Goal: Information Seeking & Learning: Find contact information

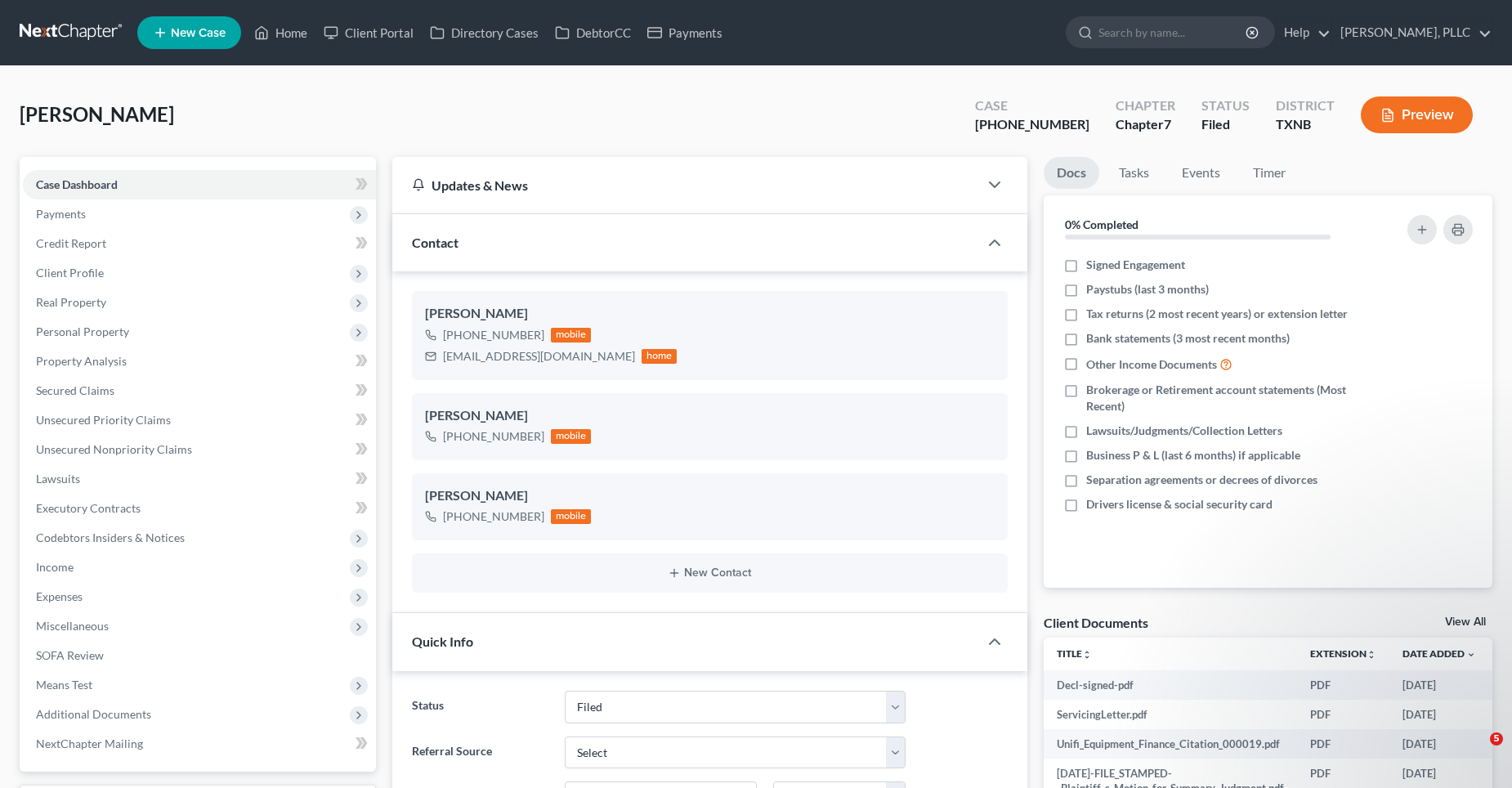
select select "10"
drag, startPoint x: 304, startPoint y: 105, endPoint x: 342, endPoint y: 124, distance: 42.5
click at [305, 105] on div "[PERSON_NAME] Upgraded Case [PHONE_NUMBER] Chapter Chapter 7 Status [GEOGRAPHIC…" at bounding box center [756, 122] width 1472 height 71
drag, startPoint x: 302, startPoint y: 33, endPoint x: 863, endPoint y: 130, distance: 569.3
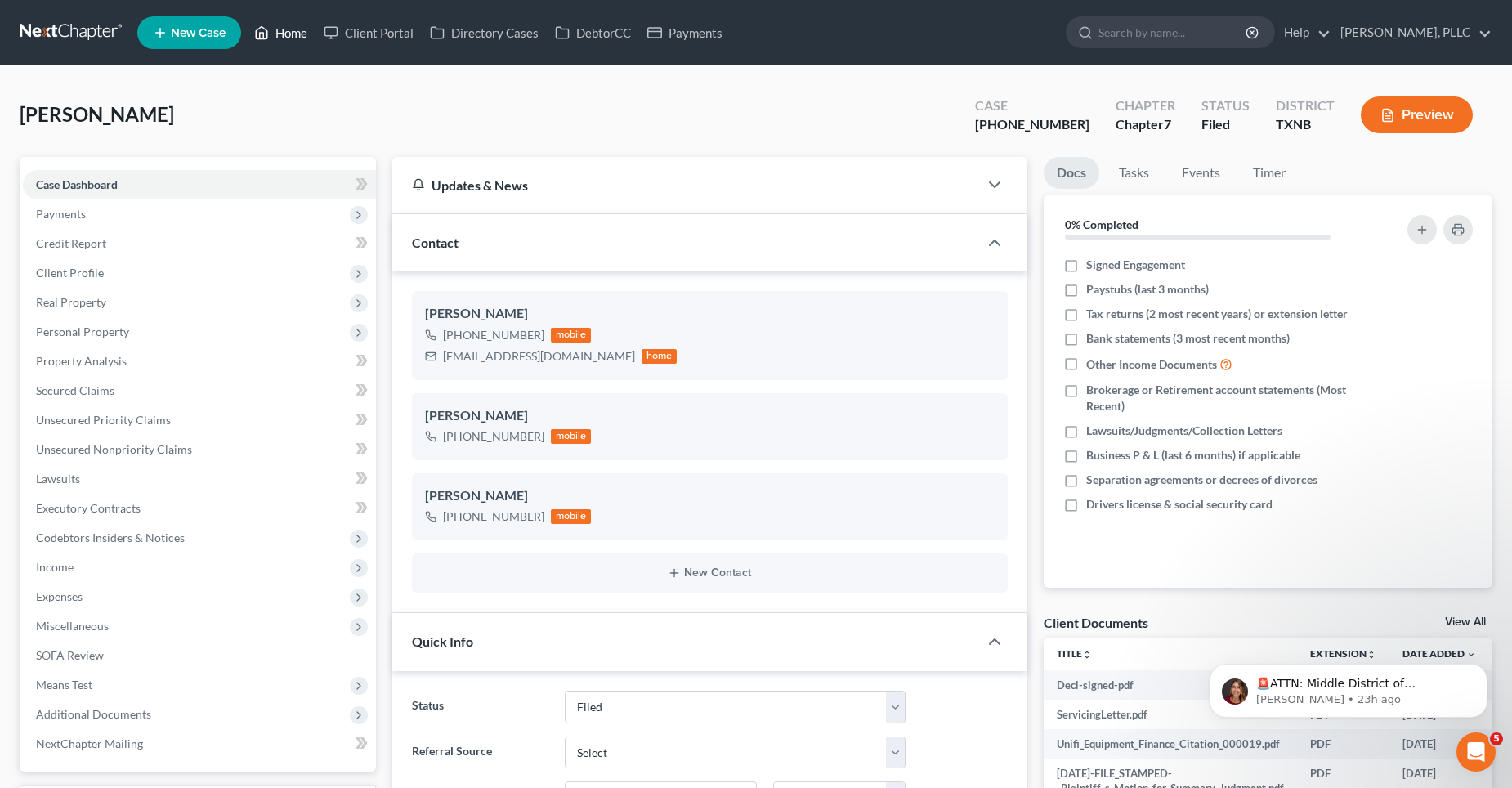
click at [302, 33] on link "Home" at bounding box center [280, 33] width 69 height 30
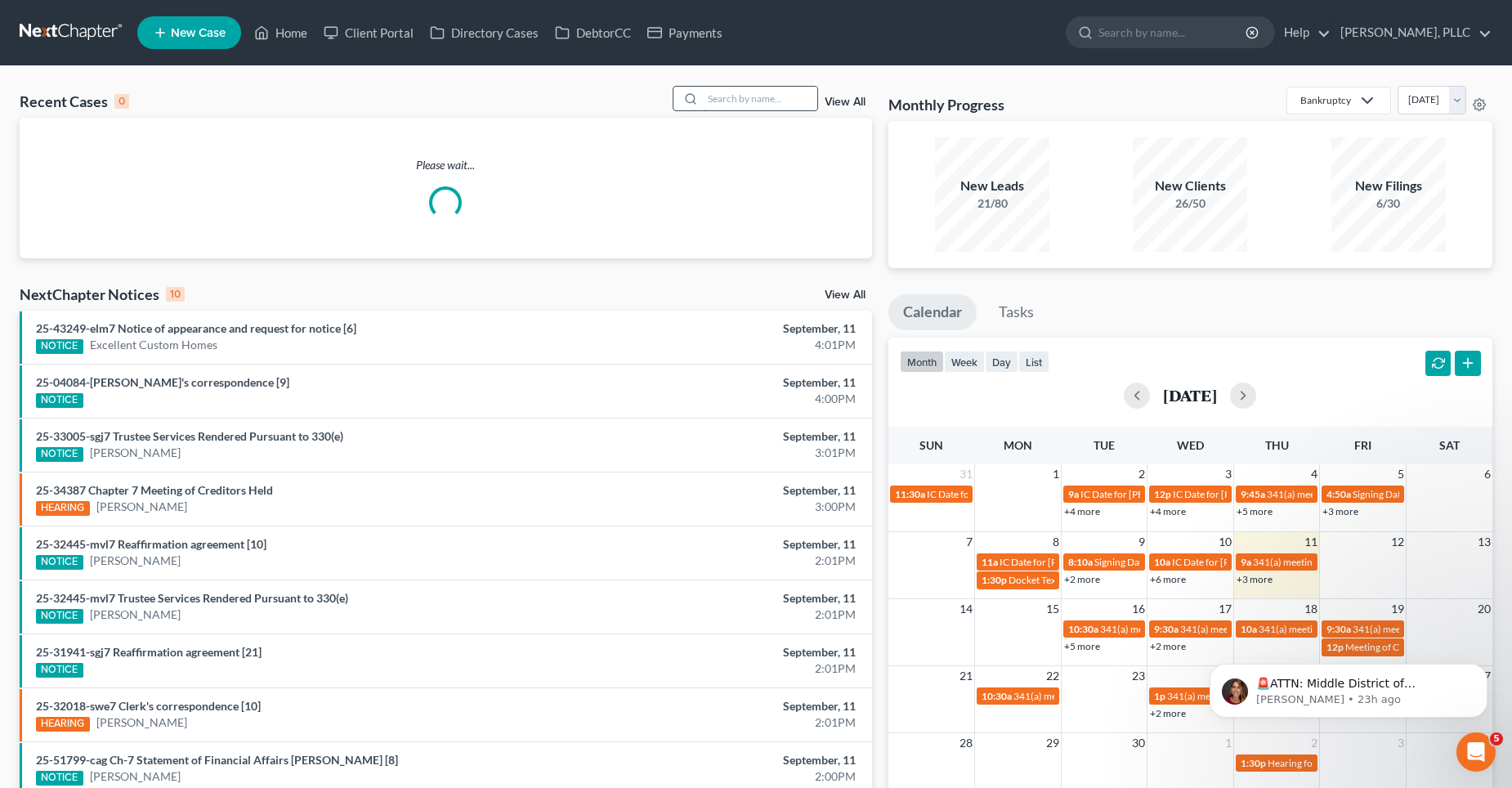
click at [759, 100] on input "search" at bounding box center [759, 98] width 114 height 24
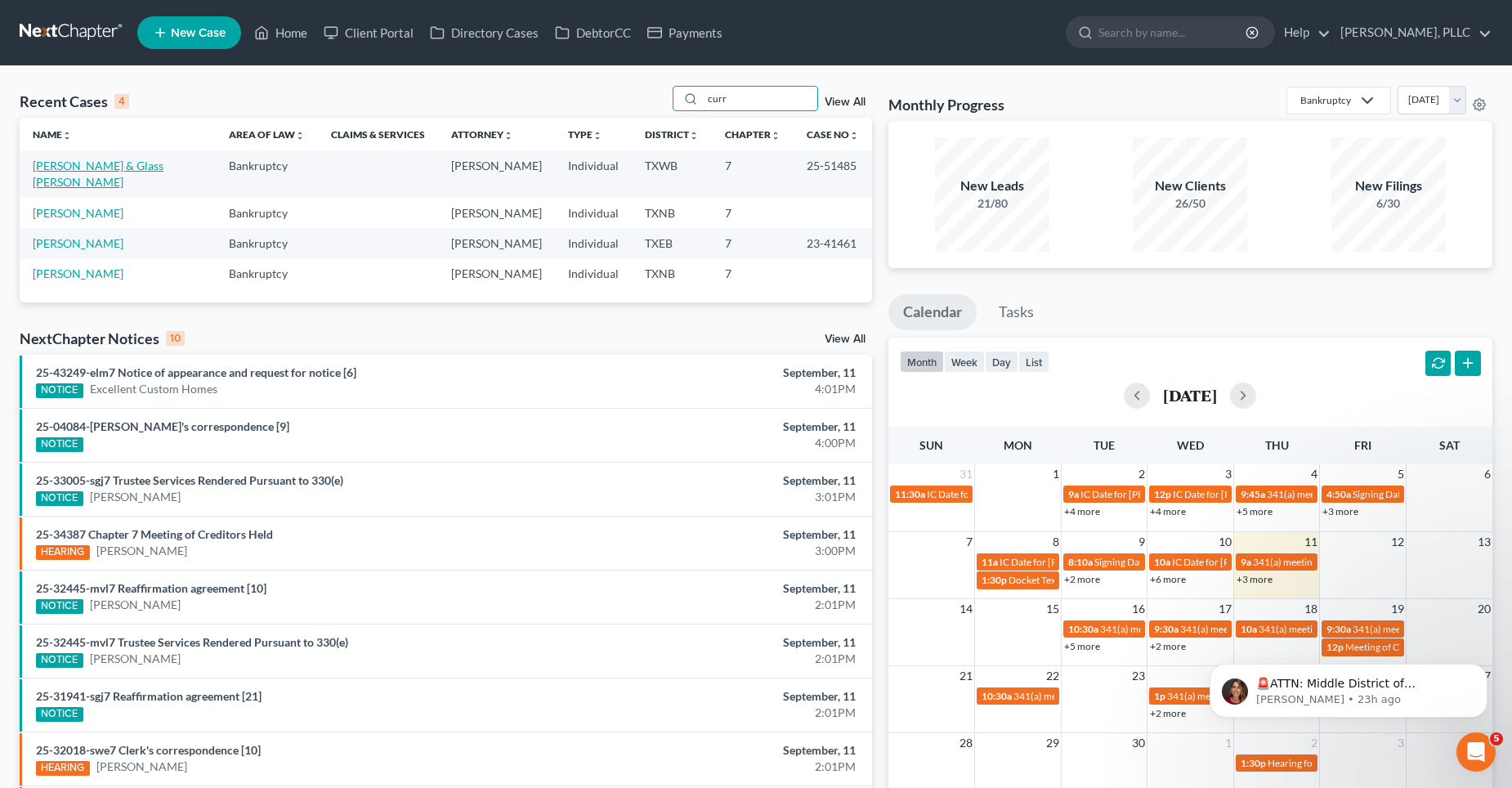
type input "curr"
click at [65, 170] on link "[PERSON_NAME] & Glass [PERSON_NAME]" at bounding box center [98, 173] width 131 height 31
select select "4"
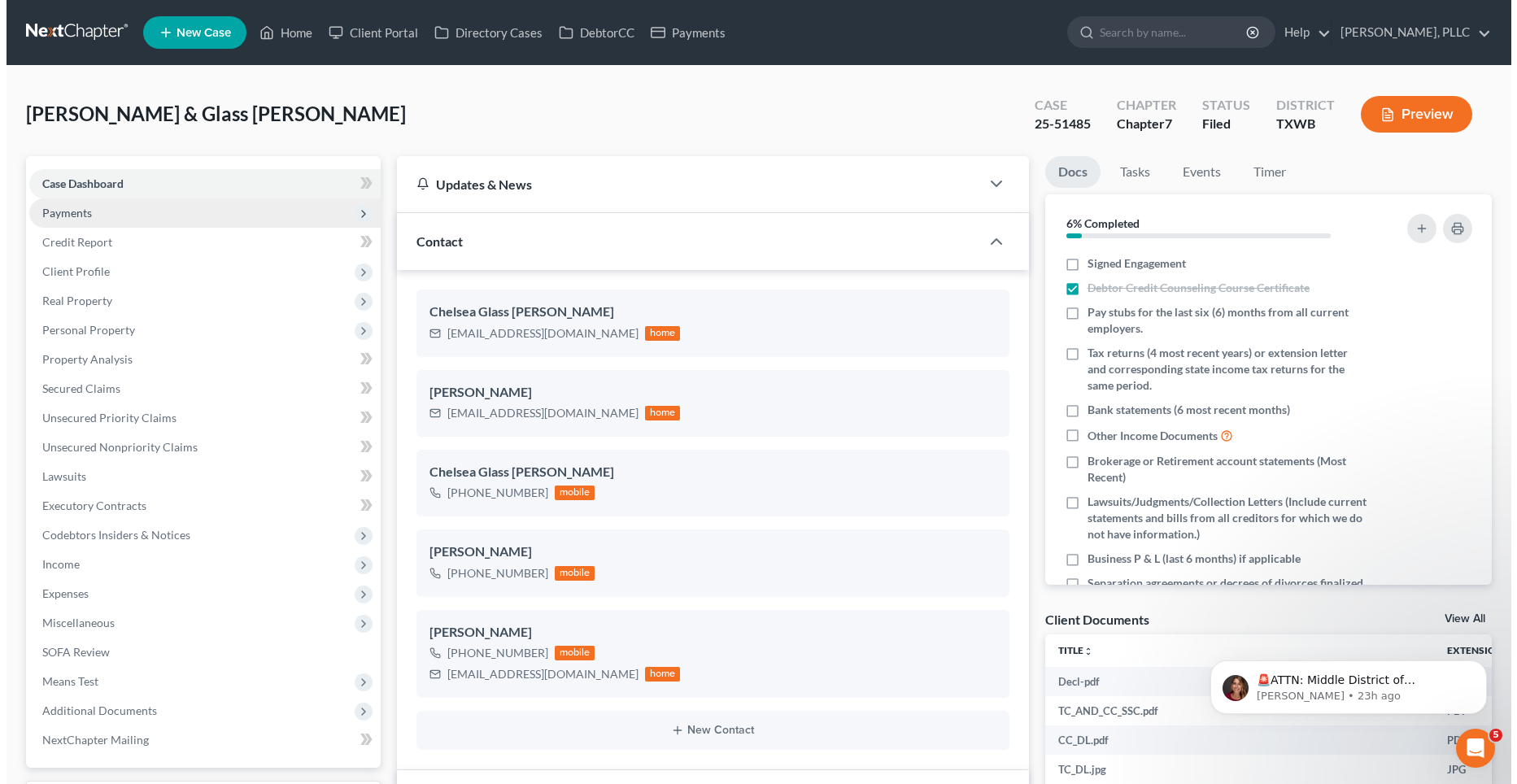
scroll to position [1529, 0]
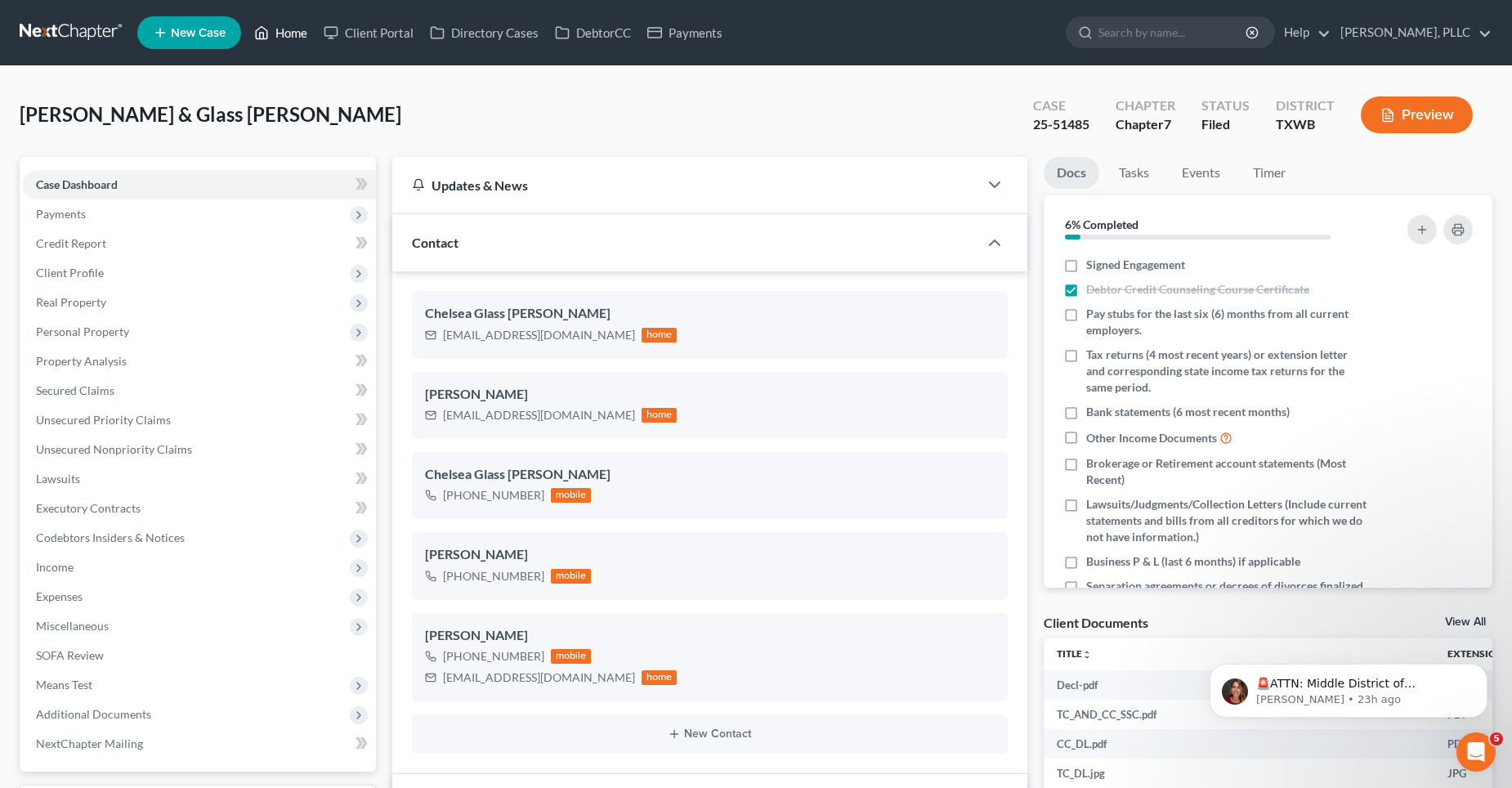
click at [302, 35] on link "Home" at bounding box center [280, 33] width 69 height 30
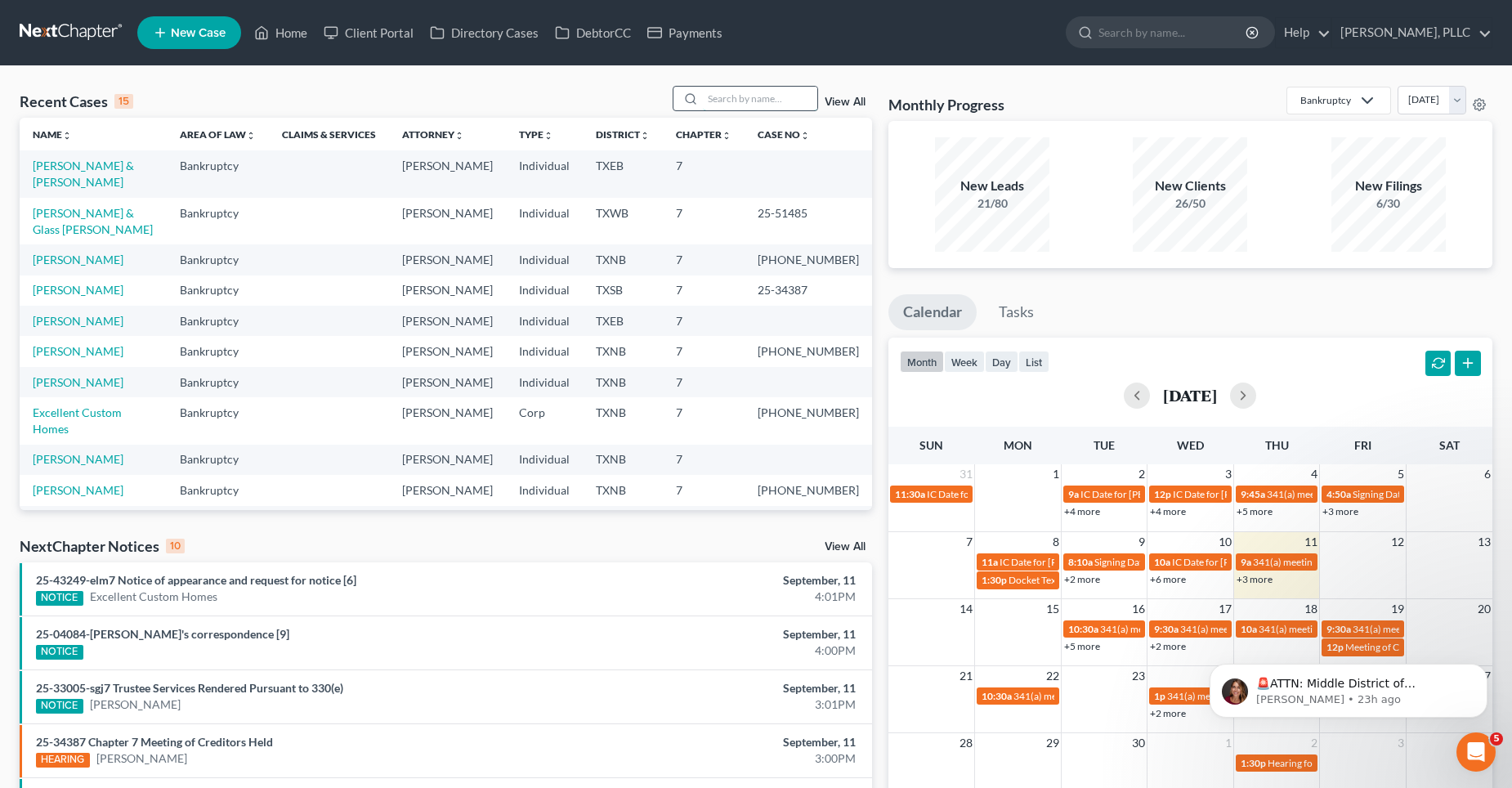
click at [761, 93] on input "search" at bounding box center [759, 98] width 114 height 24
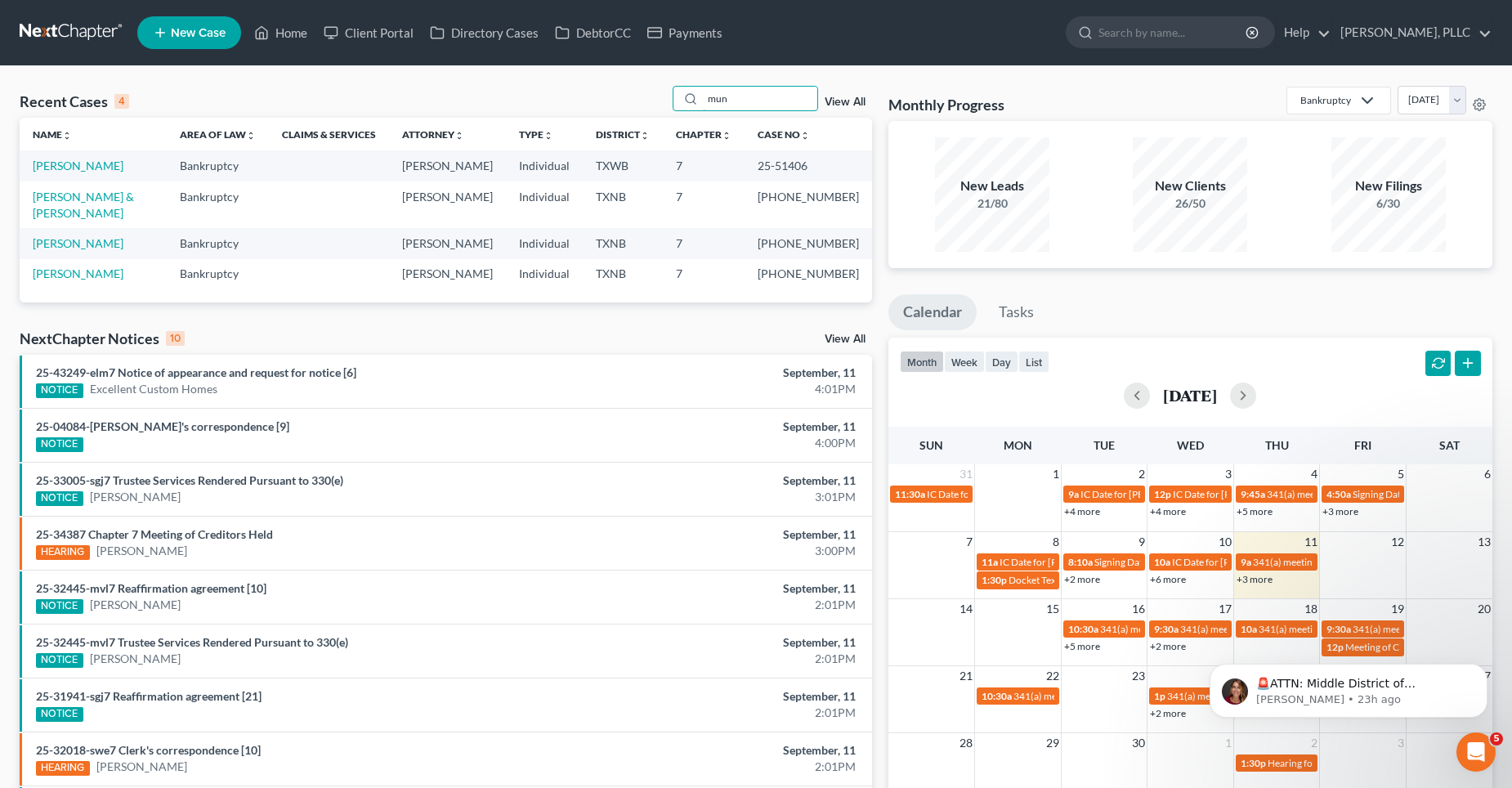
type input "mun"
click at [73, 164] on link "[PERSON_NAME]" at bounding box center [78, 166] width 91 height 14
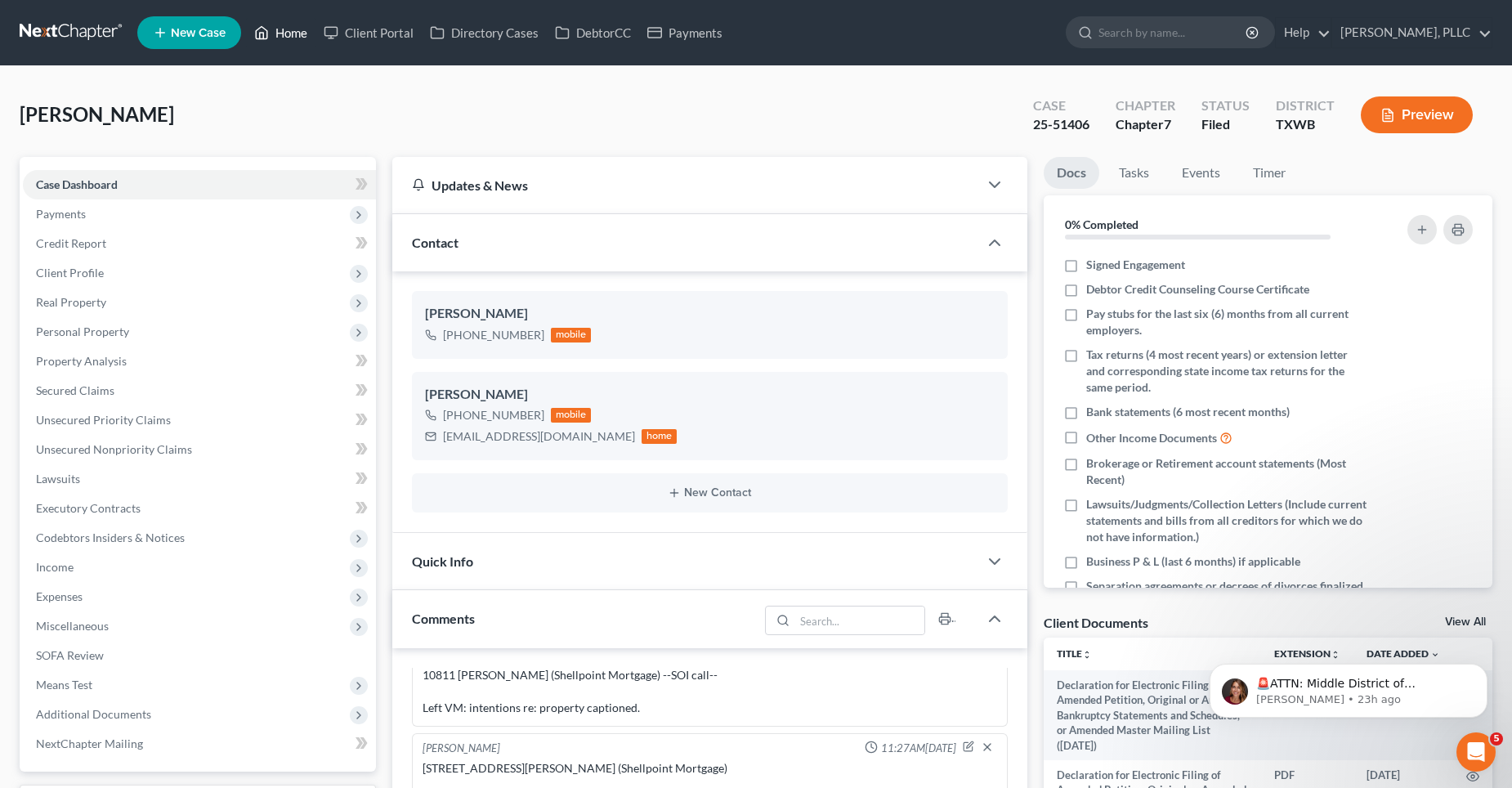
click at [272, 32] on link "Home" at bounding box center [280, 33] width 69 height 30
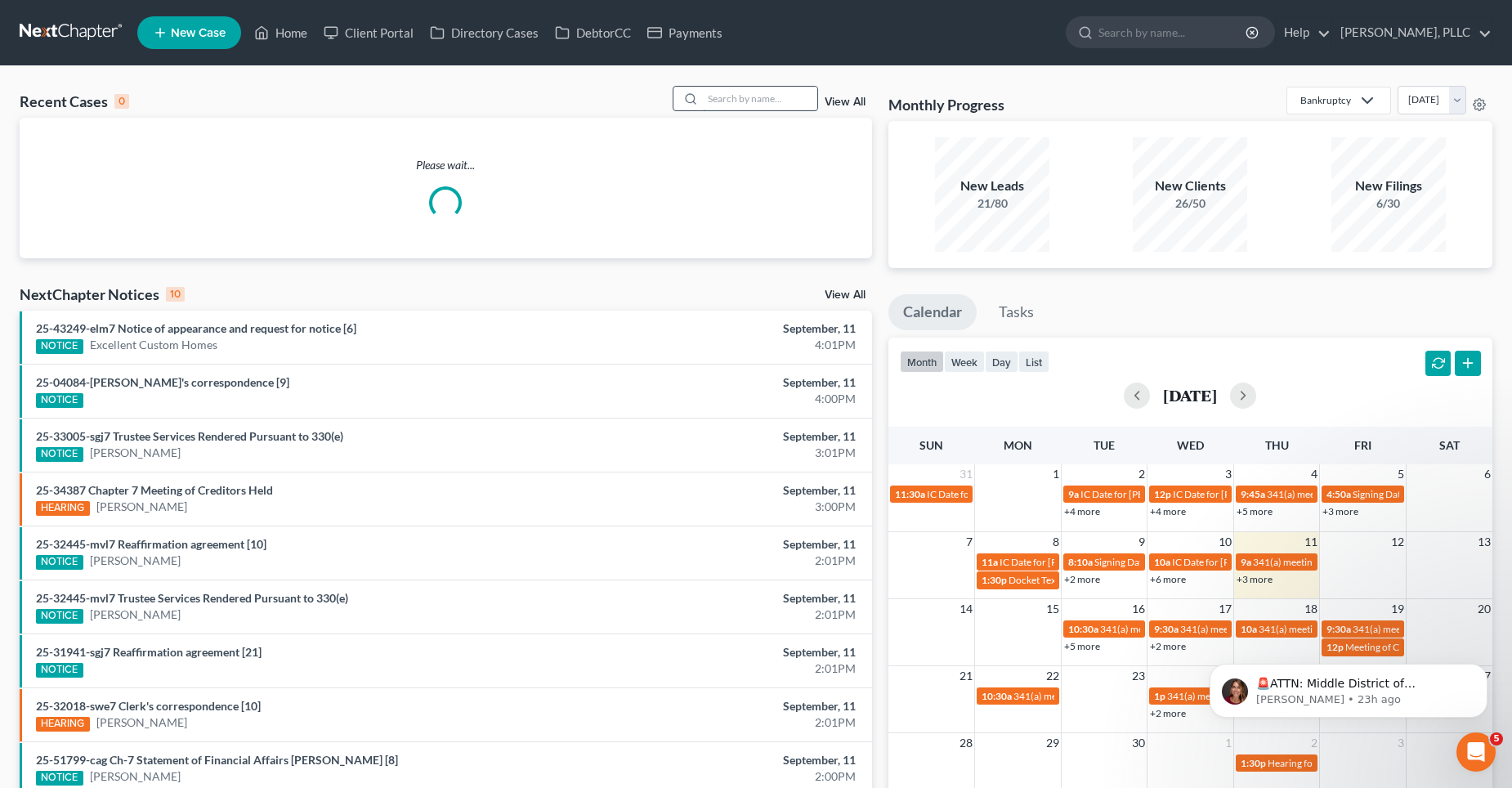
click at [729, 105] on input "search" at bounding box center [759, 98] width 114 height 24
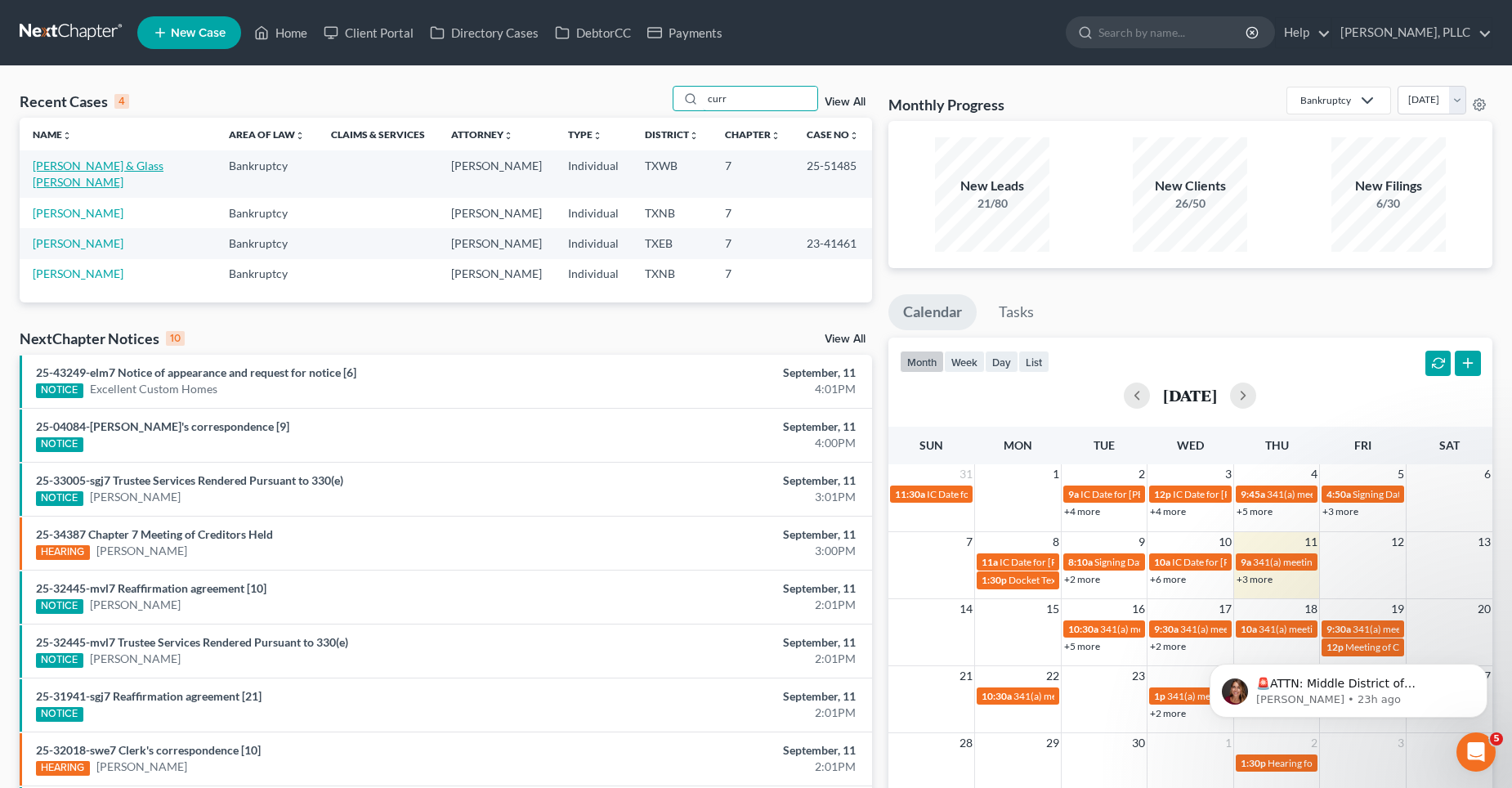
type input "curr"
click at [120, 169] on link "[PERSON_NAME] & Glass [PERSON_NAME]" at bounding box center [98, 173] width 131 height 31
select select "4"
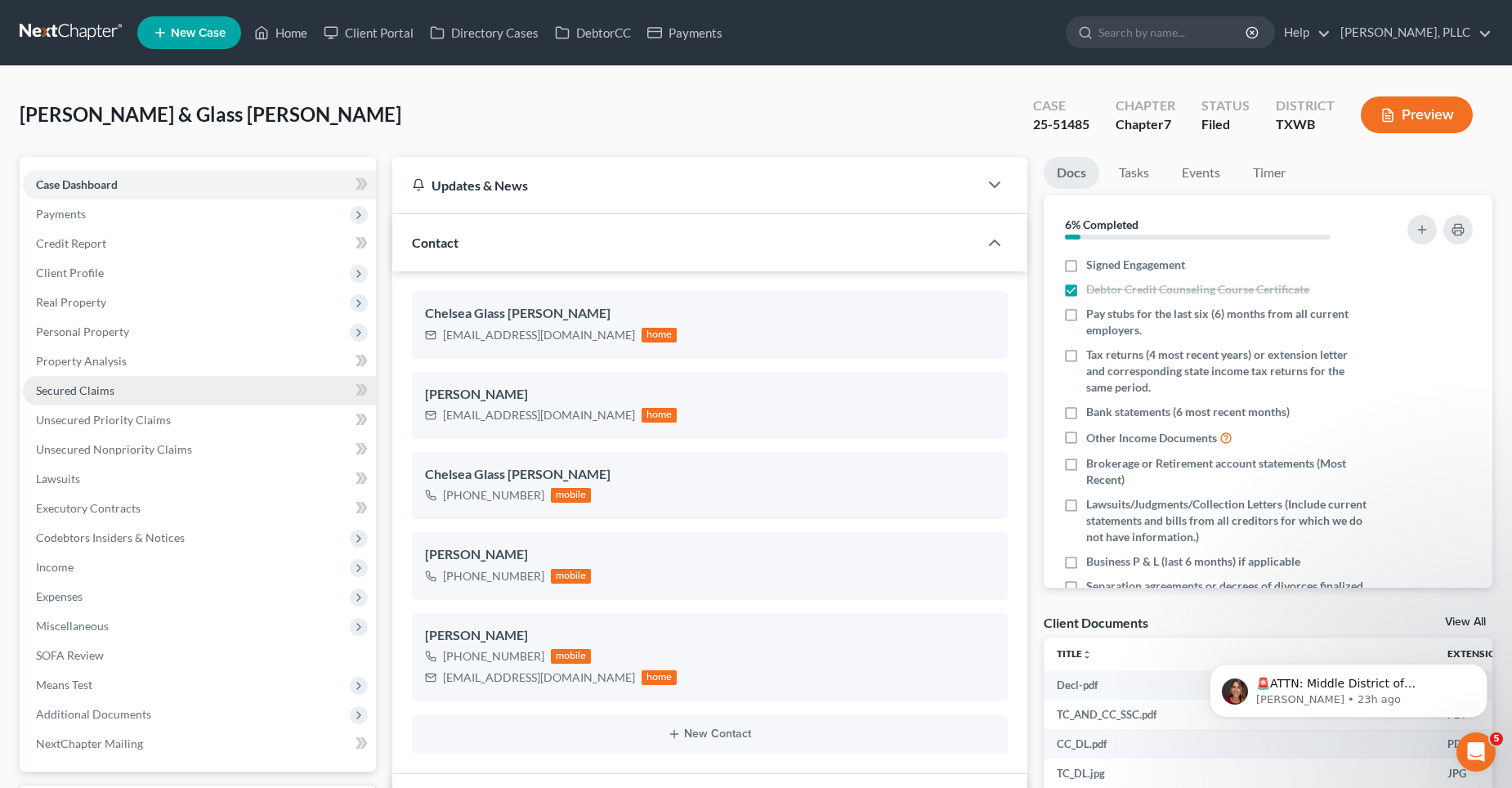
click at [89, 389] on span "Secured Claims" at bounding box center [74, 391] width 78 height 14
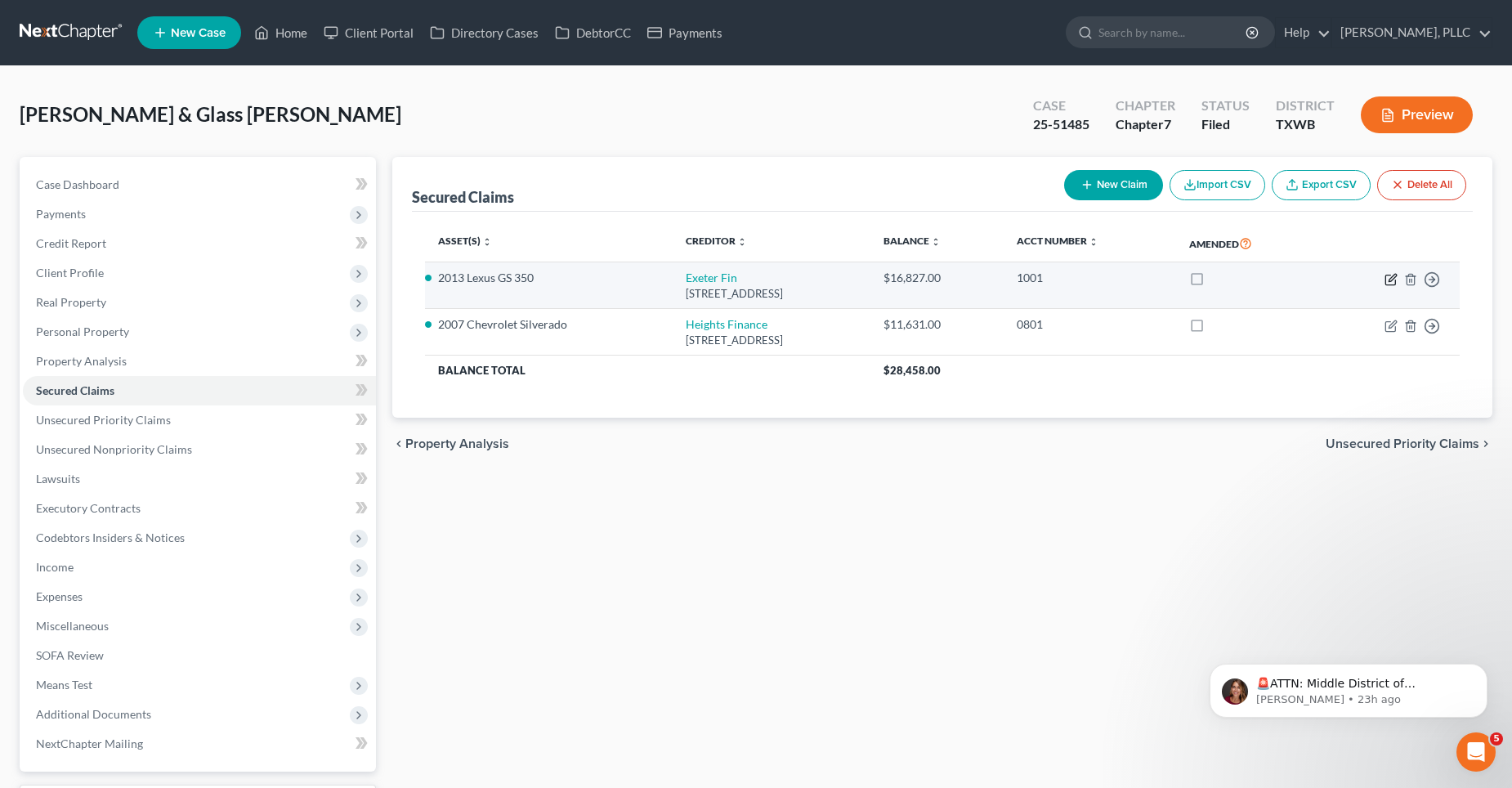
click at [1392, 278] on icon "button" at bounding box center [1390, 279] width 13 height 13
select select "45"
select select "2"
select select "1"
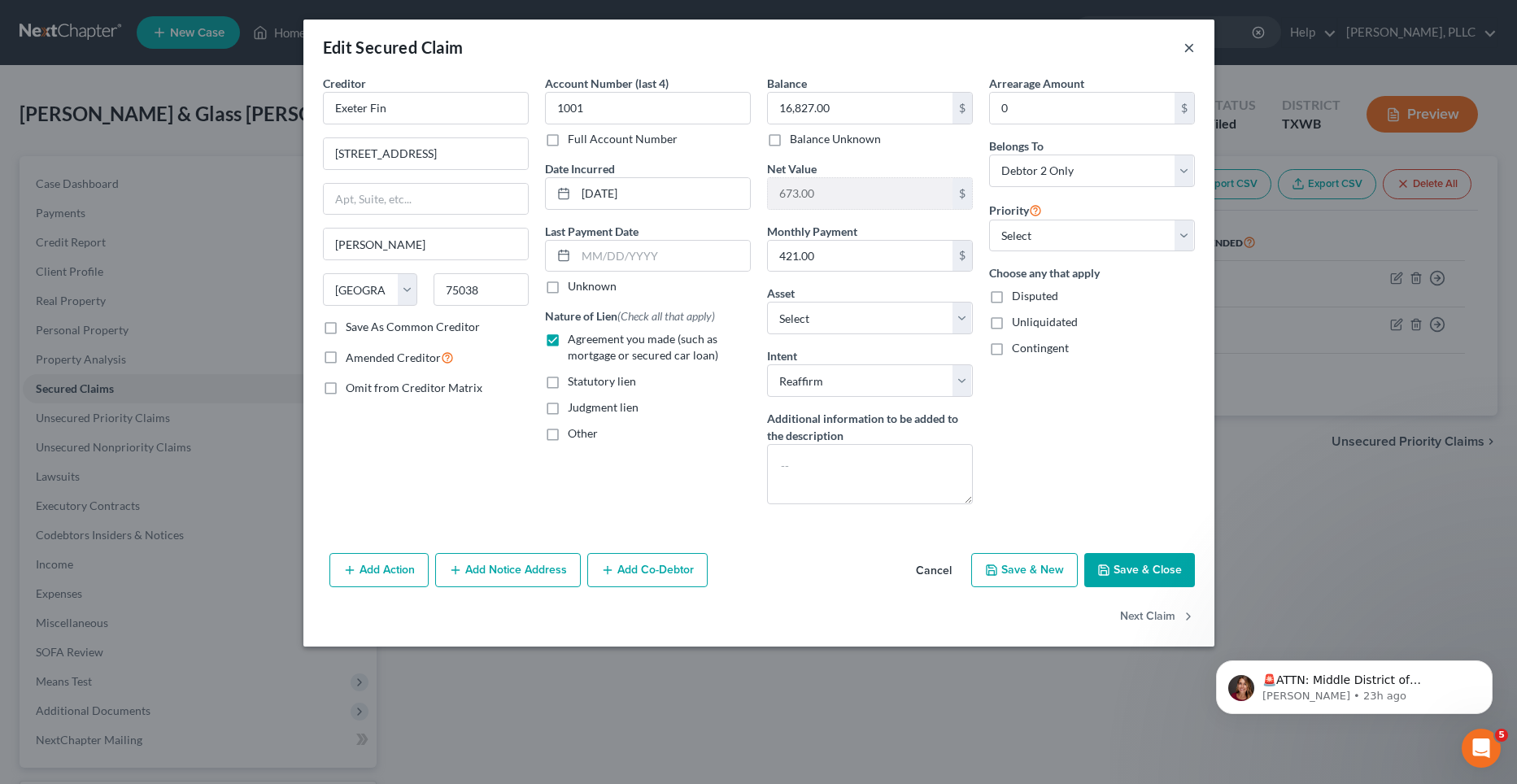
click at [1188, 46] on button "×" at bounding box center [1190, 47] width 12 height 20
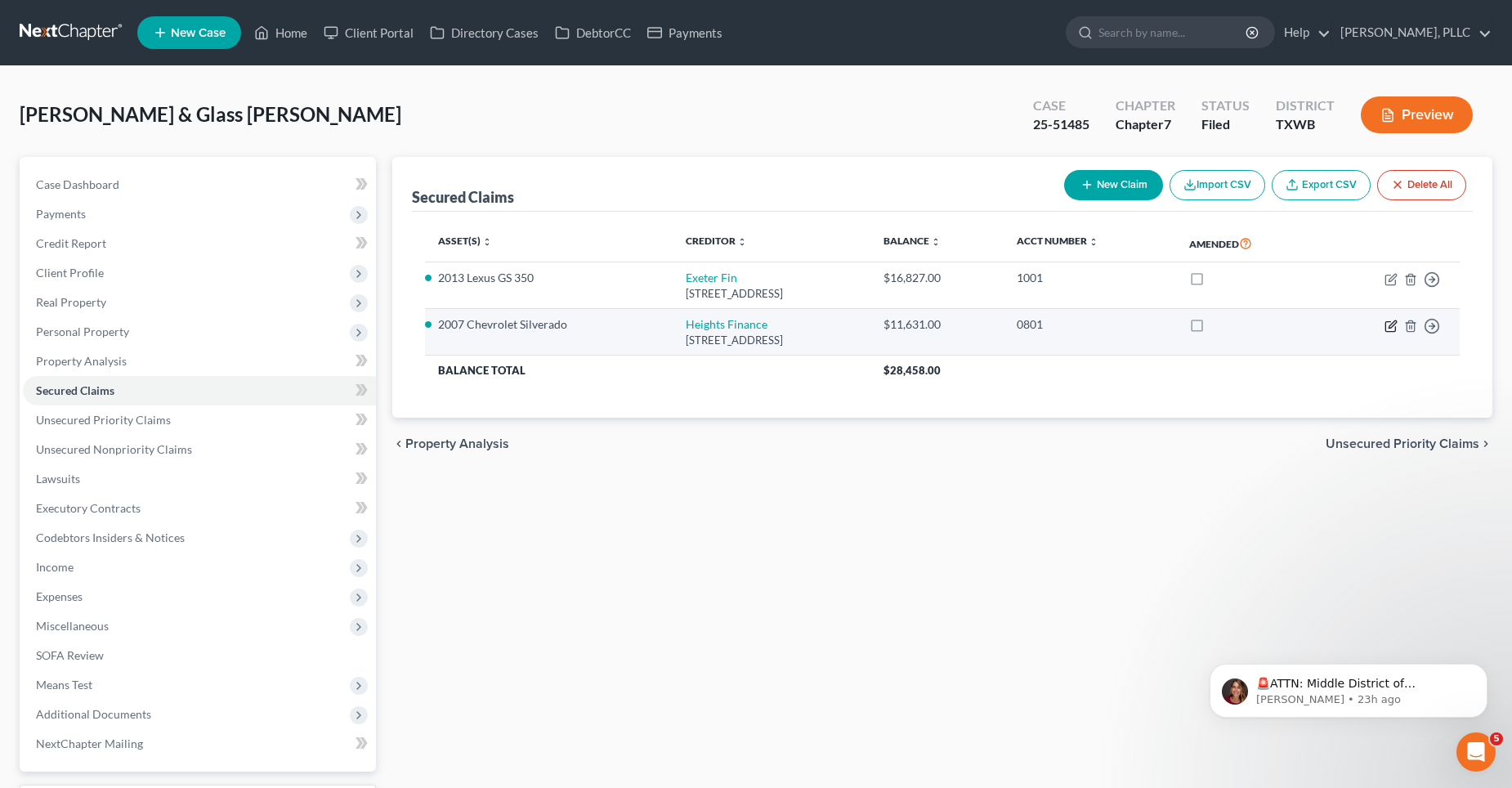
click at [1389, 326] on icon "button" at bounding box center [1391, 323] width 7 height 7
select select "42"
select select "3"
select select "2"
select select "0"
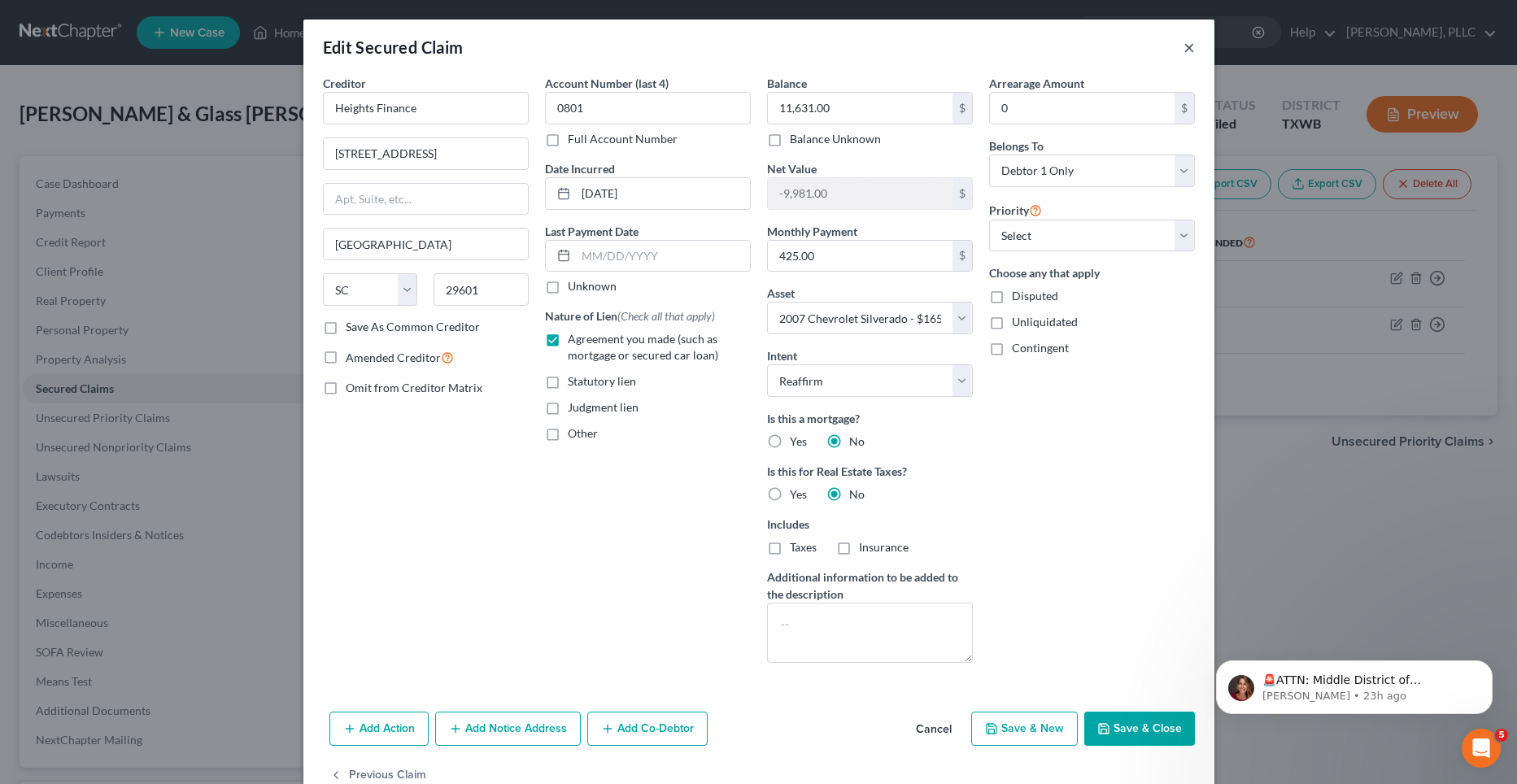
click at [1184, 46] on button "×" at bounding box center [1190, 47] width 12 height 20
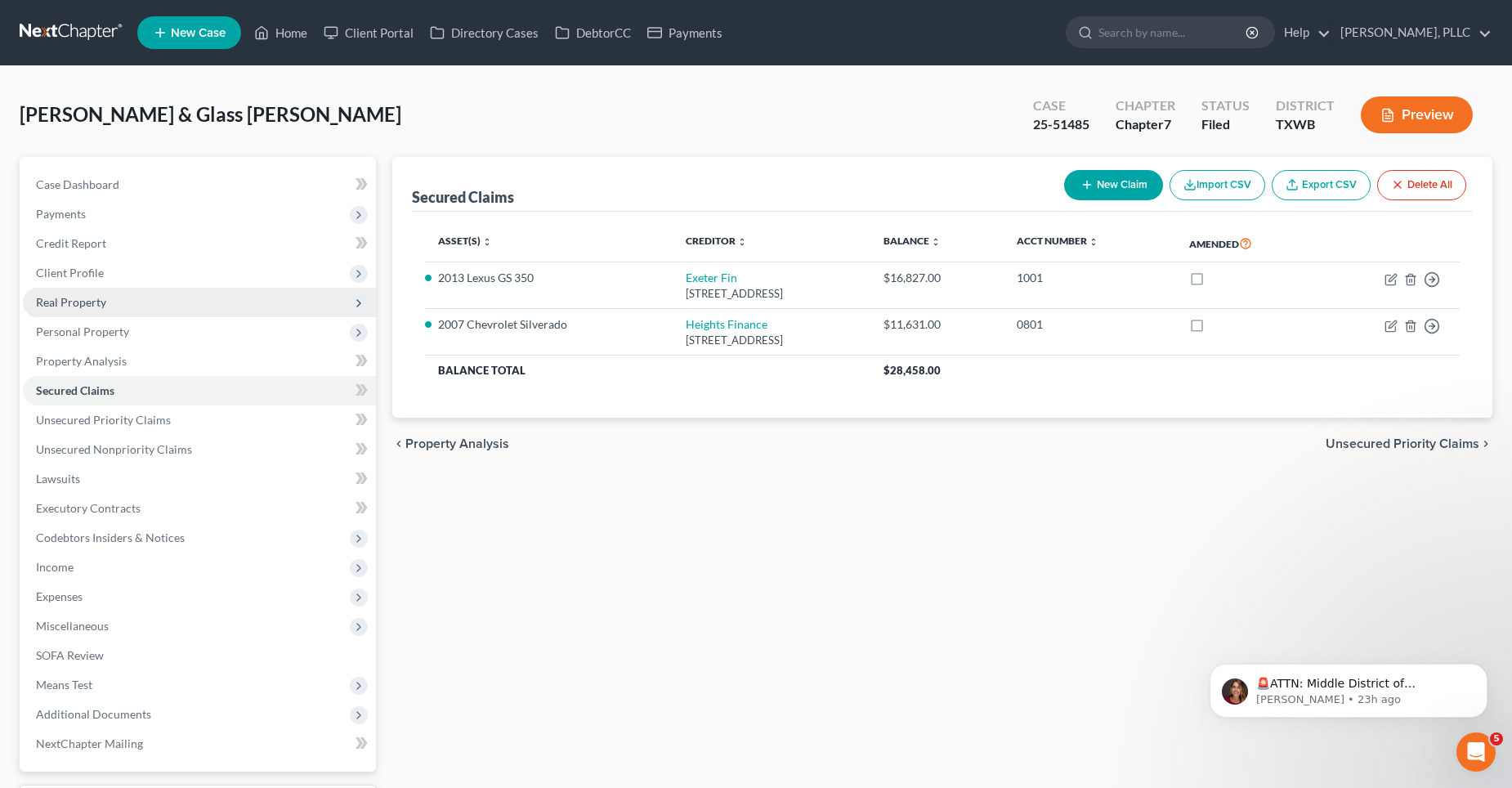
click at [95, 295] on span "Real Property" at bounding box center [70, 302] width 70 height 14
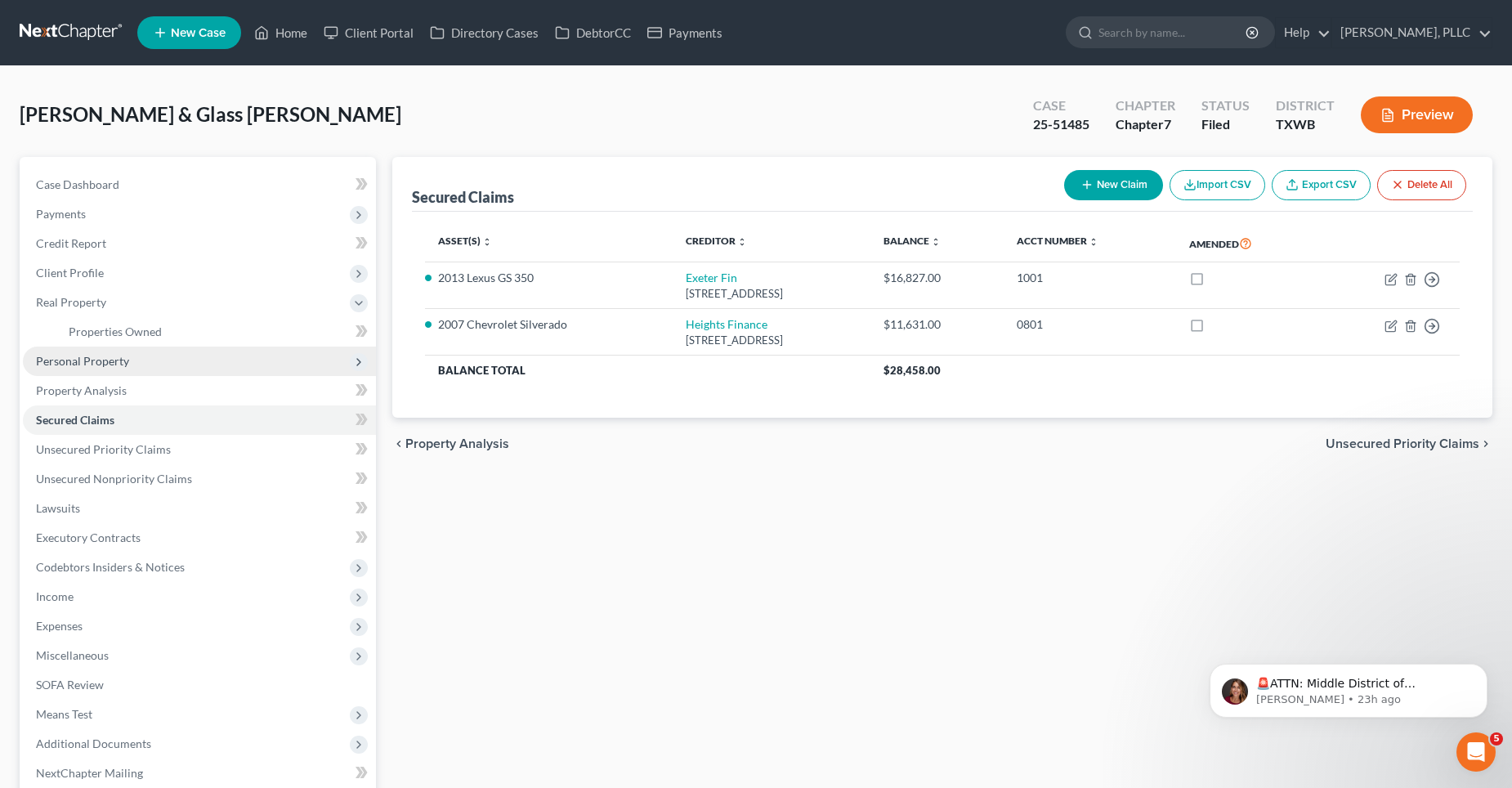
click at [100, 357] on span "Personal Property" at bounding box center [82, 361] width 93 height 14
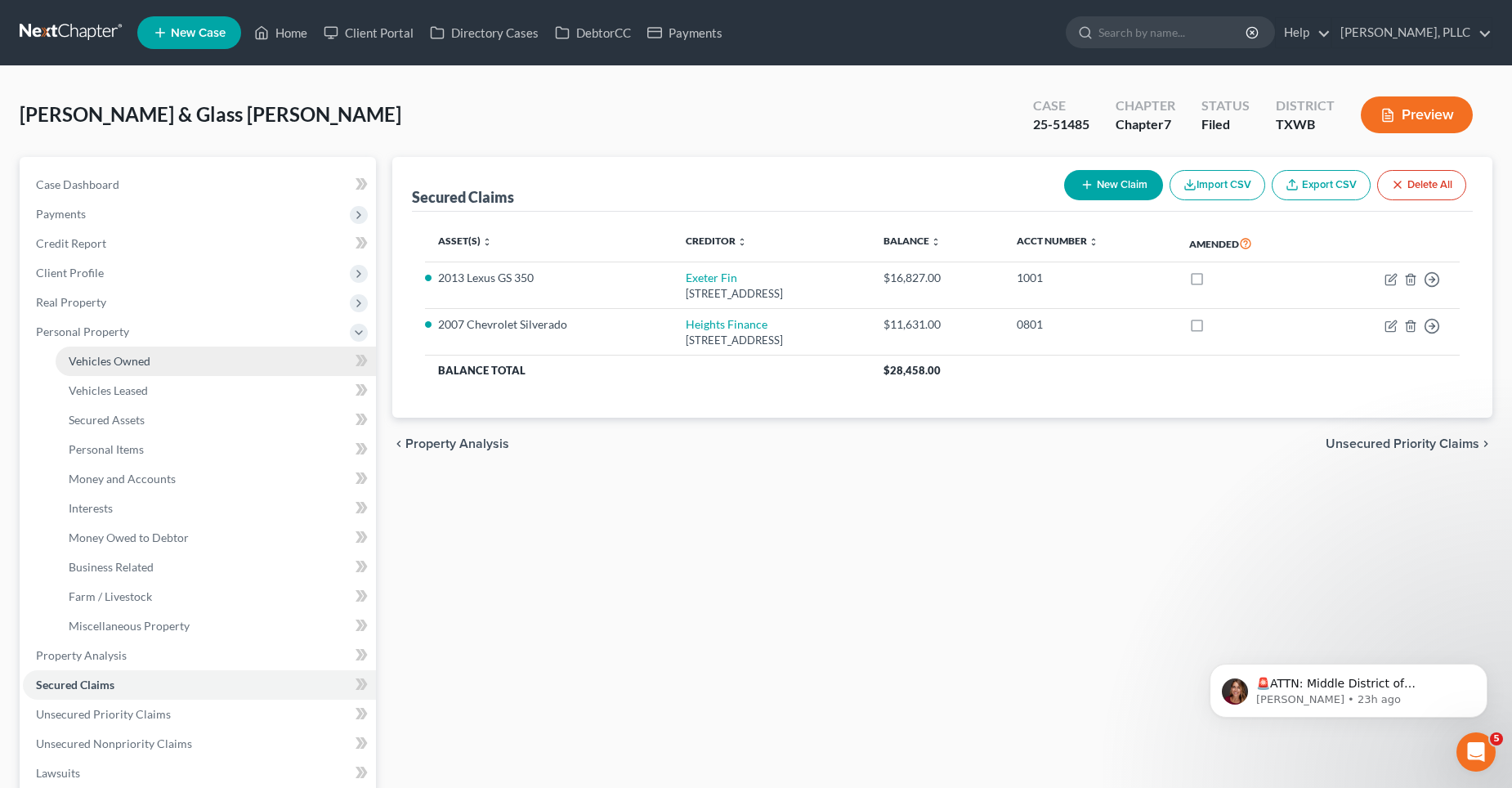
click at [113, 360] on span "Vehicles Owned" at bounding box center [109, 361] width 81 height 14
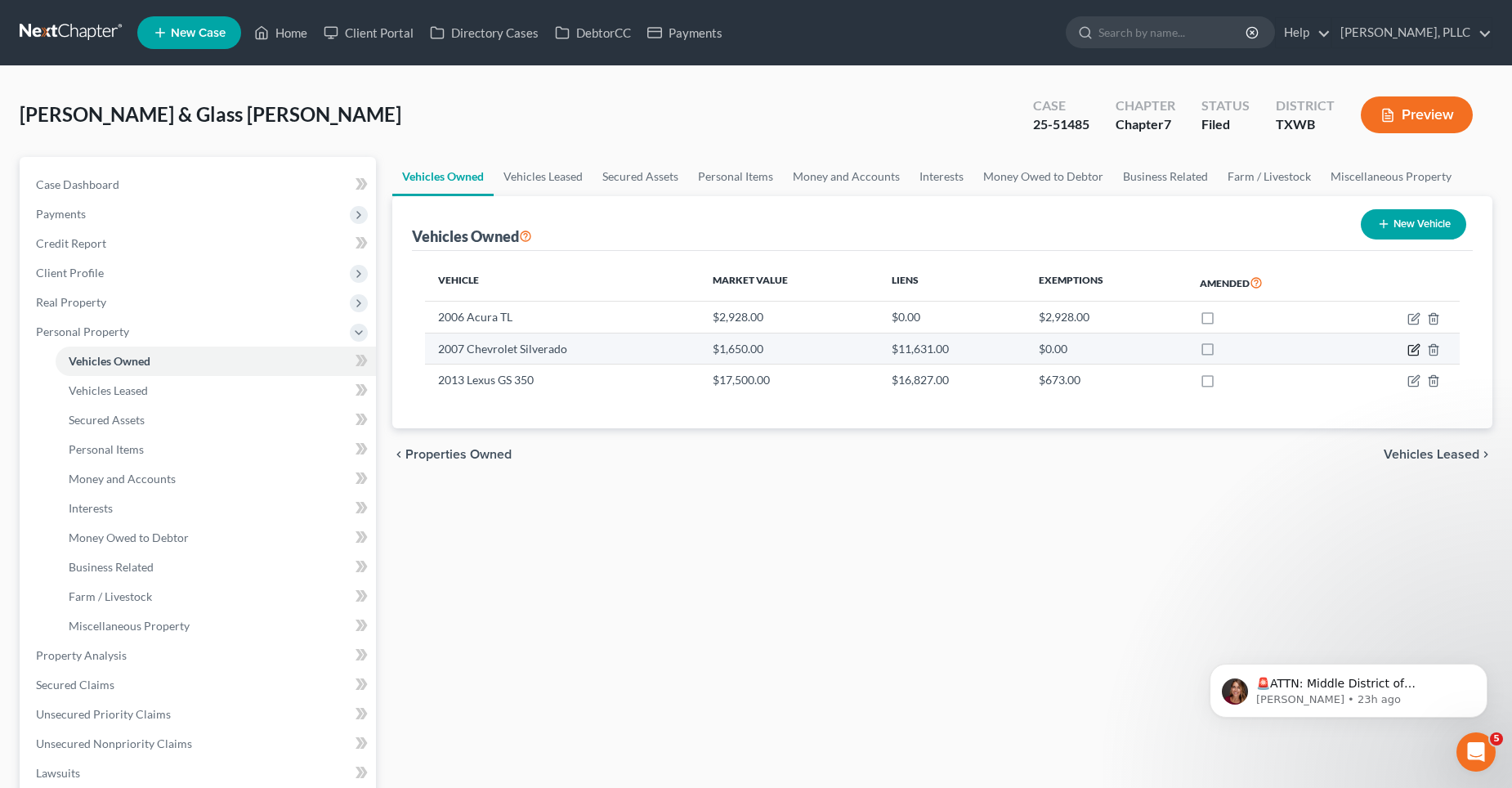
click at [1416, 347] on icon "button" at bounding box center [1413, 349] width 13 height 13
select select "0"
select select "19"
select select "3"
select select "0"
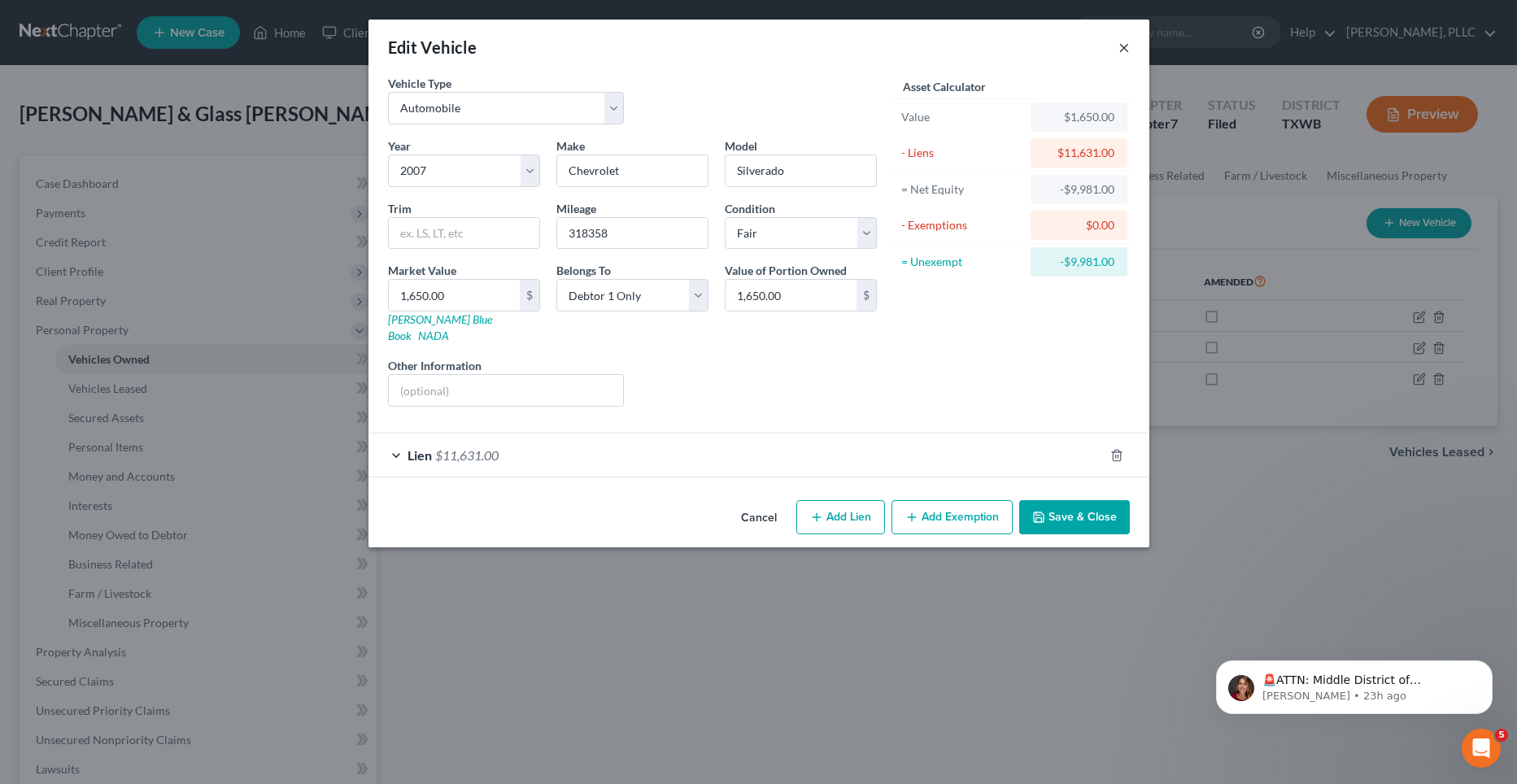
click at [1125, 49] on button "×" at bounding box center [1124, 47] width 12 height 20
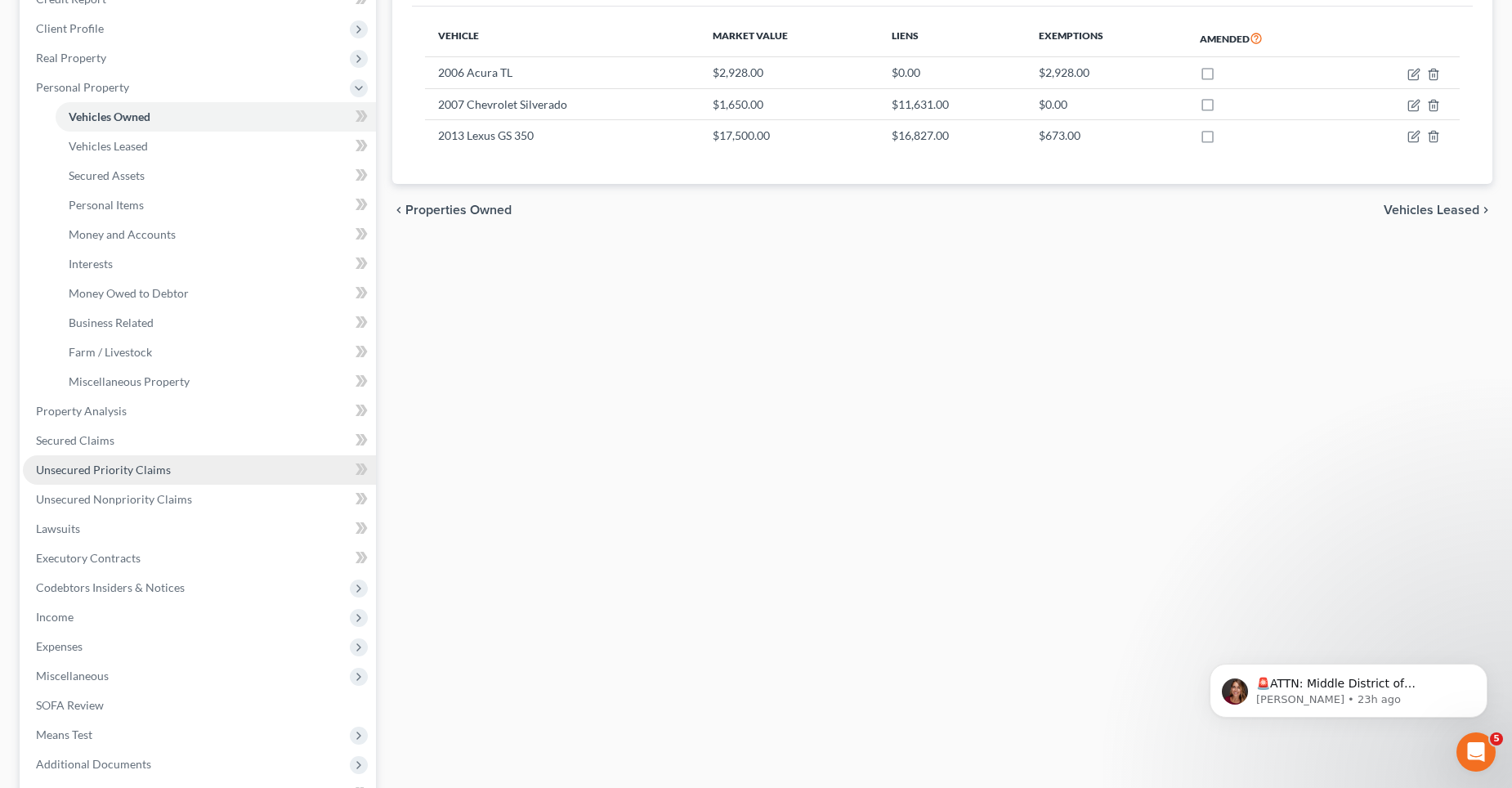
scroll to position [245, 0]
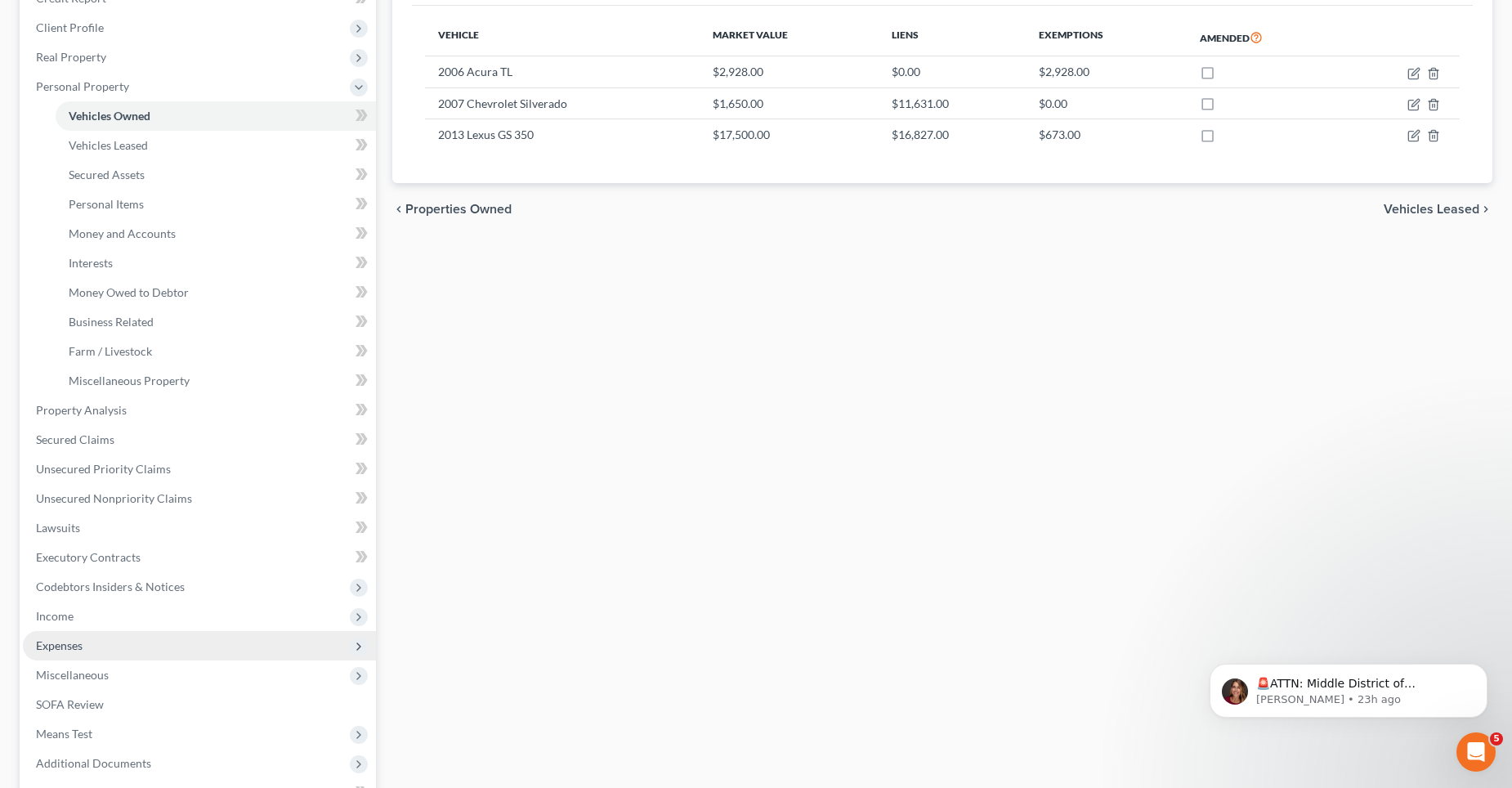
click at [110, 639] on span "Expenses" at bounding box center [199, 646] width 353 height 30
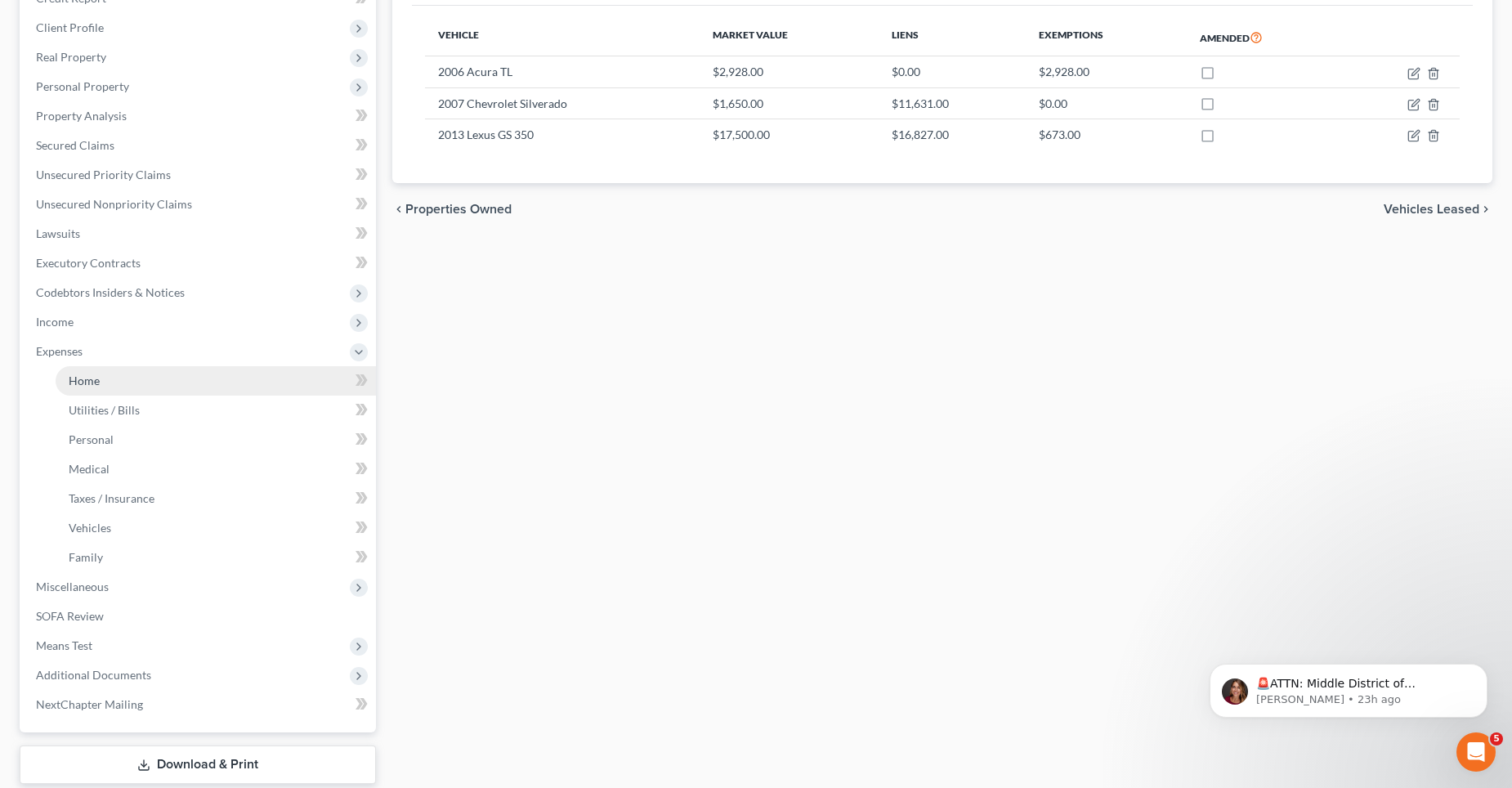
click at [145, 384] on link "Home" at bounding box center [215, 381] width 320 height 30
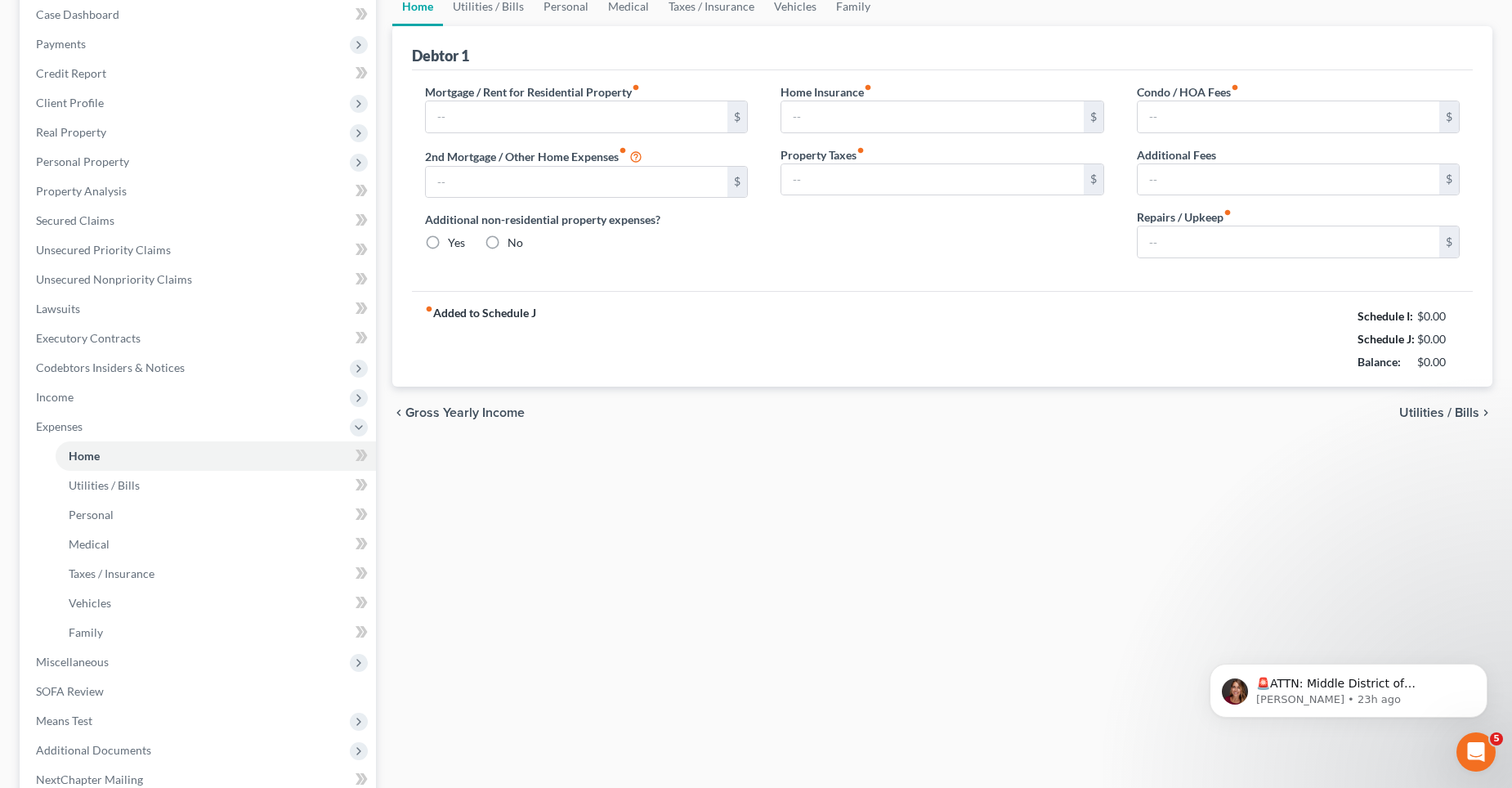
type input "1,716.00"
type input "0.00"
radio input "true"
type input "0.00"
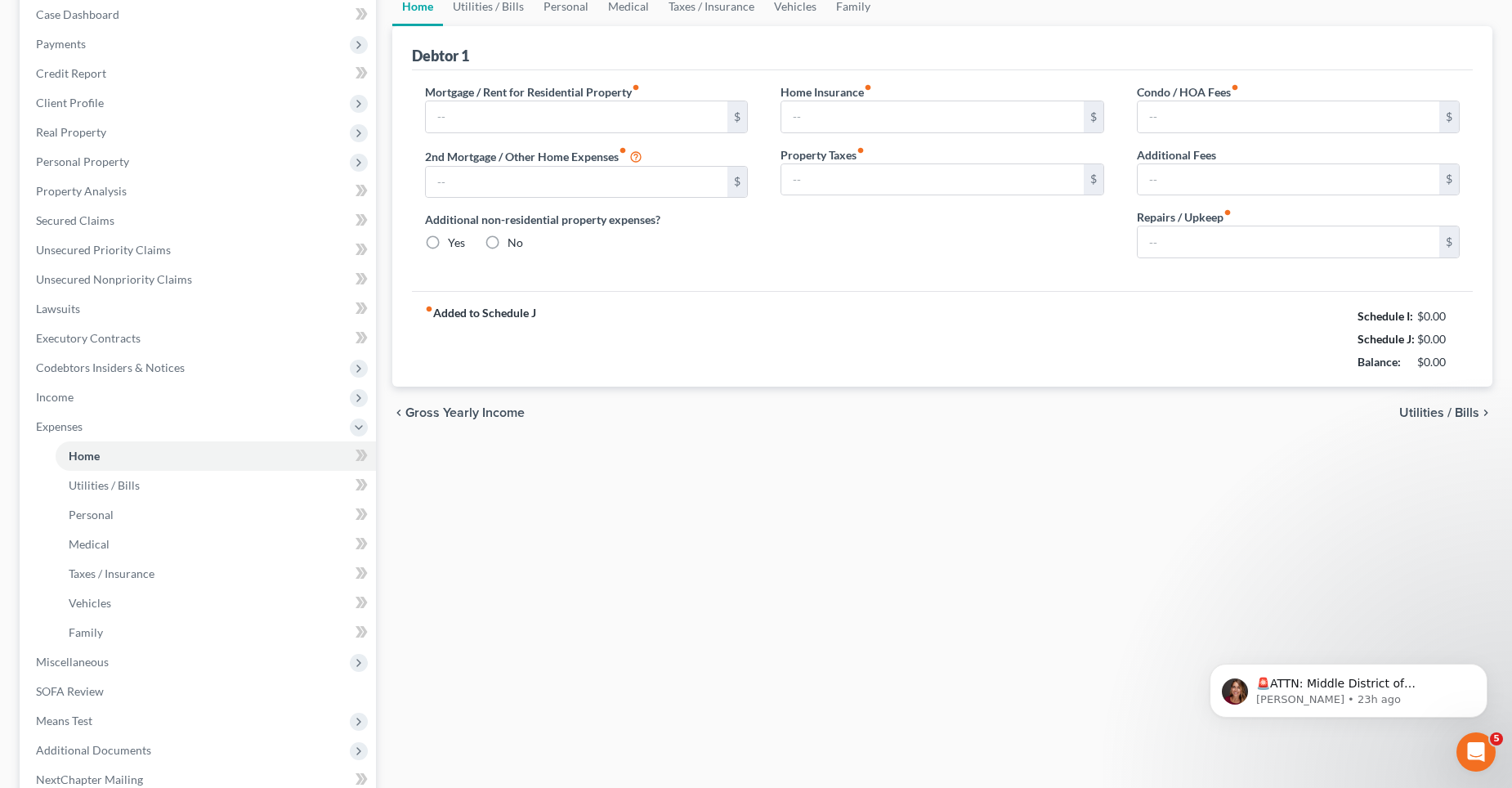
type input "0.00"
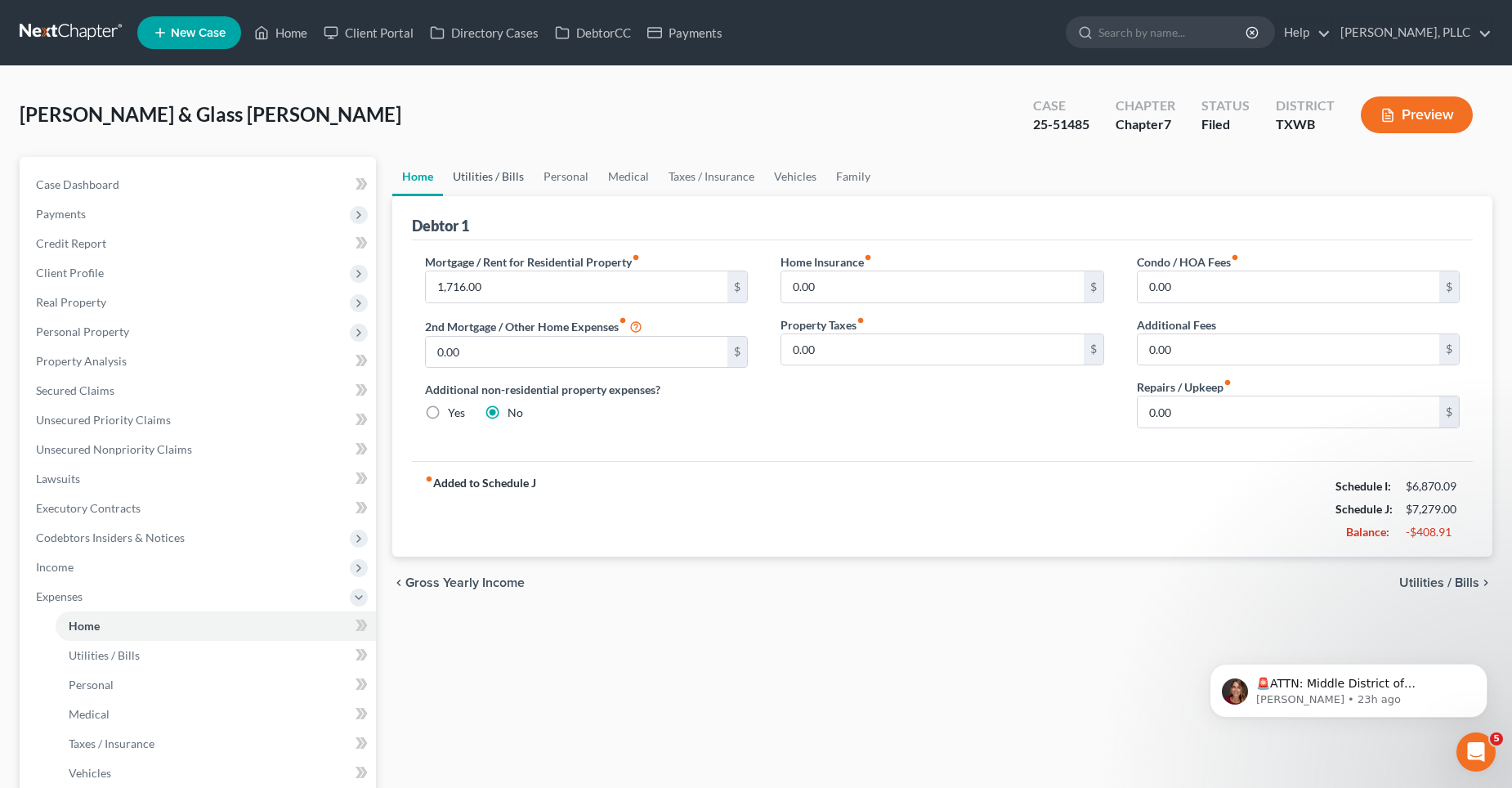
click at [506, 172] on link "Utilities / Bills" at bounding box center [488, 176] width 91 height 40
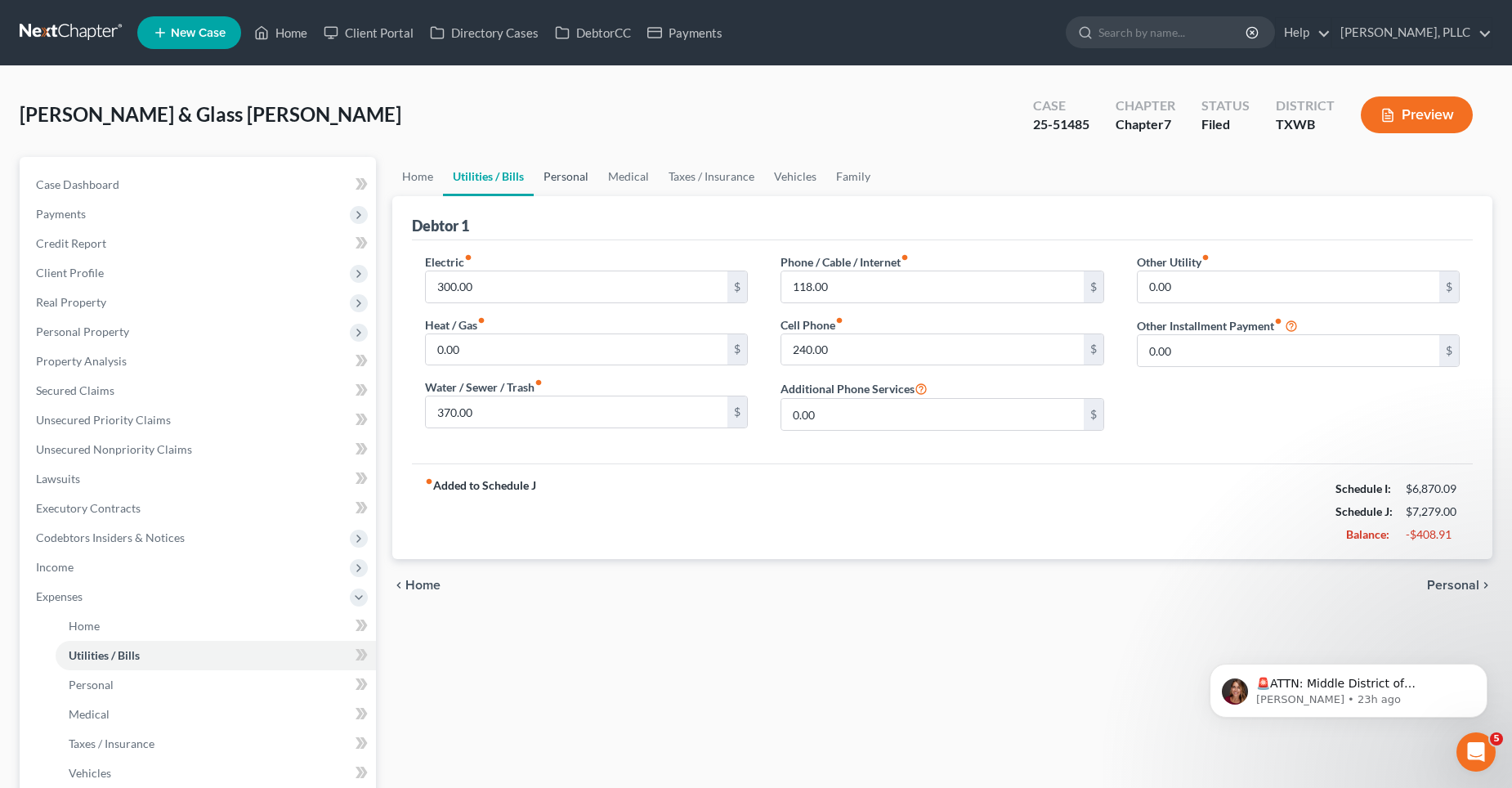
click at [552, 173] on link "Personal" at bounding box center [566, 176] width 64 height 40
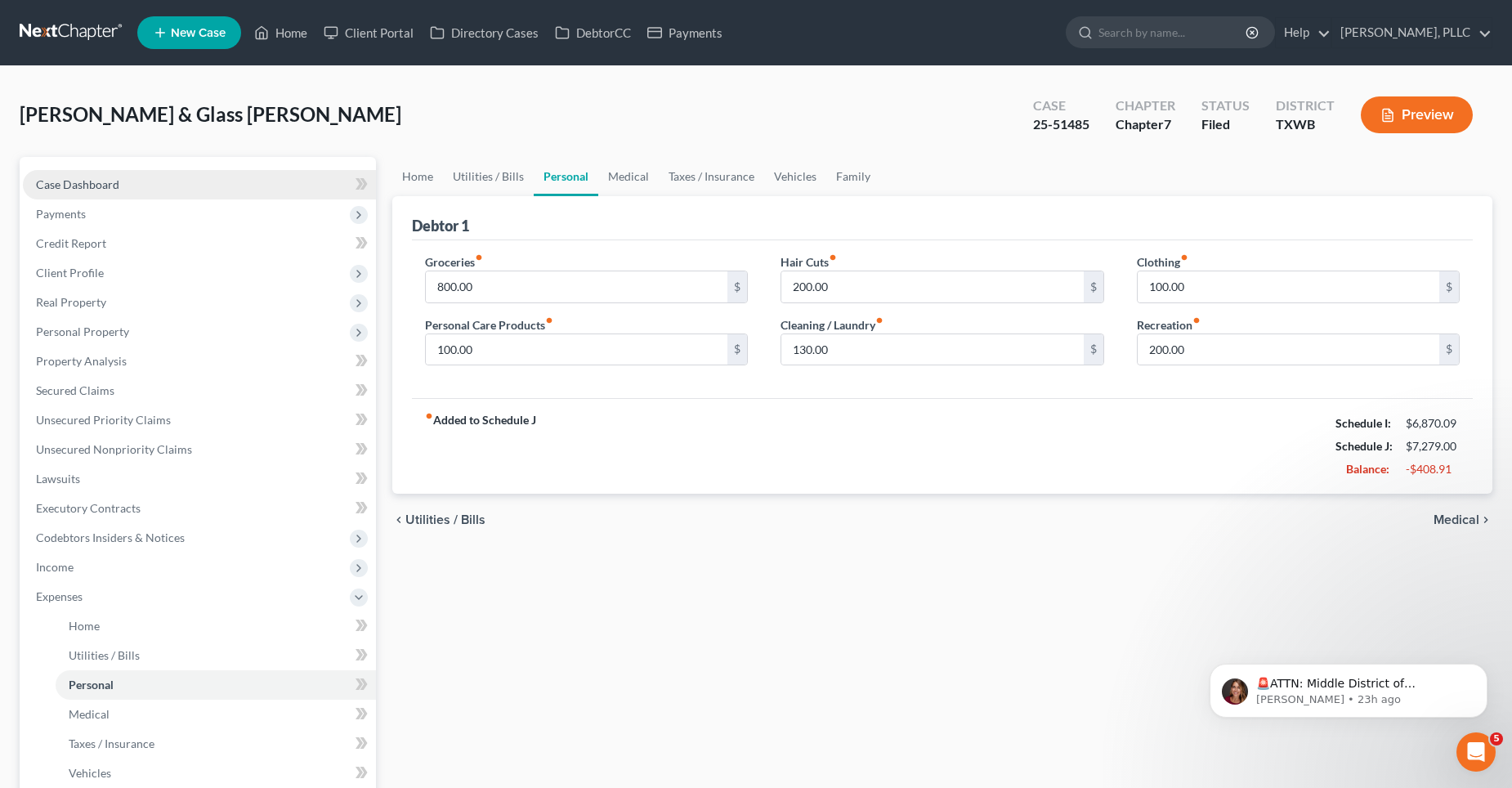
click at [139, 186] on link "Case Dashboard" at bounding box center [199, 185] width 353 height 30
select select "4"
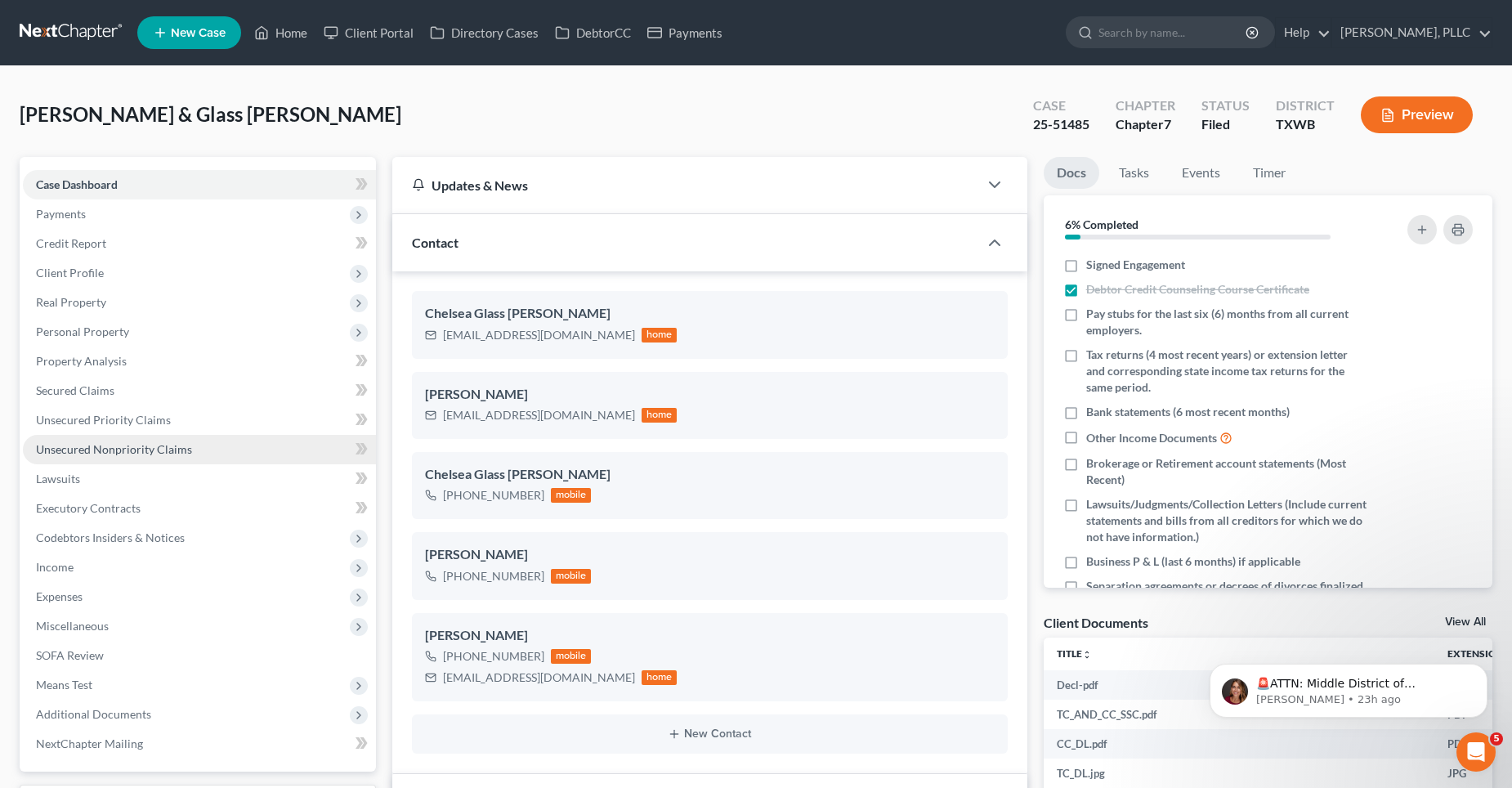
scroll to position [81, 0]
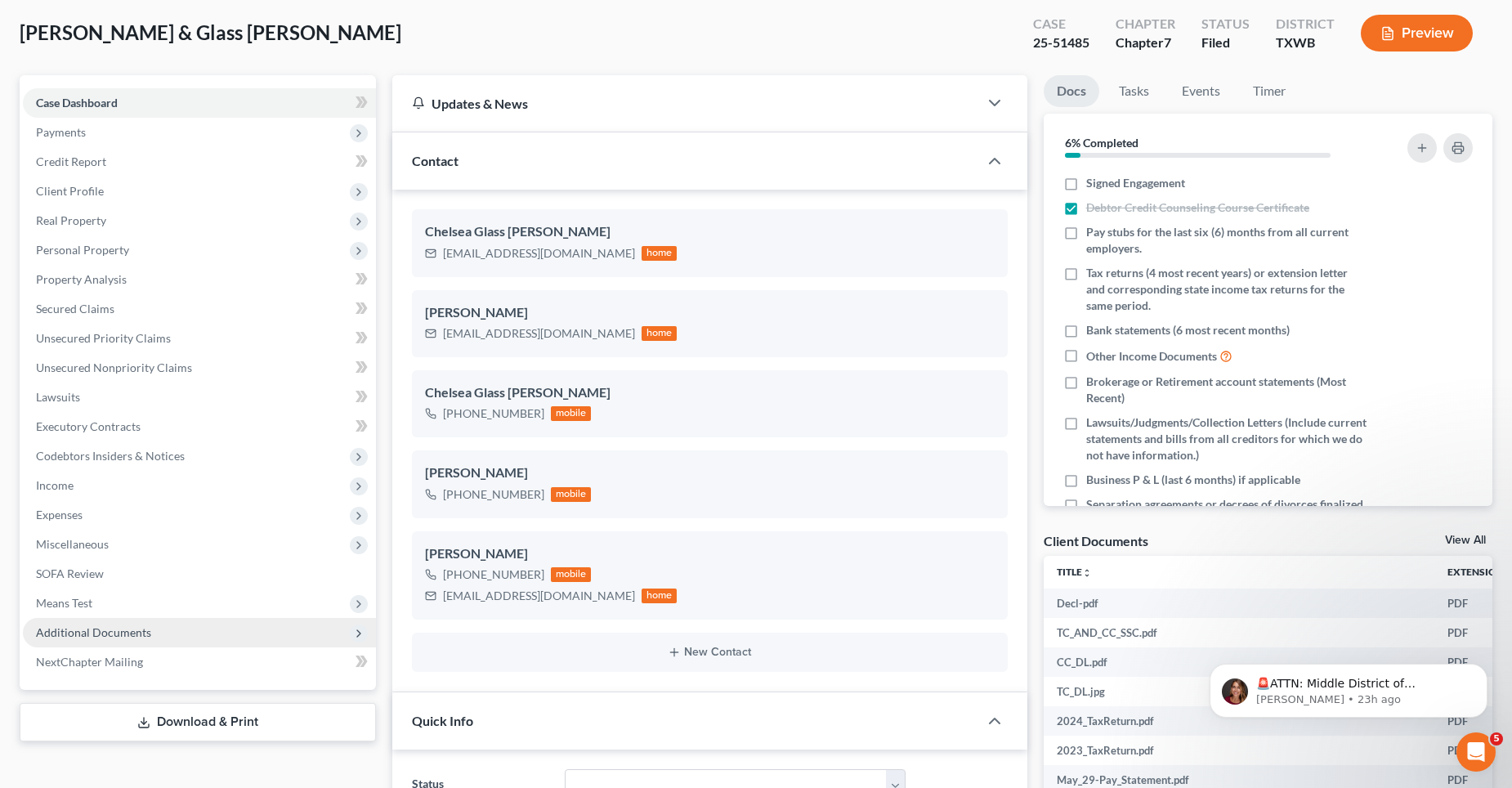
click at [100, 627] on span "Additional Documents" at bounding box center [93, 632] width 115 height 14
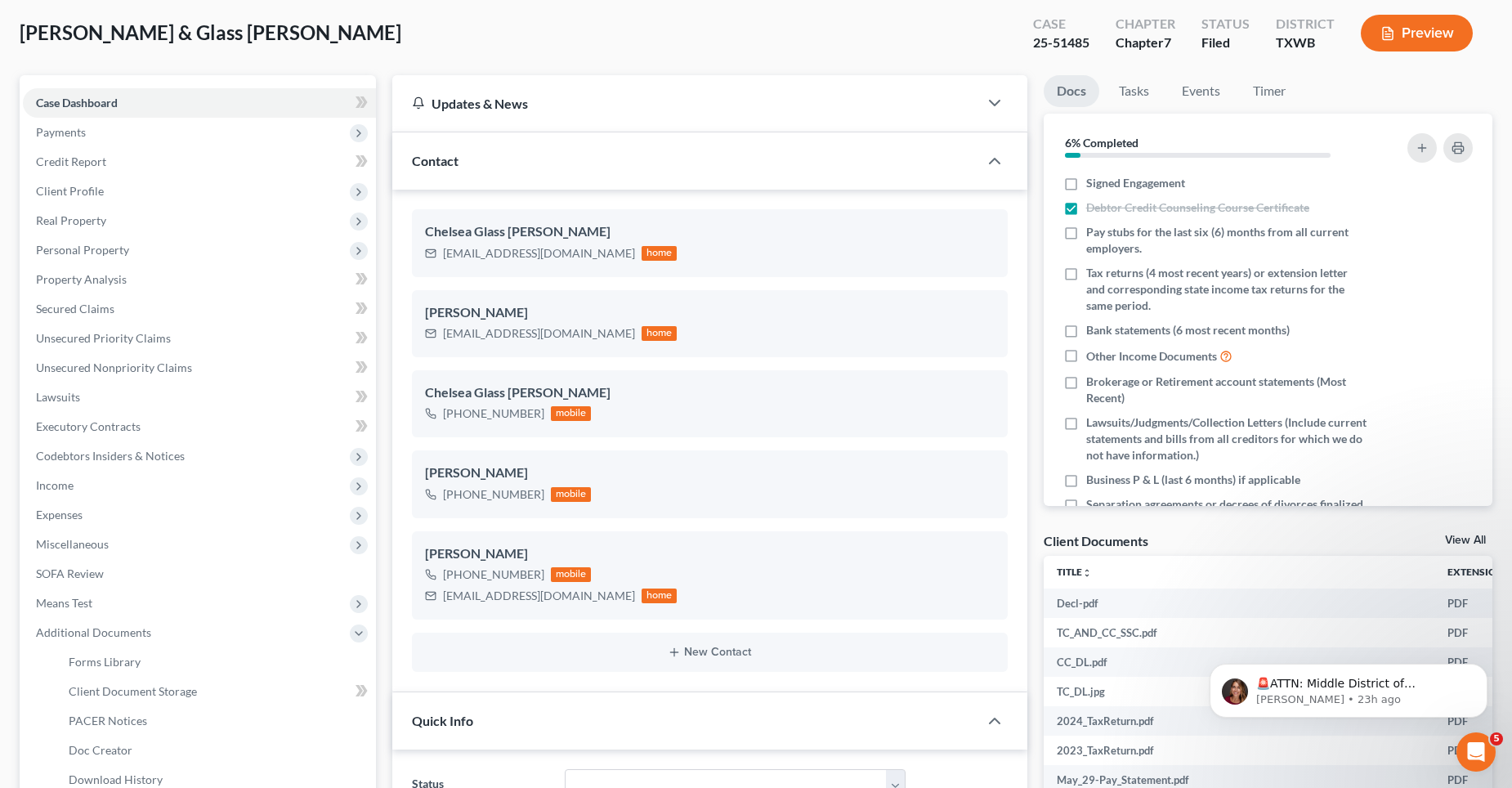
scroll to position [164, 0]
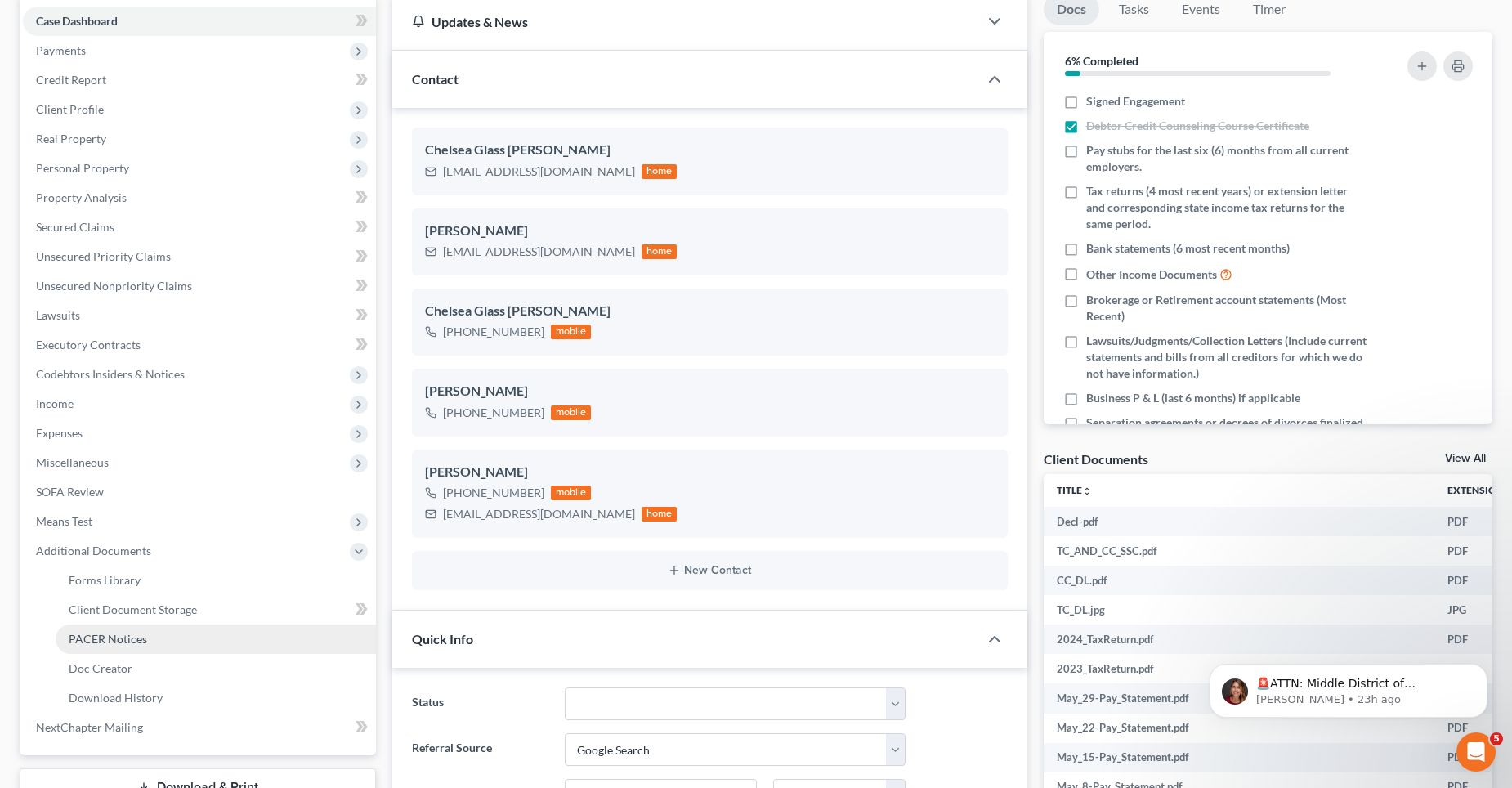
click at [128, 639] on span "PACER Notices" at bounding box center [107, 639] width 78 height 14
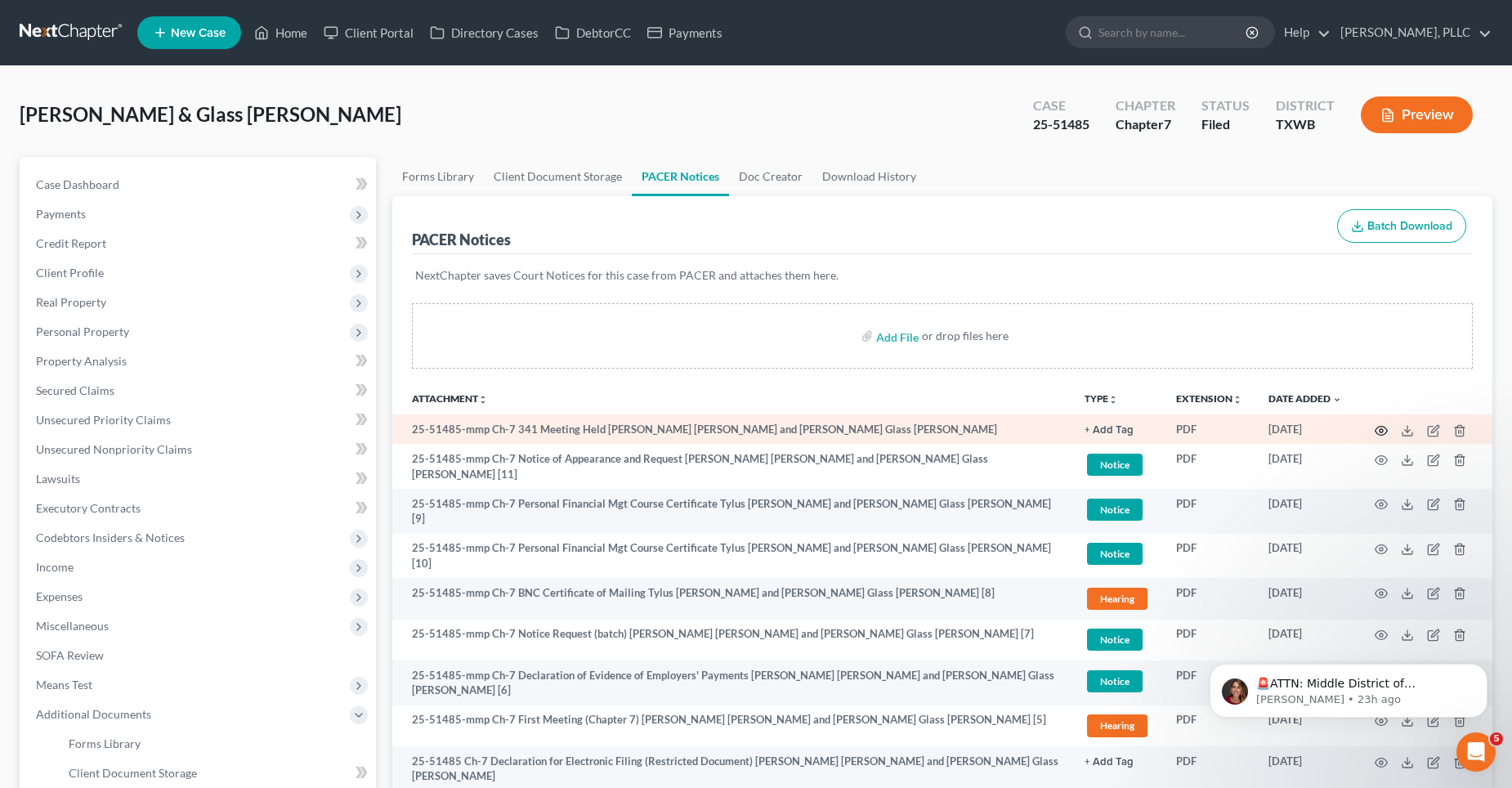
click at [1381, 430] on icon "button" at bounding box center [1380, 430] width 13 height 13
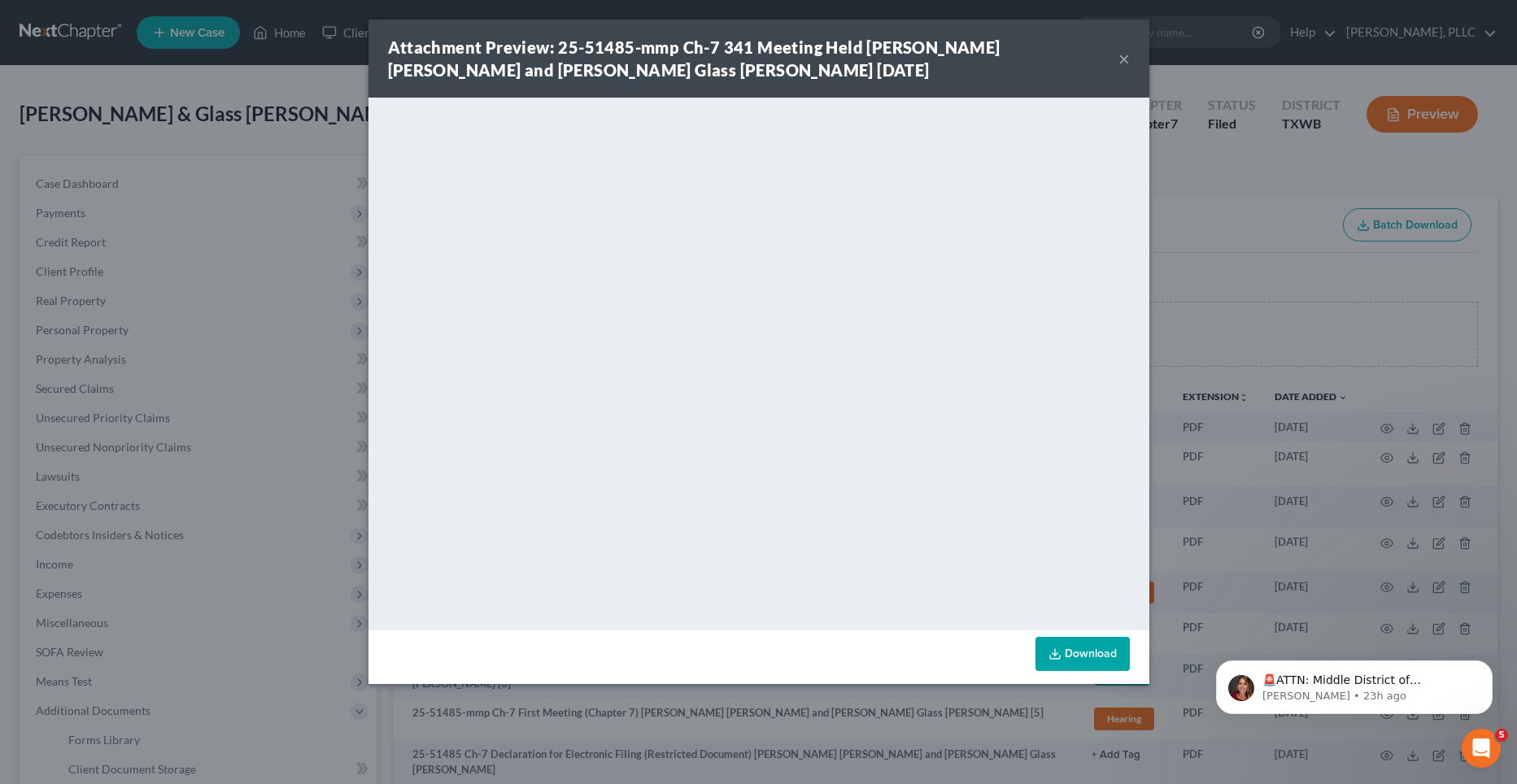
click at [1123, 53] on button "×" at bounding box center [1124, 58] width 12 height 20
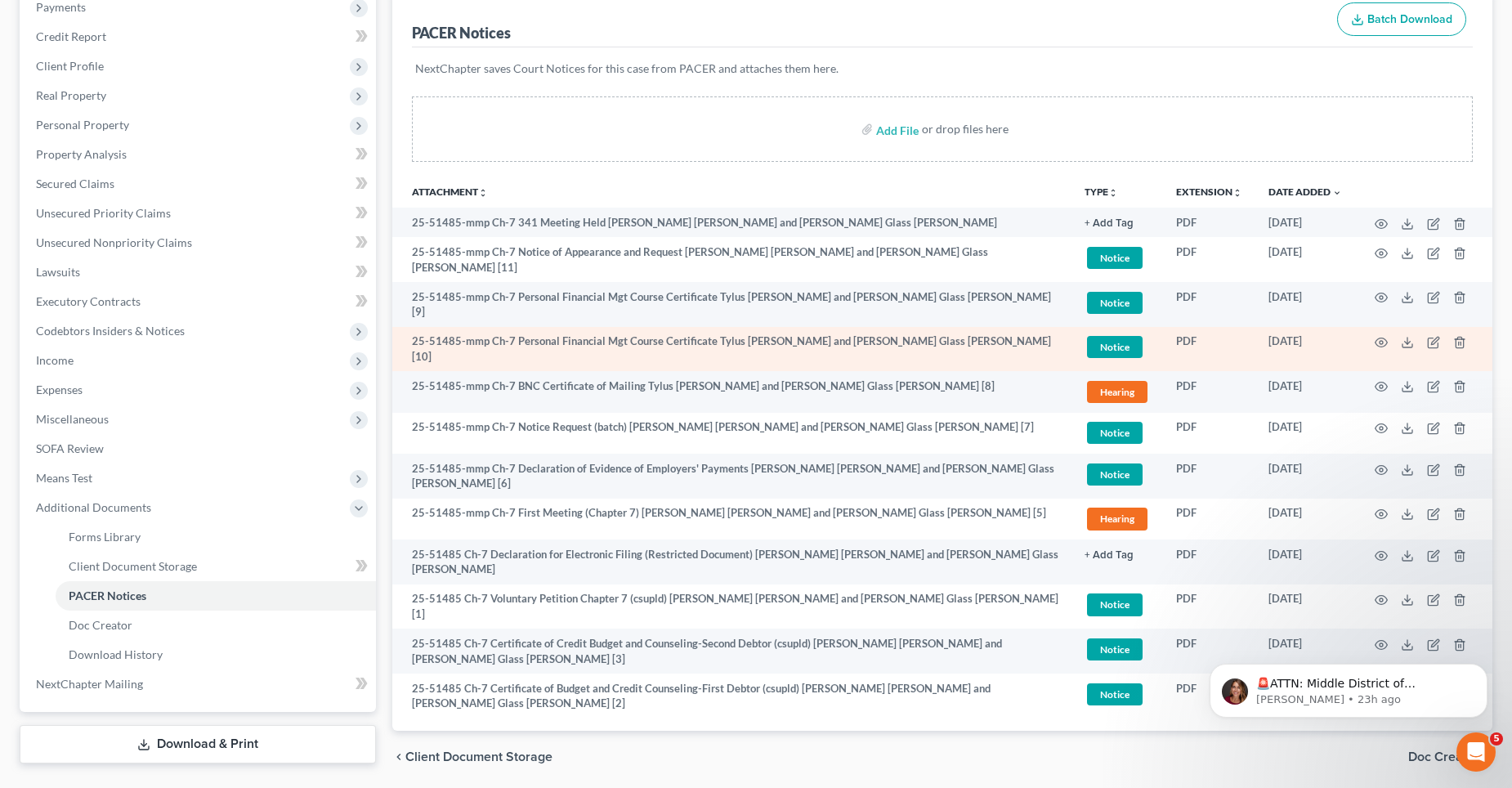
scroll to position [245, 0]
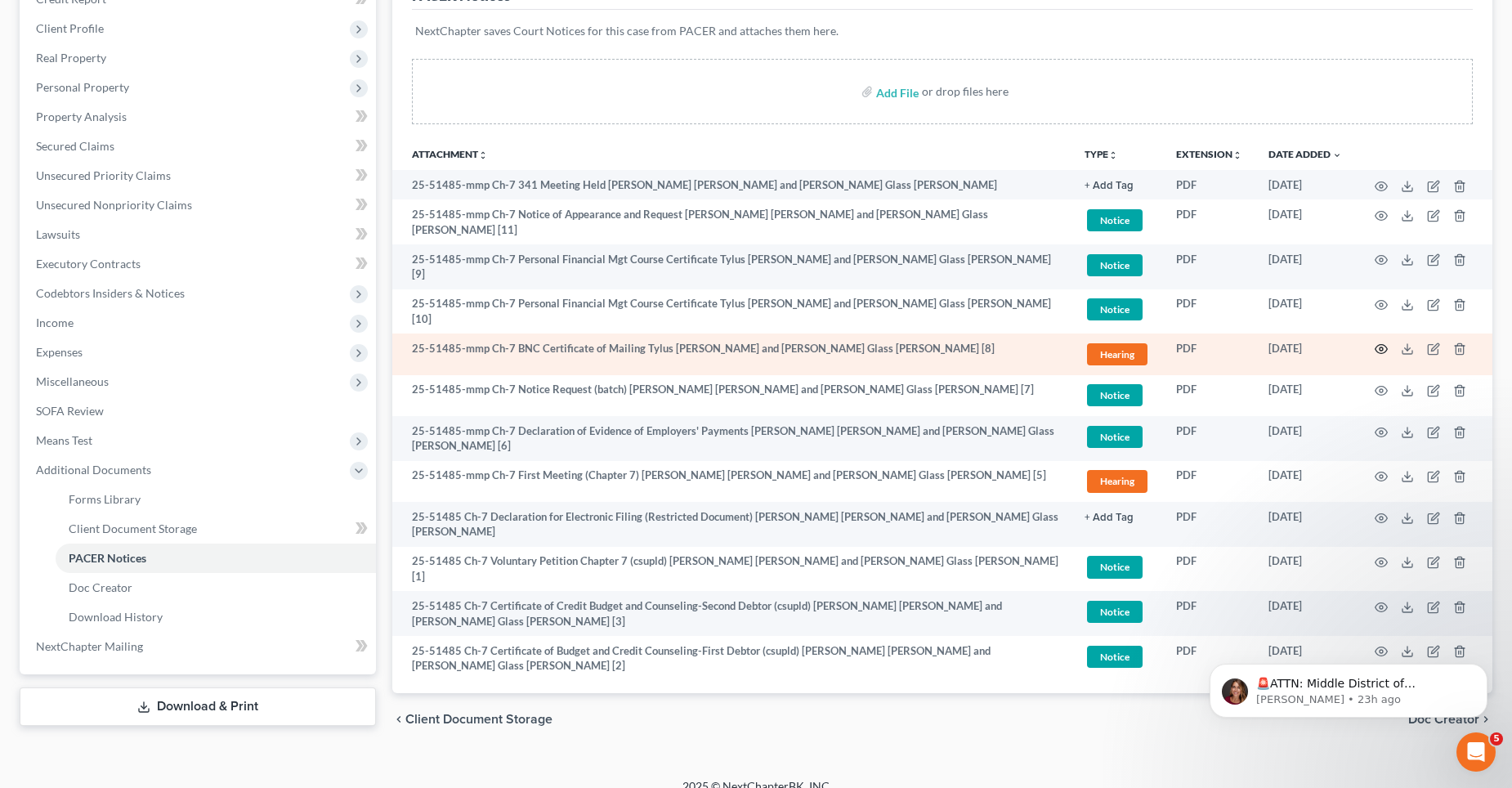
click at [1381, 348] on circle "button" at bounding box center [1380, 349] width 3 height 3
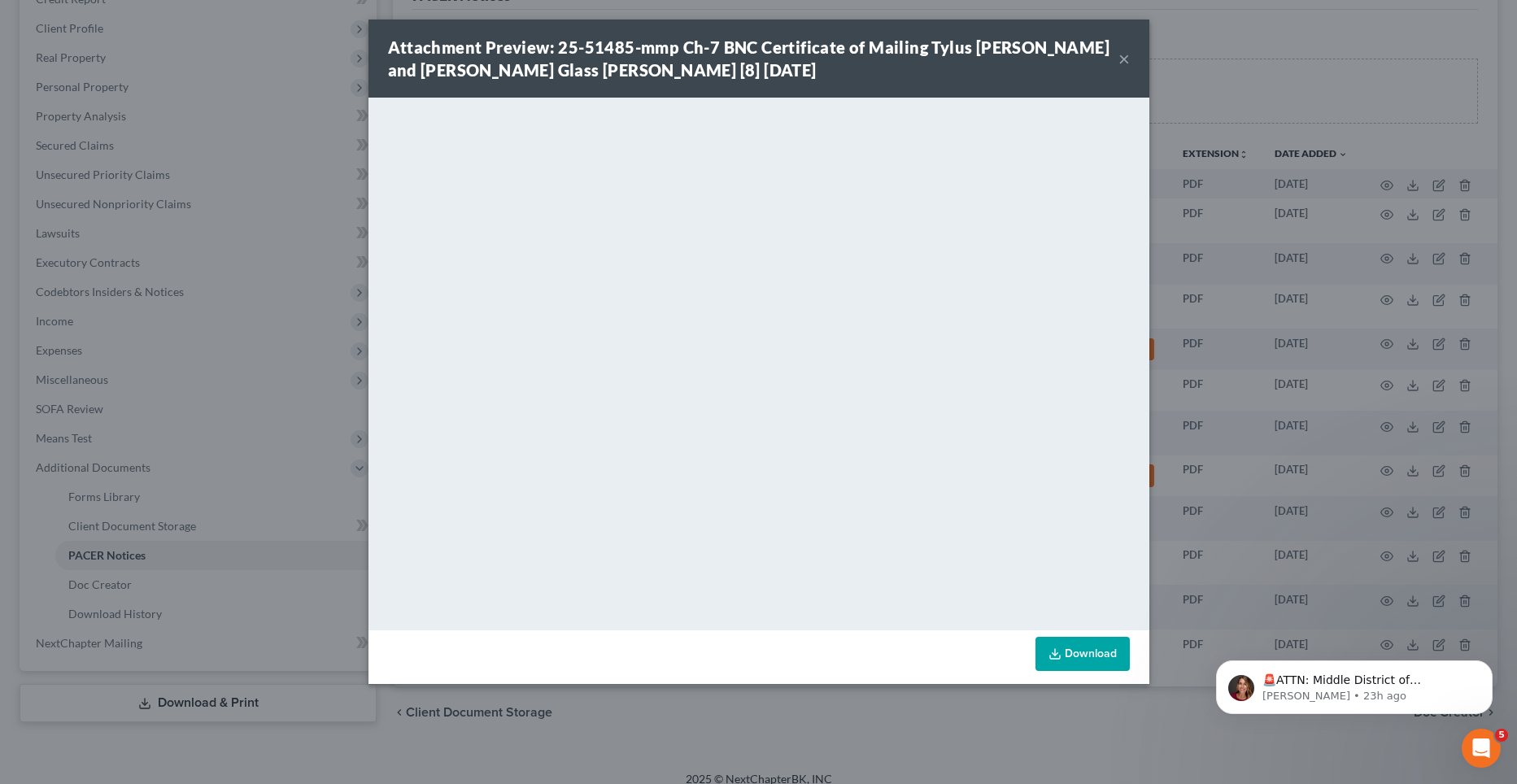
click at [1121, 60] on button "×" at bounding box center [1124, 58] width 12 height 20
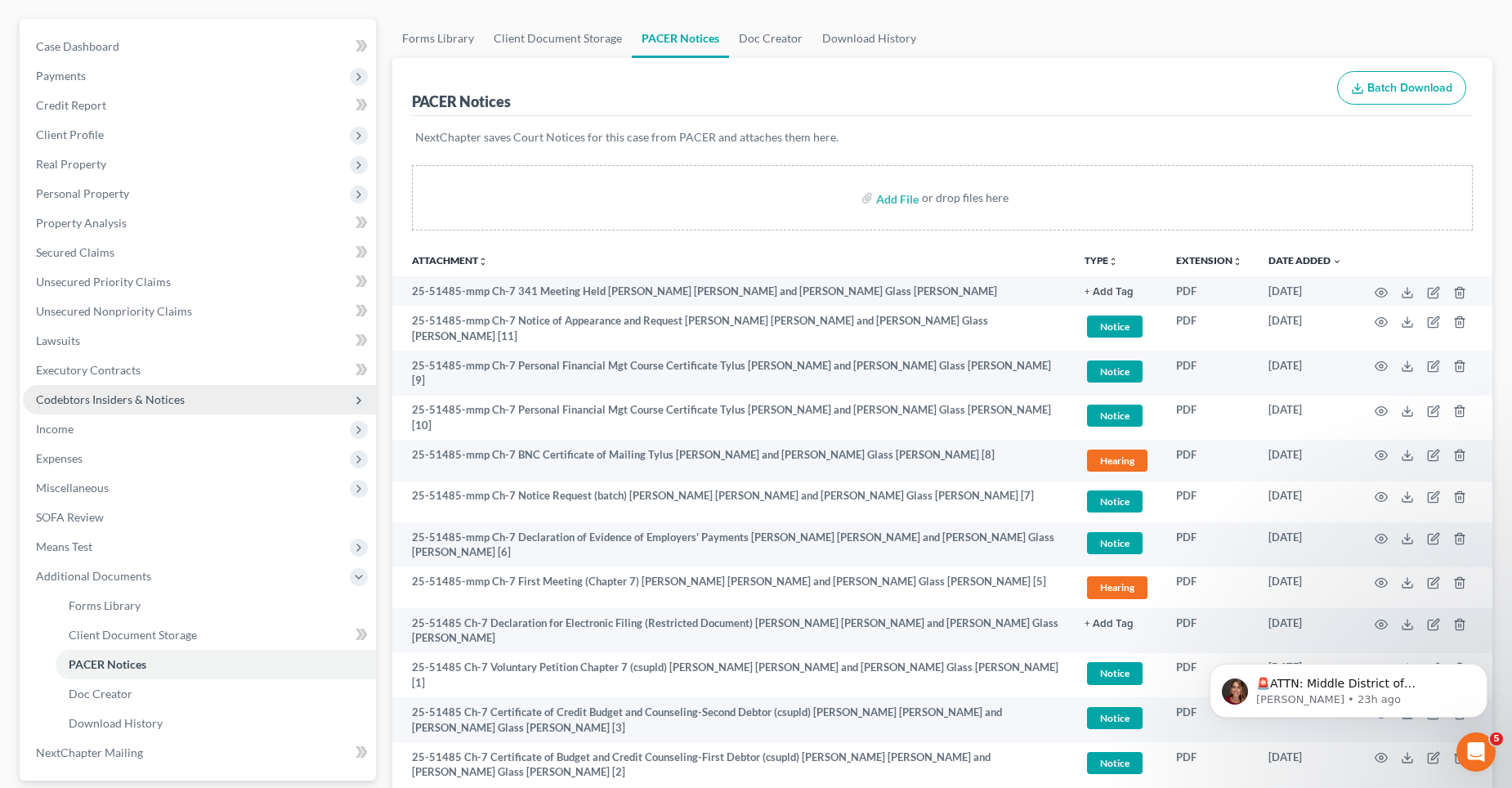
scroll to position [0, 0]
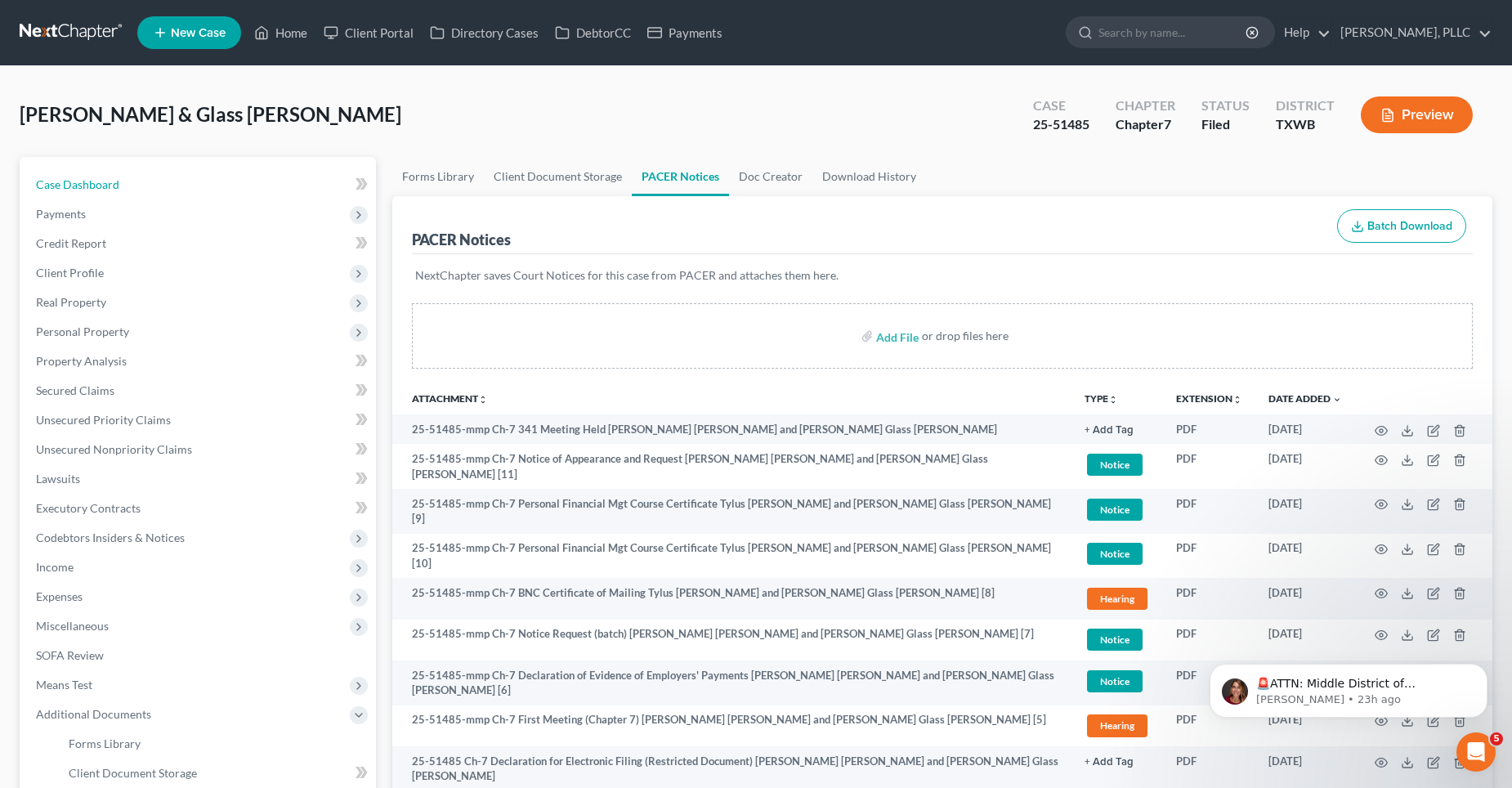
drag, startPoint x: 114, startPoint y: 192, endPoint x: 362, endPoint y: 179, distance: 248.3
click at [114, 191] on link "Case Dashboard" at bounding box center [199, 185] width 353 height 30
select select "4"
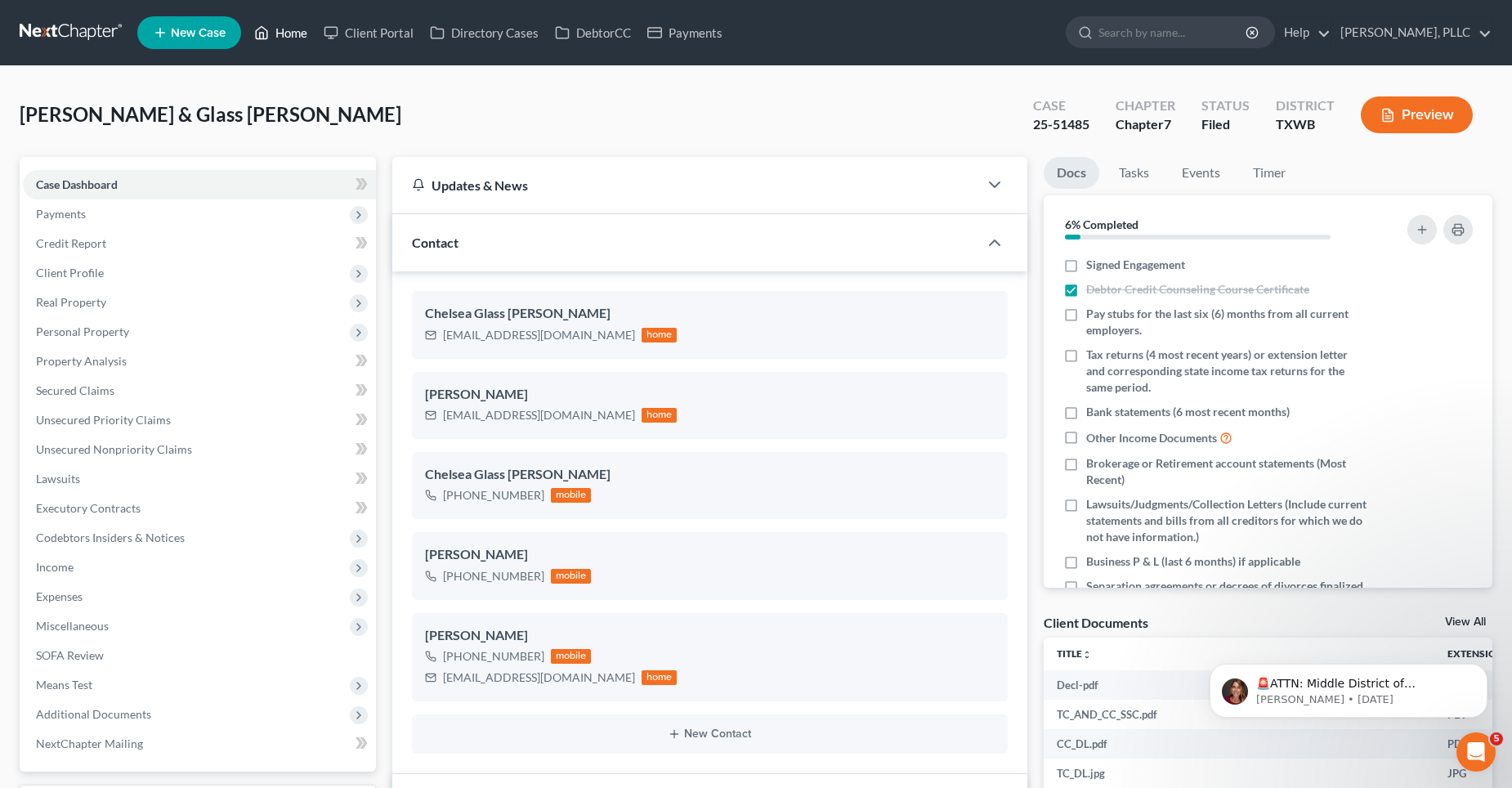
click at [287, 36] on link "Home" at bounding box center [280, 33] width 69 height 30
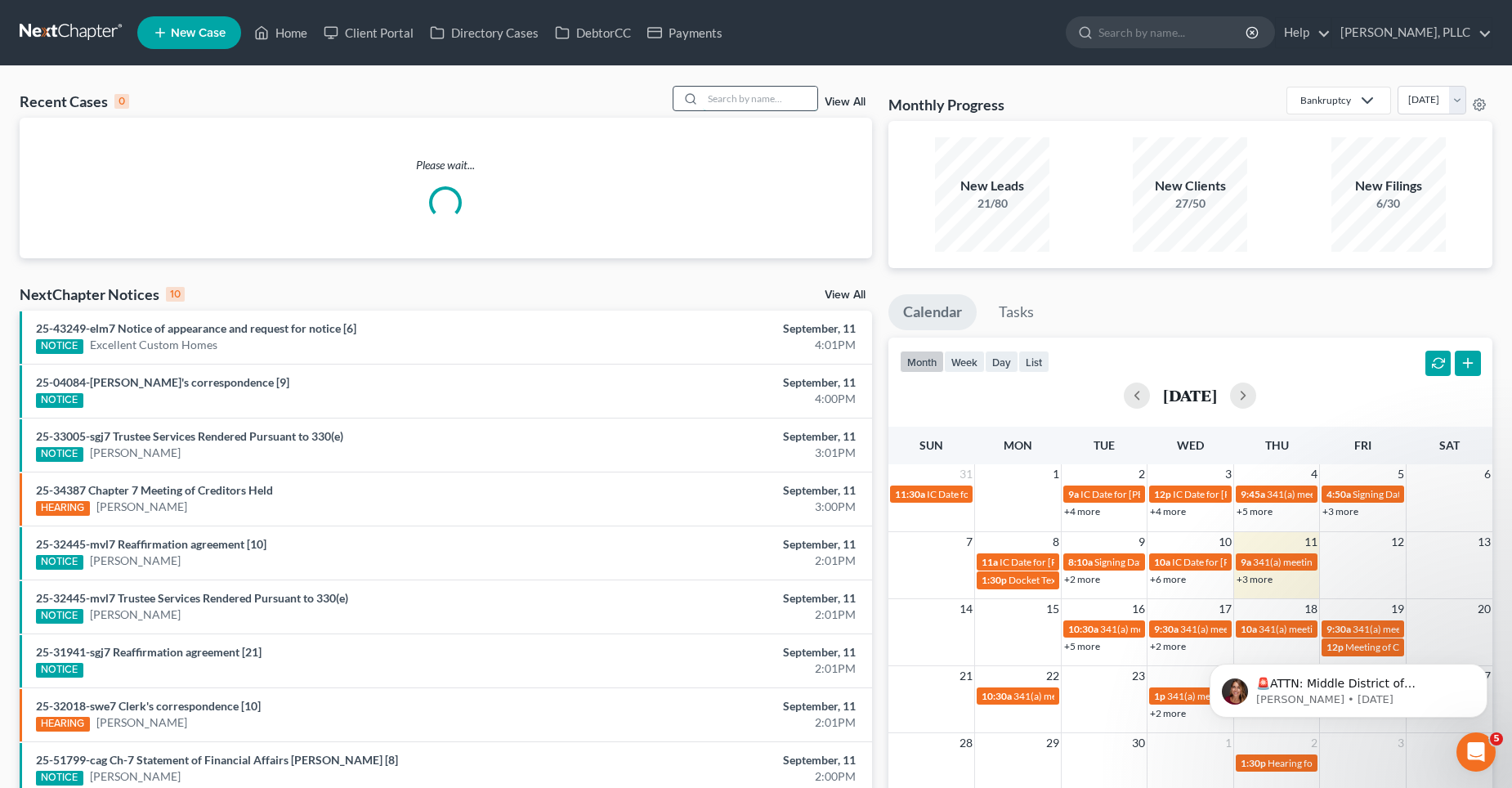
click at [714, 94] on input "search" at bounding box center [759, 98] width 114 height 24
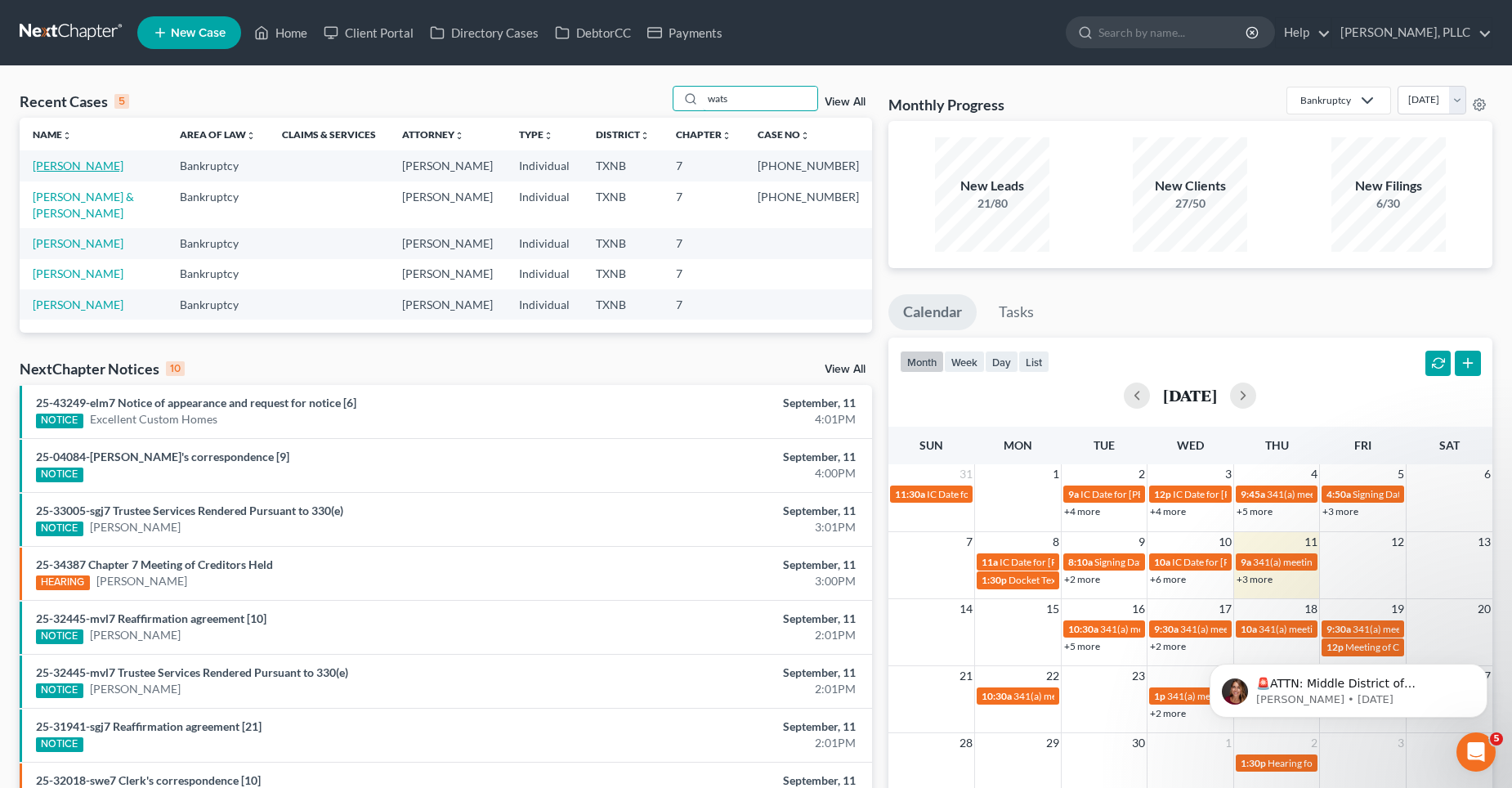
type input "wats"
click at [74, 165] on link "[PERSON_NAME]" at bounding box center [78, 166] width 91 height 14
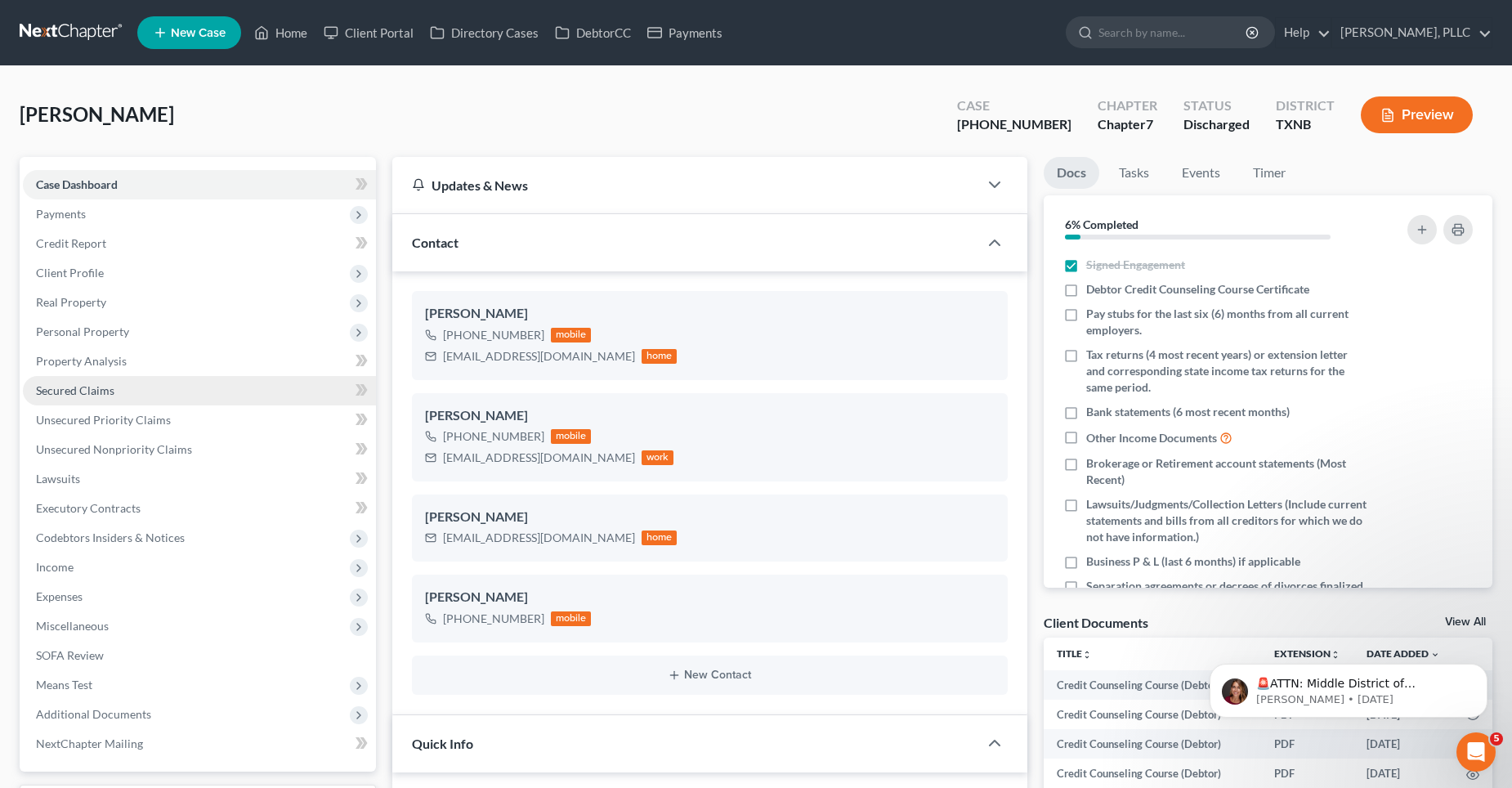
click at [100, 388] on span "Secured Claims" at bounding box center [74, 391] width 78 height 14
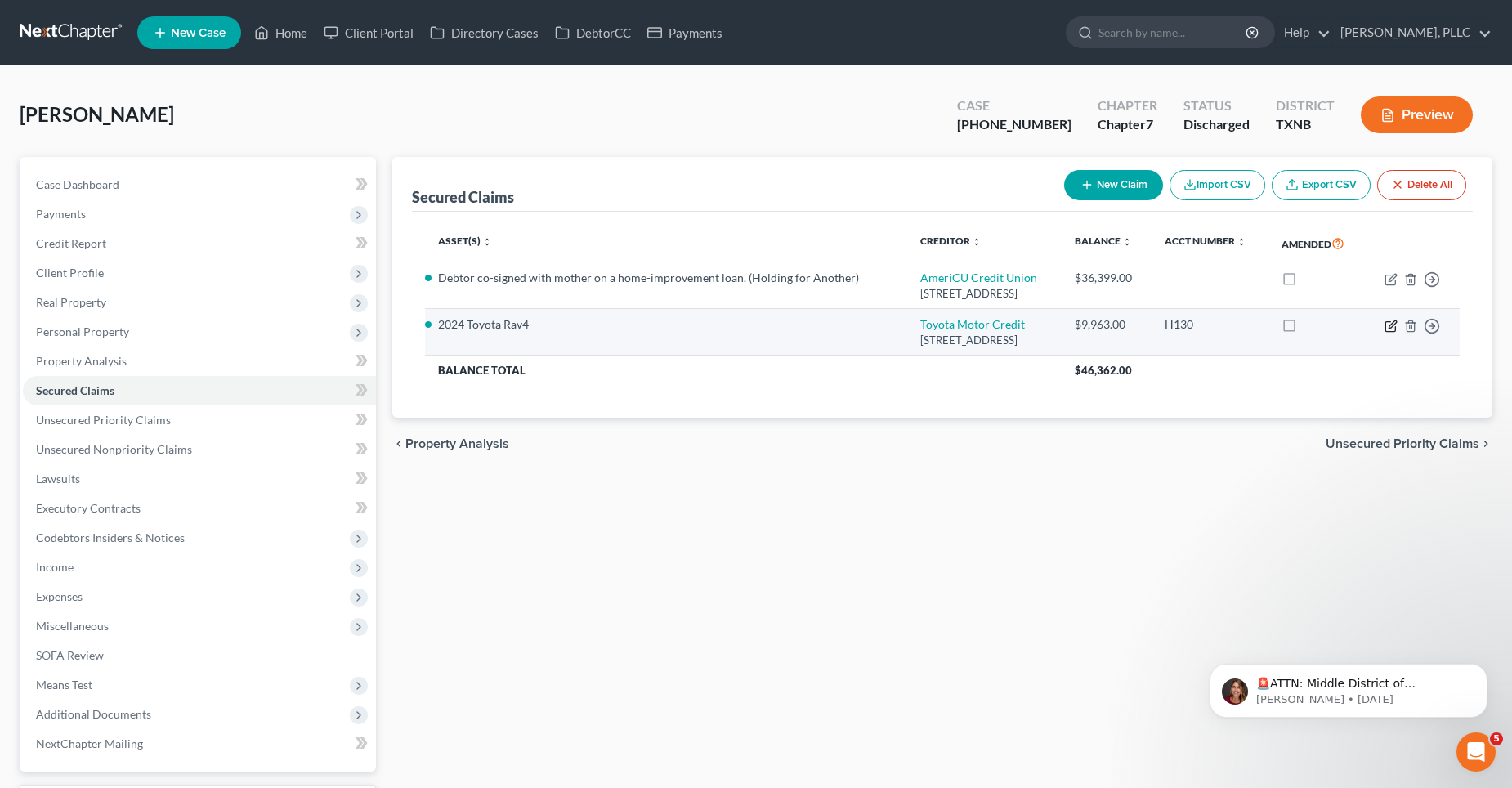
click at [1387, 325] on icon "button" at bounding box center [1390, 325] width 13 height 13
select select "22"
select select "2"
select select "0"
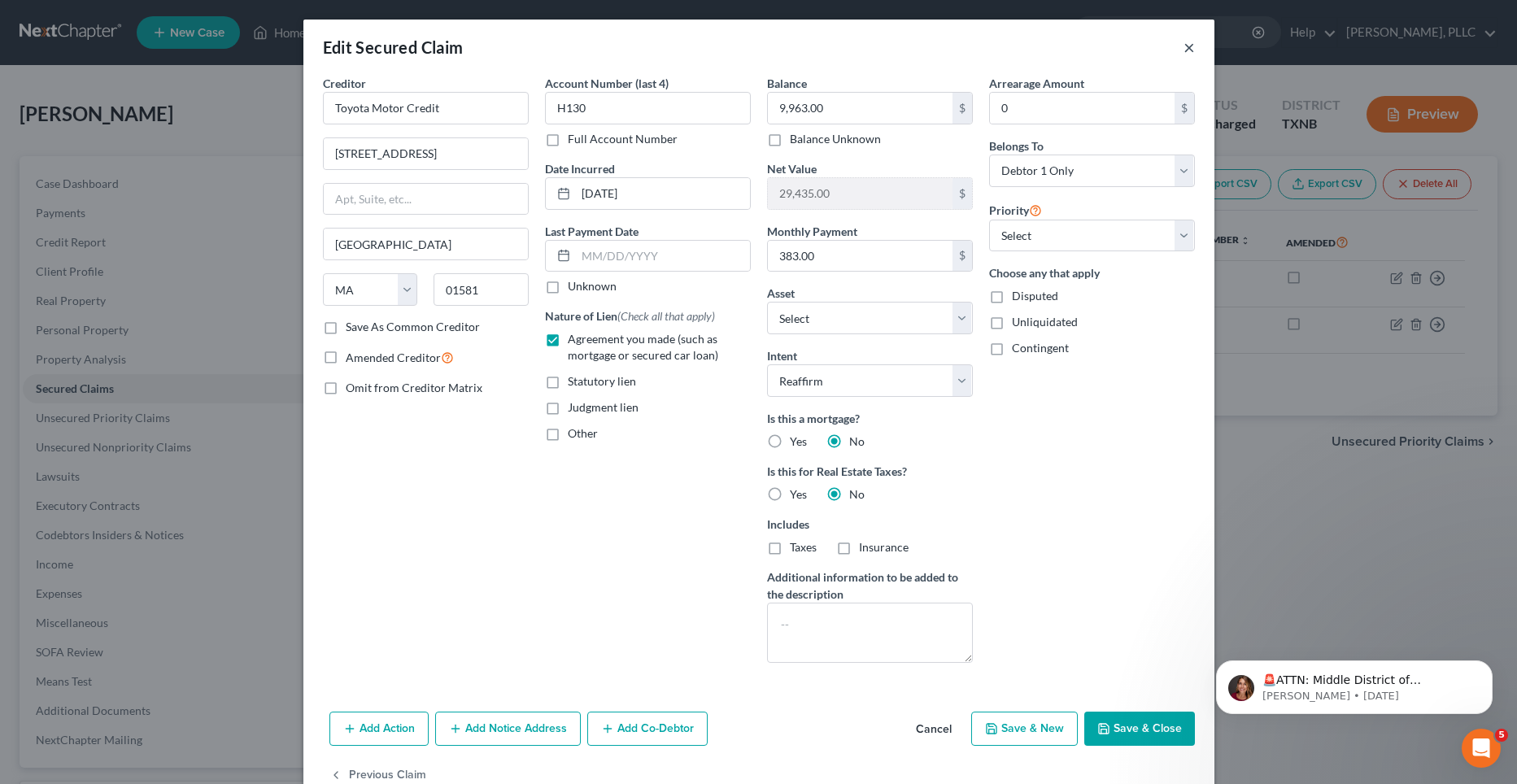
click at [1184, 45] on button "×" at bounding box center [1190, 47] width 12 height 20
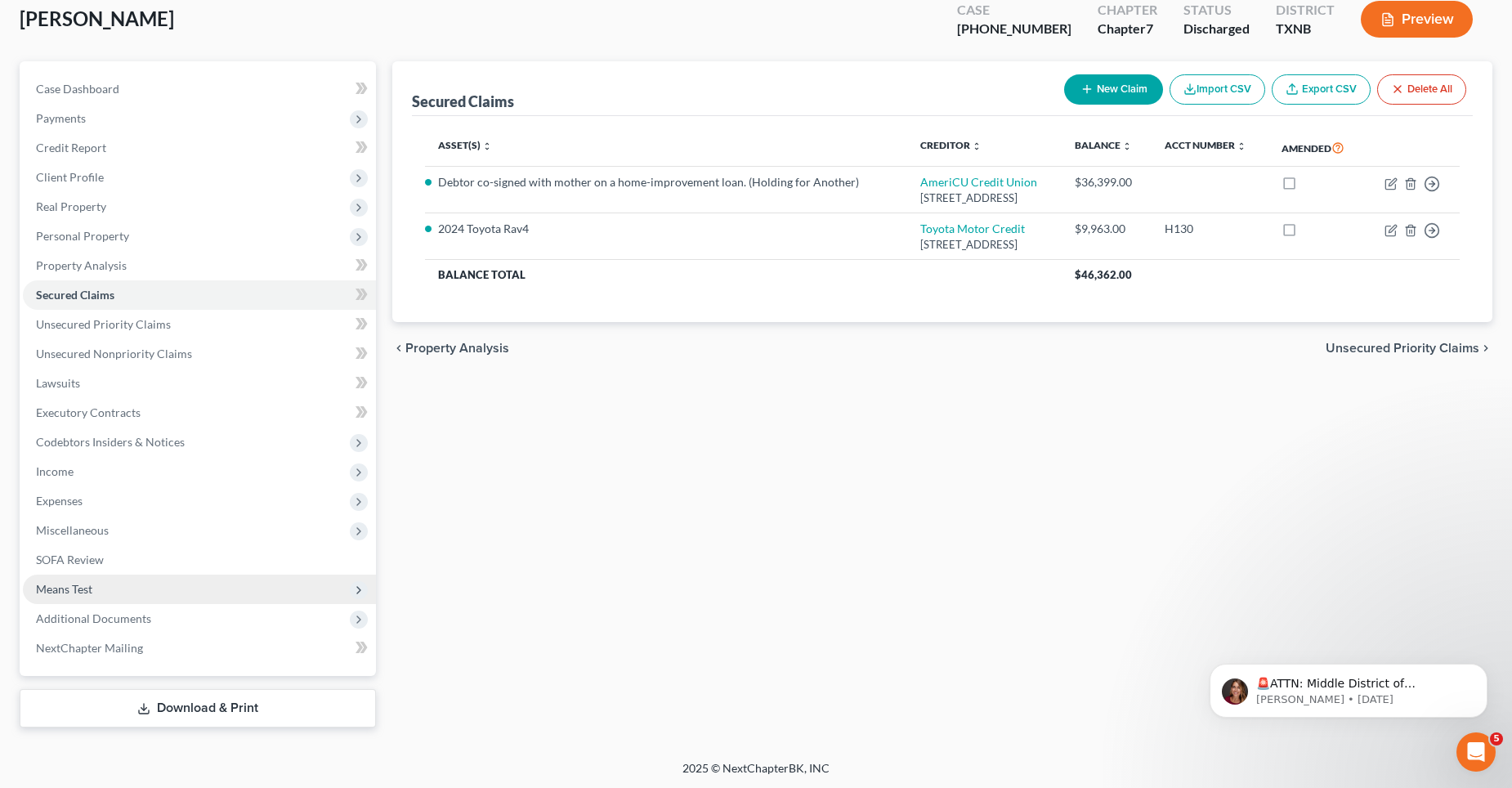
scroll to position [97, 0]
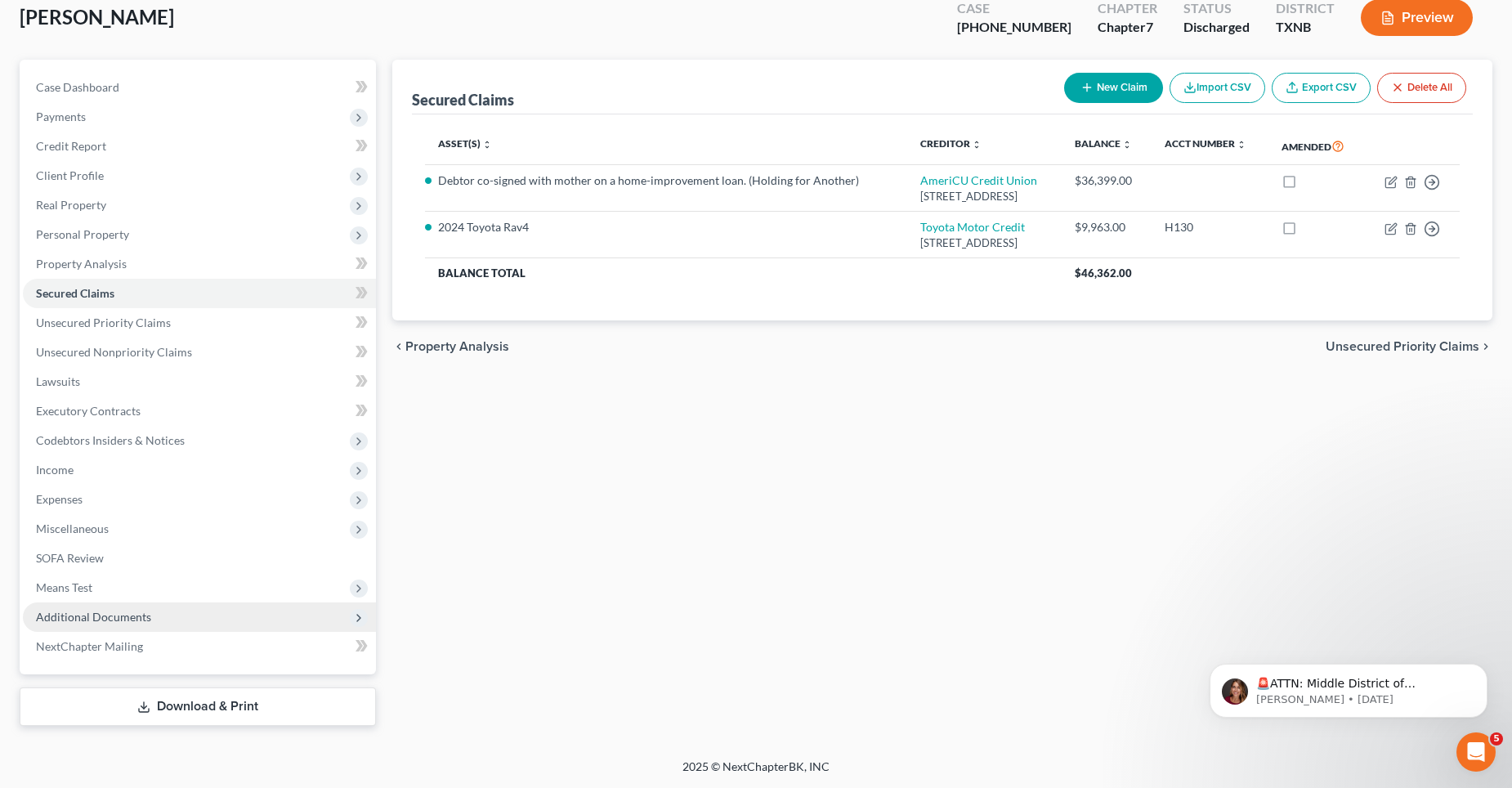
click at [128, 610] on span "Additional Documents" at bounding box center [93, 617] width 115 height 14
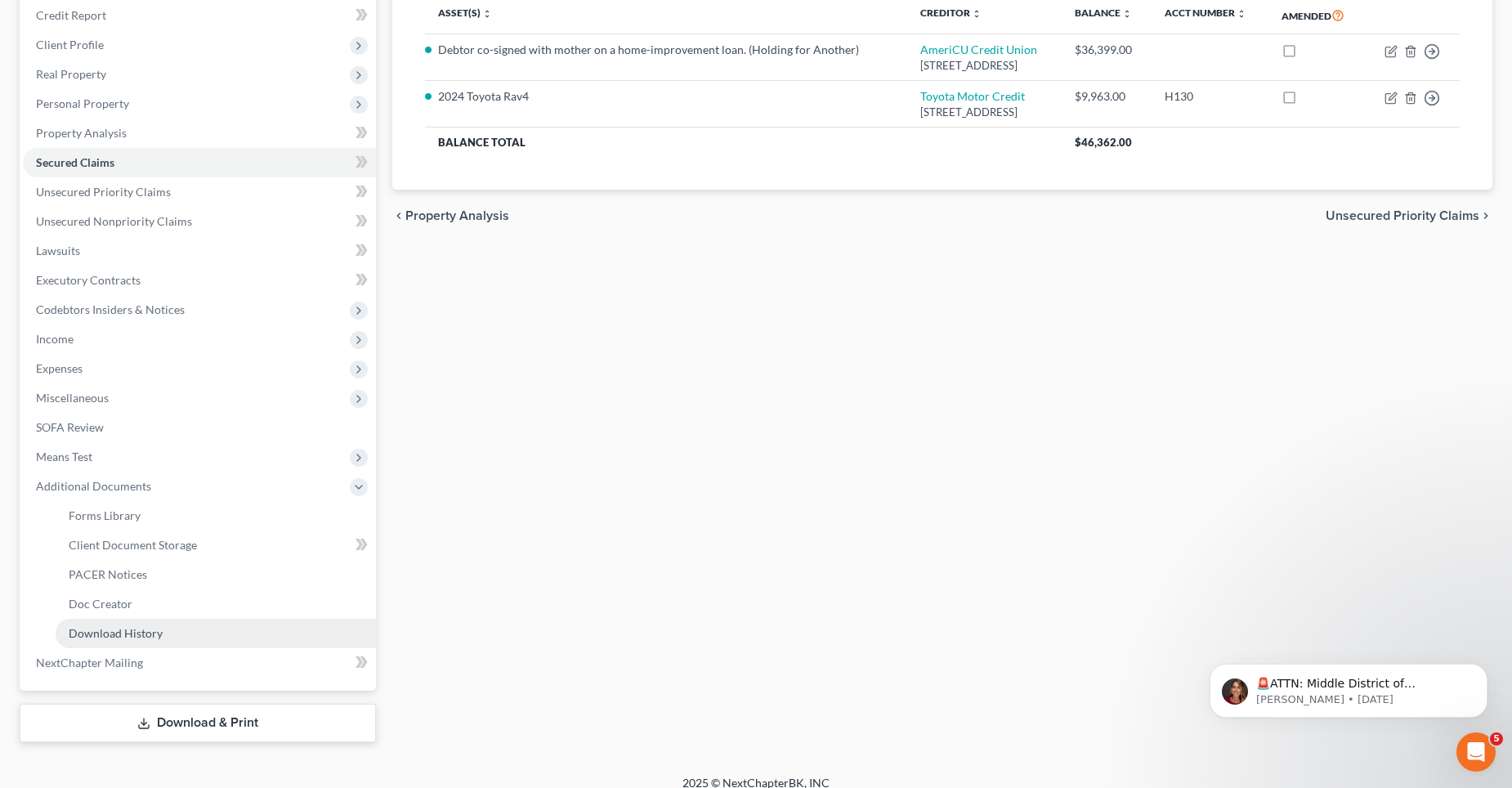
scroll to position [245, 0]
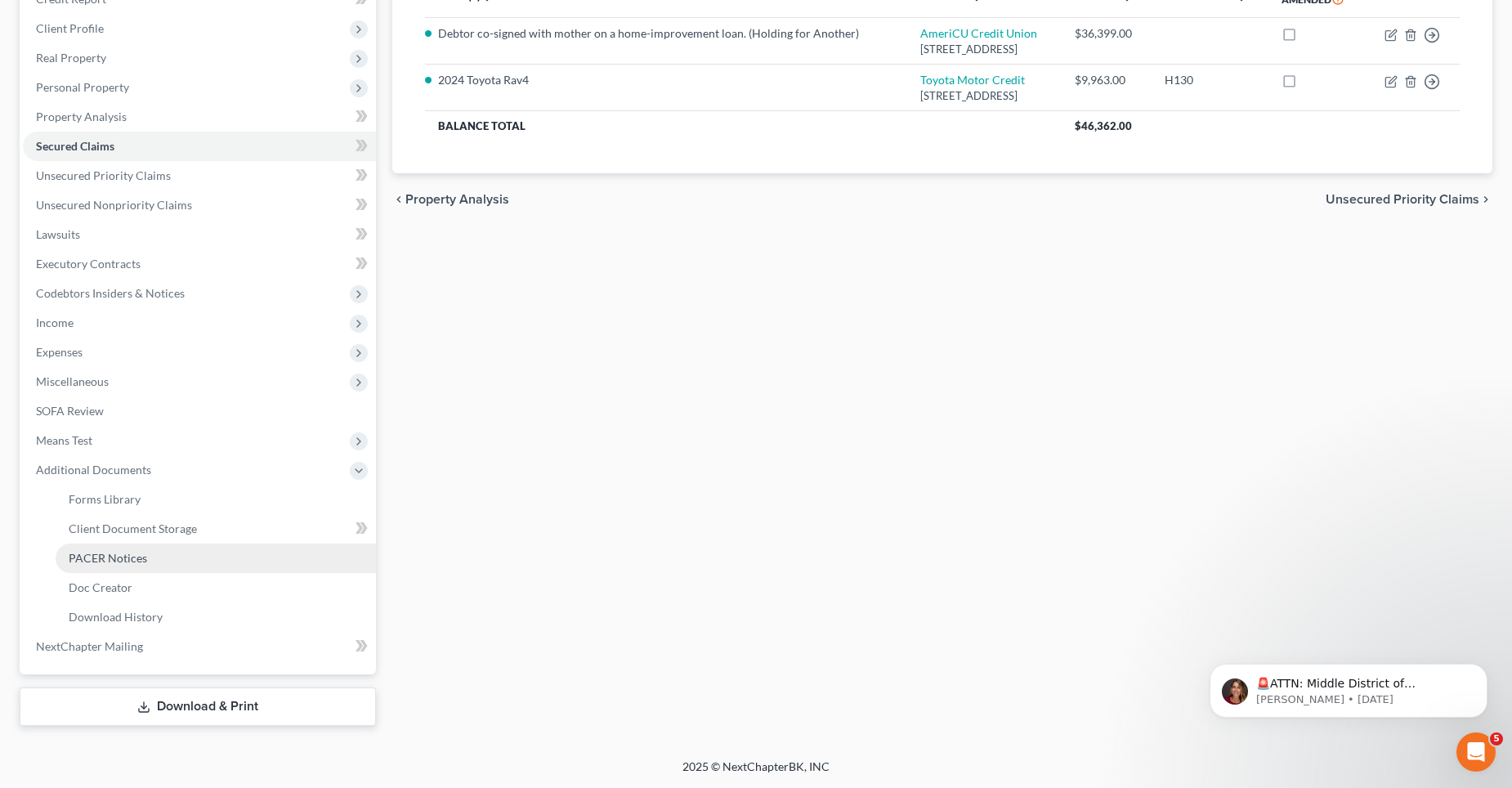
click at [143, 564] on span "PACER Notices" at bounding box center [107, 558] width 78 height 14
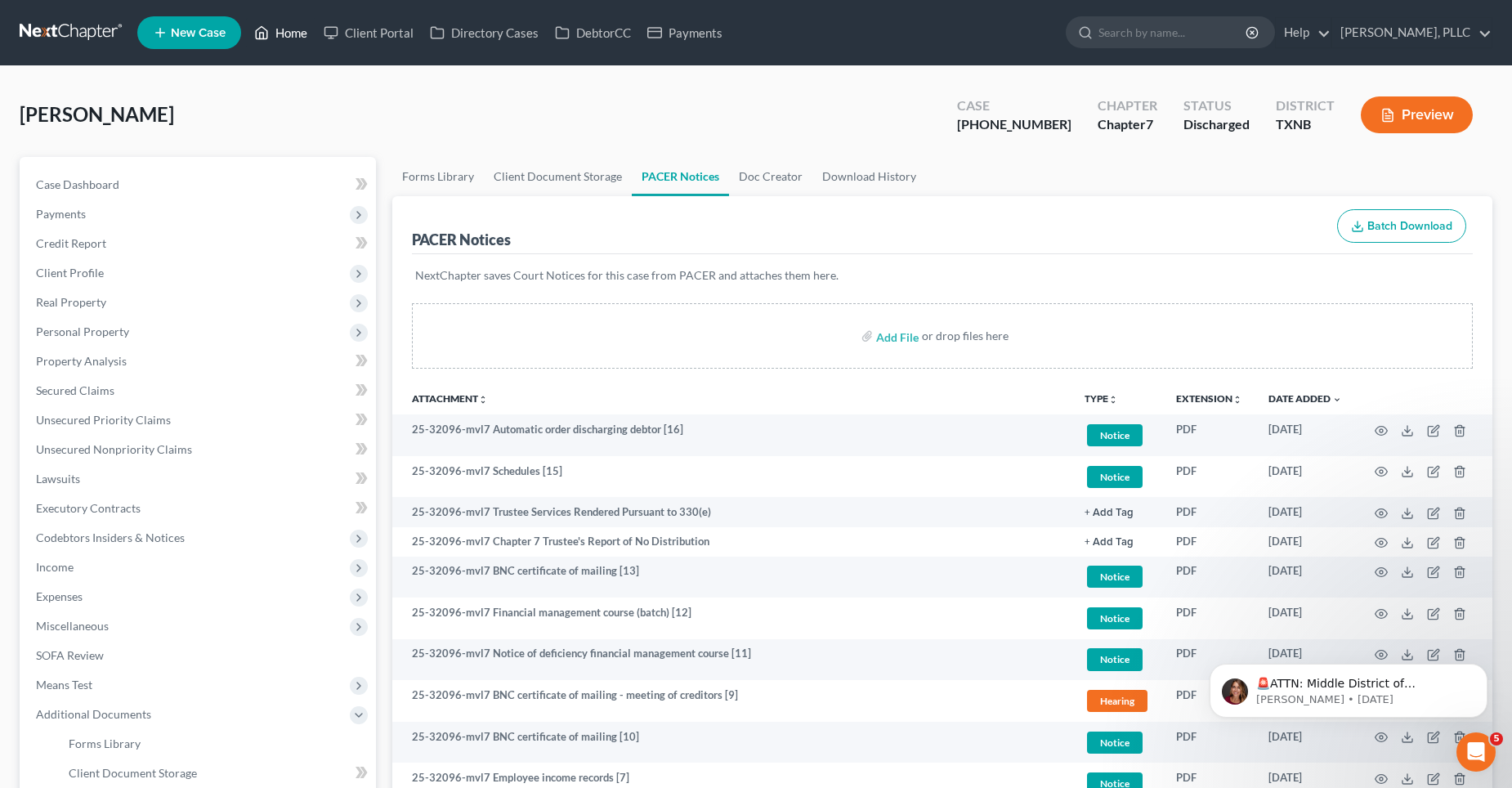
click at [291, 35] on link "Home" at bounding box center [280, 33] width 69 height 30
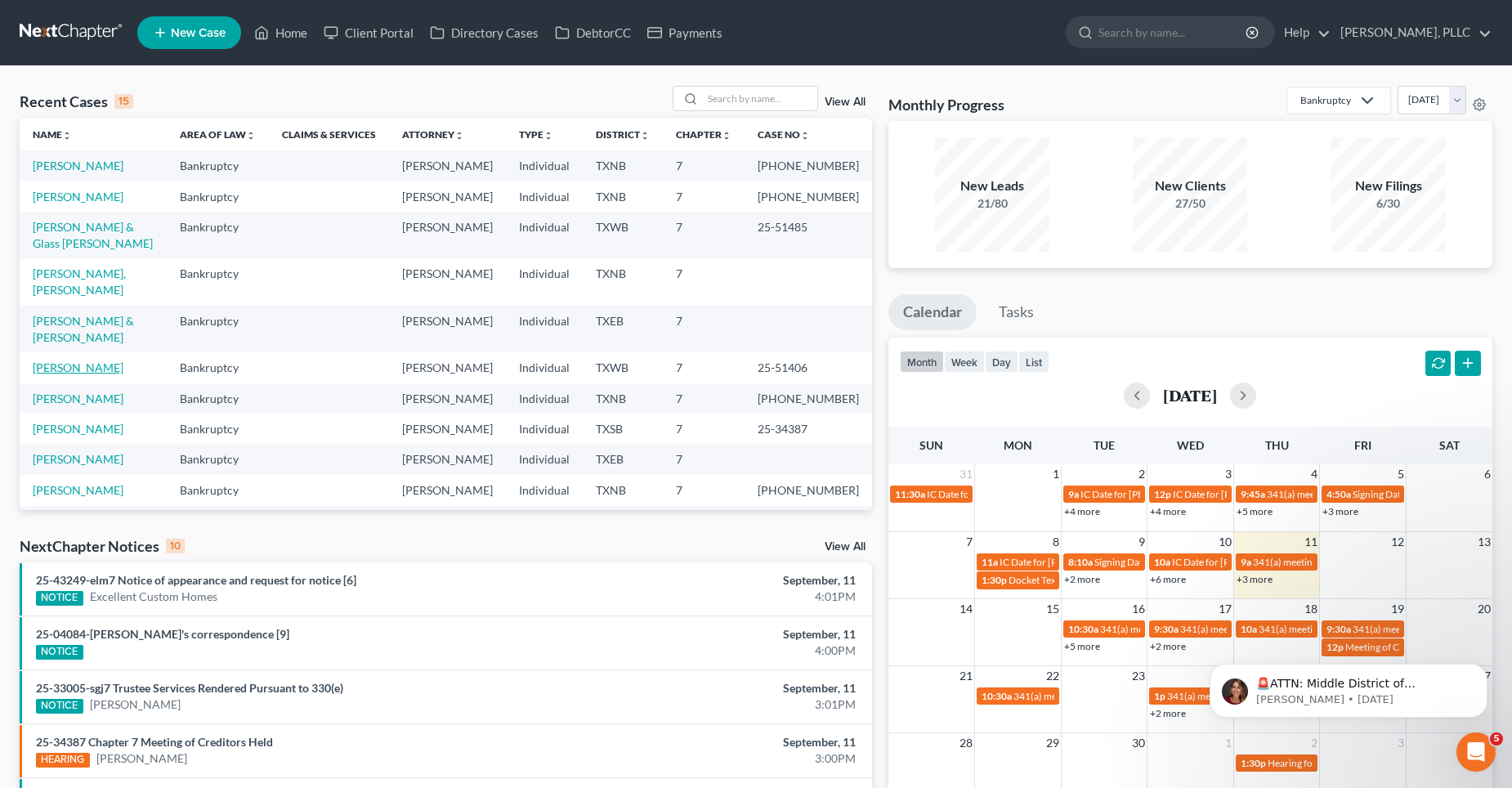
click at [86, 375] on link "[PERSON_NAME]" at bounding box center [78, 368] width 91 height 14
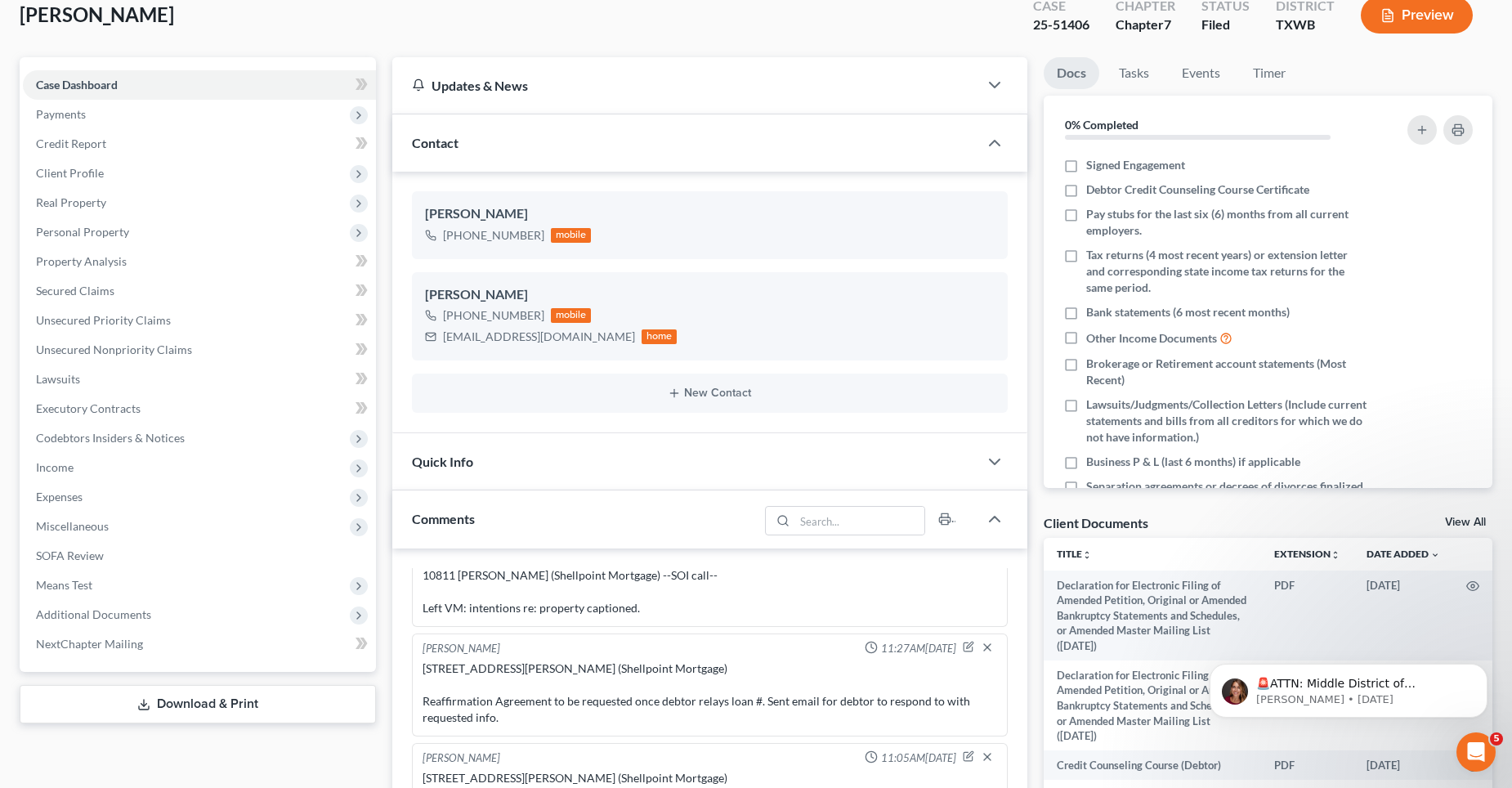
scroll to position [81, 0]
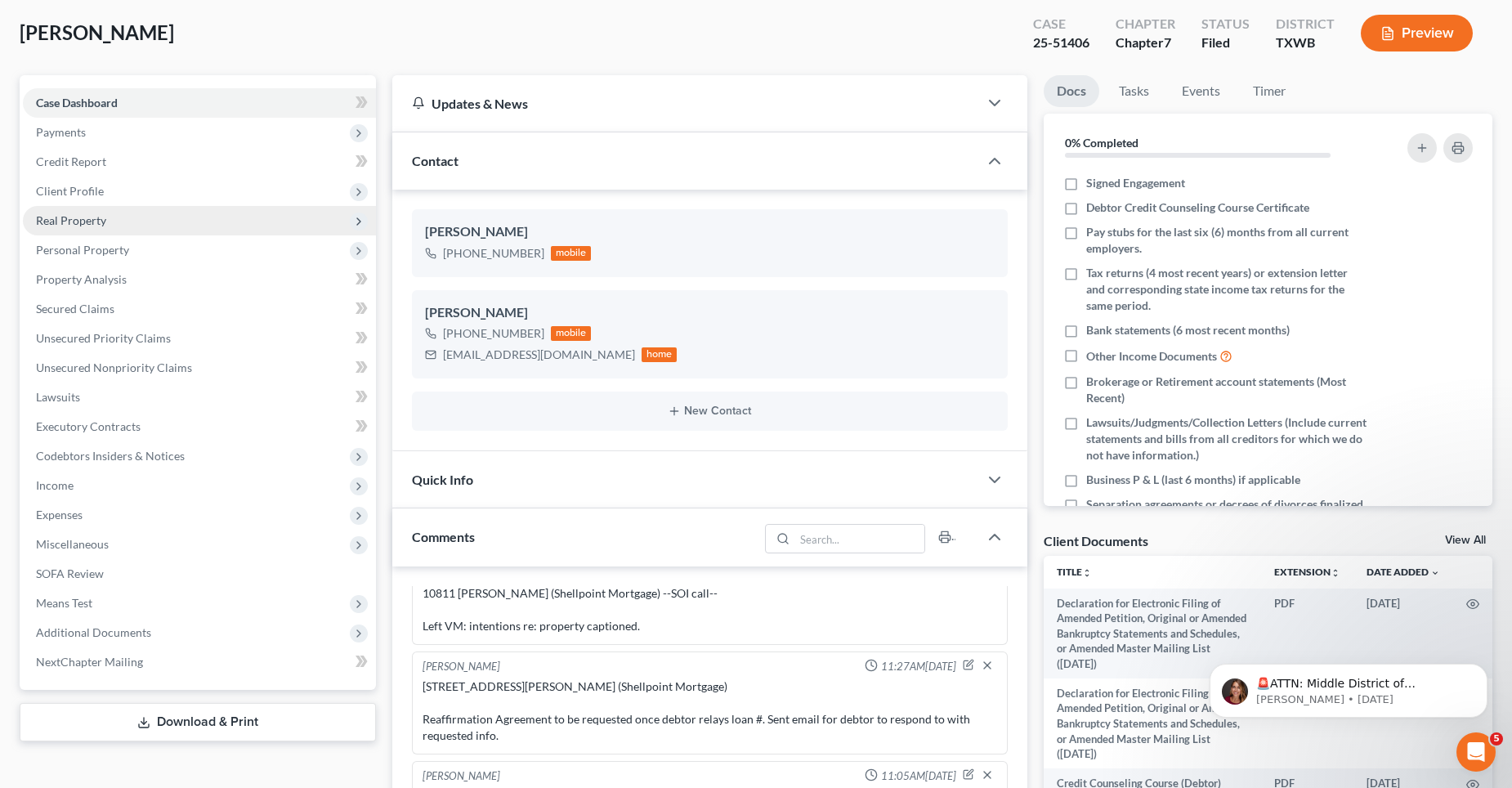
drag, startPoint x: 87, startPoint y: 216, endPoint x: 98, endPoint y: 213, distance: 11.4
click at [87, 216] on span "Real Property" at bounding box center [70, 220] width 70 height 14
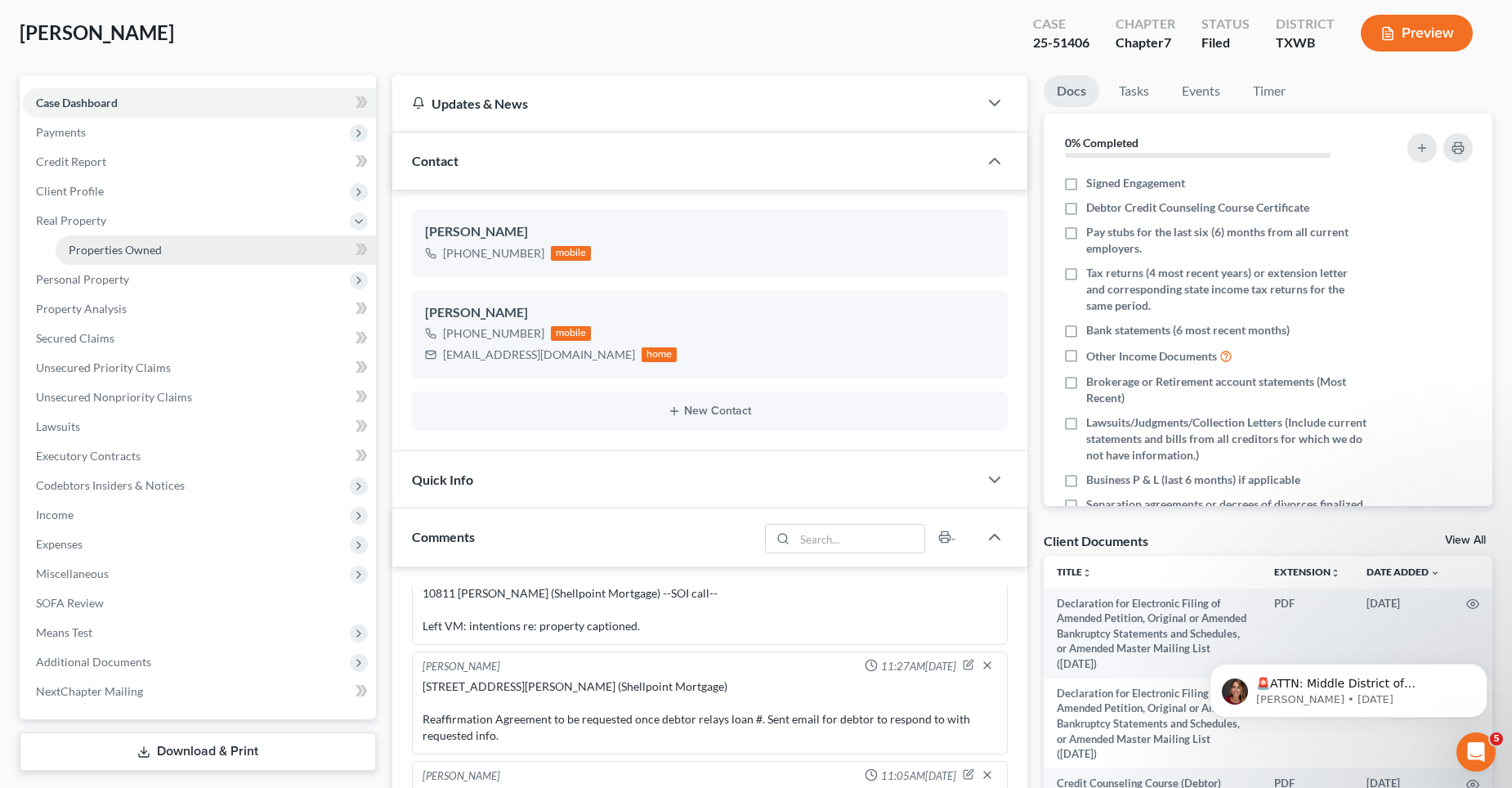
click at [128, 252] on span "Properties Owned" at bounding box center [115, 250] width 93 height 14
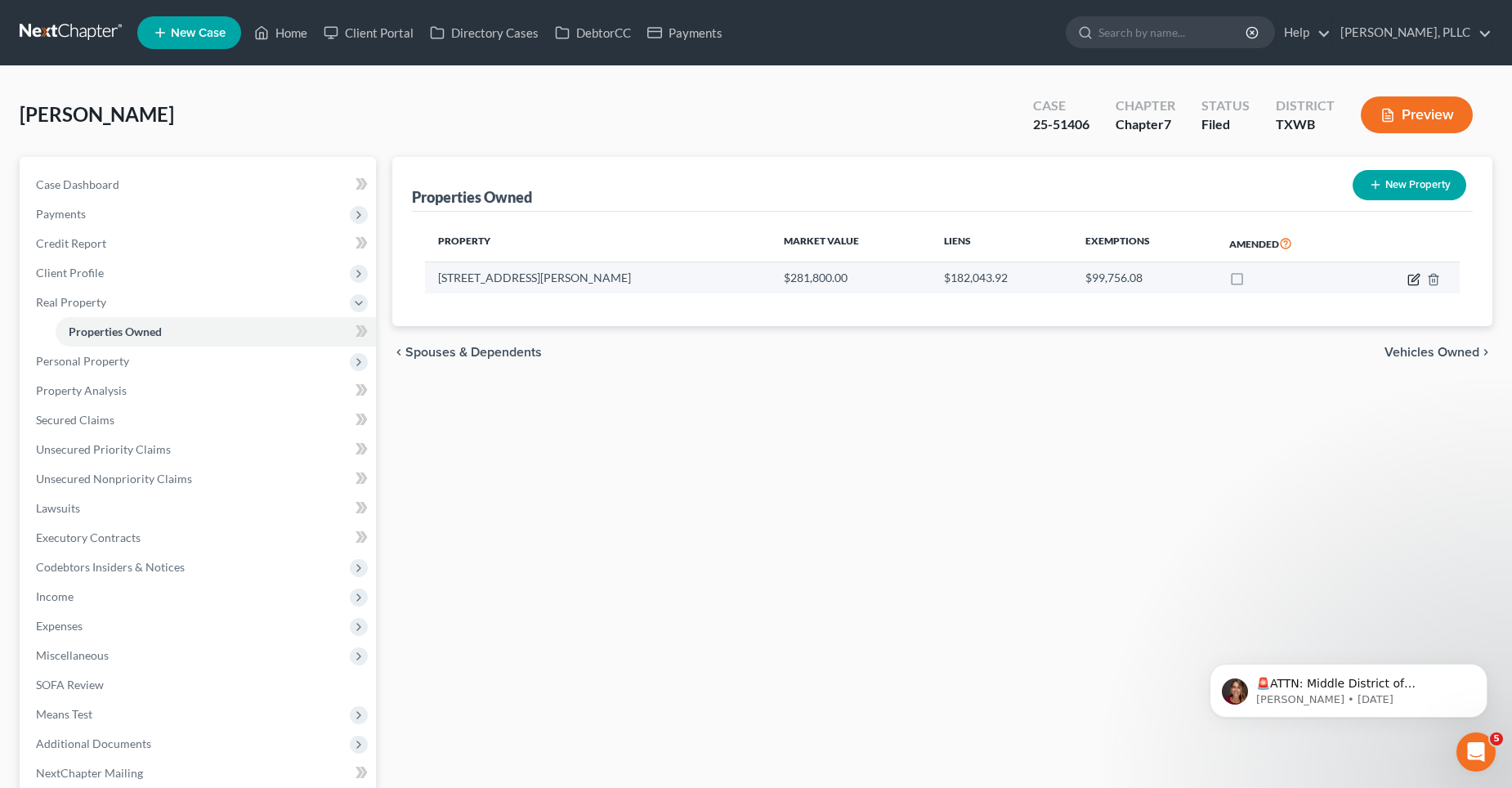
click at [1416, 277] on icon "button" at bounding box center [1413, 279] width 13 height 13
select select "45"
select select "0"
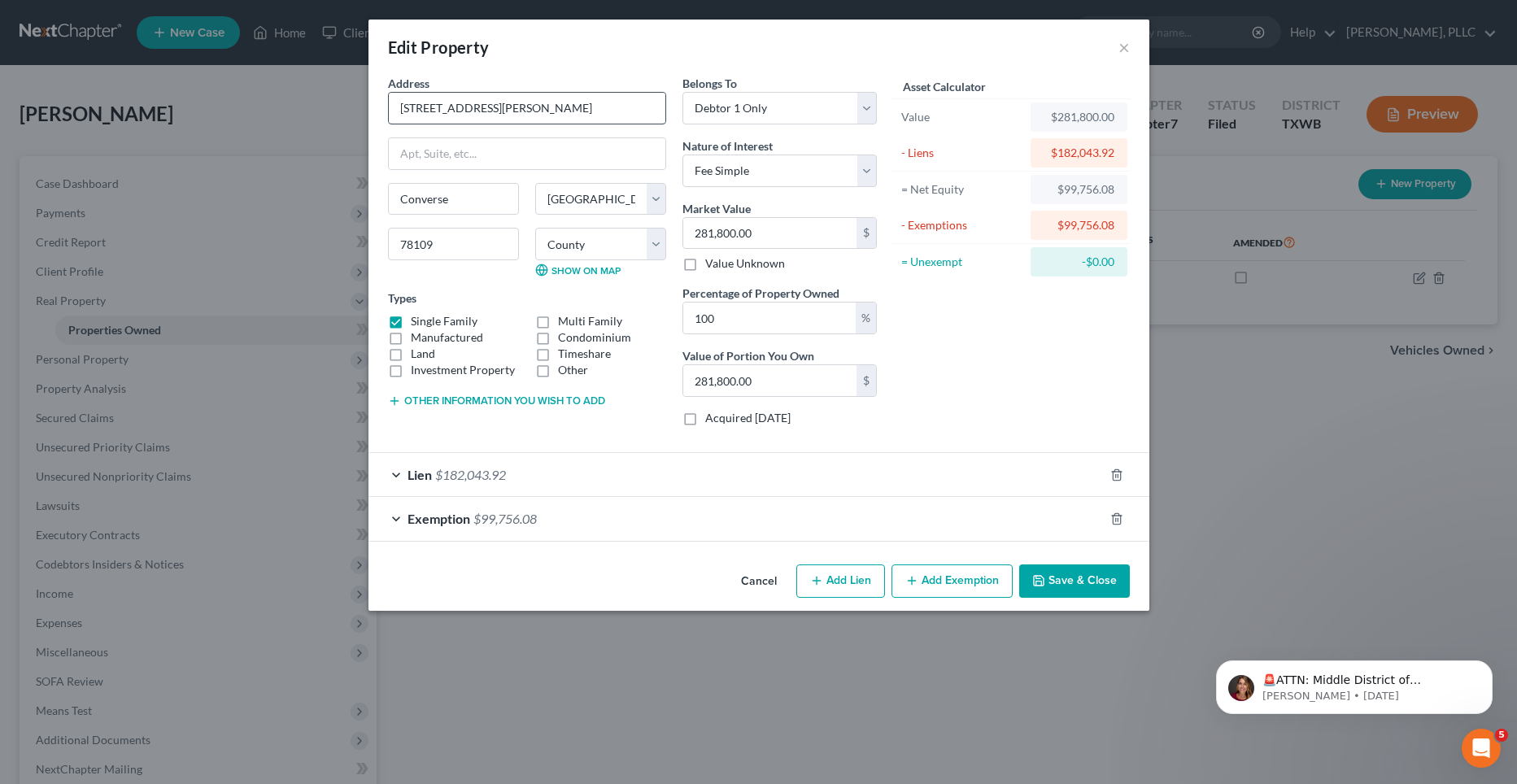
drag, startPoint x: 559, startPoint y: 107, endPoint x: 397, endPoint y: 123, distance: 162.8
click at [397, 123] on div "[STREET_ADDRESS][PERSON_NAME]" at bounding box center [527, 107] width 278 height 33
drag, startPoint x: 471, startPoint y: 199, endPoint x: 400, endPoint y: 202, distance: 71.1
click at [400, 202] on input "Converse" at bounding box center [453, 198] width 129 height 31
drag, startPoint x: 1122, startPoint y: 46, endPoint x: 297, endPoint y: 176, distance: 835.2
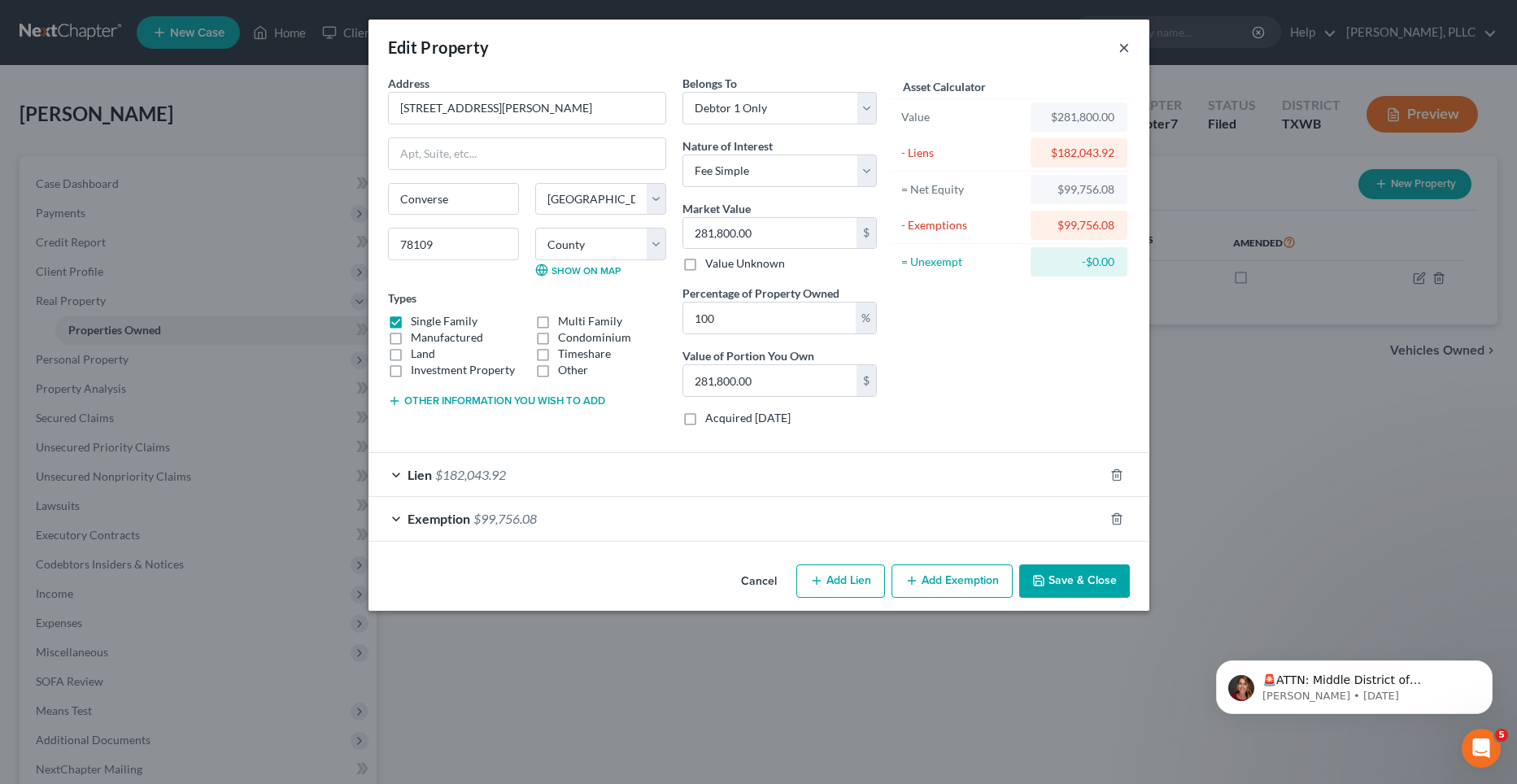
click at [1122, 46] on button "×" at bounding box center [1124, 47] width 12 height 20
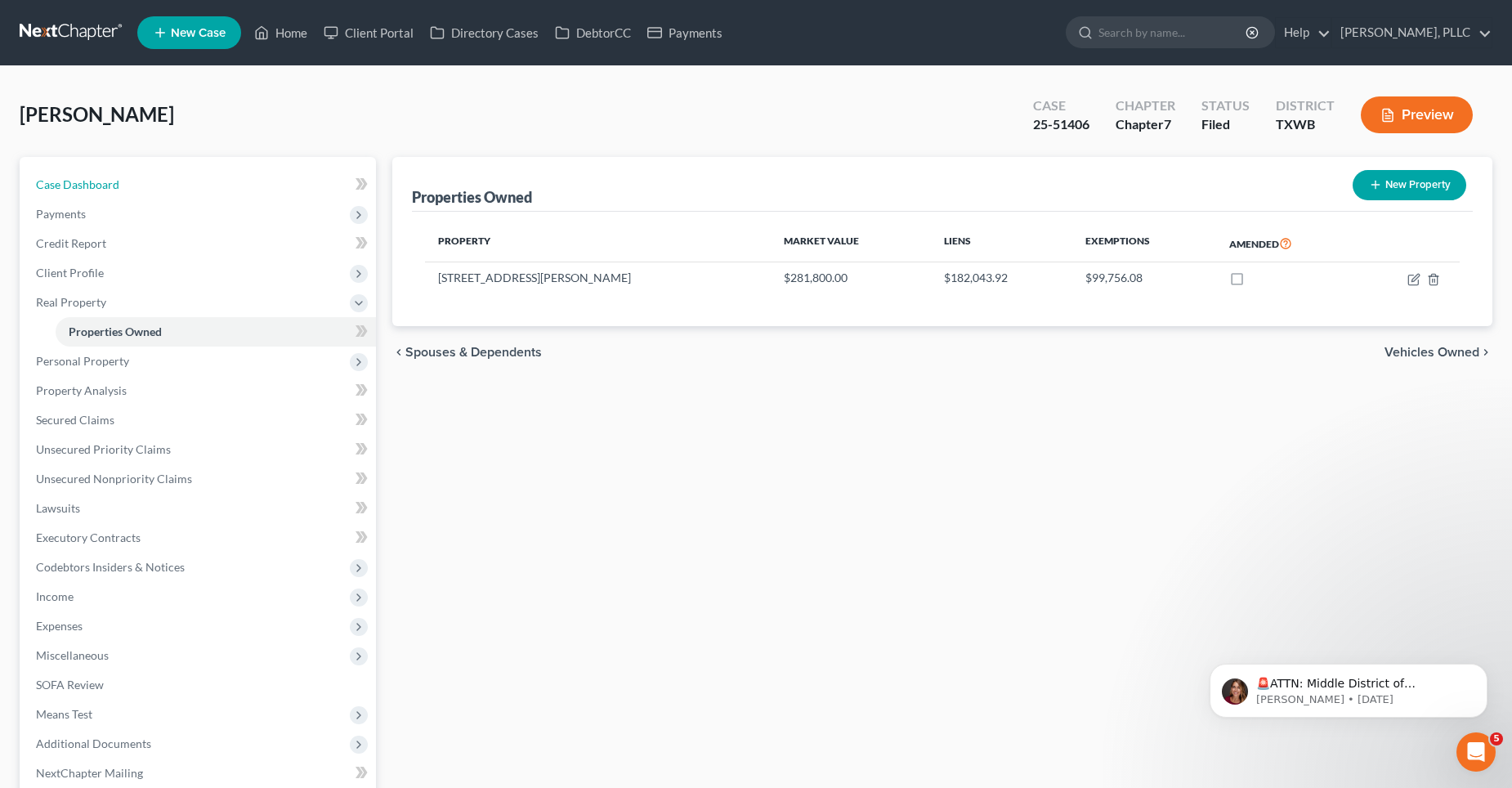
drag, startPoint x: 107, startPoint y: 181, endPoint x: 384, endPoint y: 318, distance: 309.0
click at [107, 180] on span "Case Dashboard" at bounding box center [77, 184] width 83 height 14
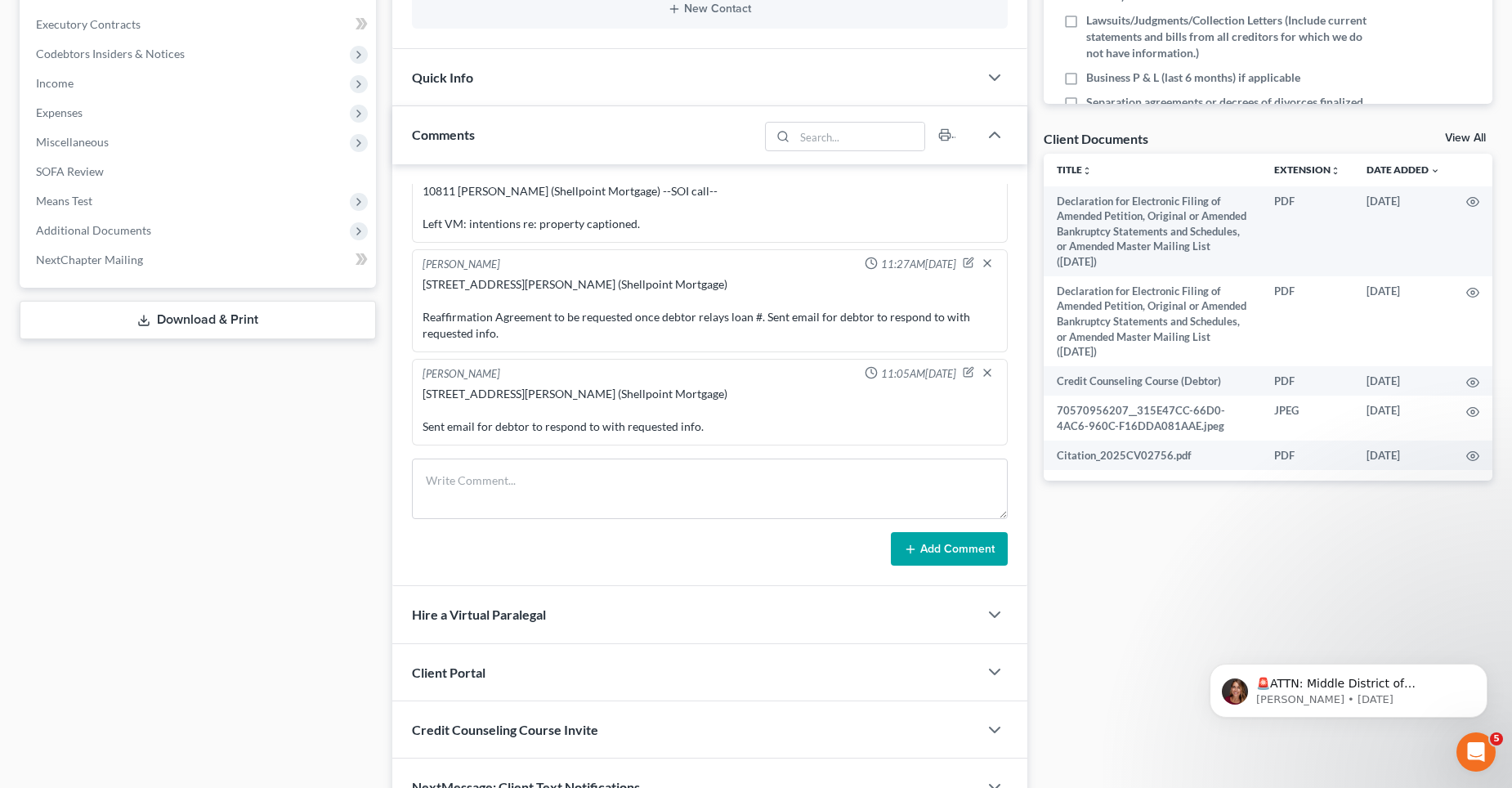
scroll to position [491, 0]
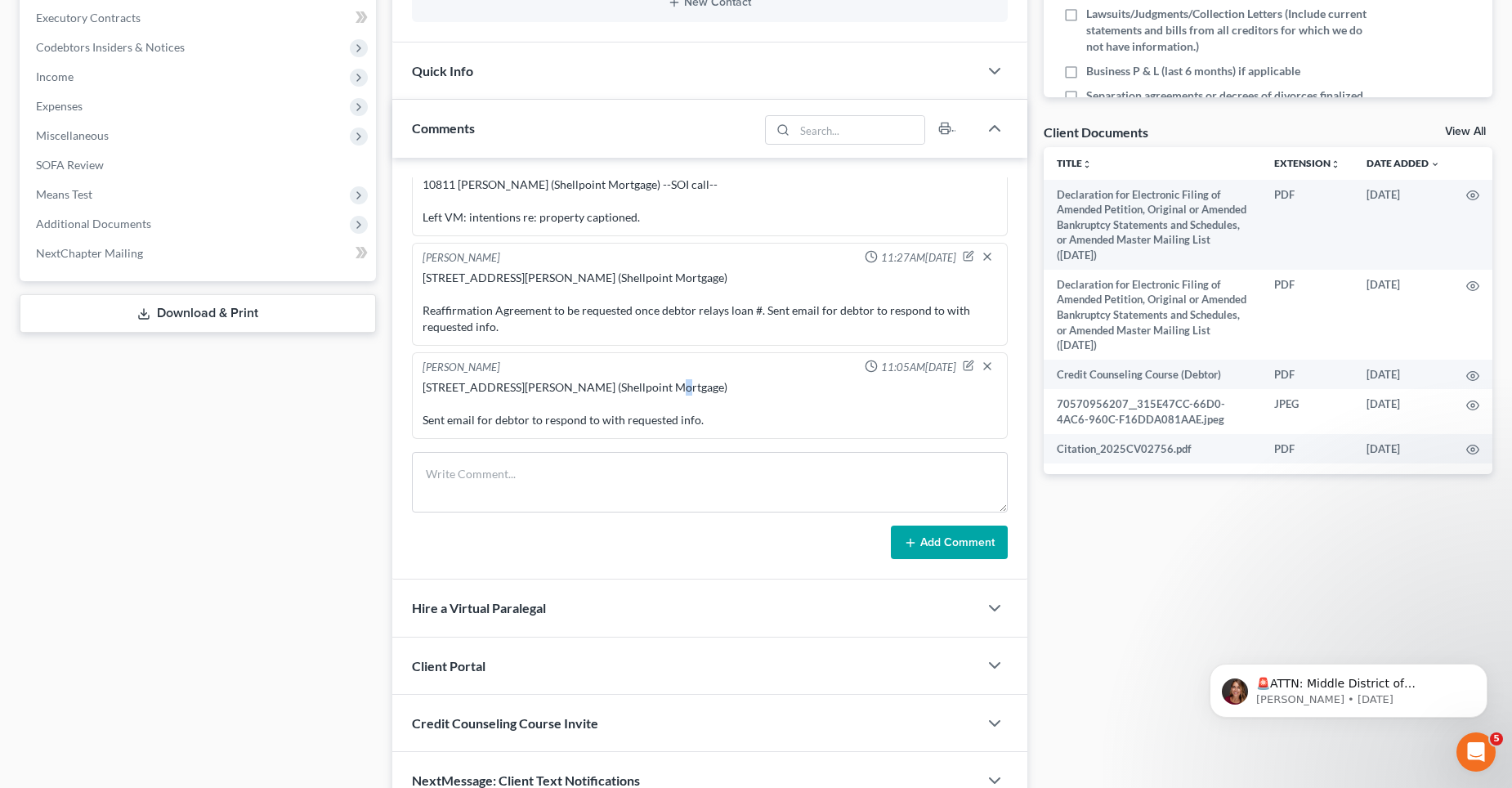
drag, startPoint x: 672, startPoint y: 384, endPoint x: 568, endPoint y: 390, distance: 104.2
click at [441, 400] on div "[STREET_ADDRESS][PERSON_NAME] (Shellpoint Mortgage) Sent email for debtor to re…" at bounding box center [709, 403] width 575 height 49
click at [570, 399] on div "[STREET_ADDRESS][PERSON_NAME] (Shellpoint Mortgage) Sent email for debtor to re…" at bounding box center [709, 403] width 575 height 49
drag, startPoint x: 572, startPoint y: 385, endPoint x: 580, endPoint y: 380, distance: 9.4
click at [576, 385] on div "[STREET_ADDRESS][PERSON_NAME] (Shellpoint Mortgage) Sent email for debtor to re…" at bounding box center [709, 403] width 575 height 49
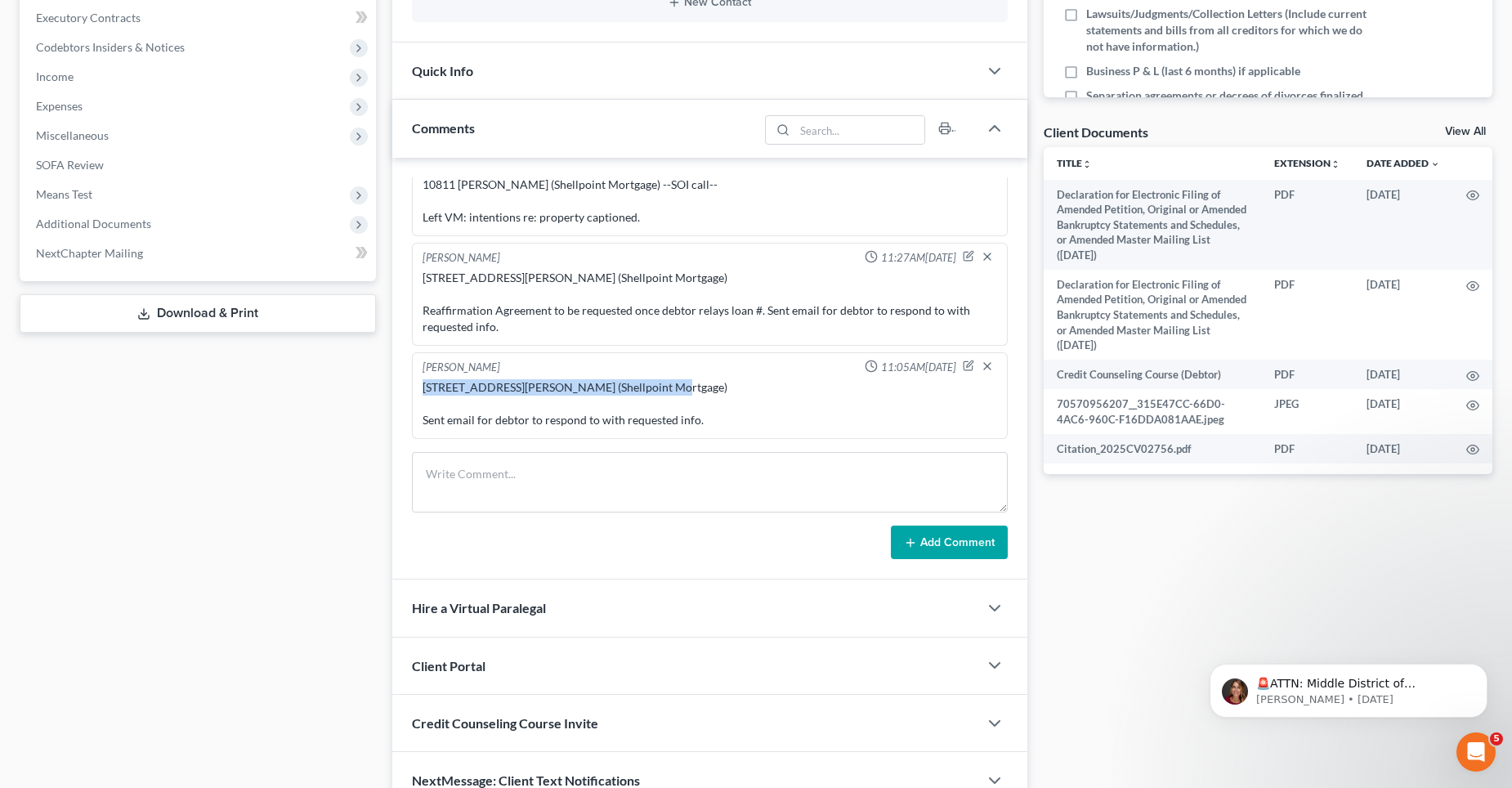
drag, startPoint x: 422, startPoint y: 386, endPoint x: 636, endPoint y: 395, distance: 214.2
click at [636, 395] on div "[STREET_ADDRESS][PERSON_NAME] (Shellpoint Mortgage) Sent email for debtor to re…" at bounding box center [709, 403] width 575 height 49
copy div "[STREET_ADDRESS][PERSON_NAME] (Shellpoint Mortgage)"
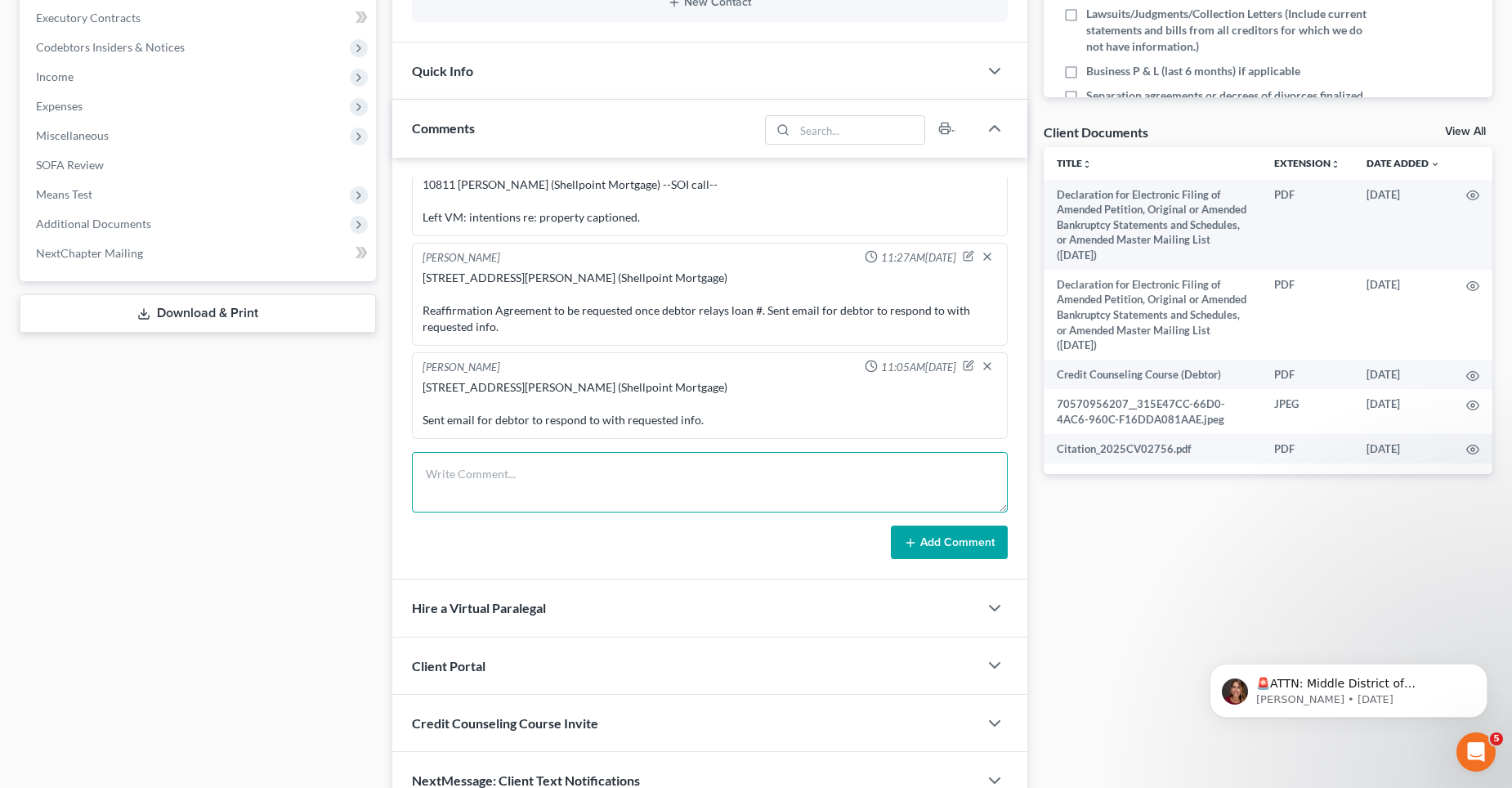
click at [575, 466] on textarea at bounding box center [709, 482] width 595 height 60
paste textarea "[STREET_ADDRESS][PERSON_NAME] (Shellpoint Mortgage)"
click at [669, 484] on textarea "[STREET_ADDRESS][PERSON_NAME] (Shellpoint Mortgage)" at bounding box center [709, 482] width 595 height 60
click at [687, 493] on textarea "[STREET_ADDRESS][PERSON_NAME] (Shellpoint Mortgage) Requested Reaffirmation Agr…" at bounding box center [709, 482] width 595 height 60
paste textarea "[EMAIL_ADDRESS][DOMAIN_NAME]"
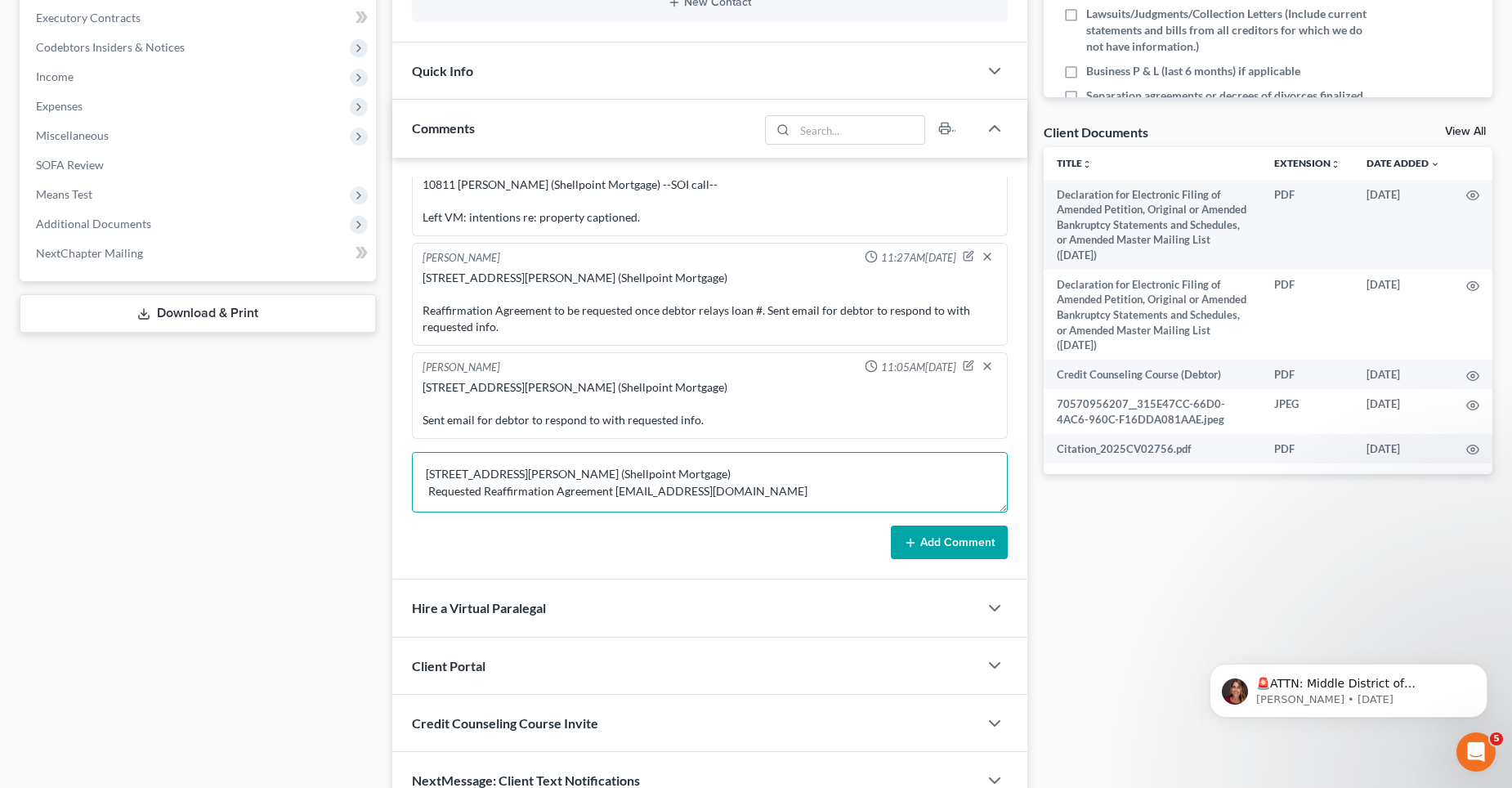
click at [610, 489] on textarea "[STREET_ADDRESS][PERSON_NAME] (Shellpoint Mortgage) Requested Reaffirmation Agr…" at bounding box center [709, 482] width 595 height 60
click at [665, 466] on textarea "[STREET_ADDRESS][PERSON_NAME] (Shellpoint Mortgage) Requested Reaffirmation Agr…" at bounding box center [709, 482] width 595 height 60
type textarea "[STREET_ADDRESS][PERSON_NAME] (Shellpoint Mortgage) Requested Reaffirmation Agr…"
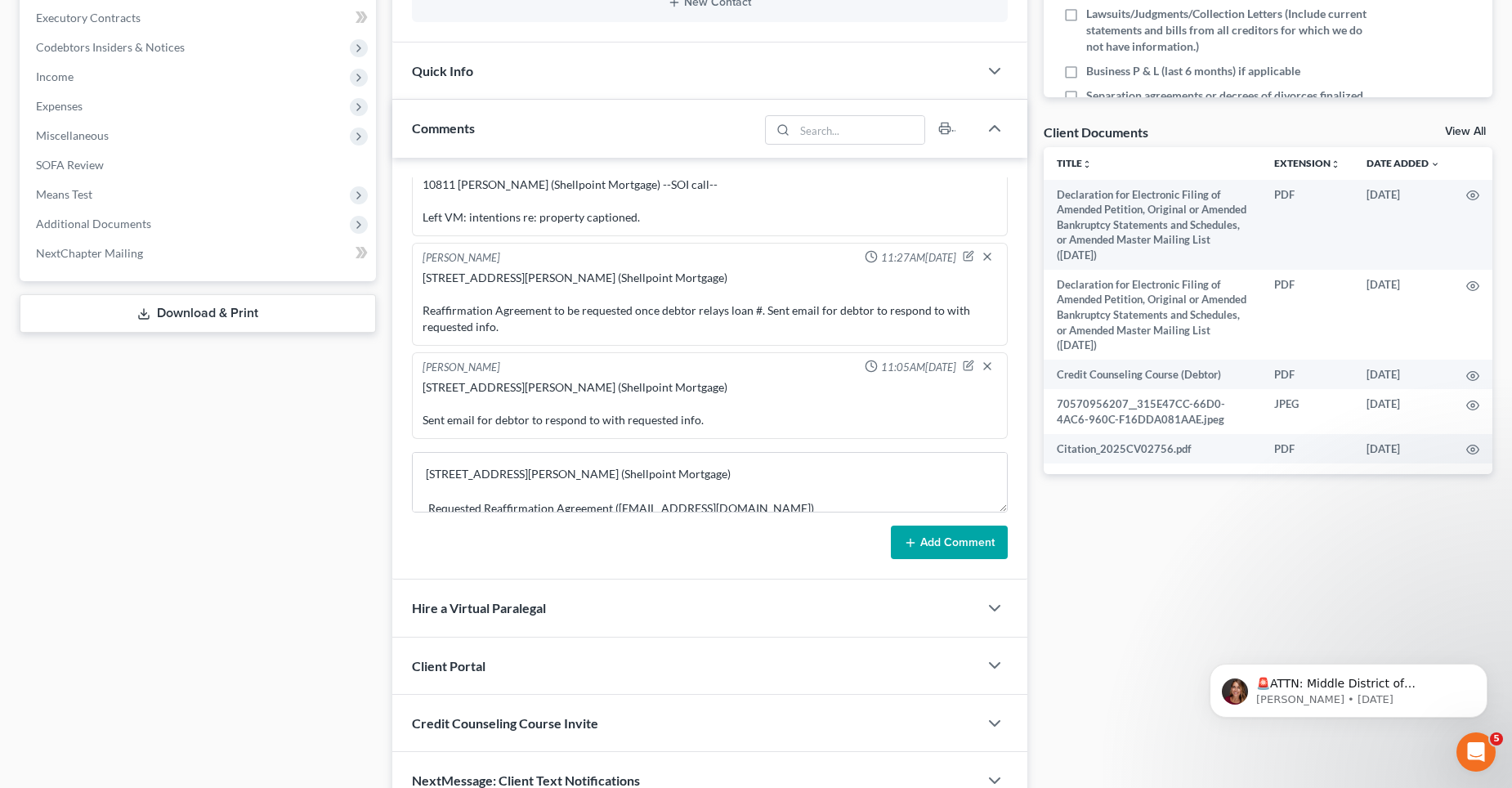
click at [933, 536] on button "Add Comment" at bounding box center [949, 542] width 117 height 35
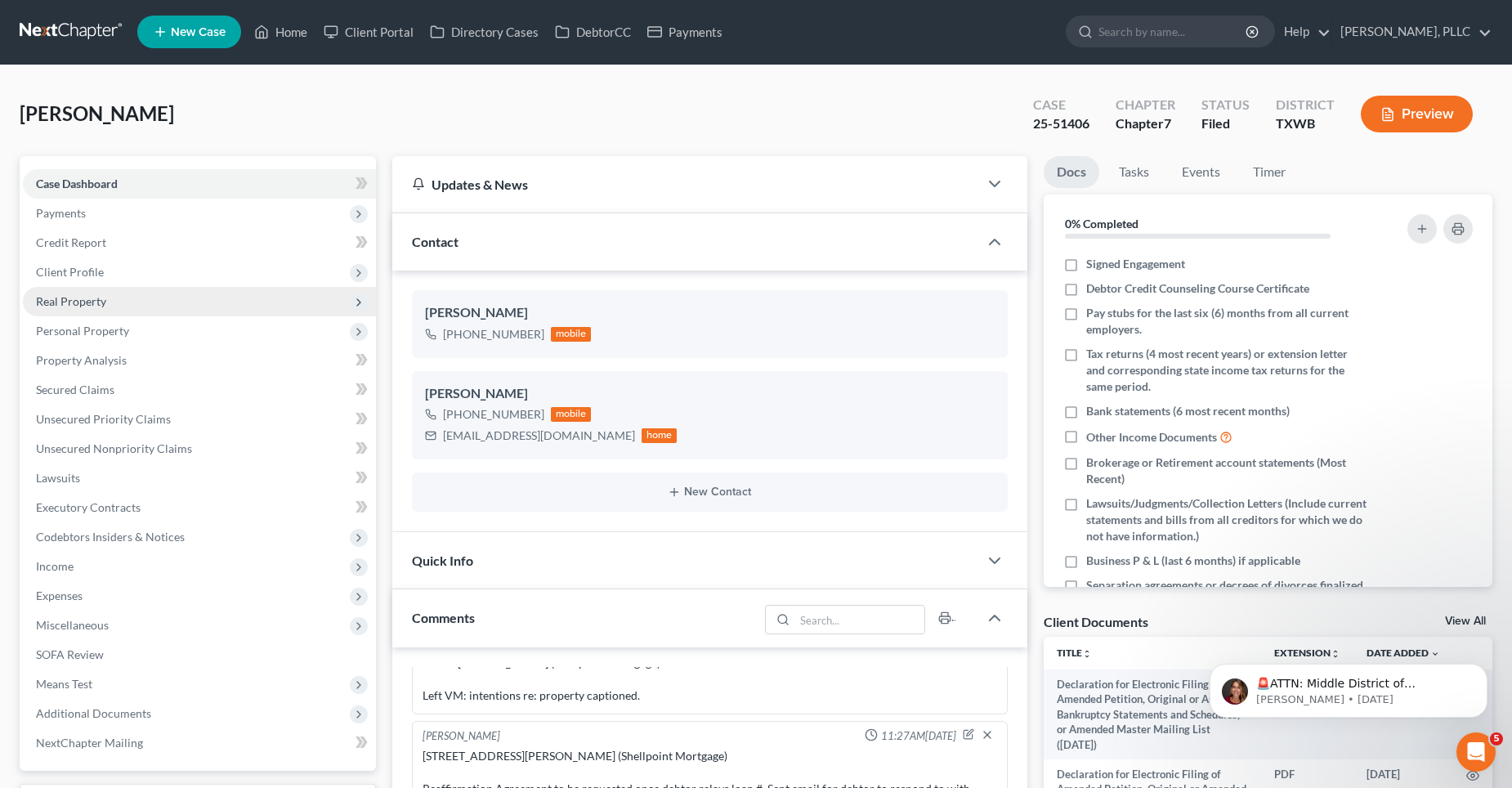
scroll to position [0, 0]
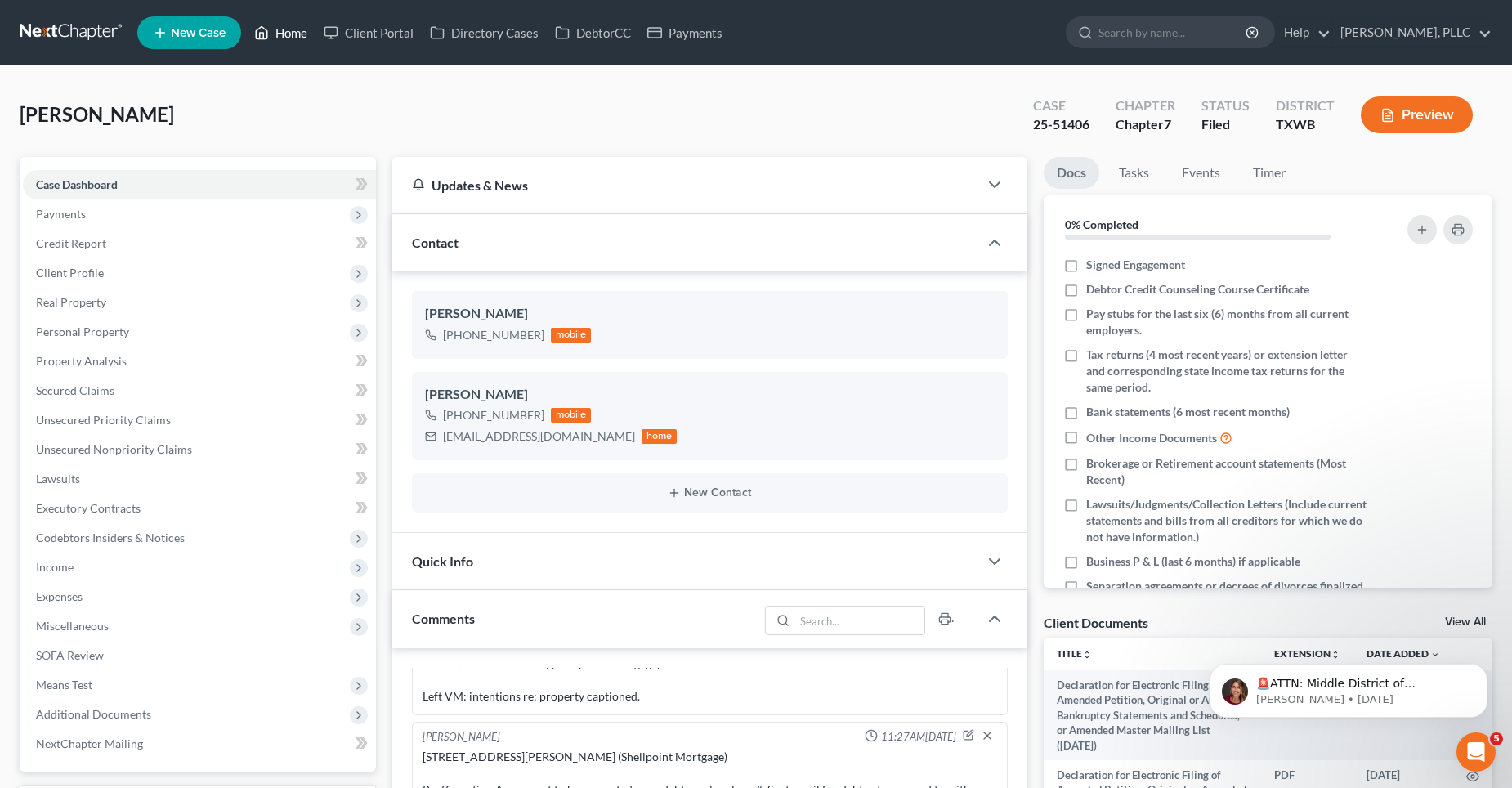
drag, startPoint x: 290, startPoint y: 34, endPoint x: 711, endPoint y: 86, distance: 424.2
click at [290, 33] on link "Home" at bounding box center [280, 33] width 69 height 30
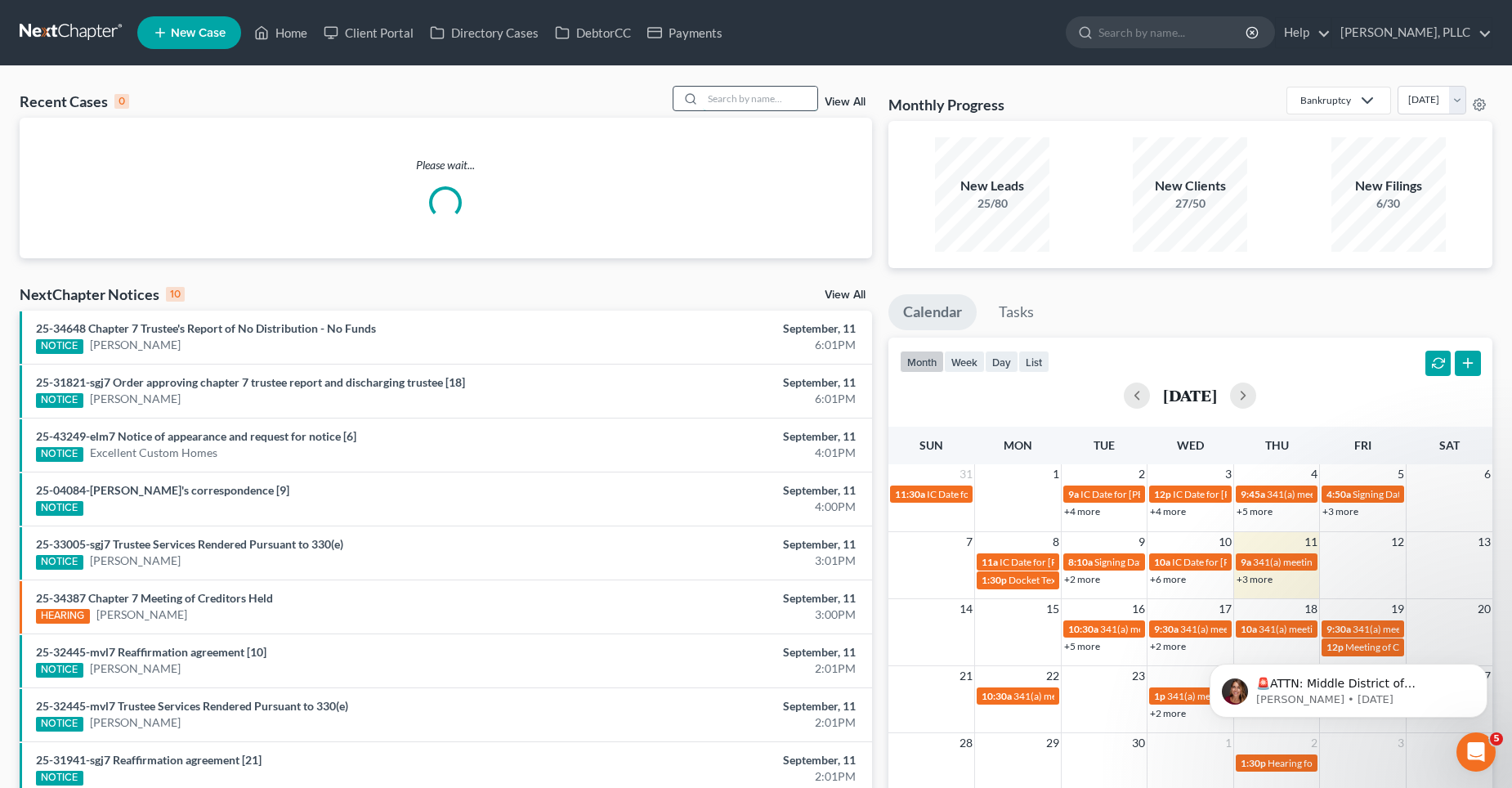
click at [732, 96] on input "search" at bounding box center [759, 98] width 114 height 24
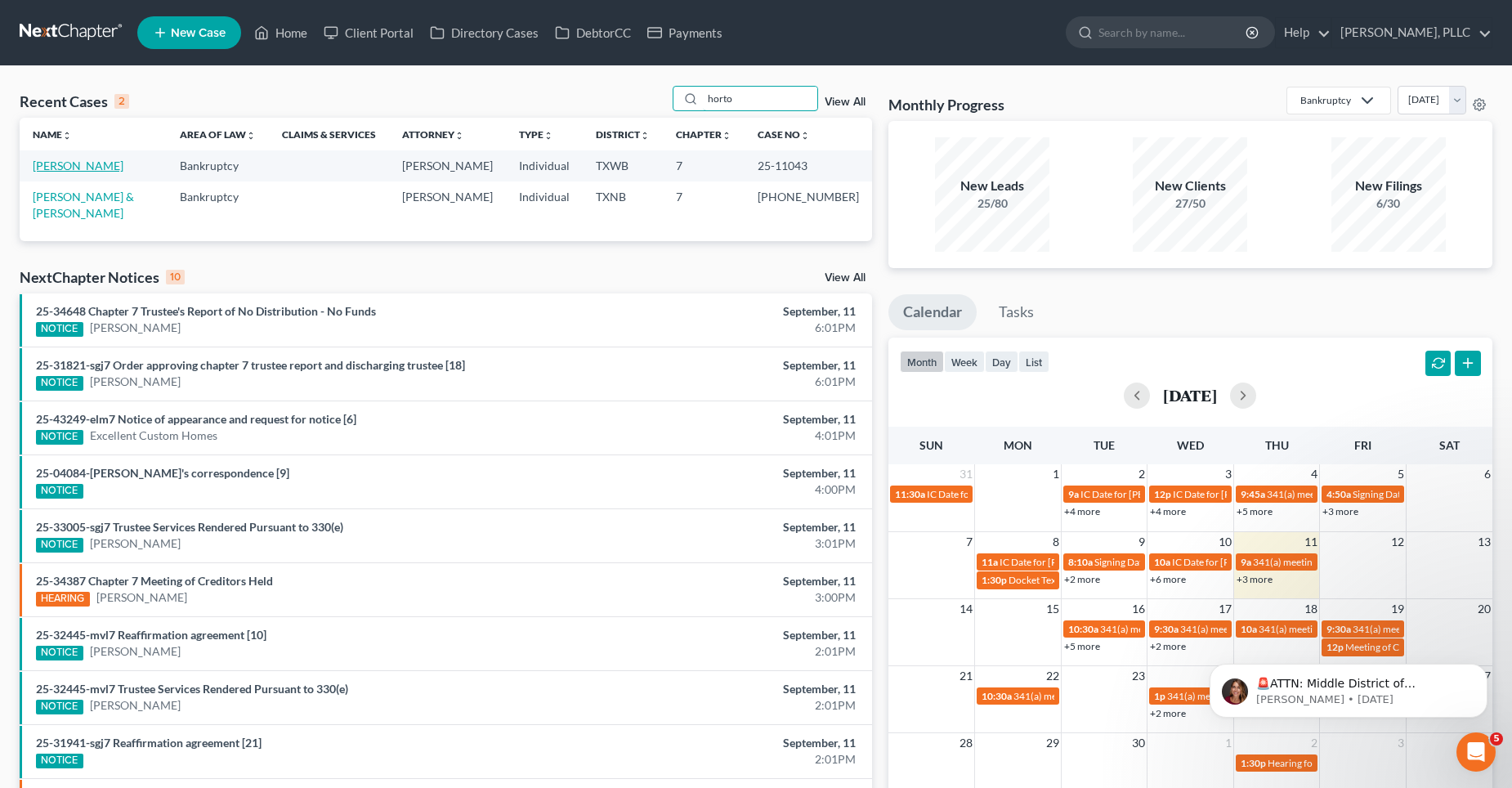
type input "horto"
click at [99, 168] on link "[PERSON_NAME]" at bounding box center [78, 166] width 91 height 14
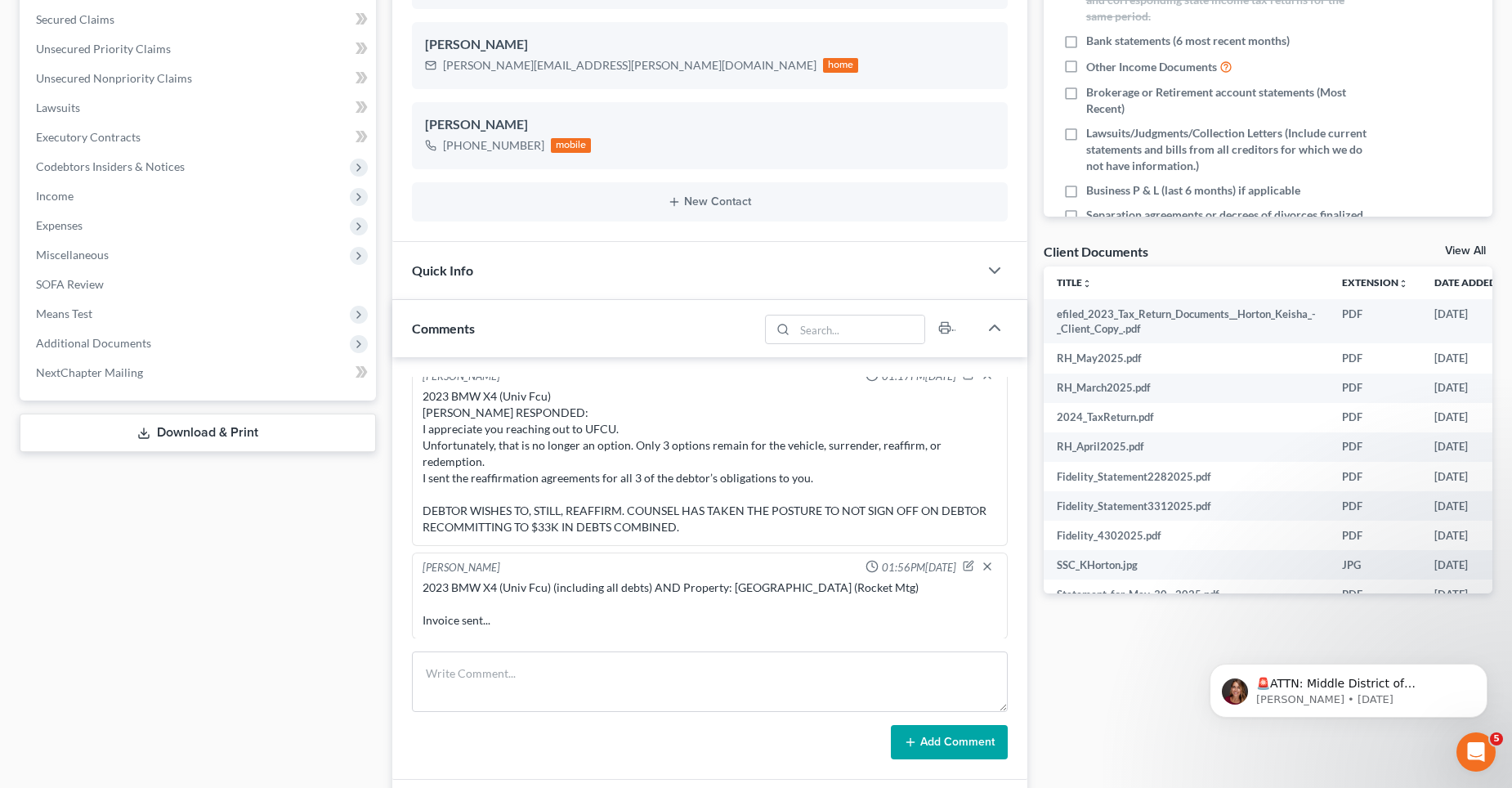
scroll to position [491, 0]
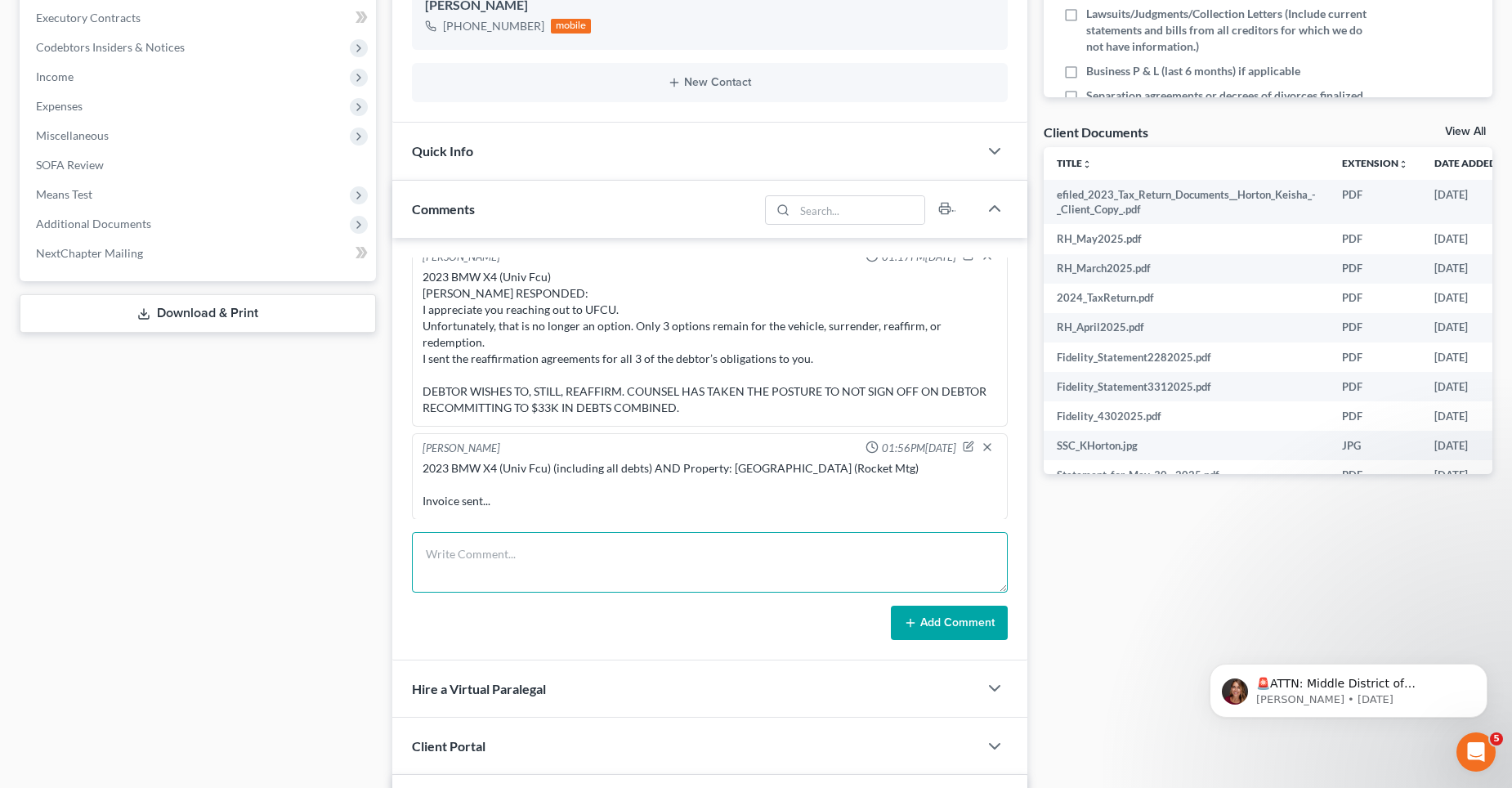
click at [562, 551] on textarea at bounding box center [709, 562] width 595 height 60
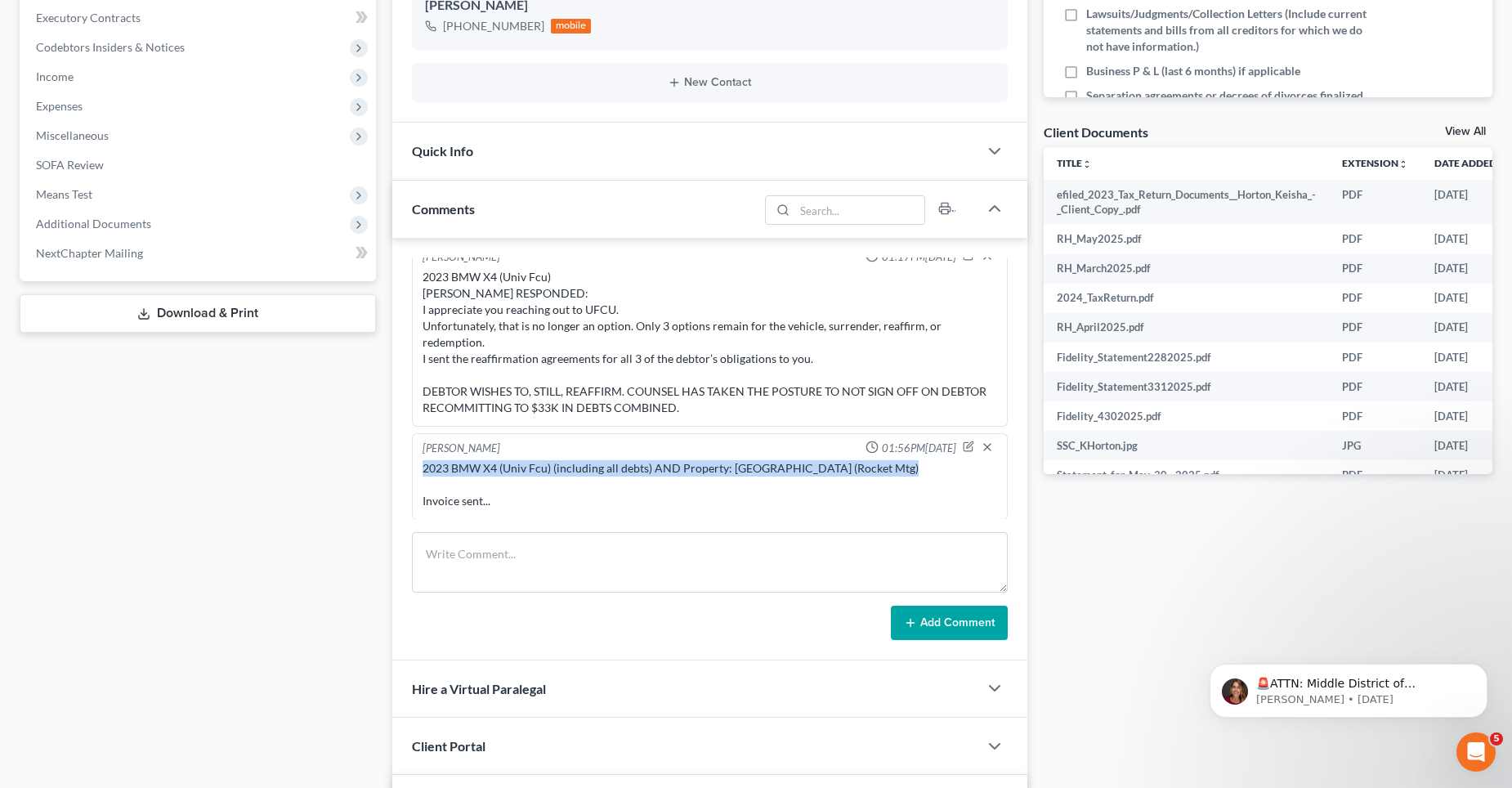
drag, startPoint x: 891, startPoint y: 471, endPoint x: 425, endPoint y: 473, distance: 466.0
click at [425, 473] on div "2023 BMW X4 (Univ Fcu) (including all debts) AND Property: [GEOGRAPHIC_DATA] (R…" at bounding box center [709, 484] width 575 height 49
copy div "2023 BMW X4 (Univ Fcu) (including all debts) AND Property: [GEOGRAPHIC_DATA] (R…"
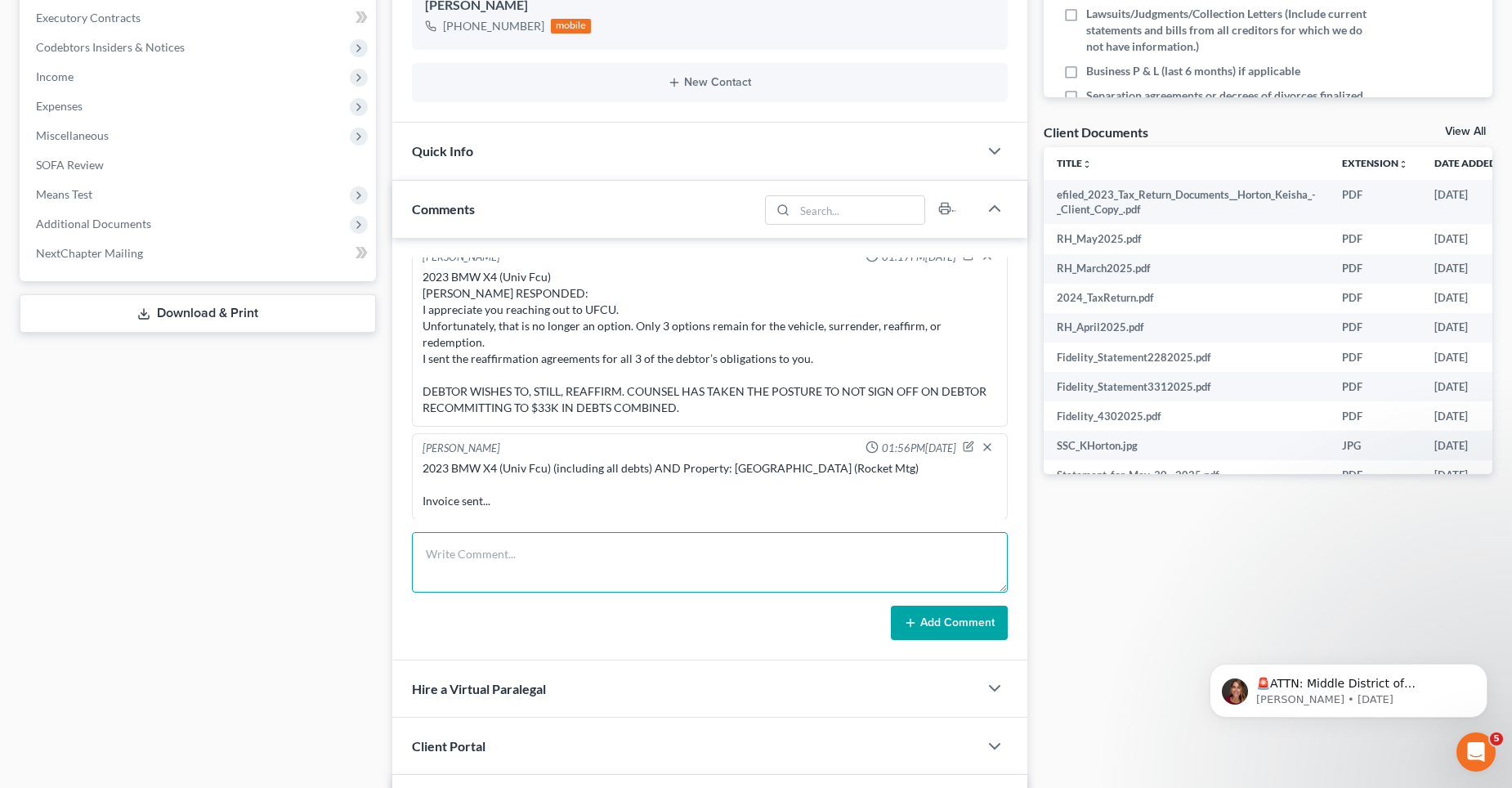
click at [469, 554] on textarea at bounding box center [709, 562] width 595 height 60
paste textarea "2023 BMW X4 (Univ Fcu) (including all debts) AND Property: [GEOGRAPHIC_DATA] (R…"
click at [619, 553] on textarea "2023 BMW X4 (Univ Fcu) (including all debts)" at bounding box center [709, 562] width 595 height 60
click at [707, 555] on textarea "2023 BMW X4 (Univ Fcu) (including all CU debts)" at bounding box center [709, 562] width 595 height 60
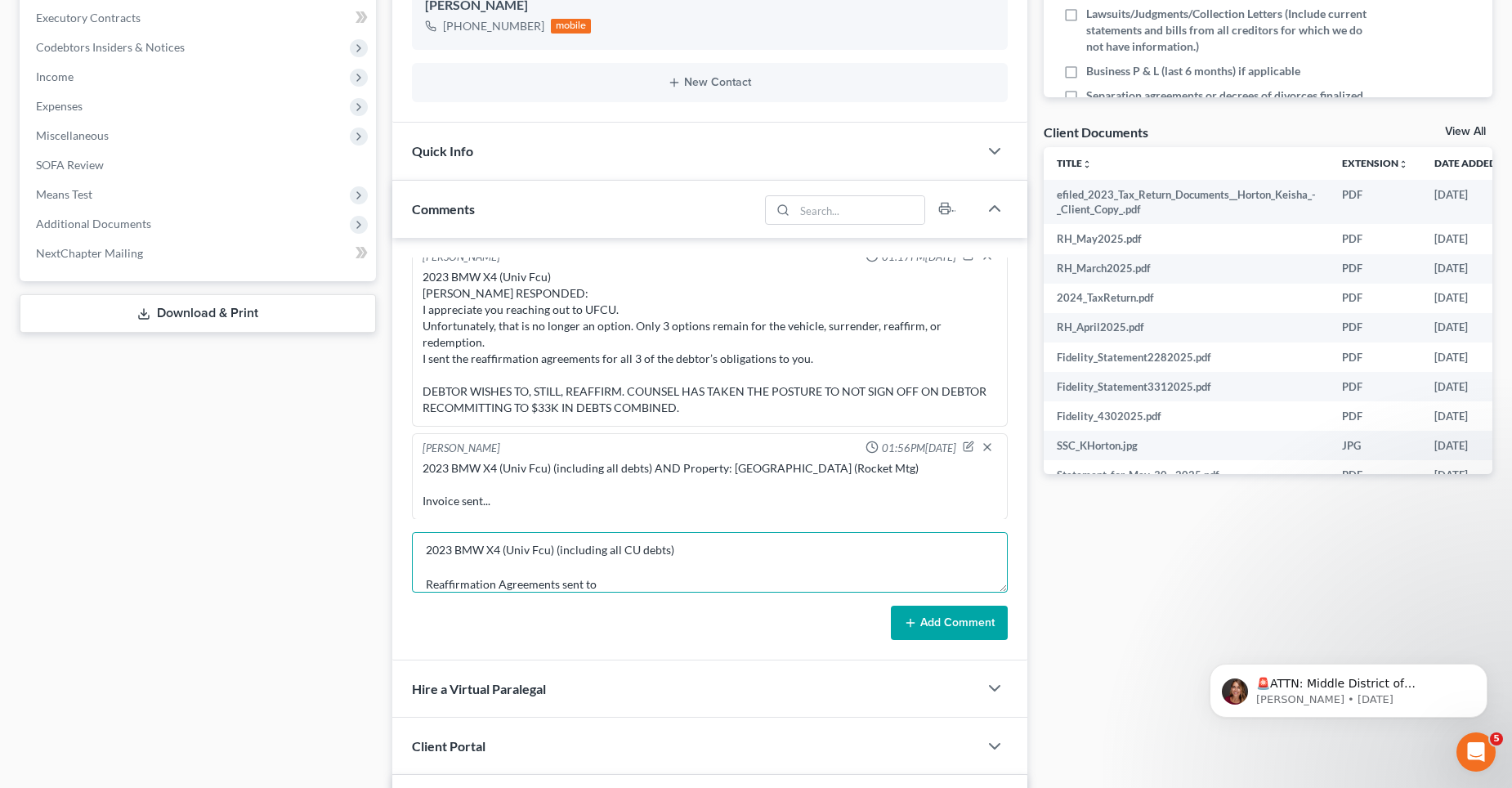
click at [632, 586] on textarea "2023 BMW X4 (Univ Fcu) (including all CU debts) Reaffirmation Agreements sent to" at bounding box center [709, 562] width 595 height 60
paste textarea "[EMAIL_ADDRESS][DOMAIN_NAME]"
type textarea "2023 BMW X4 (Univ Fcu) (including all CU debts) Reaffirmation Agreements sent t…"
click at [981, 616] on button "Add Comment" at bounding box center [949, 622] width 117 height 35
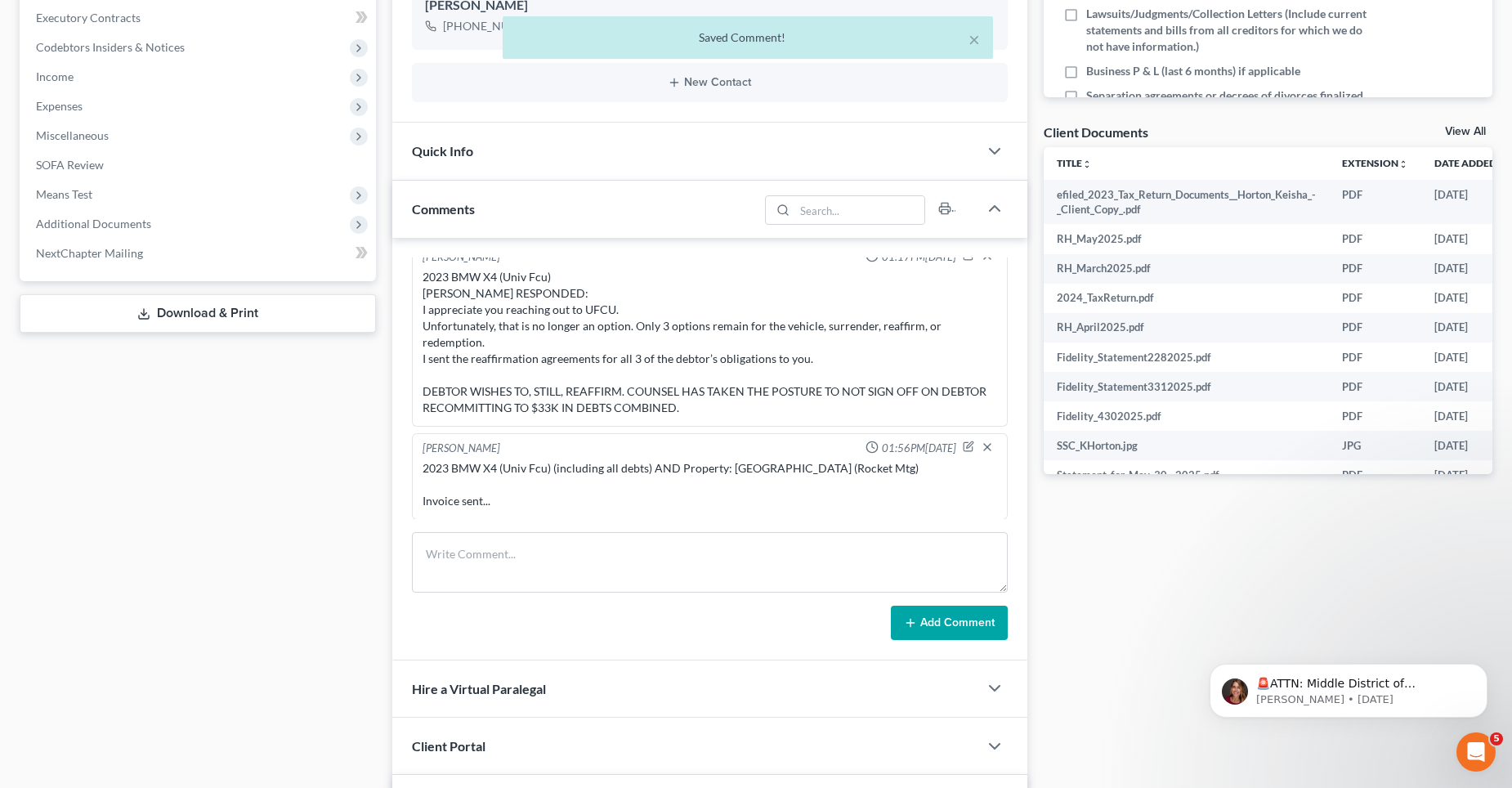
scroll to position [1867, 0]
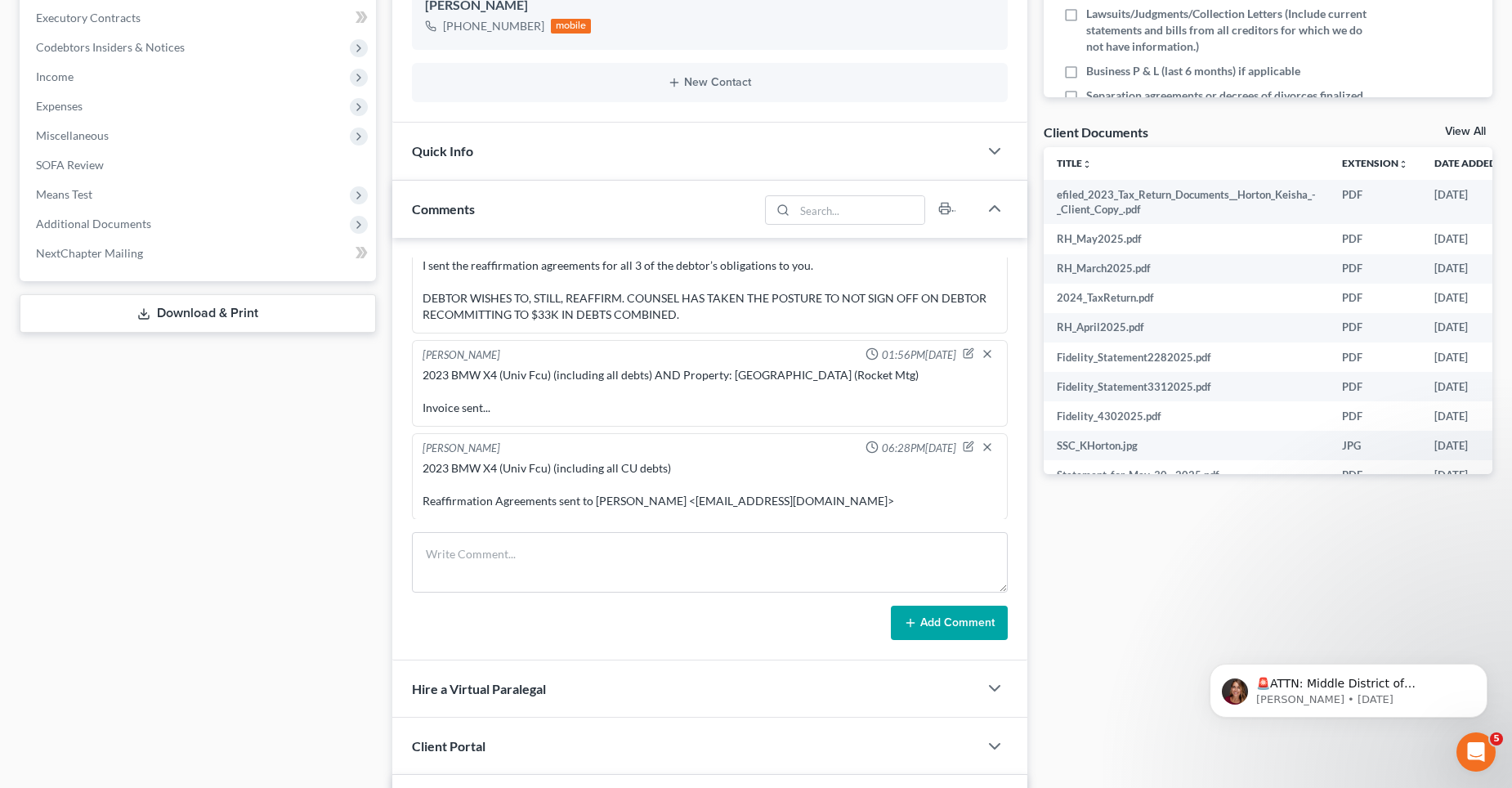
click at [715, 380] on div "2023 BMW X4 (Univ Fcu) (including all debts) AND Property: [GEOGRAPHIC_DATA] (R…" at bounding box center [709, 391] width 575 height 49
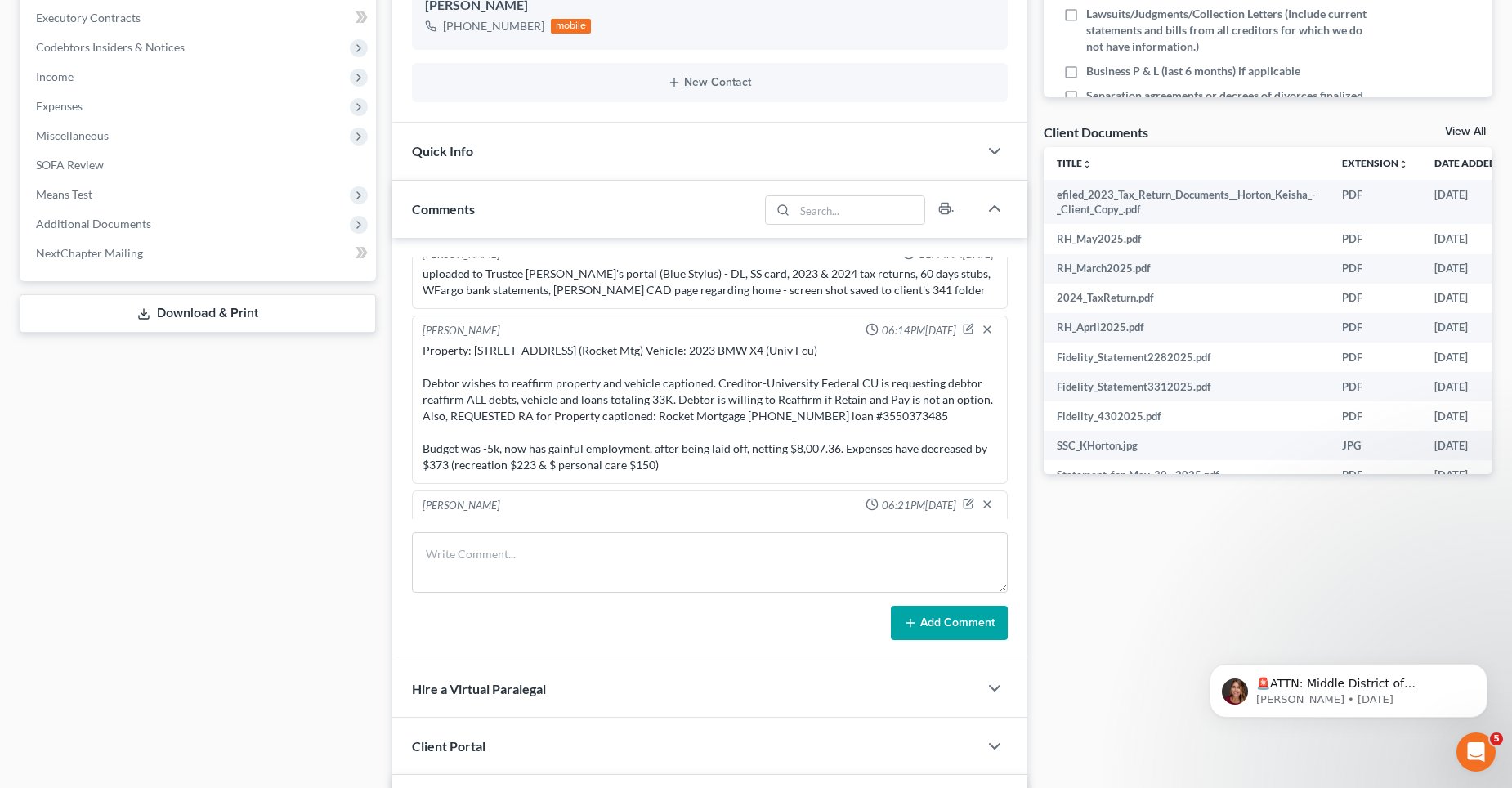
scroll to position [1213, 0]
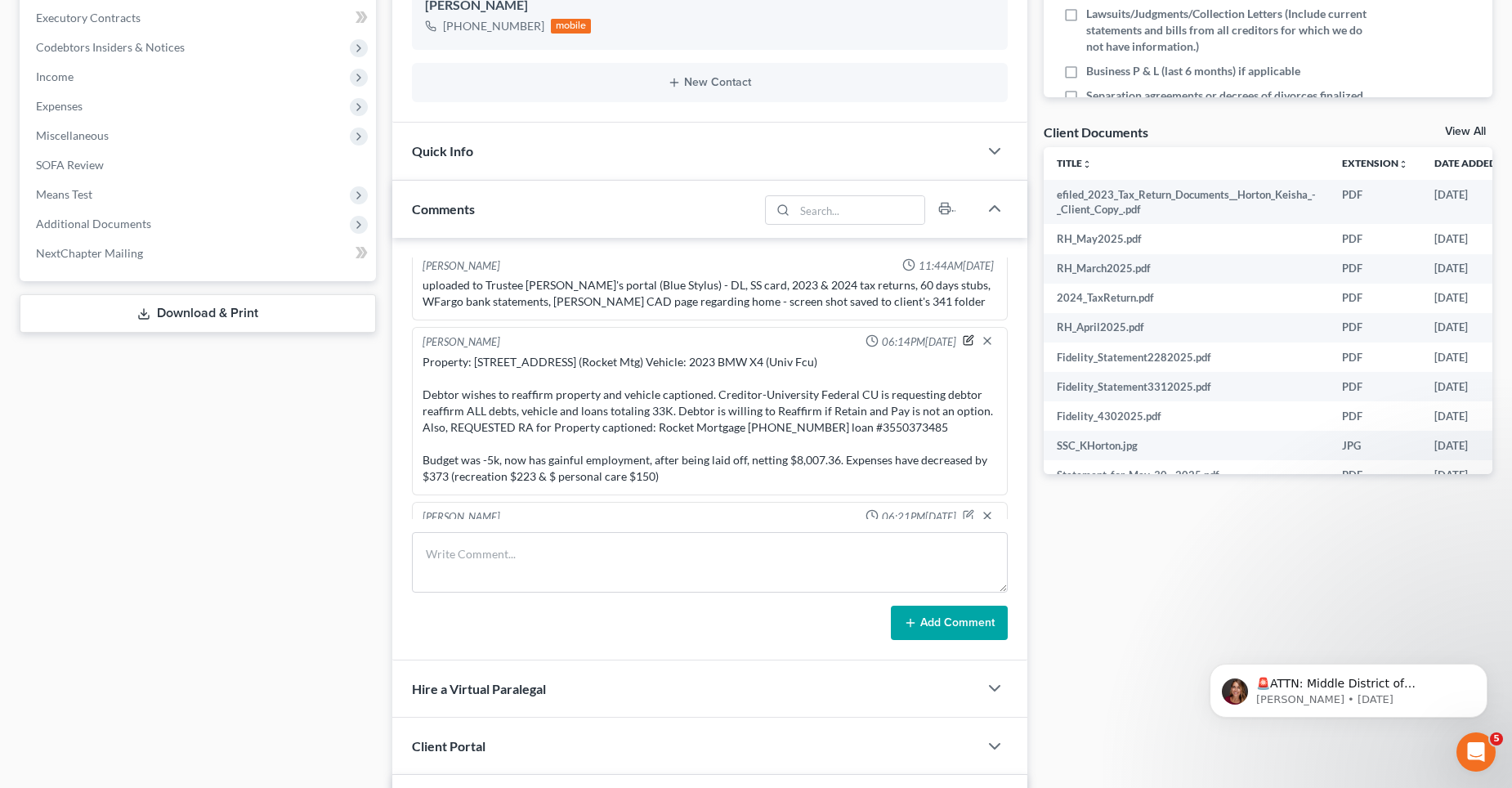
click at [966, 341] on icon "button" at bounding box center [969, 338] width 7 height 7
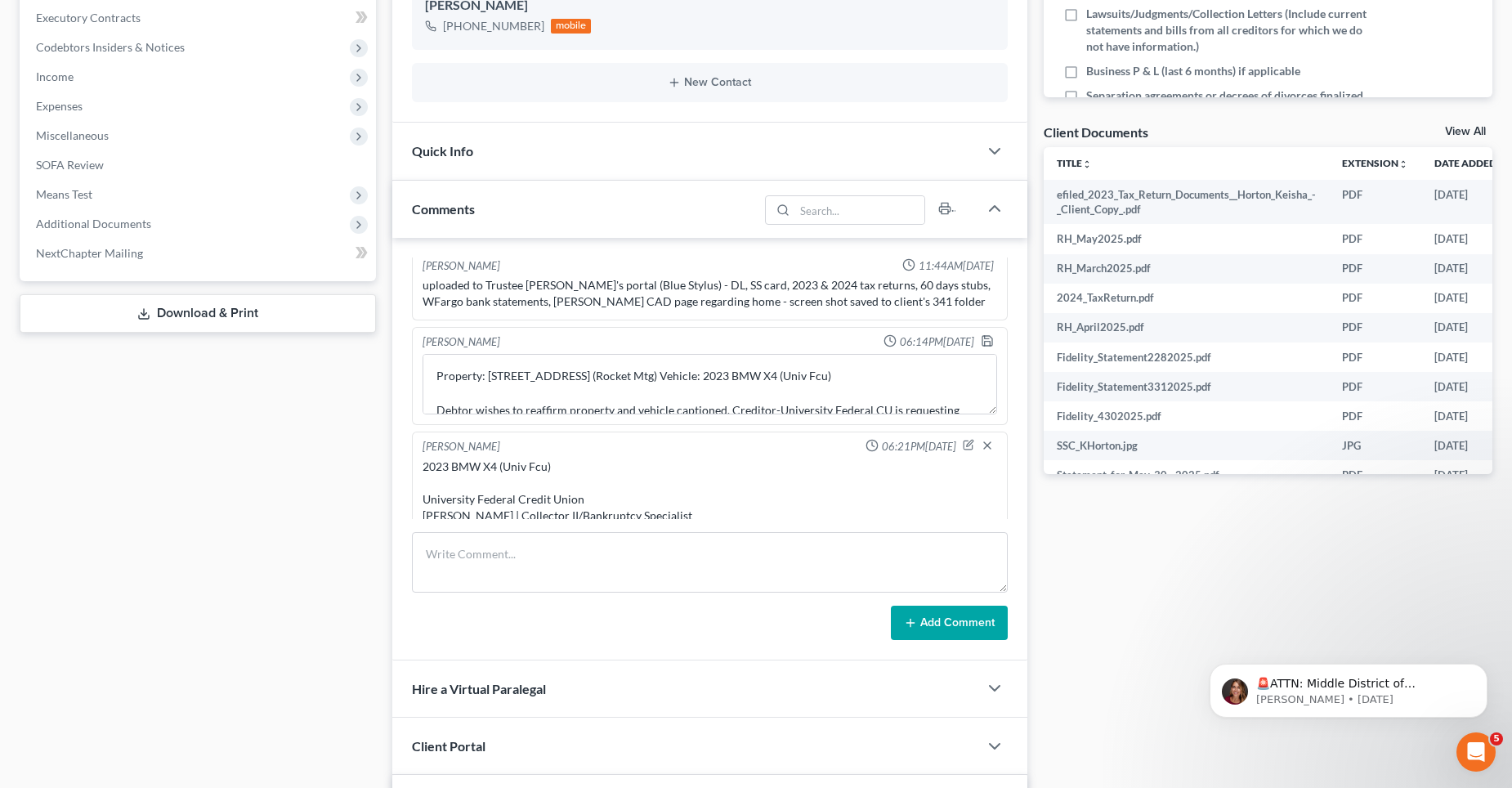
click at [444, 463] on div "2023 BMW X4 (Univ Fcu) University Federal Credit Union [PERSON_NAME] | Collecto…" at bounding box center [709, 532] width 575 height 147
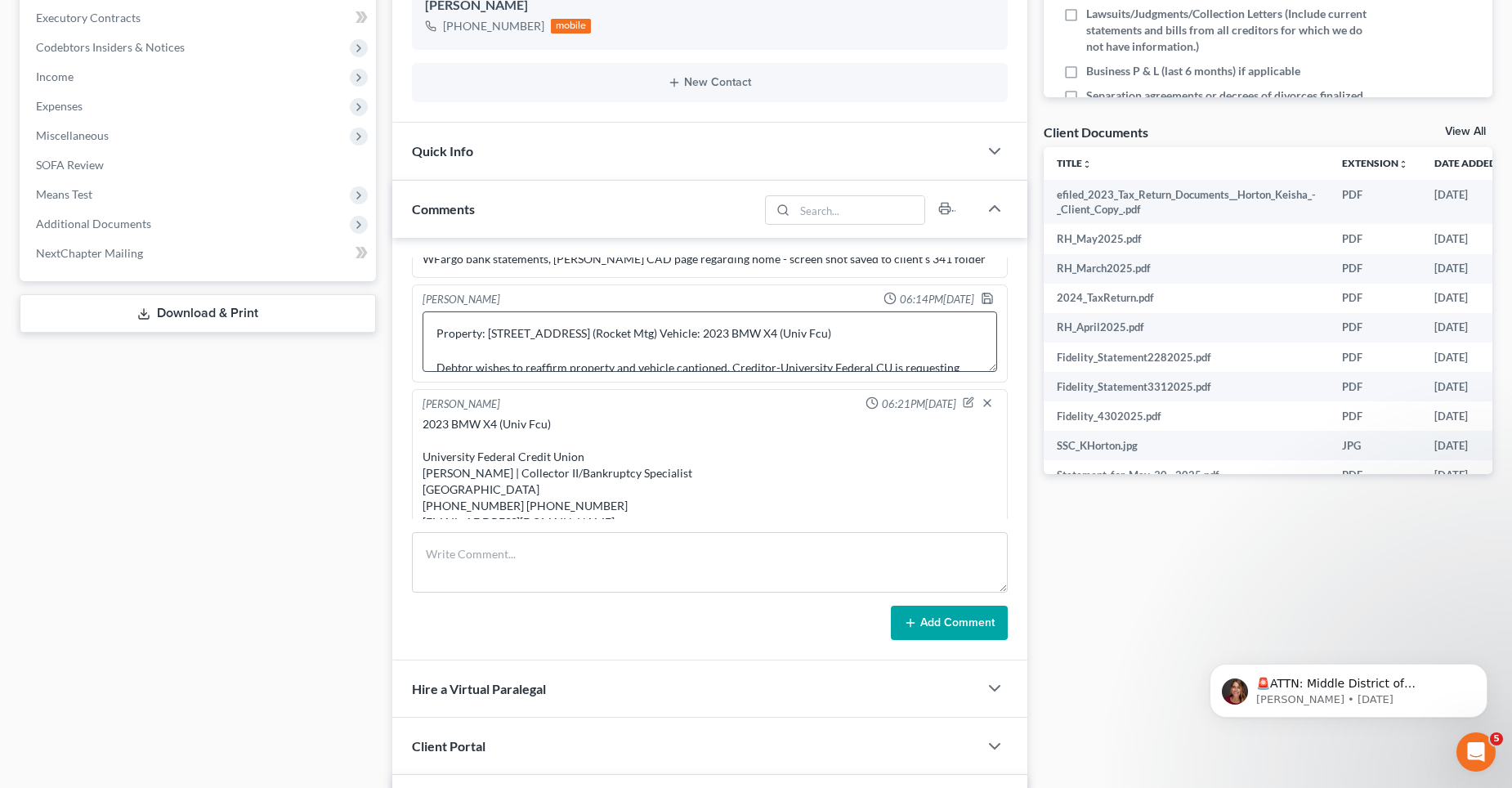
scroll to position [1229, 0]
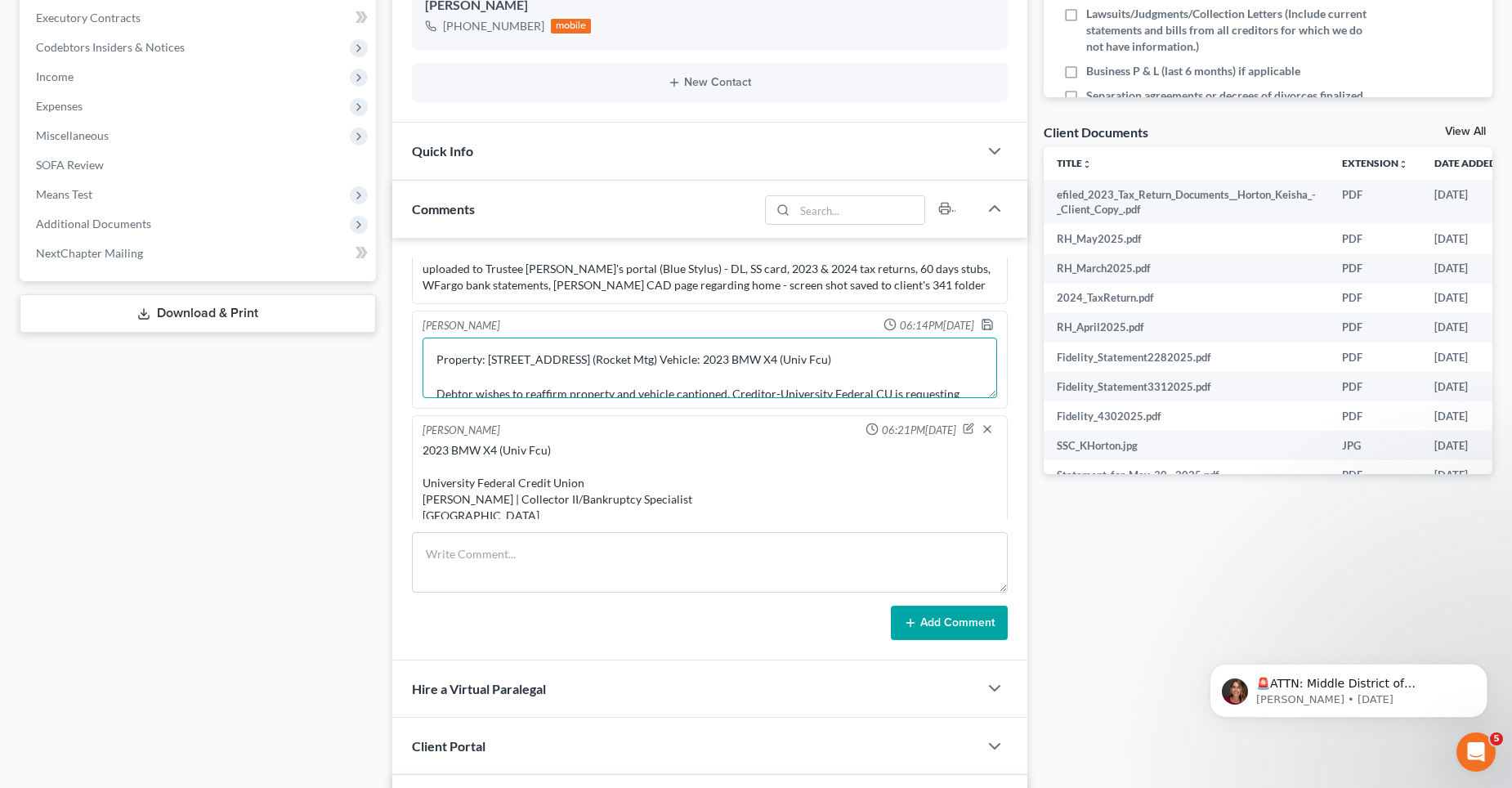
click at [503, 351] on textarea "Property: [STREET_ADDRESS] (Rocket Mtg) Vehicle: 2023 BMW X4 (Univ Fcu) Debtor …" at bounding box center [709, 368] width 575 height 60
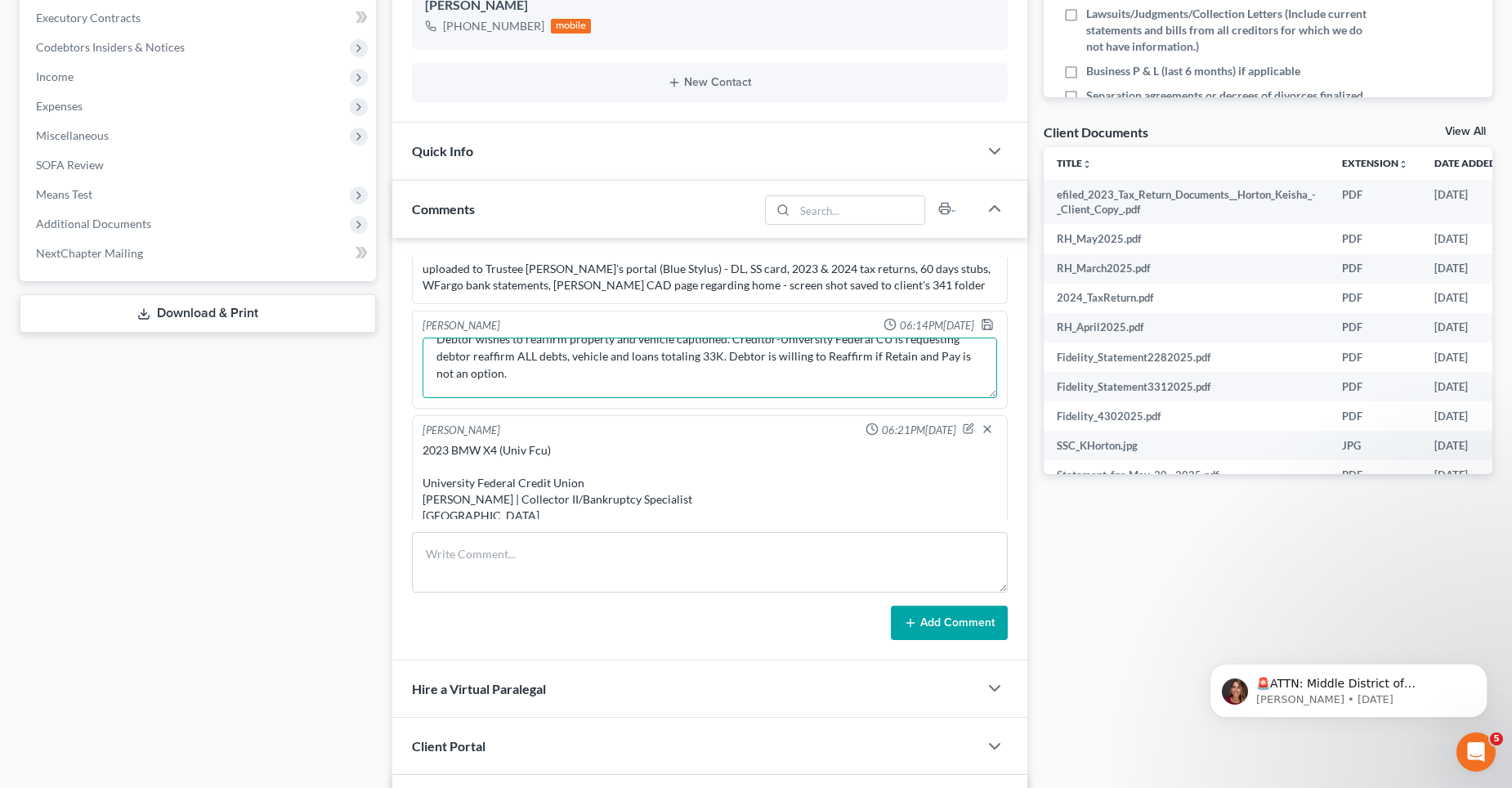
scroll to position [72, 0]
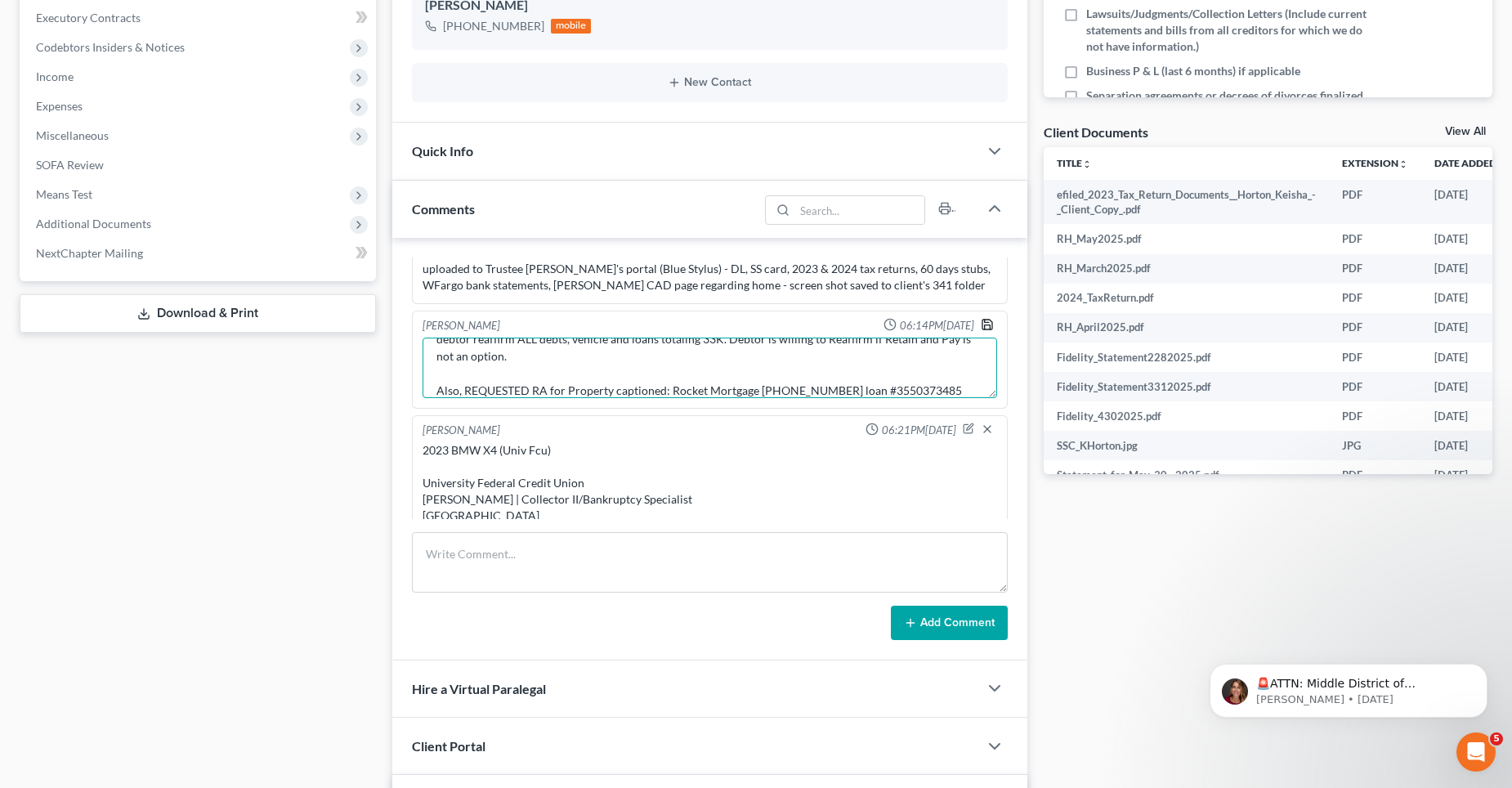
type textarea "Property: [STREET_ADDRESS] (Rocket Mtg) Vehicle: 2023 BMW X4 (Univ Fcu) Debtor …"
click at [981, 321] on icon "button" at bounding box center [987, 324] width 13 height 13
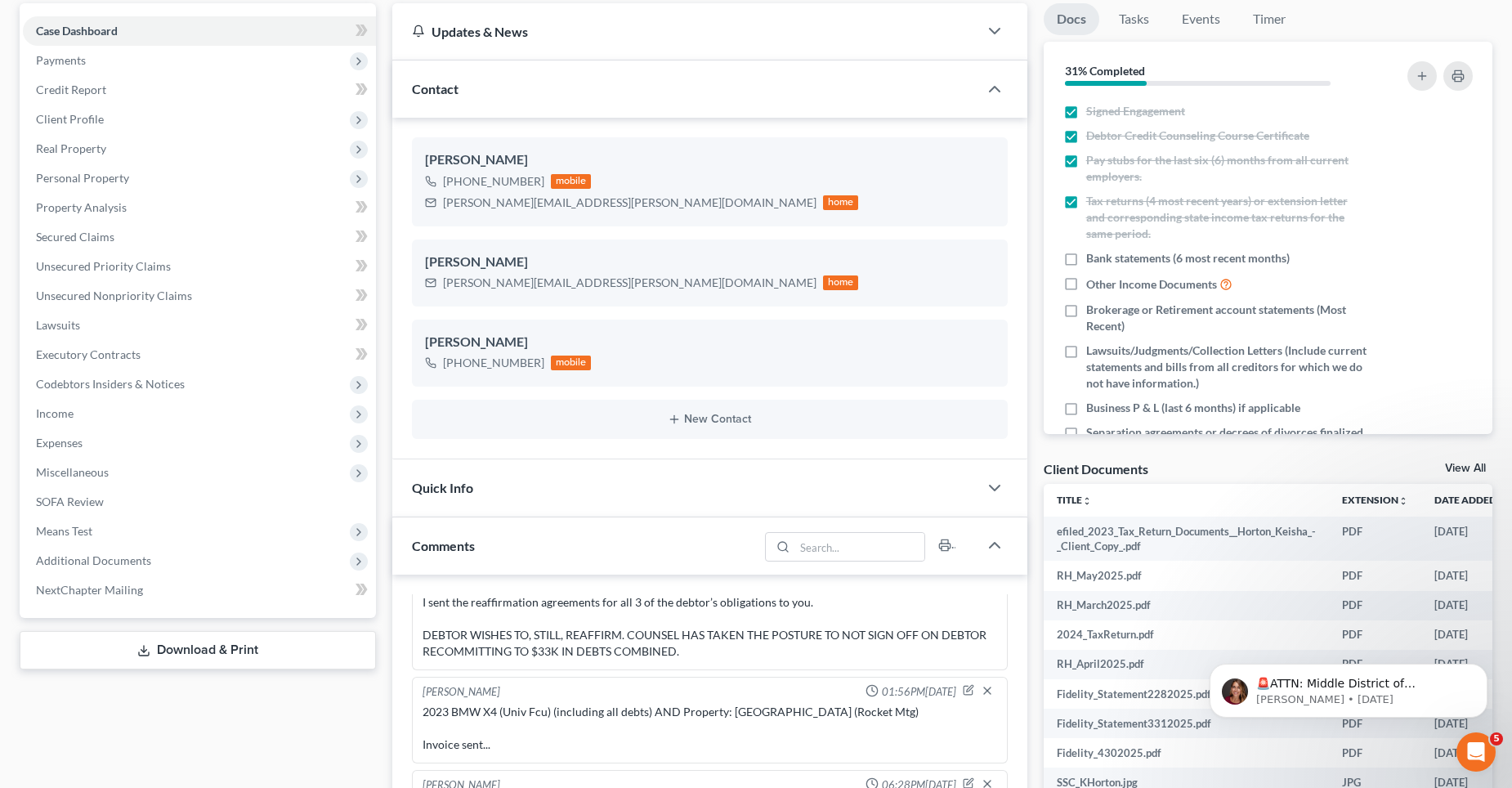
scroll to position [0, 0]
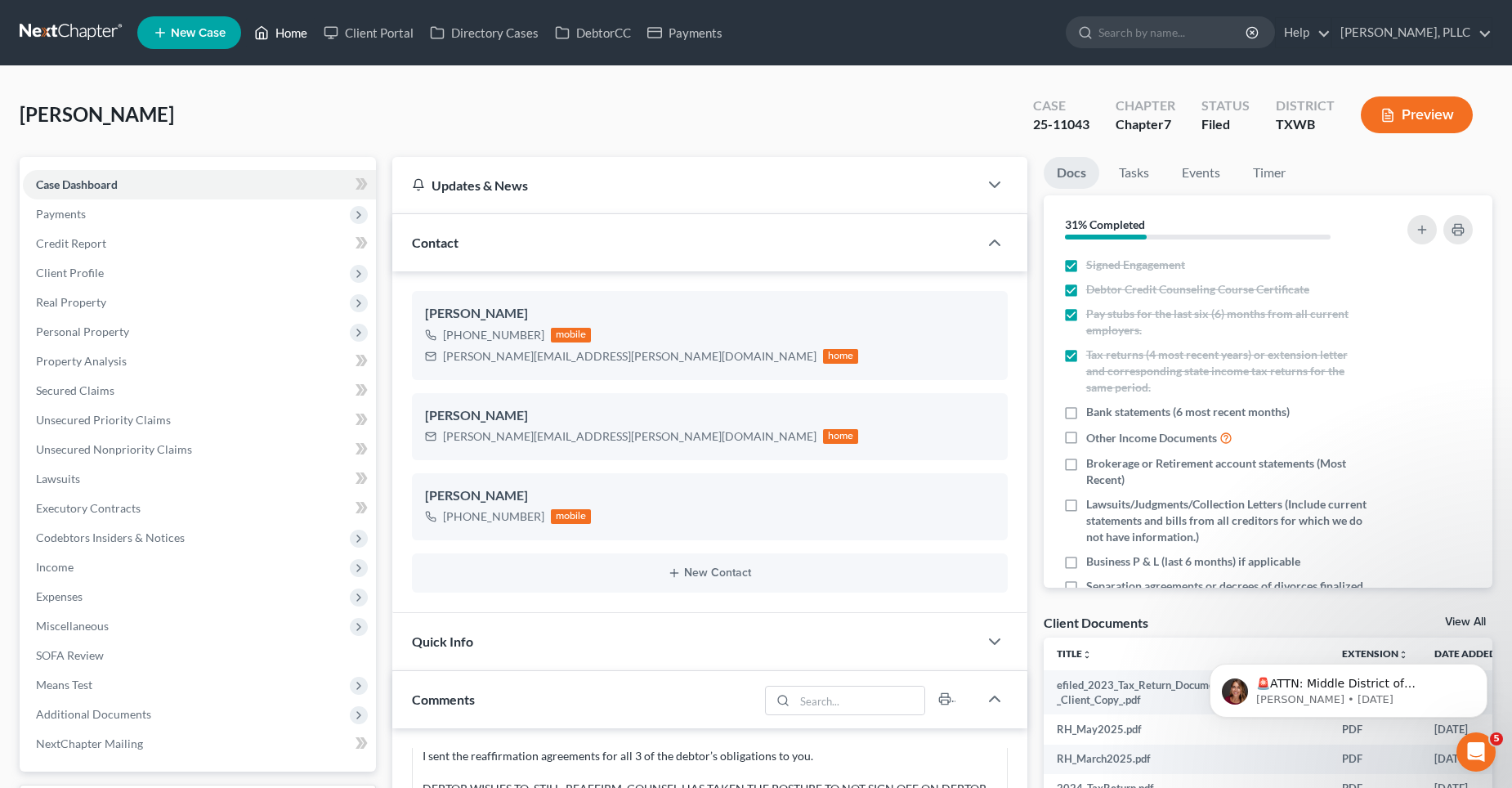
click at [295, 30] on link "Home" at bounding box center [280, 33] width 69 height 30
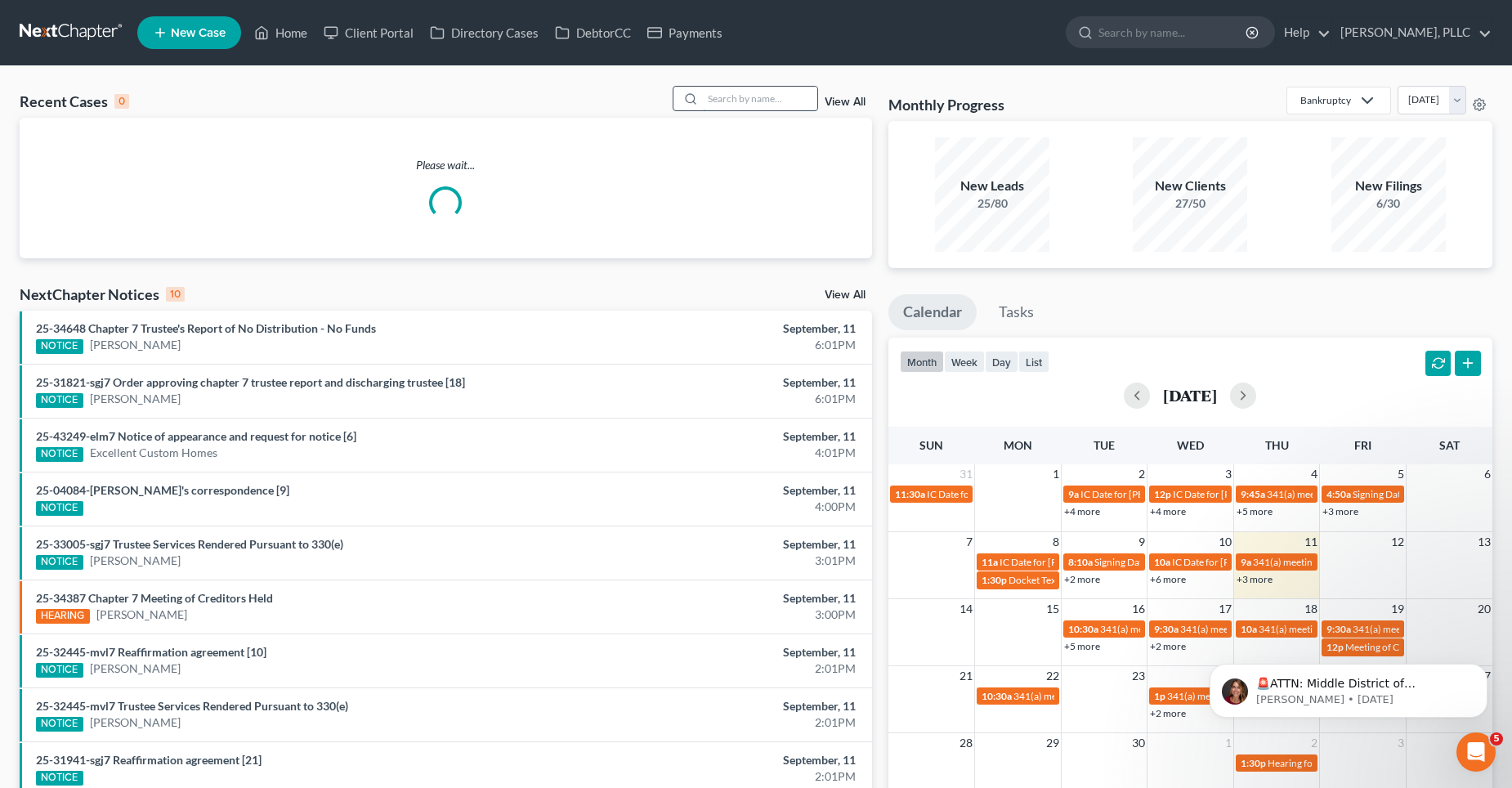
click at [777, 105] on input "search" at bounding box center [759, 98] width 114 height 24
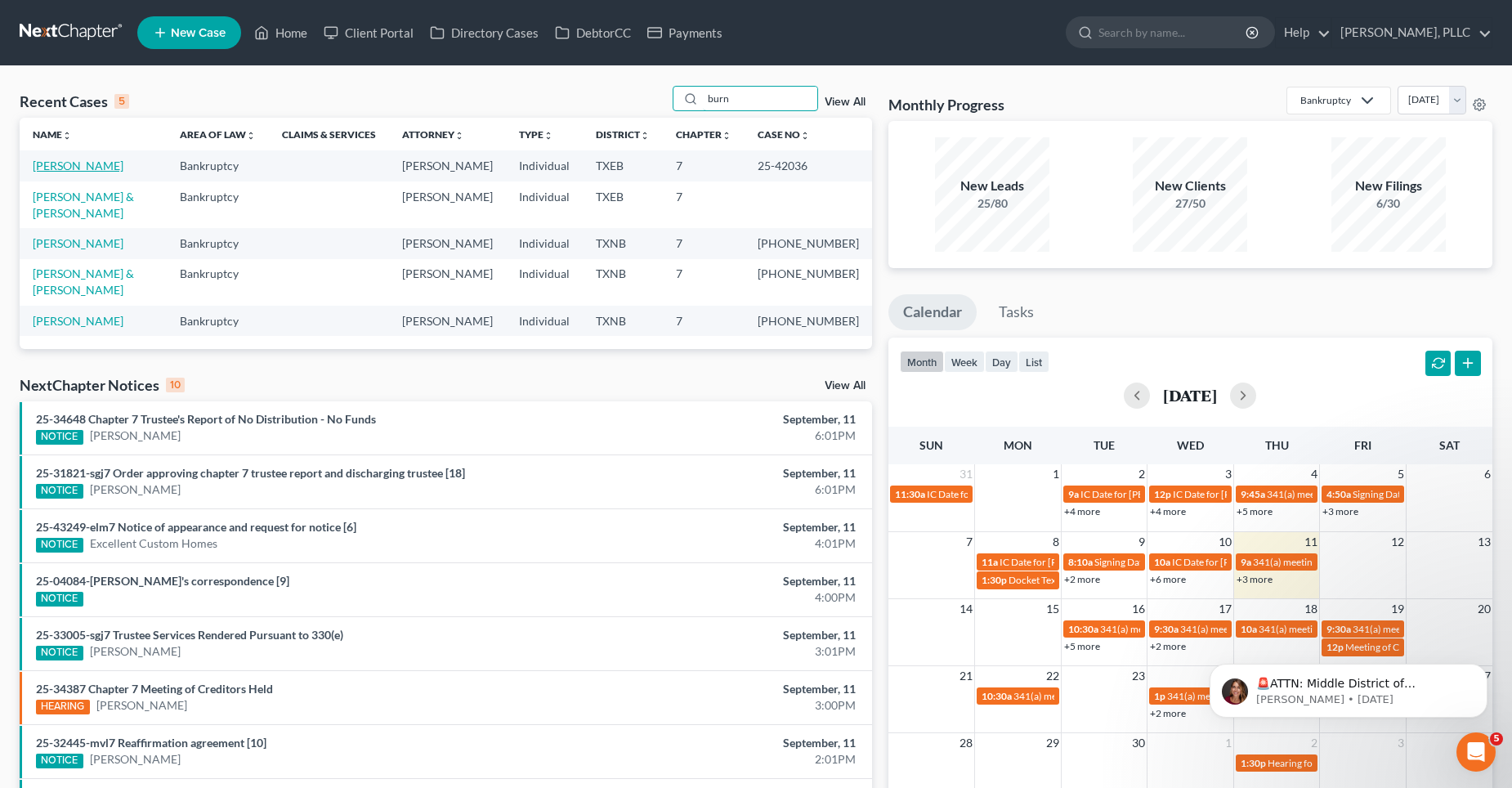
type input "burn"
click at [70, 162] on link "[PERSON_NAME]" at bounding box center [78, 166] width 91 height 14
select select "4"
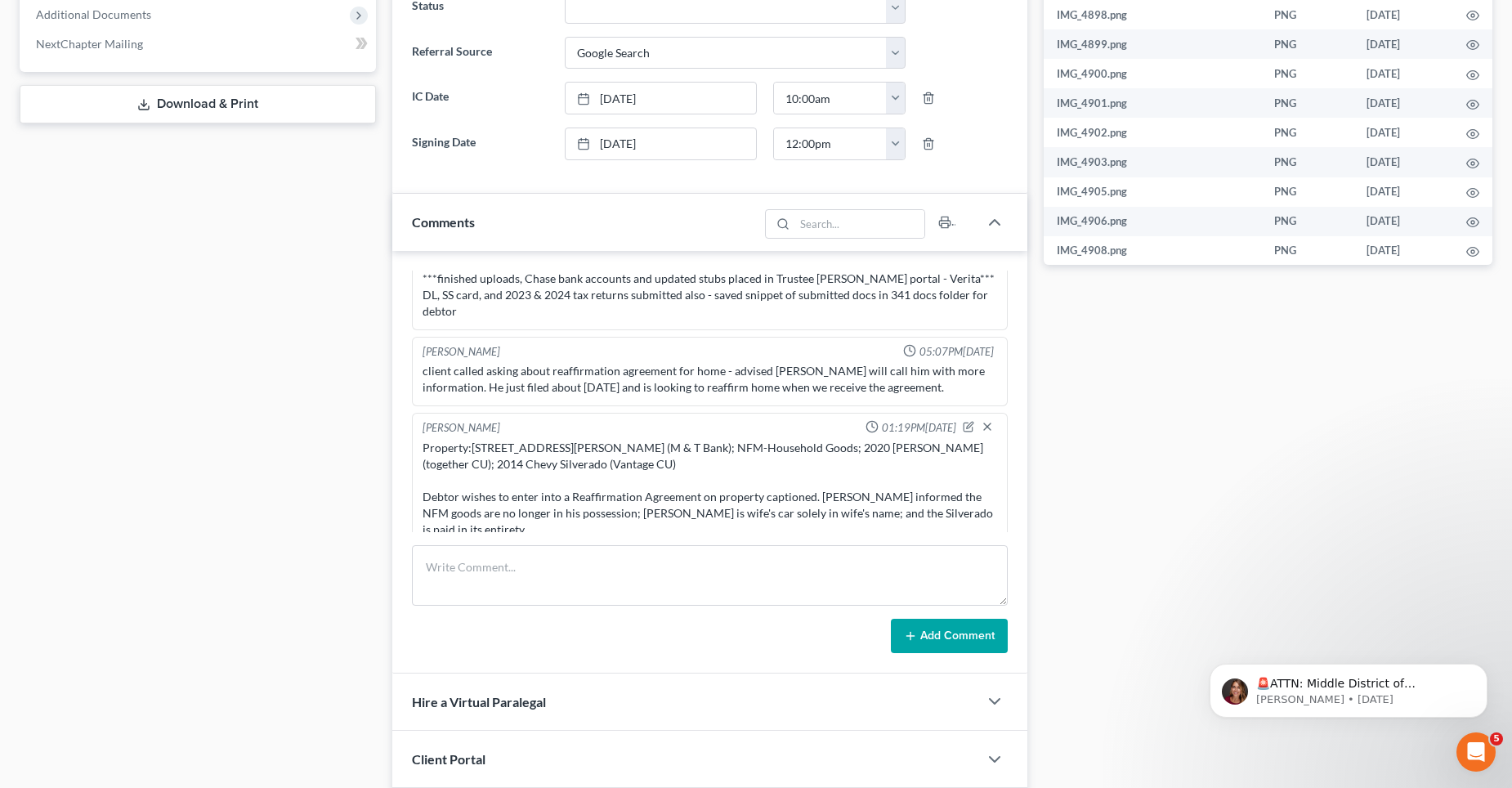
scroll to position [735, 0]
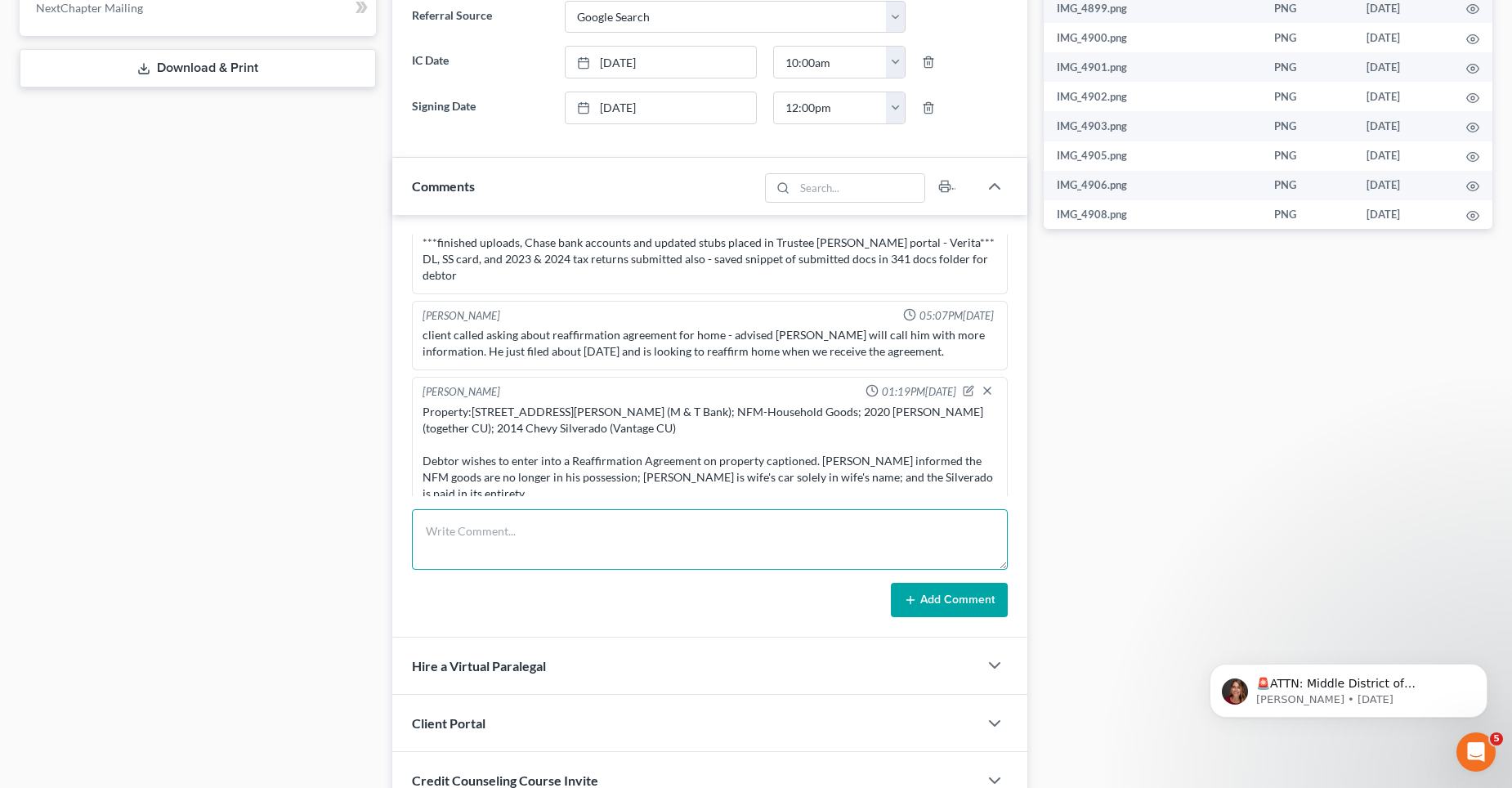
click at [438, 528] on textarea at bounding box center [709, 539] width 595 height 60
click at [640, 515] on textarea at bounding box center [709, 539] width 595 height 60
paste textarea "bk25-42036 NFM [PERSON_NAME] reaff"
click at [549, 558] on textarea "NFM Emailed creditor NFM," at bounding box center [709, 539] width 595 height 60
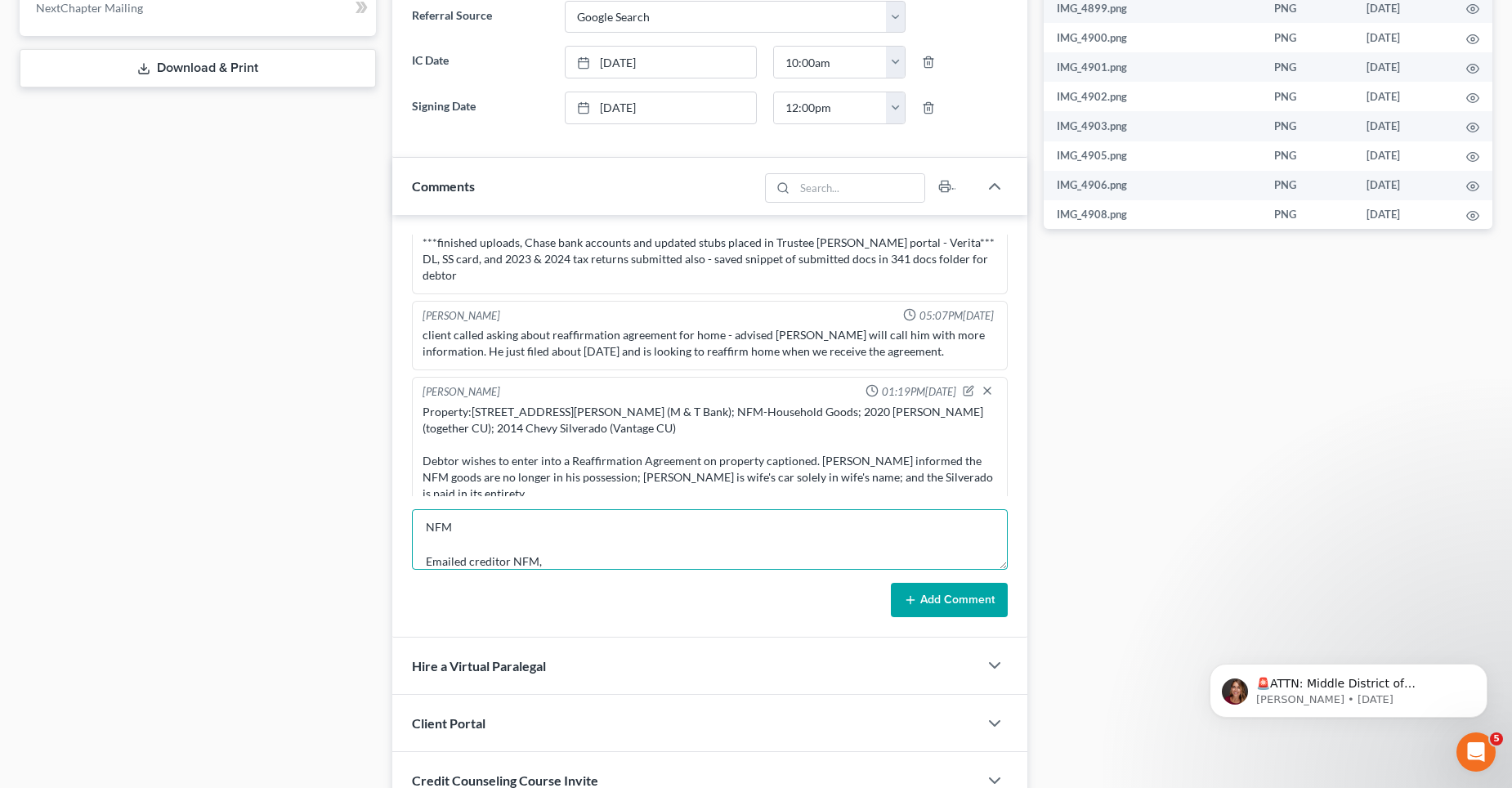
paste textarea "[PERSON_NAME] stated he is no longer in possession of the items on the proposed…"
click at [542, 538] on textarea "NFM Emailed creditor NFM, [PERSON_NAME] stated he is no longer in possession of…" at bounding box center [709, 539] width 595 height 60
click at [618, 555] on textarea "NFM Emailed creditor NFM, "[PERSON_NAME] stated he is no longer in possession o…" at bounding box center [709, 539] width 595 height 60
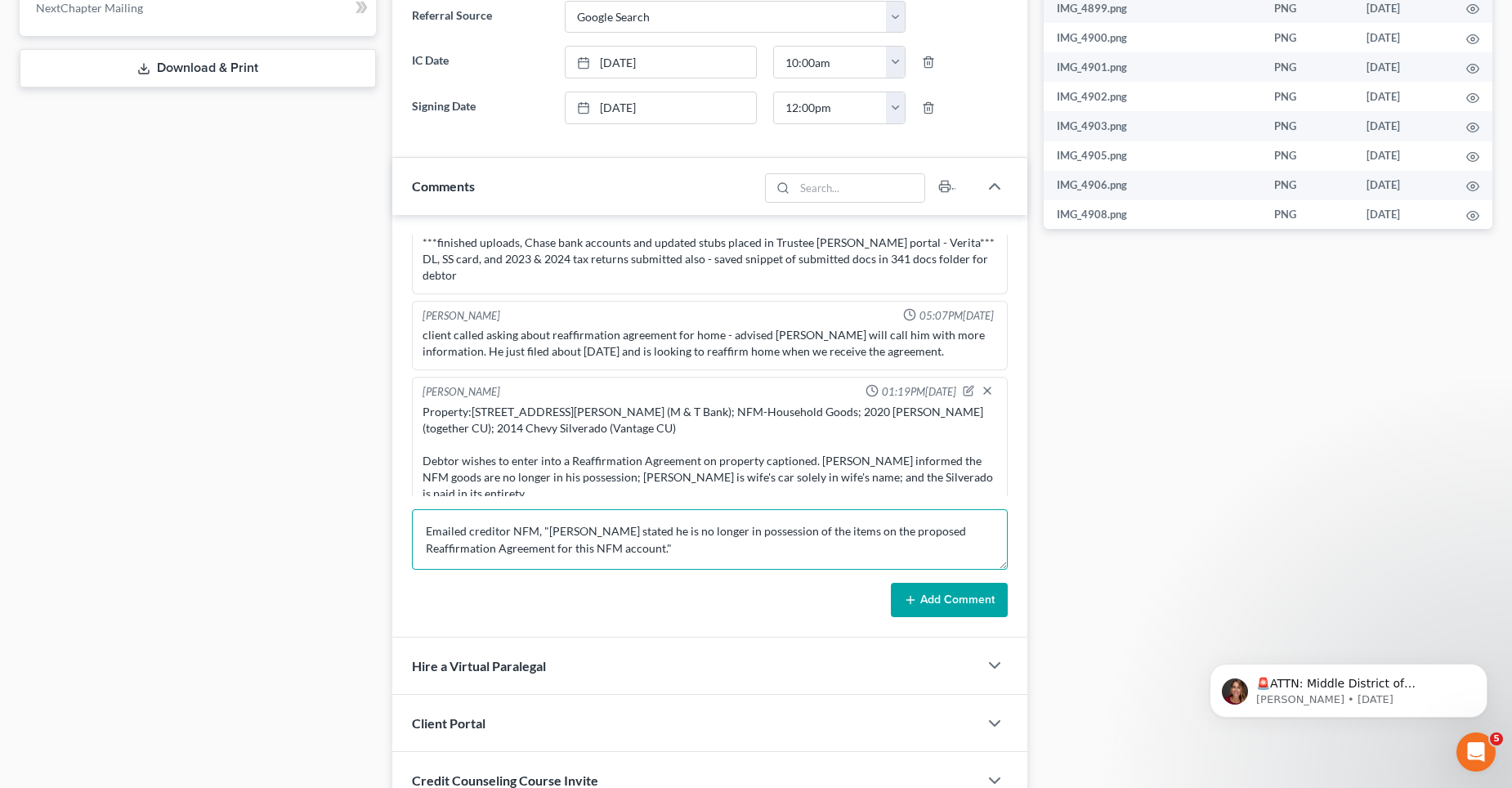
scroll to position [35, 0]
type textarea "NFM Emailed creditor NFM, "[PERSON_NAME] stated he is no longer in possession o…"
click at [924, 604] on button "Add Comment" at bounding box center [949, 600] width 117 height 35
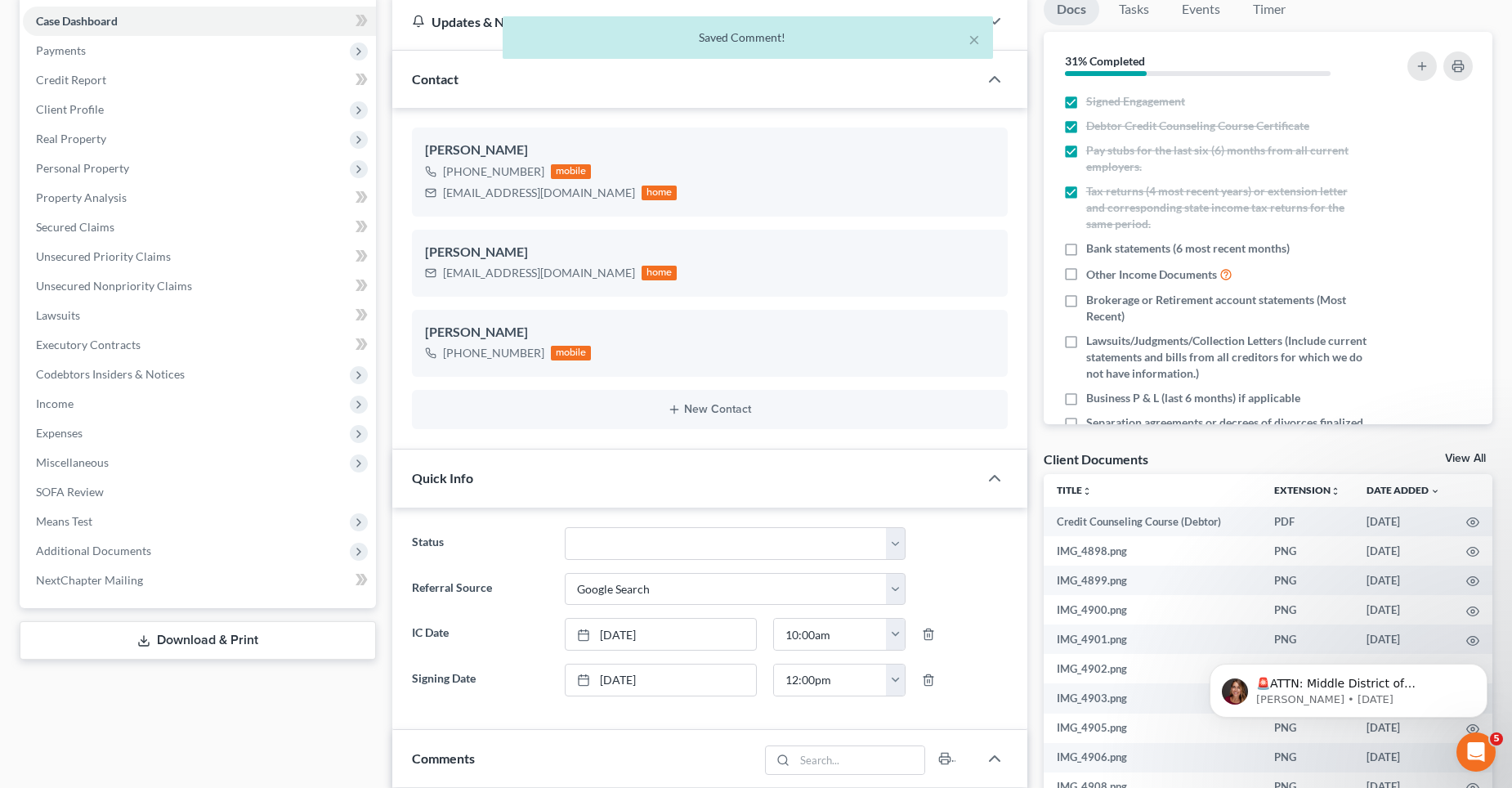
scroll to position [0, 0]
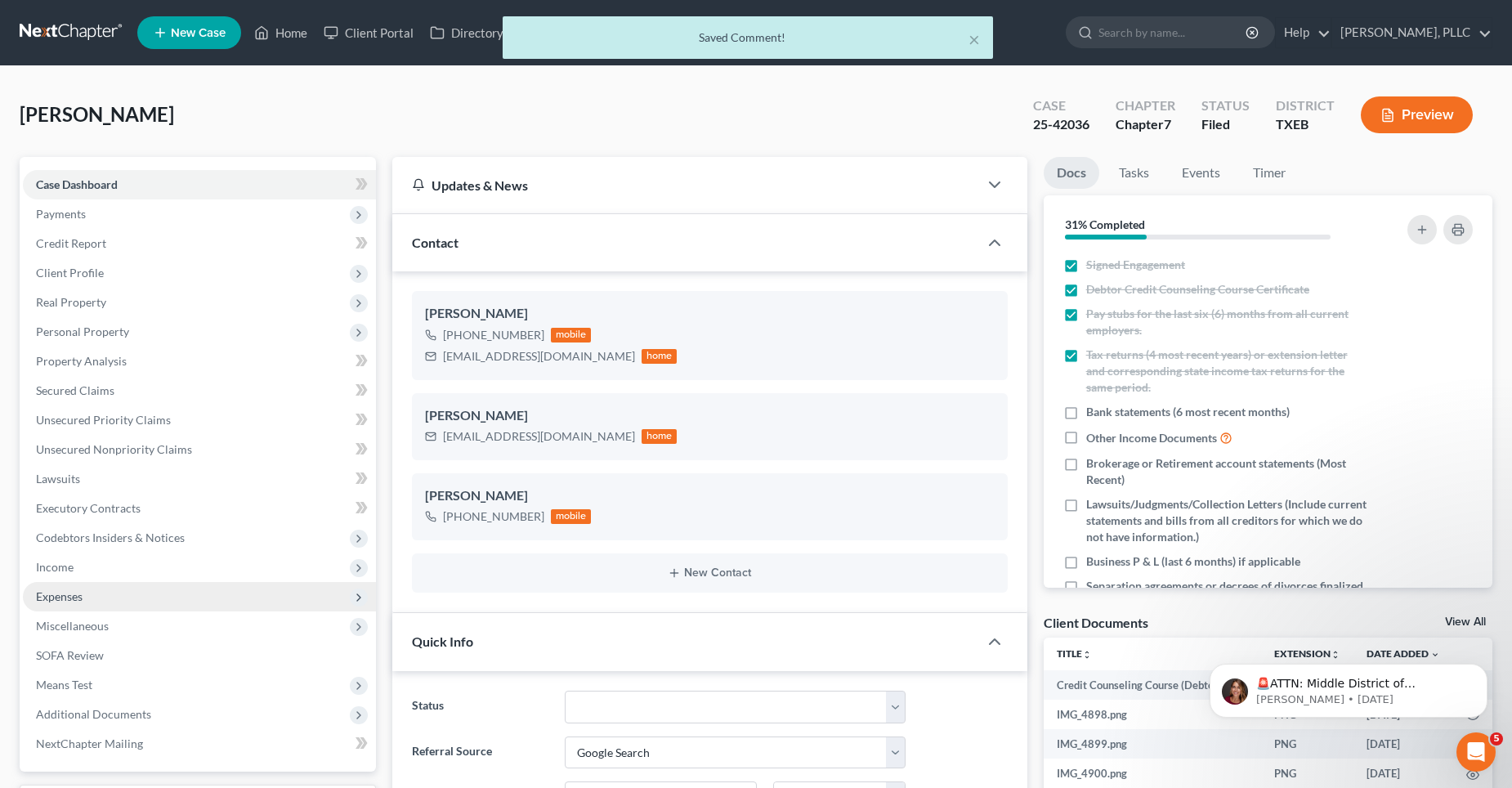
click at [67, 601] on span "Expenses" at bounding box center [58, 597] width 47 height 14
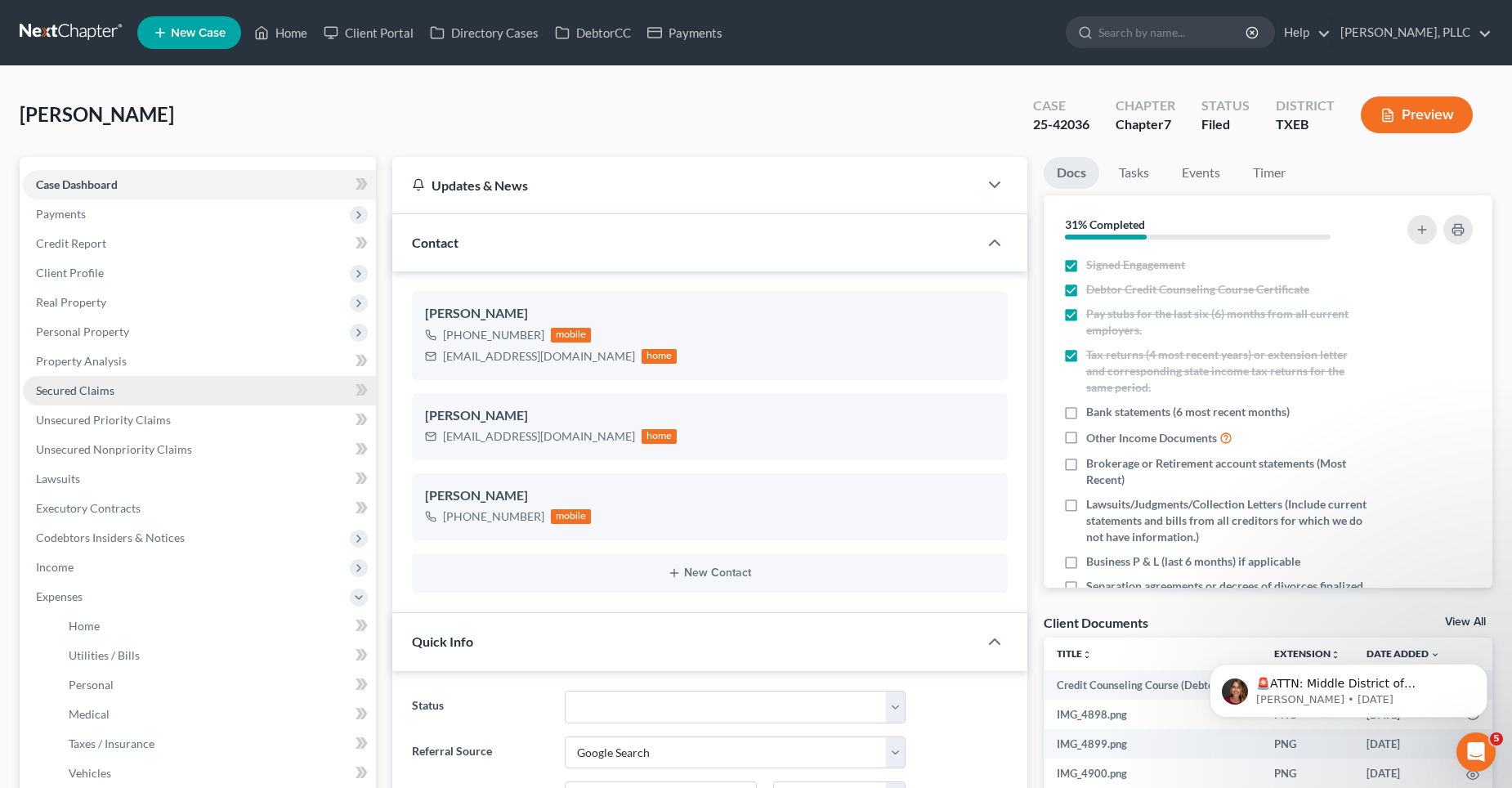
drag, startPoint x: 125, startPoint y: 384, endPoint x: 155, endPoint y: 385, distance: 30.0
click at [127, 384] on link "Secured Claims" at bounding box center [199, 391] width 353 height 30
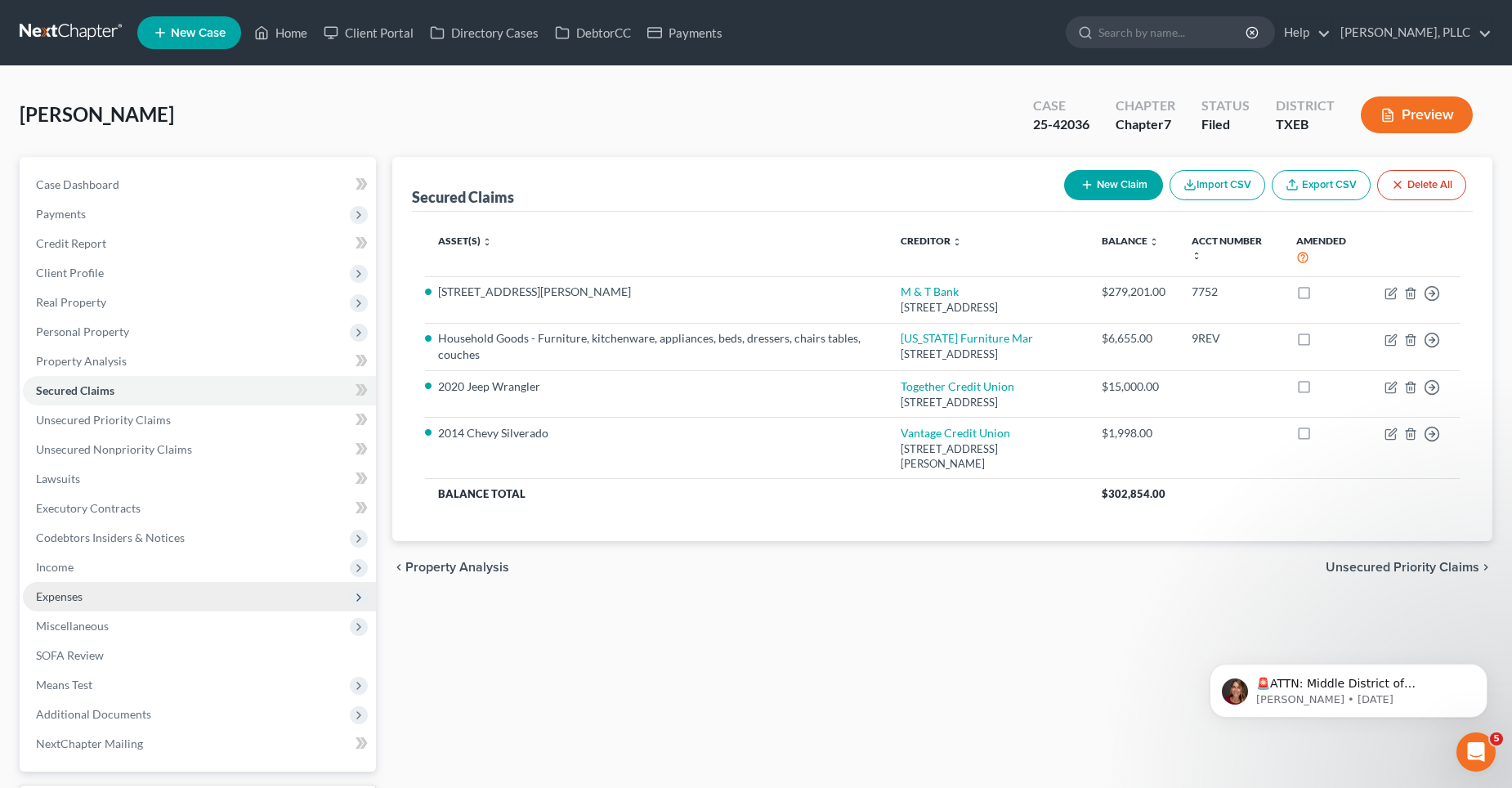
drag, startPoint x: 91, startPoint y: 590, endPoint x: 100, endPoint y: 585, distance: 10.3
click at [92, 590] on span "Expenses" at bounding box center [199, 597] width 353 height 30
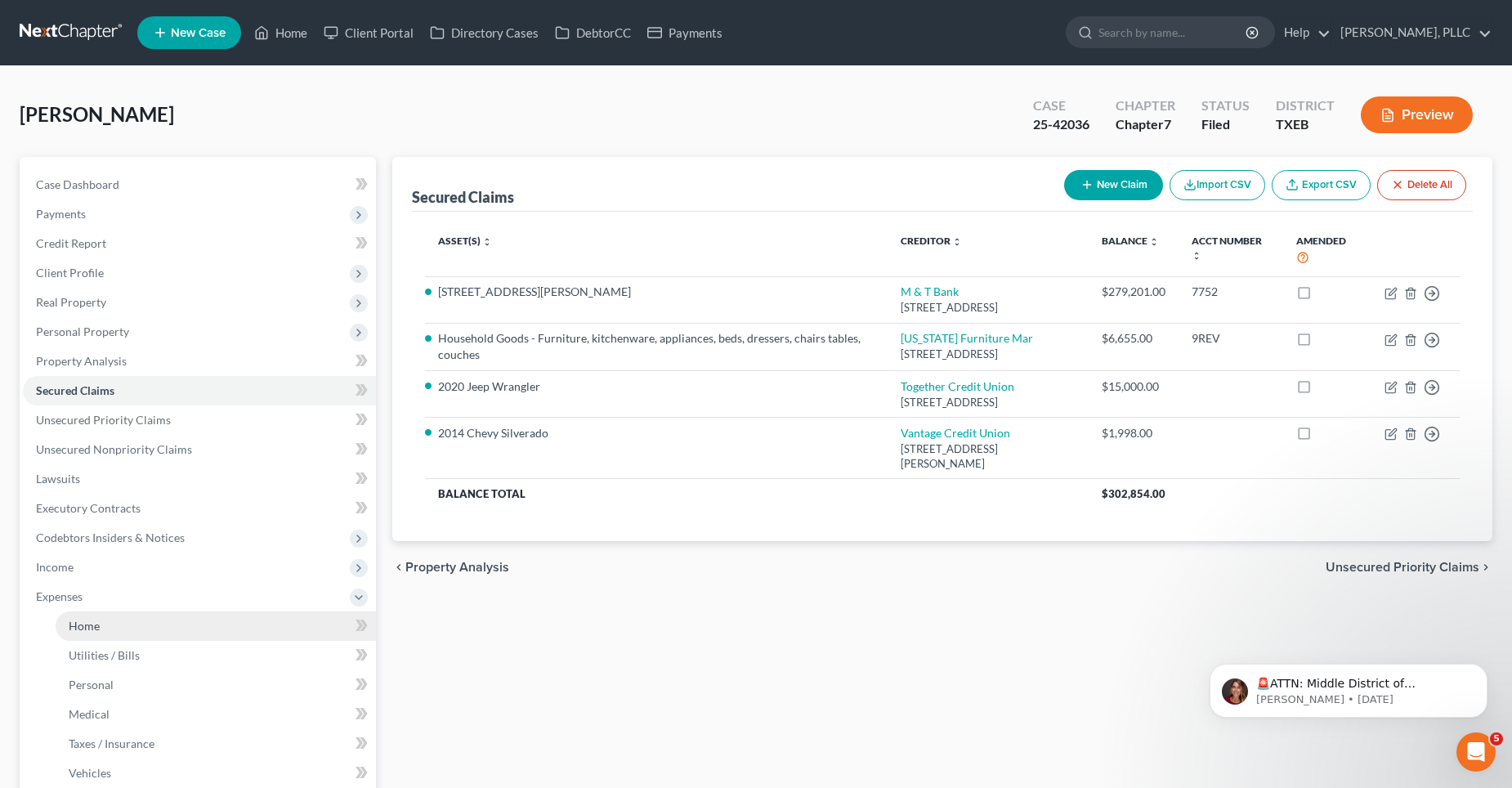
click at [105, 619] on link "Home" at bounding box center [215, 626] width 320 height 30
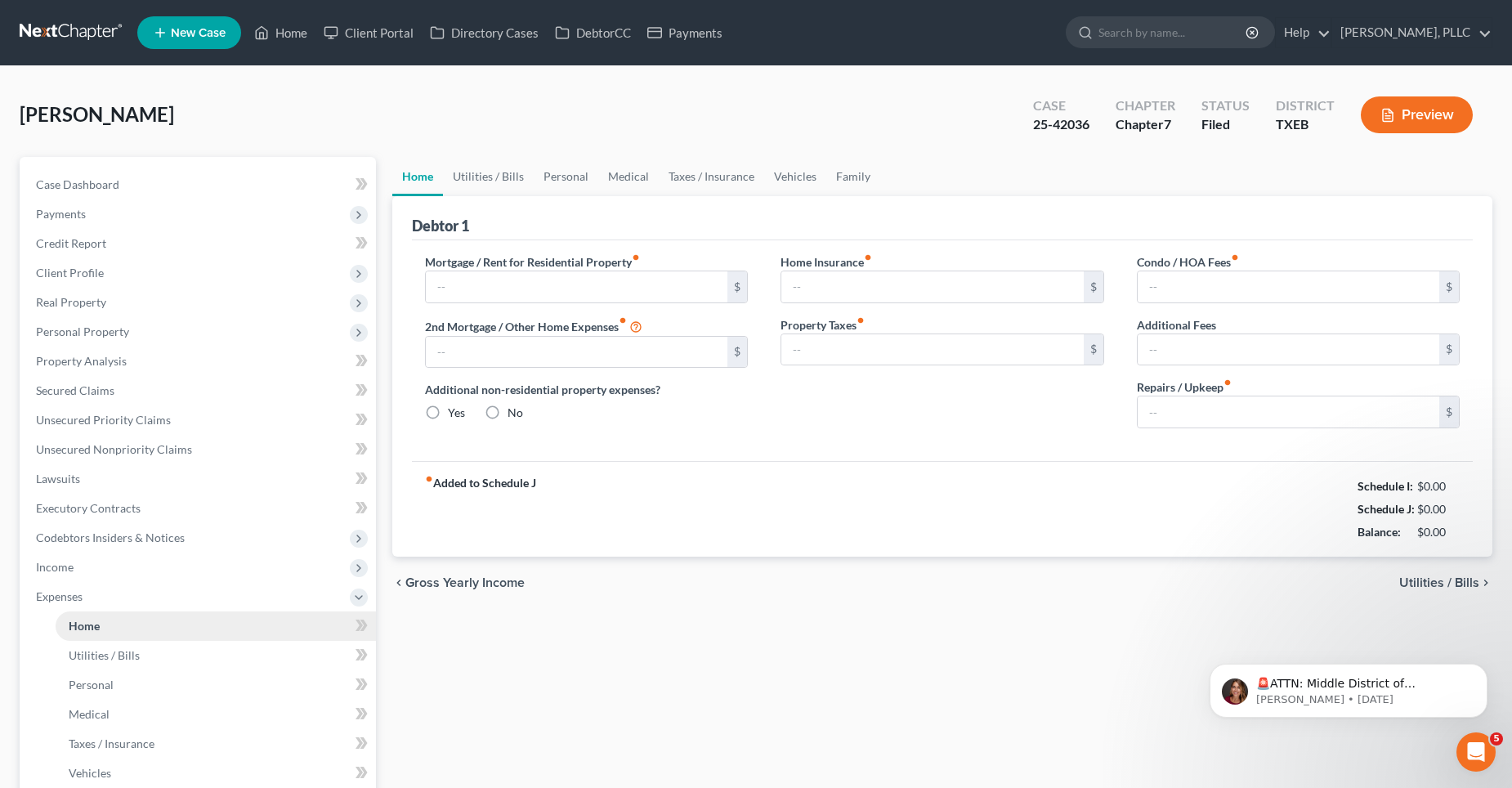
type input "2,200.00"
type input "0.00"
radio input "true"
type input "0.00"
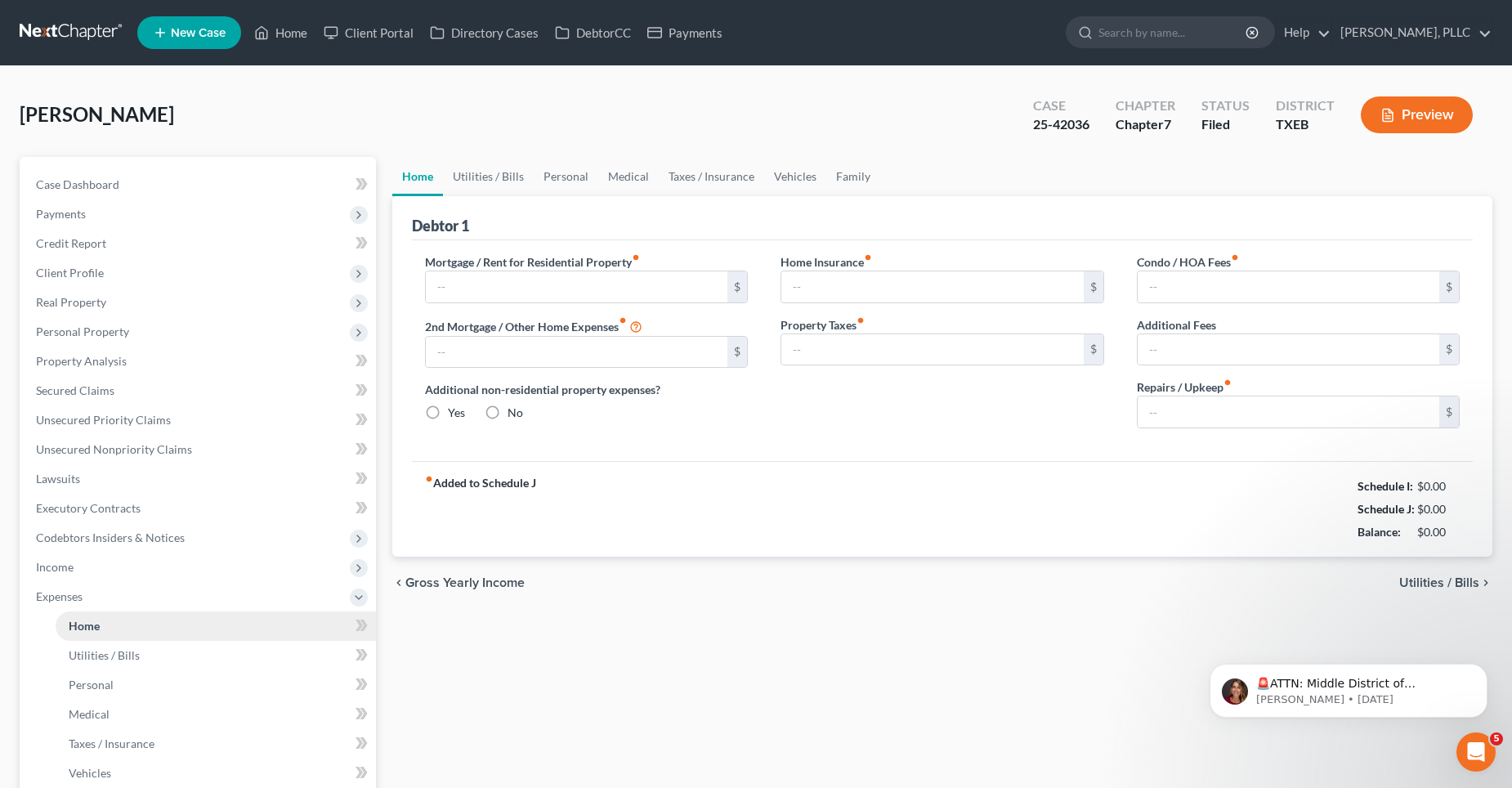
type input "0.00"
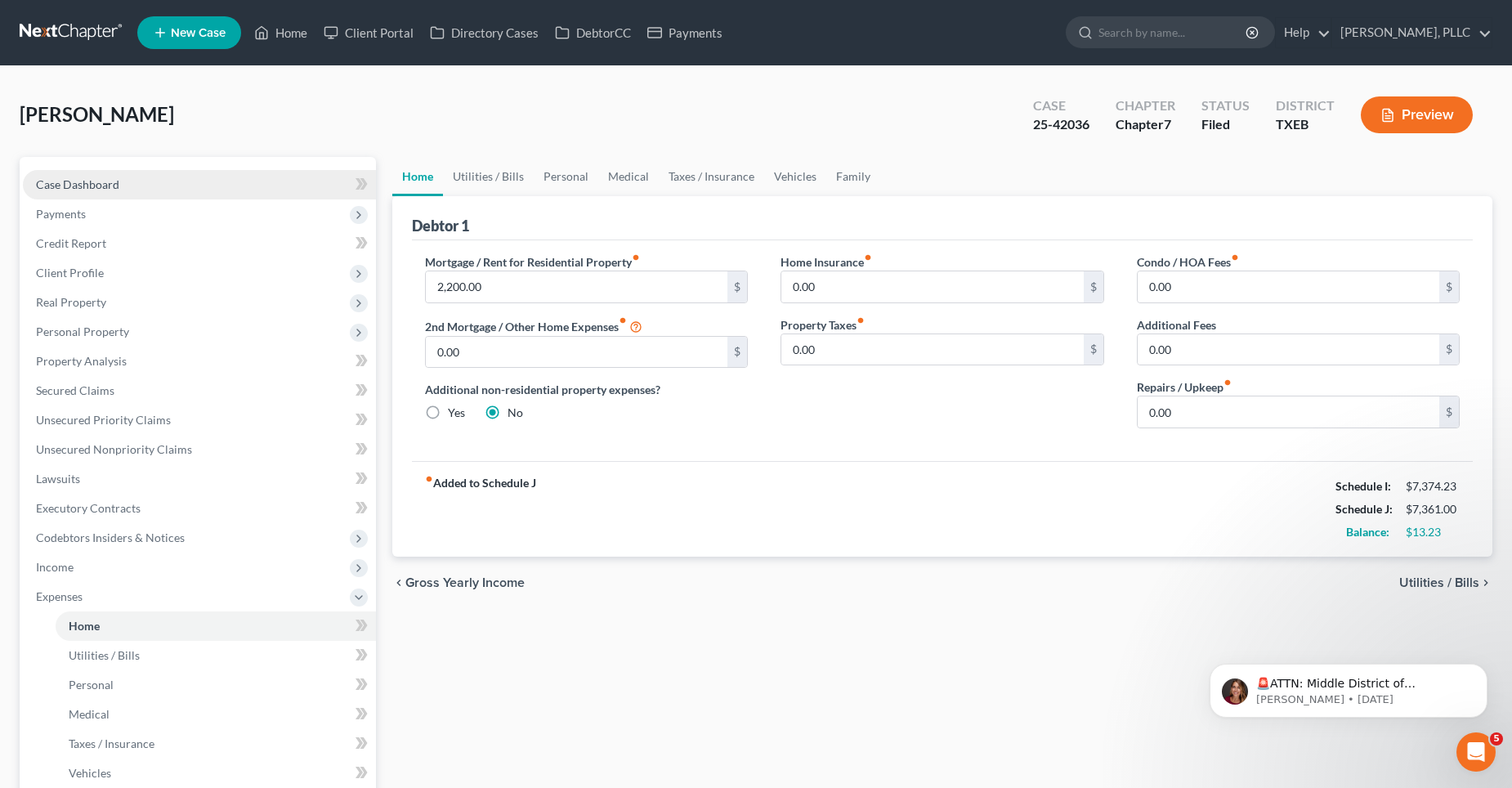
click at [131, 180] on link "Case Dashboard" at bounding box center [199, 185] width 353 height 30
select select "4"
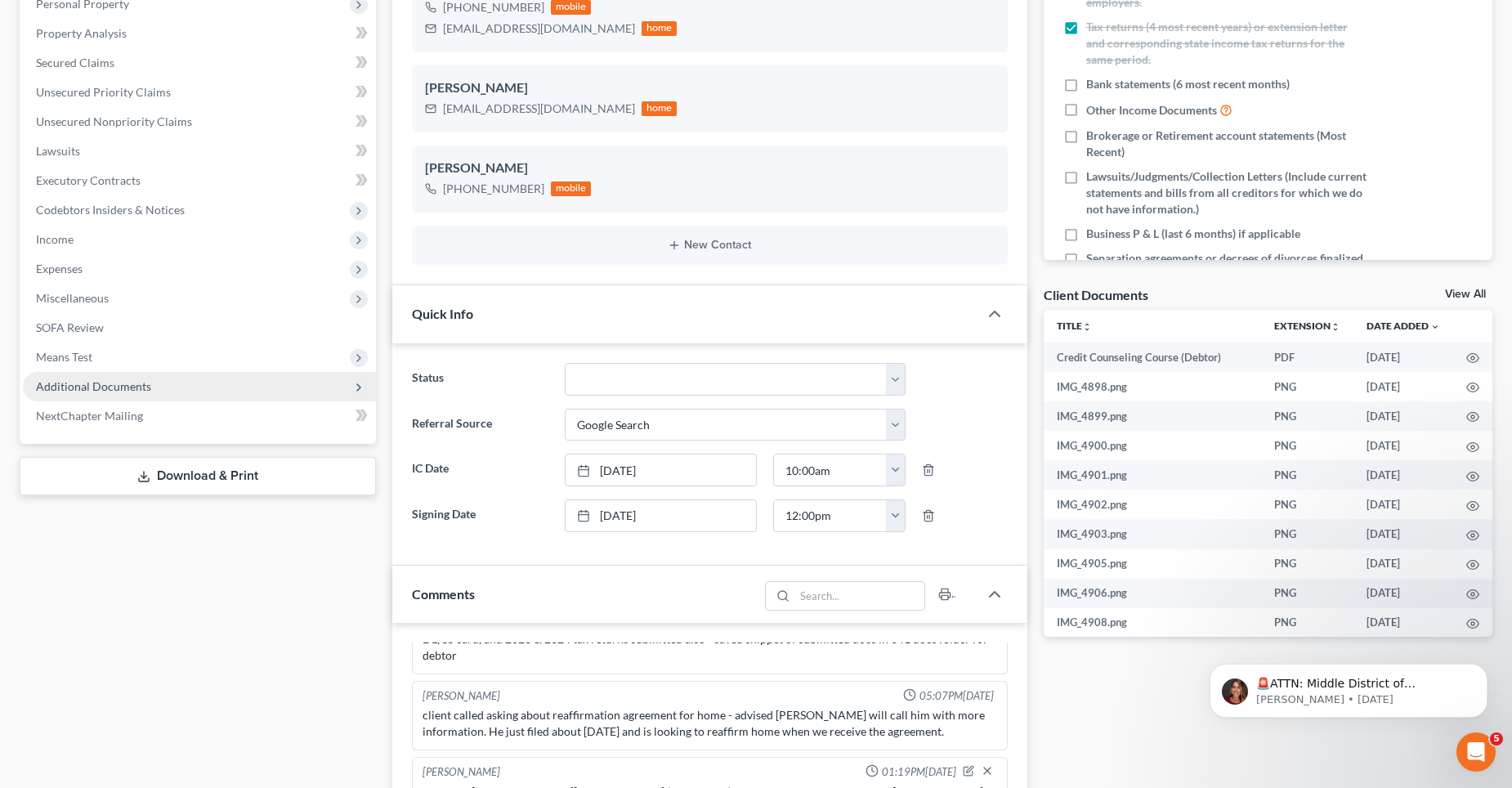
scroll to position [327, 0]
click at [105, 270] on span "Expenses" at bounding box center [199, 270] width 353 height 30
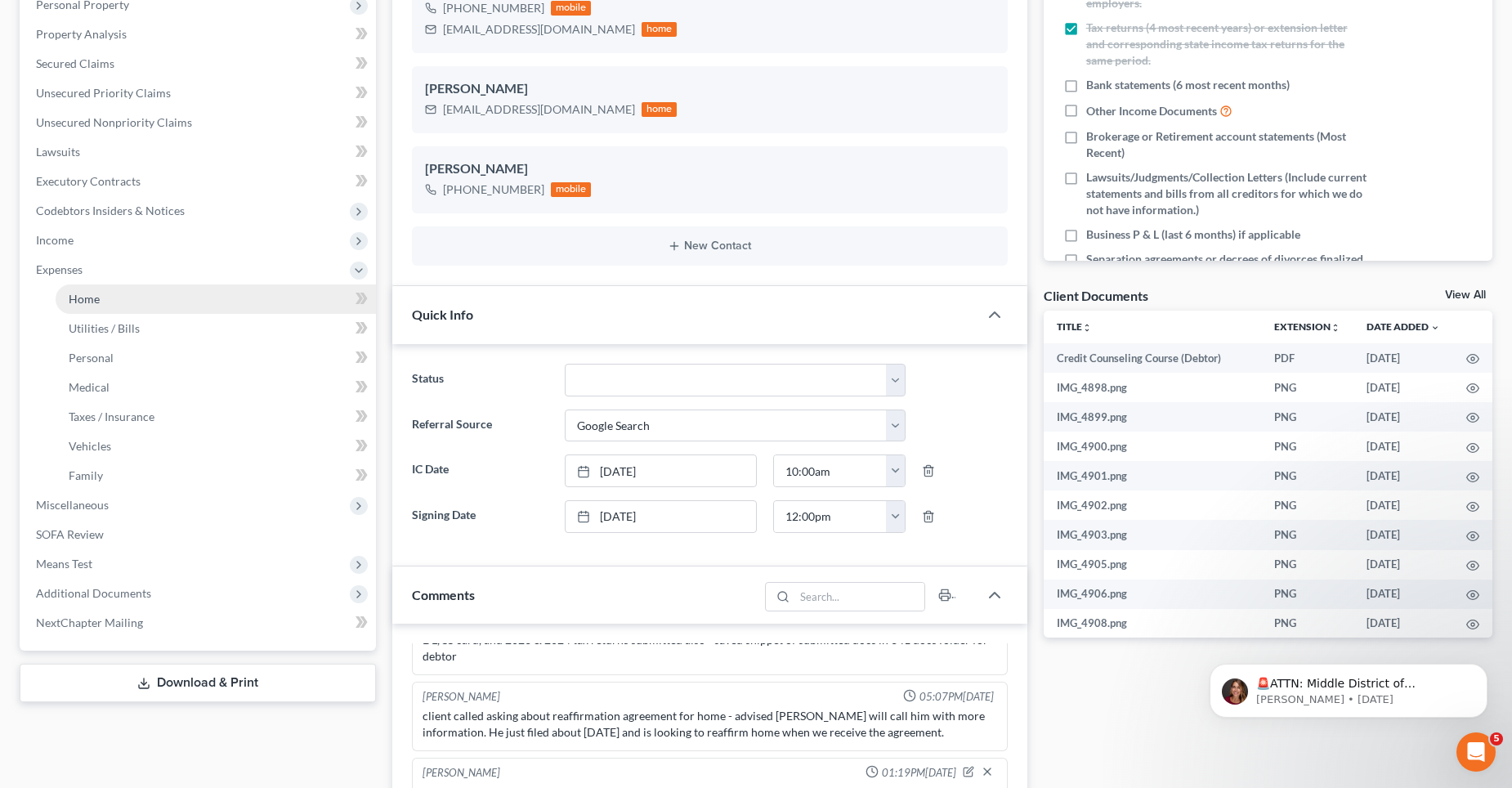
click at [165, 294] on link "Home" at bounding box center [215, 299] width 320 height 30
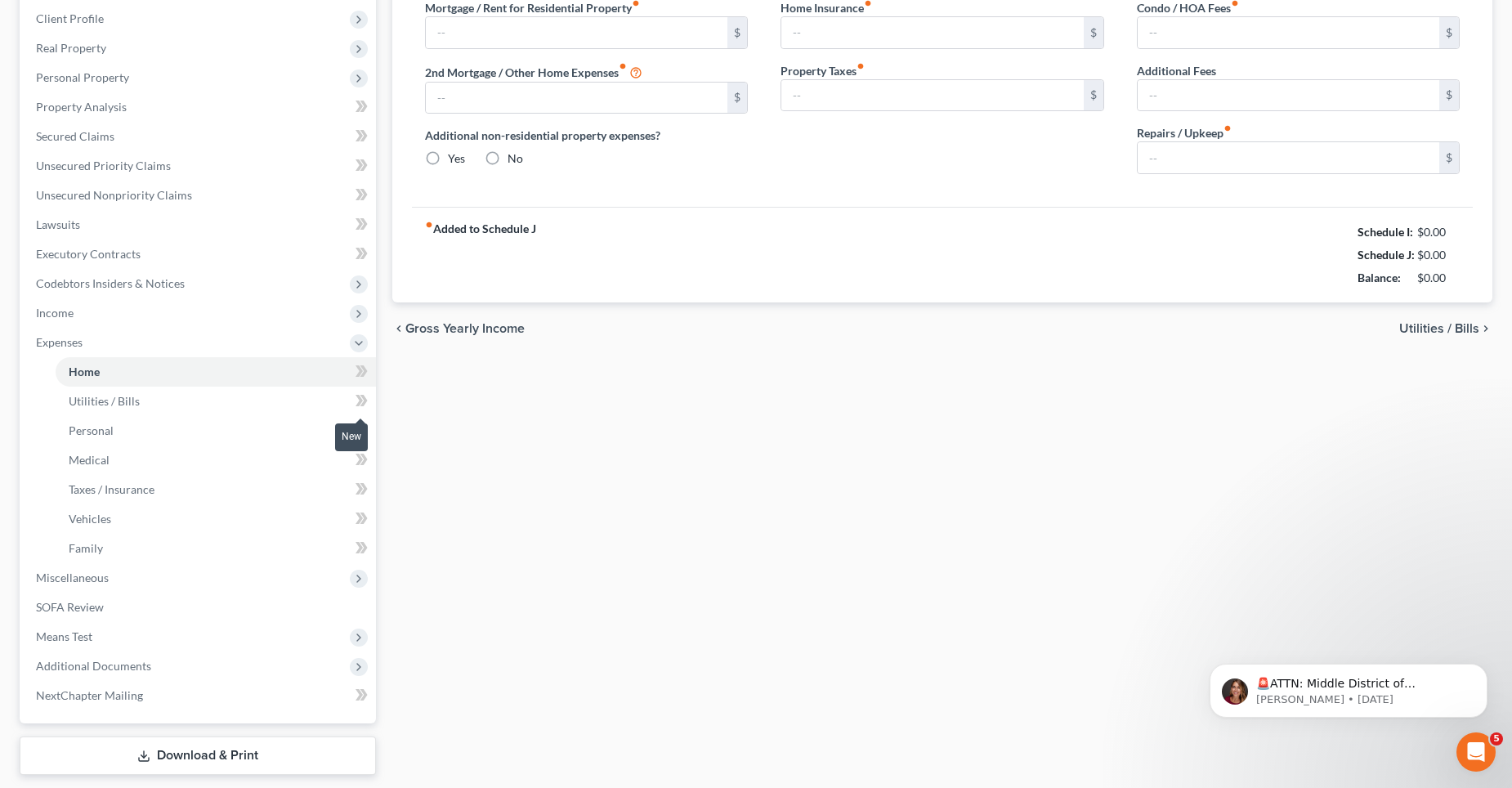
type input "2,200.00"
type input "0.00"
radio input "true"
type input "0.00"
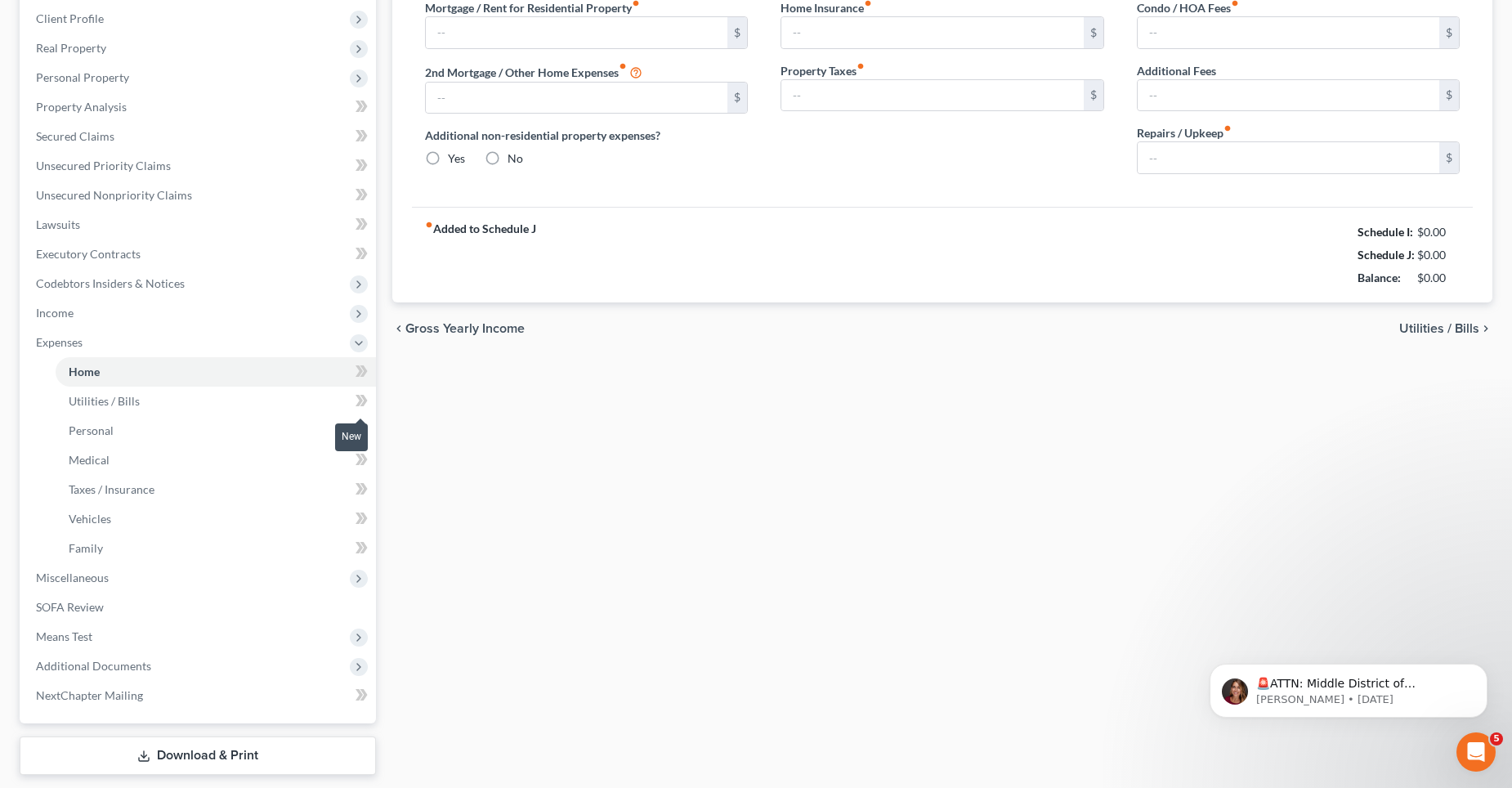
type input "0.00"
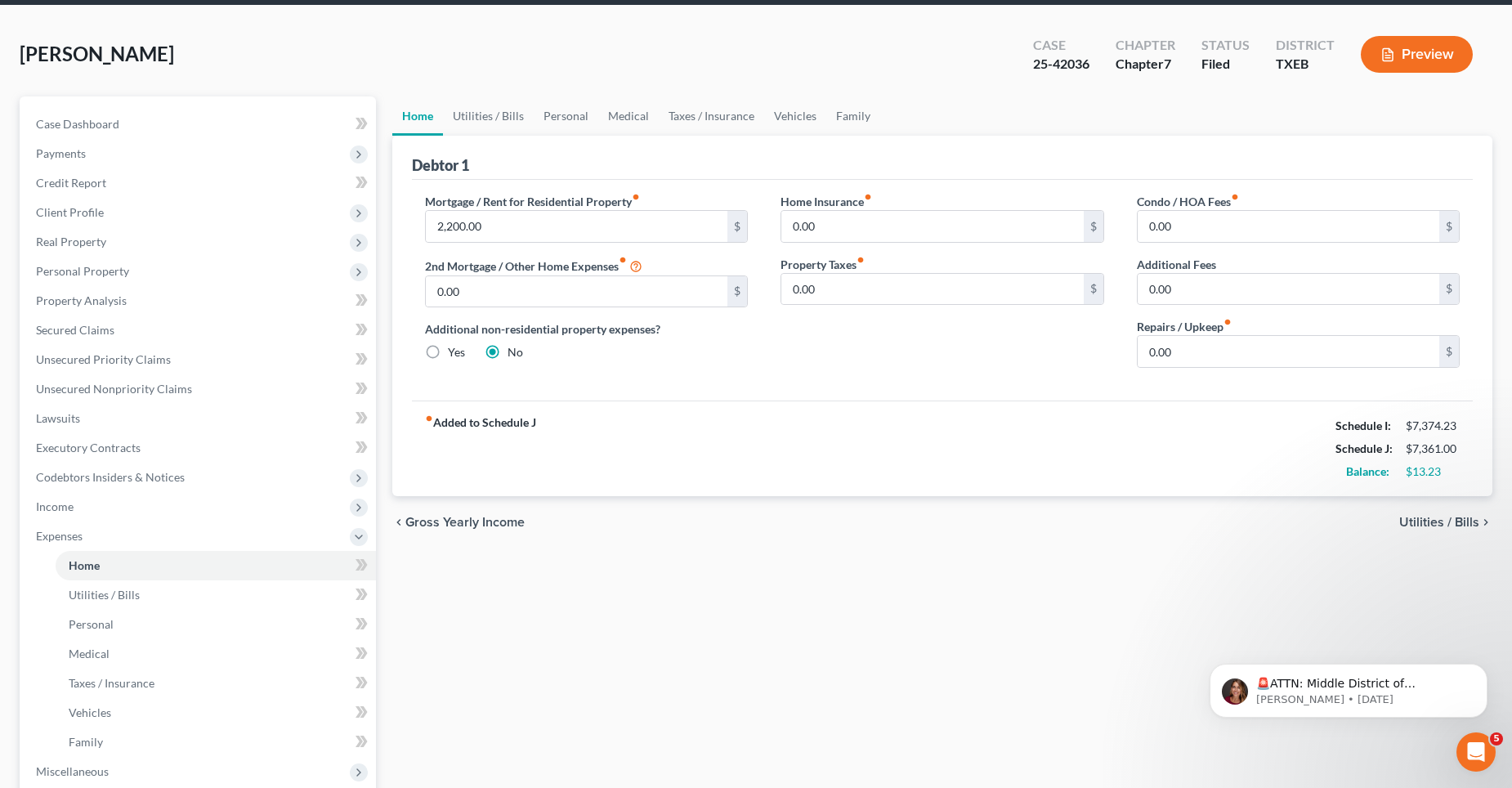
scroll to position [58, 0]
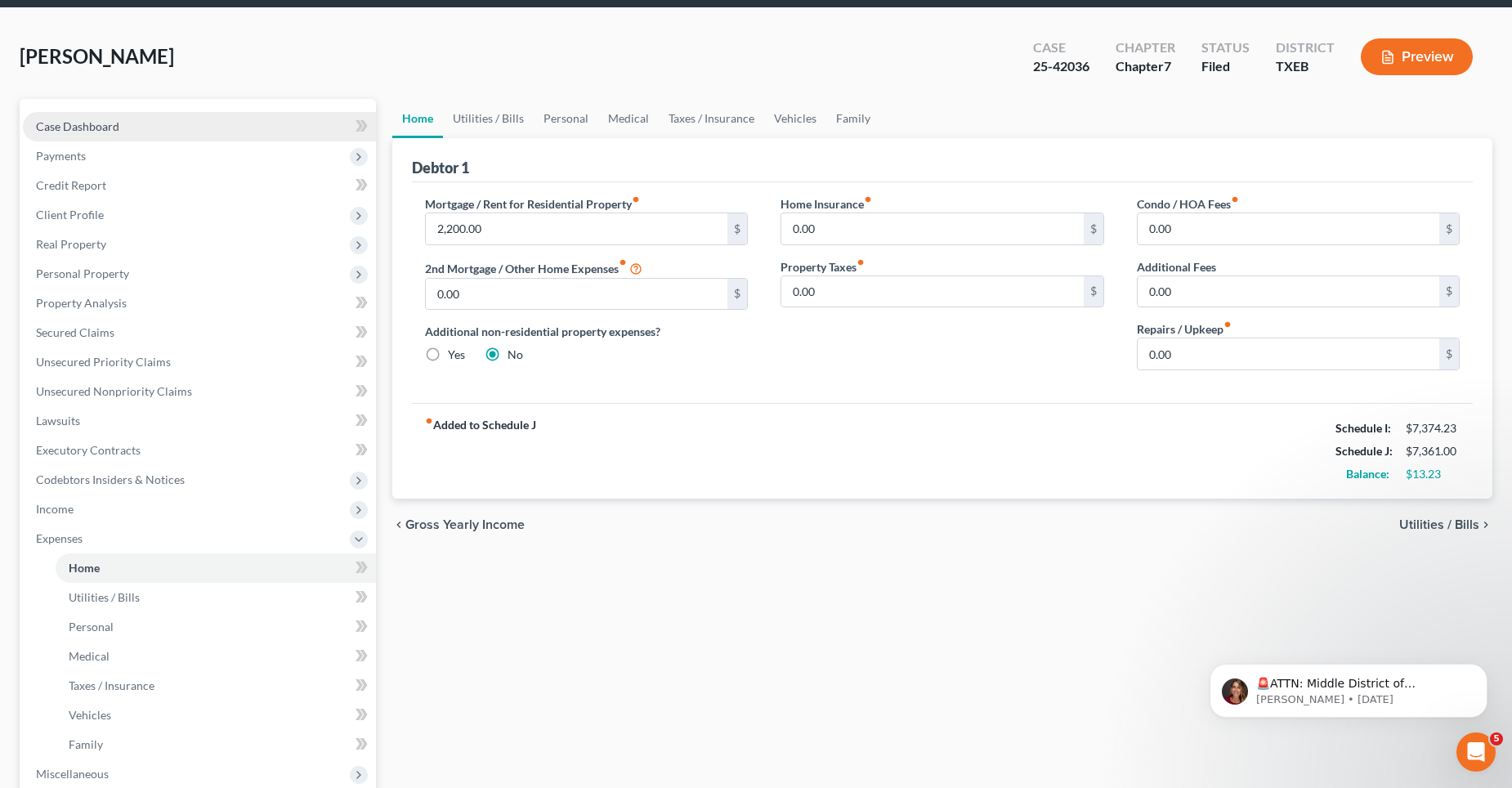
click at [114, 126] on span "Case Dashboard" at bounding box center [77, 126] width 83 height 14
select select "4"
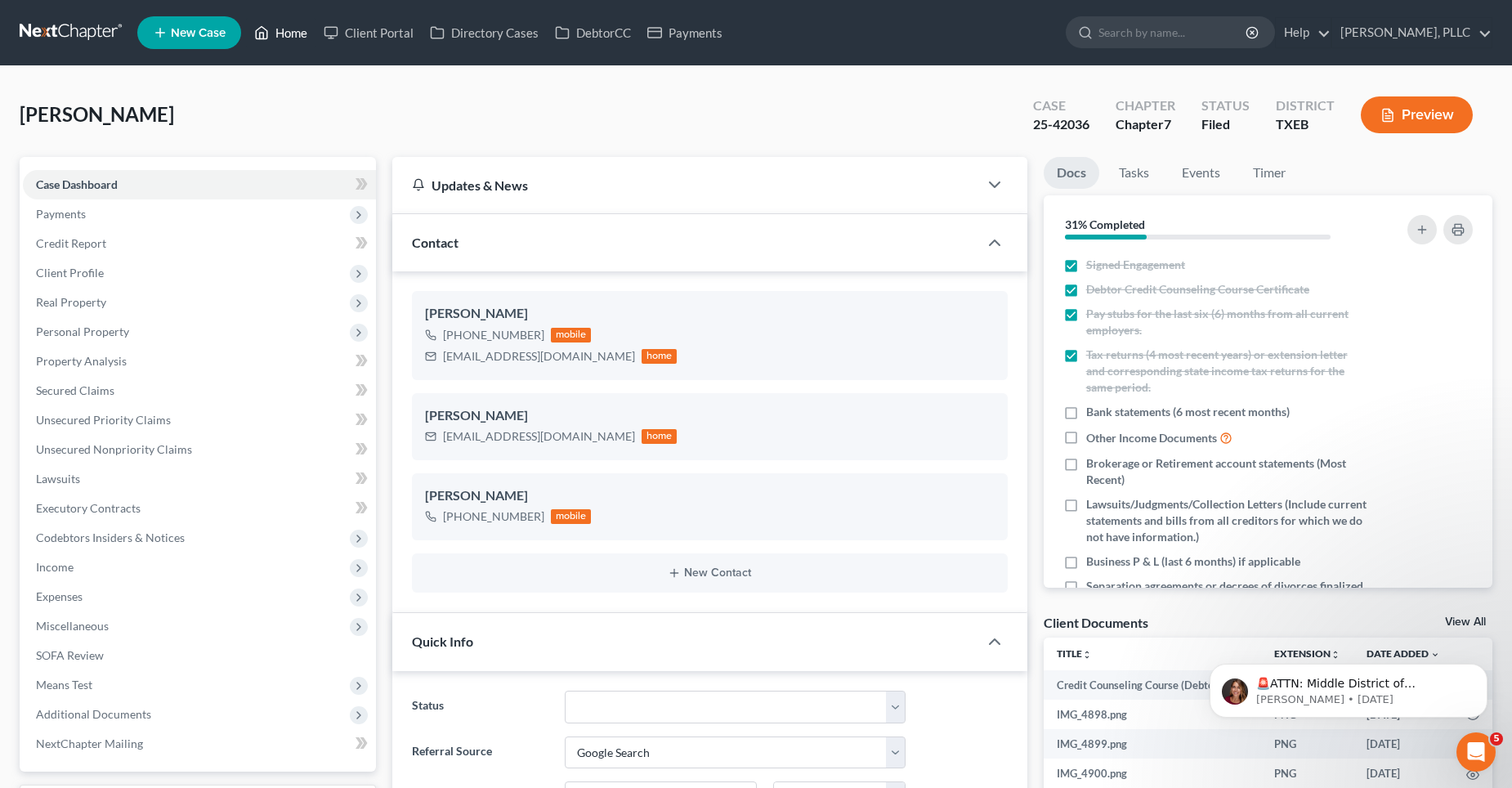
scroll to position [1984, 0]
click at [285, 32] on link "Home" at bounding box center [280, 33] width 69 height 30
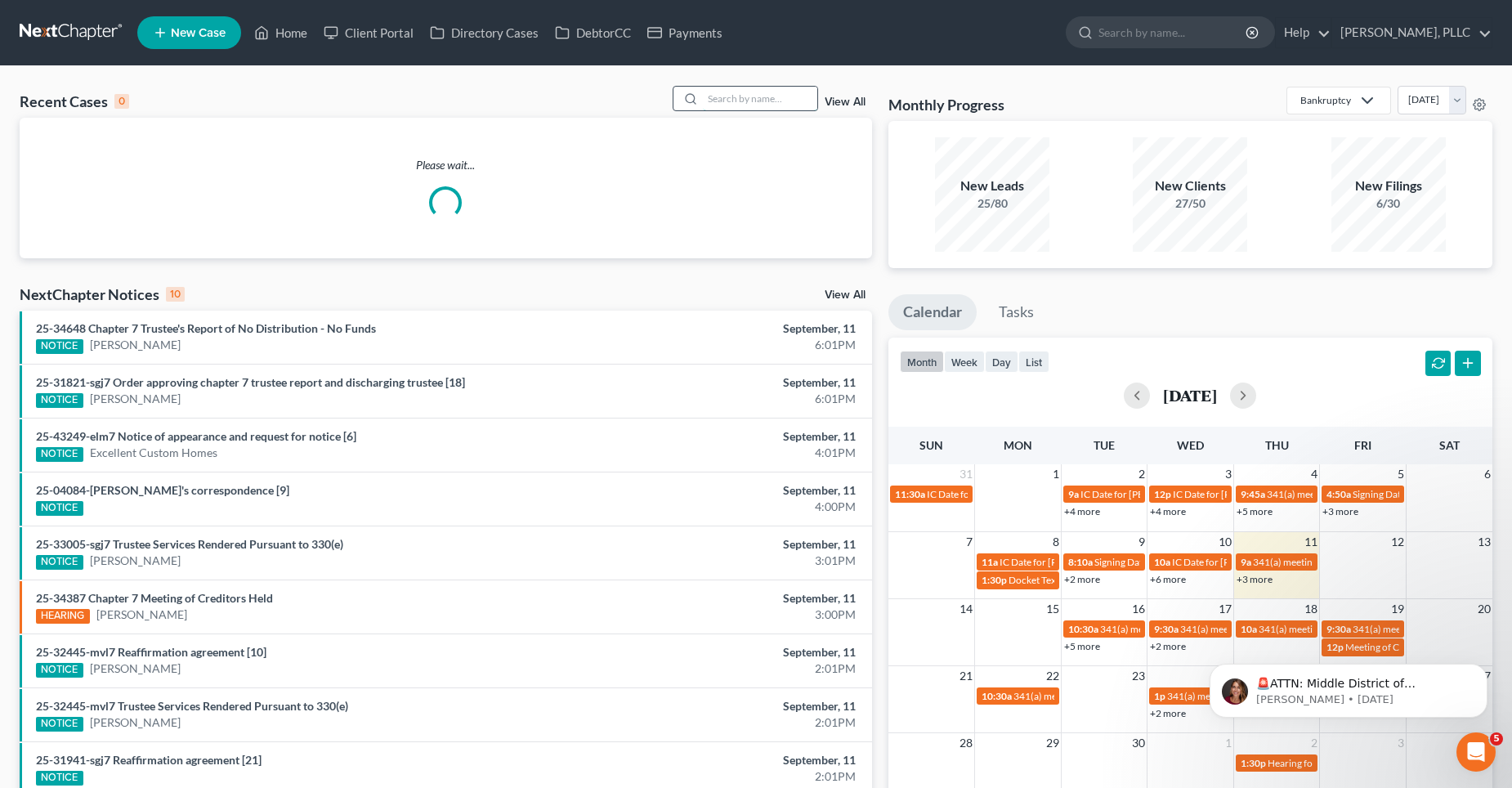
click at [760, 101] on input "search" at bounding box center [759, 98] width 114 height 24
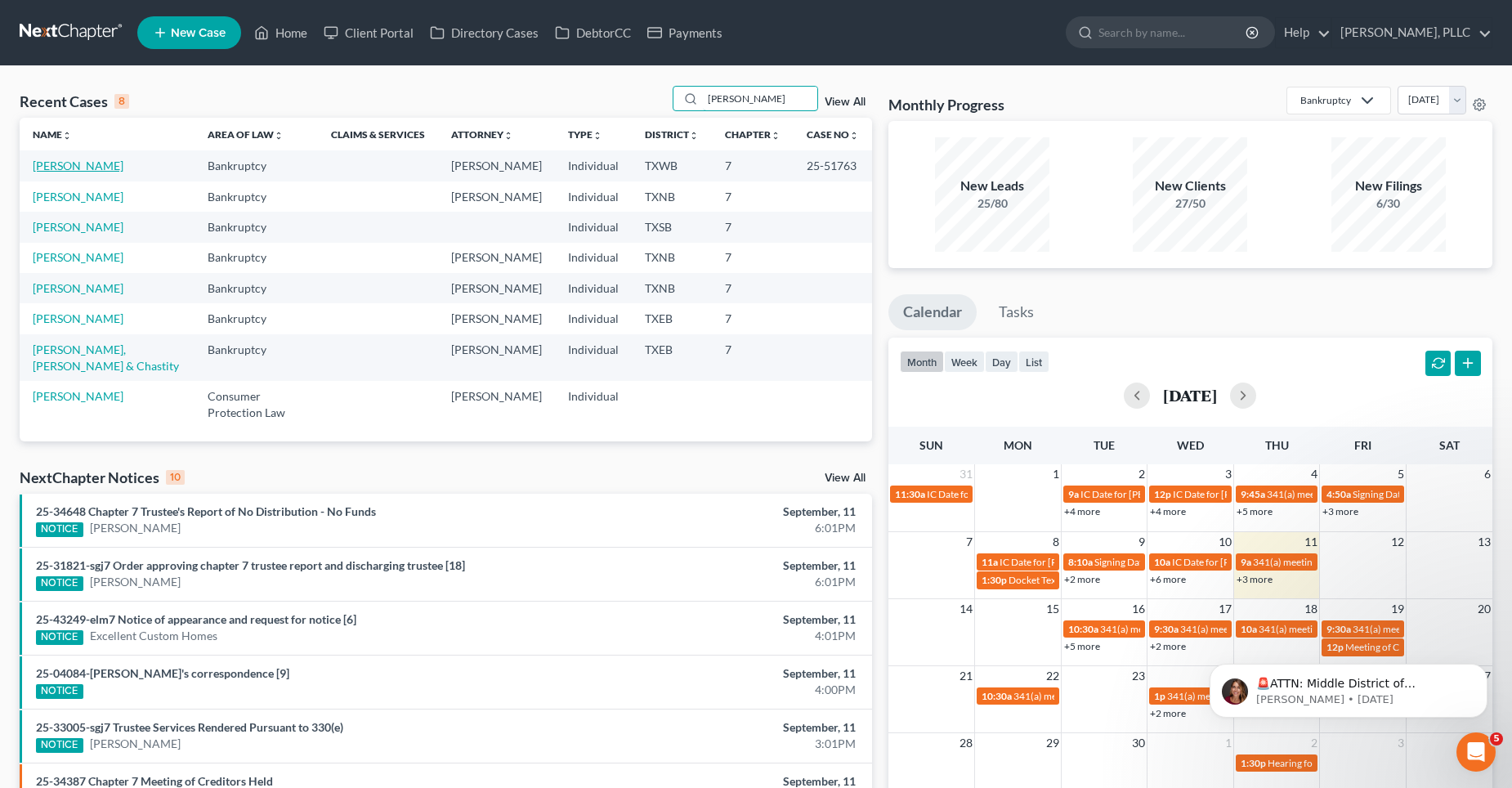
type input "[PERSON_NAME]"
click at [71, 164] on link "[PERSON_NAME]" at bounding box center [78, 166] width 91 height 14
select select "4"
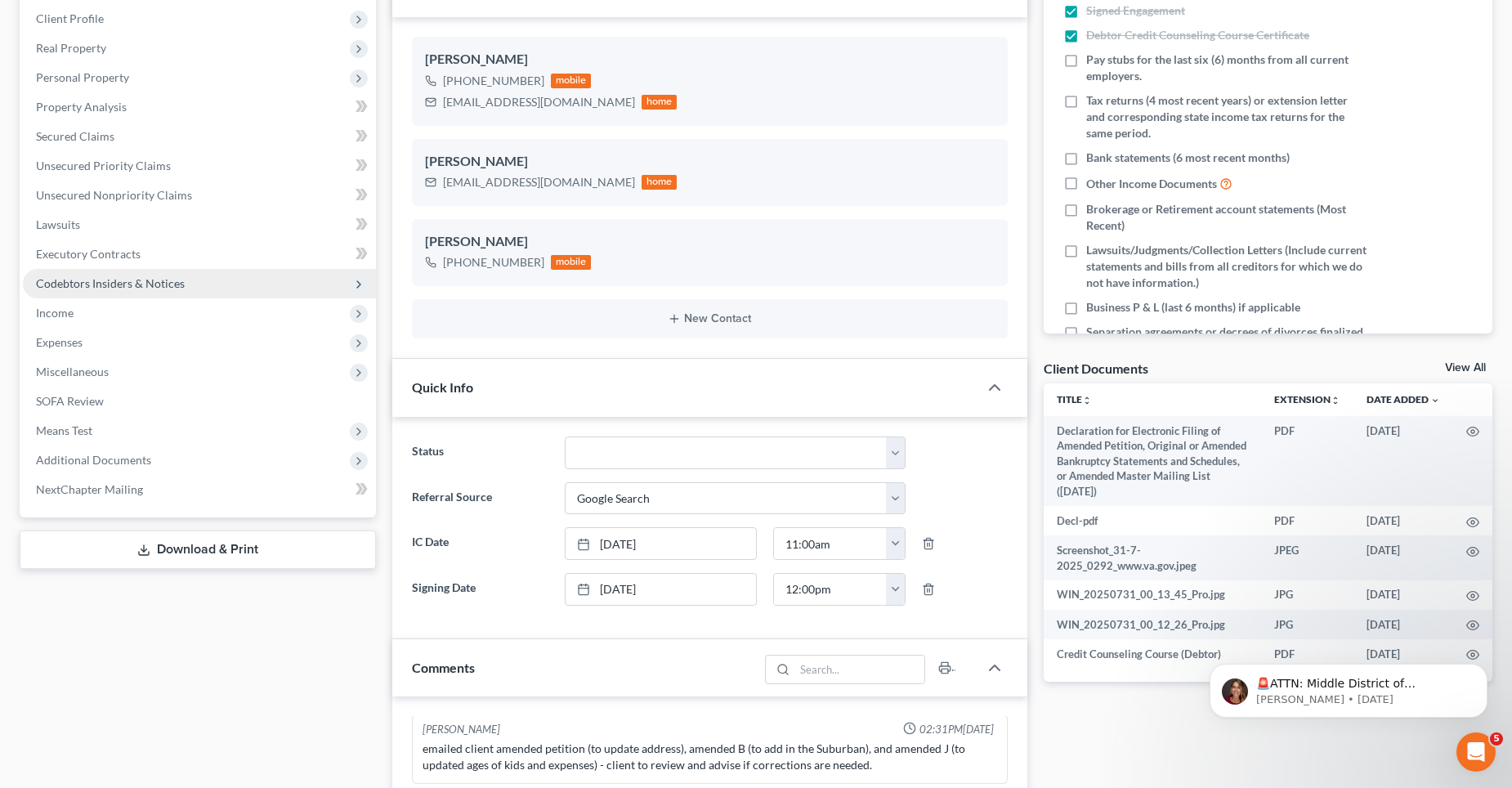
scroll to position [245, 0]
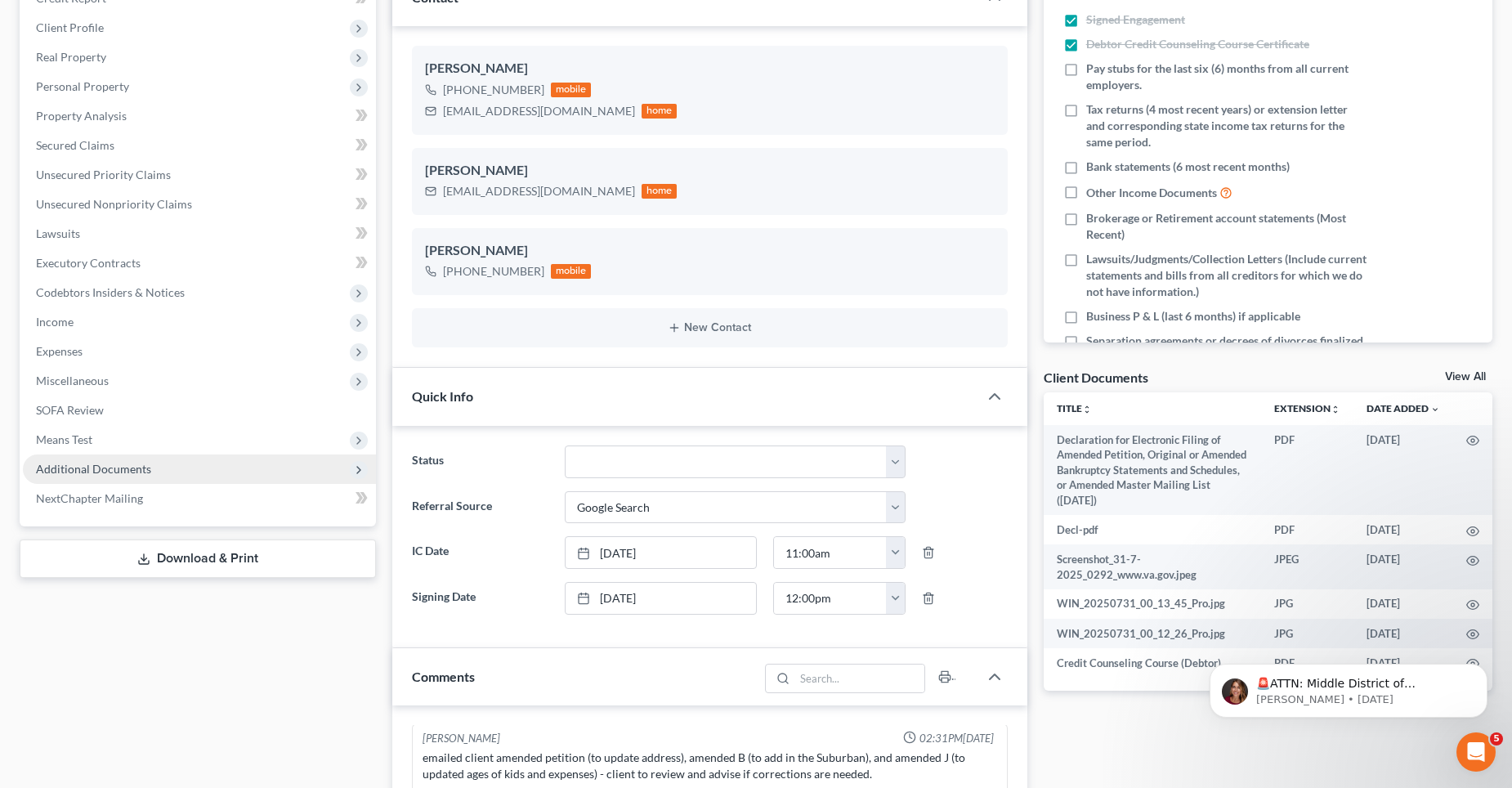
click at [91, 469] on span "Additional Documents" at bounding box center [93, 469] width 115 height 14
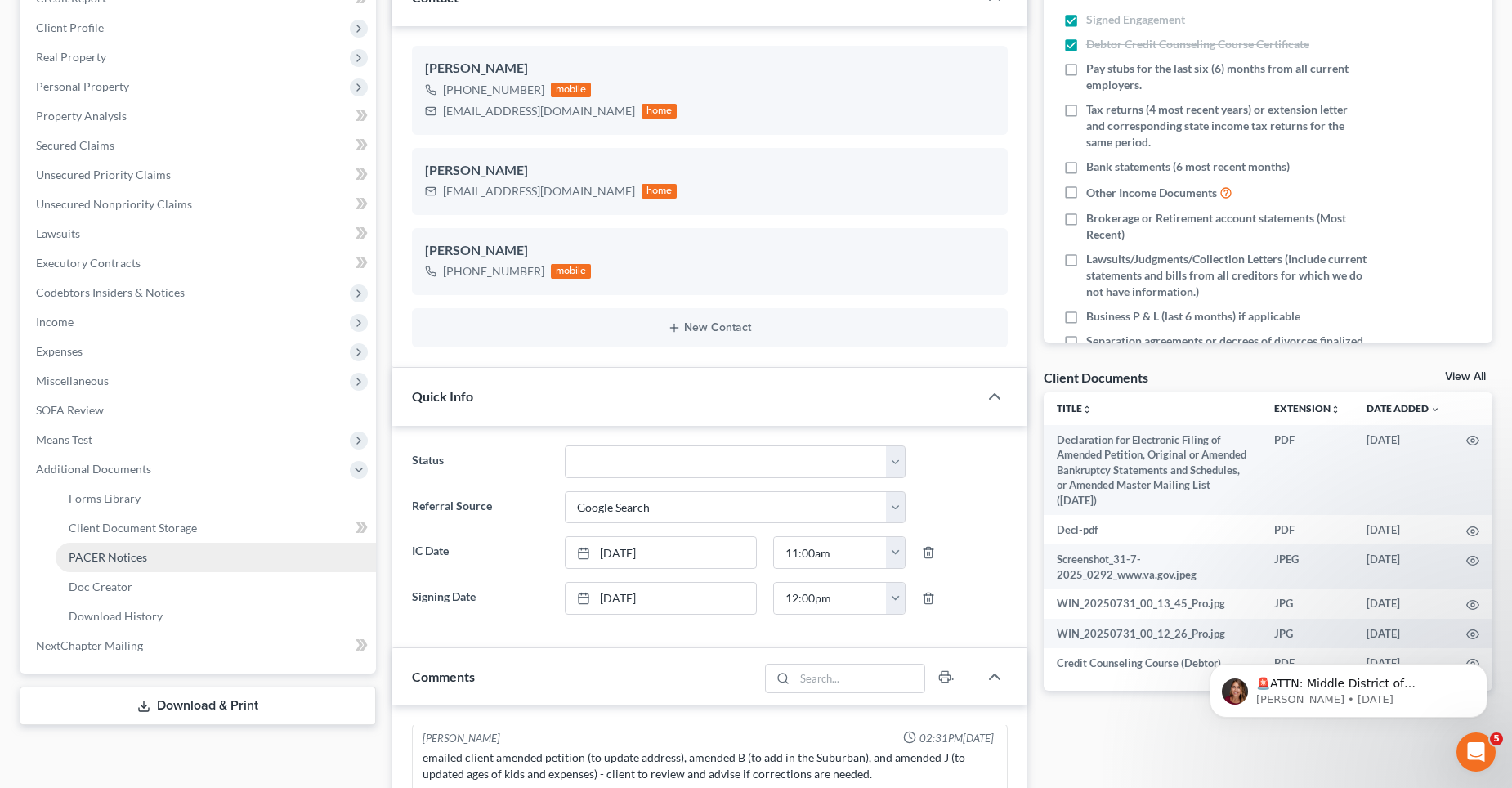
click at [94, 562] on span "PACER Notices" at bounding box center [107, 557] width 78 height 14
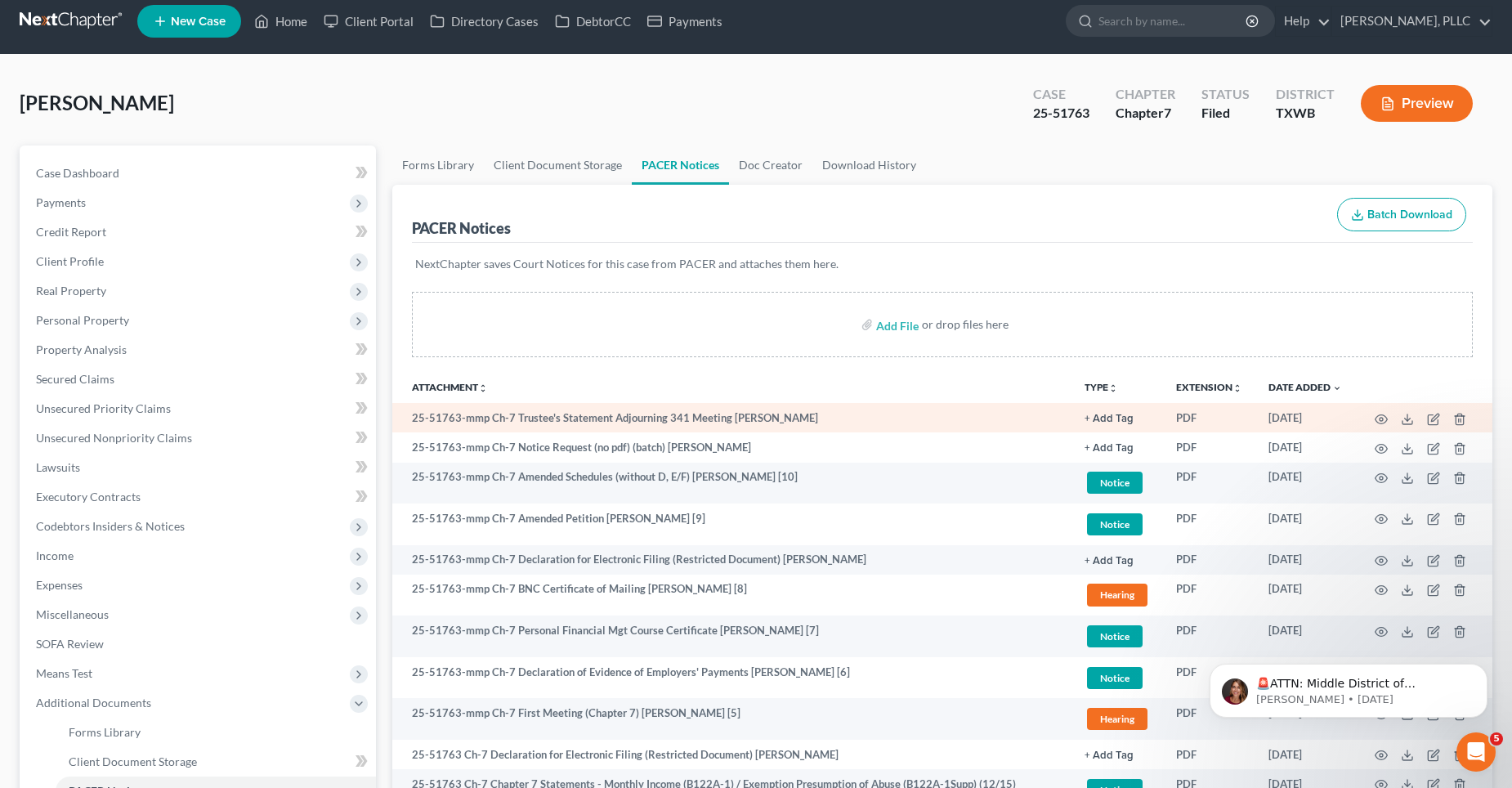
scroll to position [245, 0]
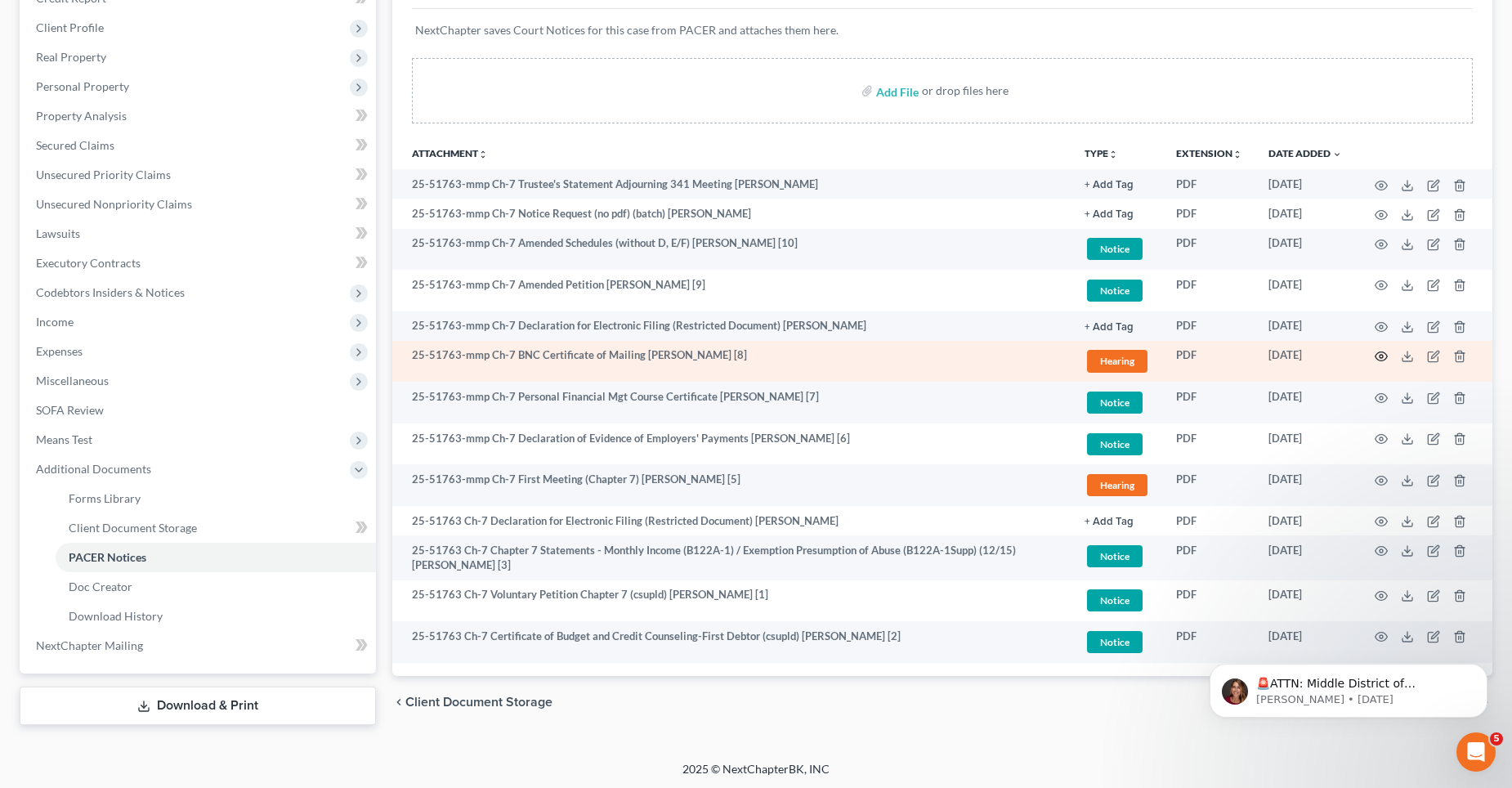
click at [1379, 354] on icon "button" at bounding box center [1380, 356] width 13 height 13
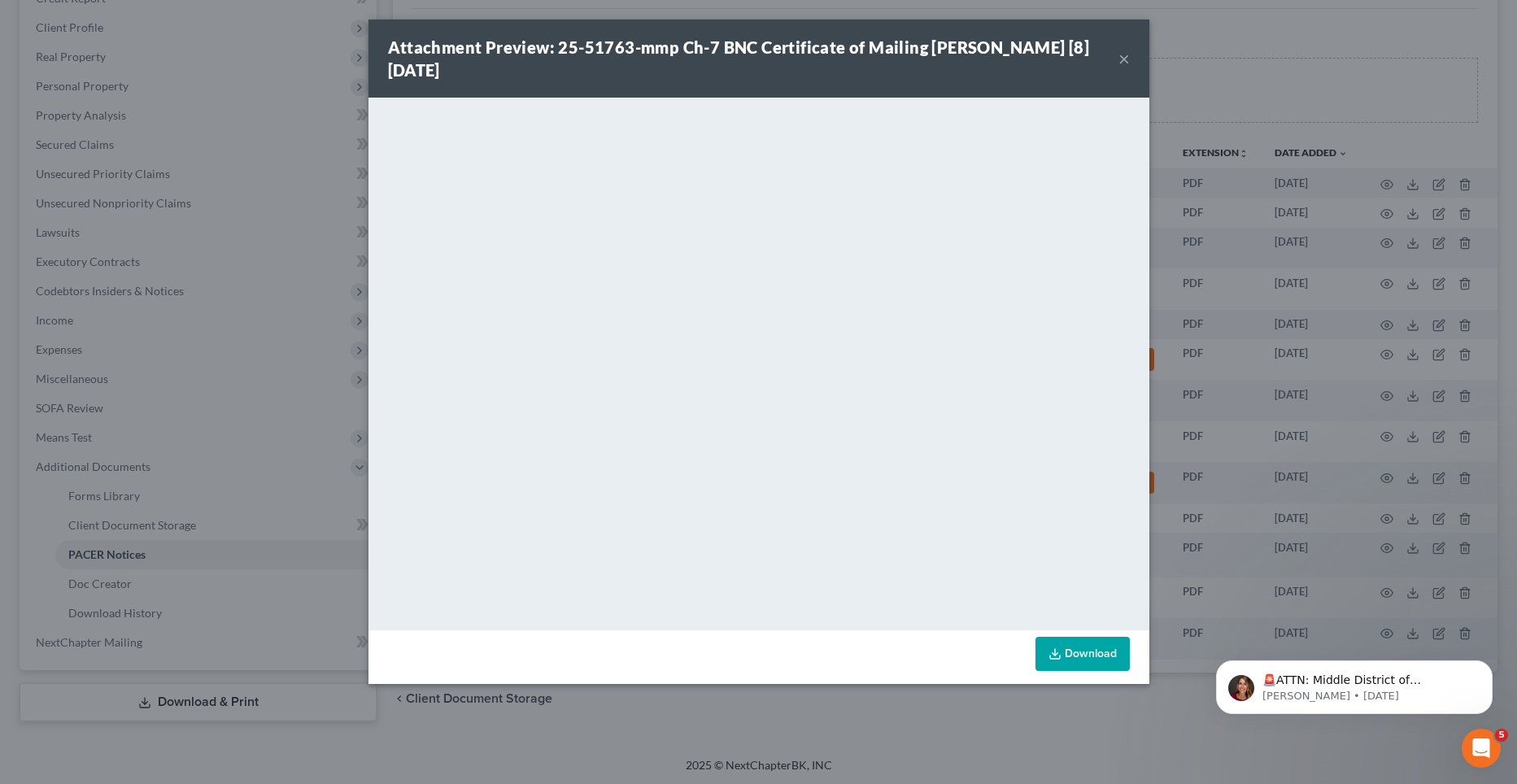
click at [1120, 58] on button "×" at bounding box center [1124, 58] width 12 height 20
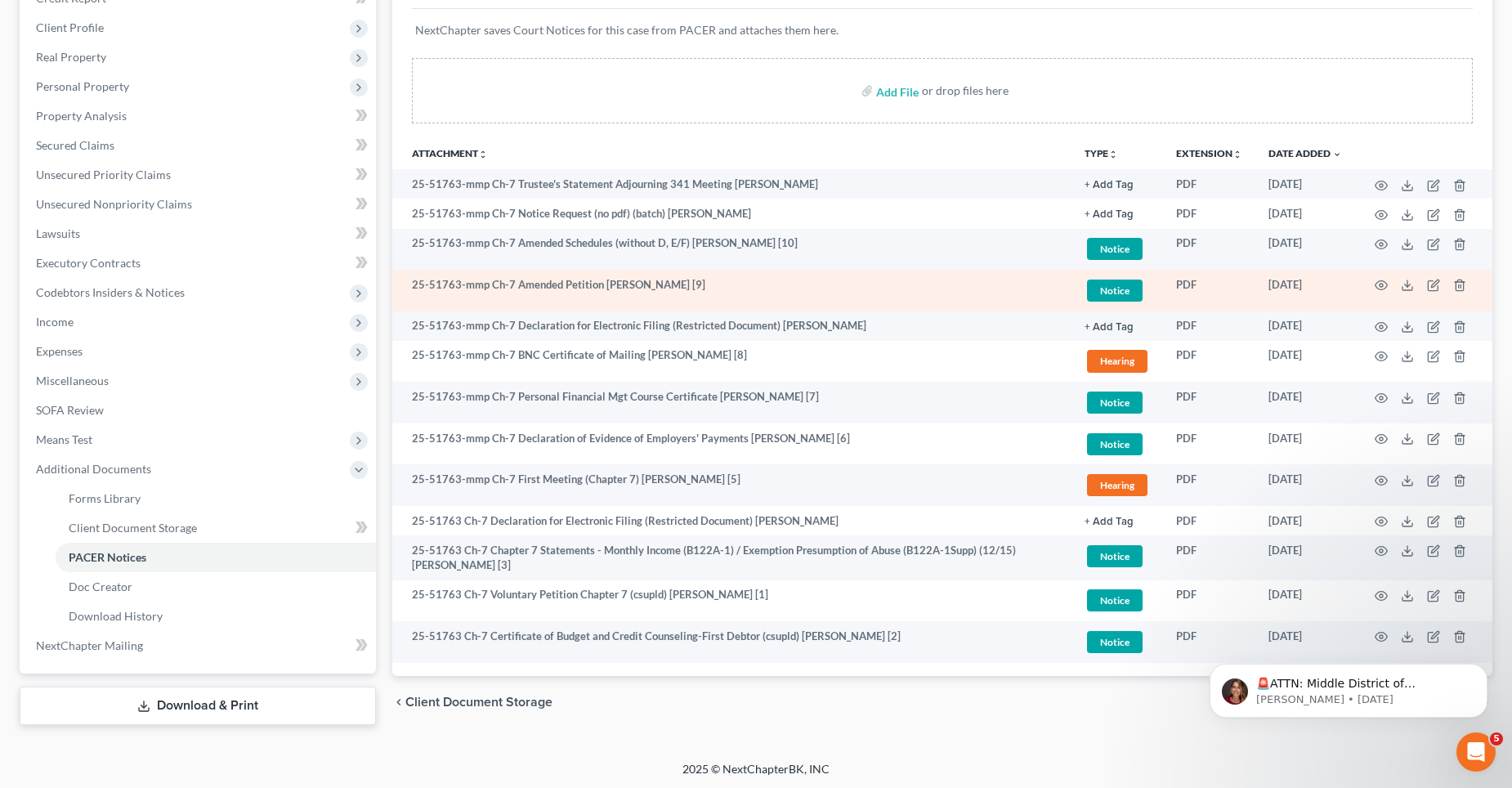
scroll to position [0, 0]
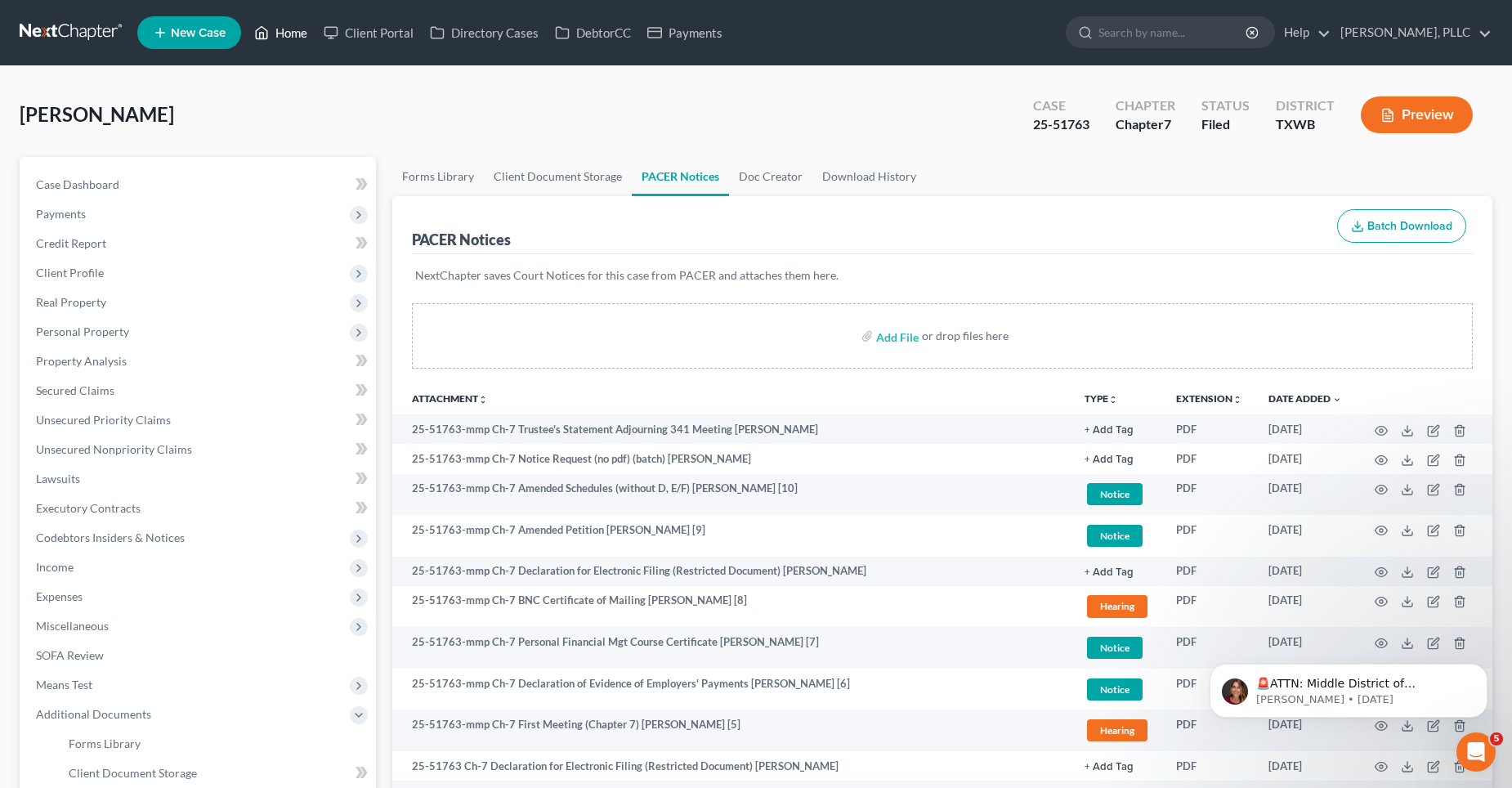
drag, startPoint x: 300, startPoint y: 35, endPoint x: 516, endPoint y: 97, distance: 224.7
click at [300, 33] on link "Home" at bounding box center [280, 33] width 69 height 30
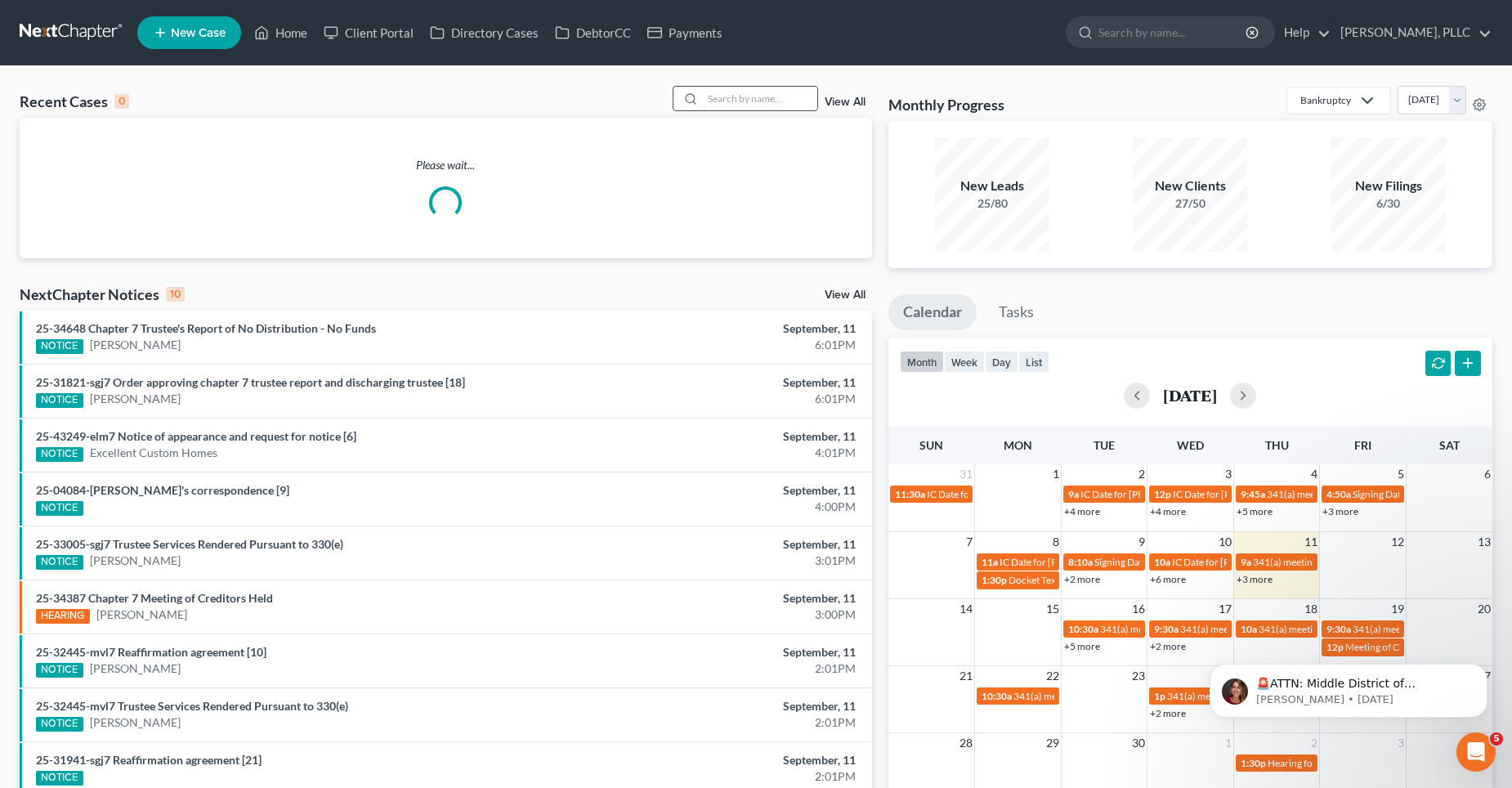
click at [753, 105] on input "search" at bounding box center [759, 98] width 114 height 24
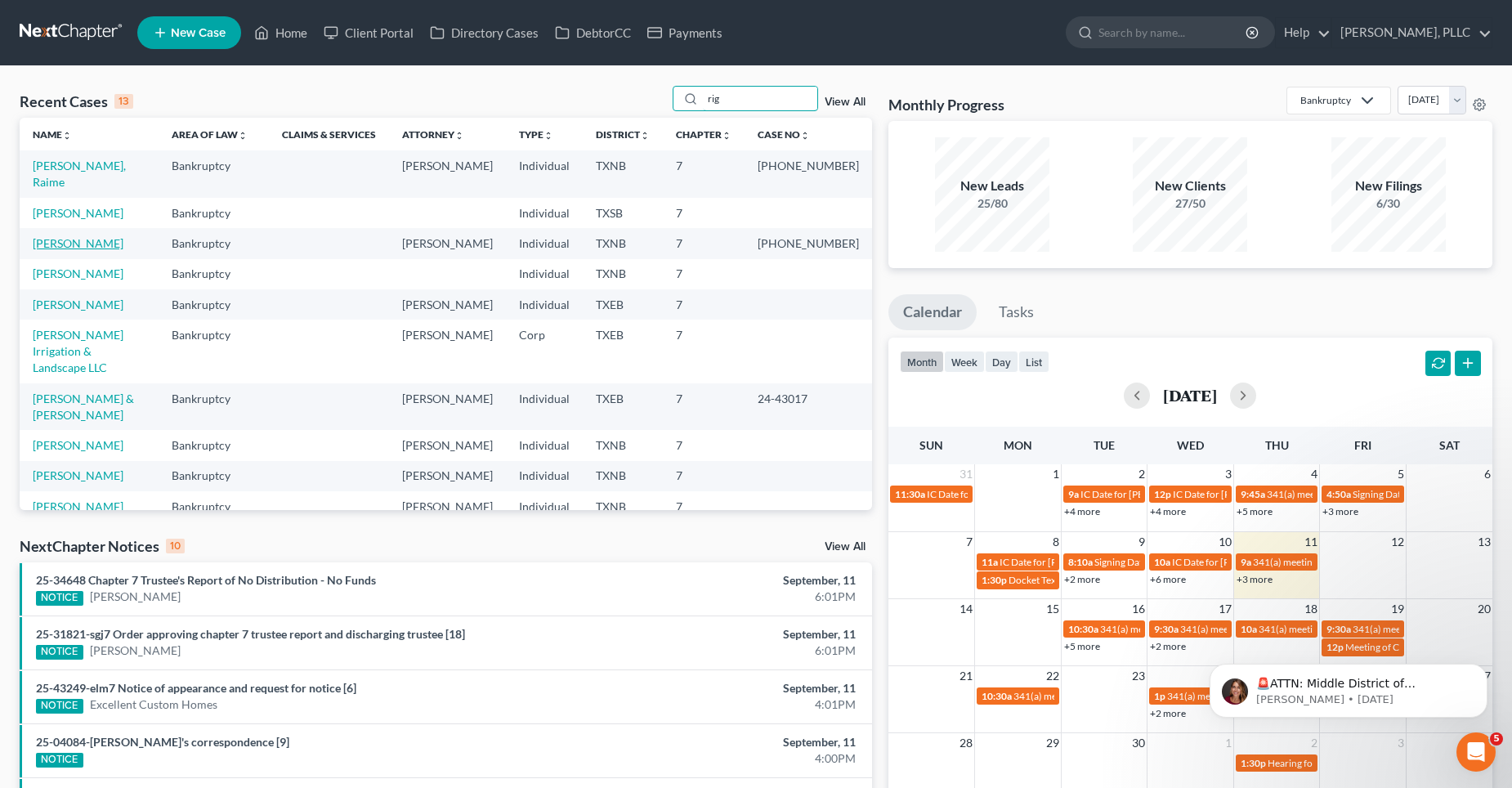
type input "rig"
click at [82, 238] on link "[PERSON_NAME]" at bounding box center [78, 243] width 91 height 14
select select "4"
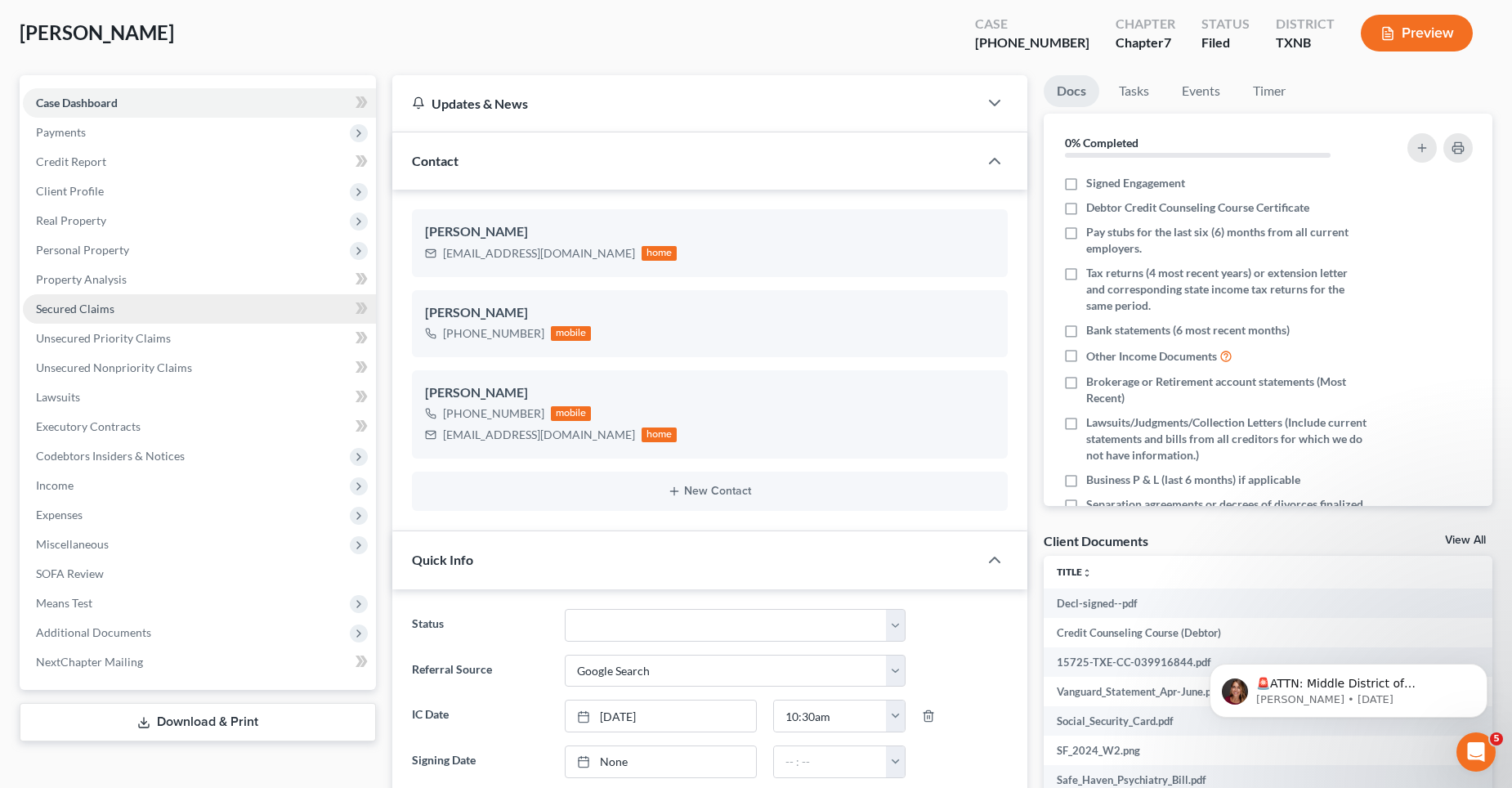
scroll to position [869, 0]
click at [64, 308] on span "Secured Claims" at bounding box center [74, 308] width 78 height 14
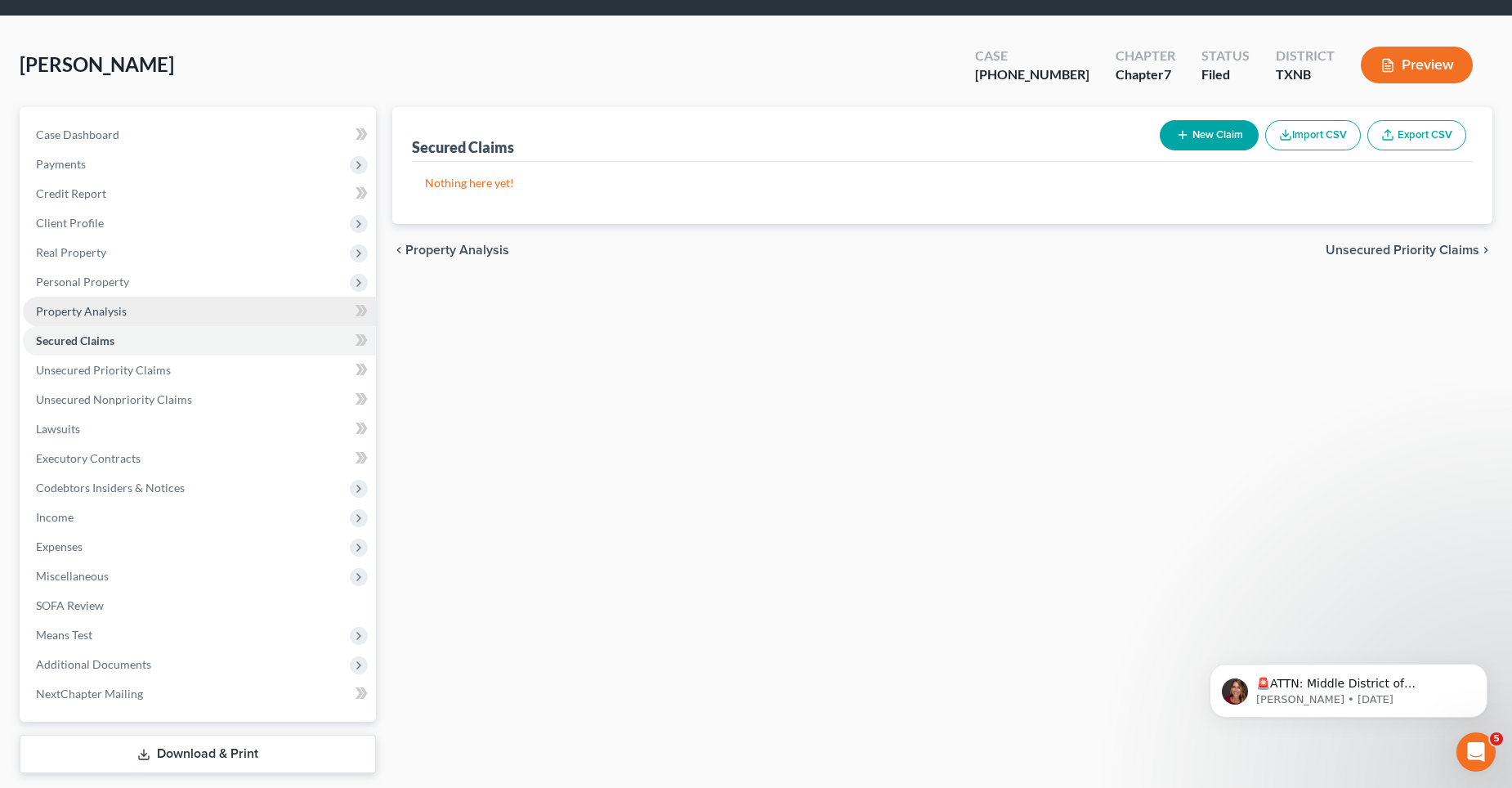
scroll to position [97, 0]
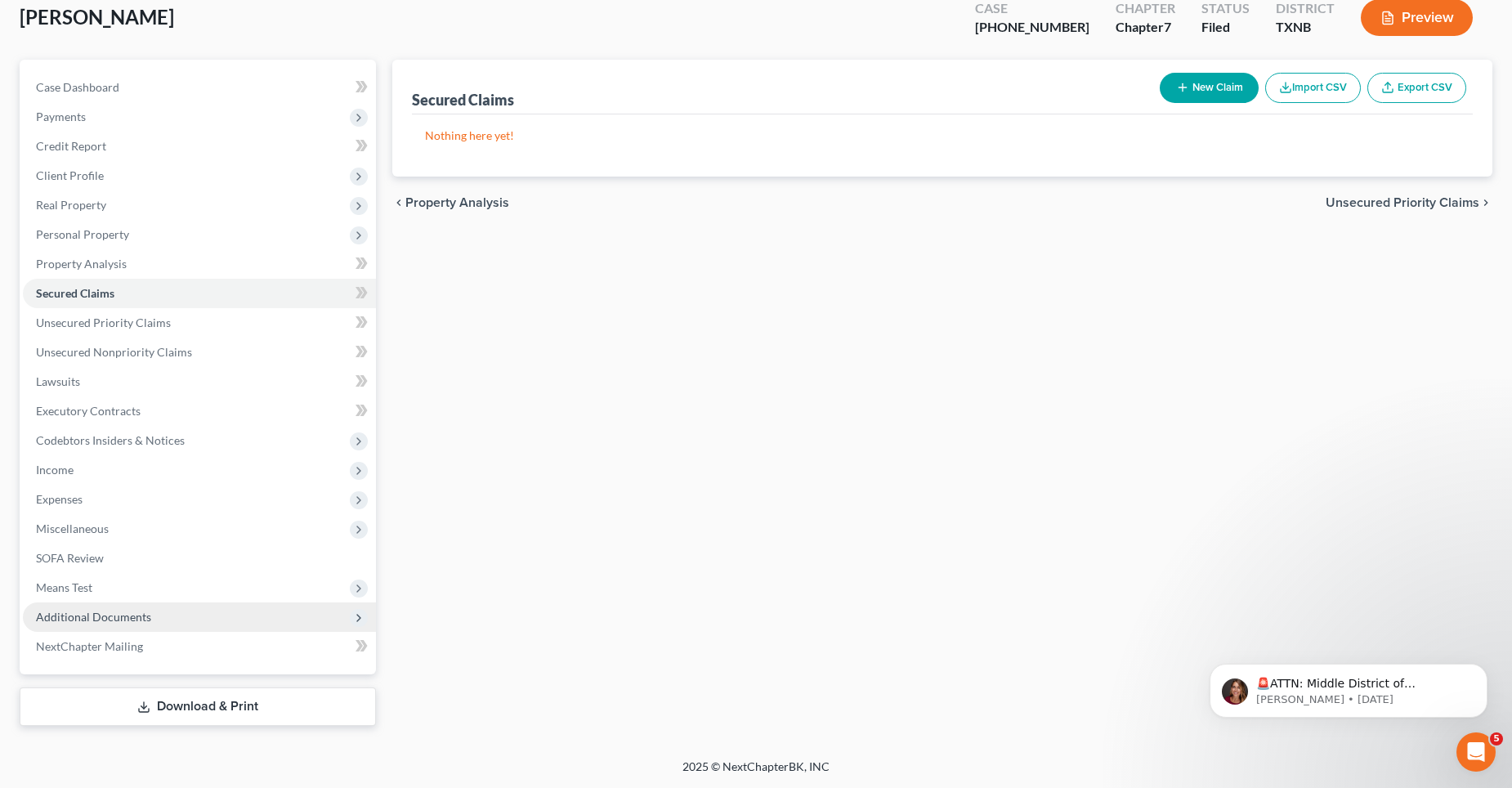
click at [96, 619] on span "Additional Documents" at bounding box center [93, 617] width 115 height 14
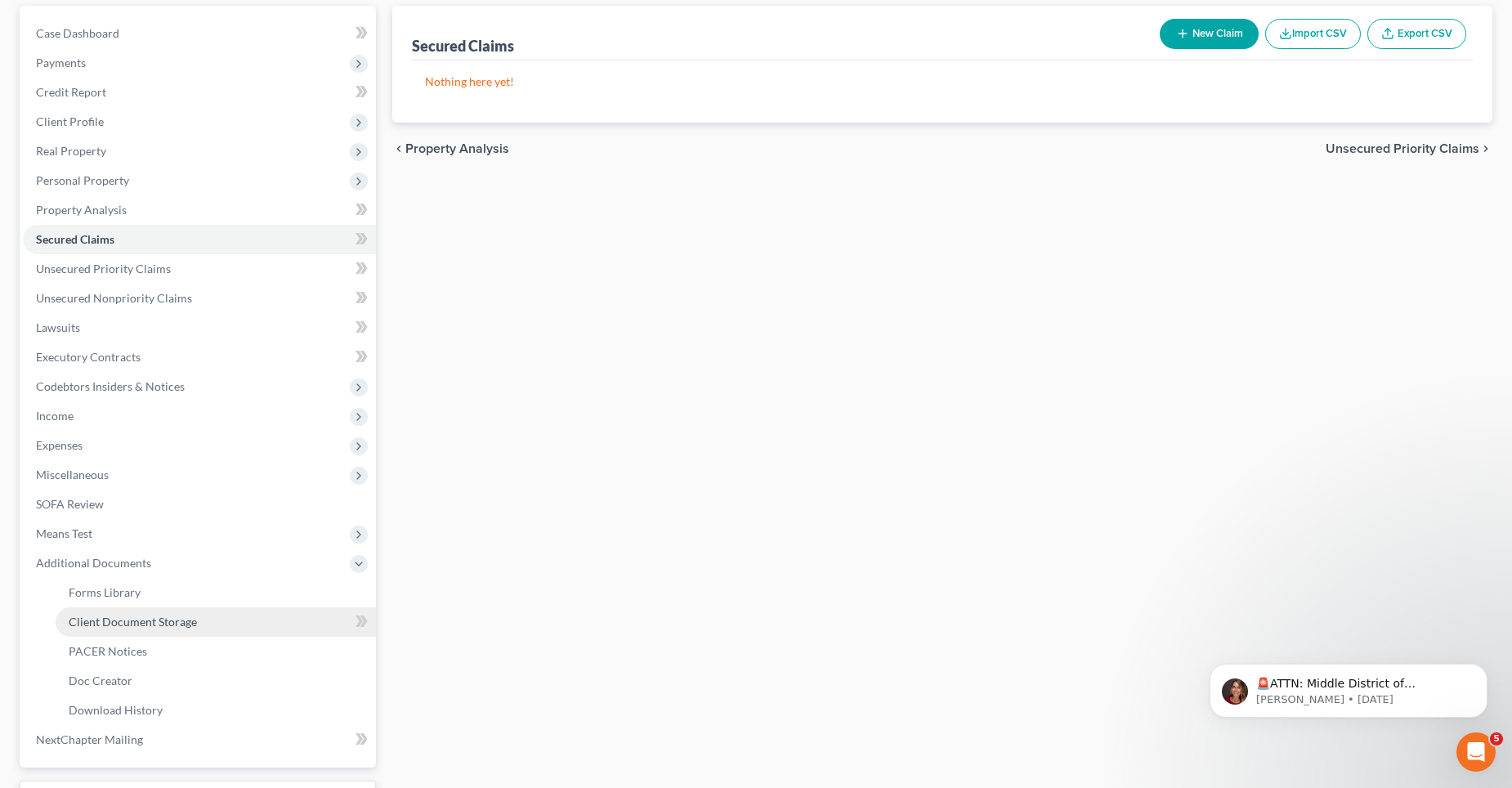
scroll to position [179, 0]
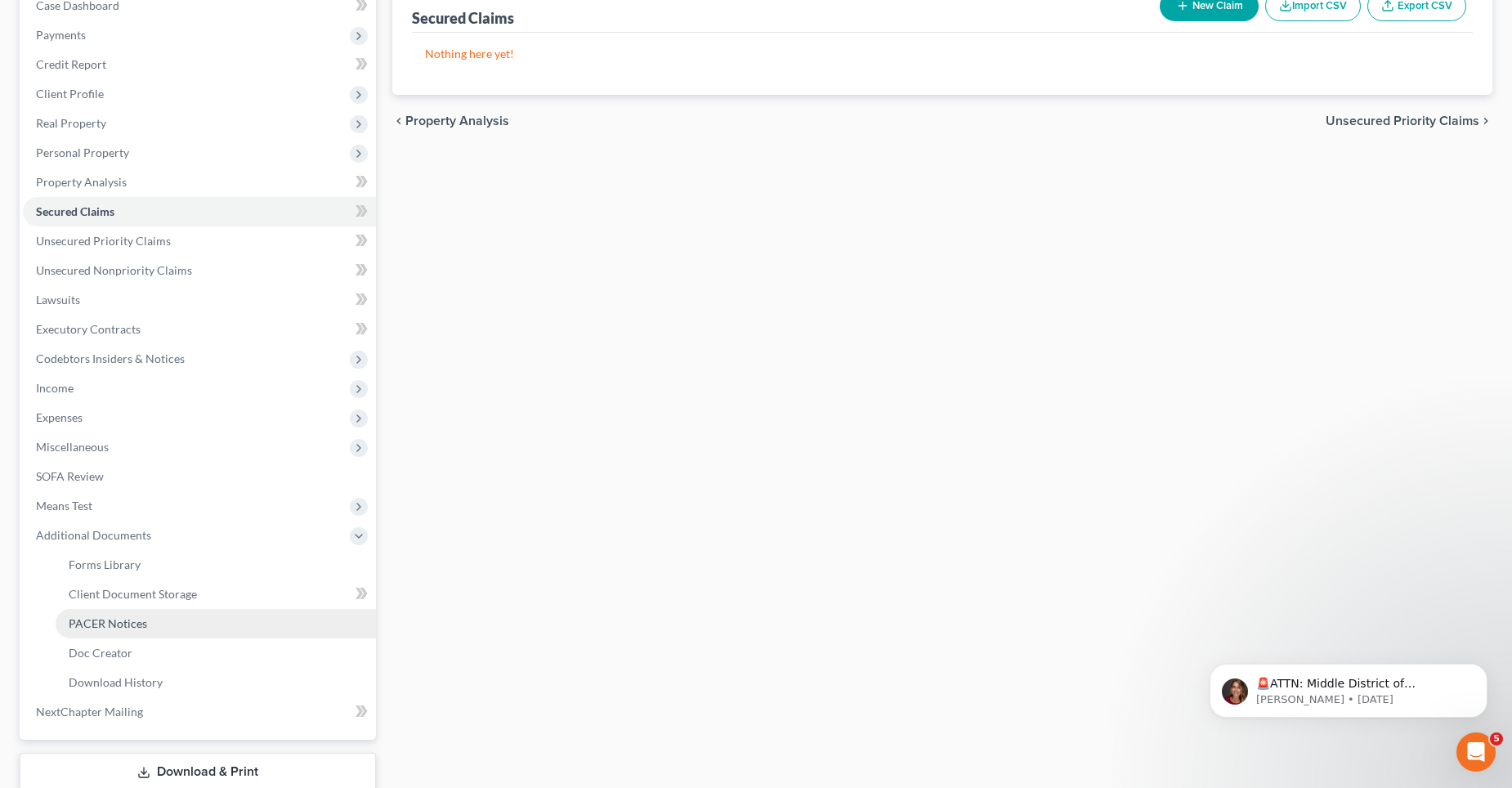
click at [108, 619] on span "PACER Notices" at bounding box center [107, 623] width 78 height 14
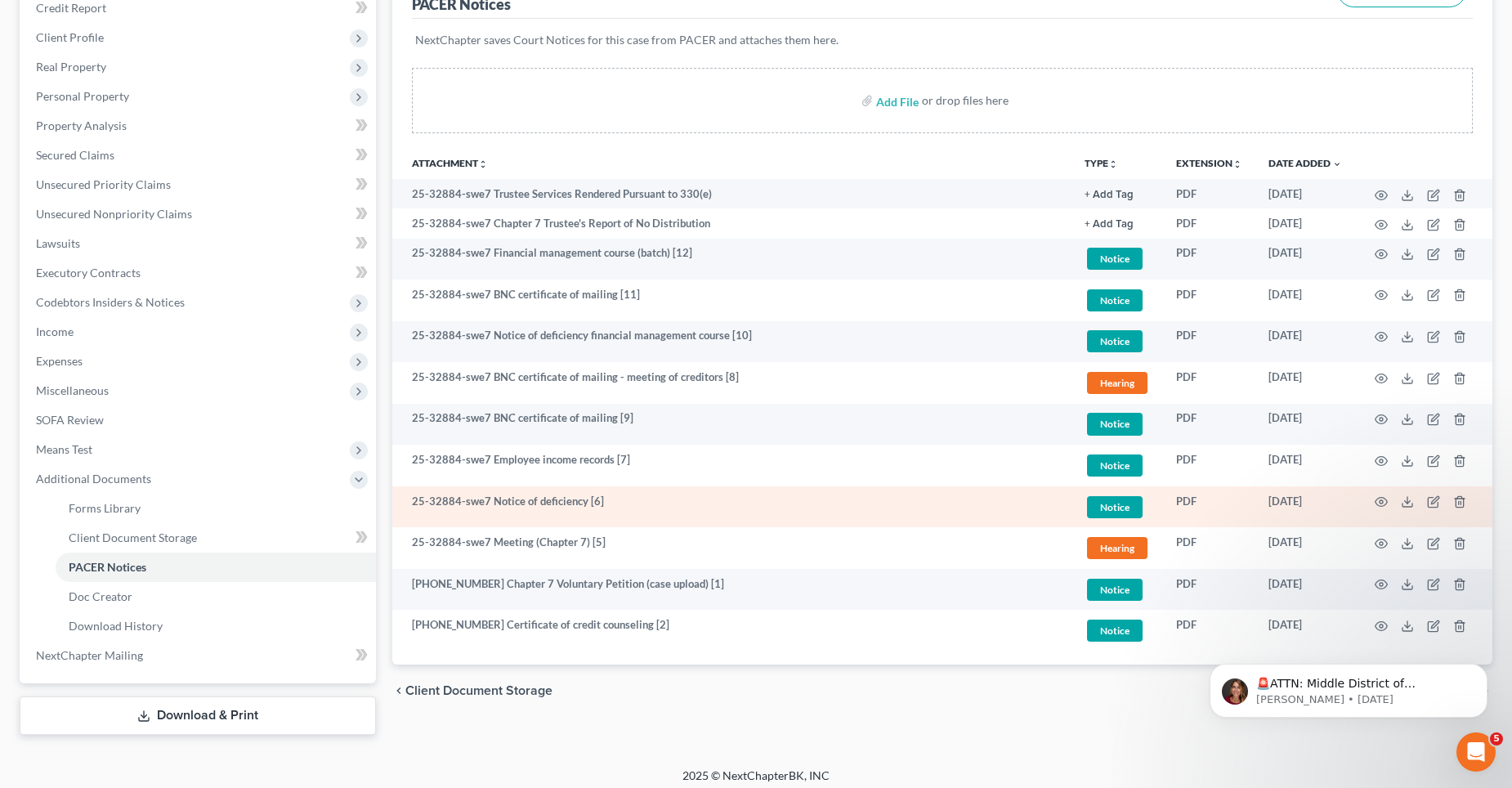
scroll to position [245, 0]
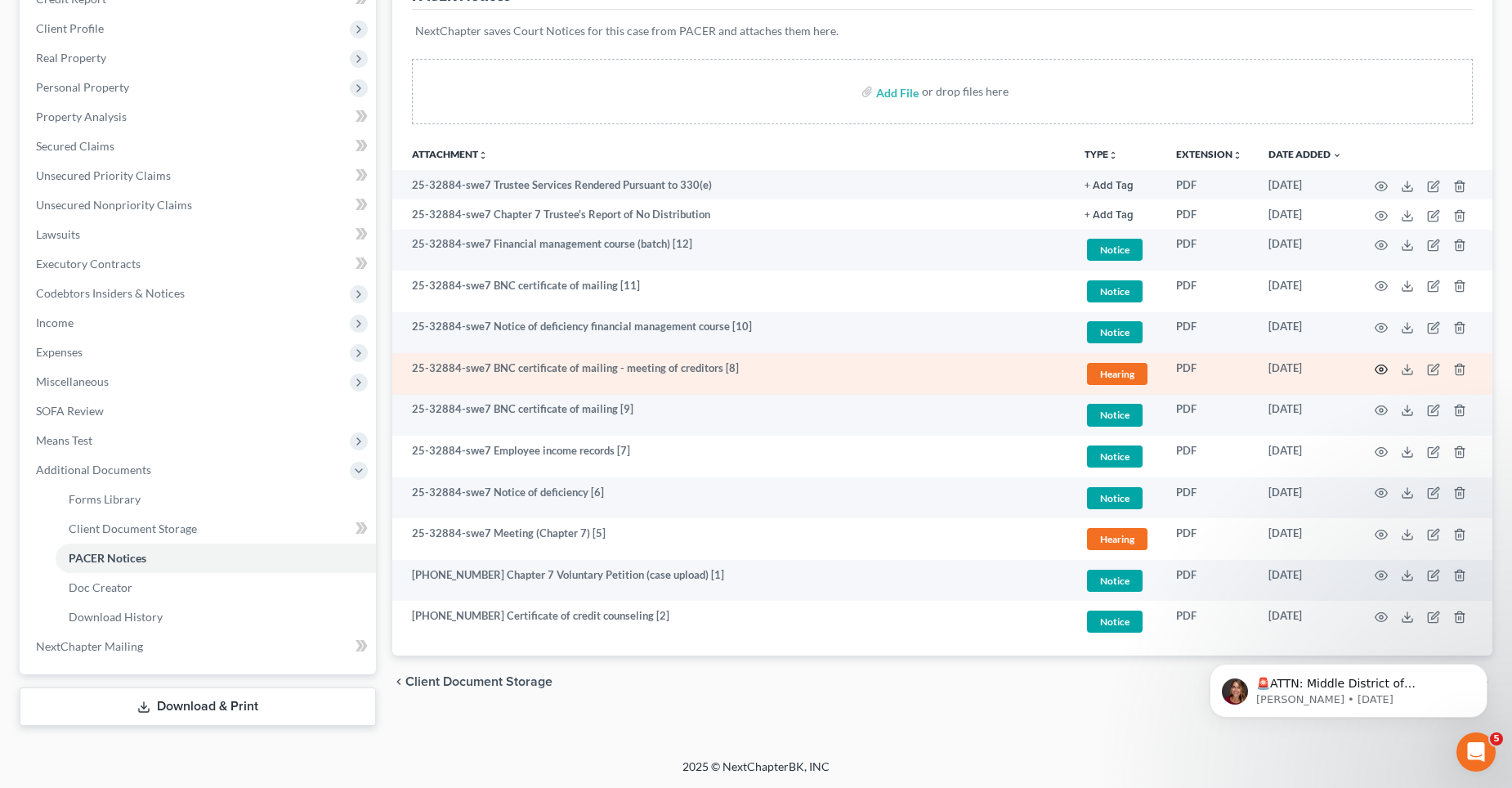
click at [1382, 369] on icon "button" at bounding box center [1380, 369] width 13 height 13
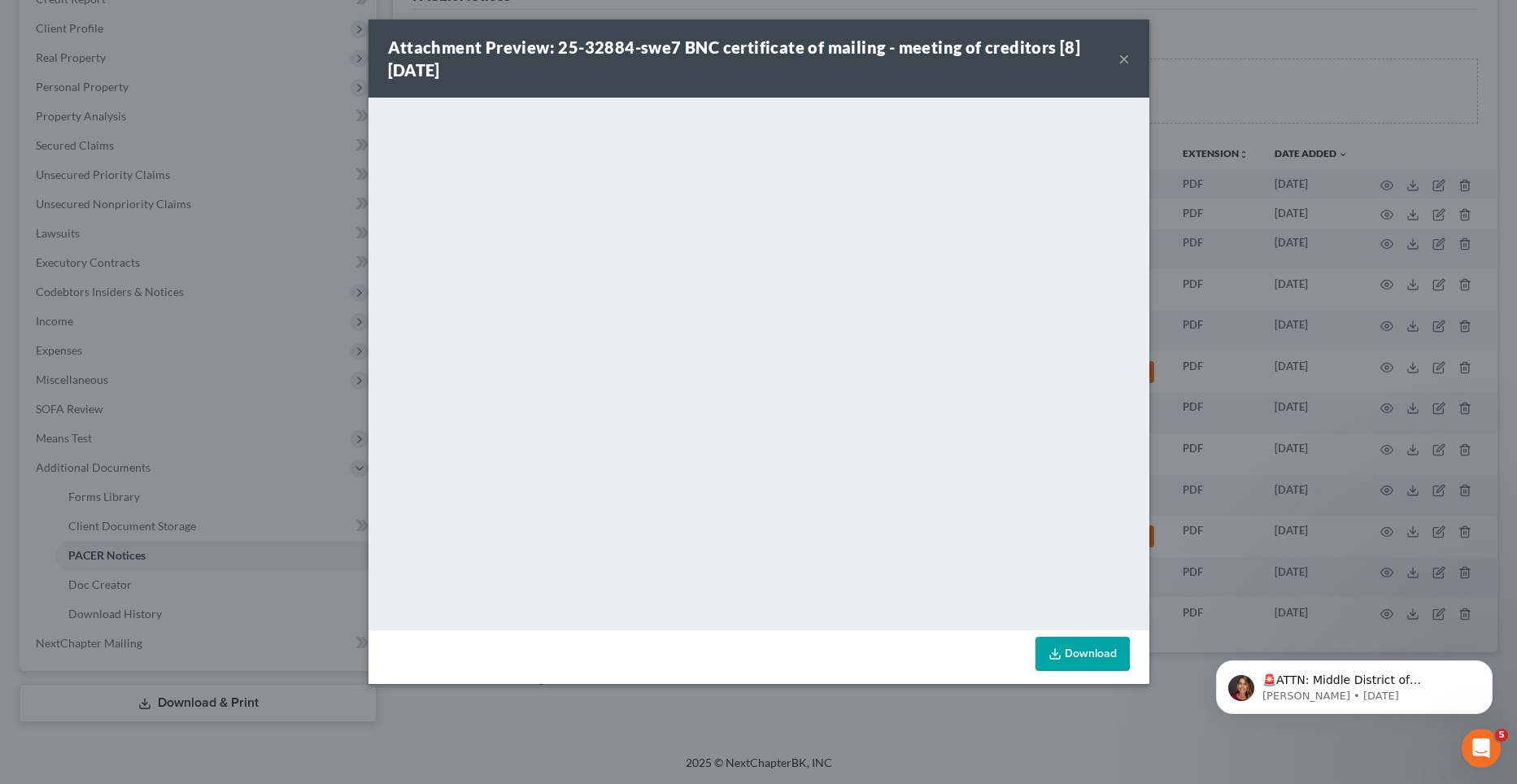
drag, startPoint x: 1119, startPoint y: 57, endPoint x: 826, endPoint y: 99, distance: 296.0
click at [1120, 56] on button "×" at bounding box center [1124, 58] width 12 height 20
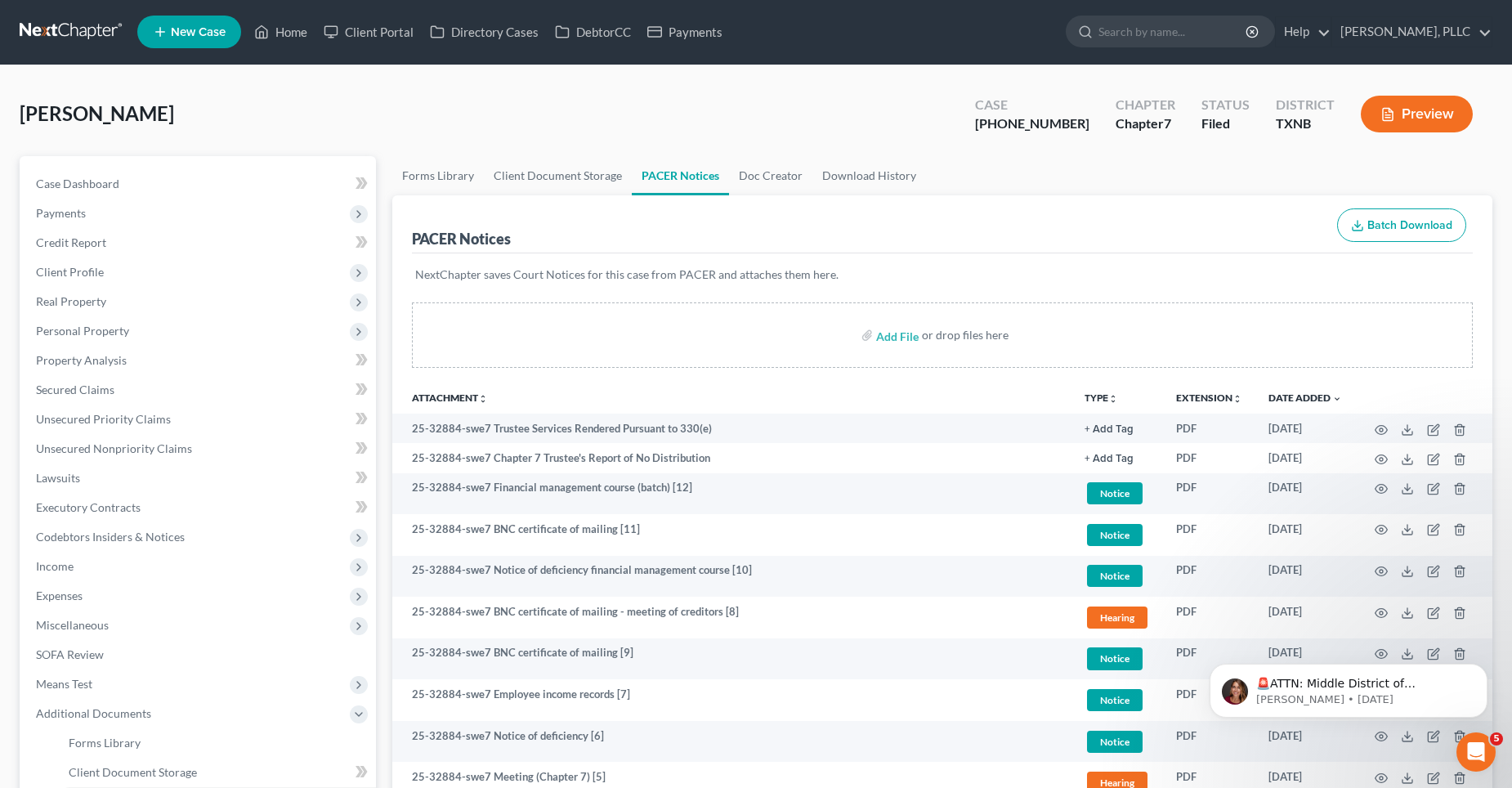
scroll to position [0, 0]
click at [292, 30] on link "Home" at bounding box center [280, 33] width 69 height 30
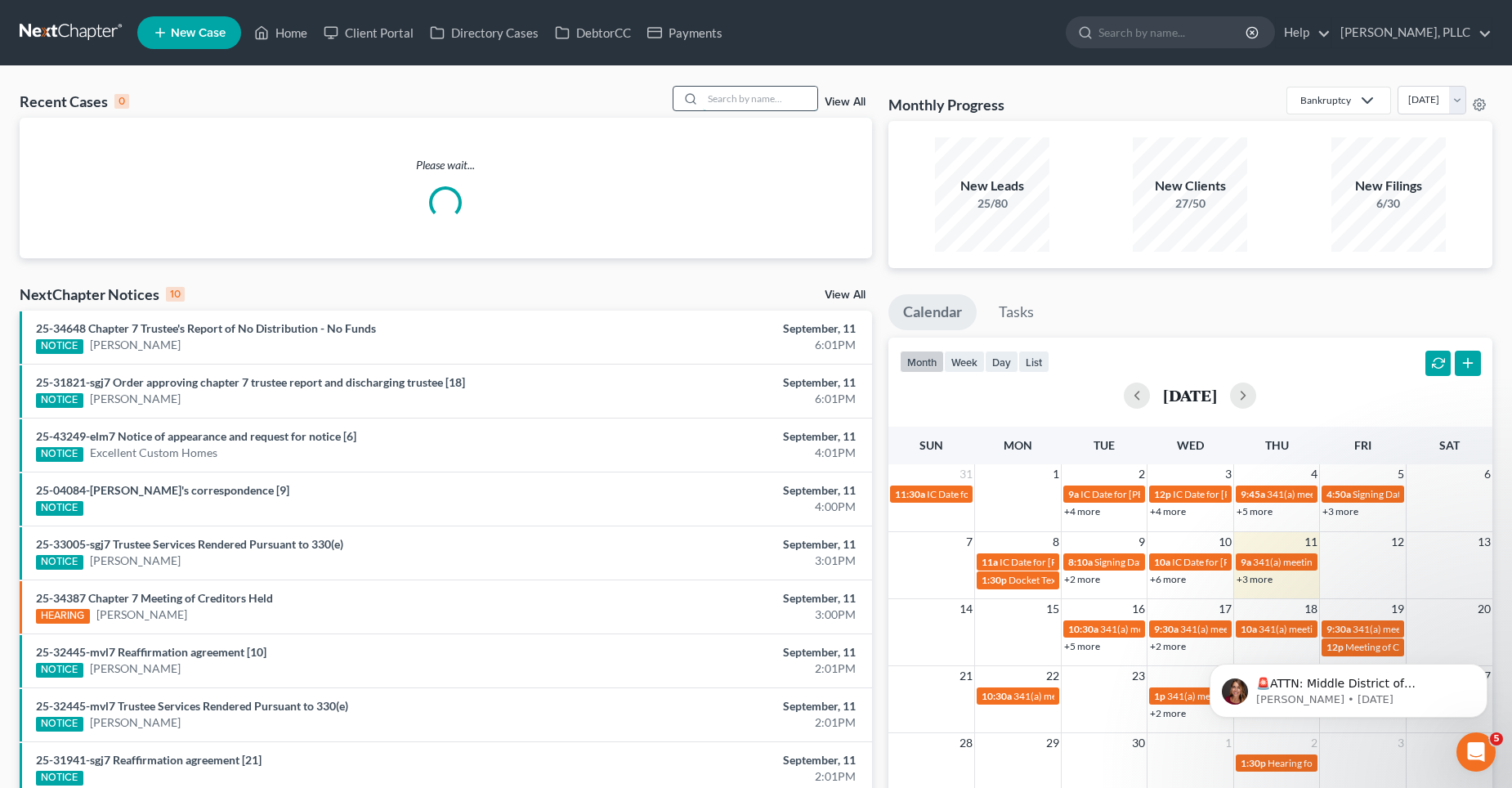
click at [777, 97] on input "search" at bounding box center [759, 98] width 114 height 24
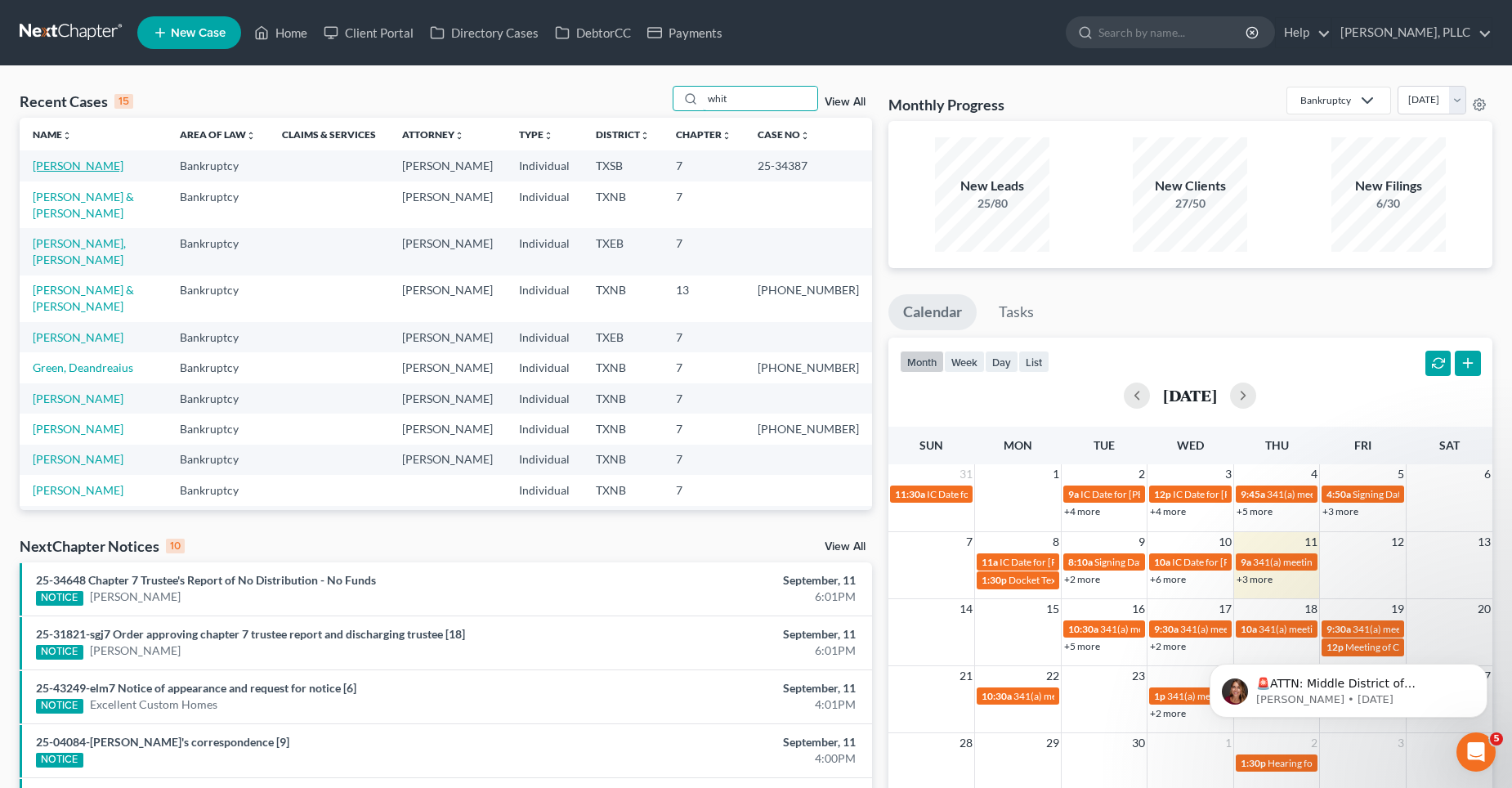
type input "whit"
click at [52, 168] on link "[PERSON_NAME]" at bounding box center [78, 166] width 91 height 14
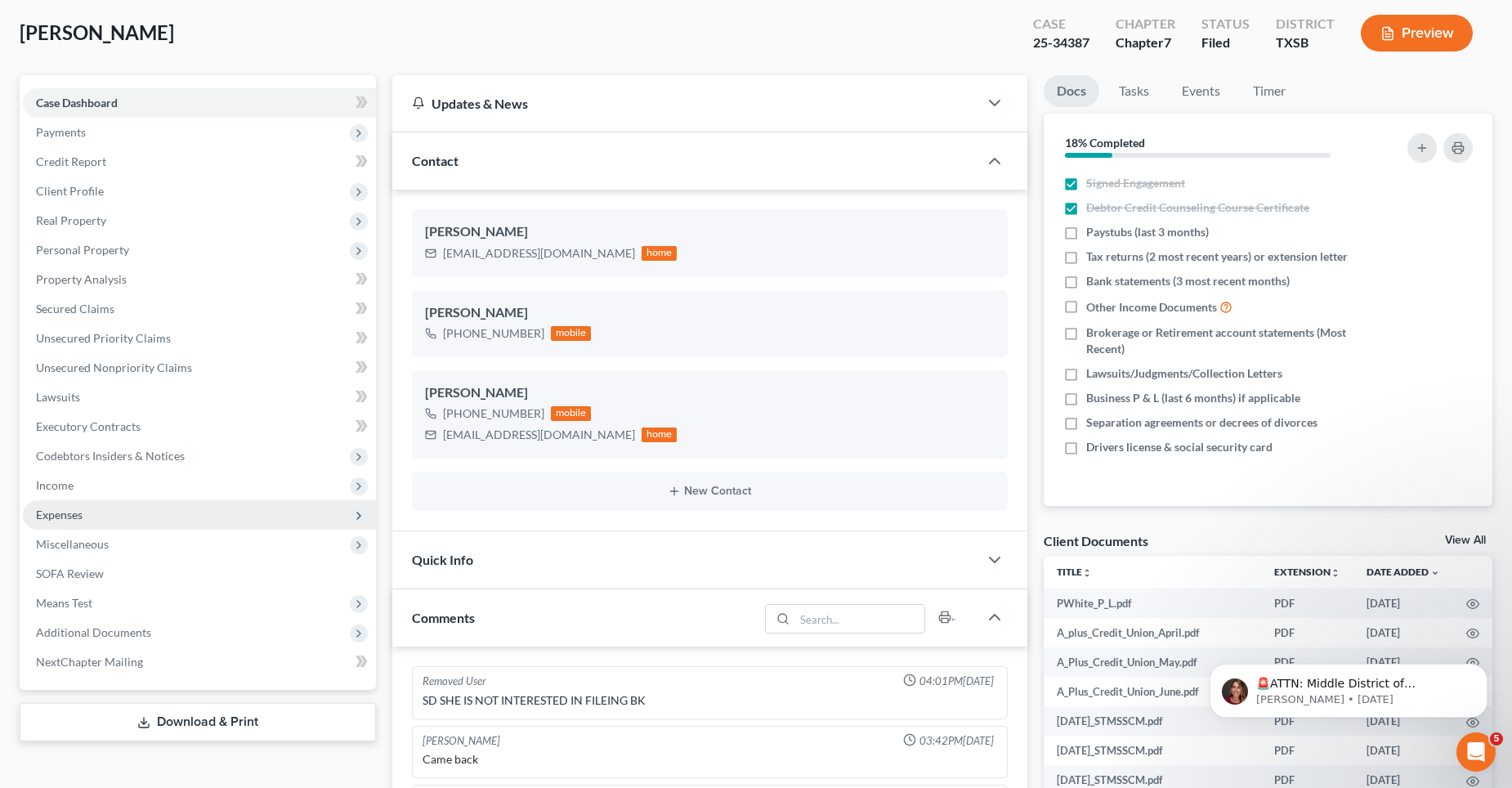
scroll to position [2922, 0]
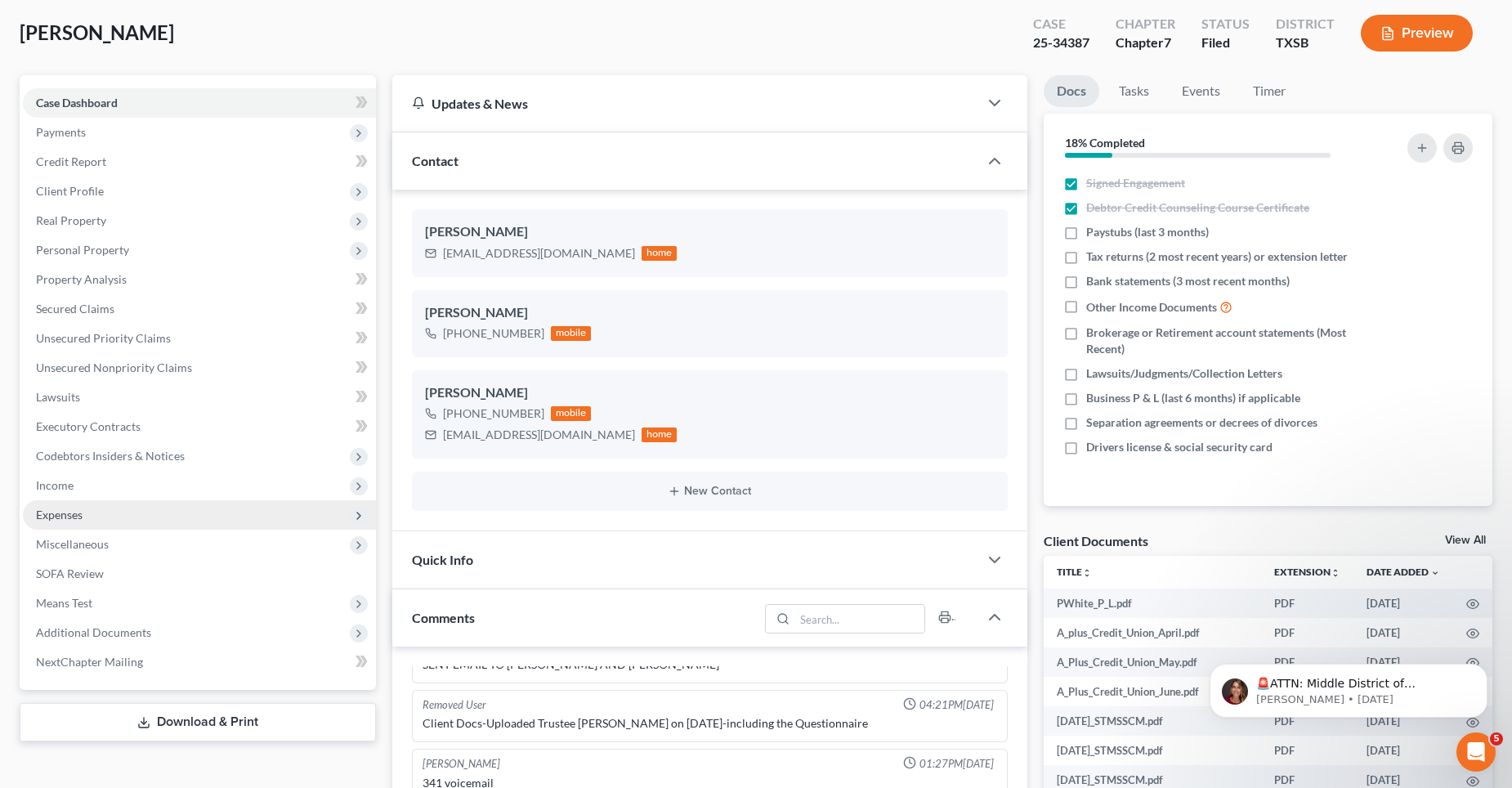
drag, startPoint x: 82, startPoint y: 512, endPoint x: 91, endPoint y: 520, distance: 12.0
click at [82, 512] on span "Expenses" at bounding box center [58, 514] width 47 height 14
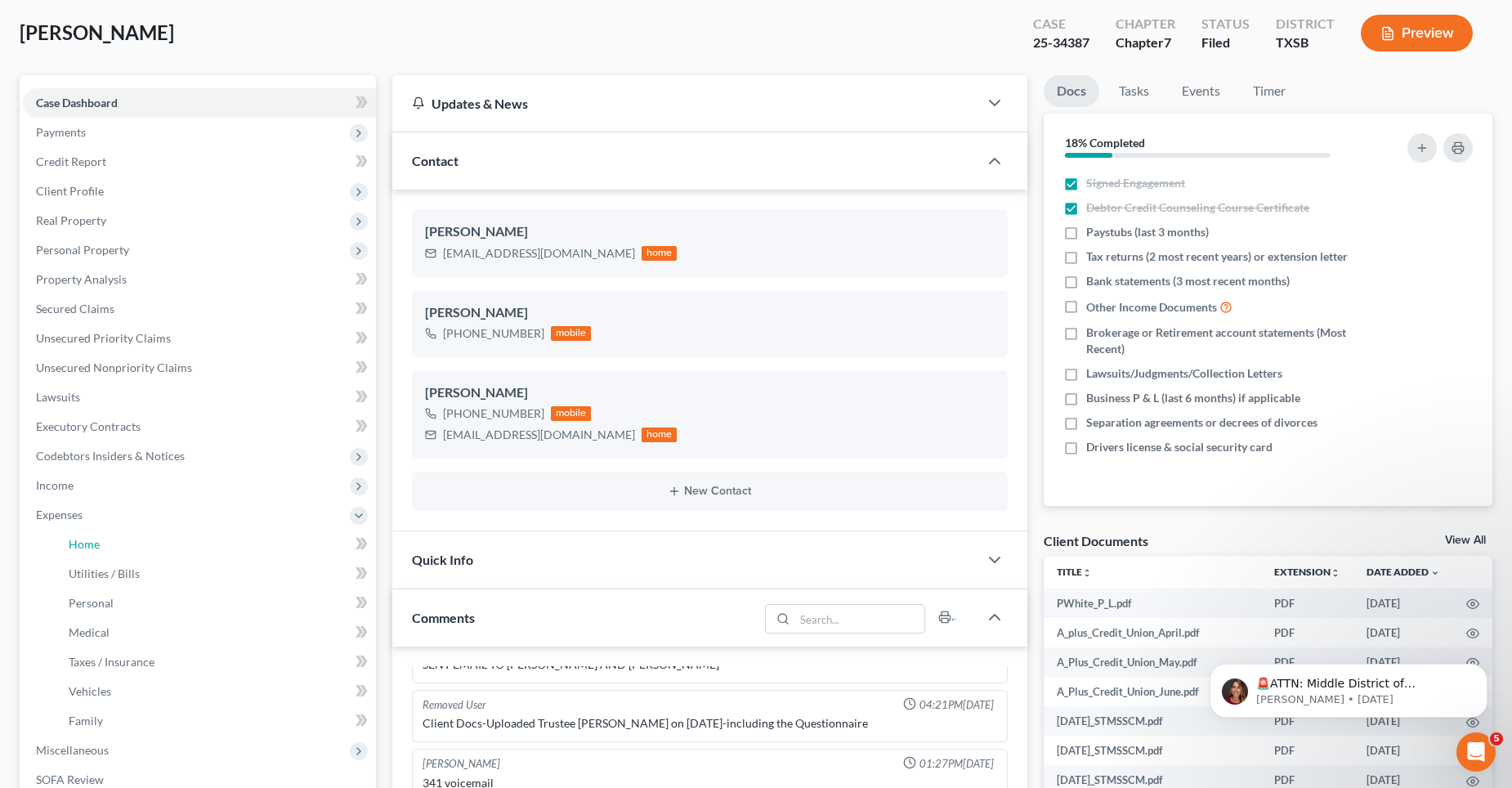
drag, startPoint x: 118, startPoint y: 541, endPoint x: 929, endPoint y: 472, distance: 813.9
click at [119, 541] on link "Home" at bounding box center [215, 544] width 320 height 30
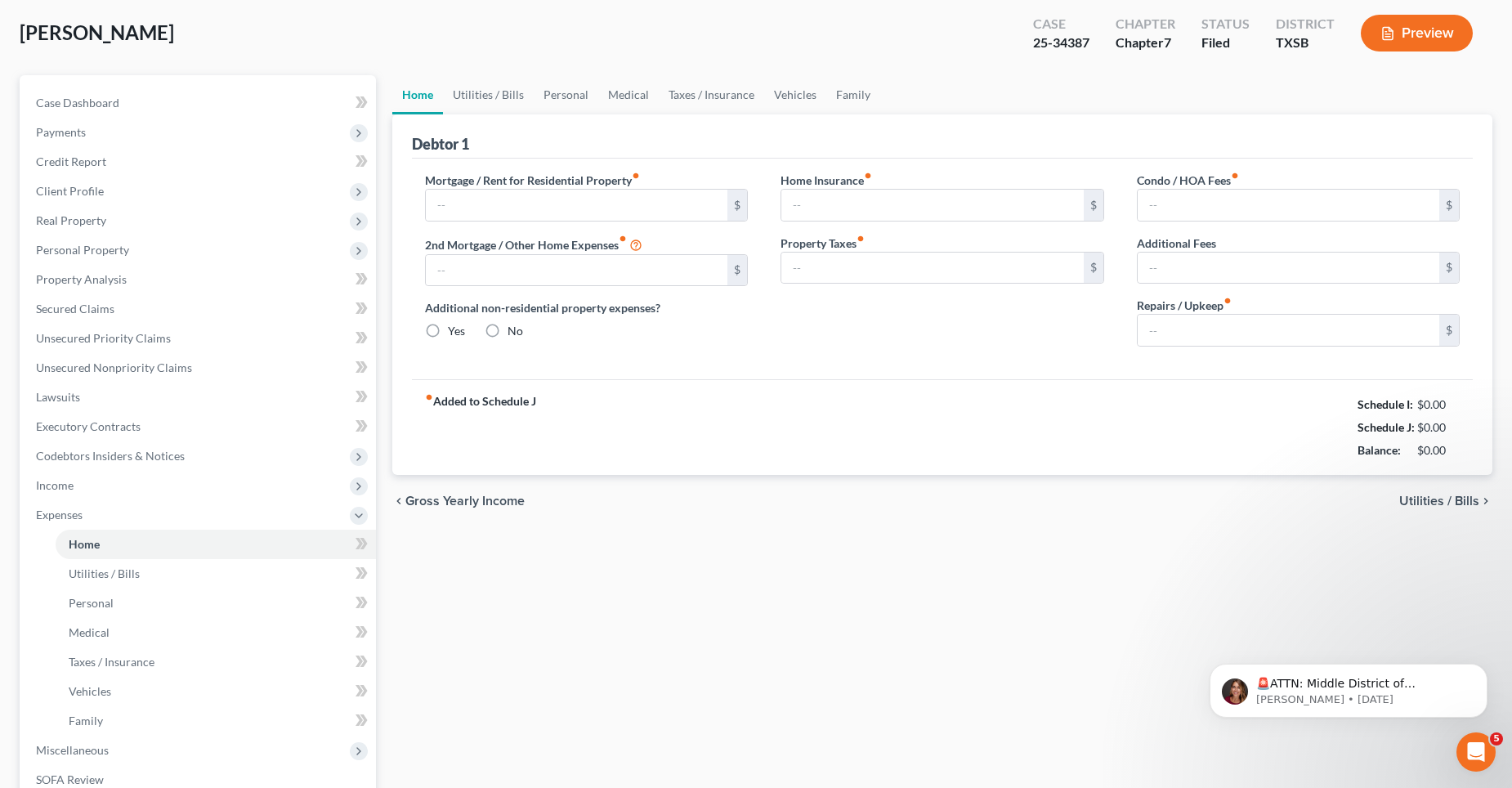
scroll to position [7, 0]
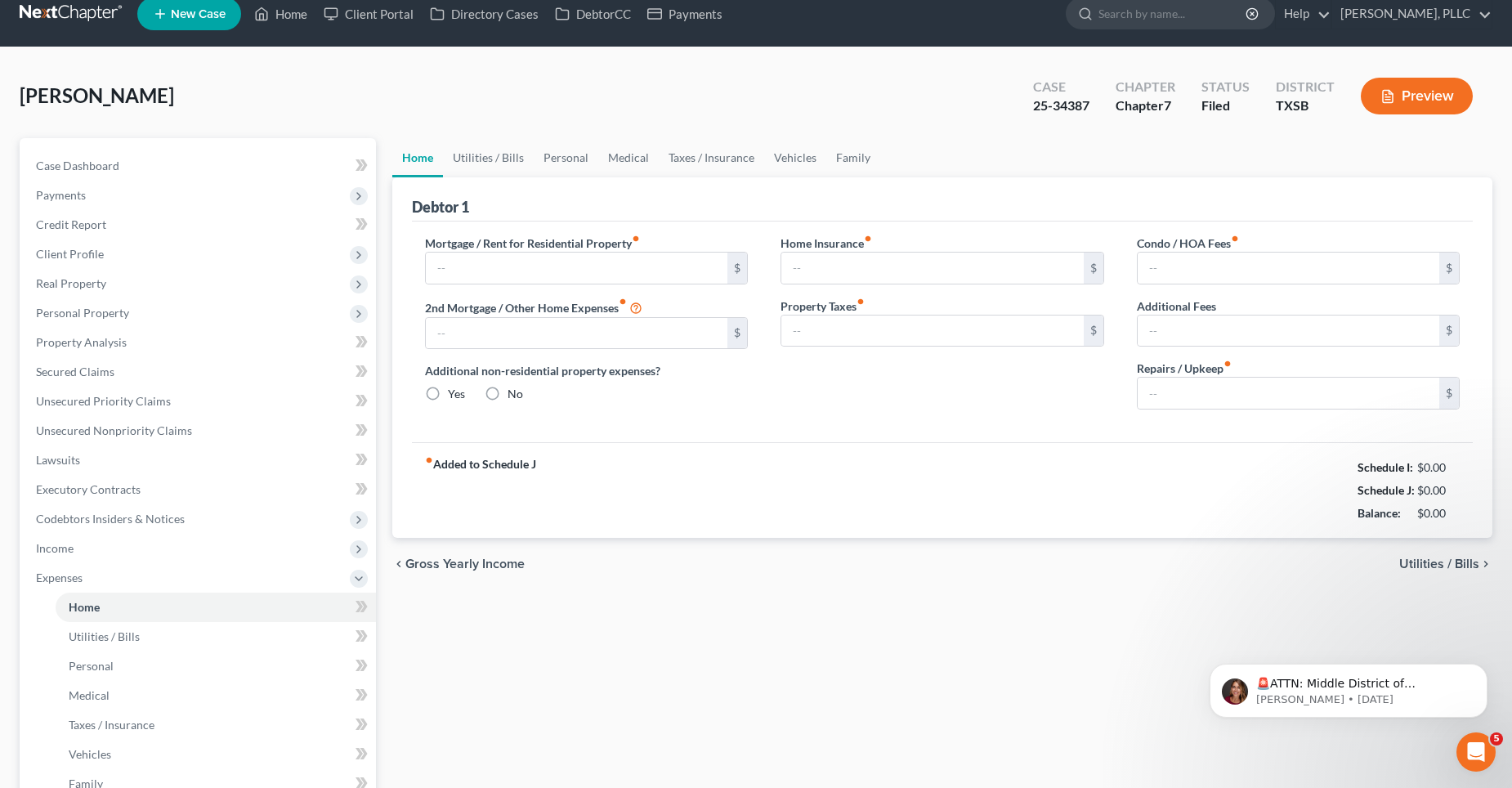
type input "1,566.00"
type input "0.00"
radio input "true"
type input "0.00"
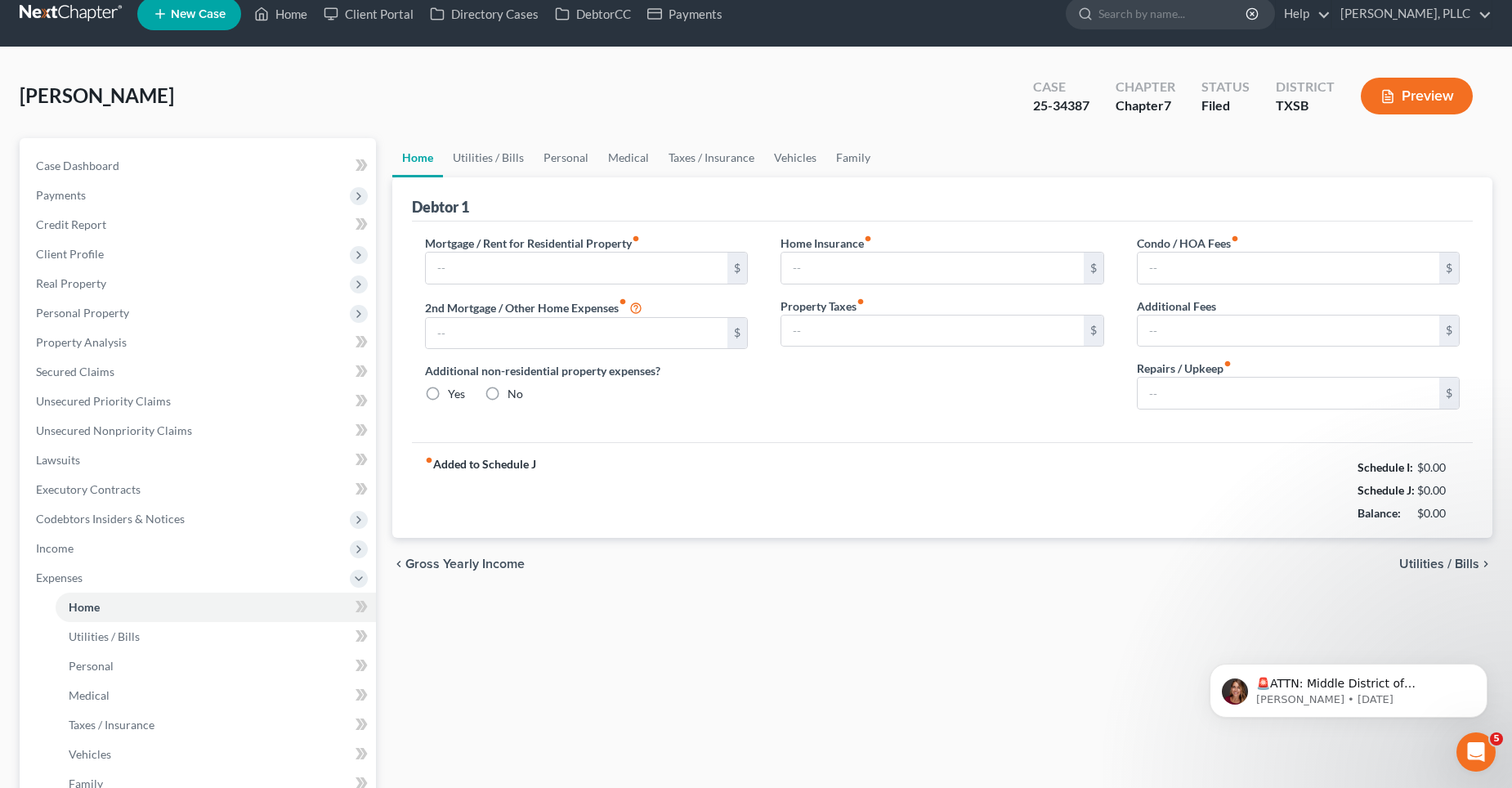
type input "0.00"
type input "300.00"
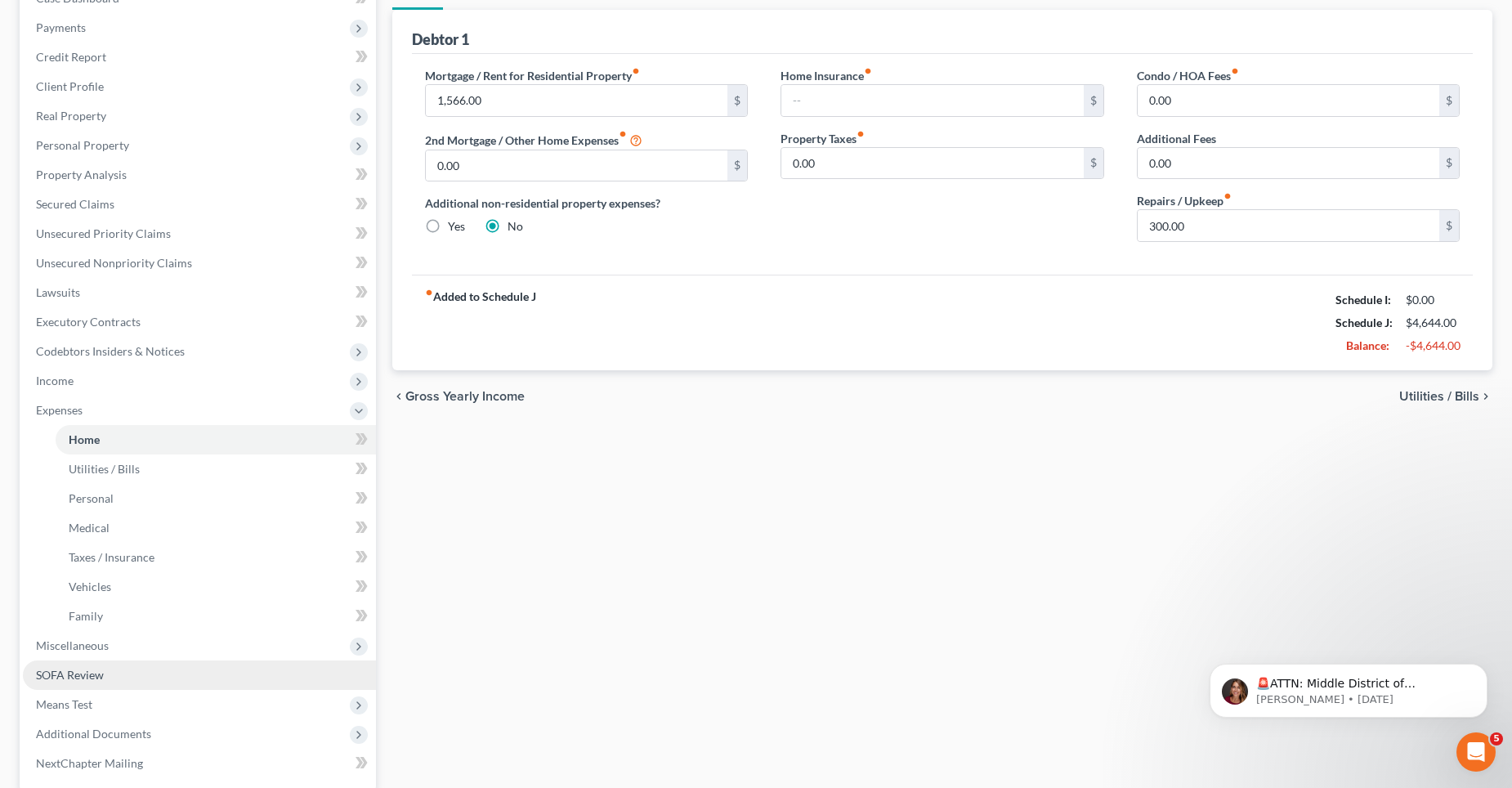
scroll to position [245, 0]
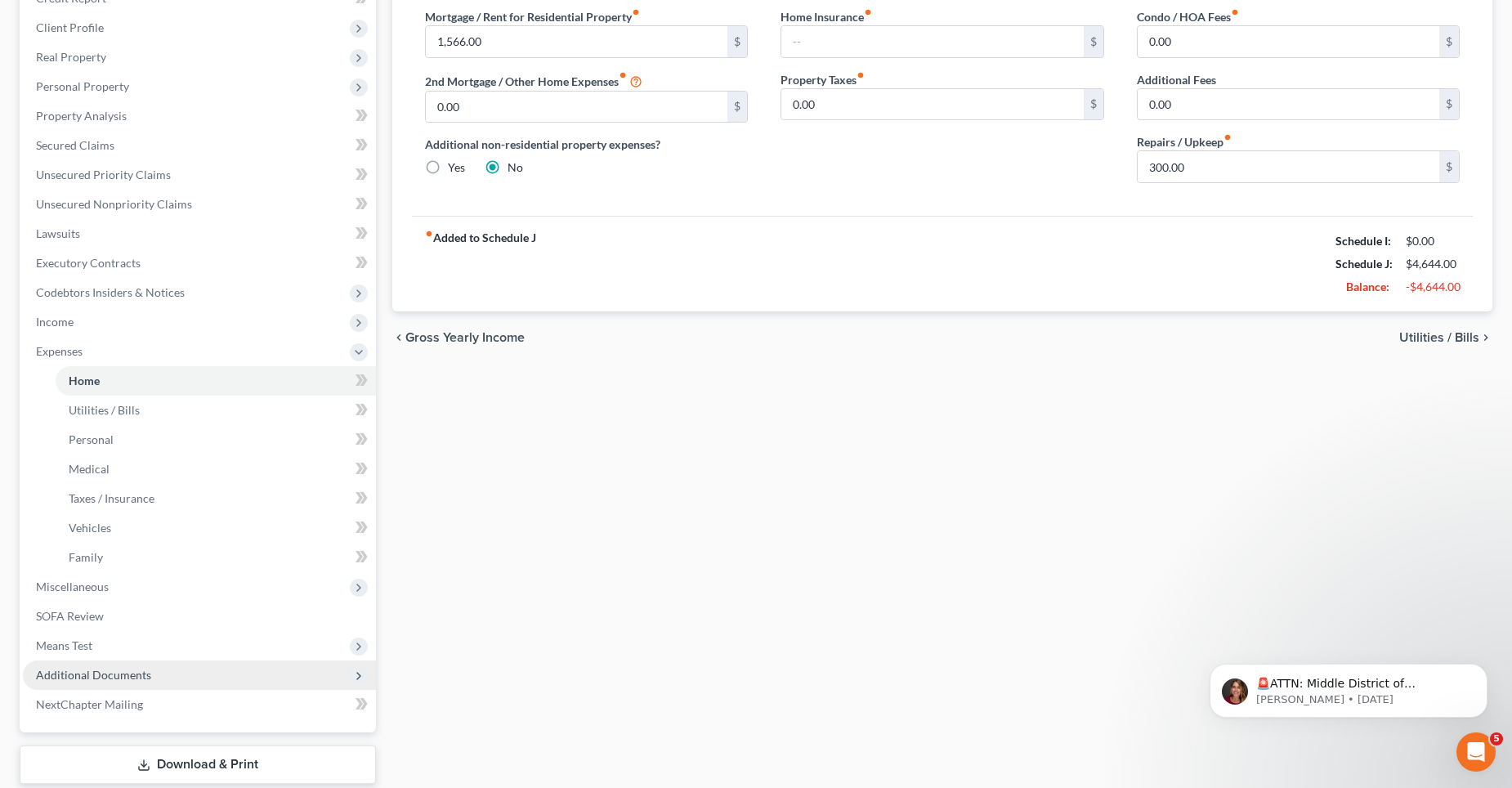
click at [99, 669] on span "Additional Documents" at bounding box center [93, 675] width 115 height 14
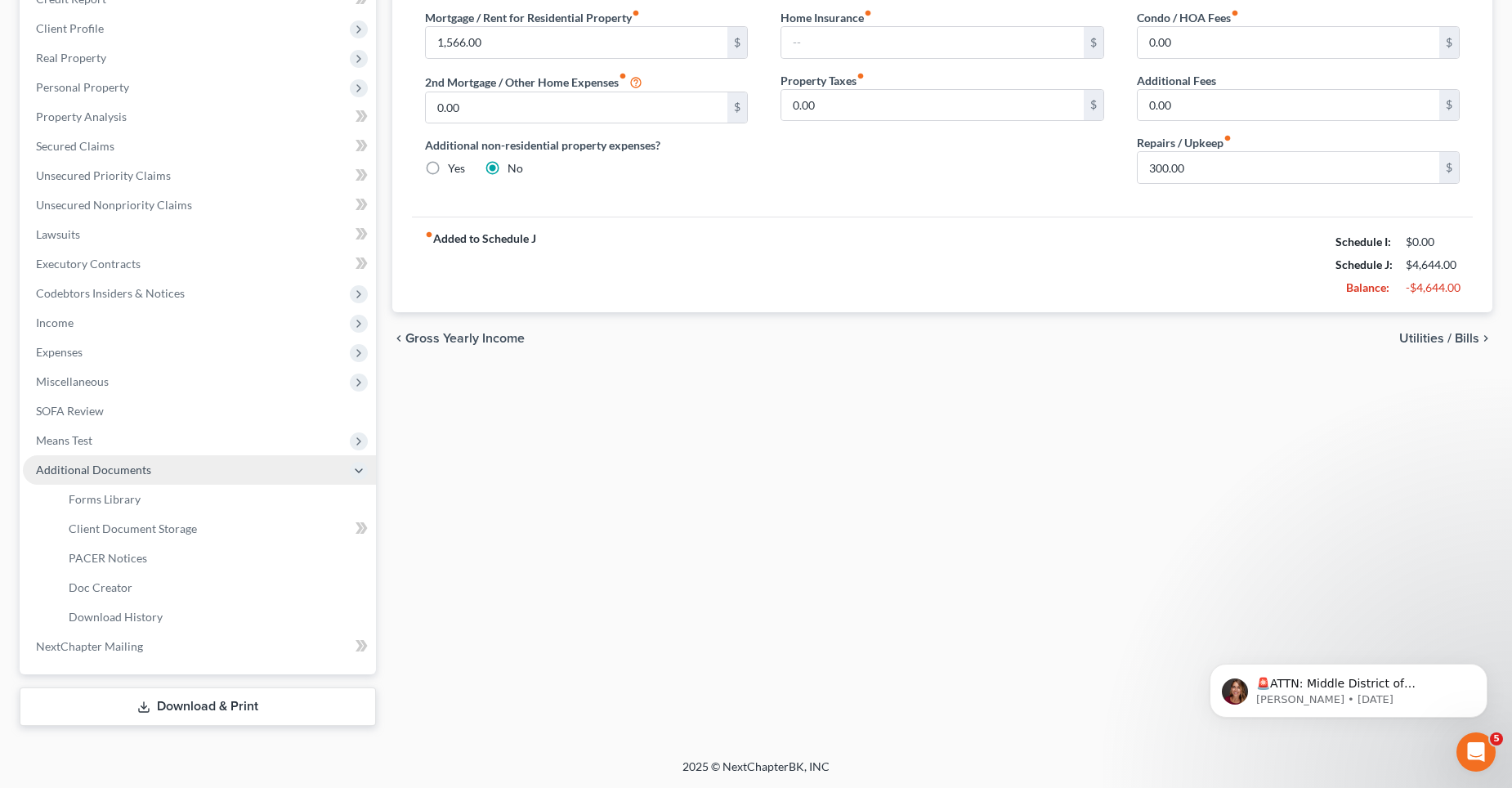
scroll to position [245, 0]
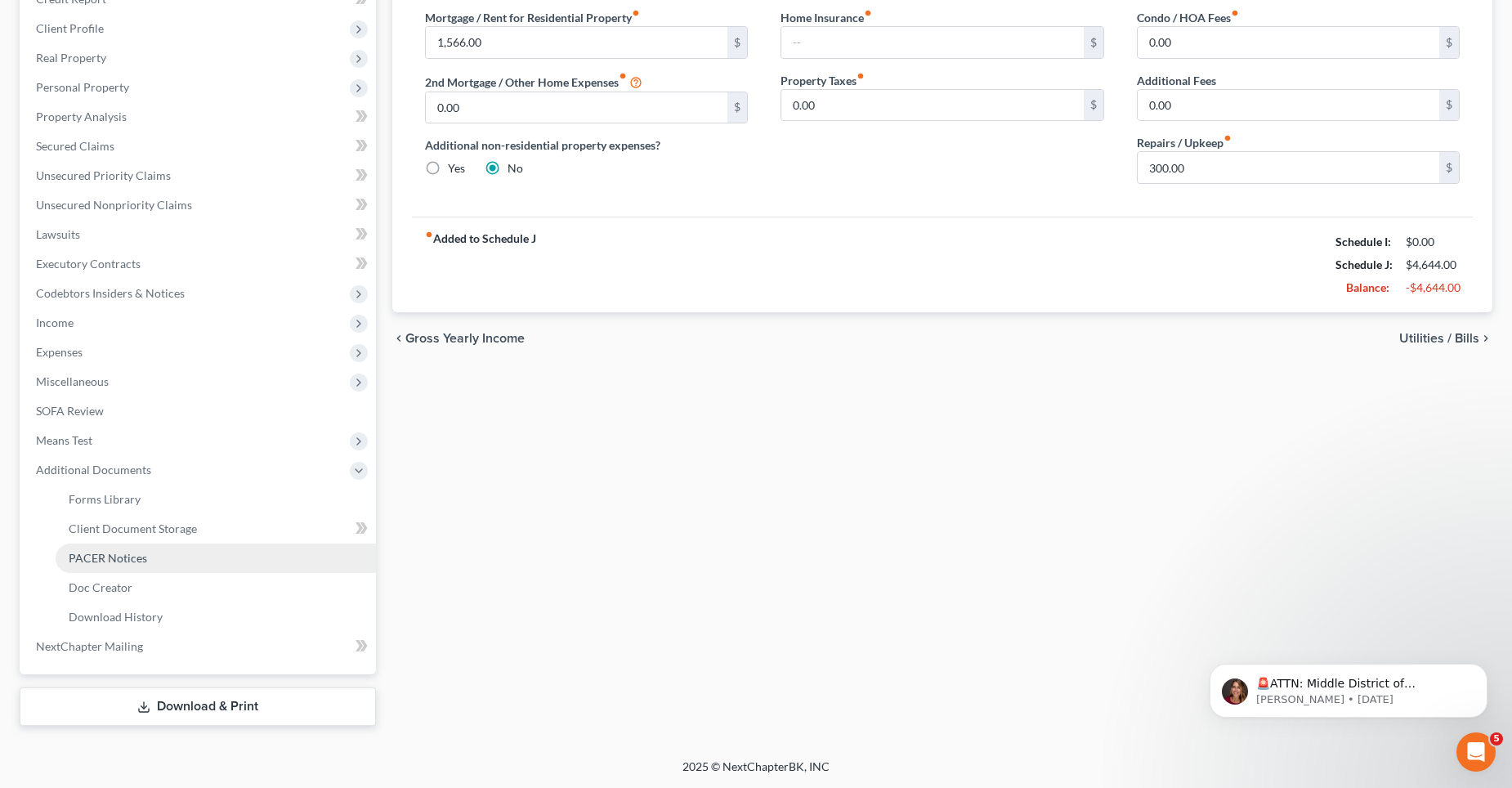
drag, startPoint x: 111, startPoint y: 557, endPoint x: 194, endPoint y: 557, distance: 83.0
click at [111, 556] on span "PACER Notices" at bounding box center [107, 558] width 78 height 14
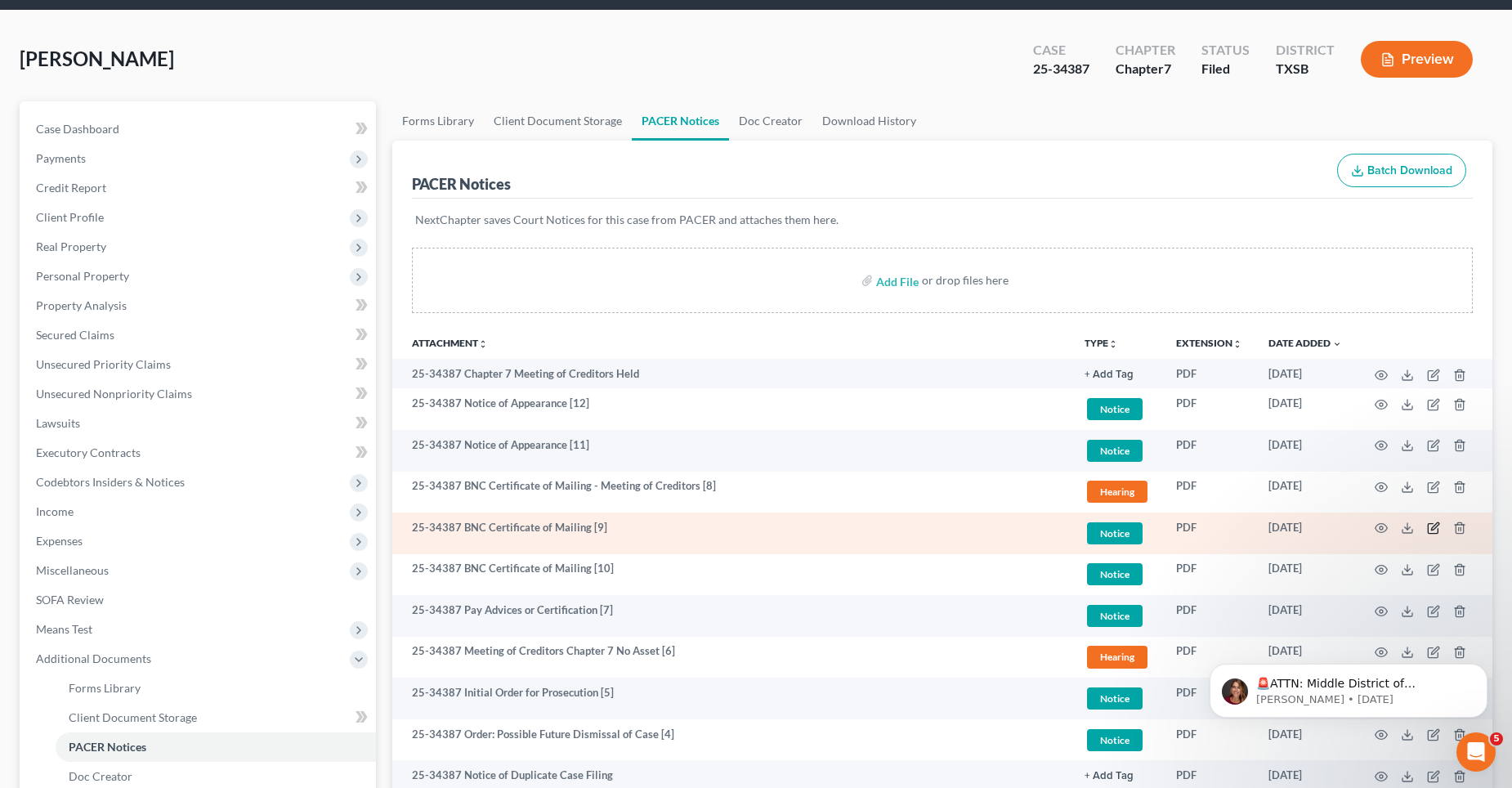
scroll to position [81, 0]
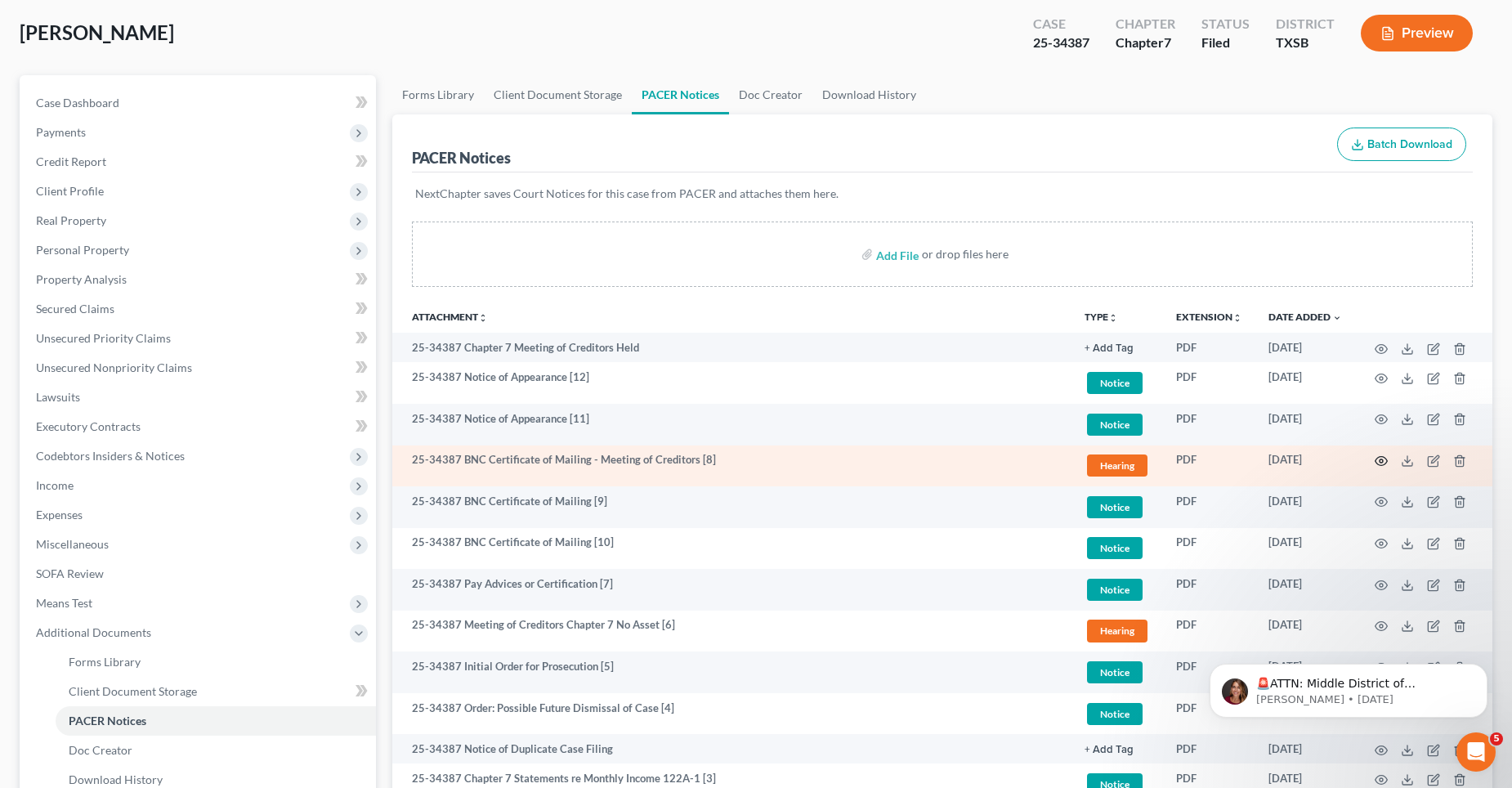
click at [1379, 458] on icon "button" at bounding box center [1380, 461] width 13 height 13
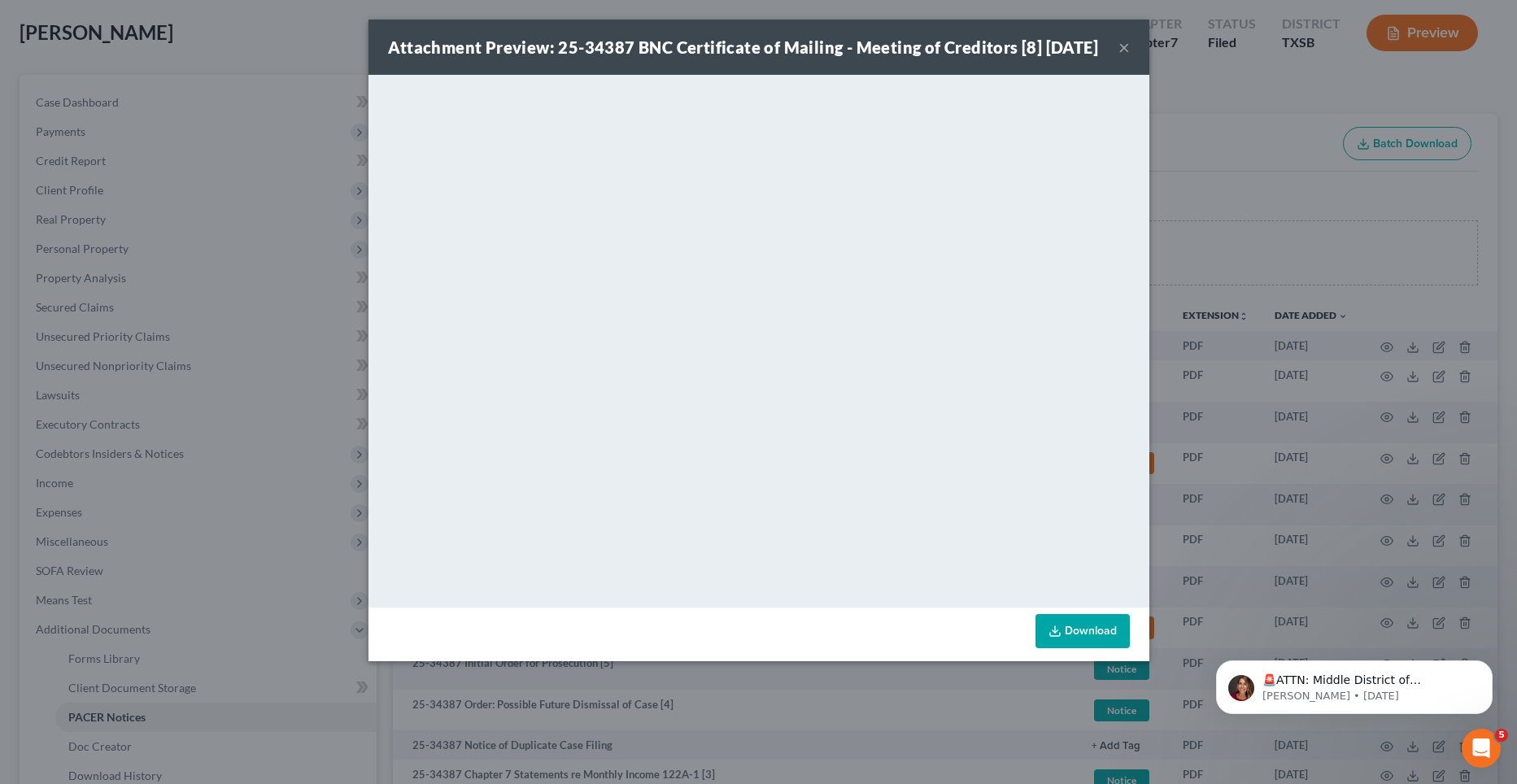
click at [1122, 57] on button "×" at bounding box center [1124, 47] width 12 height 20
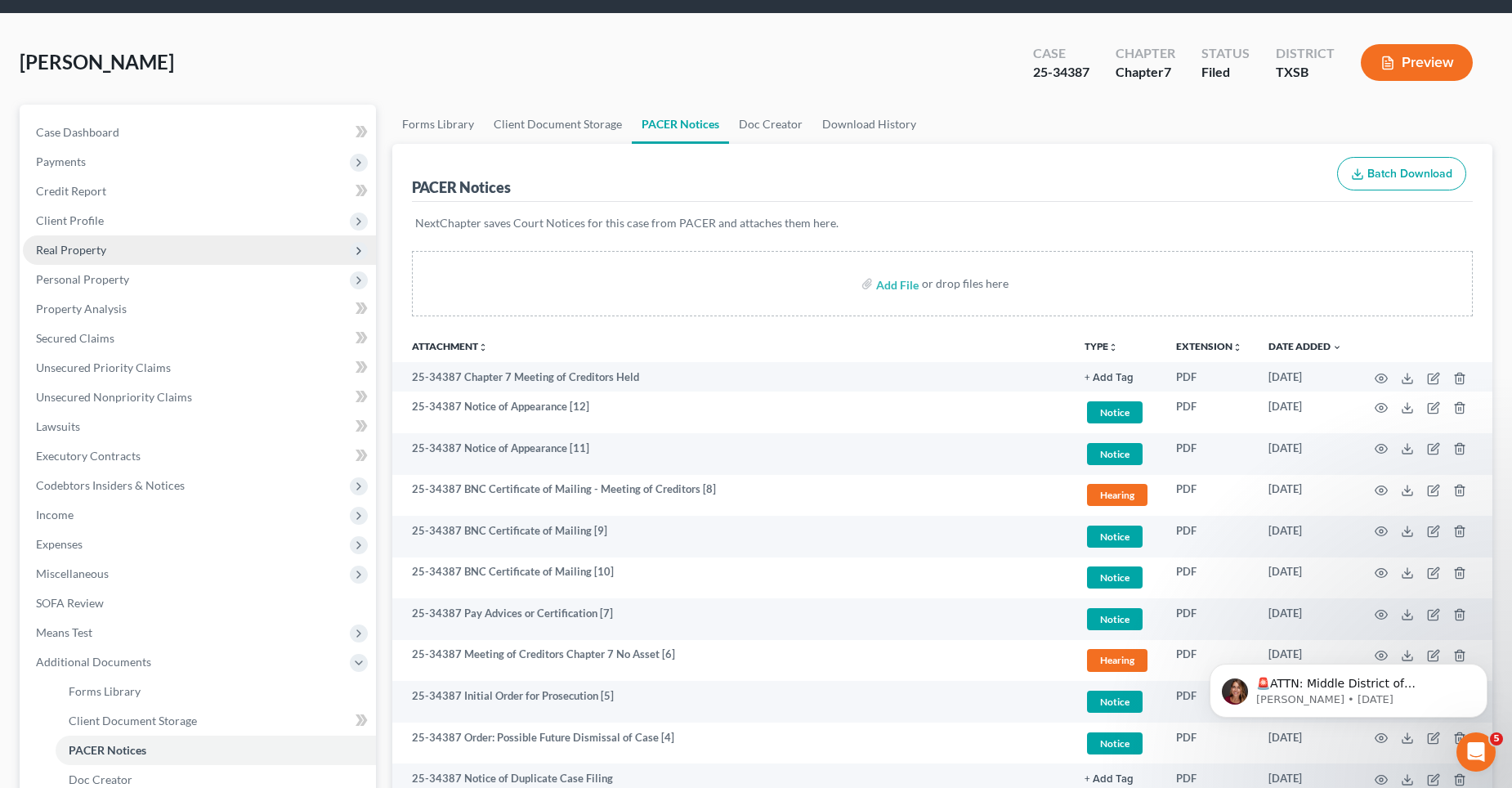
scroll to position [0, 0]
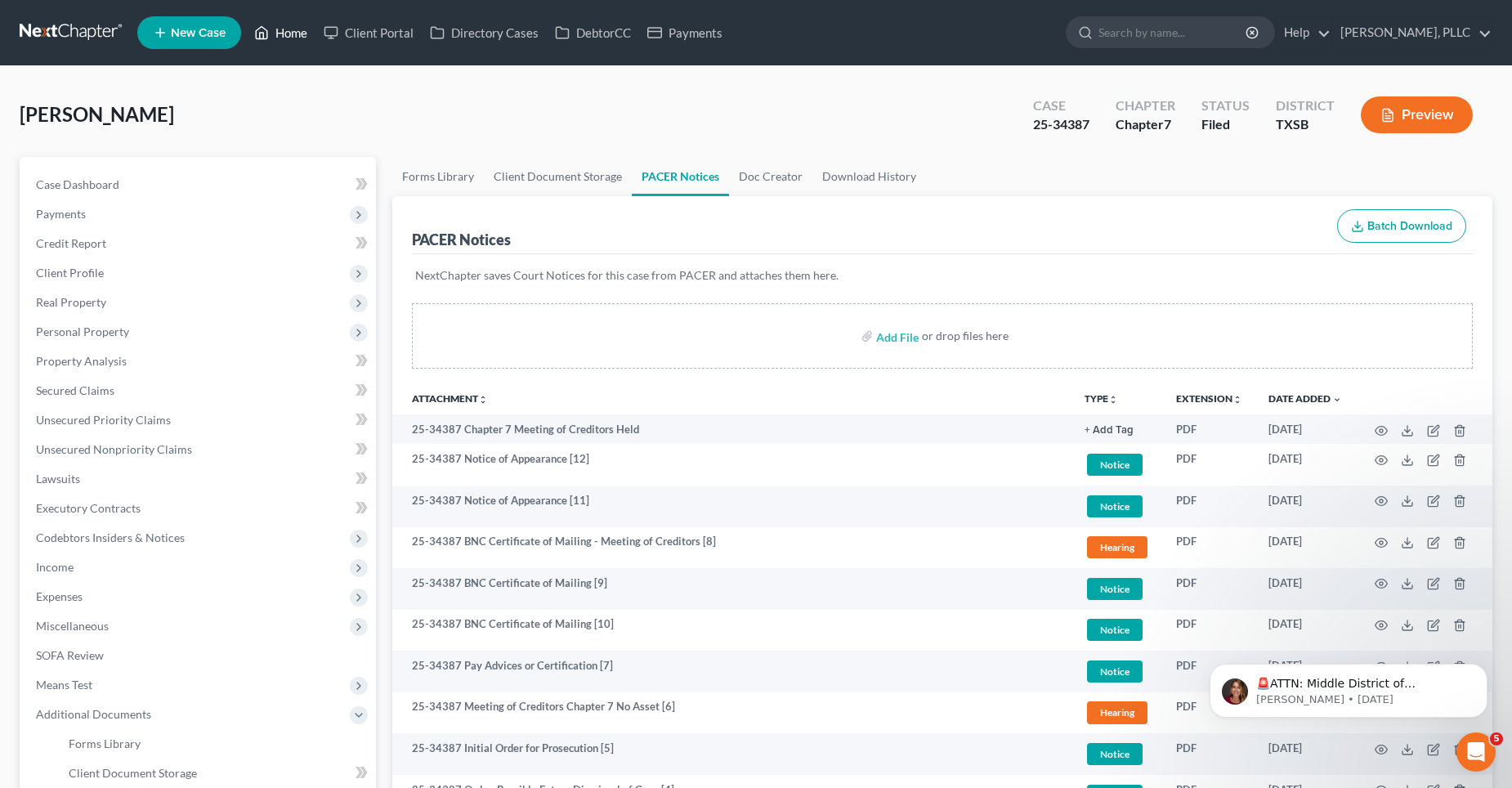
drag, startPoint x: 284, startPoint y: 33, endPoint x: 566, endPoint y: 104, distance: 290.8
click at [284, 33] on link "Home" at bounding box center [280, 33] width 69 height 30
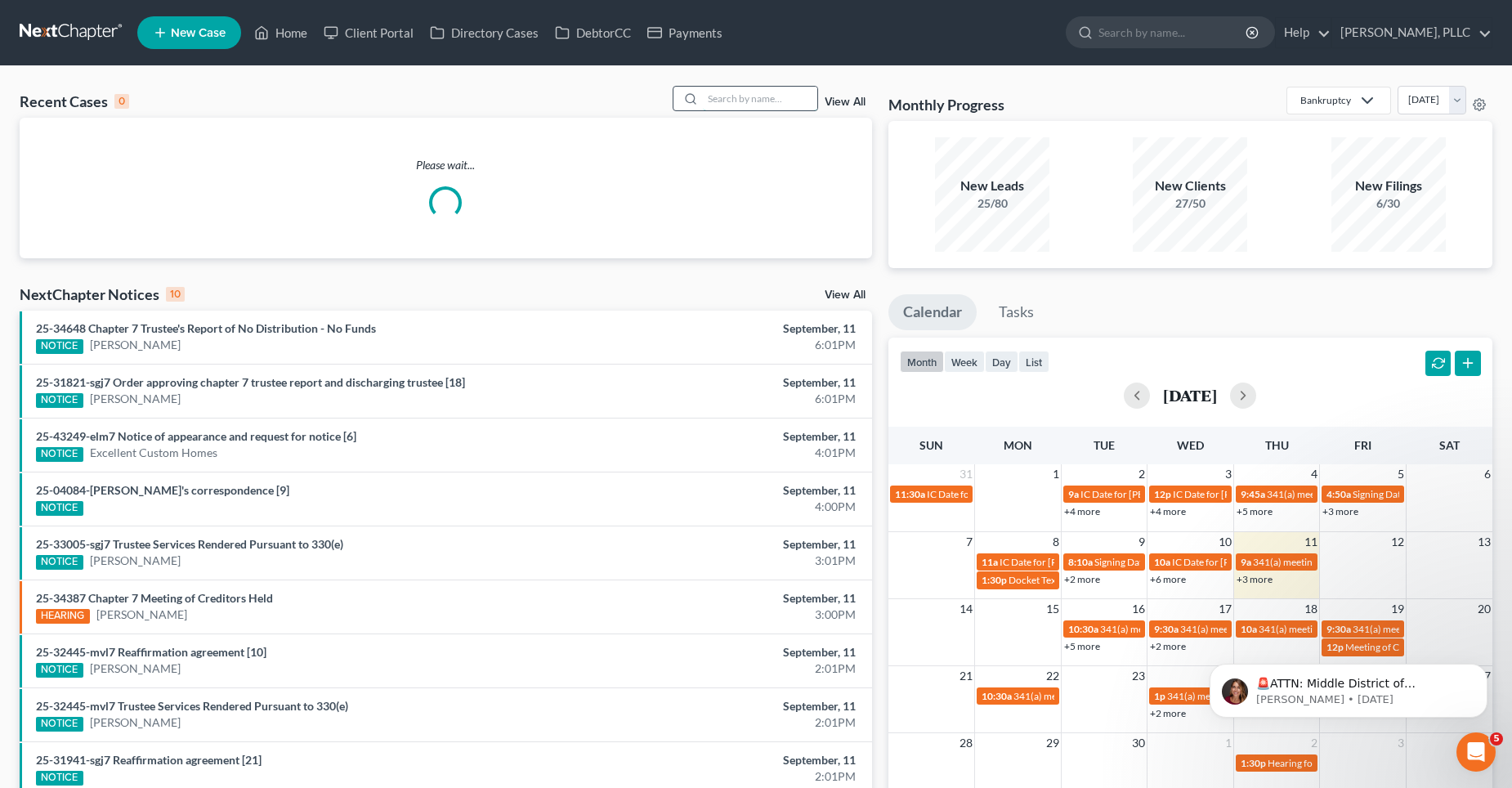
click at [754, 95] on input "search" at bounding box center [759, 98] width 114 height 24
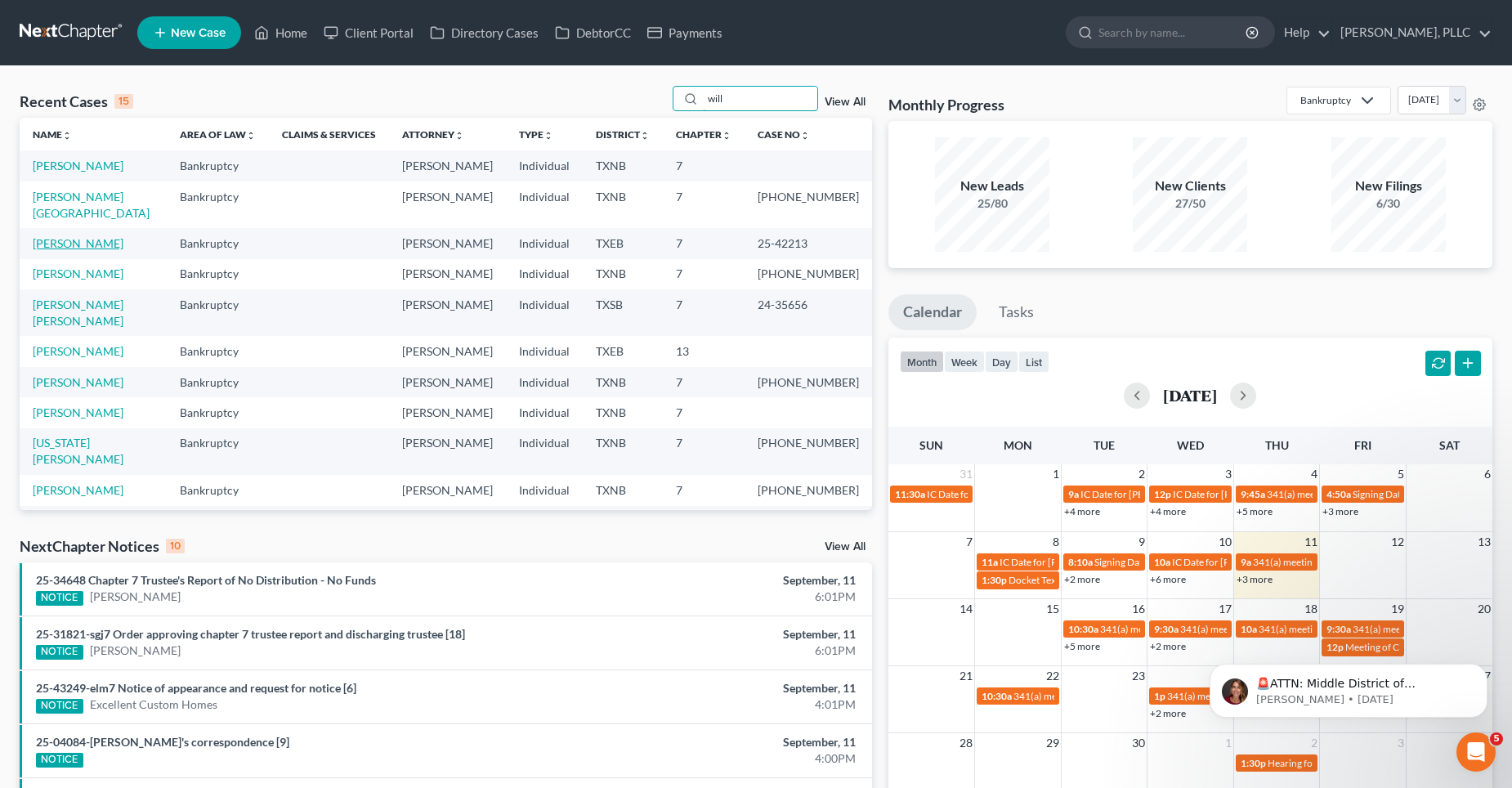
type input "will"
click at [74, 236] on link "[PERSON_NAME]" at bounding box center [78, 243] width 91 height 14
select select "4"
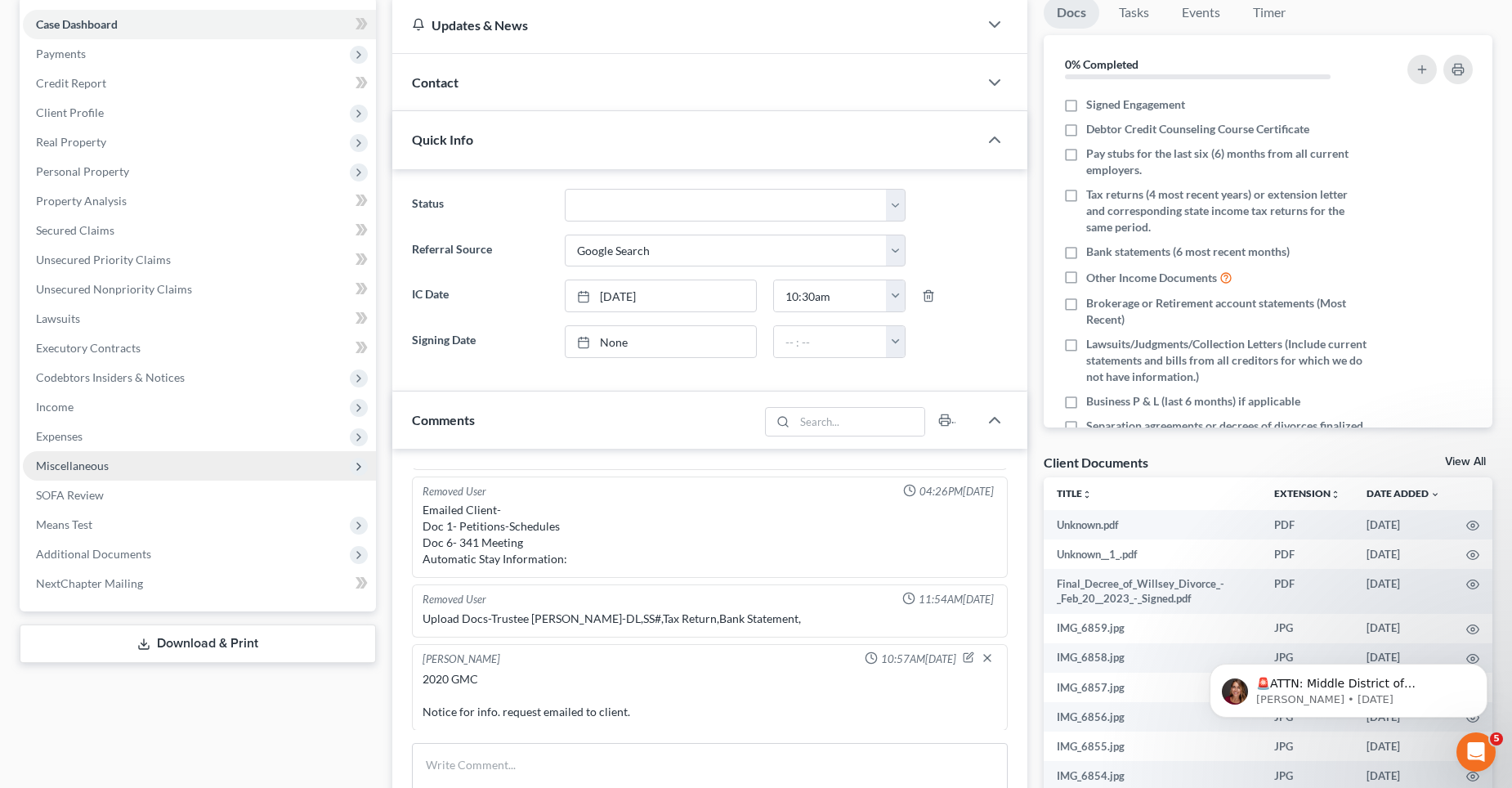
scroll to position [164, 0]
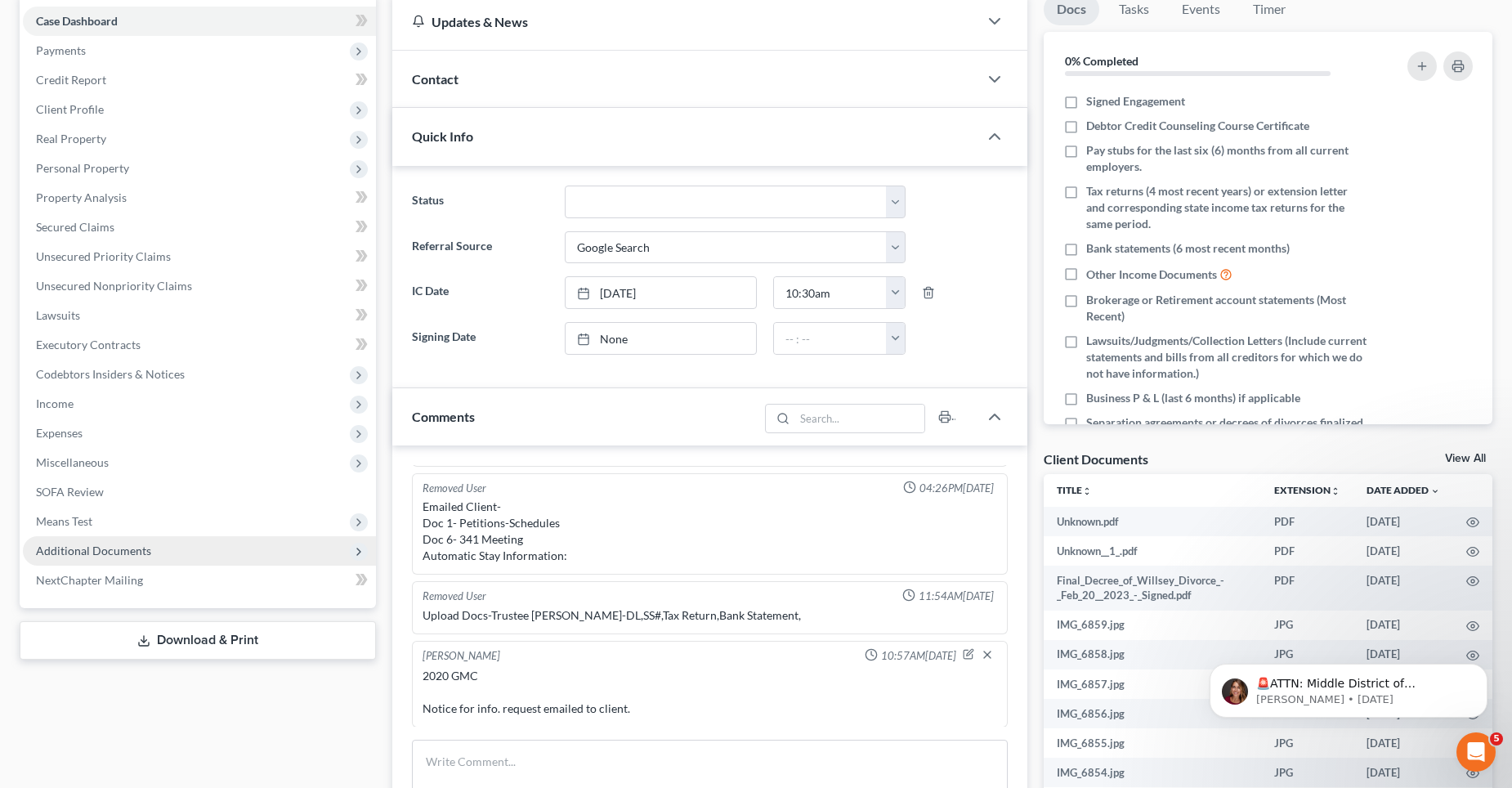
click at [56, 550] on span "Additional Documents" at bounding box center [93, 550] width 115 height 14
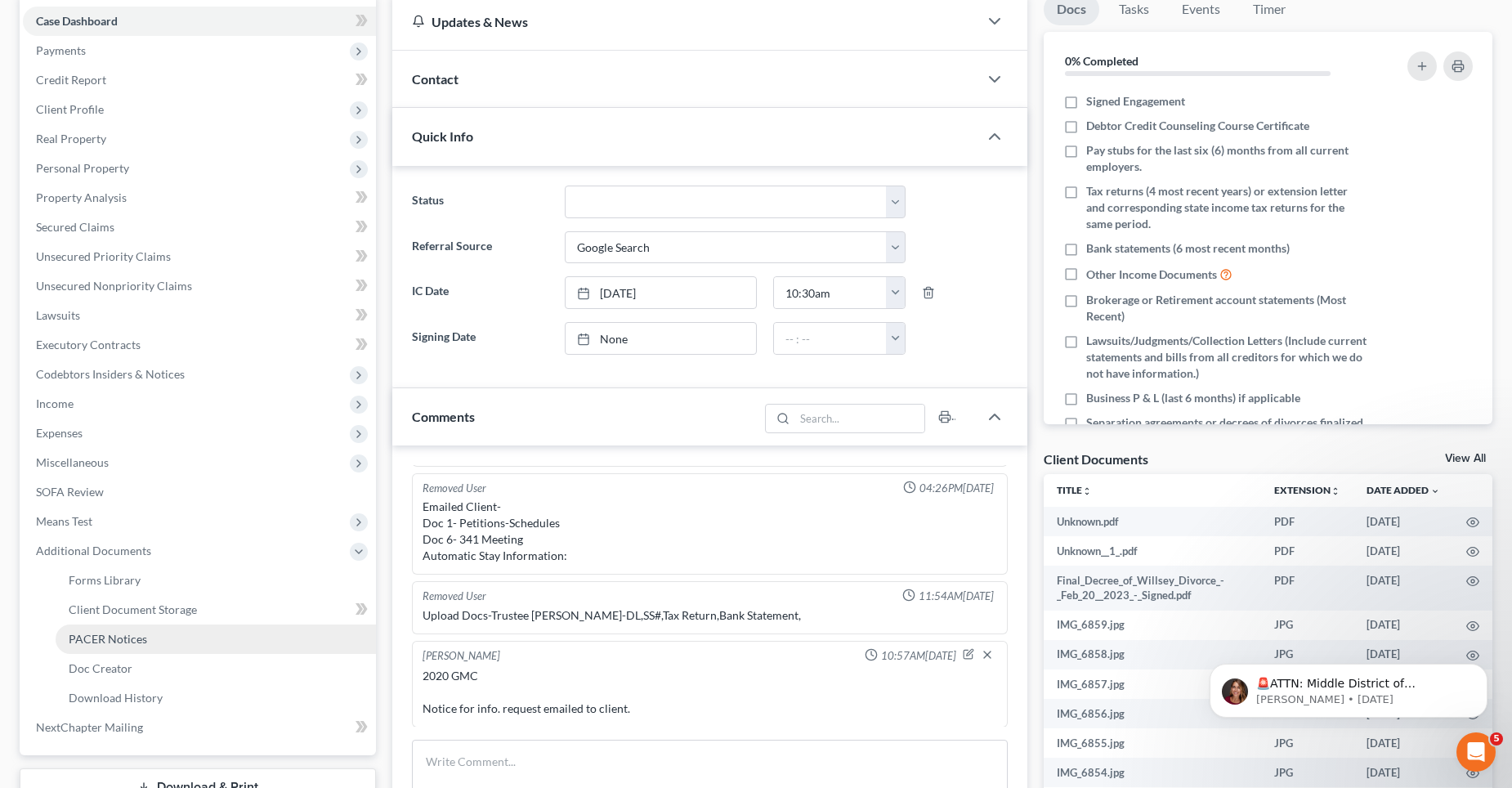
click at [112, 636] on span "PACER Notices" at bounding box center [107, 639] width 78 height 14
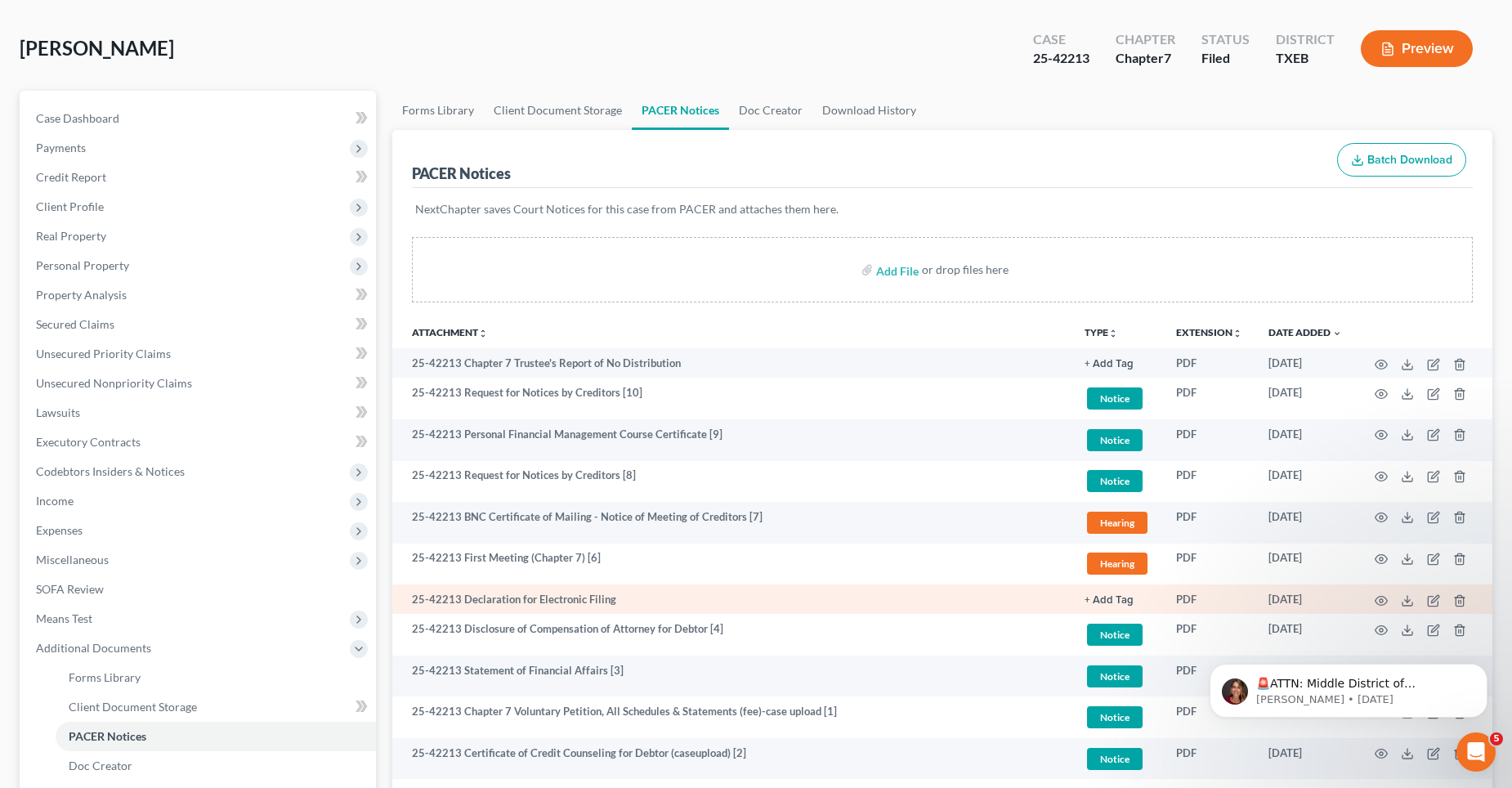
scroll to position [164, 0]
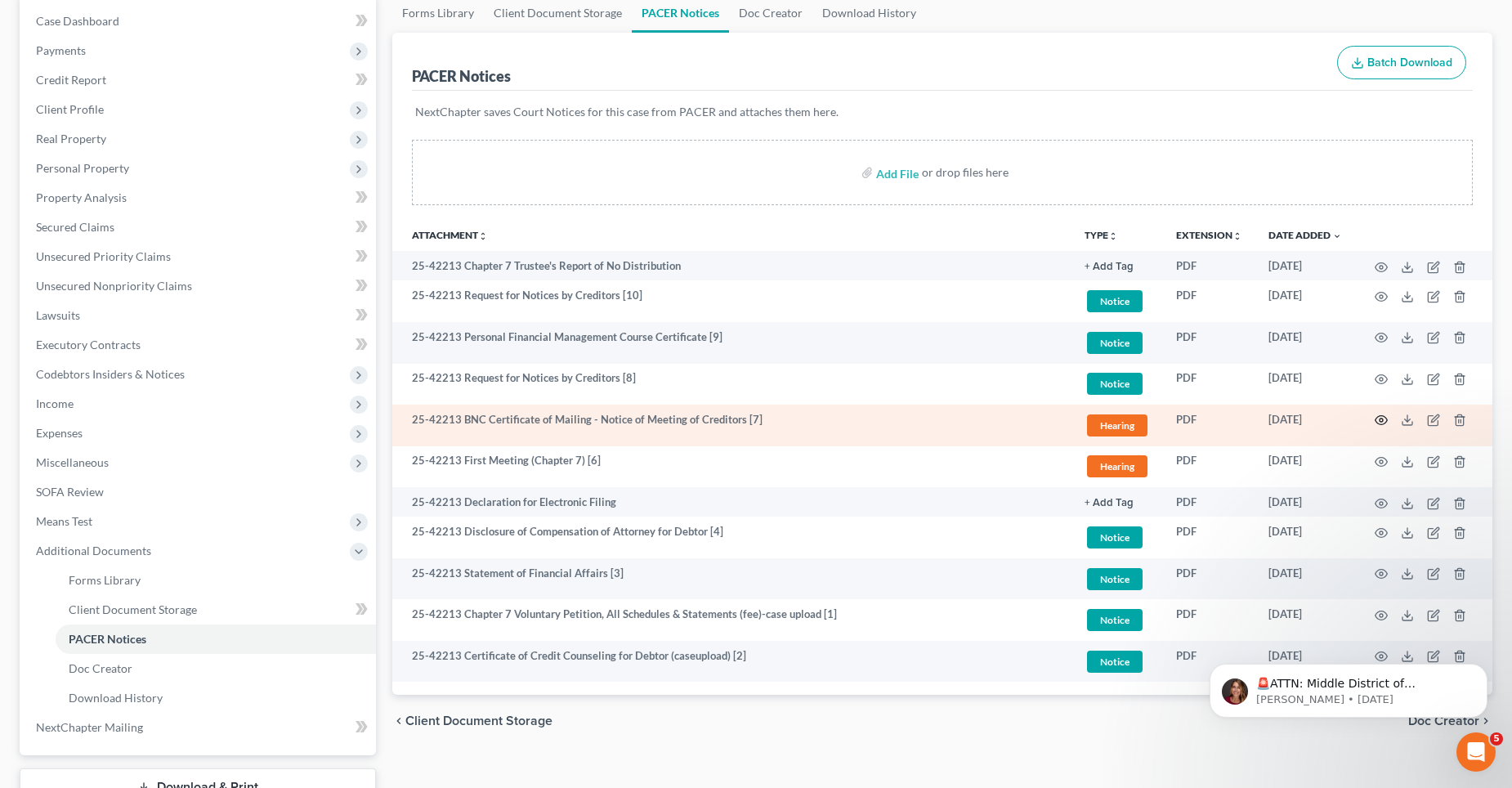
click at [1379, 419] on circle "button" at bounding box center [1380, 419] width 3 height 3
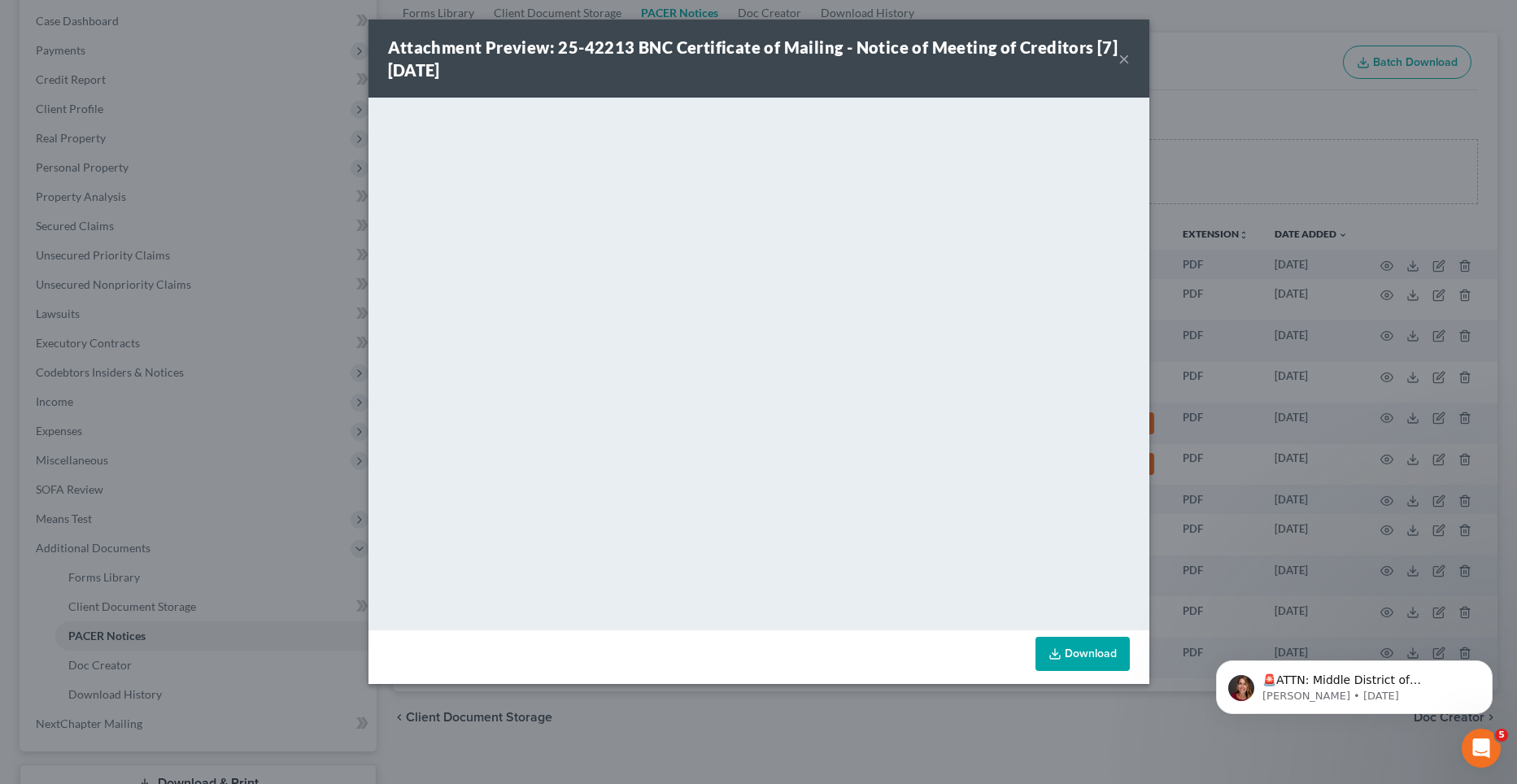
click at [1123, 61] on button "×" at bounding box center [1124, 58] width 12 height 20
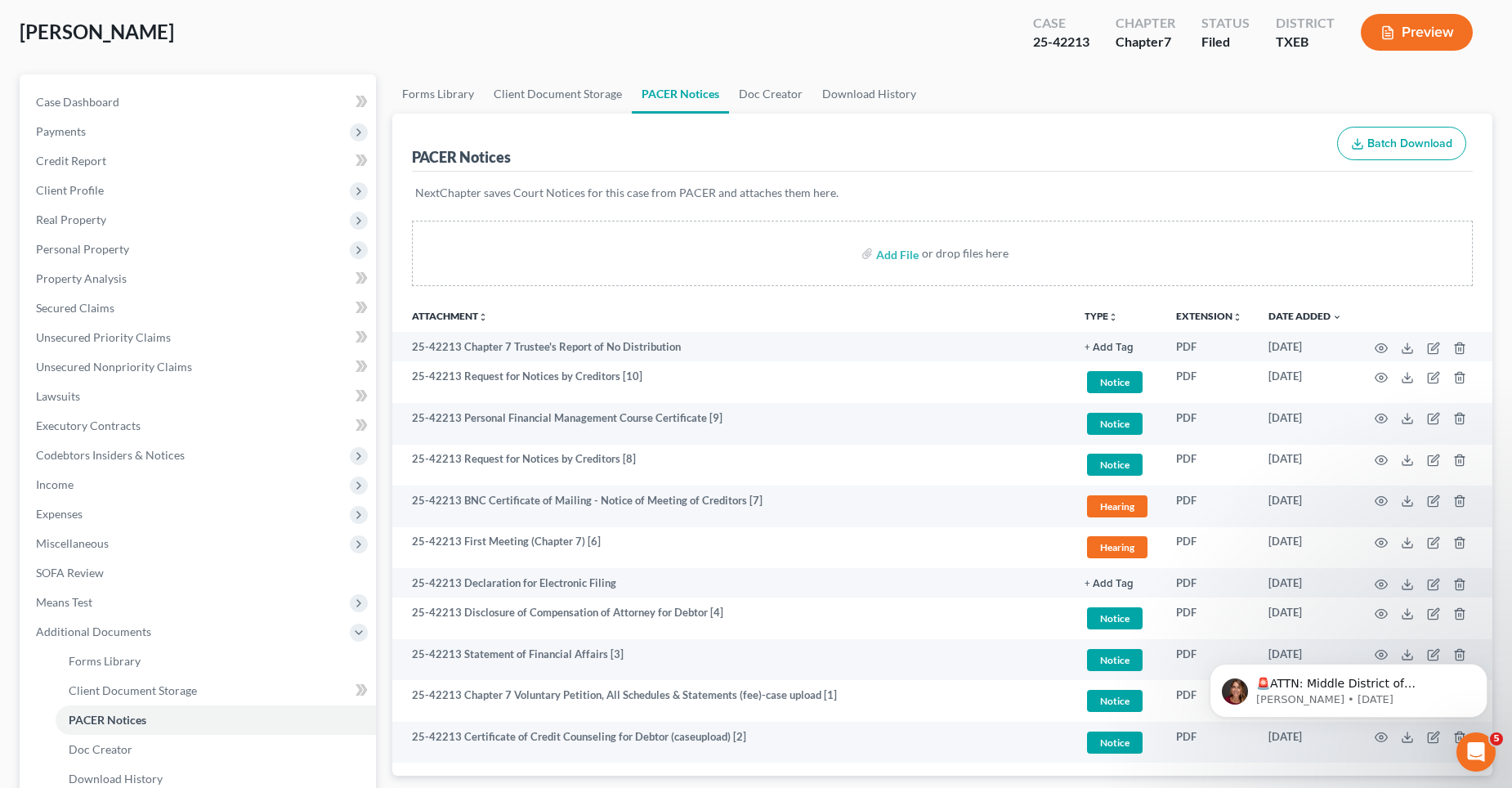
scroll to position [0, 0]
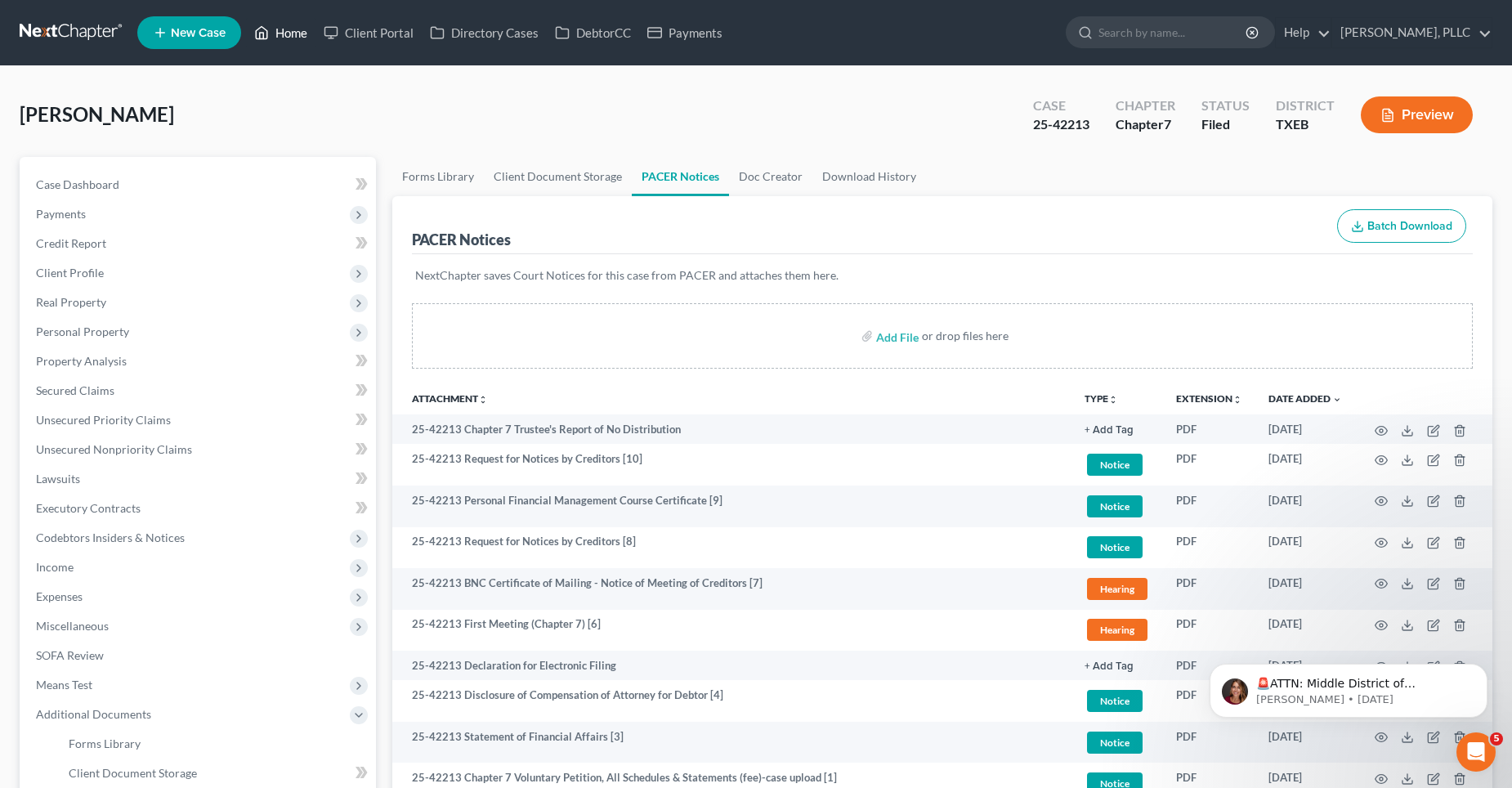
drag, startPoint x: 285, startPoint y: 33, endPoint x: 615, endPoint y: 134, distance: 345.1
click at [285, 33] on link "Home" at bounding box center [280, 33] width 69 height 30
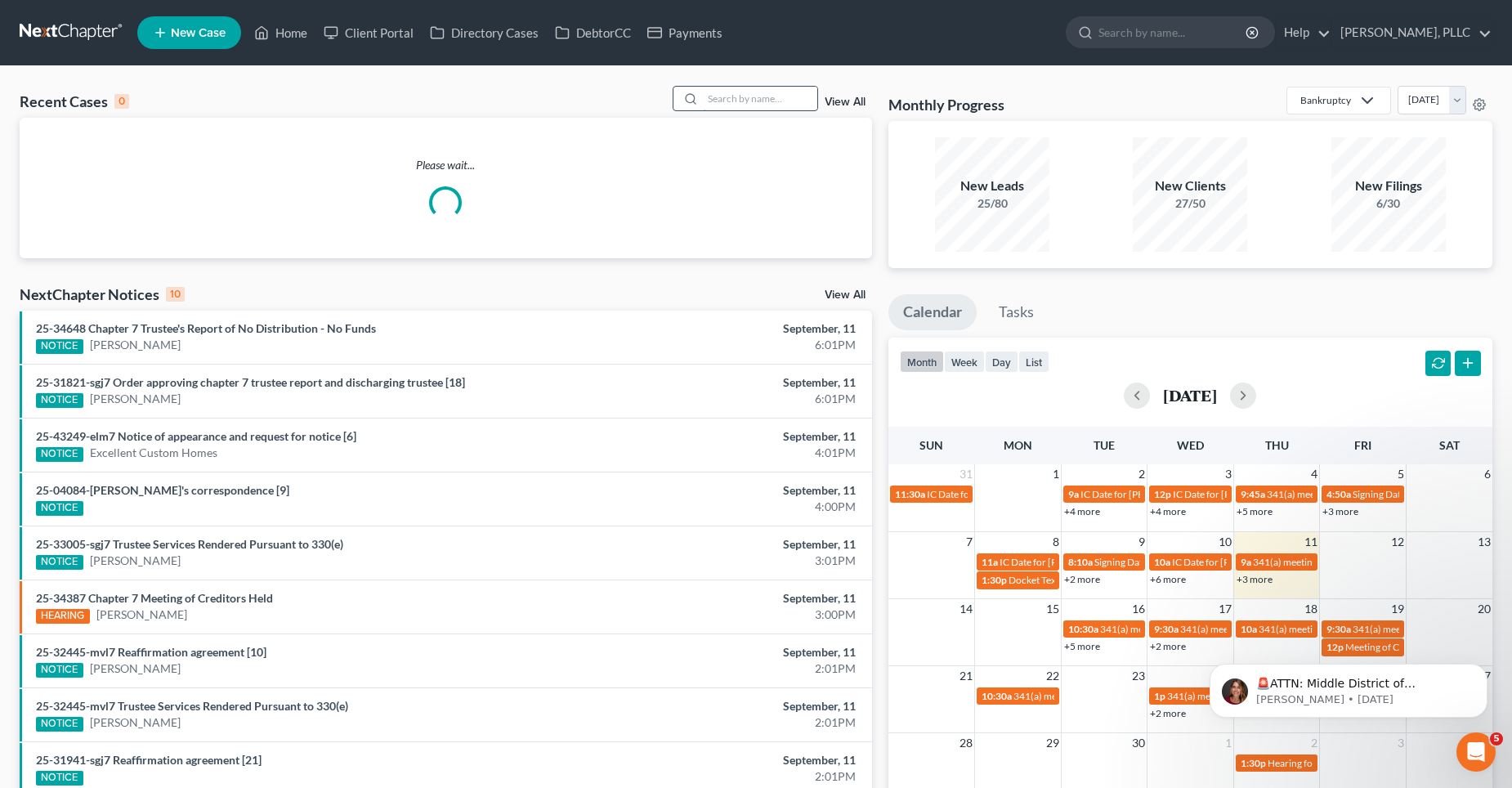
click at [777, 100] on input "search" at bounding box center [759, 98] width 114 height 24
type input "e"
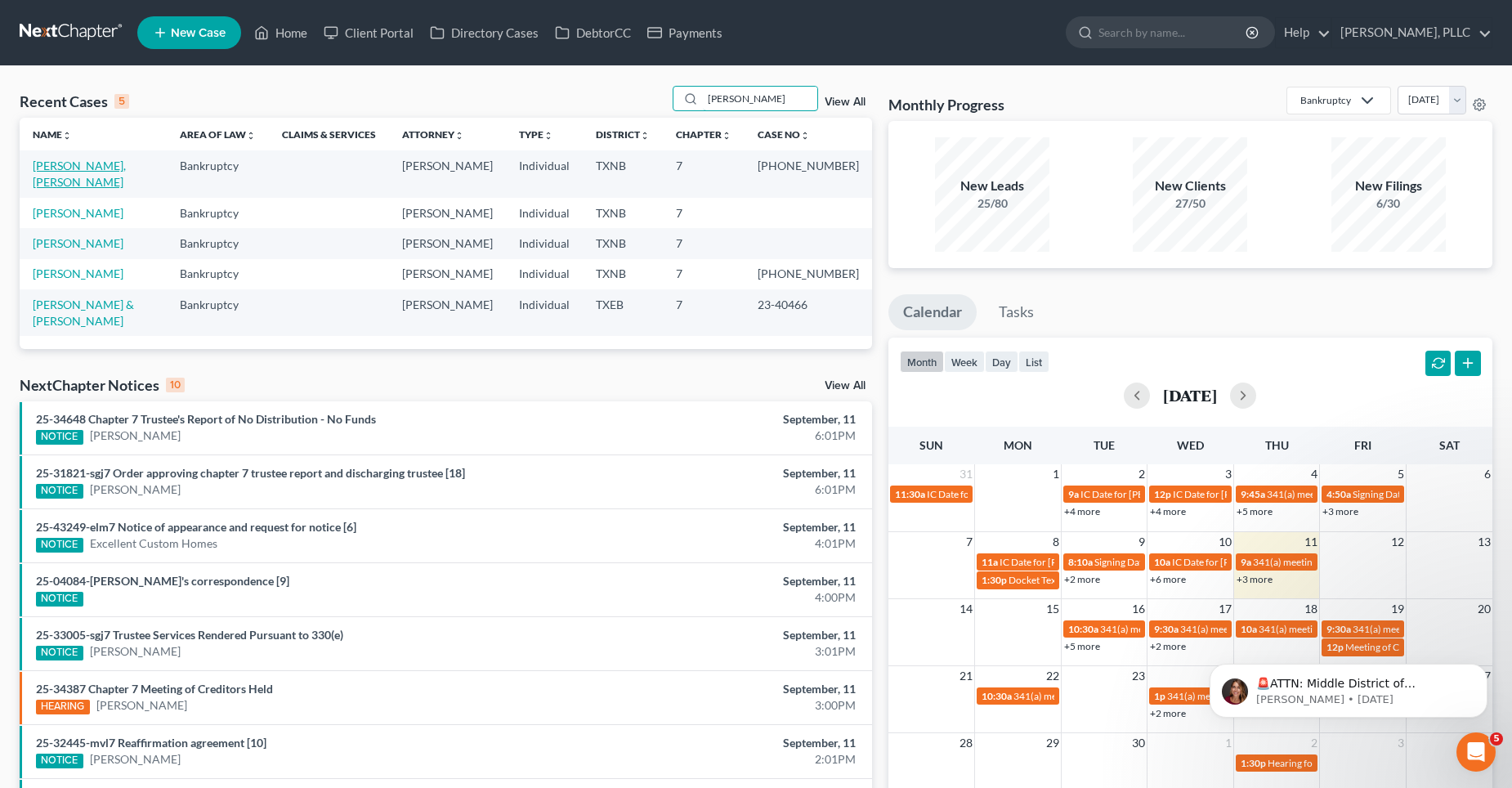
type input "[PERSON_NAME]"
click at [70, 166] on link "[PERSON_NAME], [PERSON_NAME]" at bounding box center [79, 173] width 93 height 31
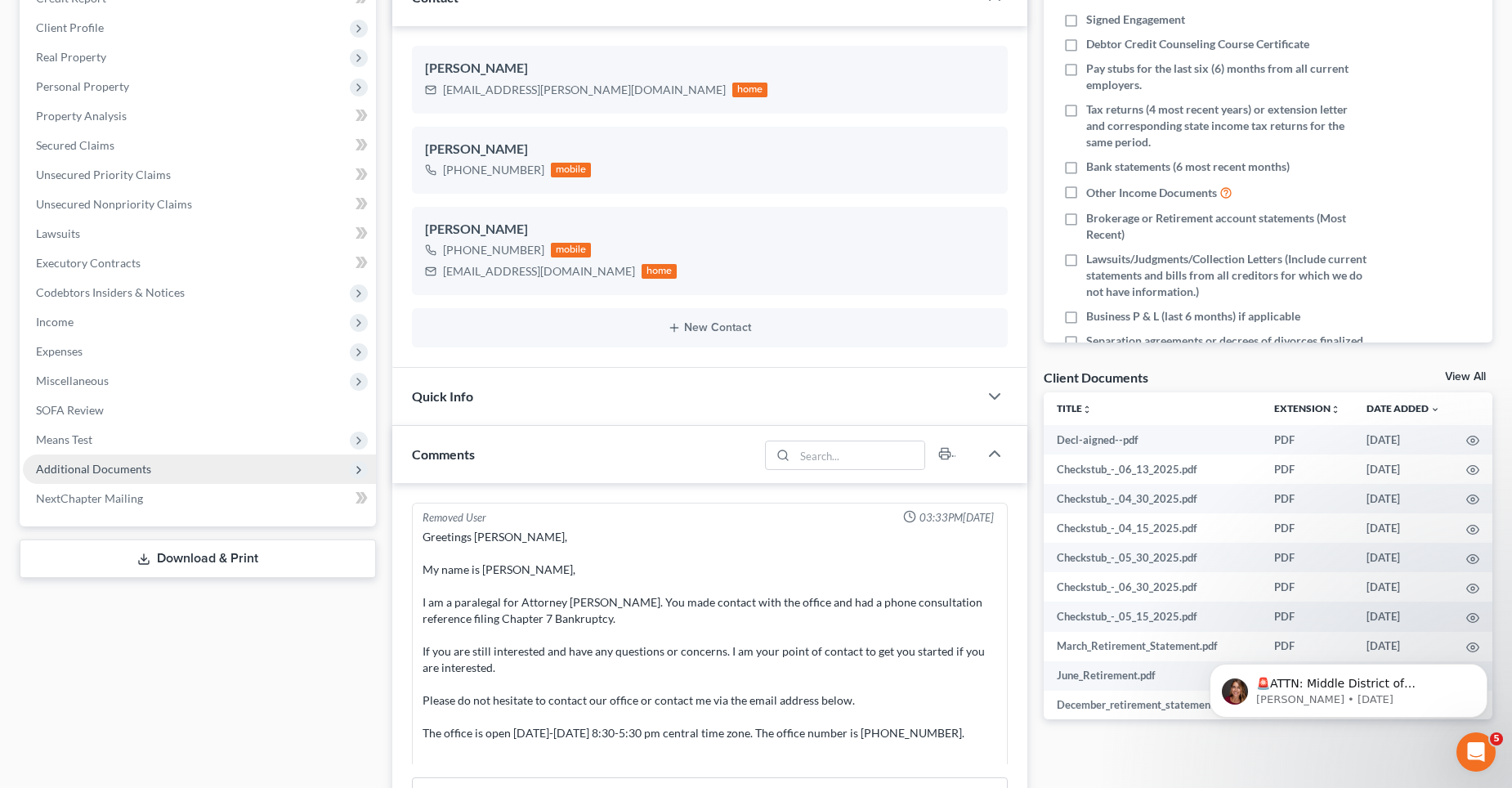
scroll to position [1495, 0]
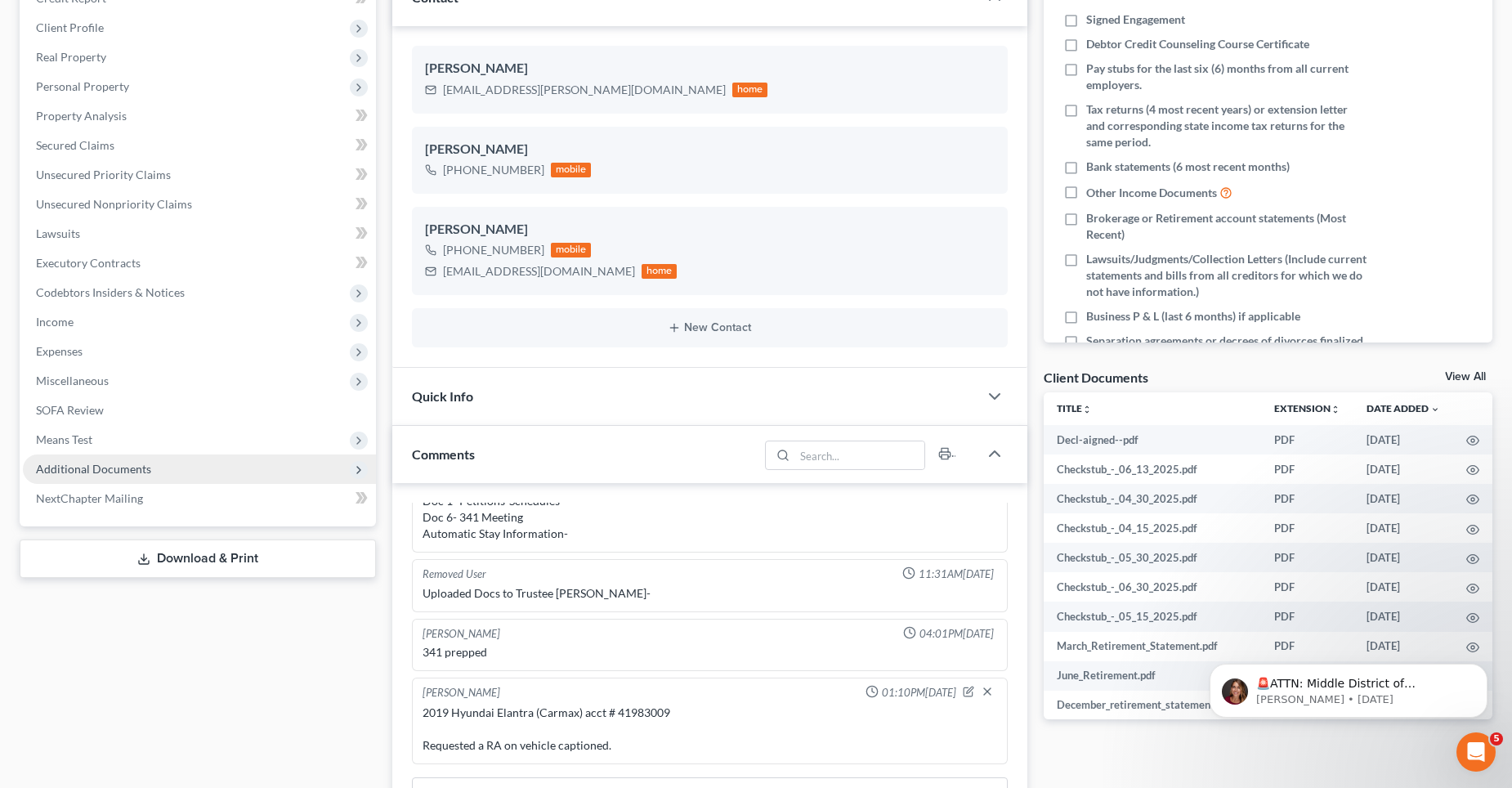
drag, startPoint x: 123, startPoint y: 464, endPoint x: 138, endPoint y: 479, distance: 21.2
click at [123, 464] on span "Additional Documents" at bounding box center [93, 469] width 115 height 14
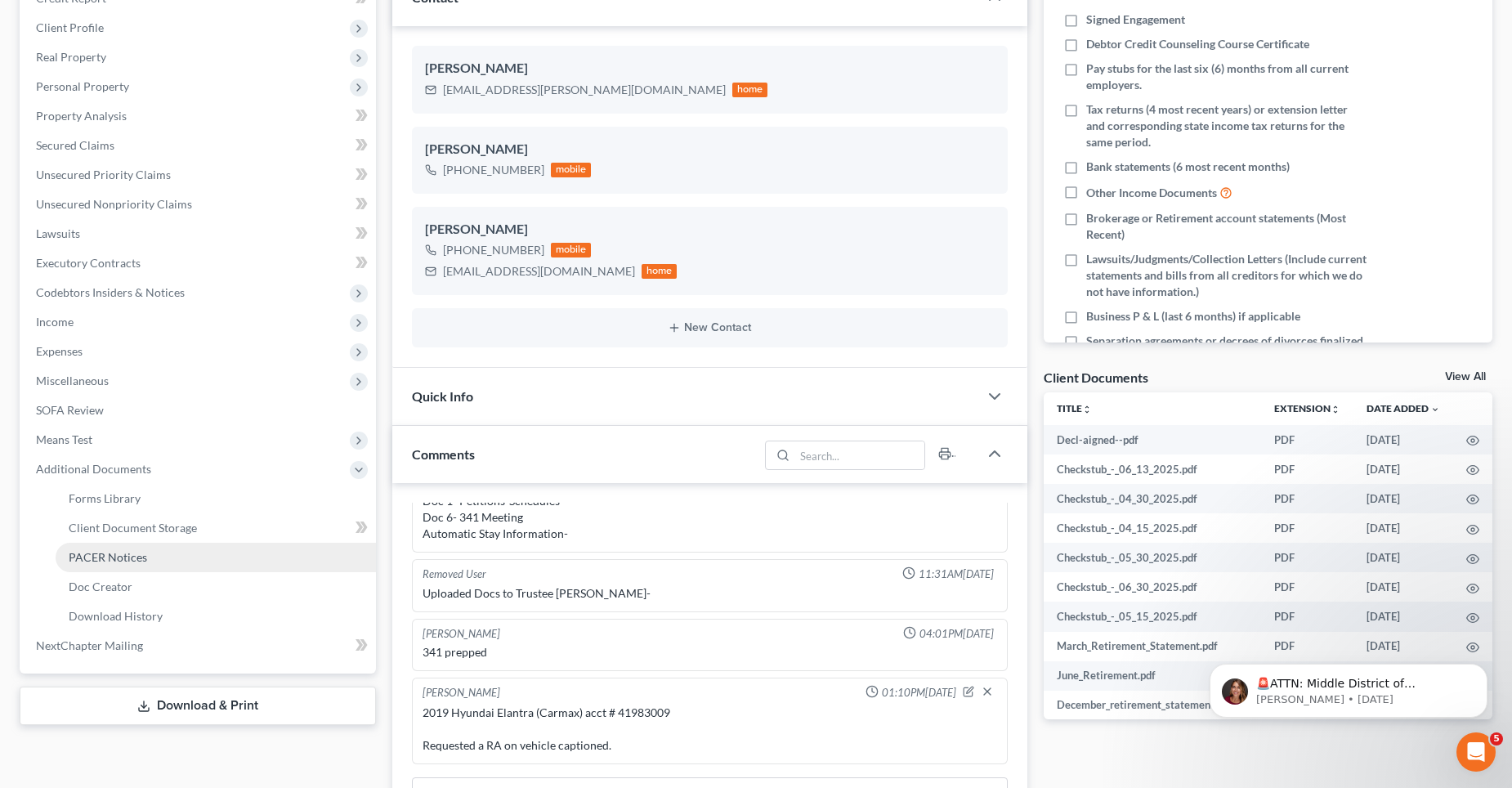
click at [128, 557] on span "PACER Notices" at bounding box center [107, 557] width 78 height 14
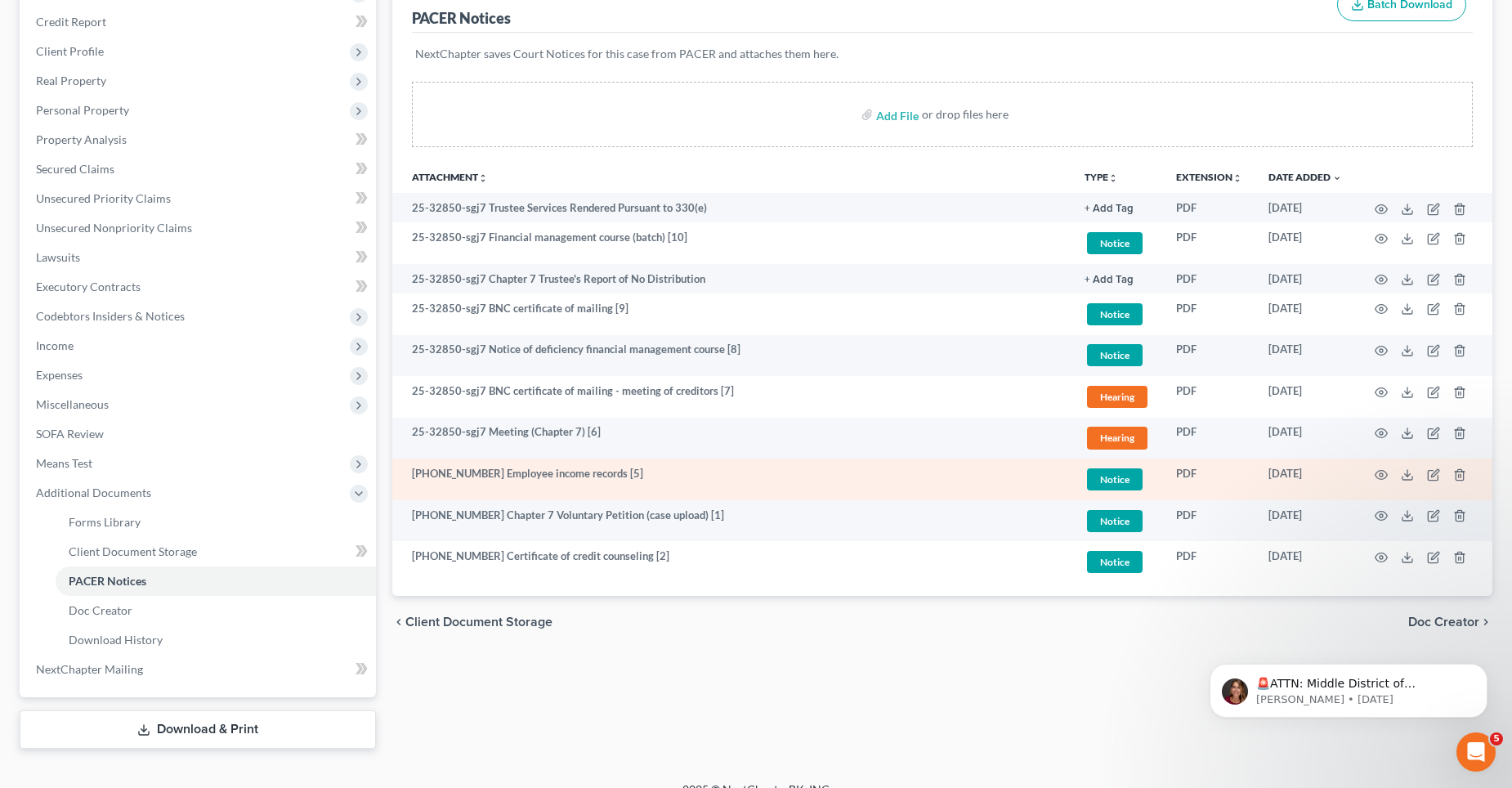
scroll to position [245, 0]
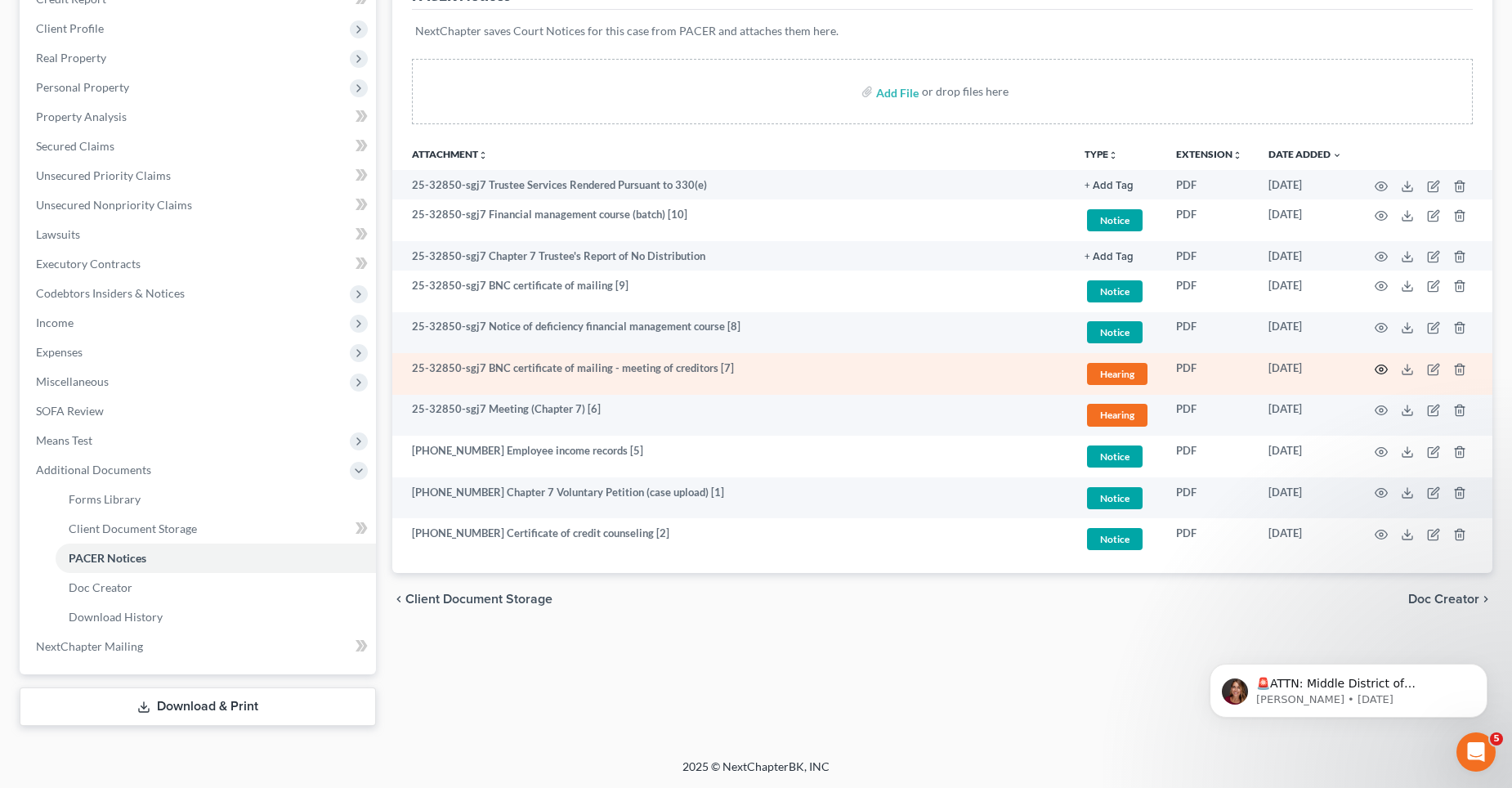
click at [1377, 367] on icon "button" at bounding box center [1381, 369] width 12 height 9
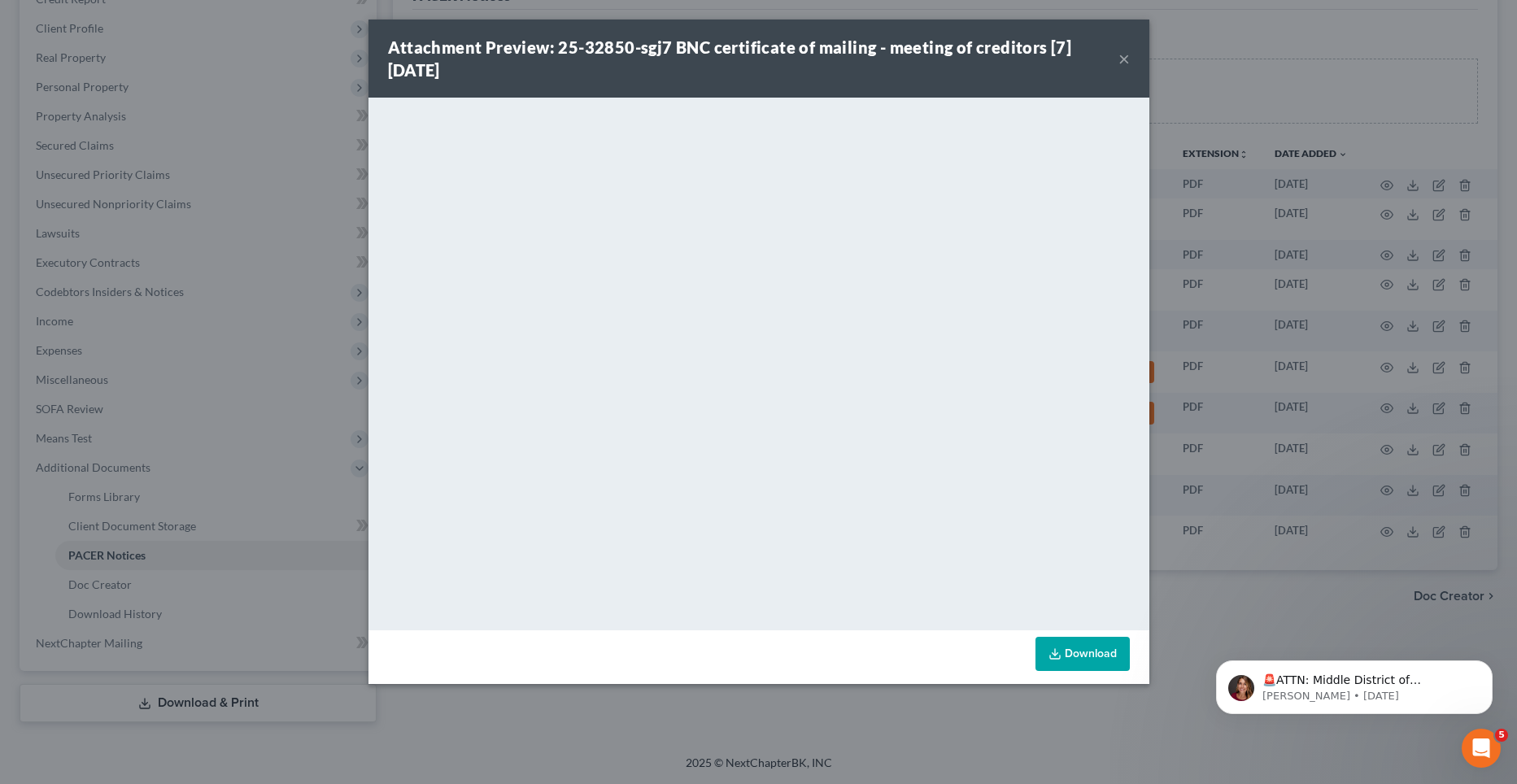
click at [1120, 57] on button "×" at bounding box center [1124, 58] width 12 height 20
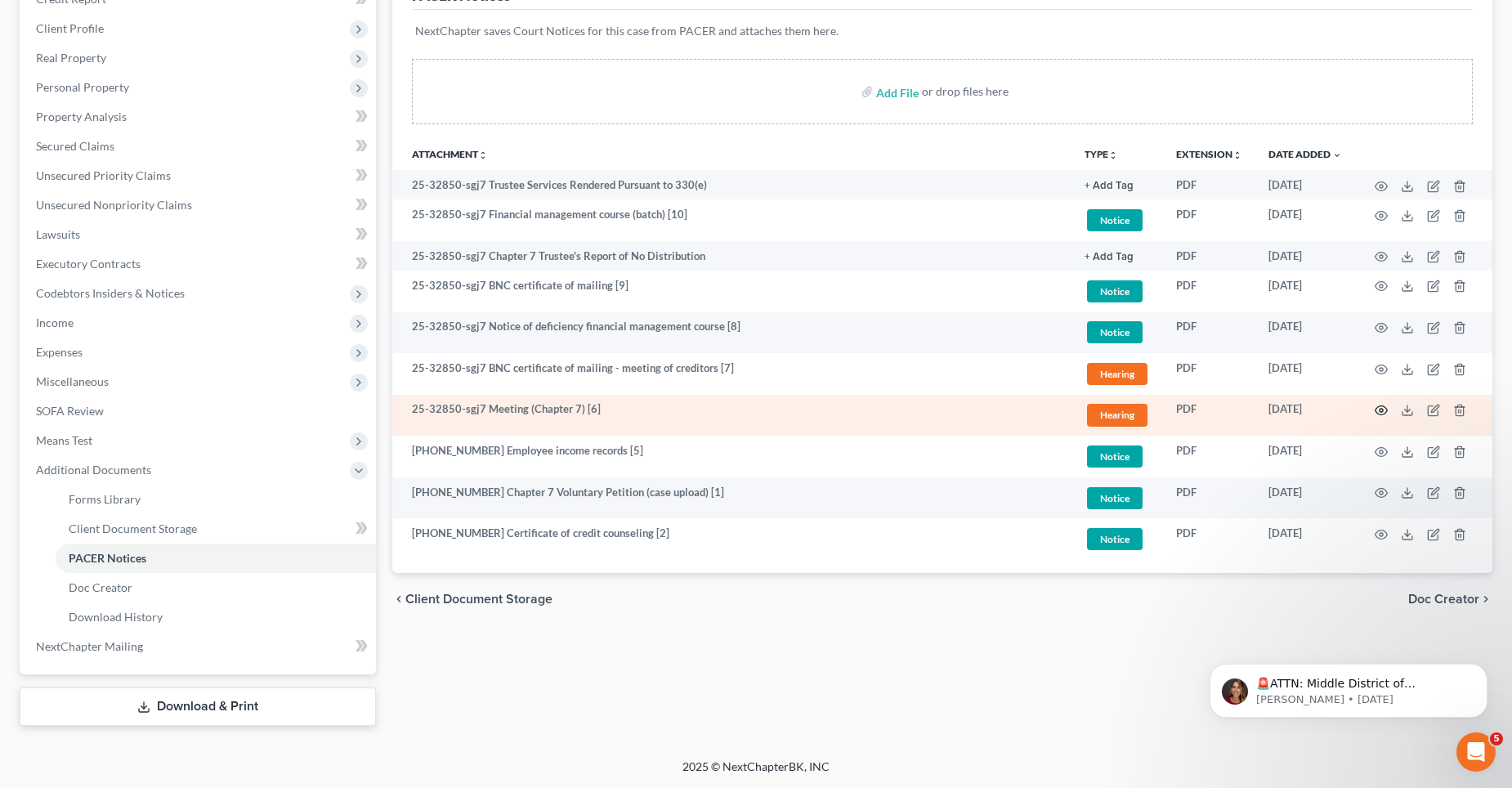
click at [1378, 405] on icon "button" at bounding box center [1380, 409] width 13 height 13
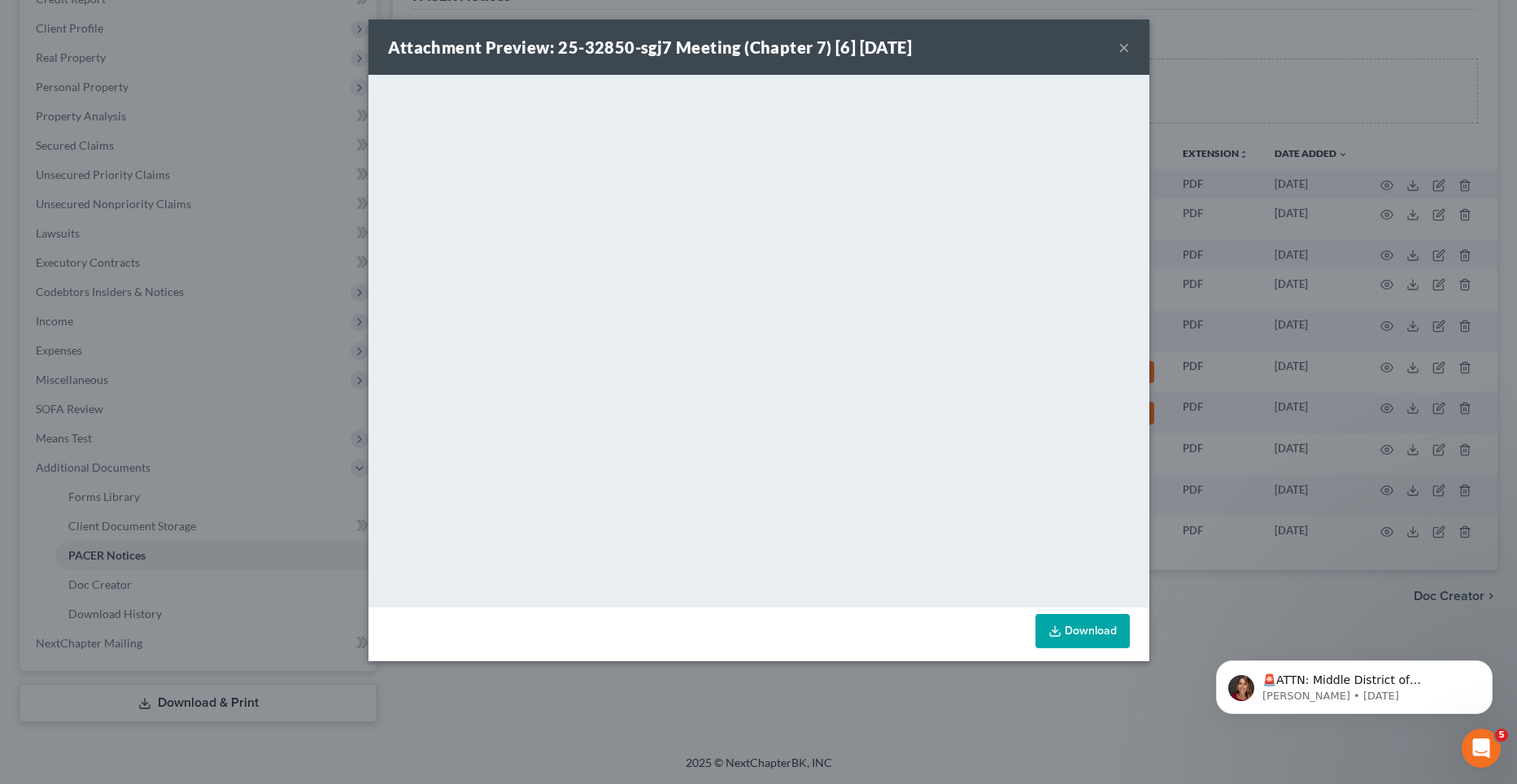
click at [1120, 45] on button "×" at bounding box center [1124, 47] width 12 height 20
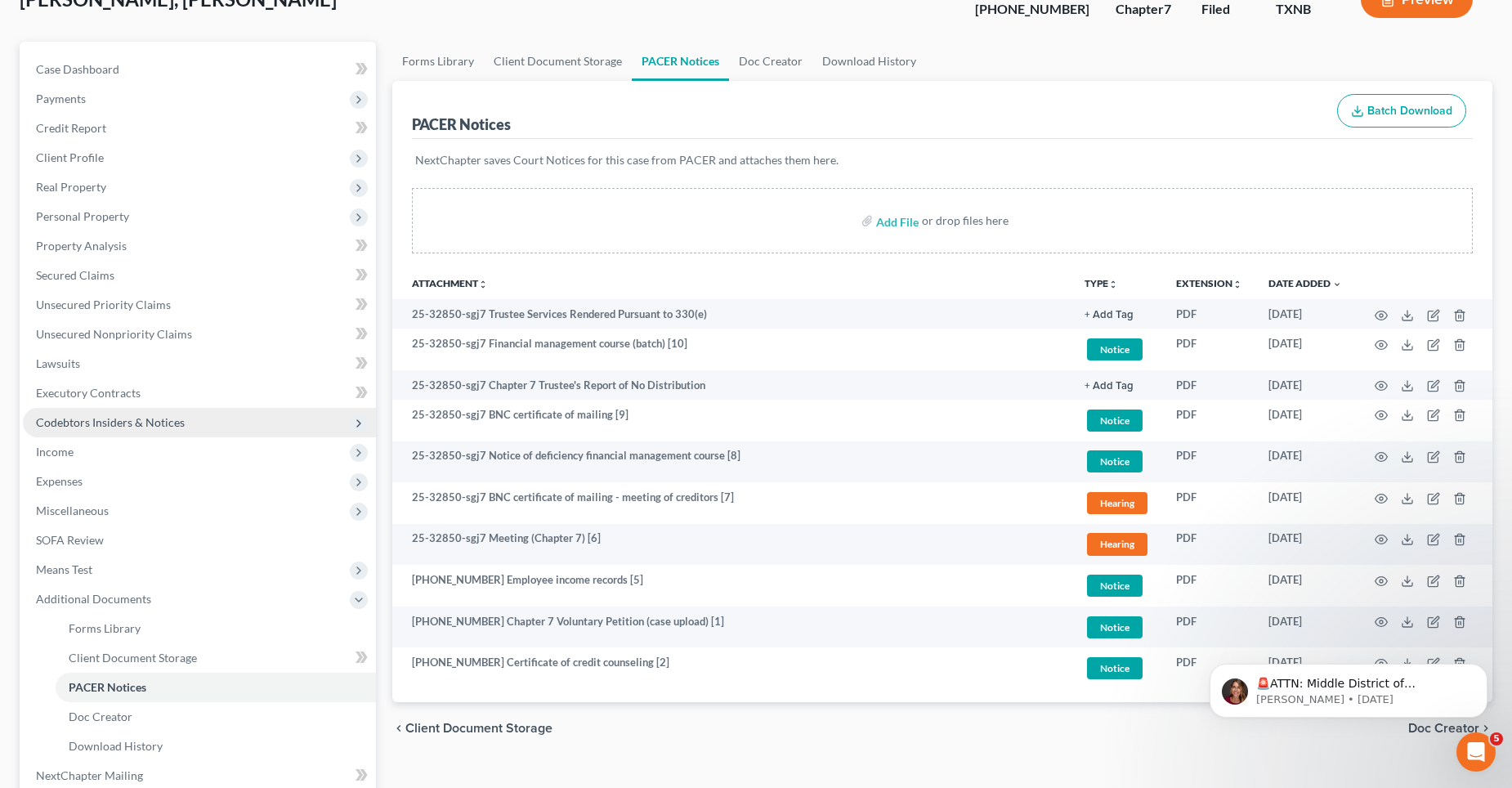
scroll to position [0, 0]
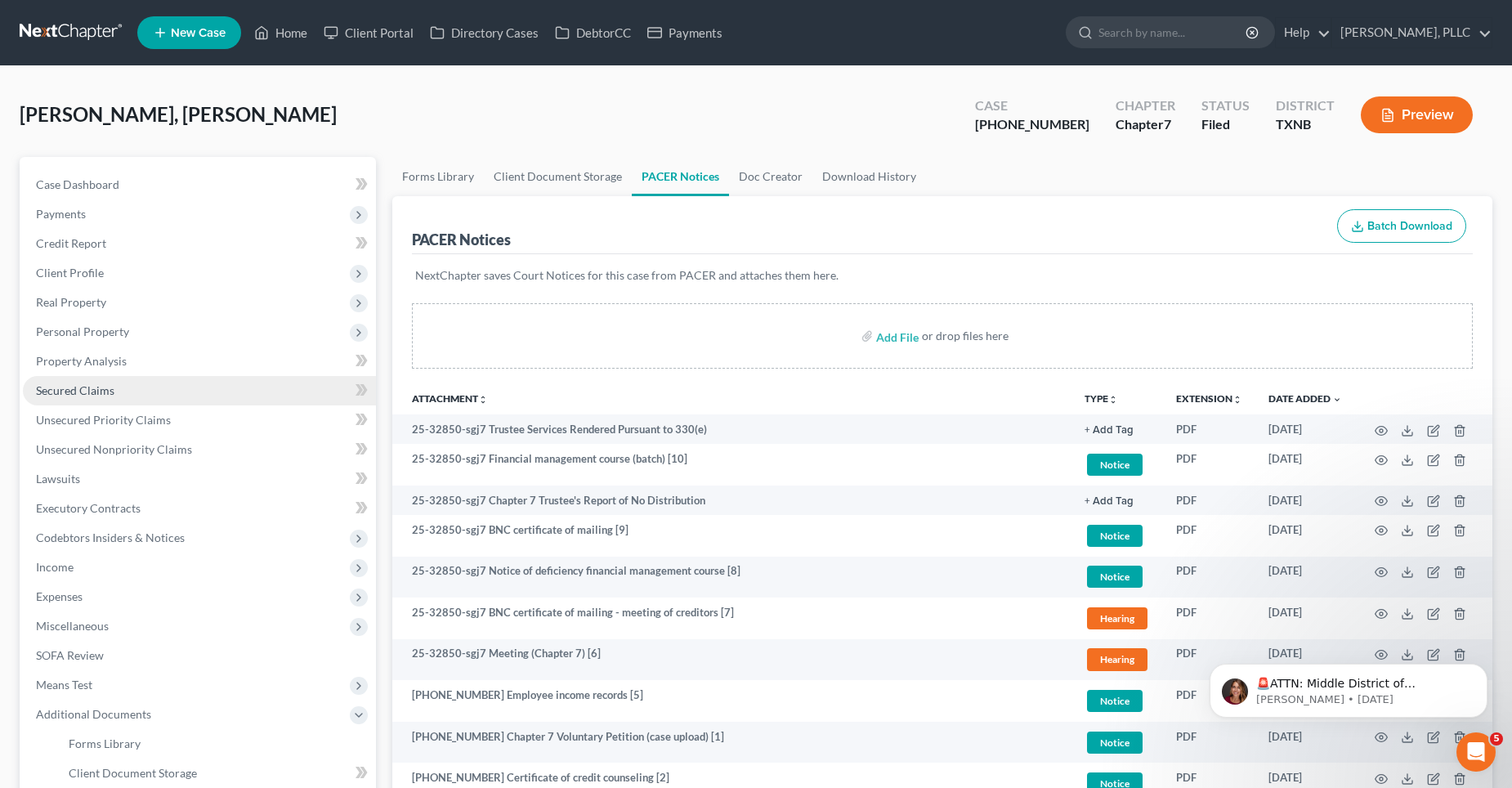
click at [102, 386] on span "Secured Claims" at bounding box center [74, 391] width 78 height 14
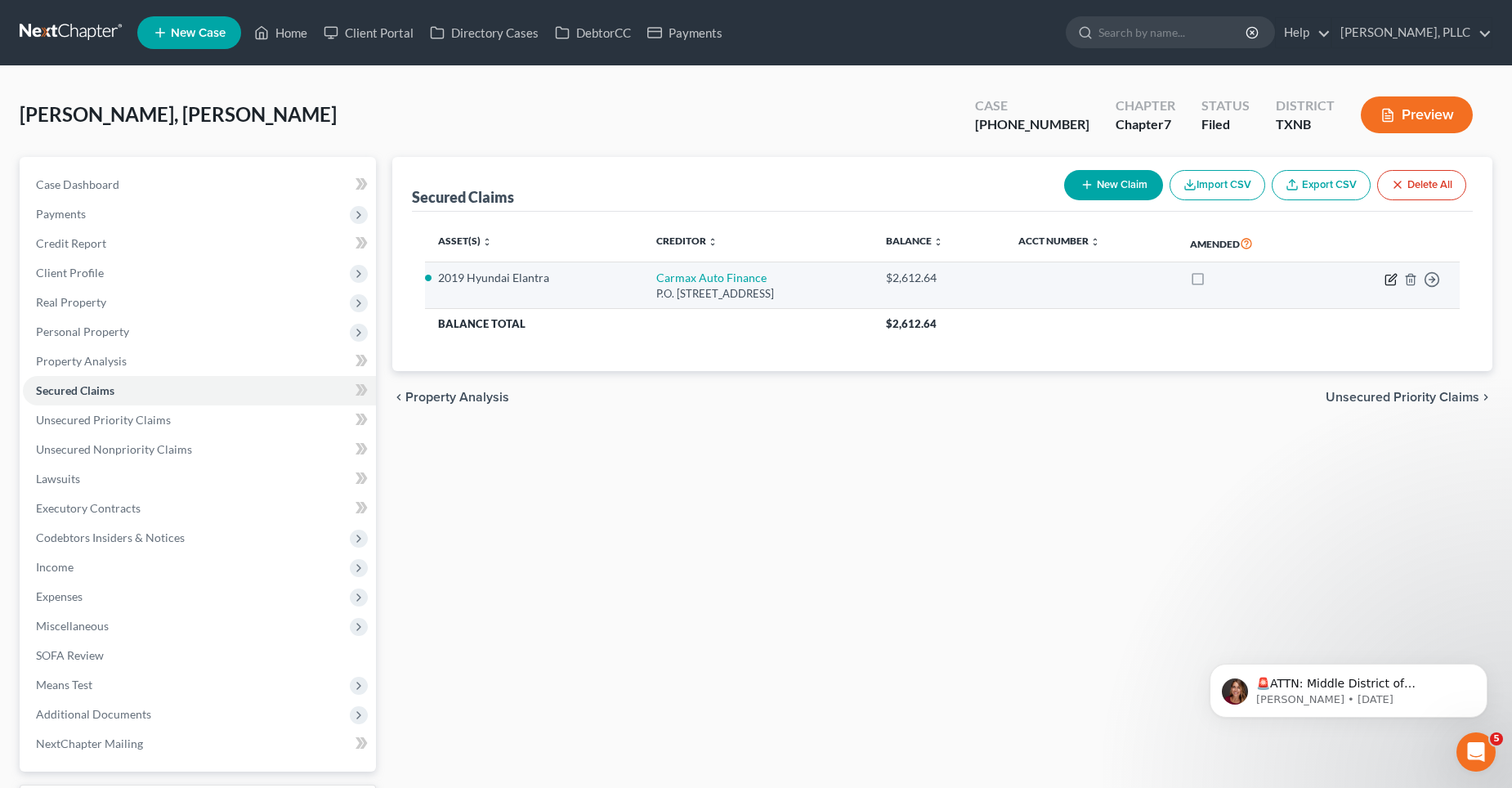
click at [1391, 280] on icon "button" at bounding box center [1390, 279] width 13 height 13
select select "10"
select select "2"
select select "0"
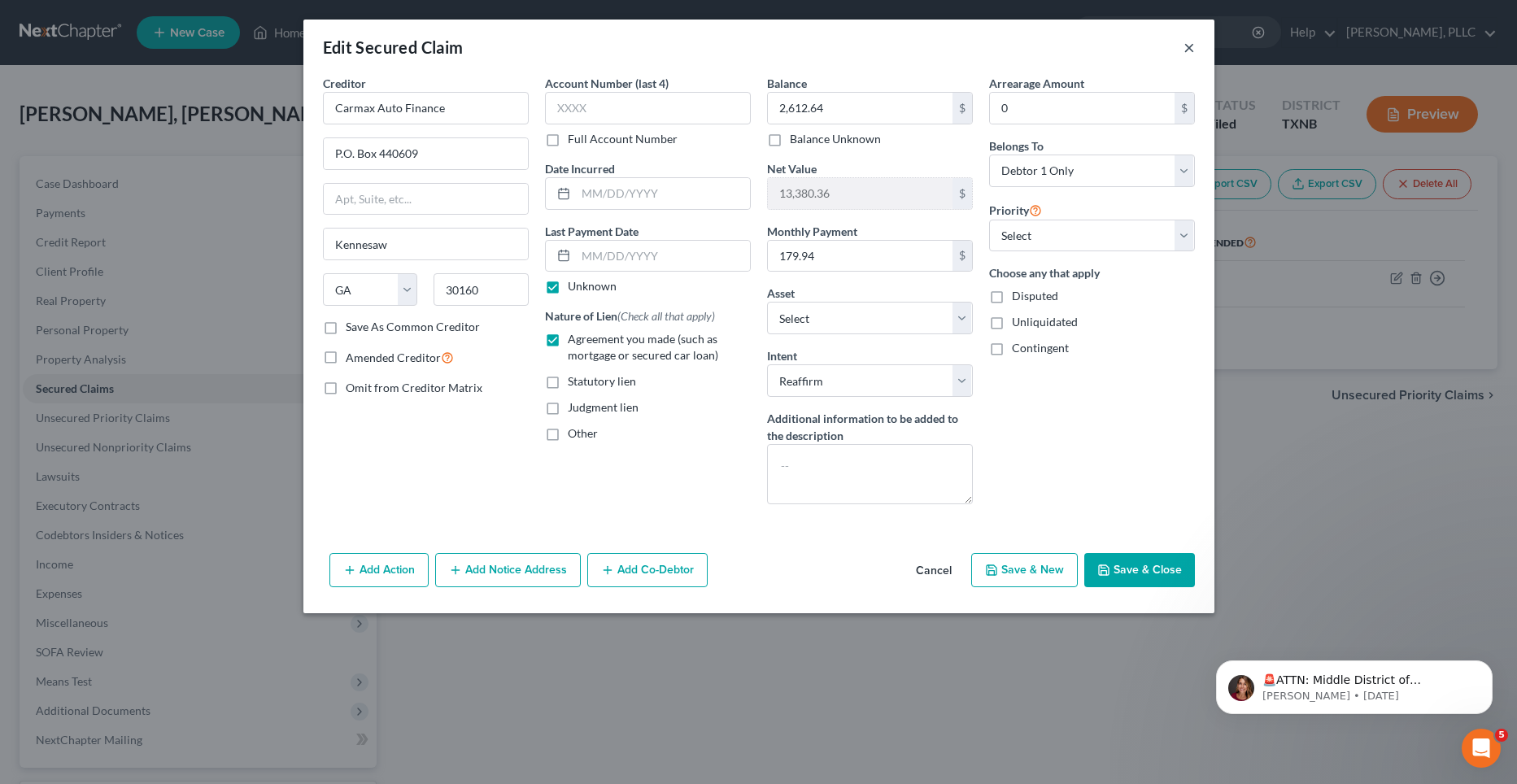
click at [1186, 49] on button "×" at bounding box center [1190, 47] width 12 height 20
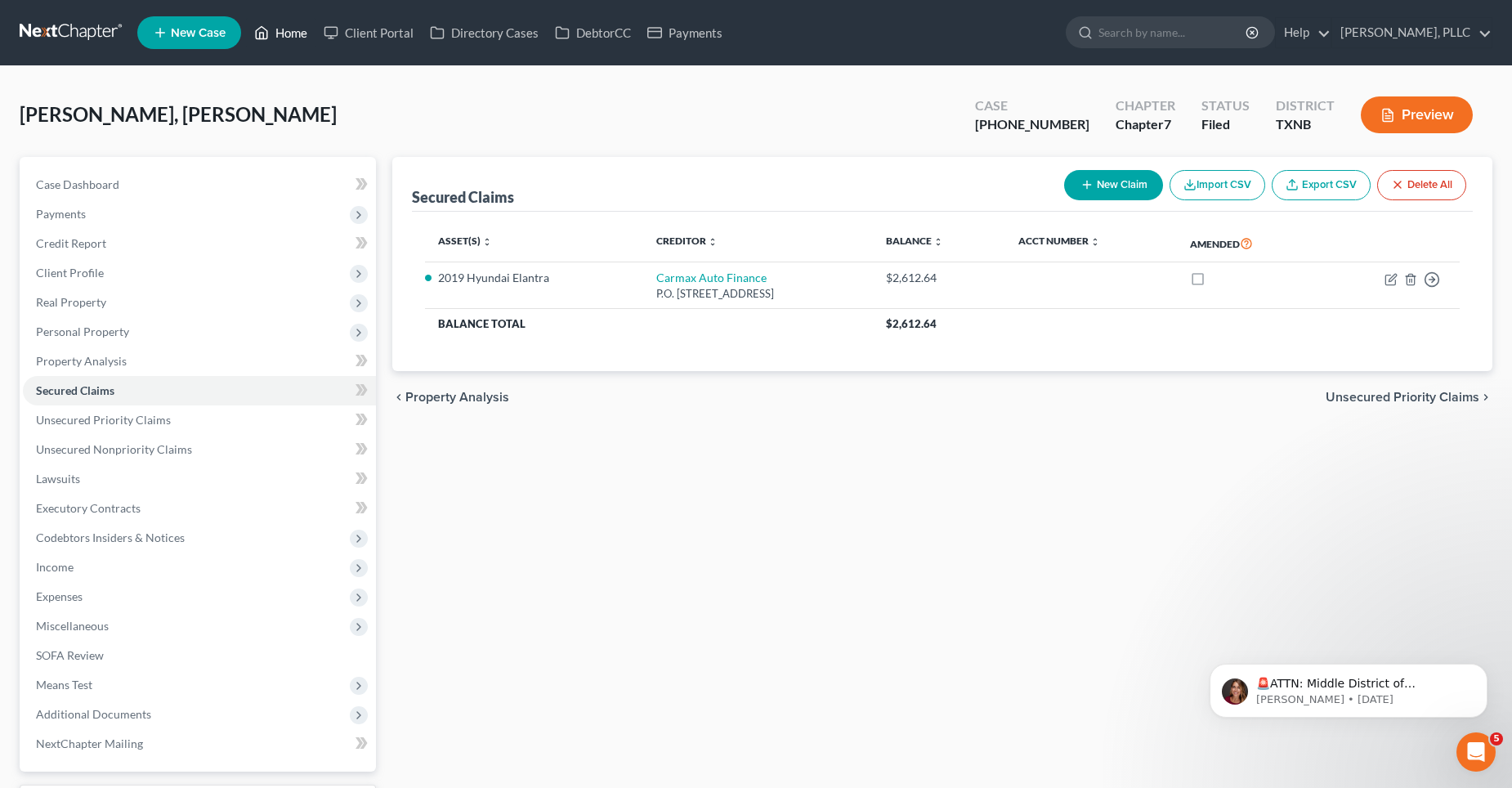
click at [284, 31] on link "Home" at bounding box center [280, 33] width 69 height 30
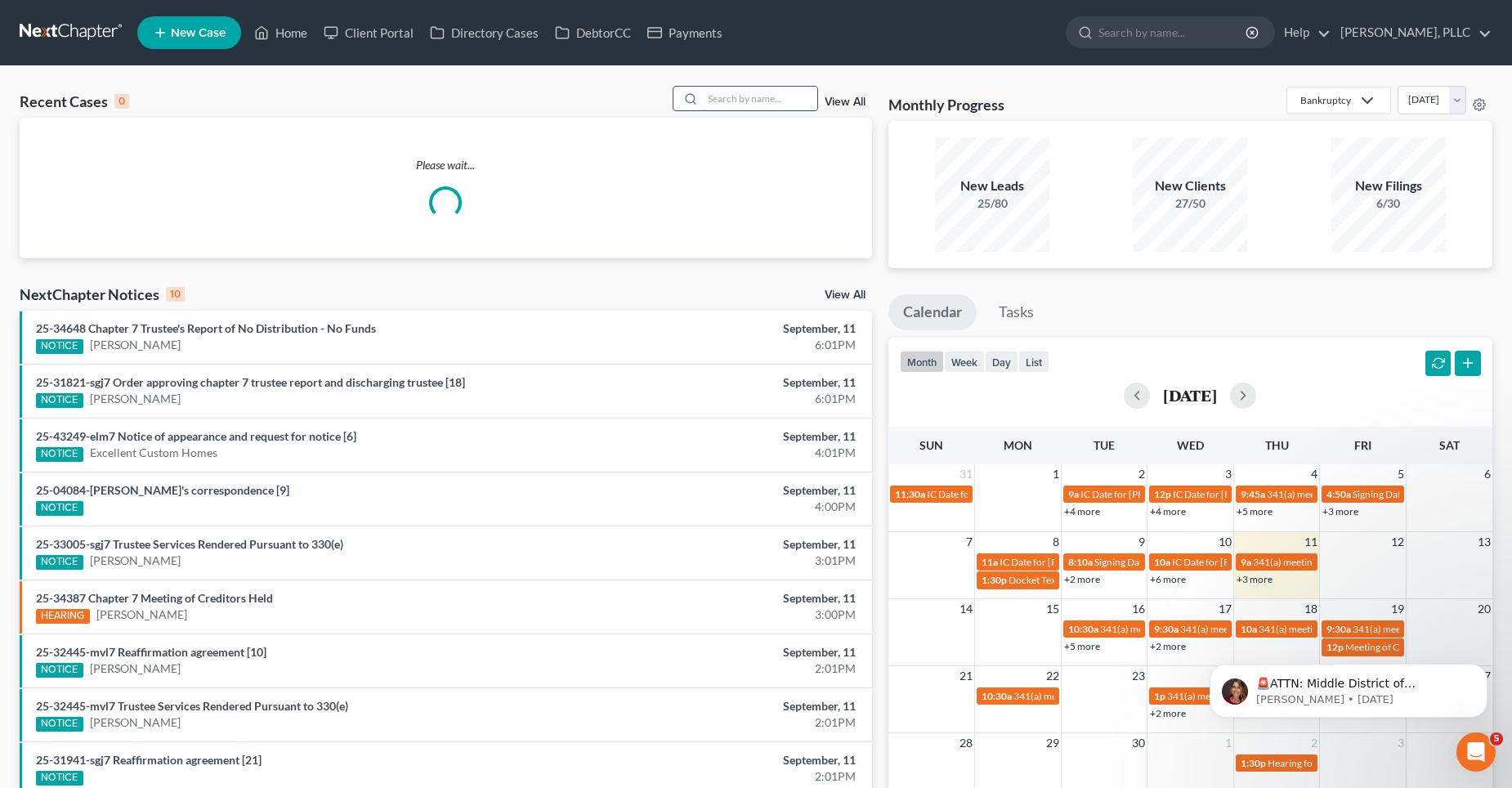
click at [722, 98] on input "search" at bounding box center [759, 98] width 114 height 24
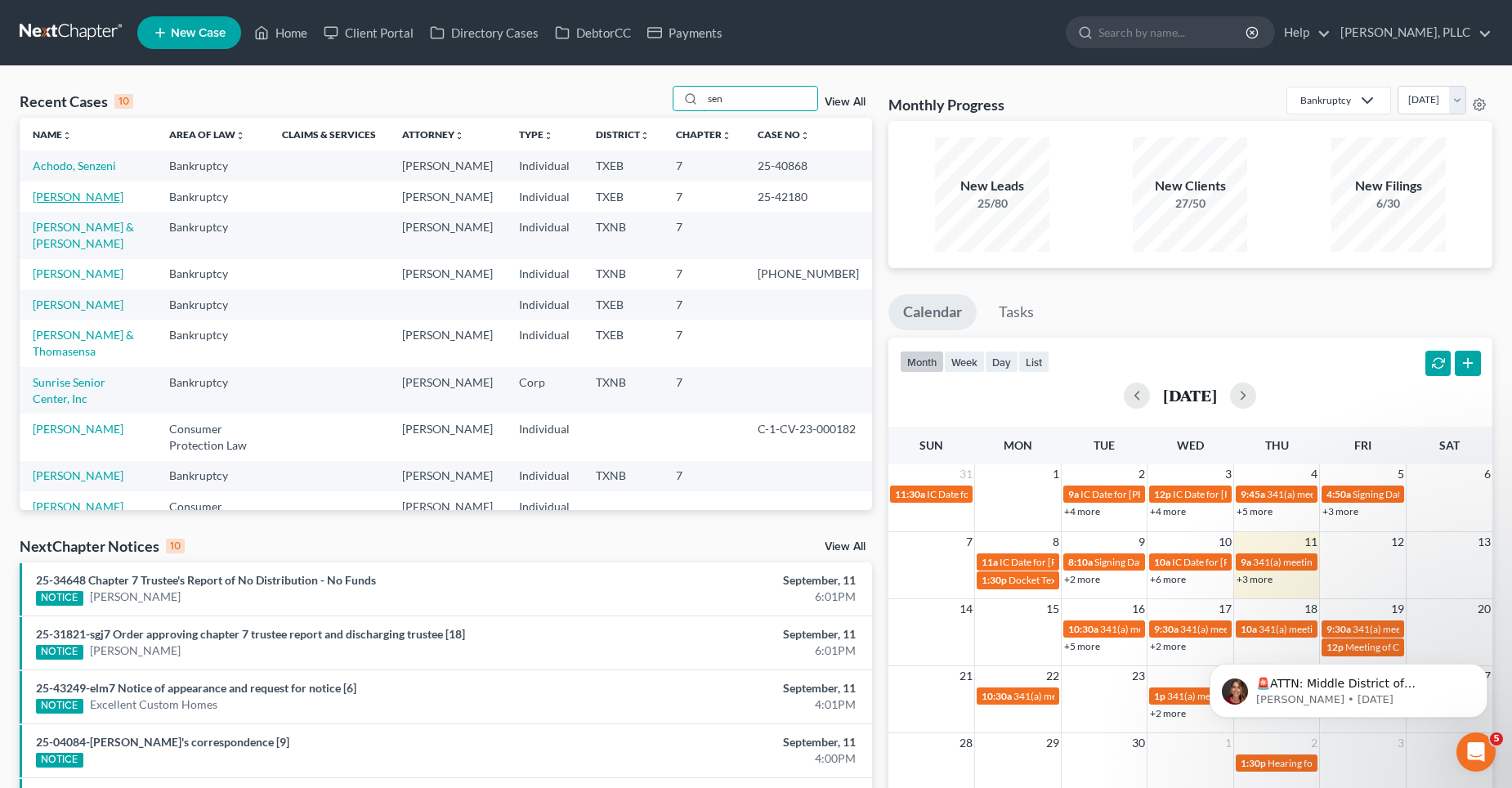
type input "sen"
click at [64, 200] on link "[PERSON_NAME]" at bounding box center [78, 196] width 91 height 14
select select "6"
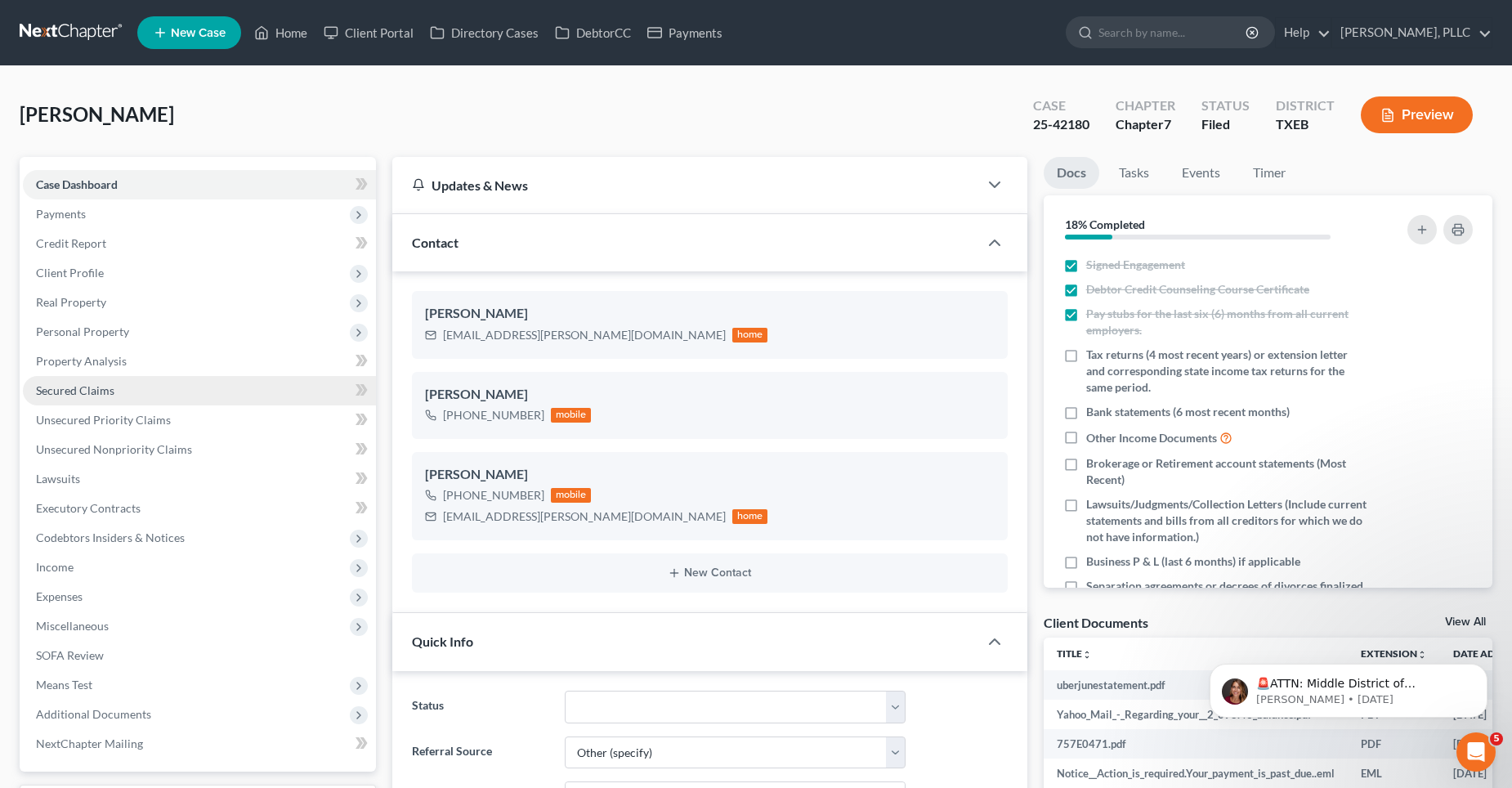
click at [92, 390] on span "Secured Claims" at bounding box center [74, 391] width 78 height 14
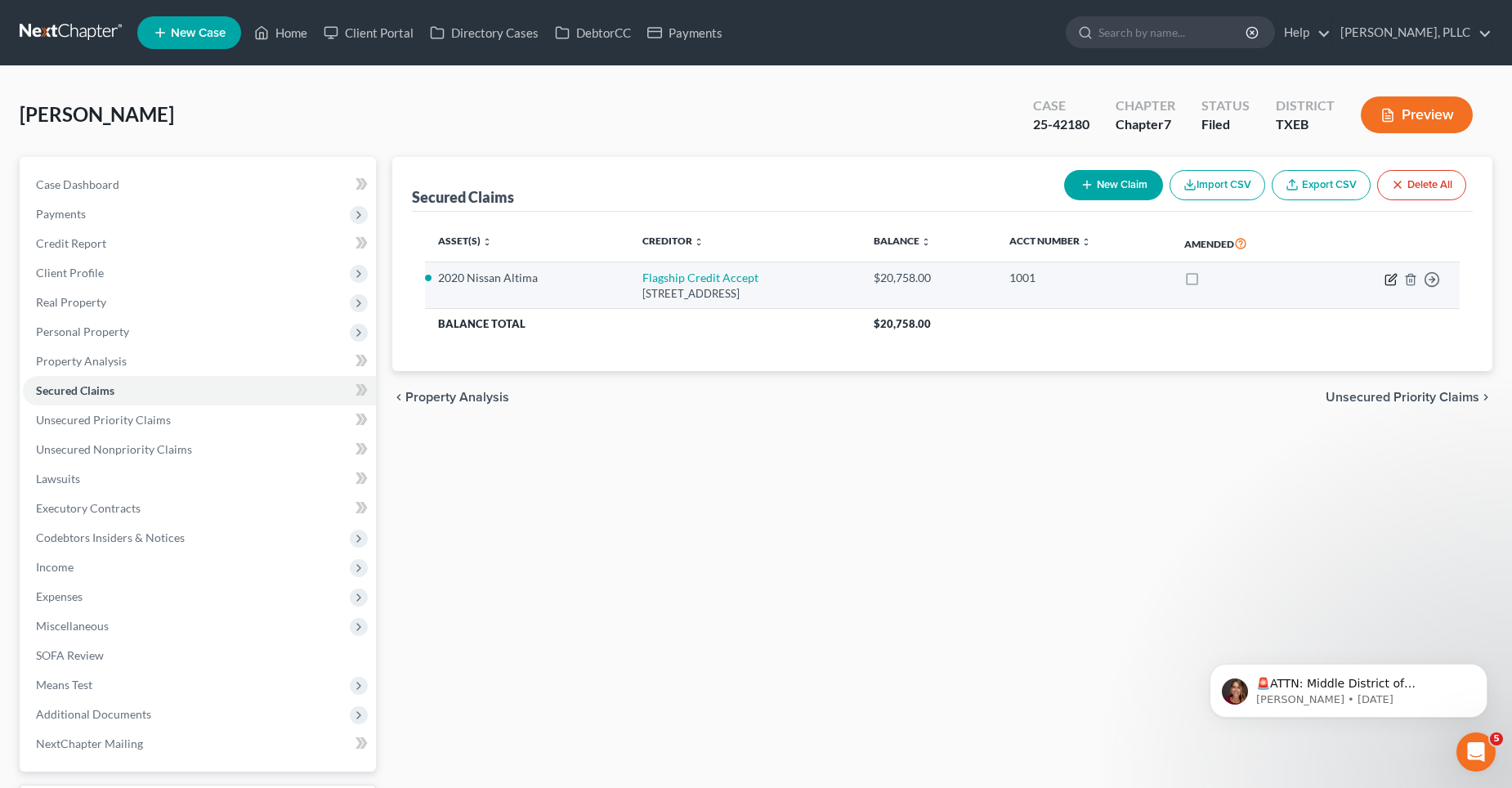
click at [1388, 278] on icon "button" at bounding box center [1390, 279] width 13 height 13
select select "35"
select select "2"
select select "0"
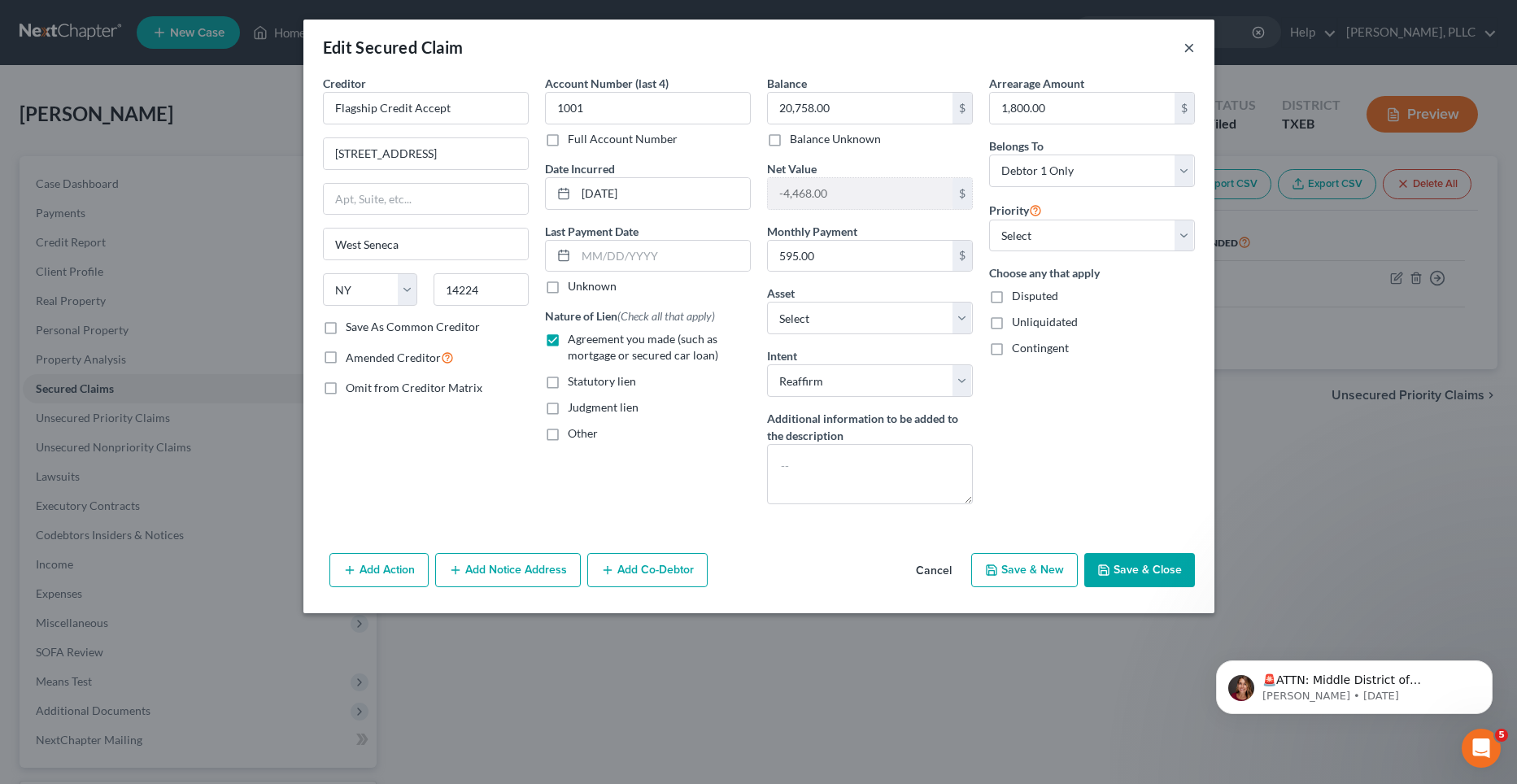
click at [1190, 53] on button "×" at bounding box center [1190, 47] width 12 height 20
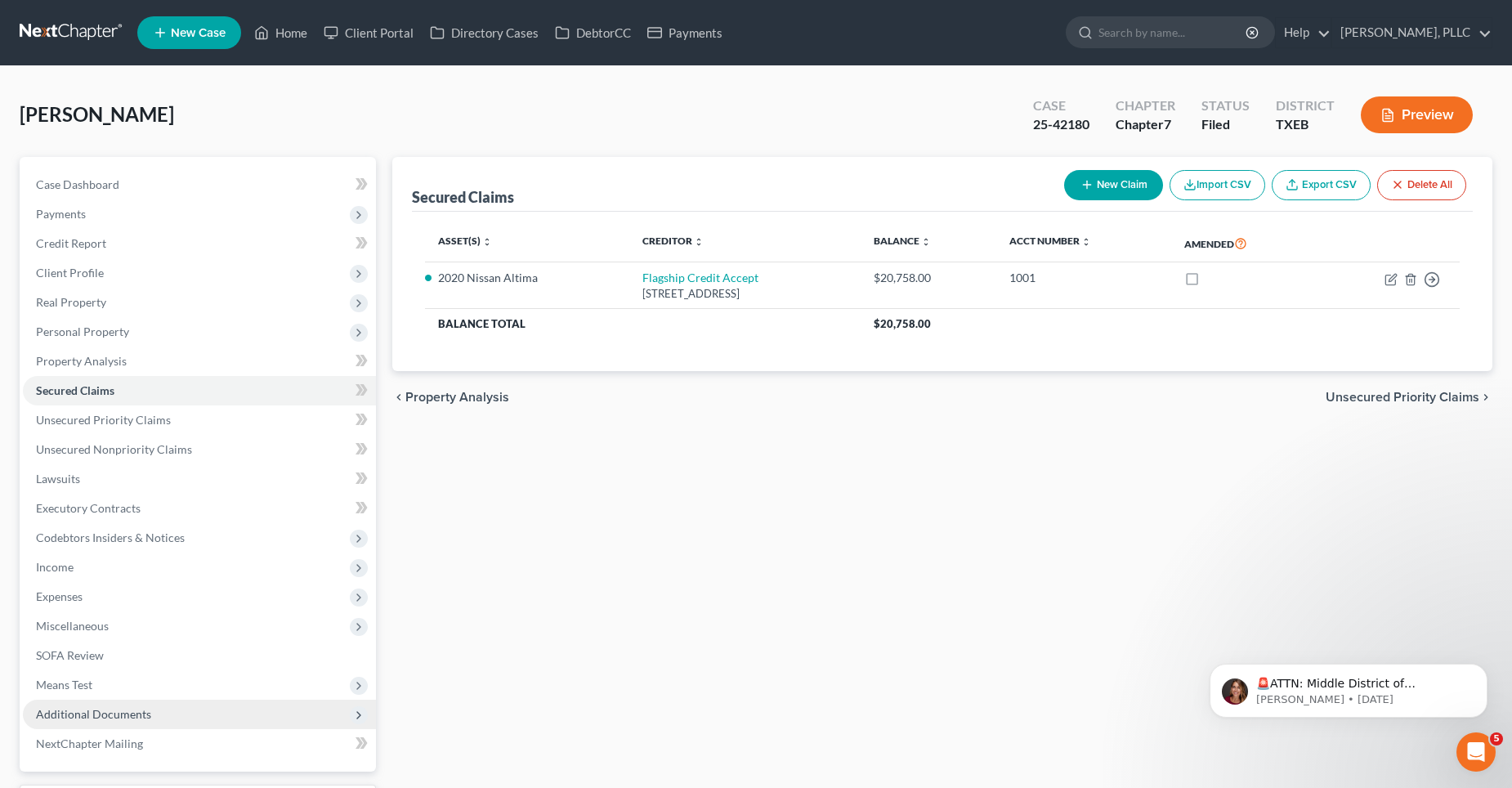
click at [77, 711] on span "Additional Documents" at bounding box center [93, 714] width 115 height 14
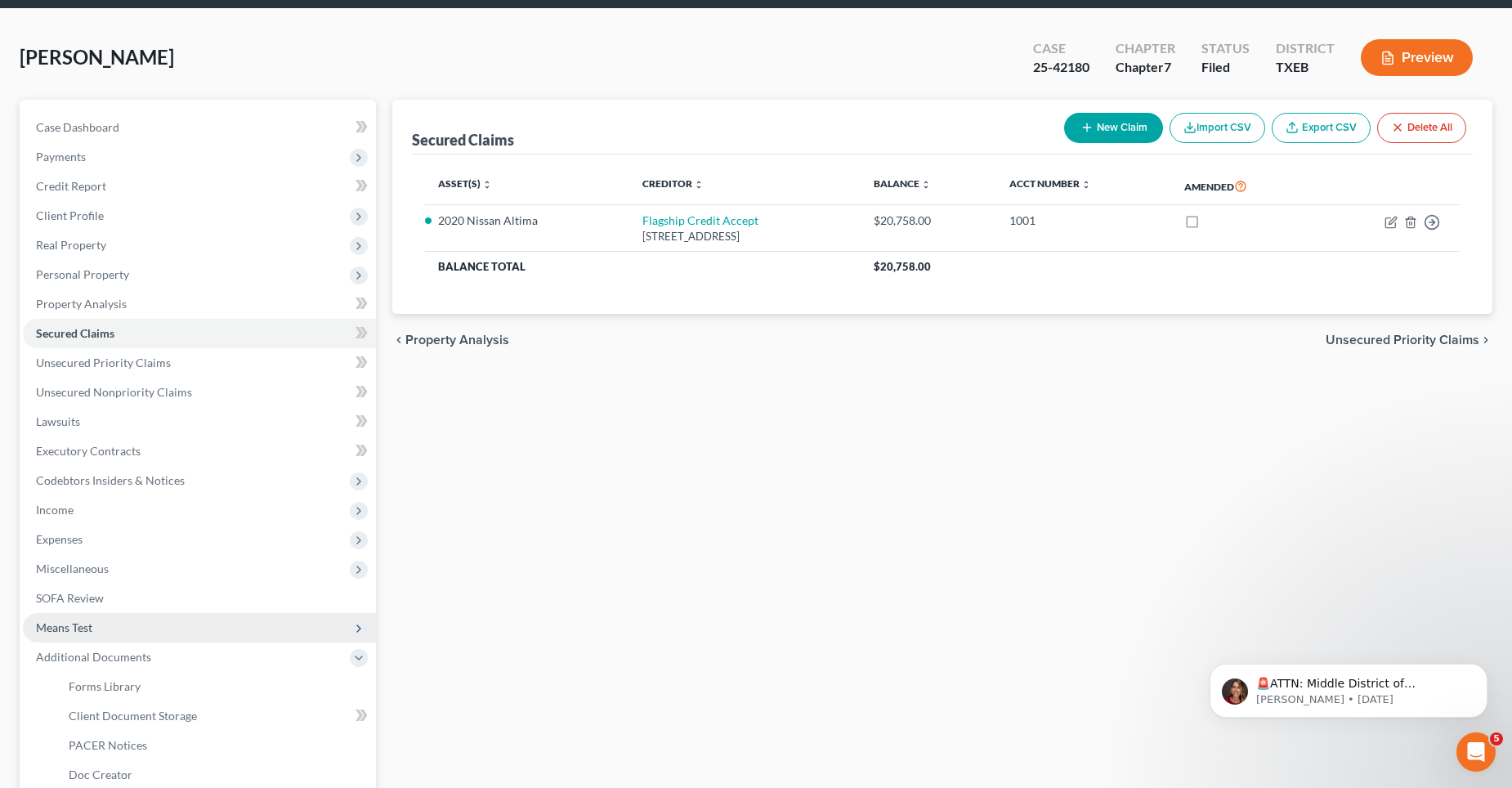
scroll to position [164, 0]
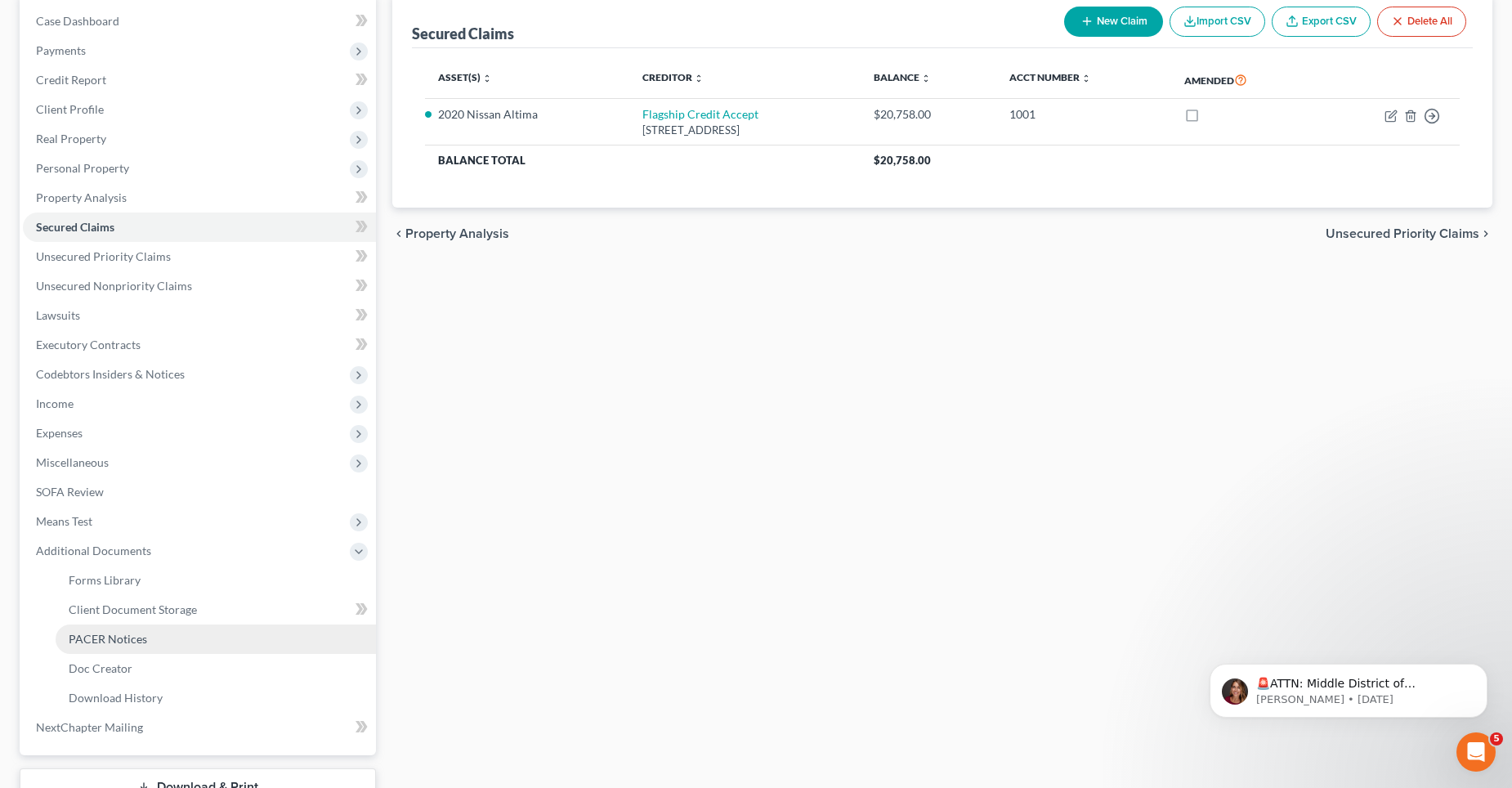
click at [113, 641] on span "PACER Notices" at bounding box center [107, 639] width 78 height 14
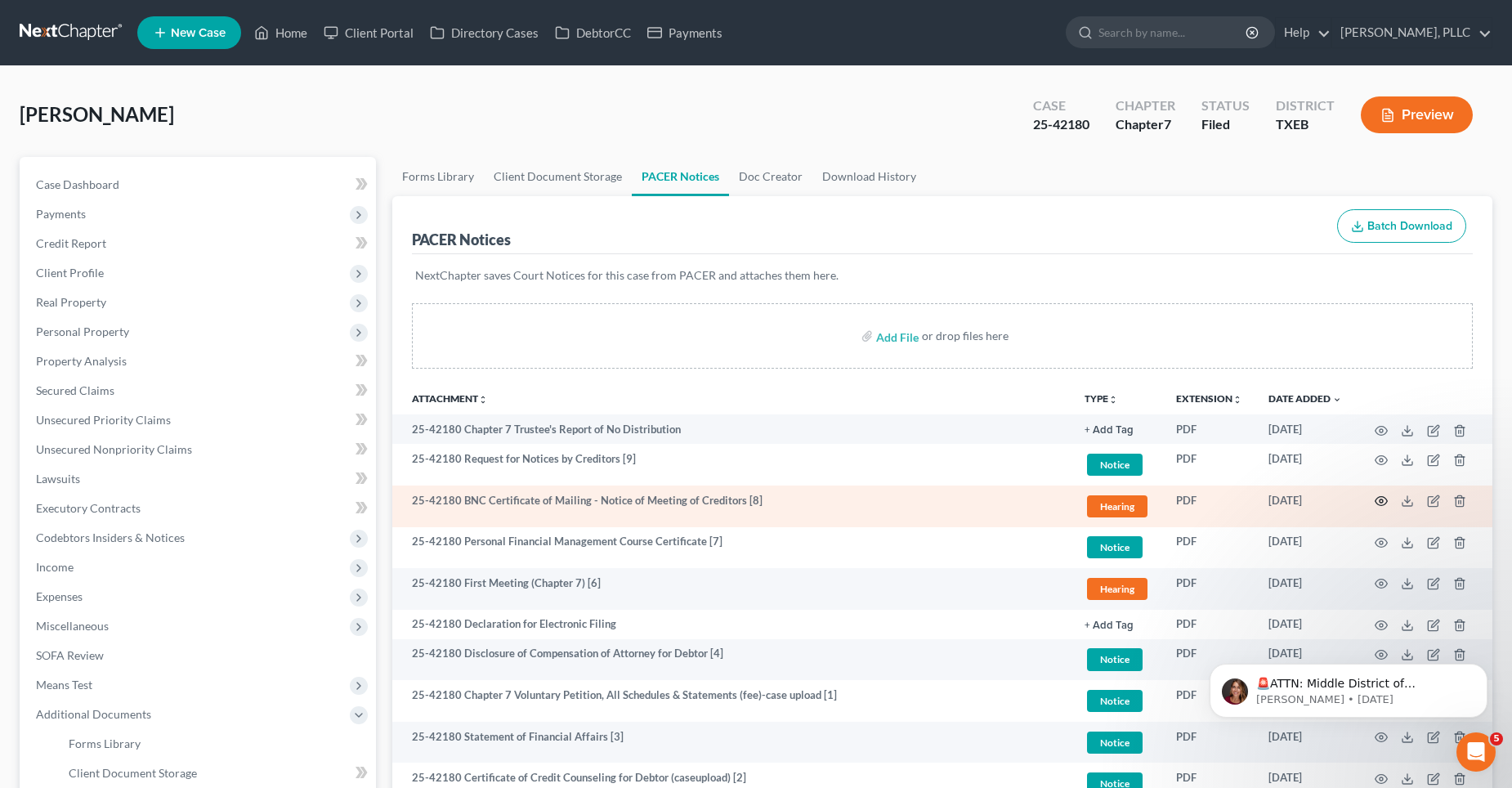
click at [1381, 502] on icon "button" at bounding box center [1380, 501] width 13 height 13
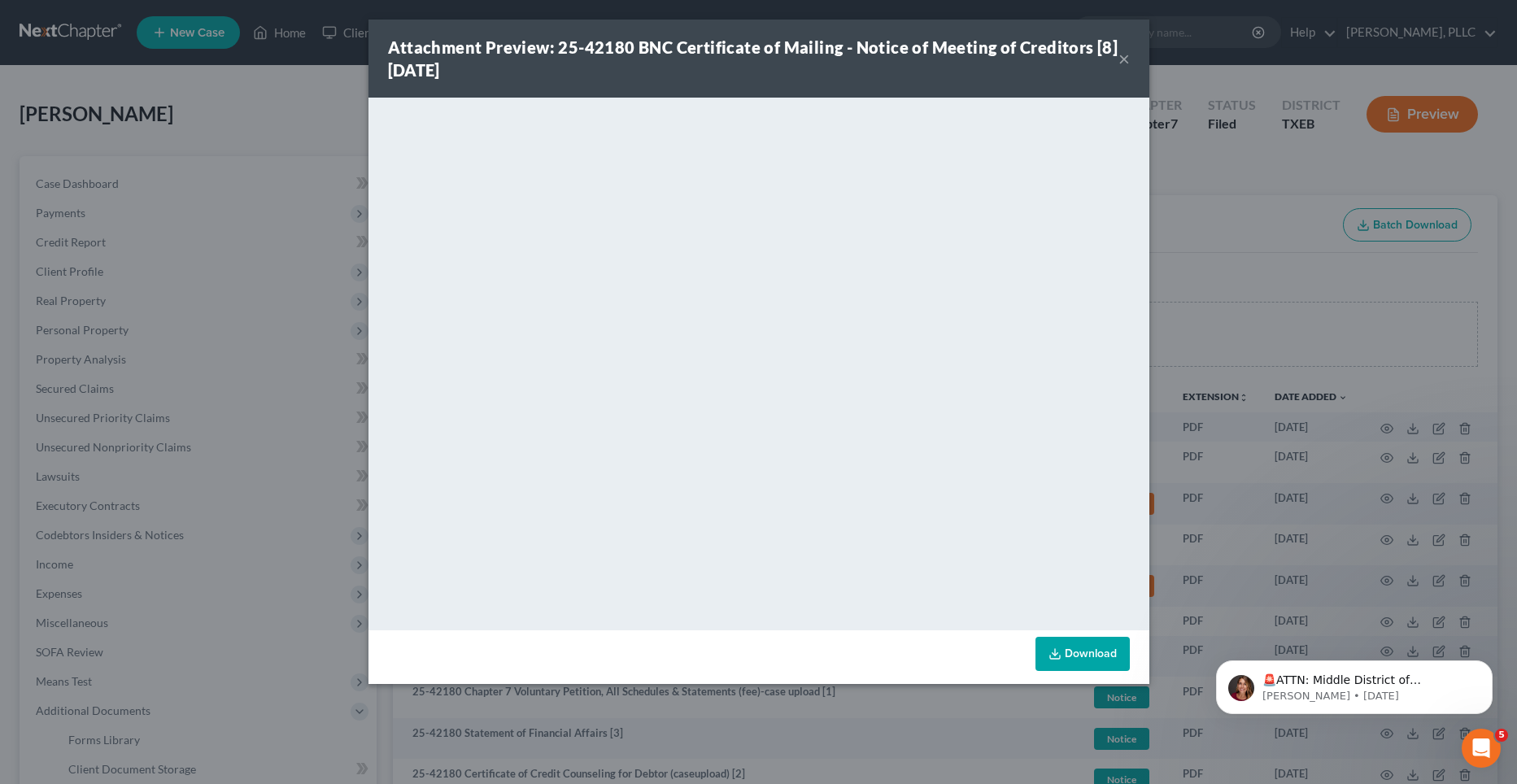
drag, startPoint x: 1124, startPoint y: 54, endPoint x: 1127, endPoint y: 75, distance: 21.2
click at [1124, 53] on button "×" at bounding box center [1124, 58] width 12 height 20
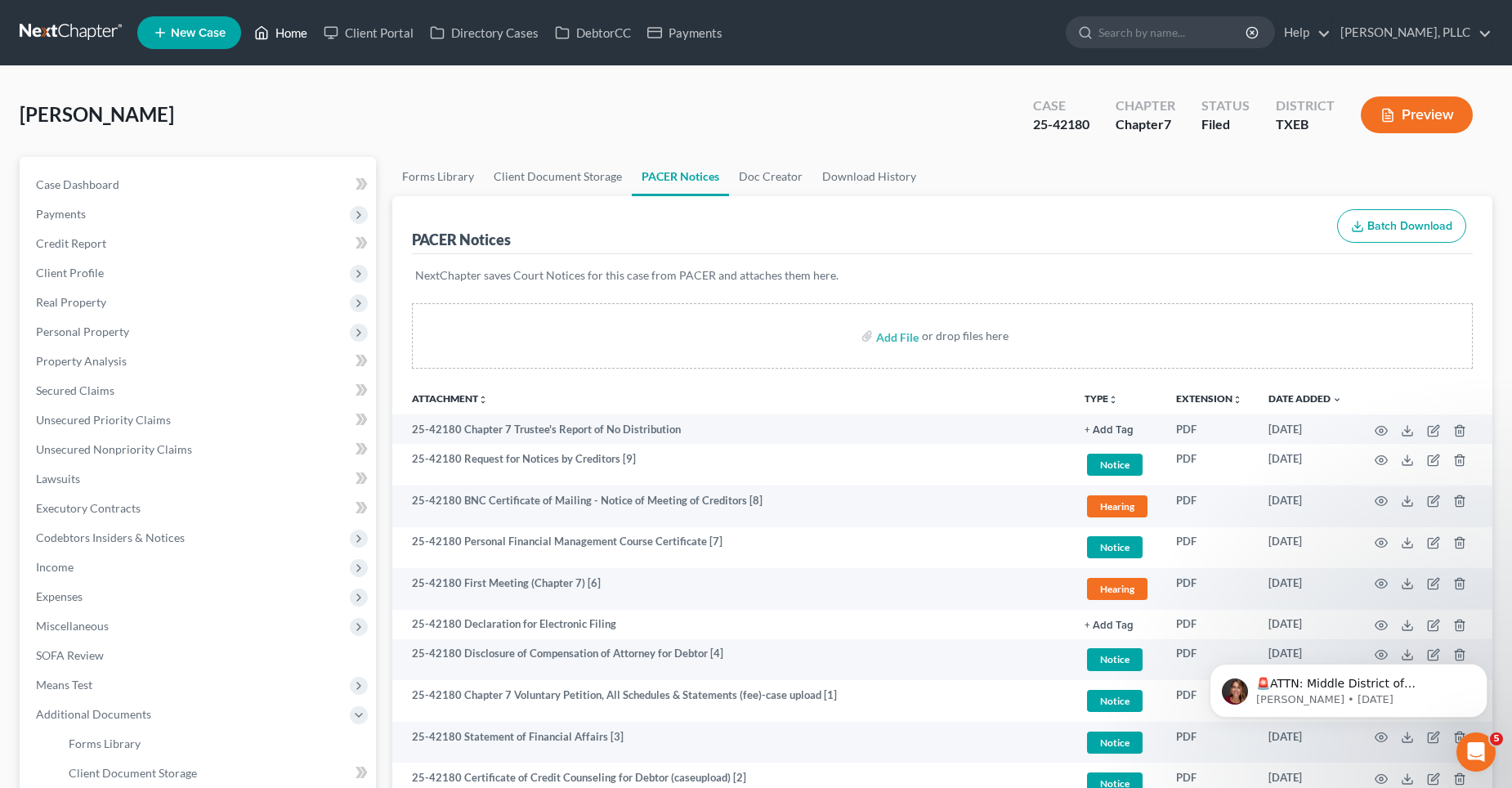
click at [288, 27] on link "Home" at bounding box center [280, 33] width 69 height 30
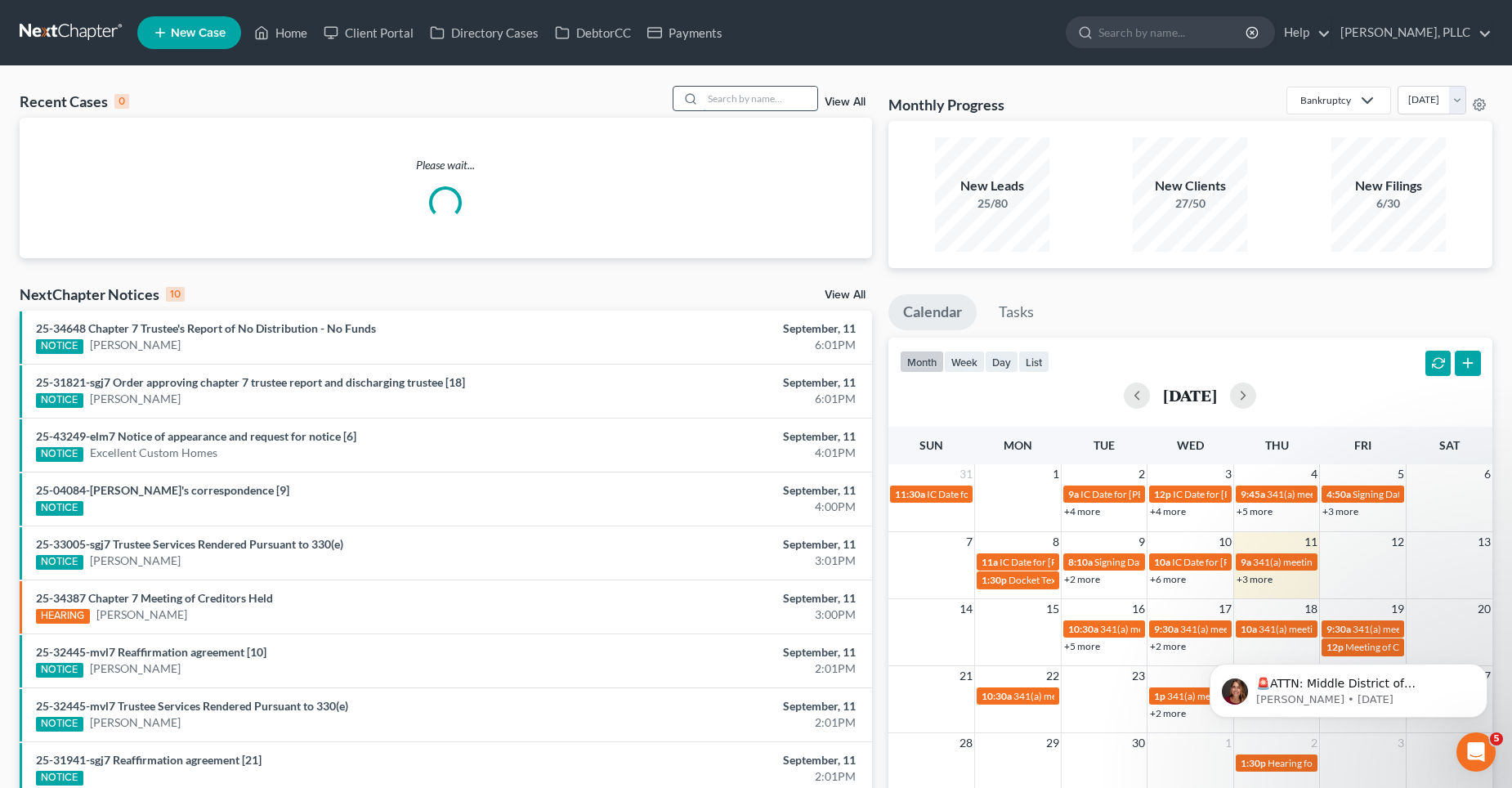
click at [722, 105] on input "search" at bounding box center [759, 98] width 114 height 24
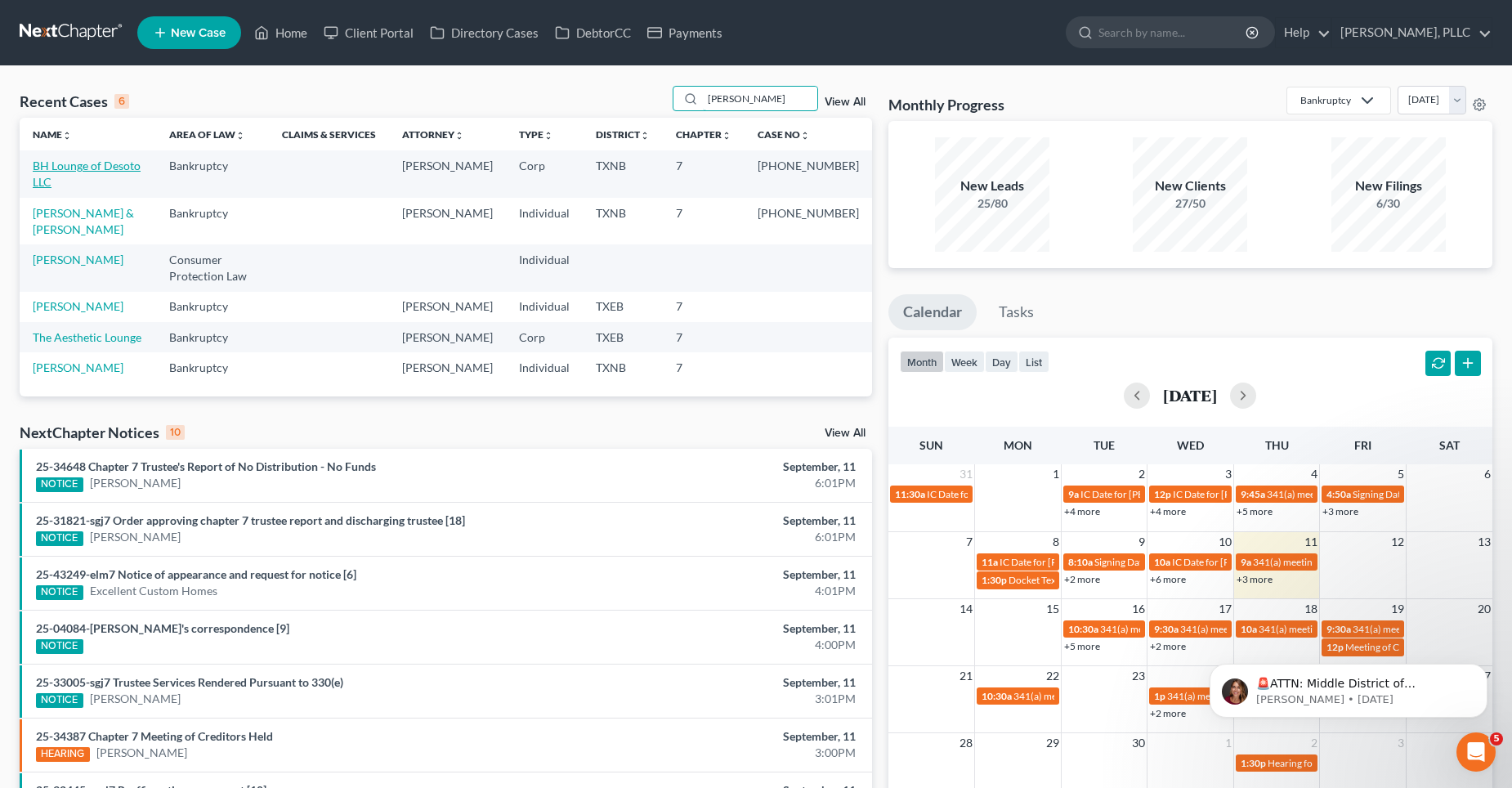
type input "[PERSON_NAME]"
click at [79, 168] on link "BH Lounge of Desoto LLC" at bounding box center [86, 173] width 108 height 31
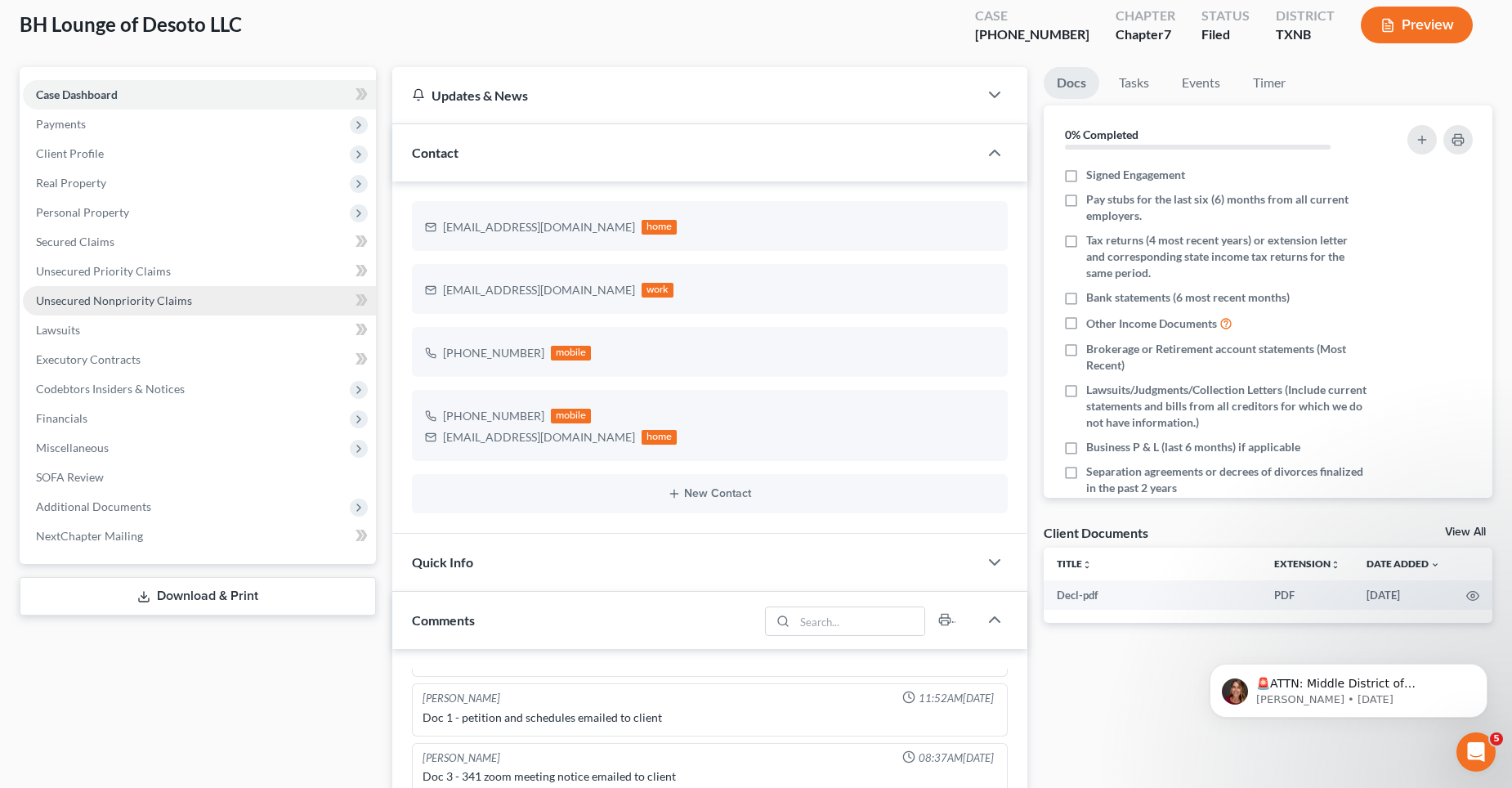
scroll to position [81, 0]
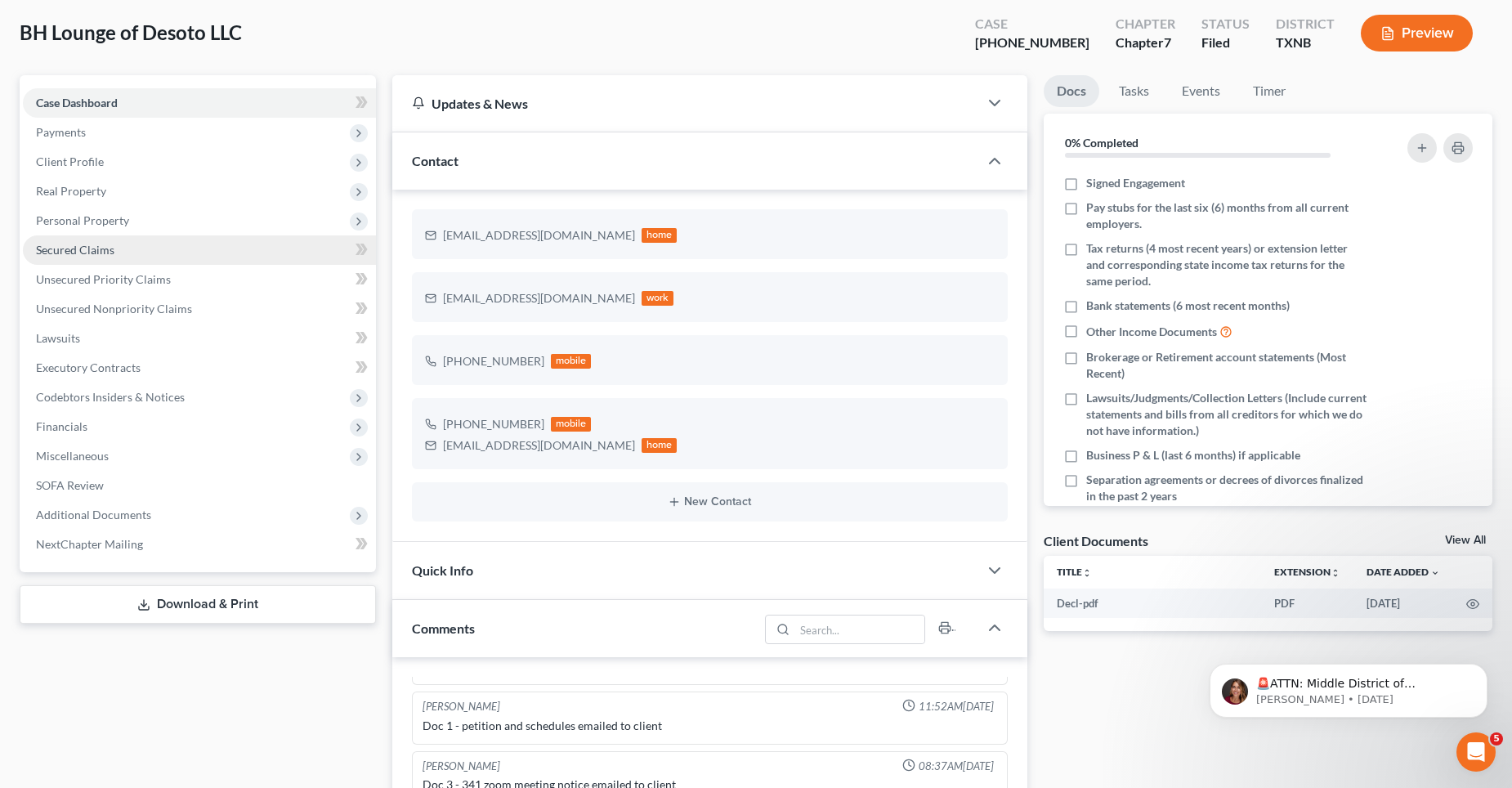
click at [95, 252] on span "Secured Claims" at bounding box center [74, 250] width 78 height 14
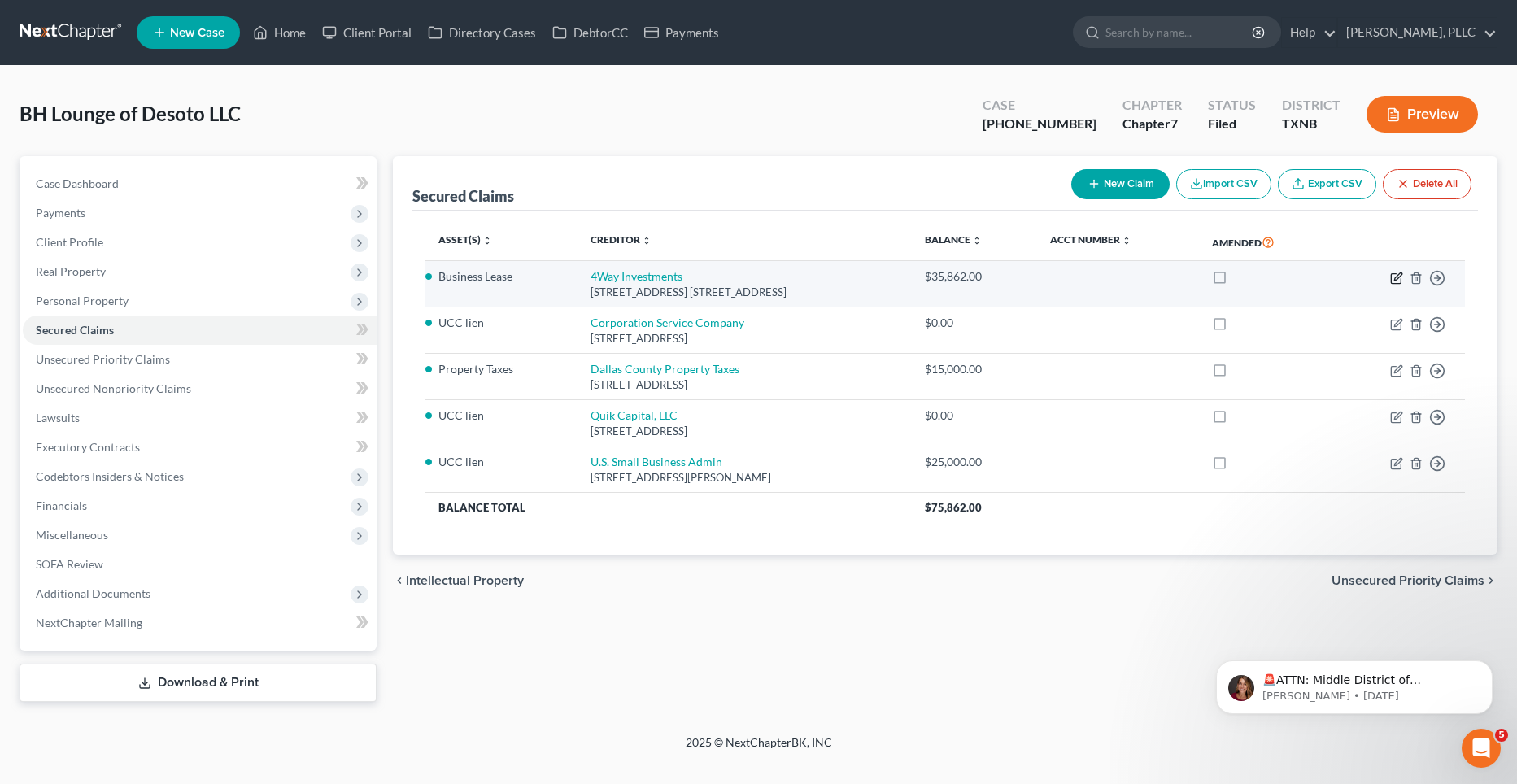
click at [1400, 277] on icon "button" at bounding box center [1398, 275] width 7 height 7
select select "45"
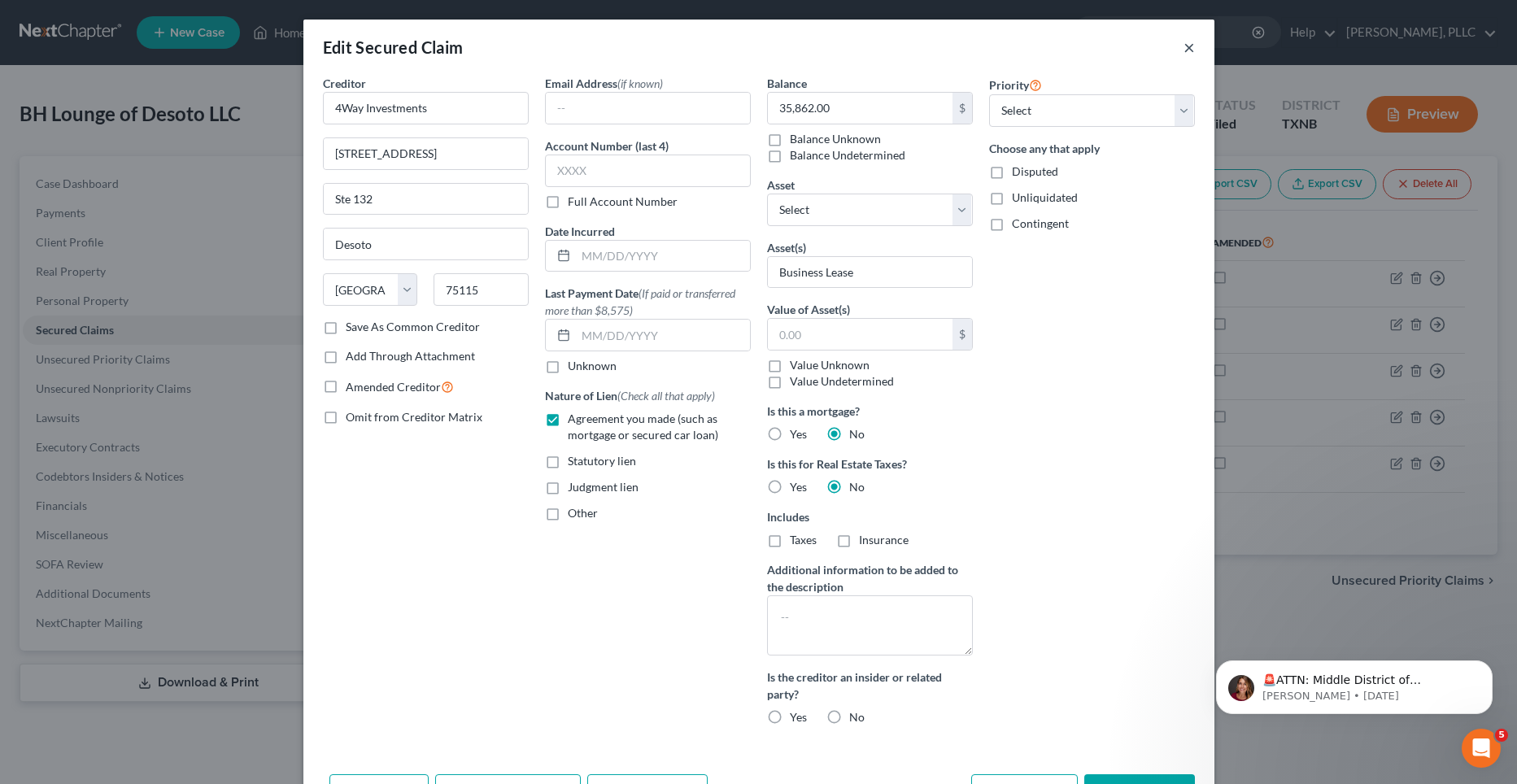
click at [1184, 48] on button "×" at bounding box center [1190, 47] width 12 height 20
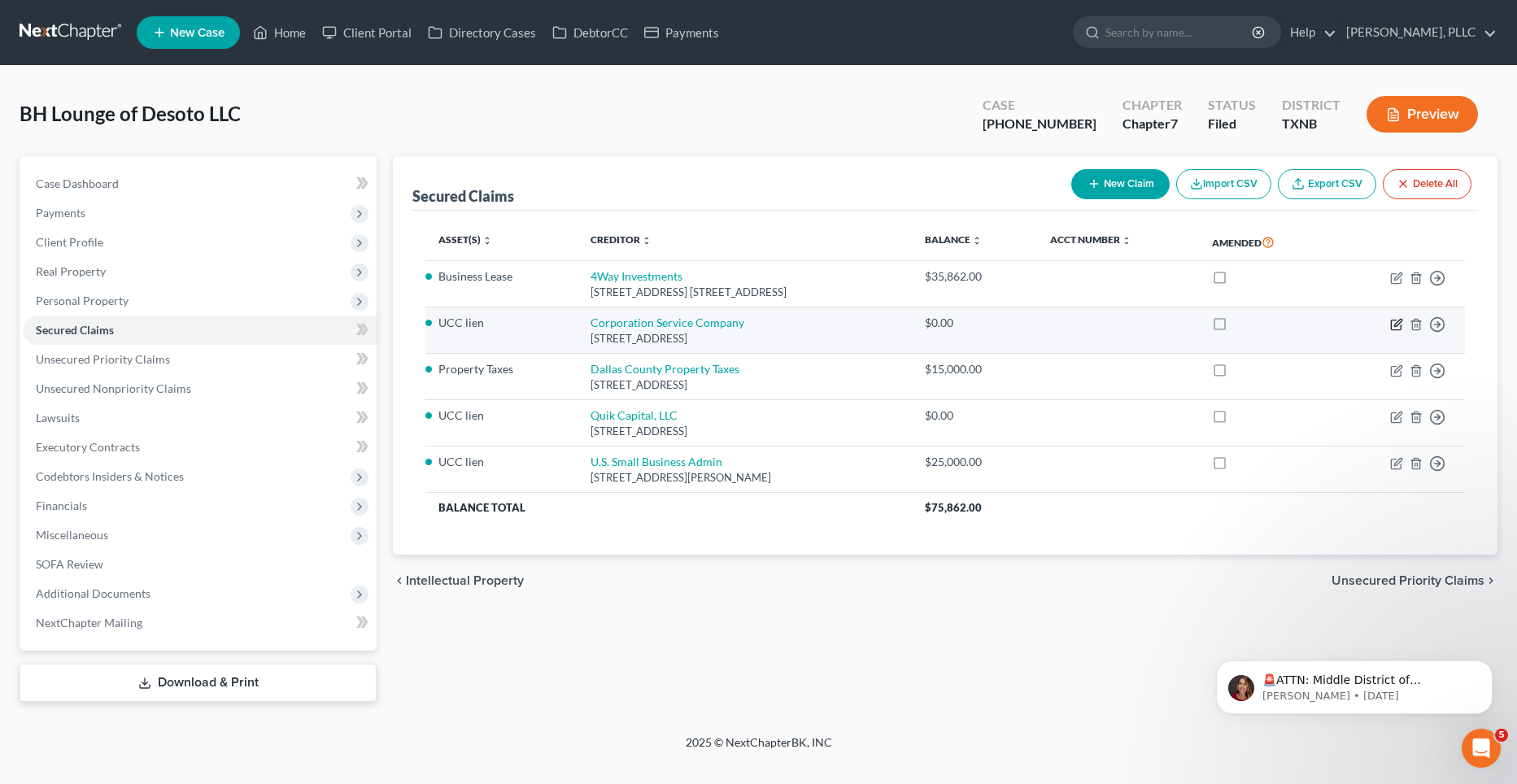
click at [1397, 322] on icon "button" at bounding box center [1398, 321] width 7 height 7
select select "14"
select select "0"
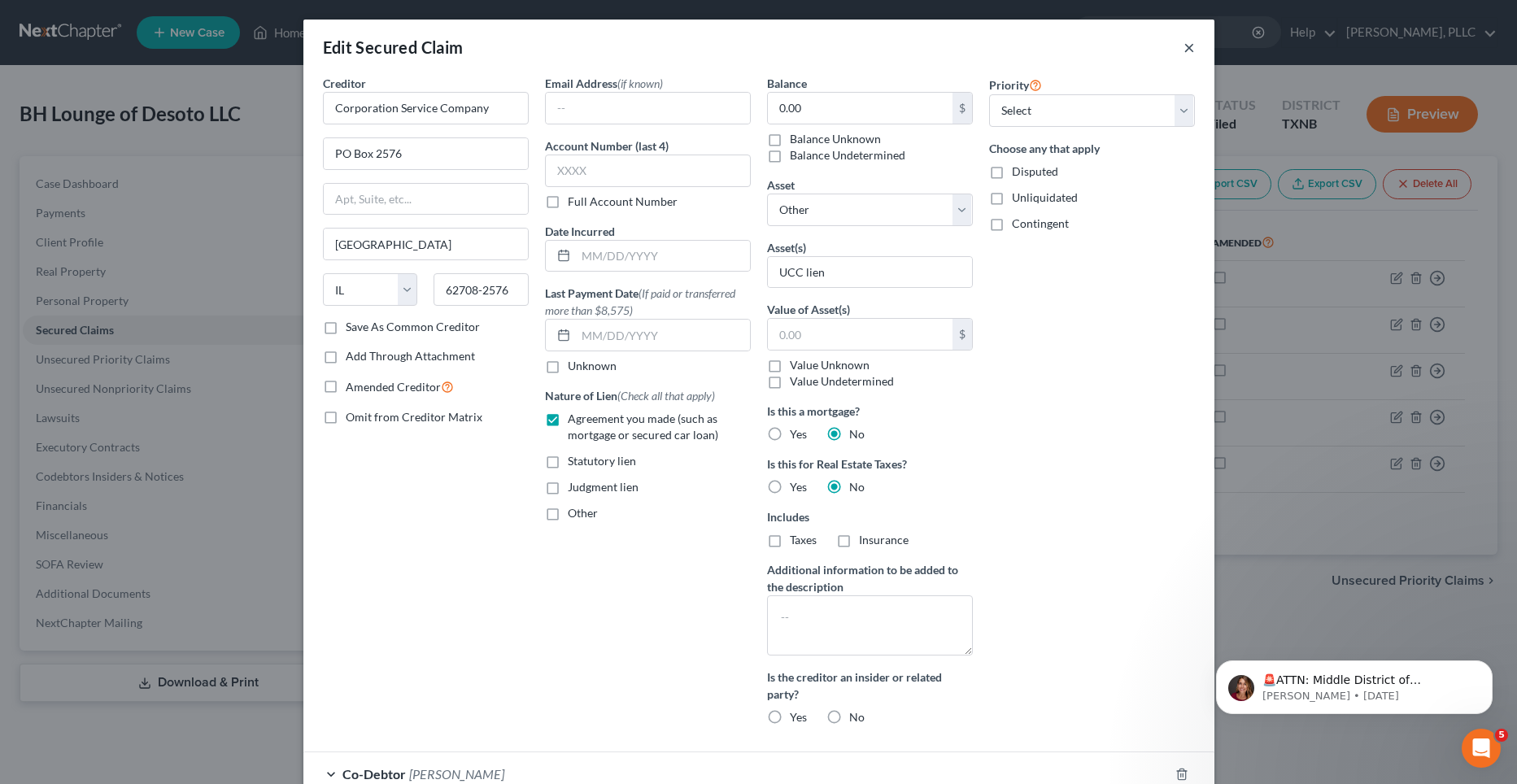
click at [1184, 48] on button "×" at bounding box center [1190, 47] width 12 height 20
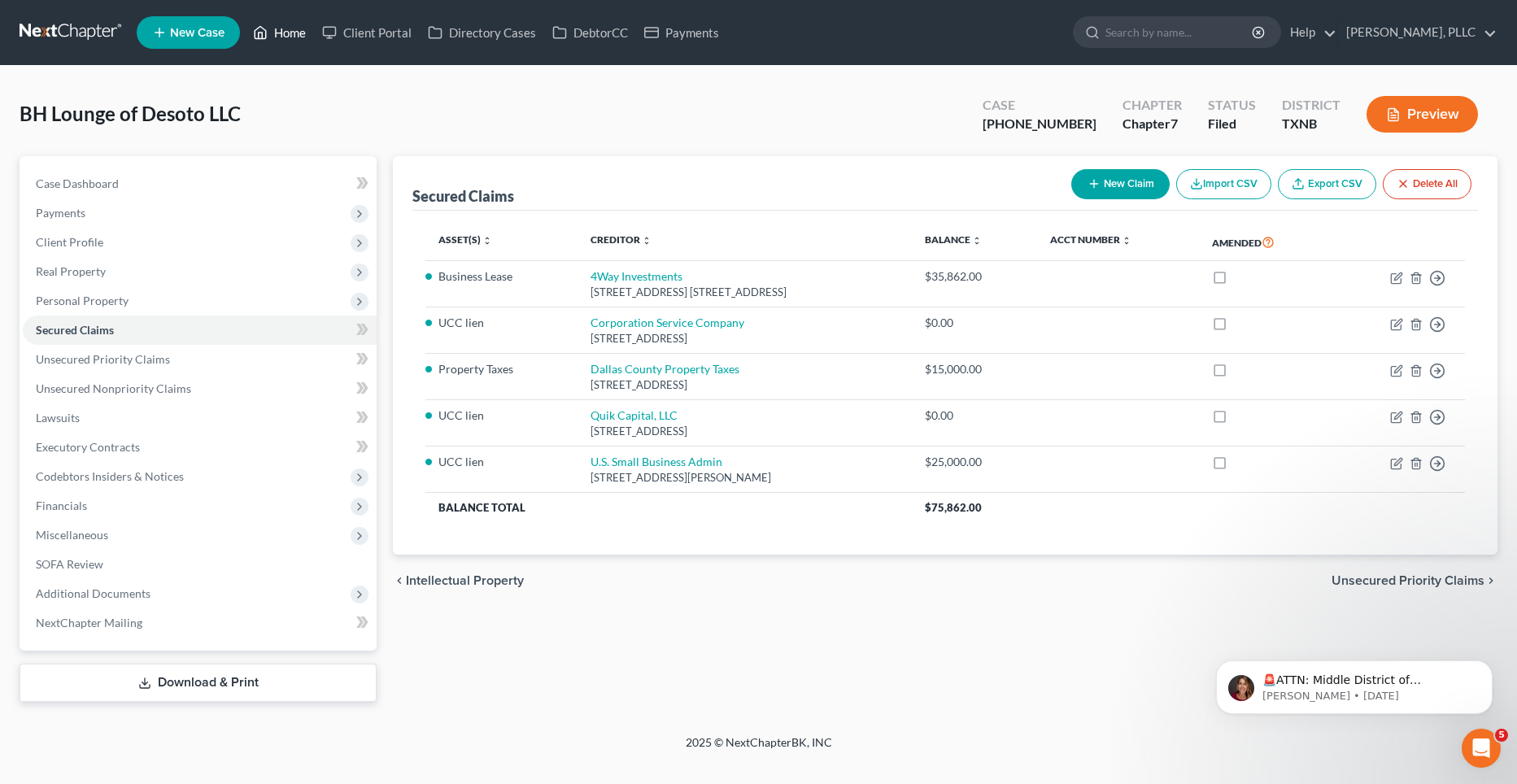
click at [285, 34] on link "Home" at bounding box center [279, 33] width 69 height 30
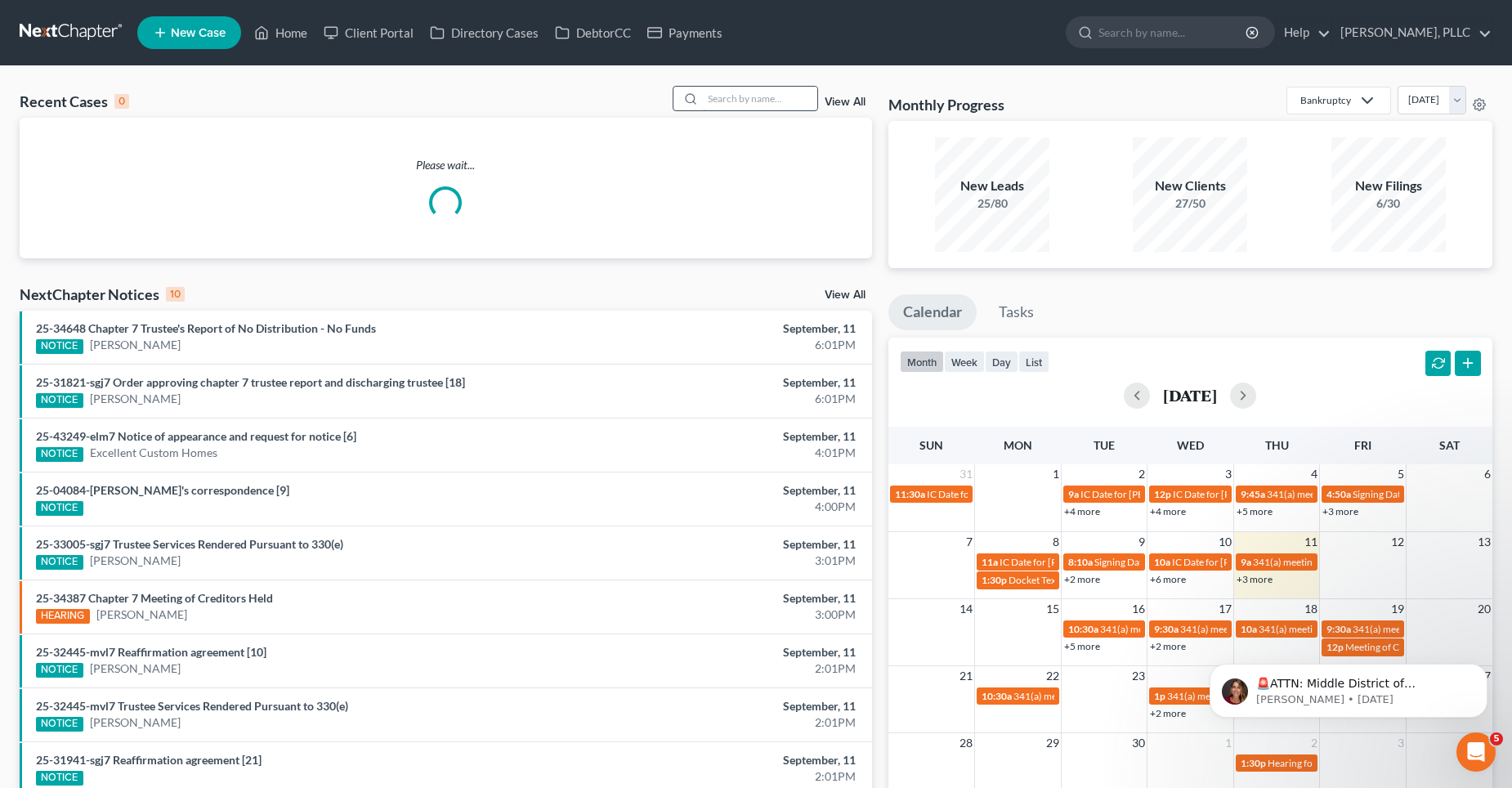
click at [707, 97] on input "search" at bounding box center [759, 98] width 114 height 24
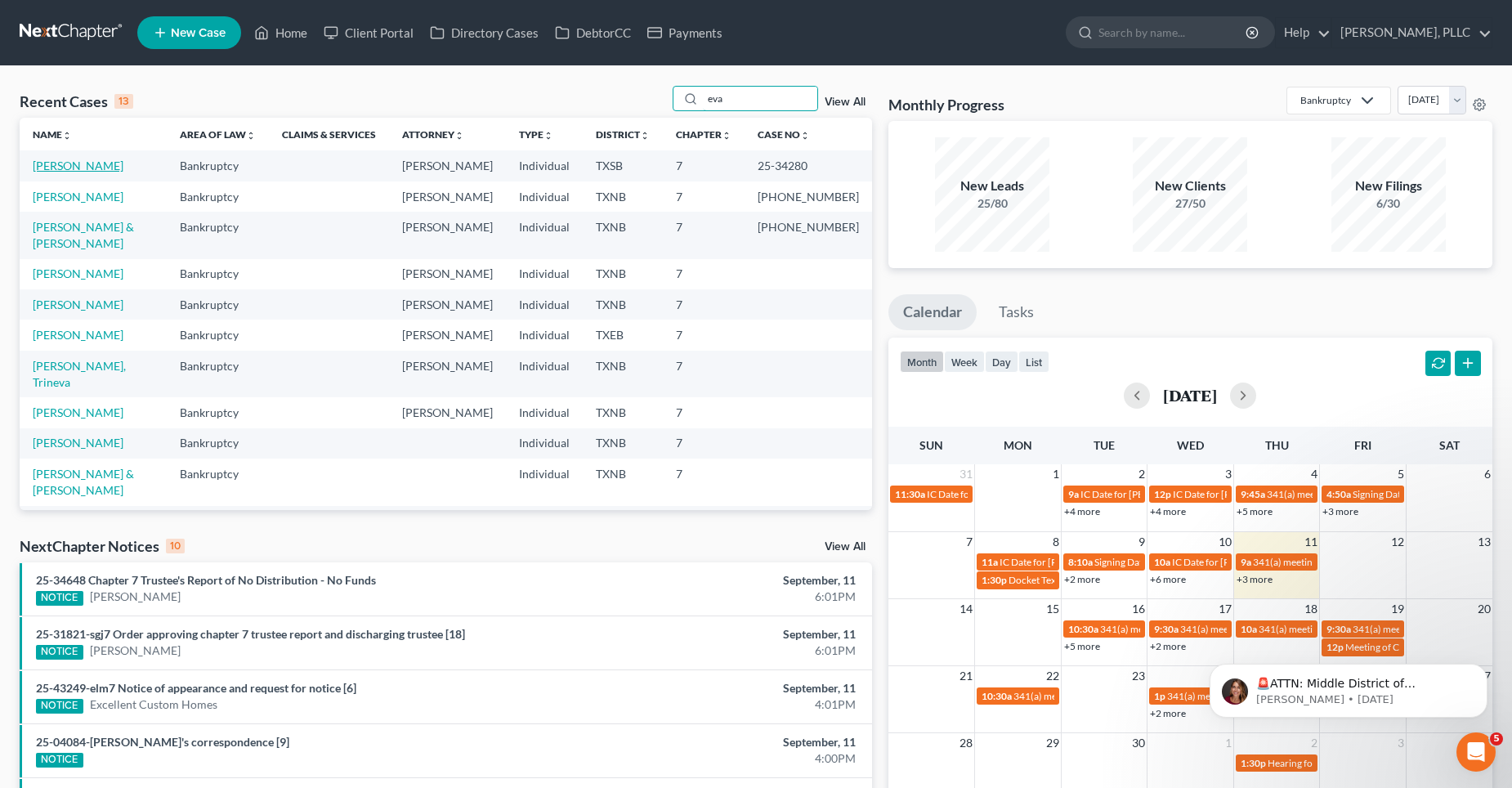
type input "eva"
click at [65, 166] on link "[PERSON_NAME]" at bounding box center [78, 166] width 91 height 14
select select "4"
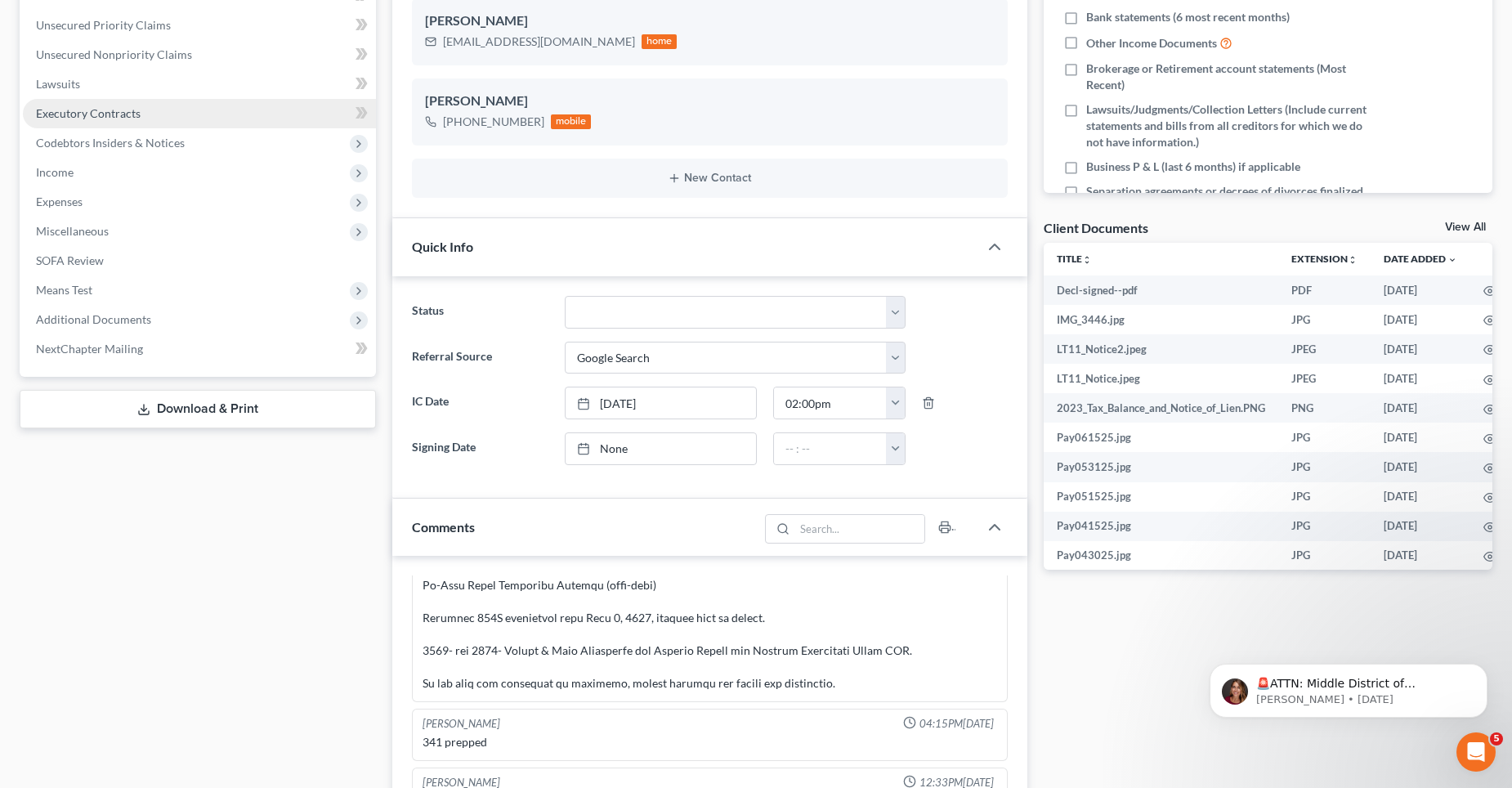
scroll to position [245, 0]
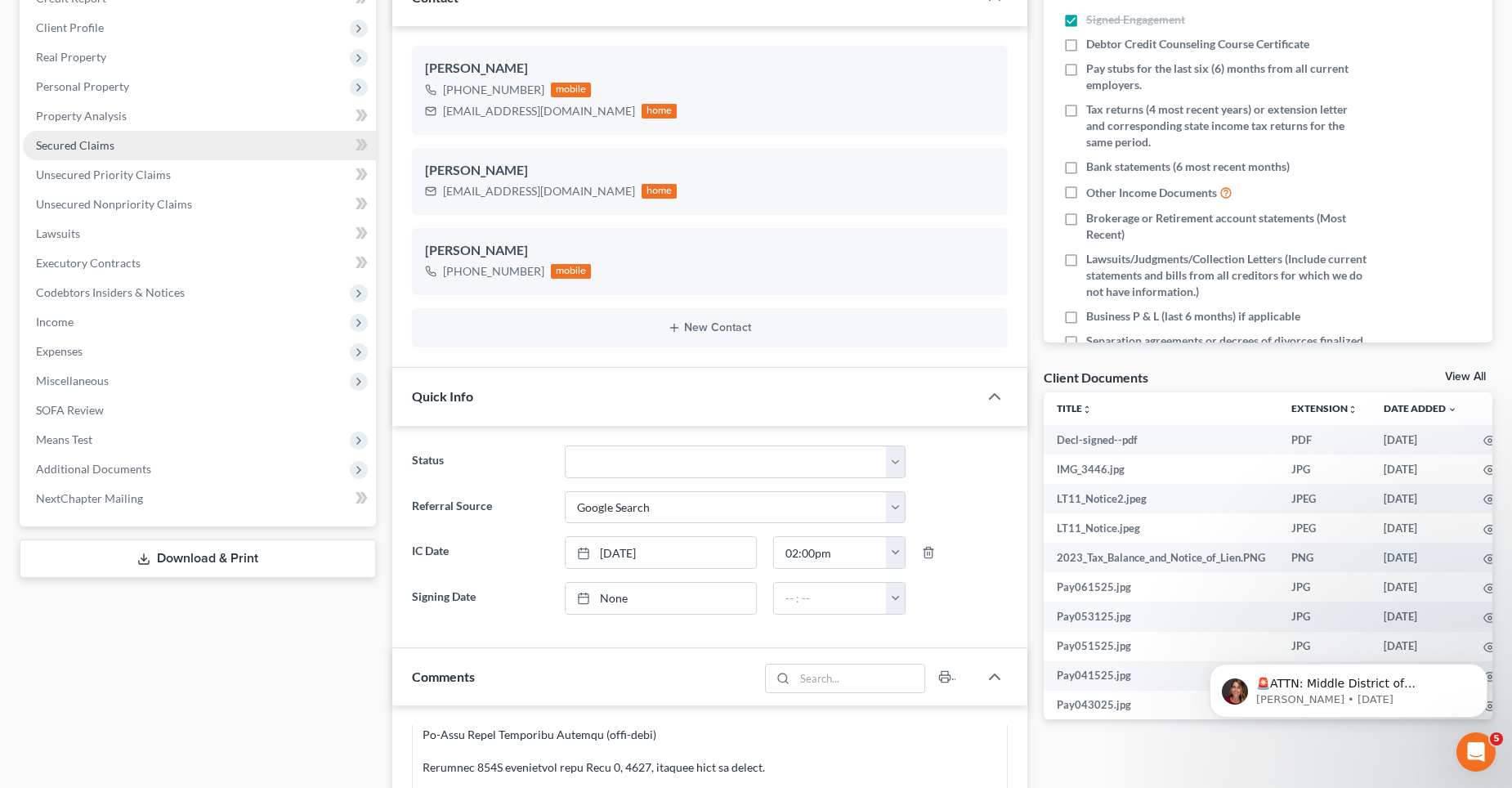
click at [132, 146] on link "Secured Claims" at bounding box center [199, 146] width 353 height 30
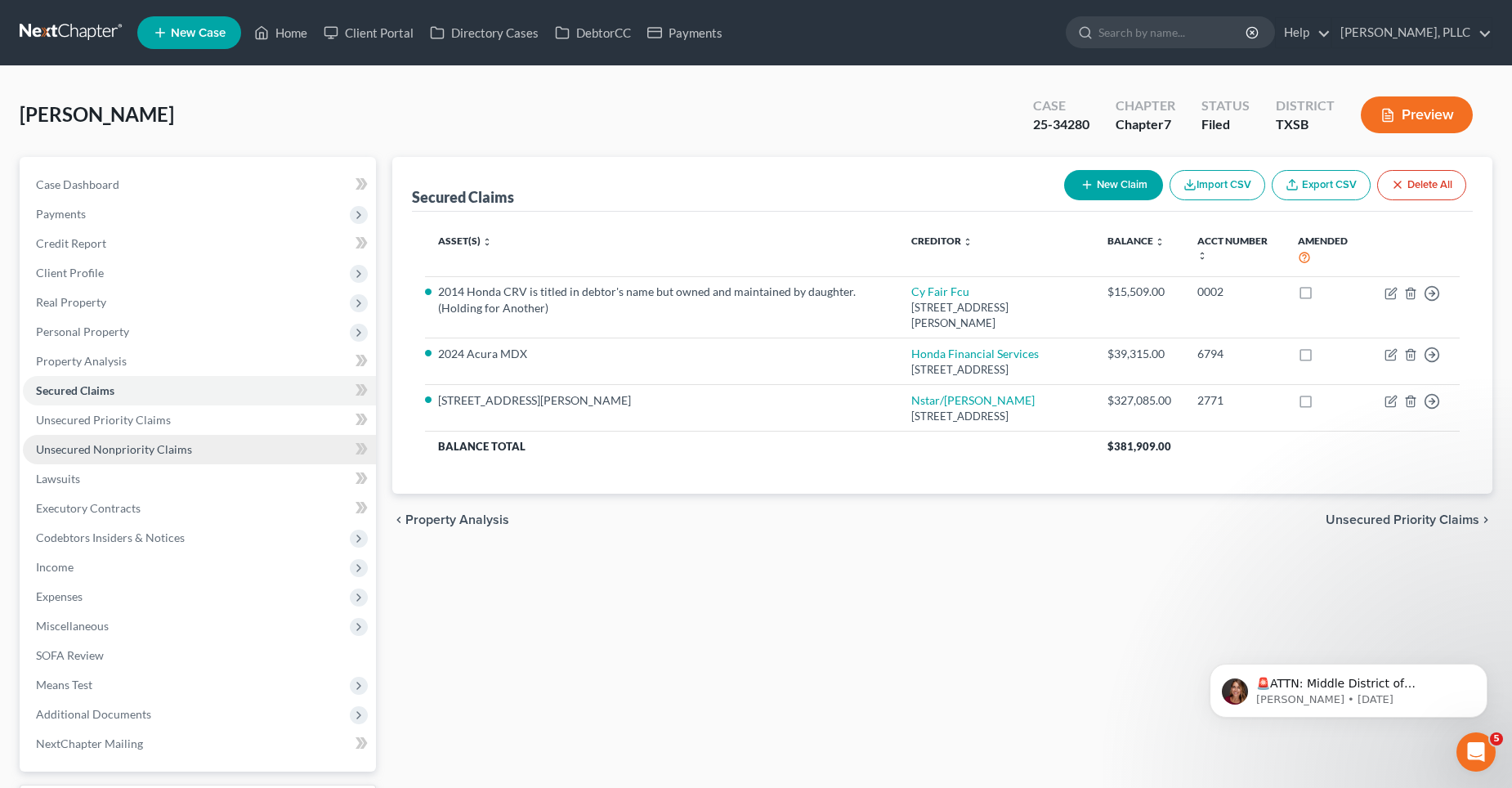
scroll to position [81, 0]
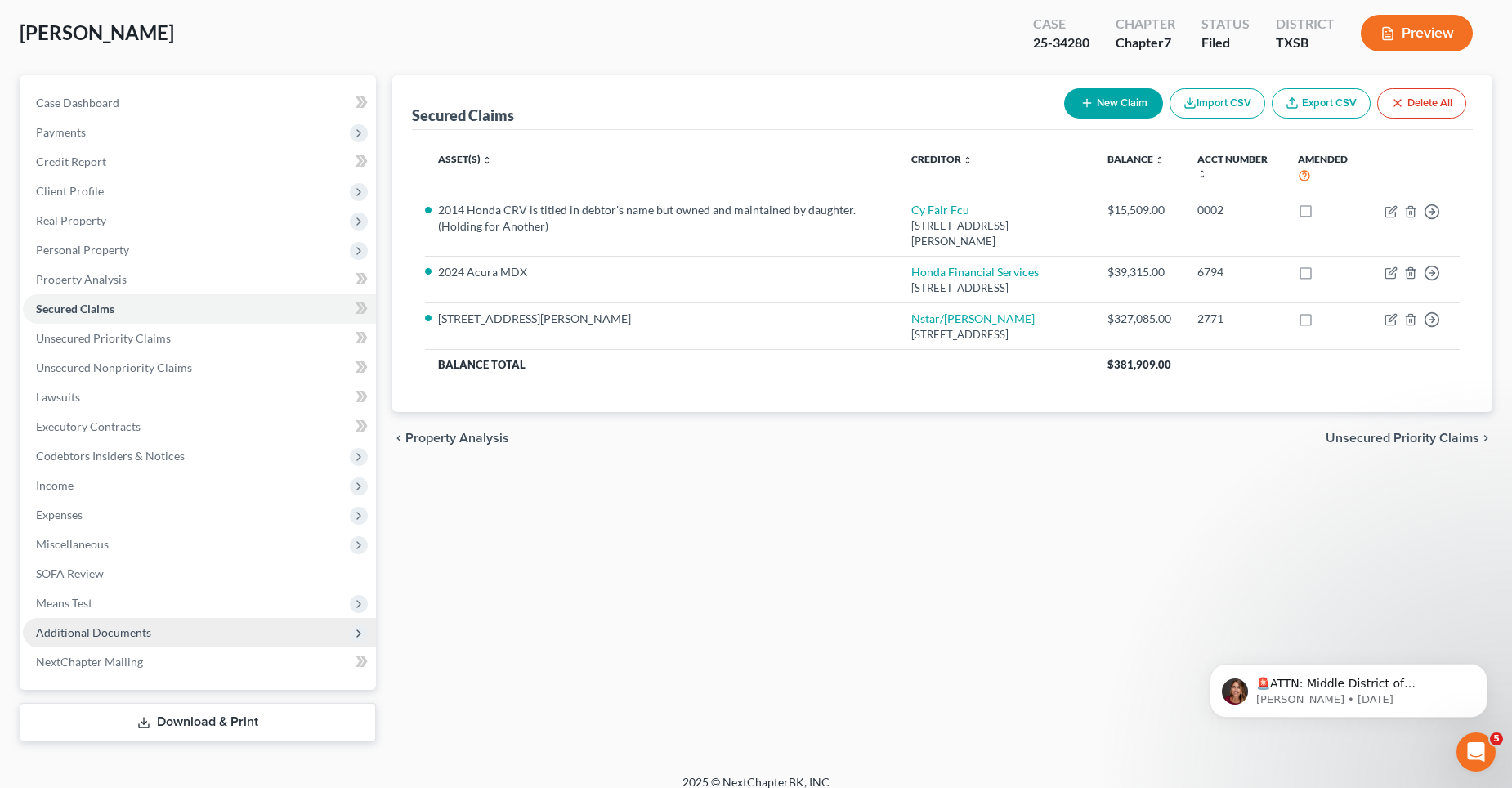
click at [87, 625] on span "Additional Documents" at bounding box center [93, 632] width 115 height 14
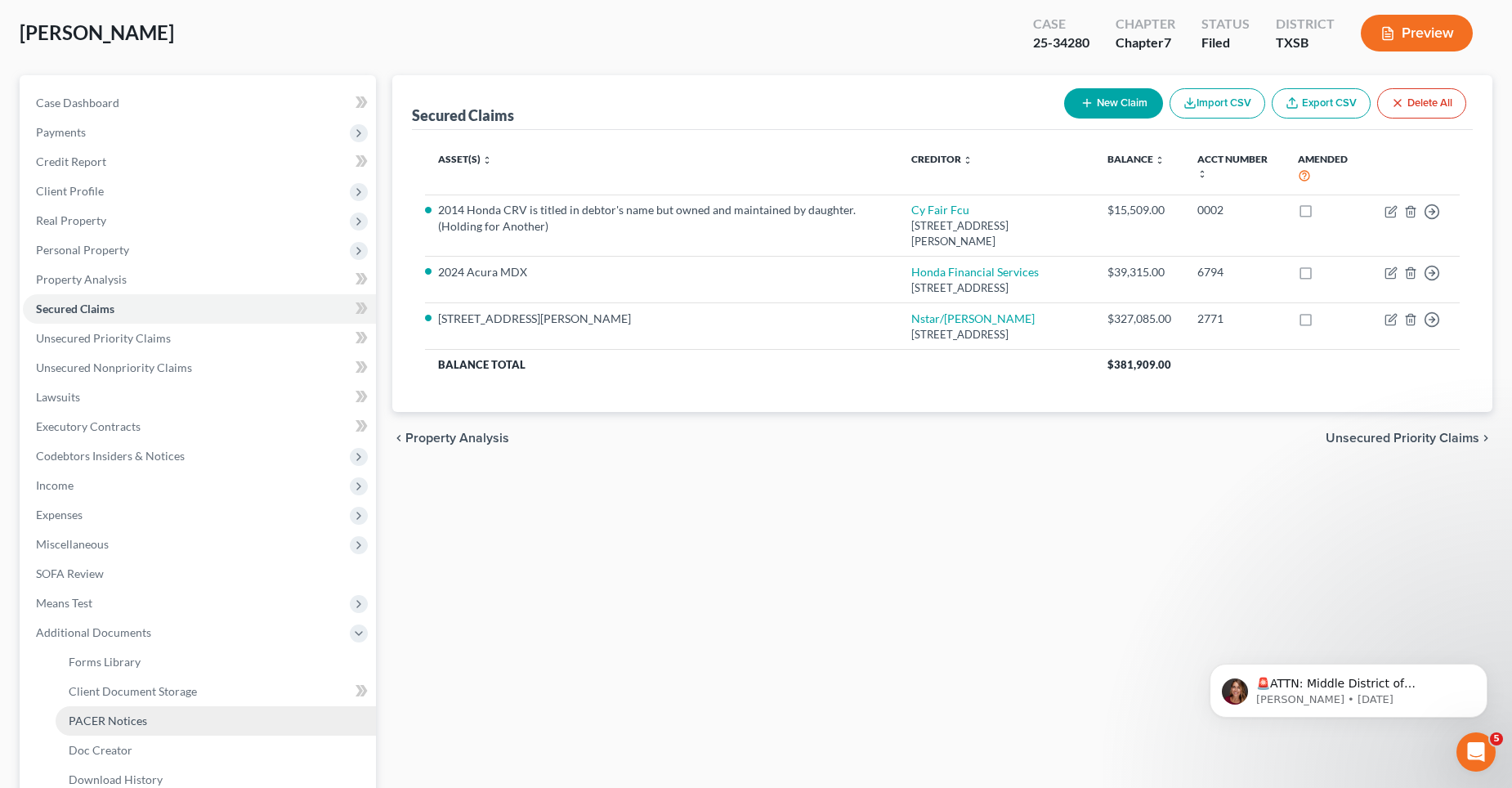
click at [110, 718] on span "PACER Notices" at bounding box center [107, 721] width 78 height 14
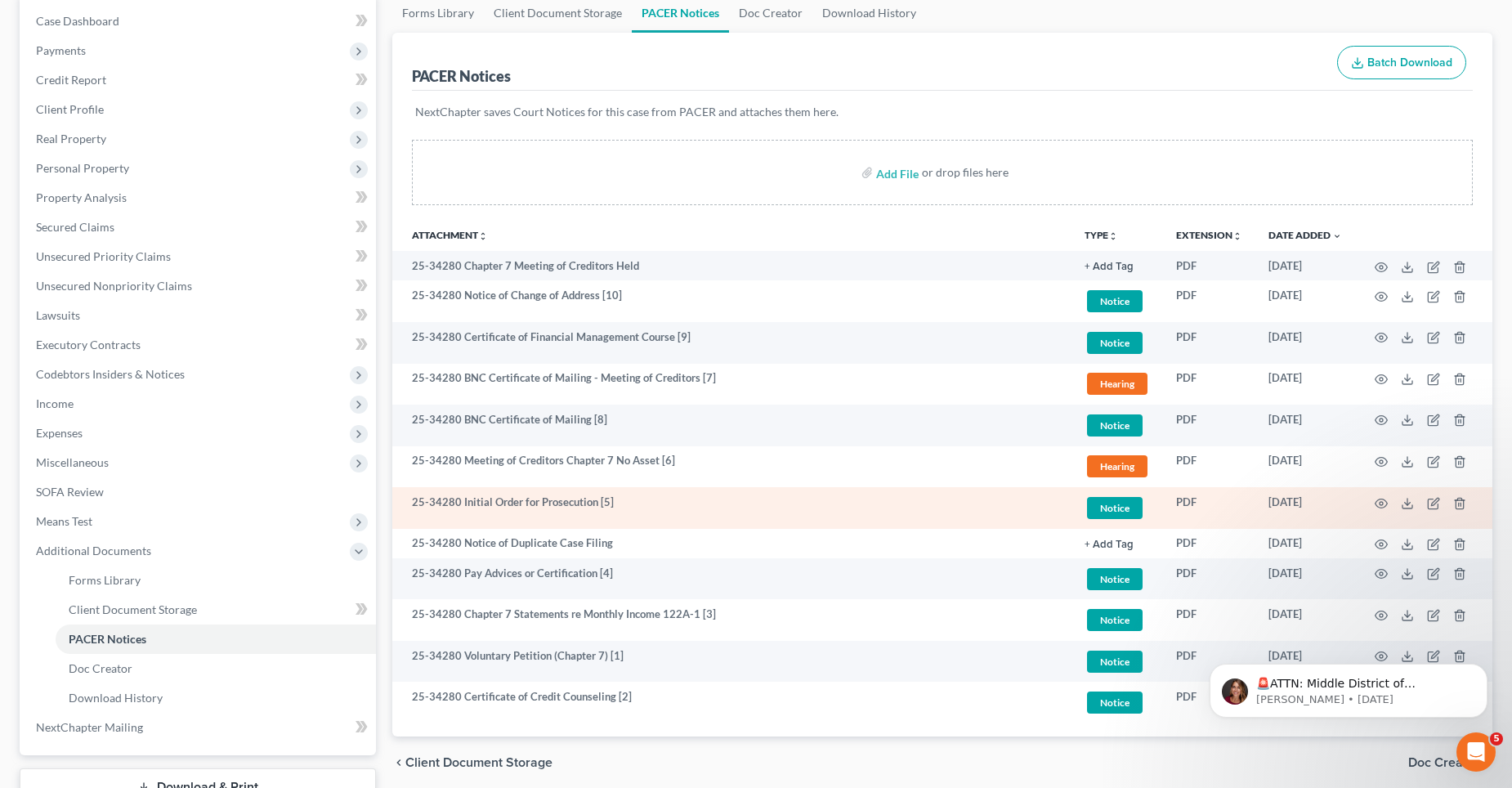
scroll to position [245, 0]
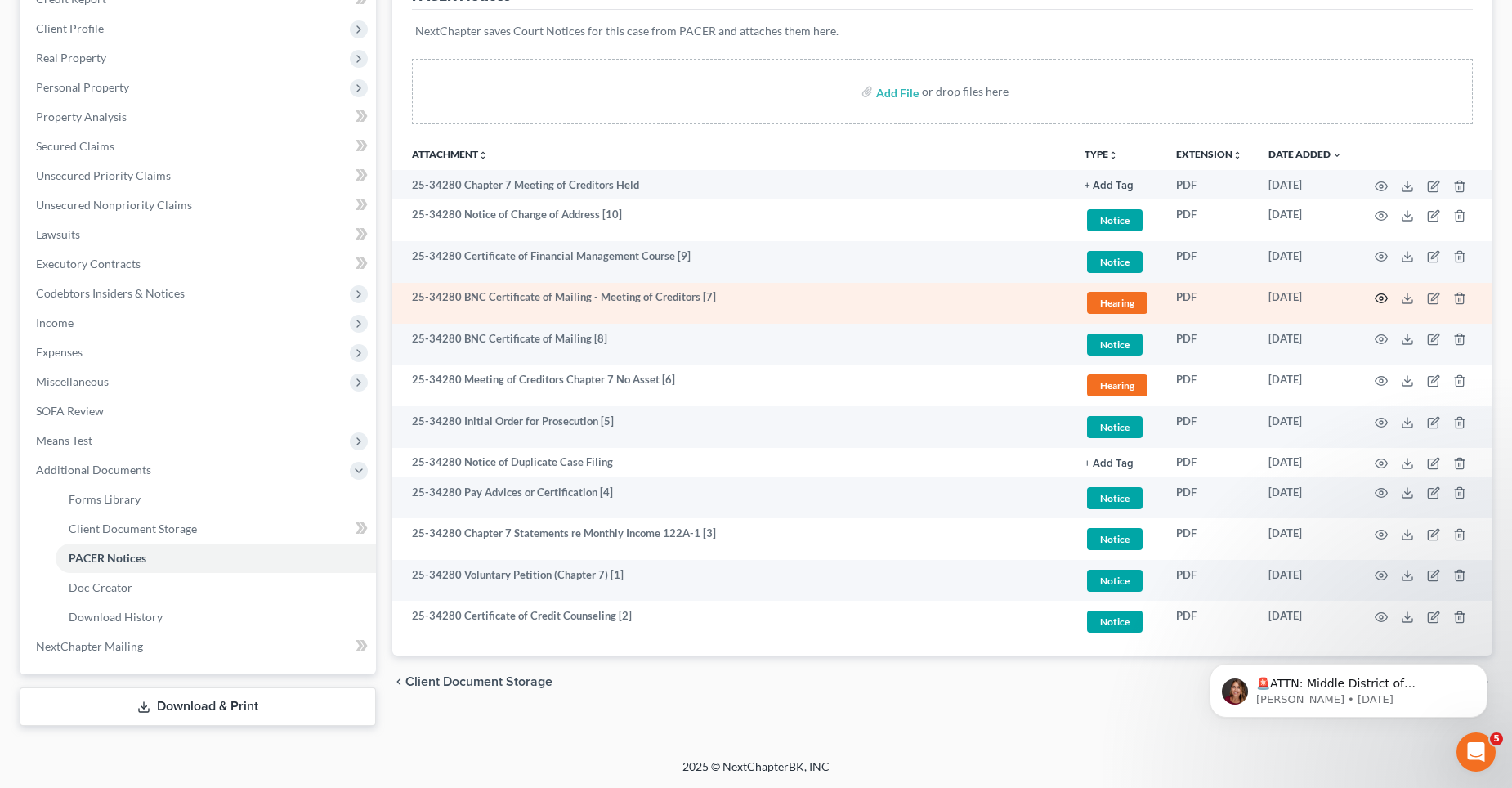
click at [1382, 296] on icon "button" at bounding box center [1380, 297] width 13 height 13
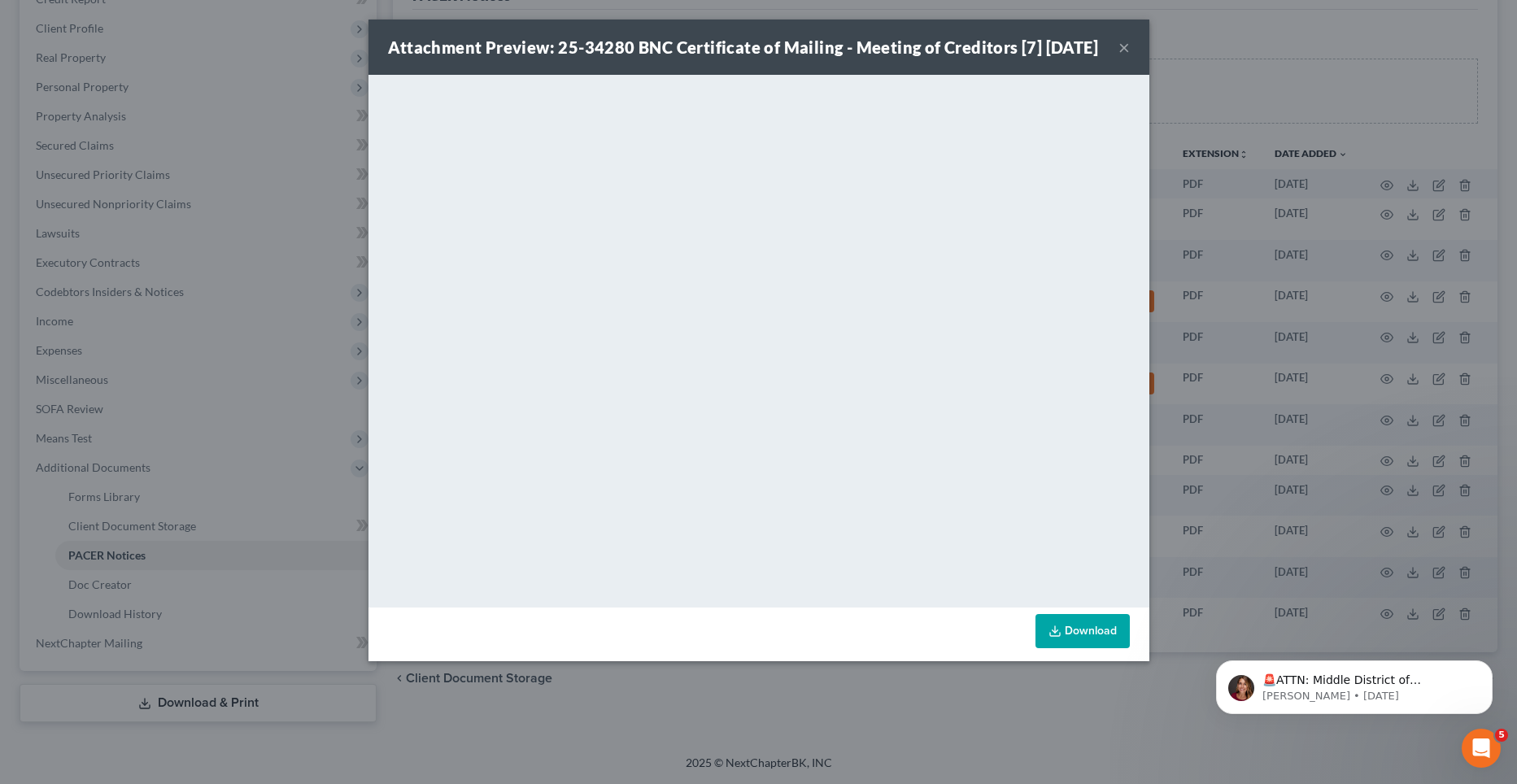
click at [1124, 57] on button "×" at bounding box center [1124, 47] width 12 height 20
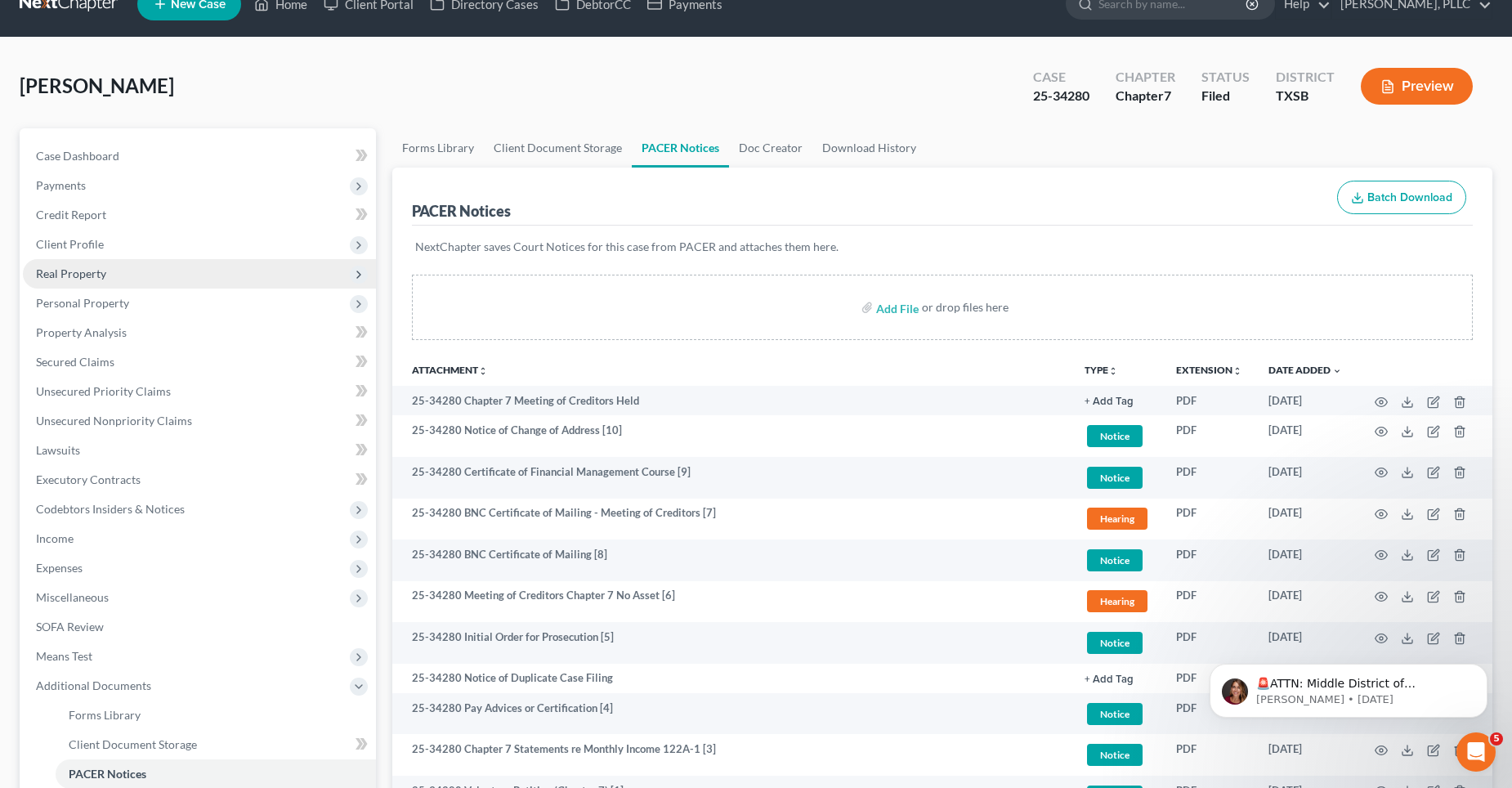
scroll to position [0, 0]
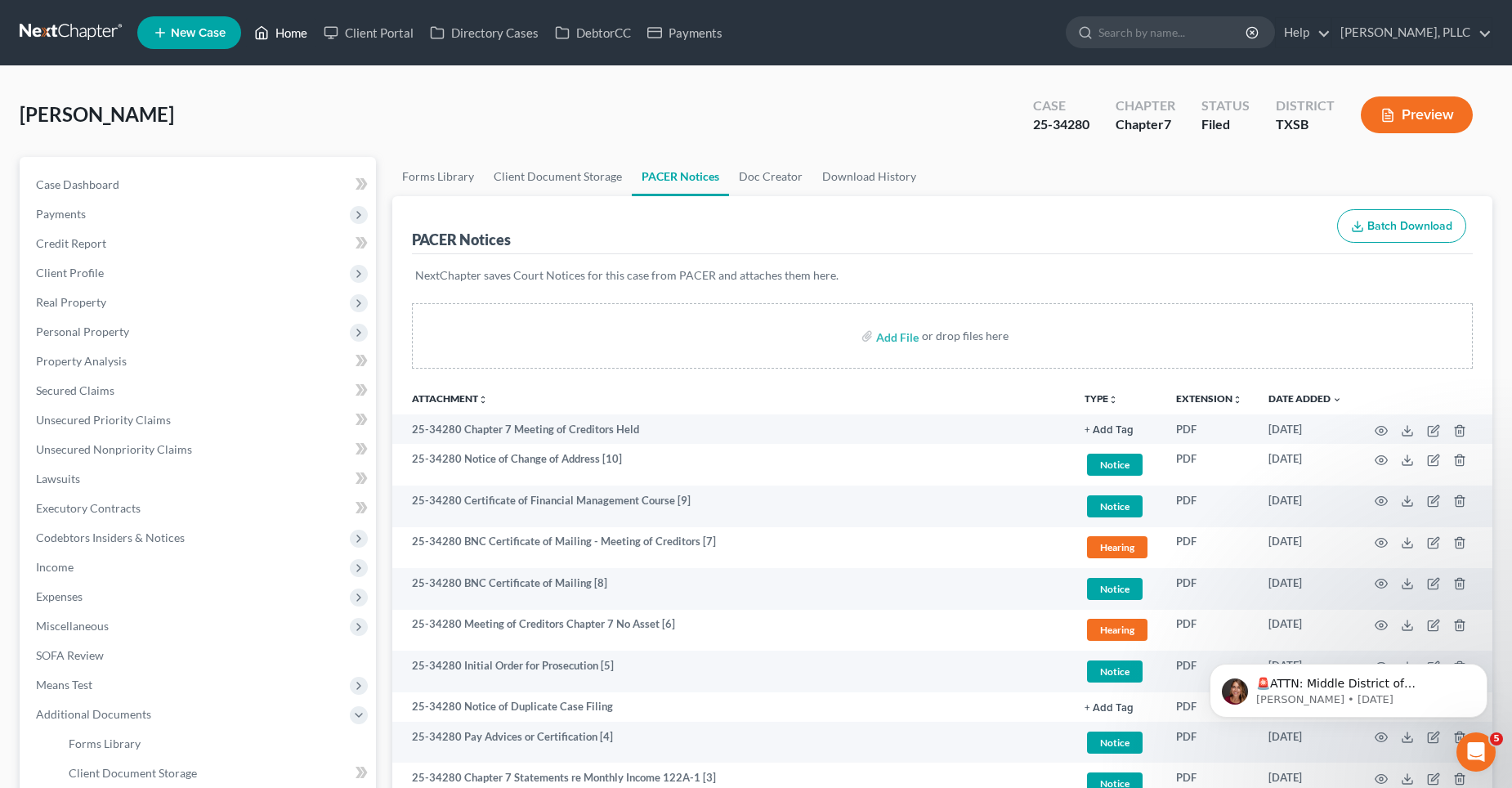
click at [281, 33] on link "Home" at bounding box center [280, 33] width 69 height 30
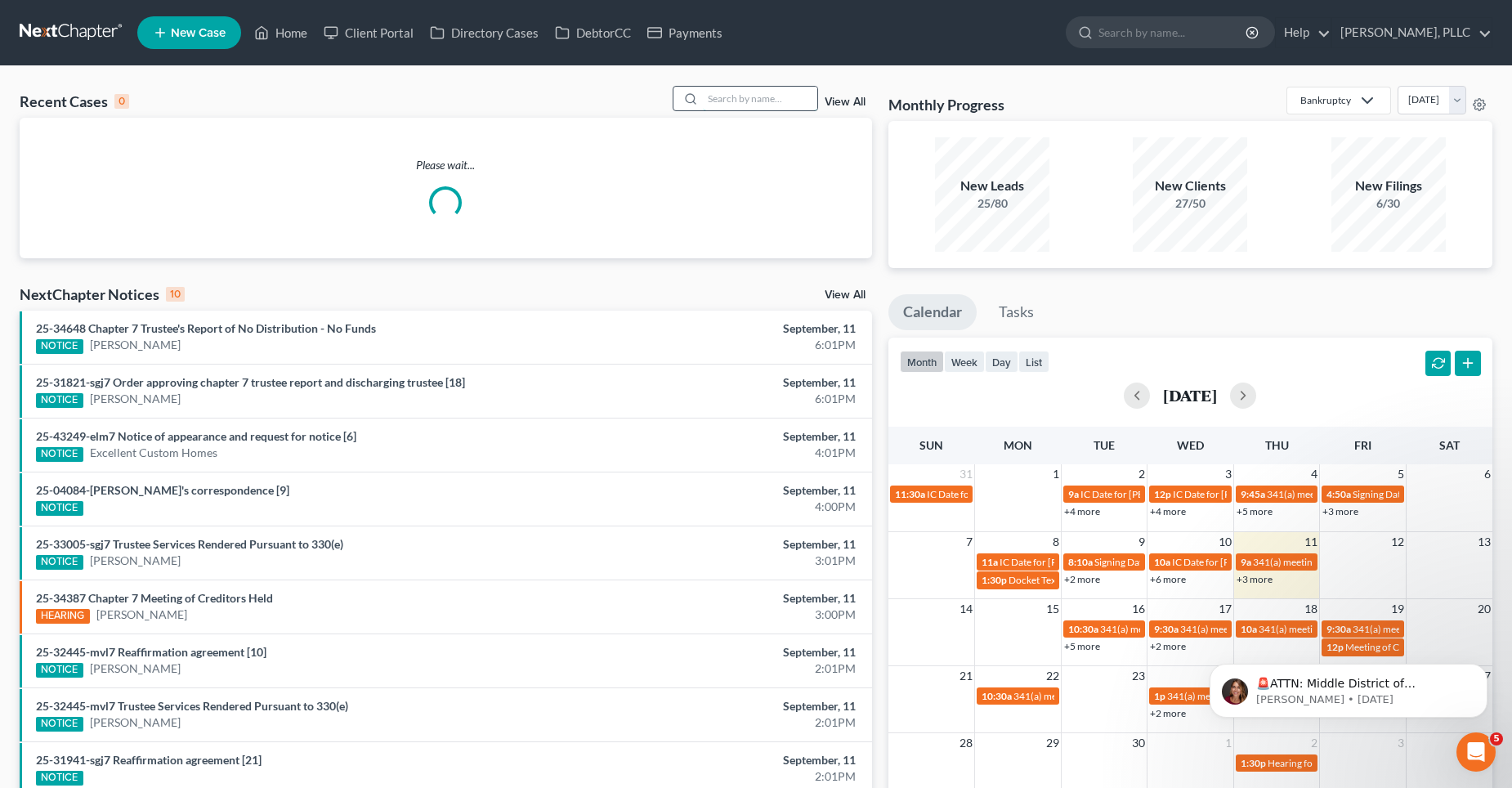
click at [730, 100] on input "search" at bounding box center [759, 98] width 114 height 24
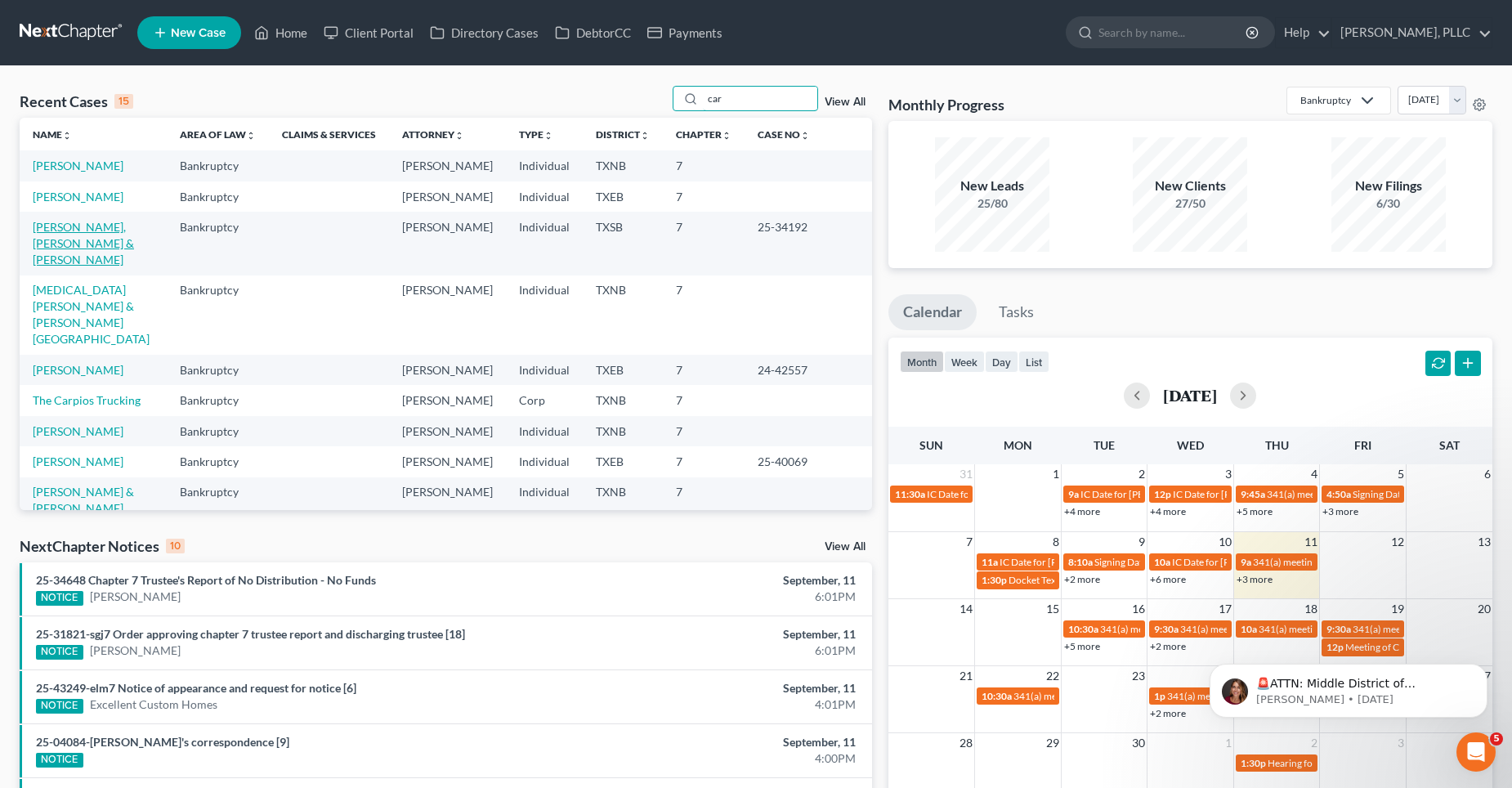
type input "car"
click at [98, 229] on link "[PERSON_NAME], [PERSON_NAME] & [PERSON_NAME]" at bounding box center [83, 243] width 101 height 47
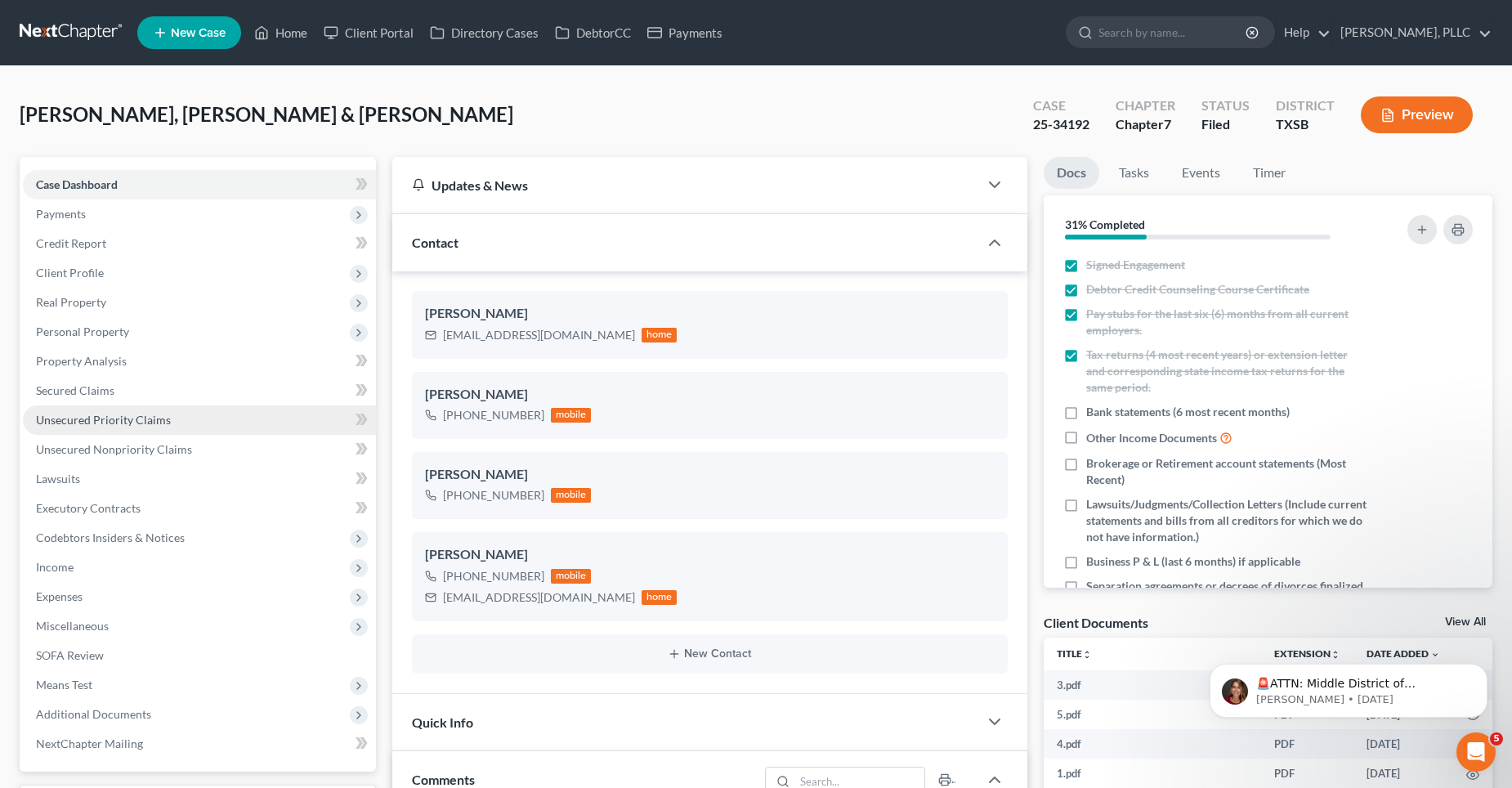
scroll to position [1668, 0]
click at [103, 394] on span "Secured Claims" at bounding box center [74, 391] width 78 height 14
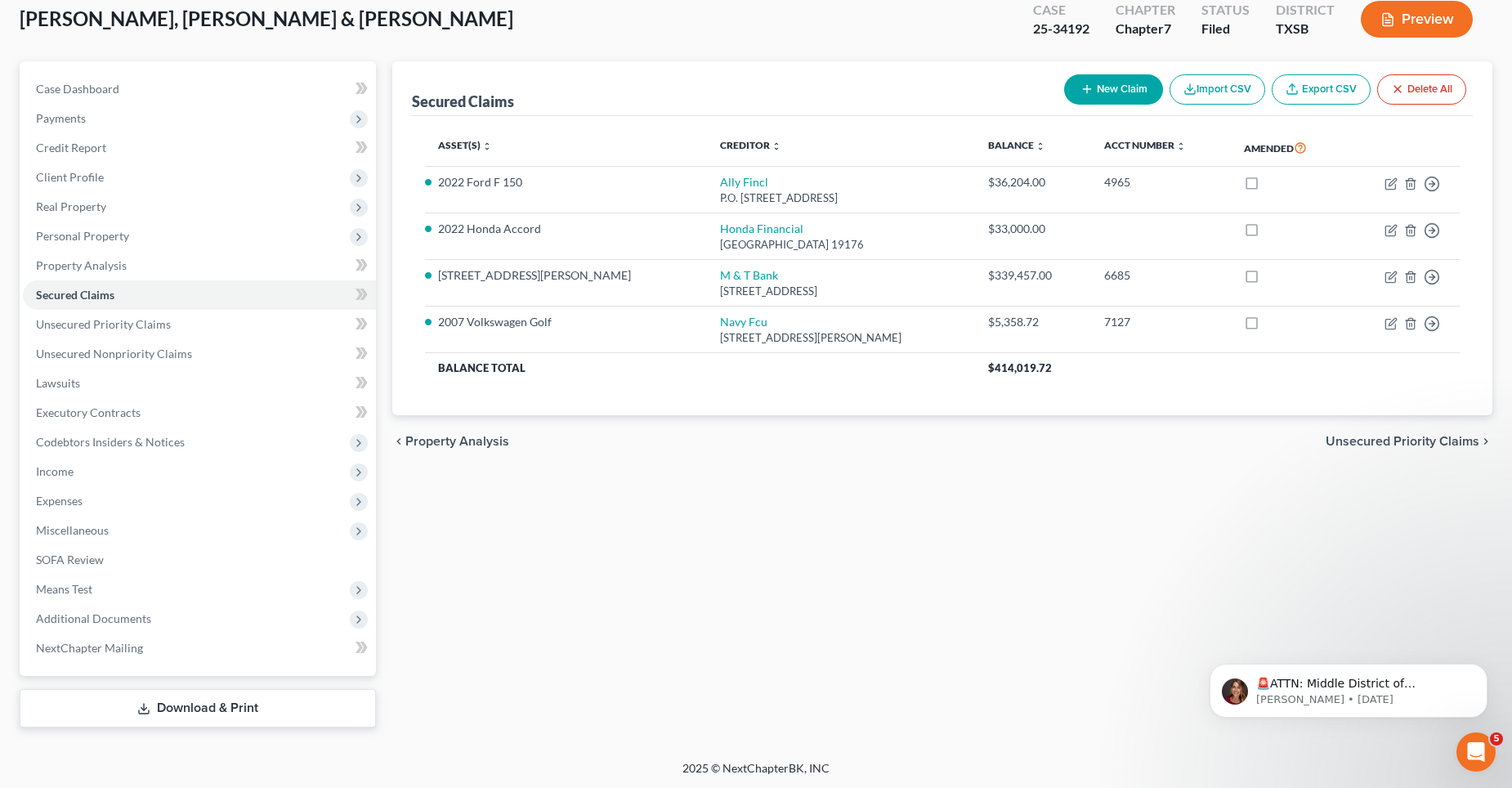
scroll to position [97, 0]
click at [70, 614] on span "Additional Documents" at bounding box center [93, 617] width 115 height 14
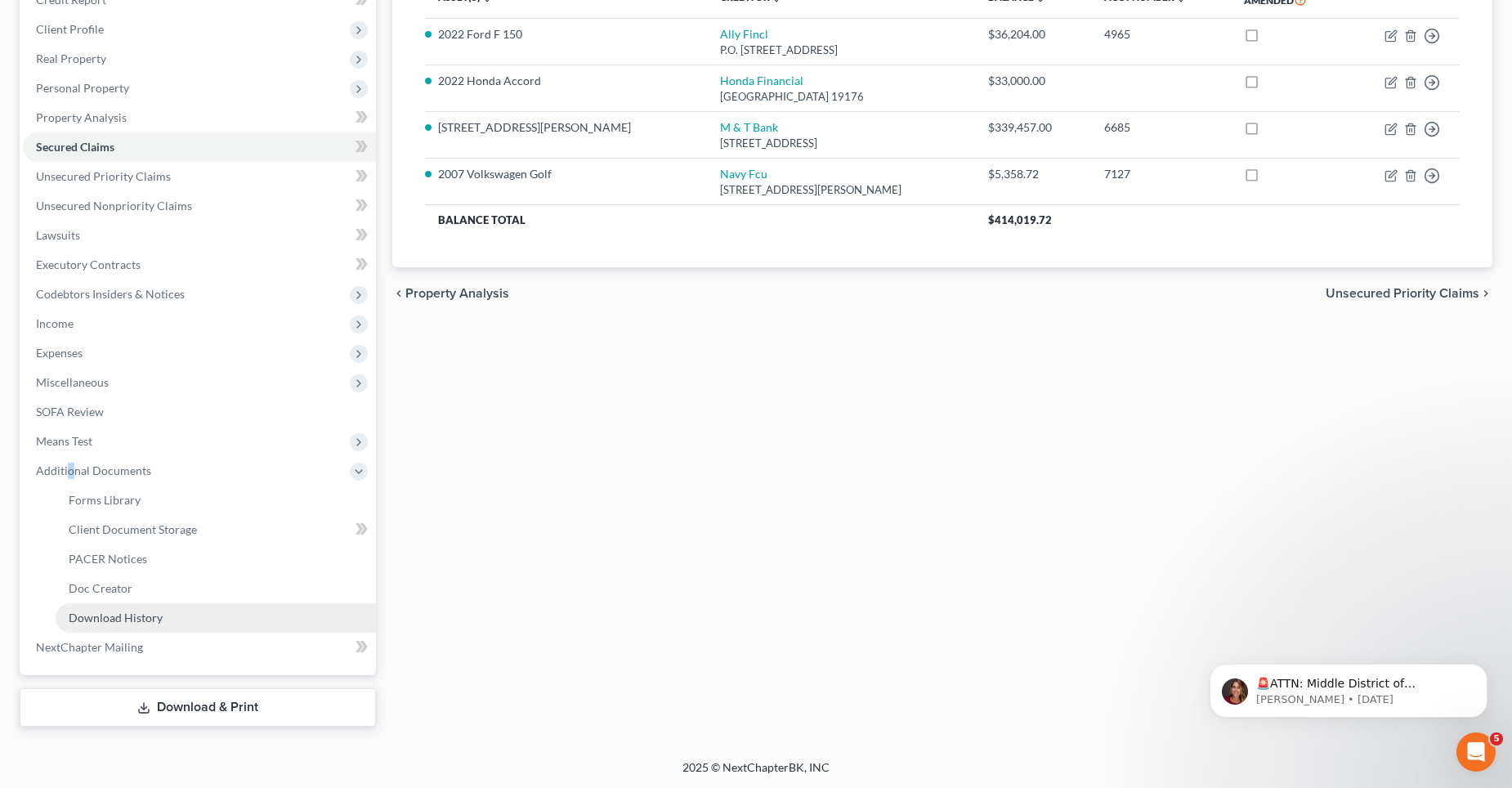
scroll to position [245, 0]
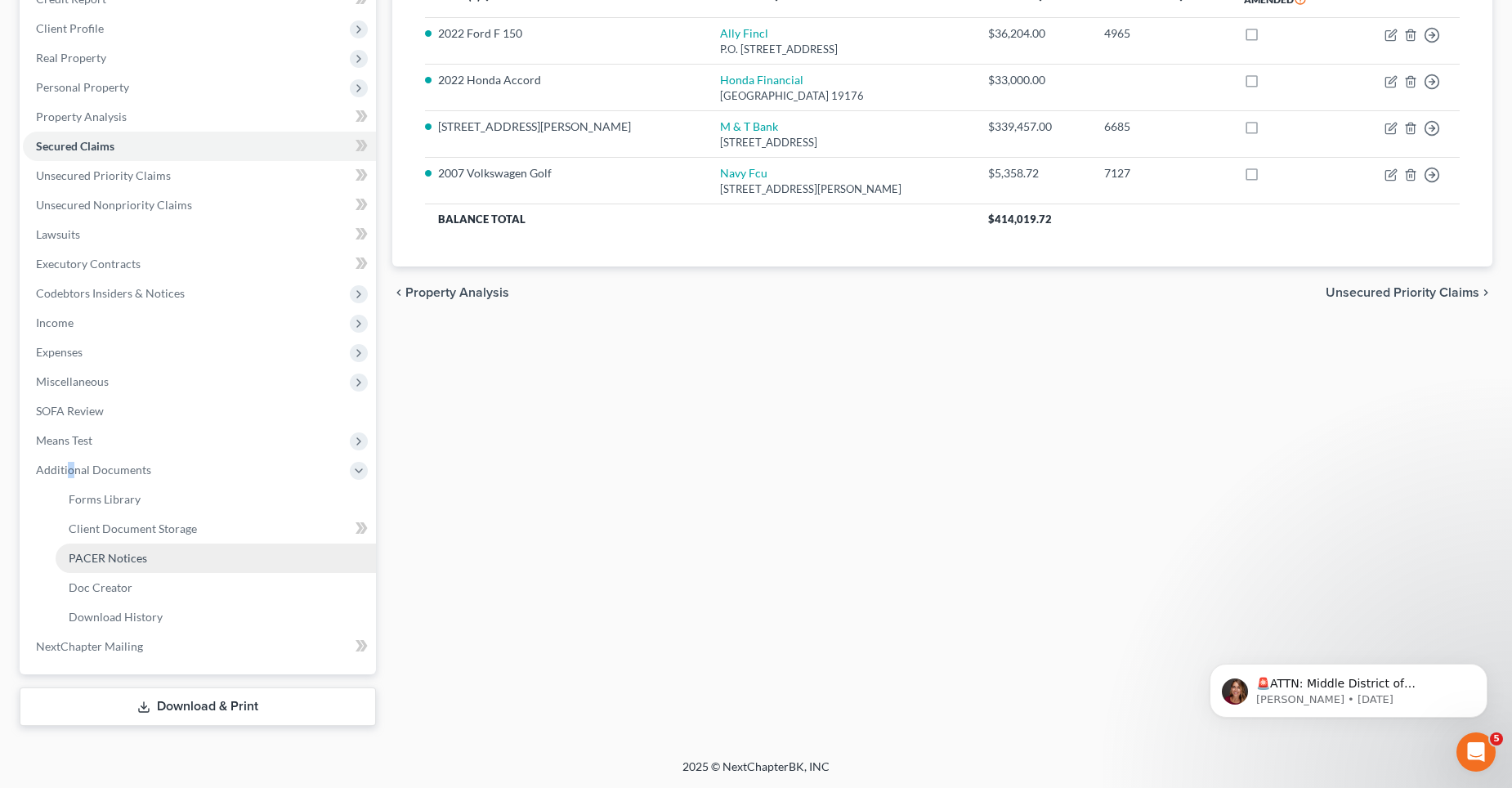
click at [119, 555] on span "PACER Notices" at bounding box center [107, 558] width 78 height 14
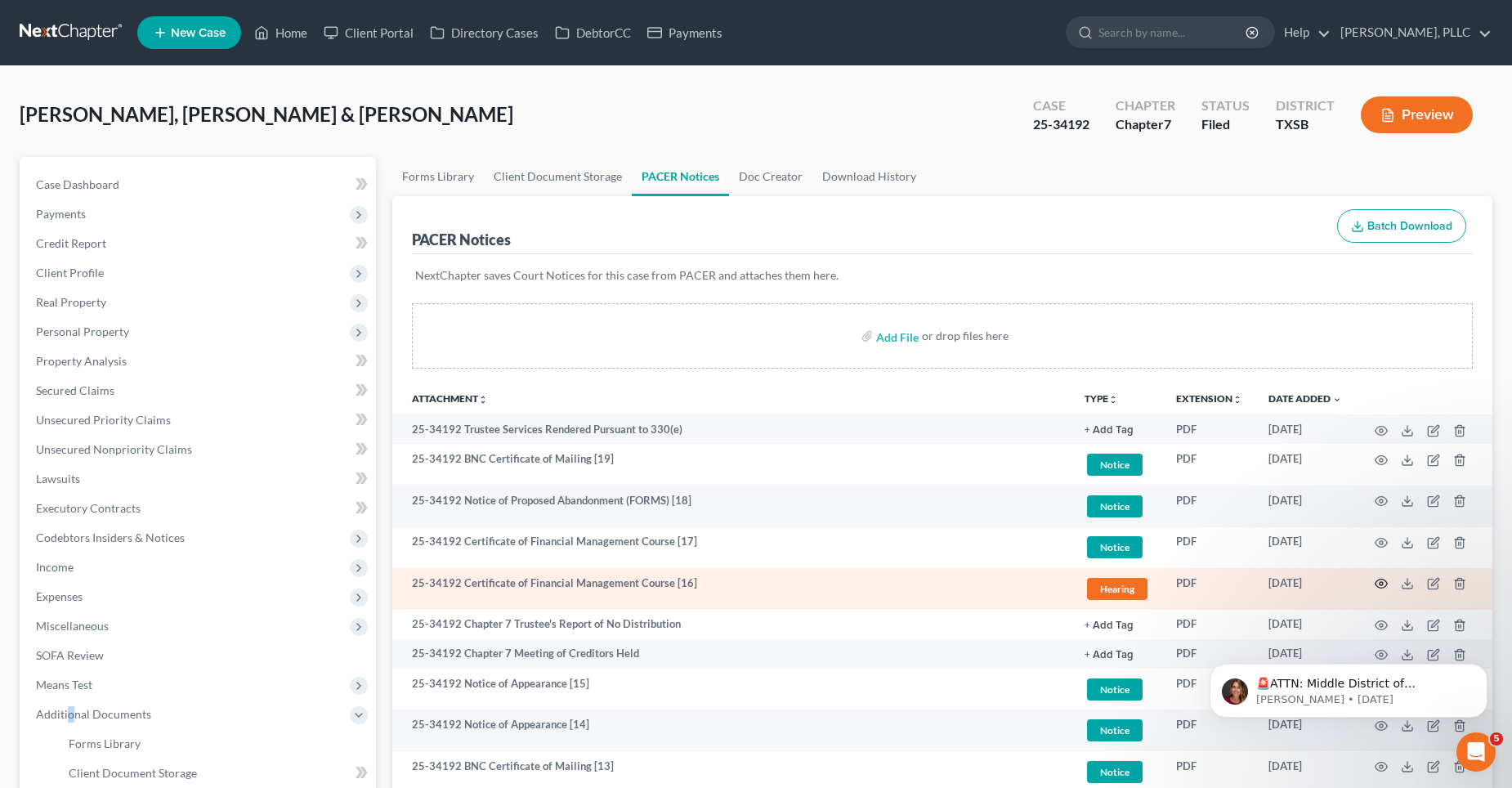
click at [1378, 581] on icon "button" at bounding box center [1380, 583] width 13 height 13
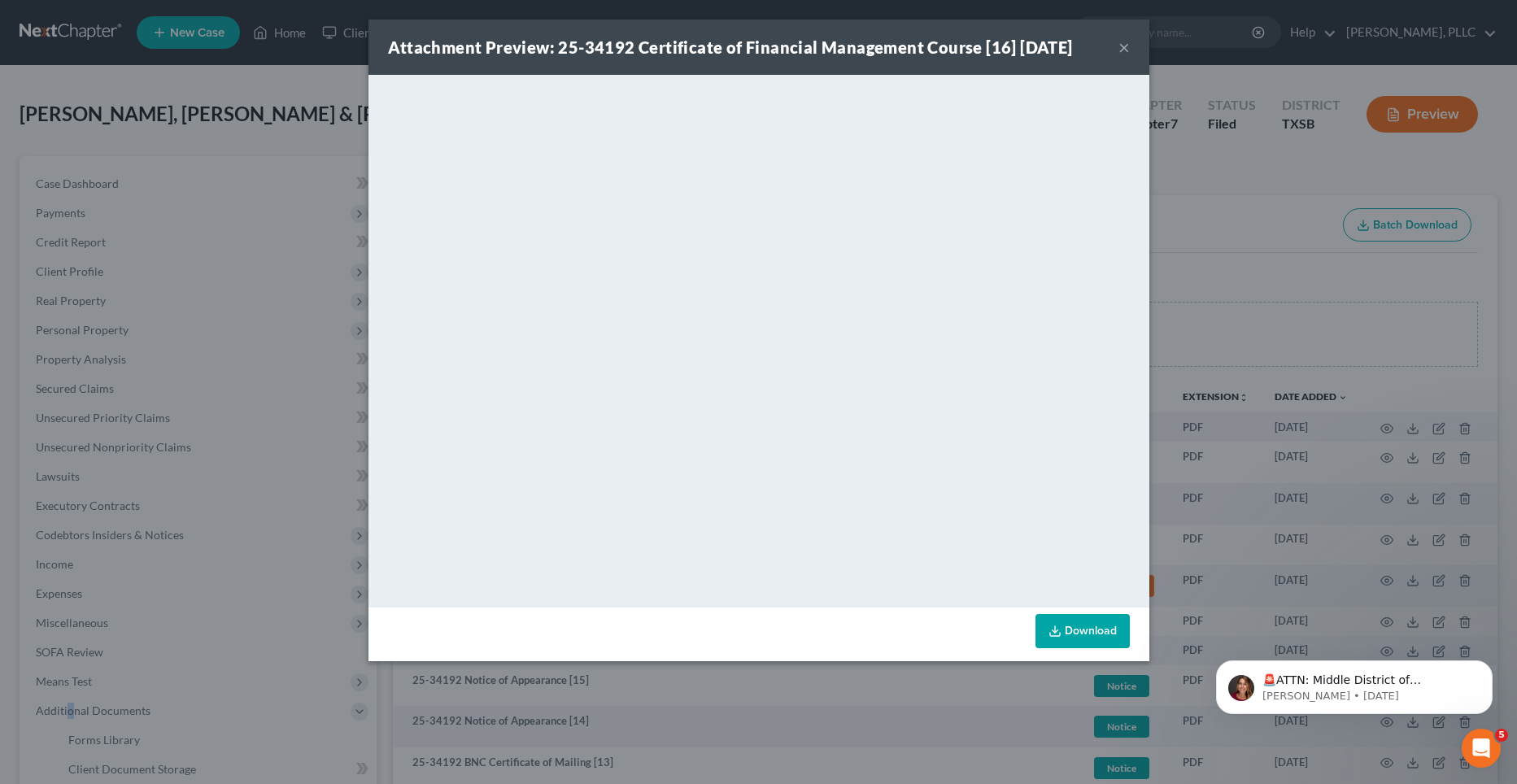
click at [1123, 43] on button "×" at bounding box center [1124, 47] width 12 height 20
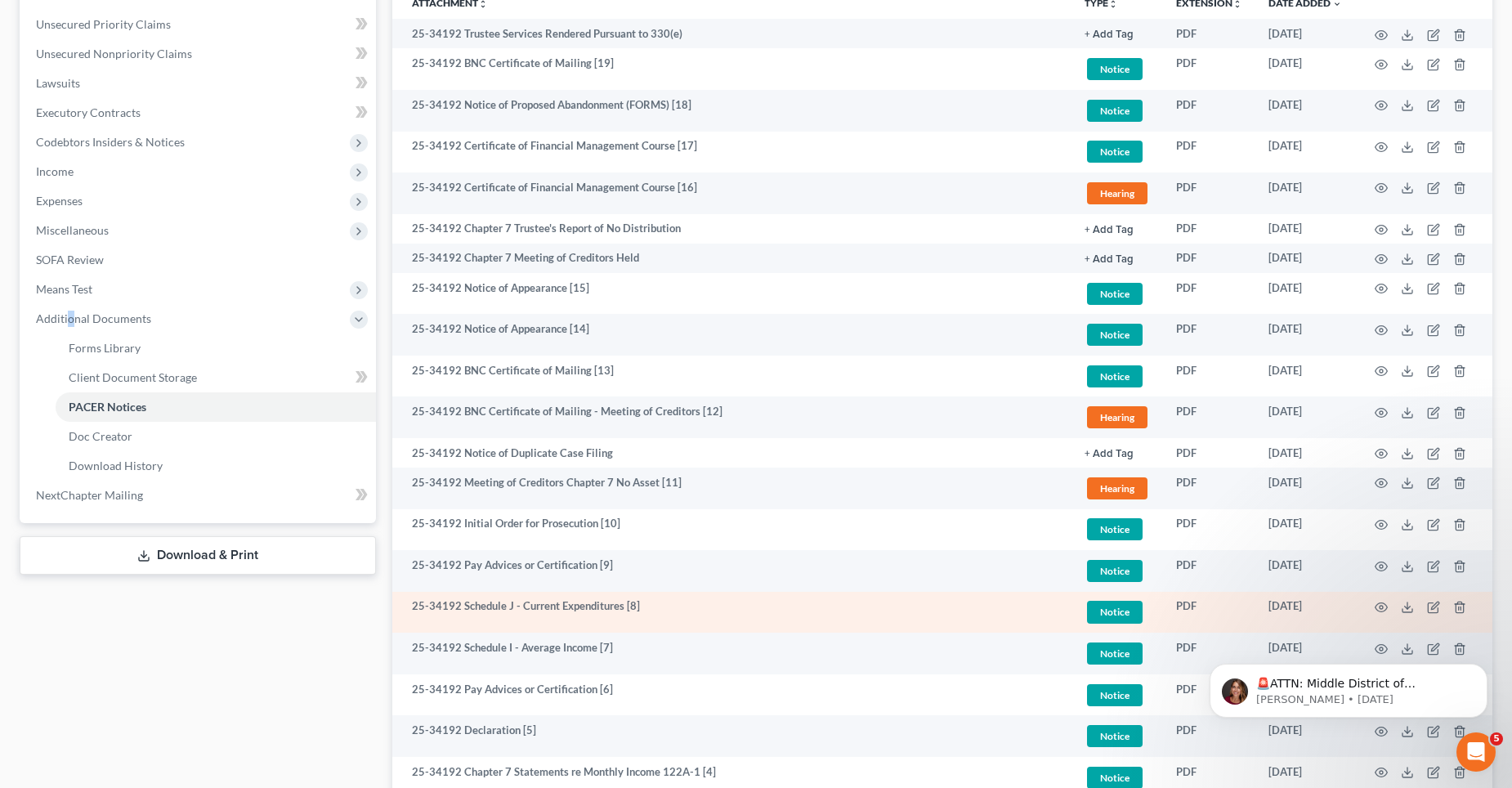
scroll to position [491, 0]
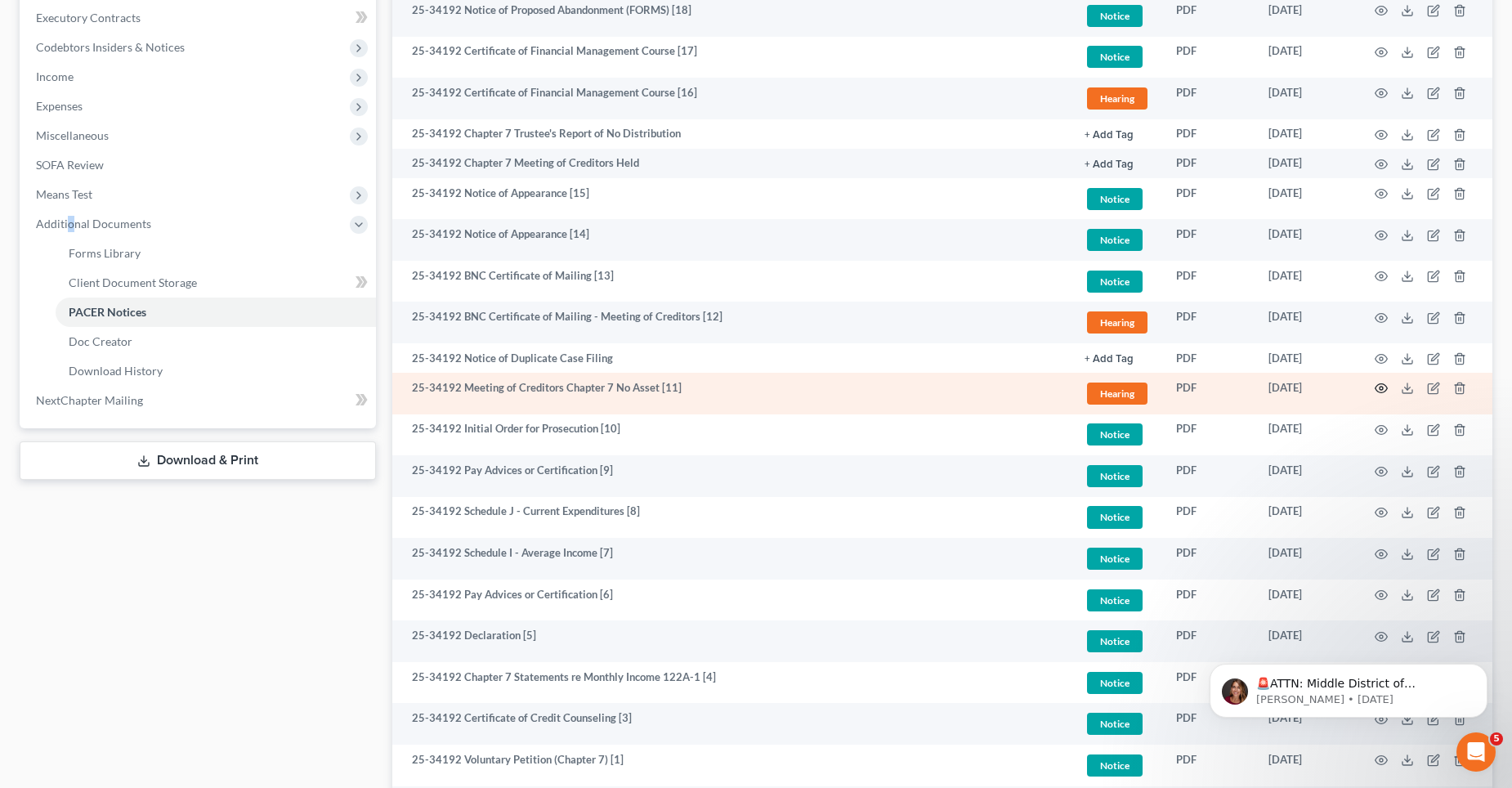
click at [1379, 390] on circle "button" at bounding box center [1380, 388] width 3 height 3
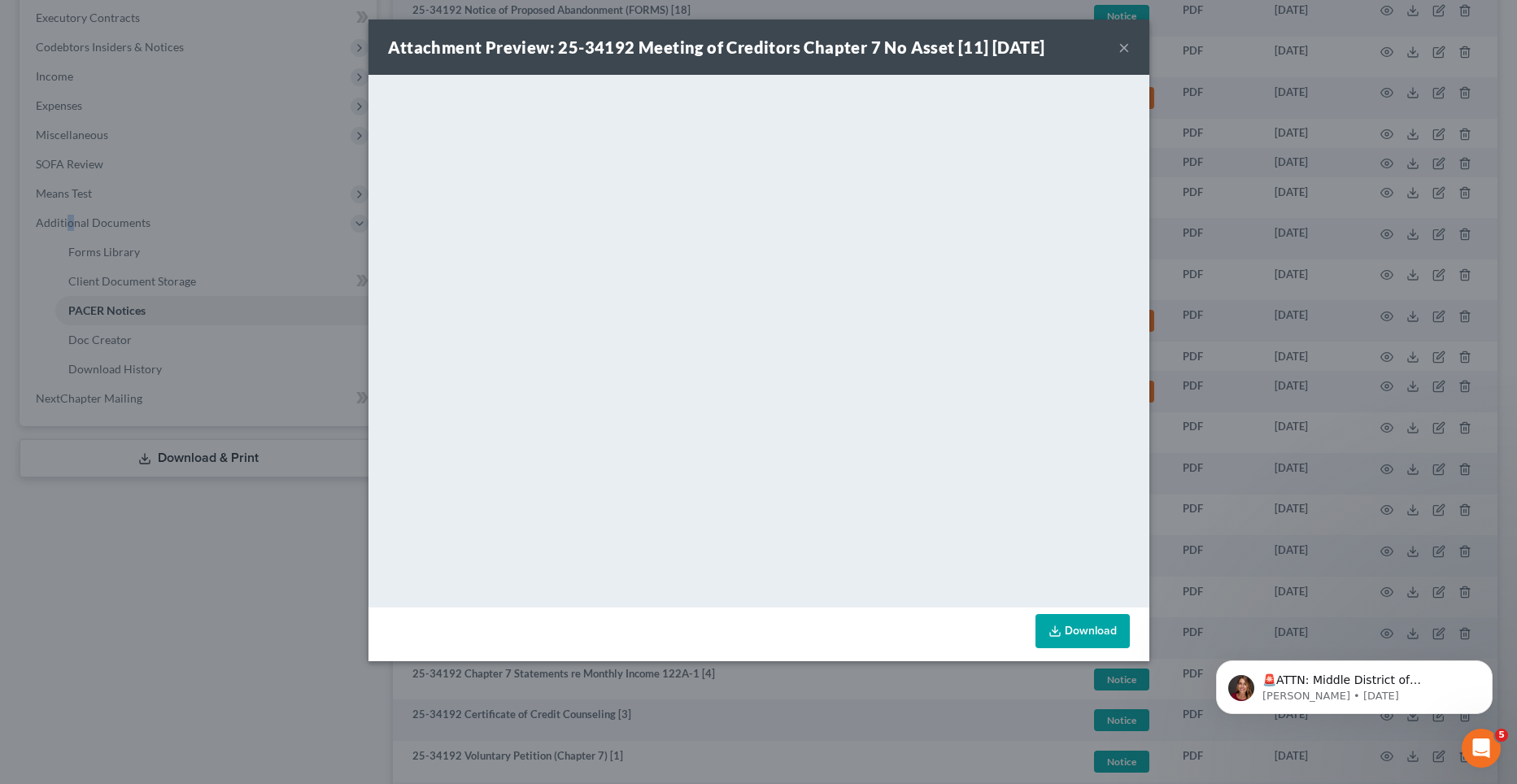
click at [1124, 47] on button "×" at bounding box center [1124, 47] width 12 height 20
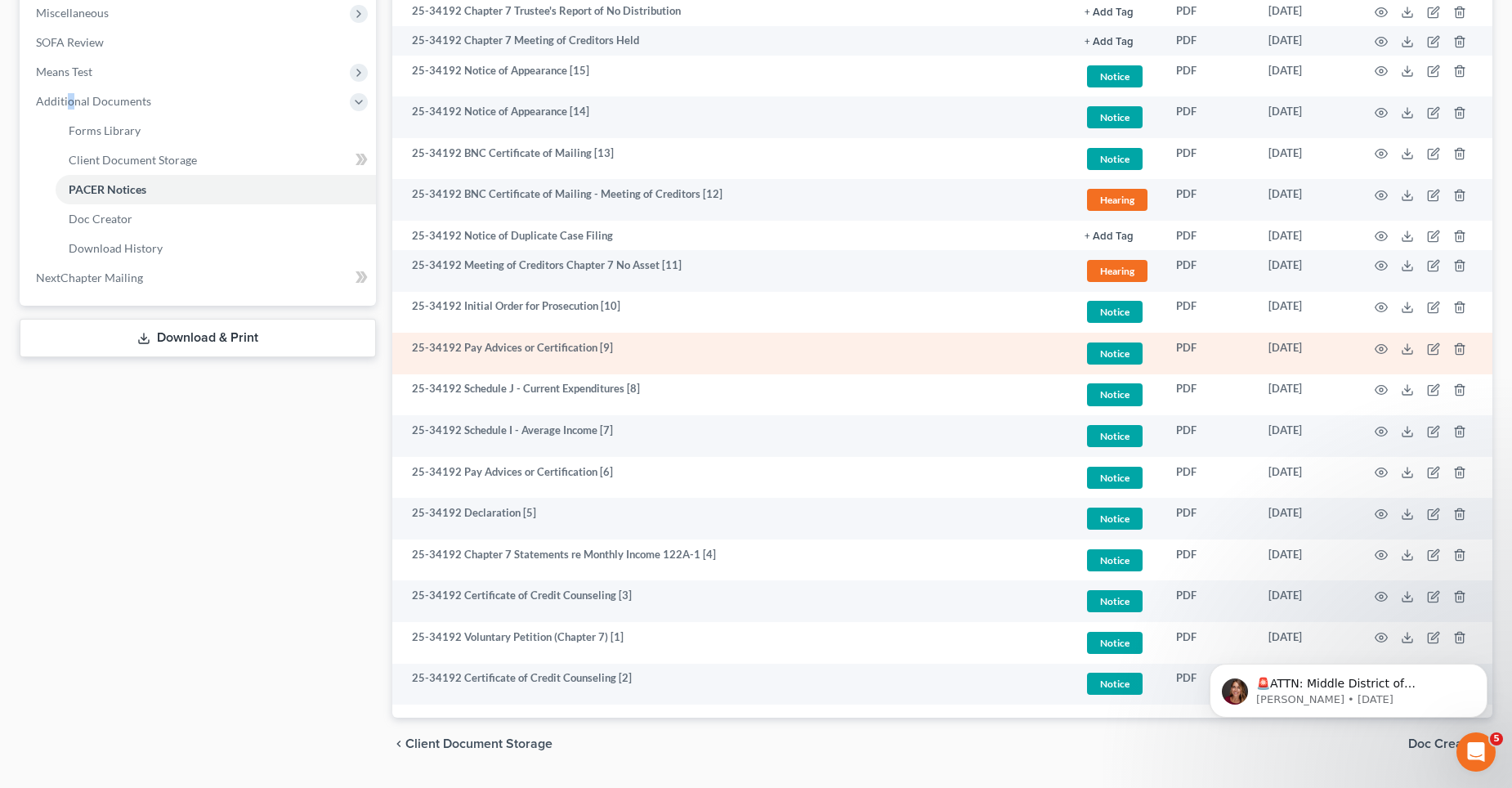
scroll to position [576, 0]
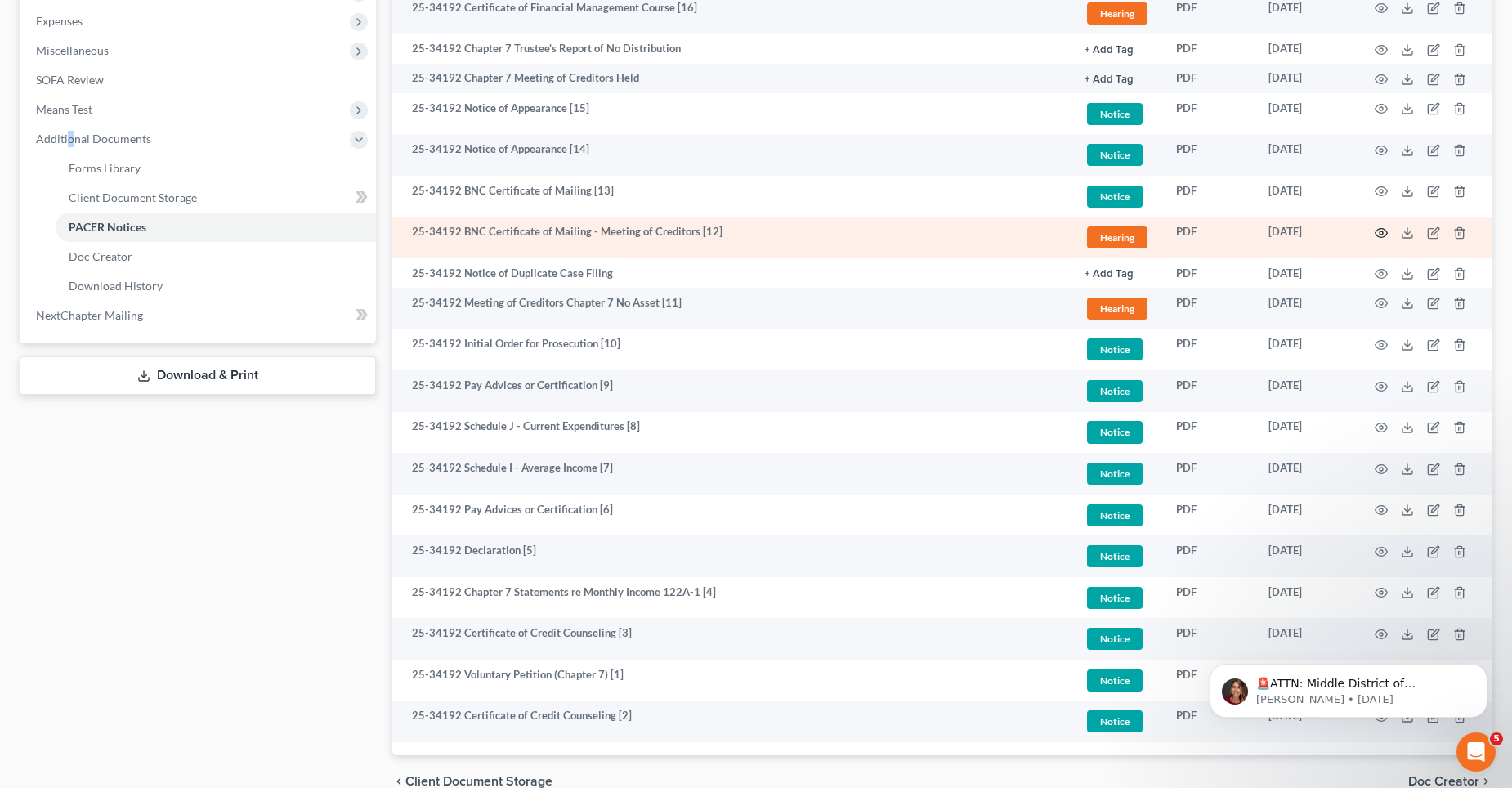
click at [1383, 232] on icon "button" at bounding box center [1380, 232] width 13 height 13
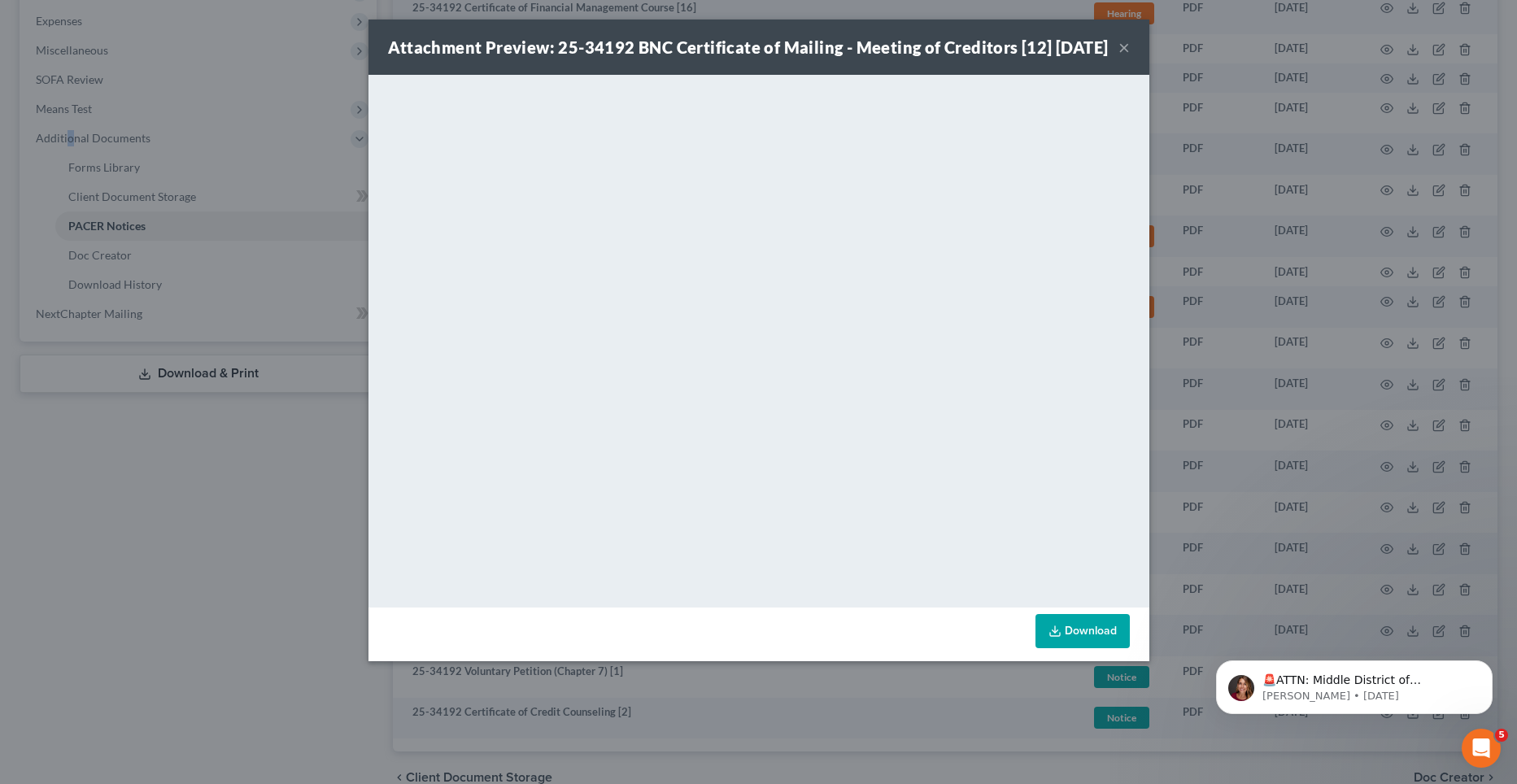
click at [1120, 57] on button "×" at bounding box center [1124, 47] width 12 height 20
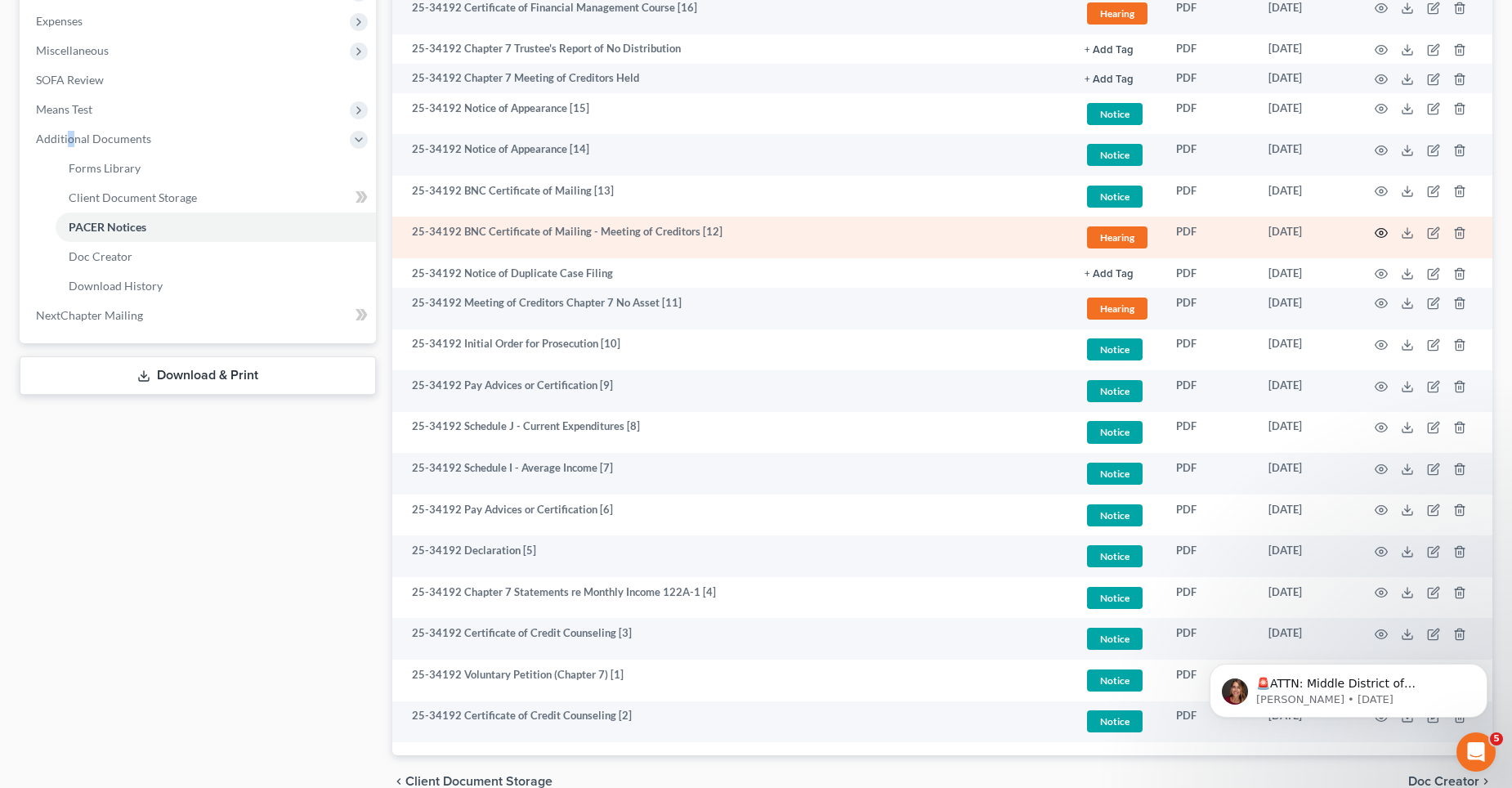
click at [1378, 232] on icon "button" at bounding box center [1380, 232] width 13 height 13
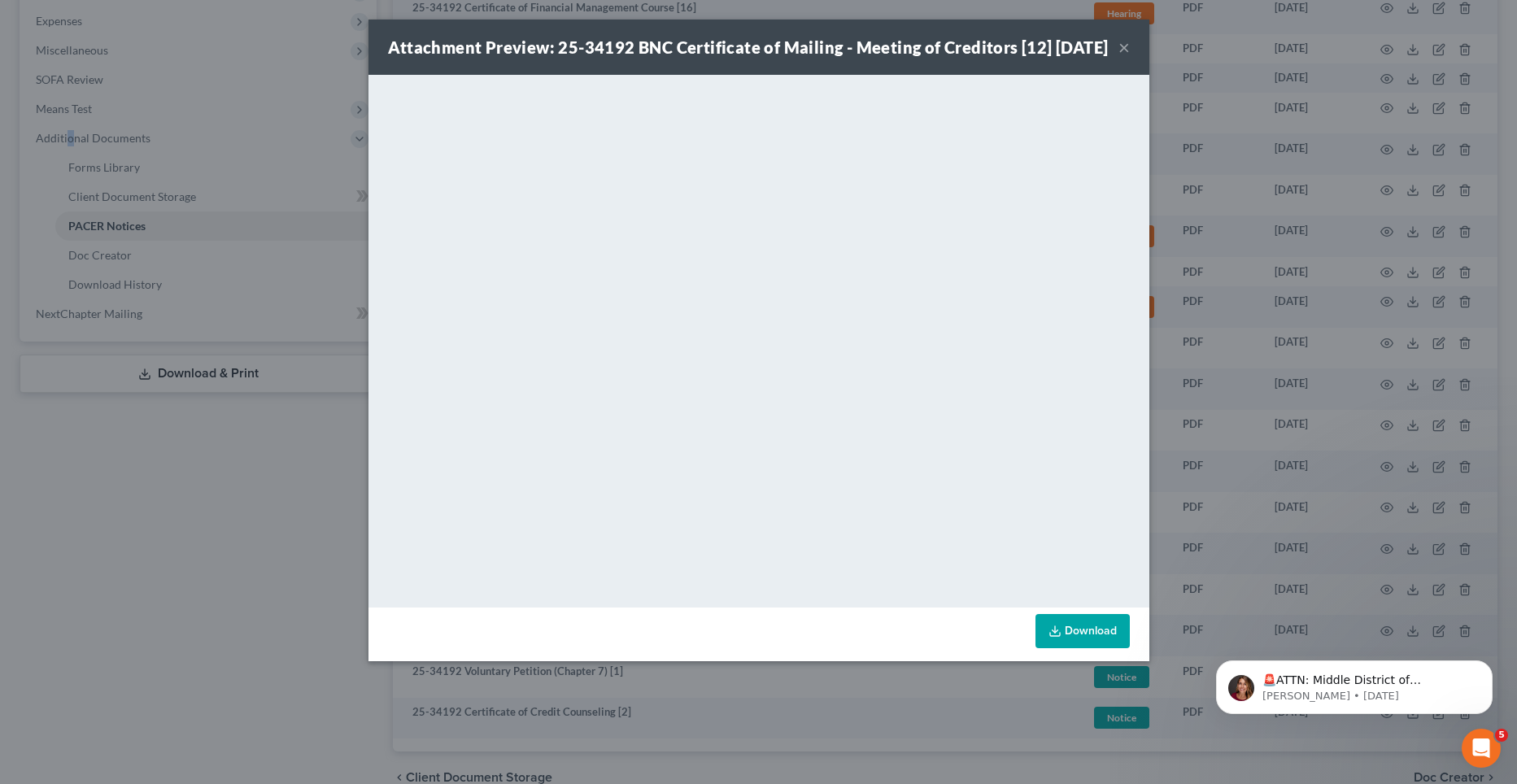
click at [1120, 53] on button "×" at bounding box center [1124, 47] width 12 height 20
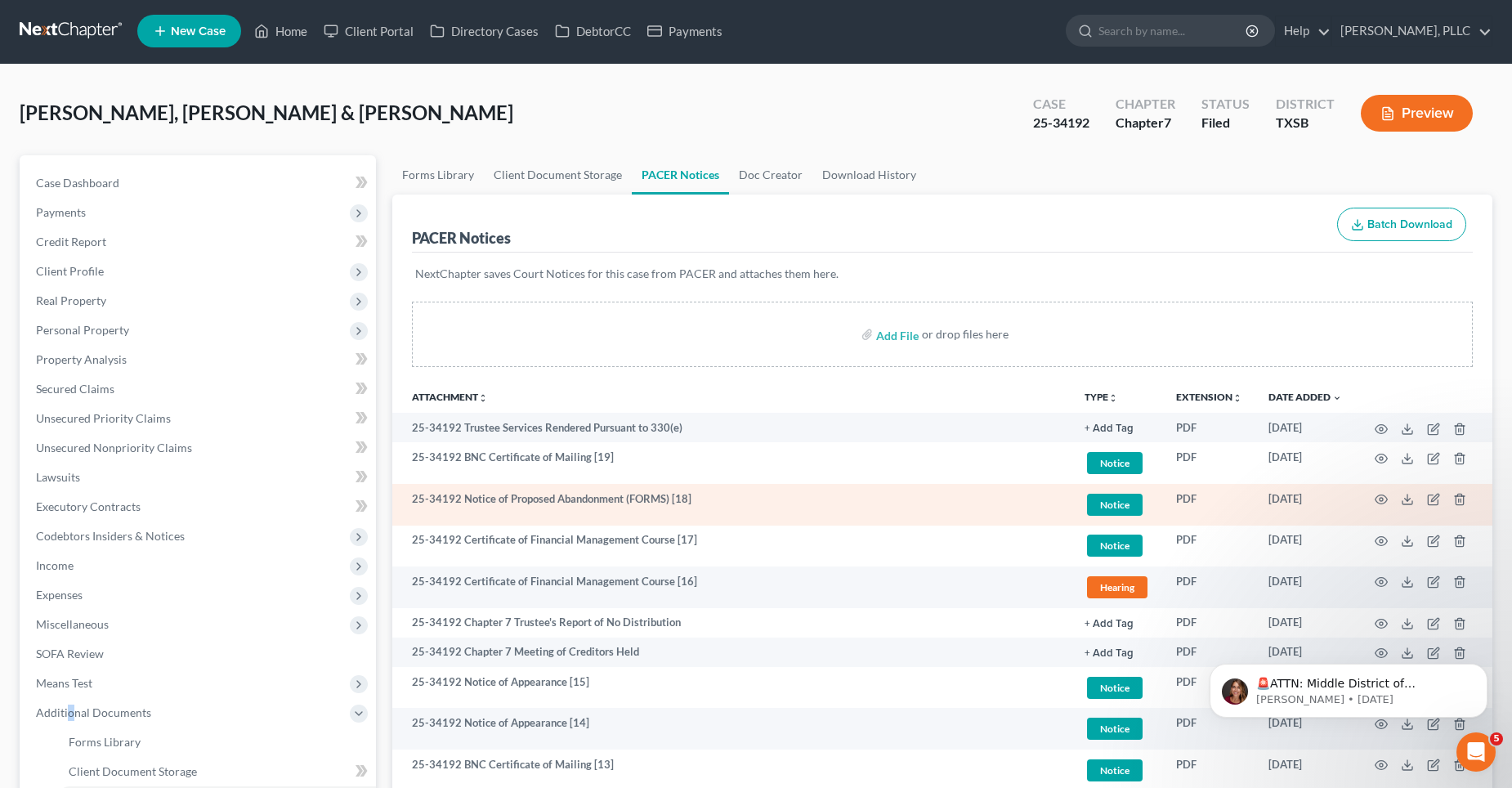
scroll to position [0, 0]
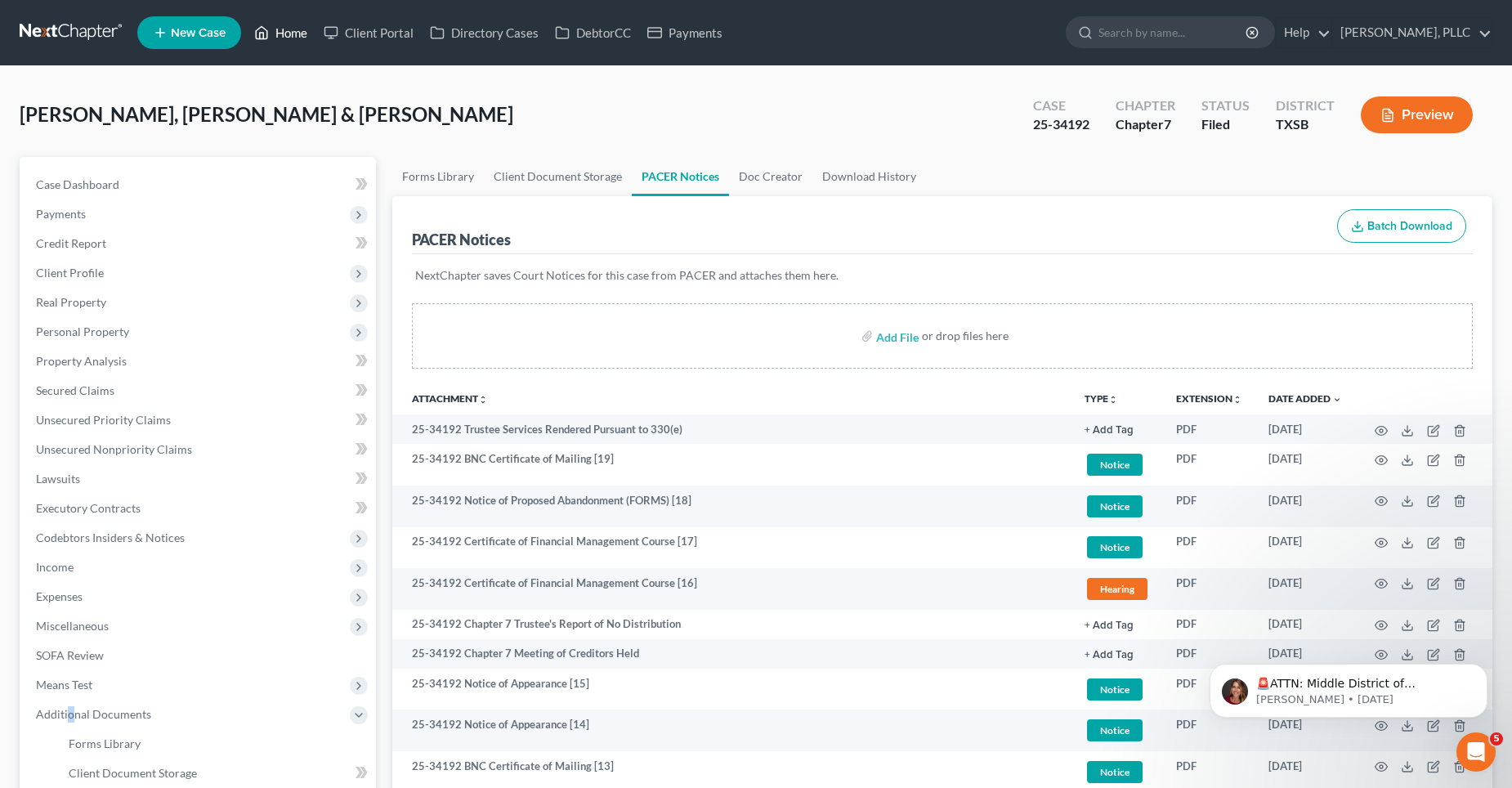
click at [296, 31] on link "Home" at bounding box center [280, 33] width 69 height 30
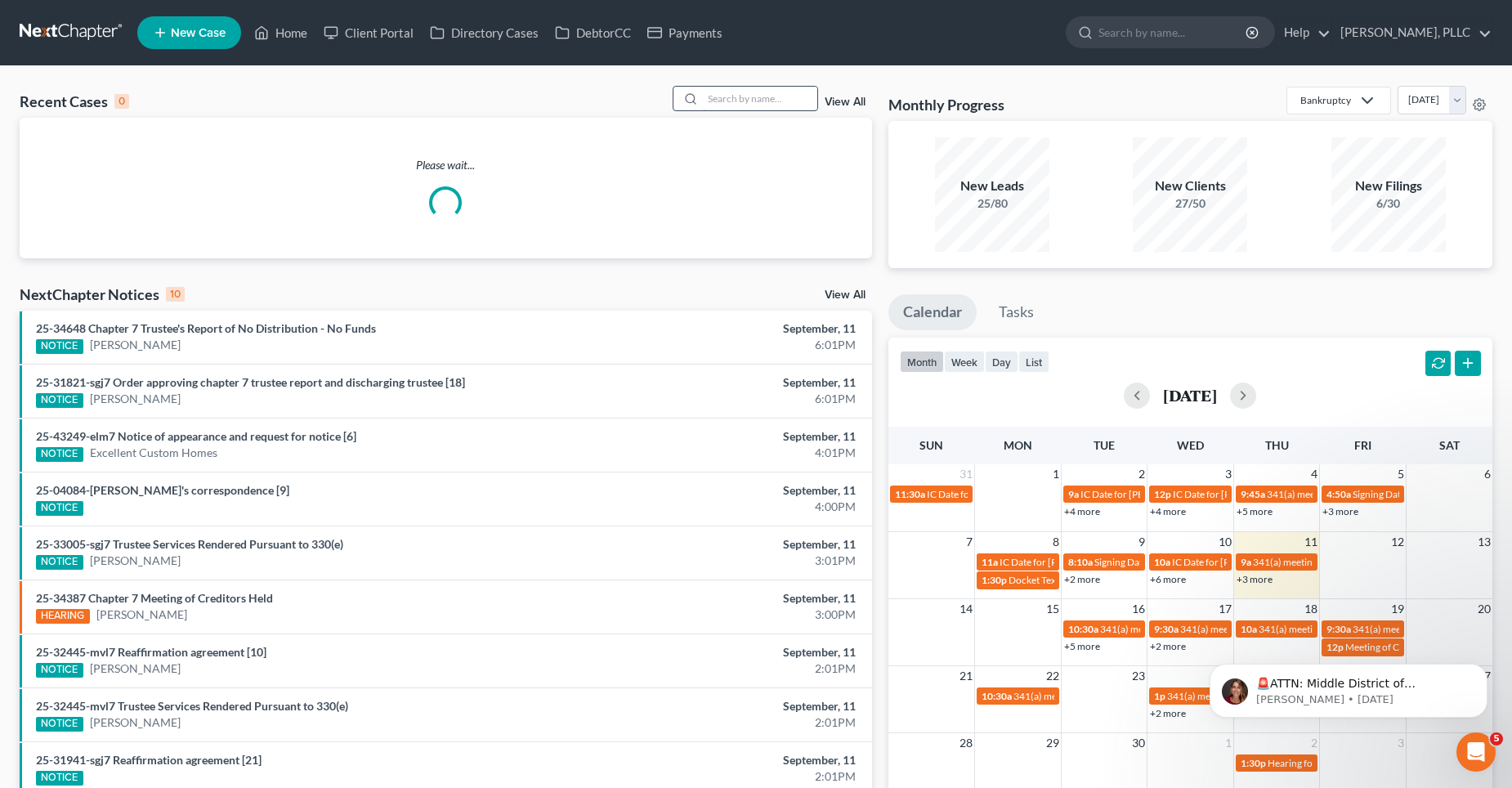
click at [742, 106] on input "search" at bounding box center [759, 98] width 114 height 24
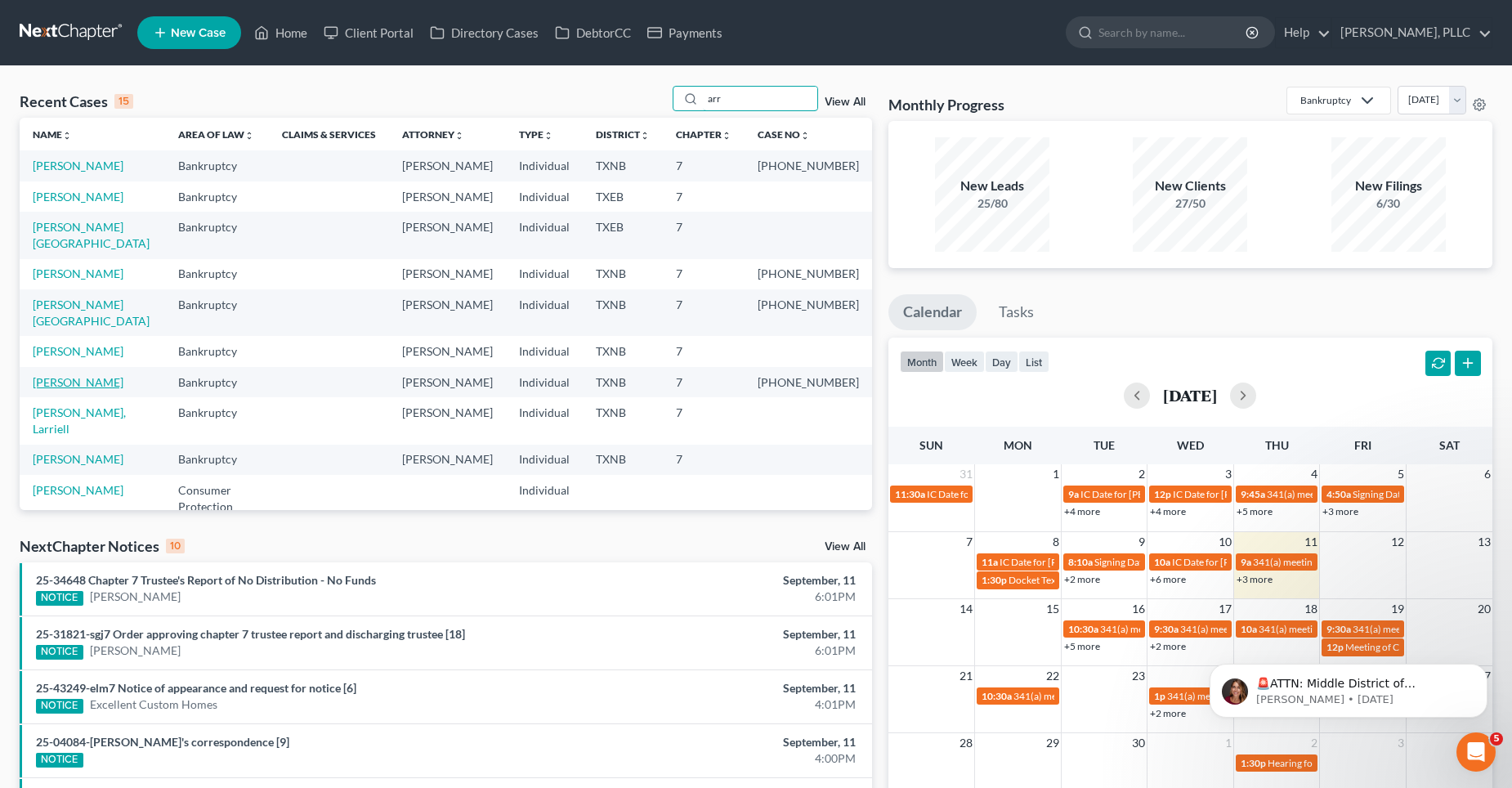
type input "arr"
click at [121, 390] on link "[PERSON_NAME]" at bounding box center [78, 383] width 91 height 14
select select "4"
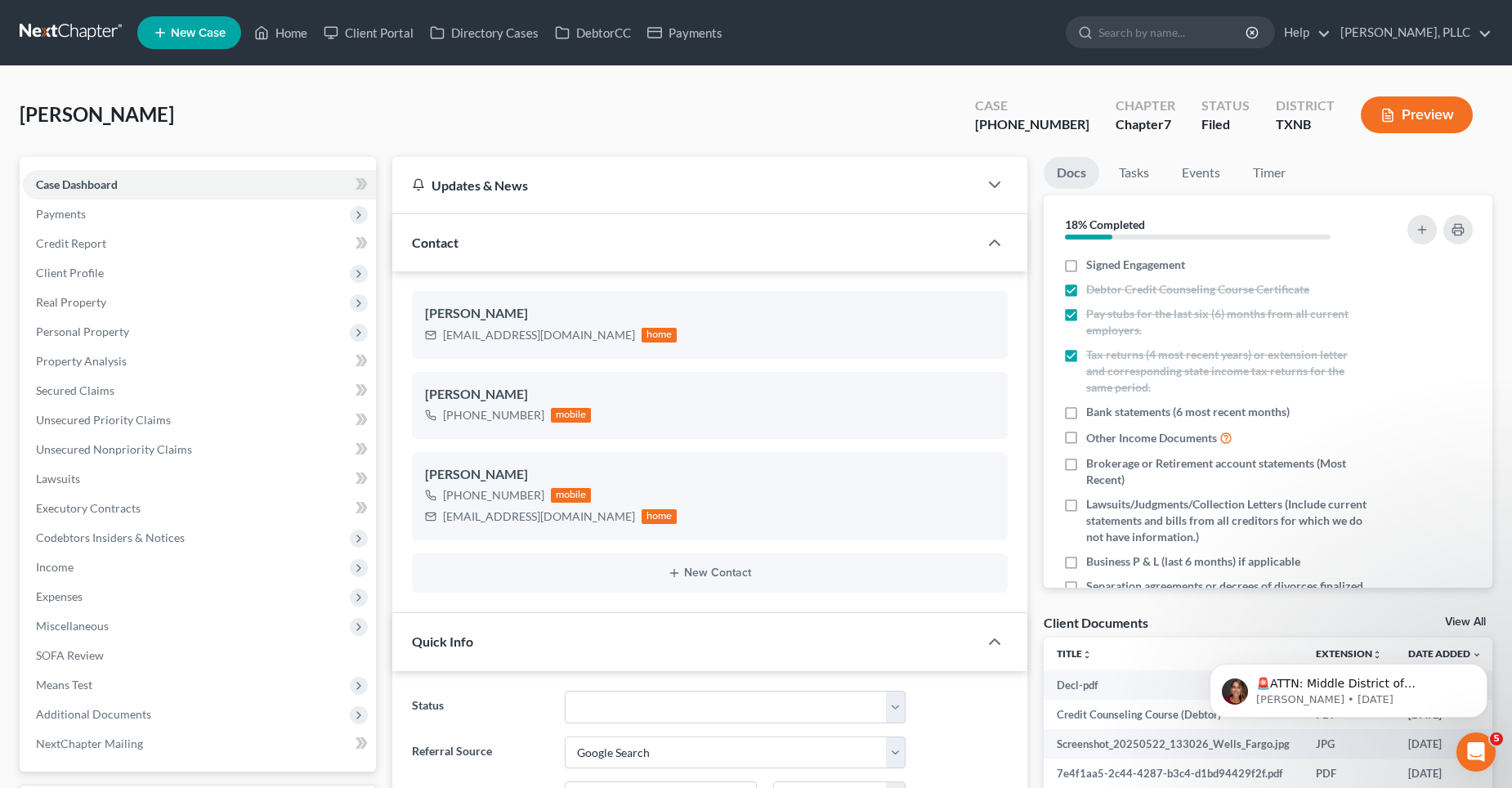
scroll to position [2015, 0]
click at [92, 715] on span "Additional Documents" at bounding box center [93, 714] width 115 height 14
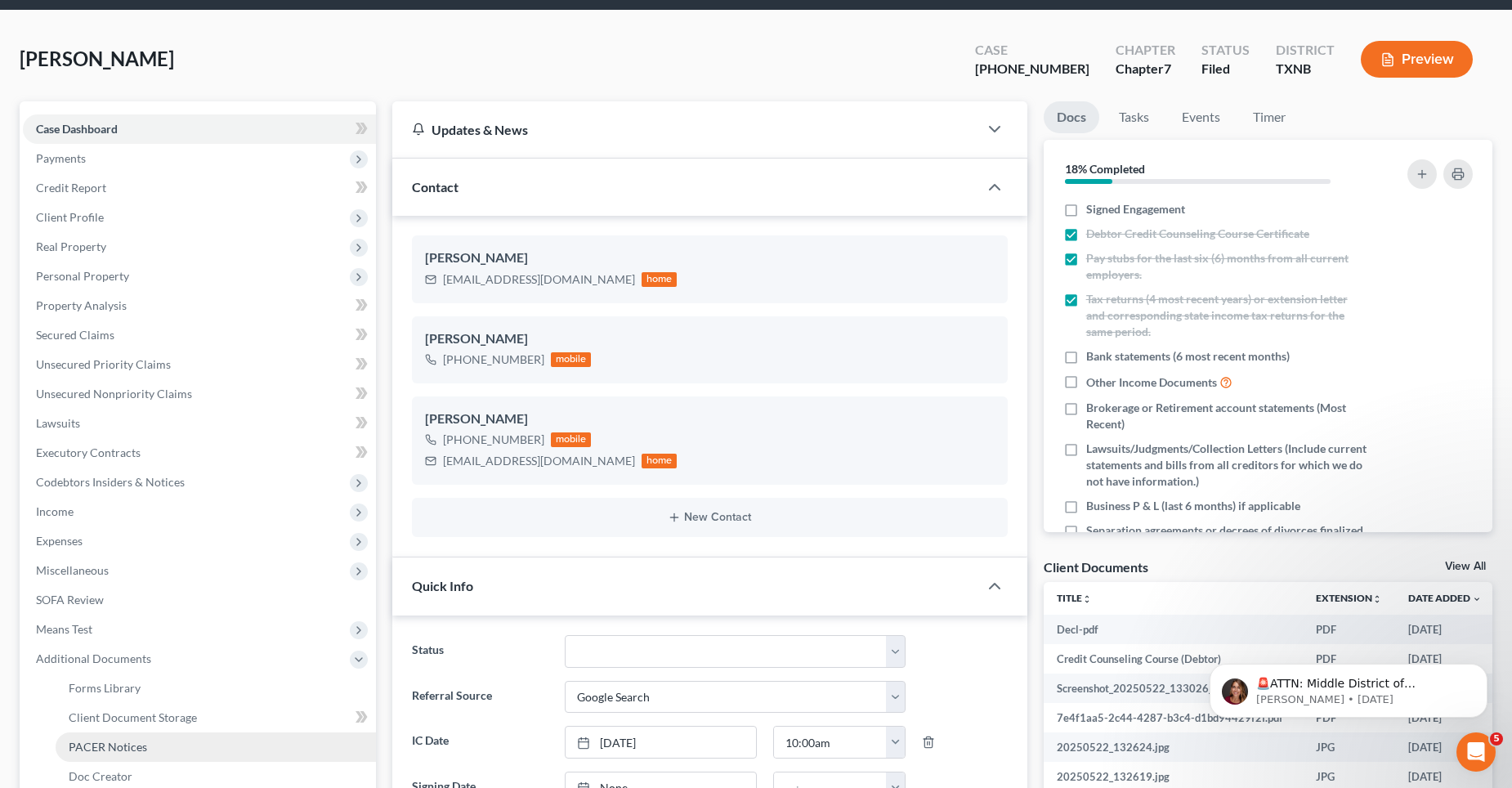
scroll to position [81, 0]
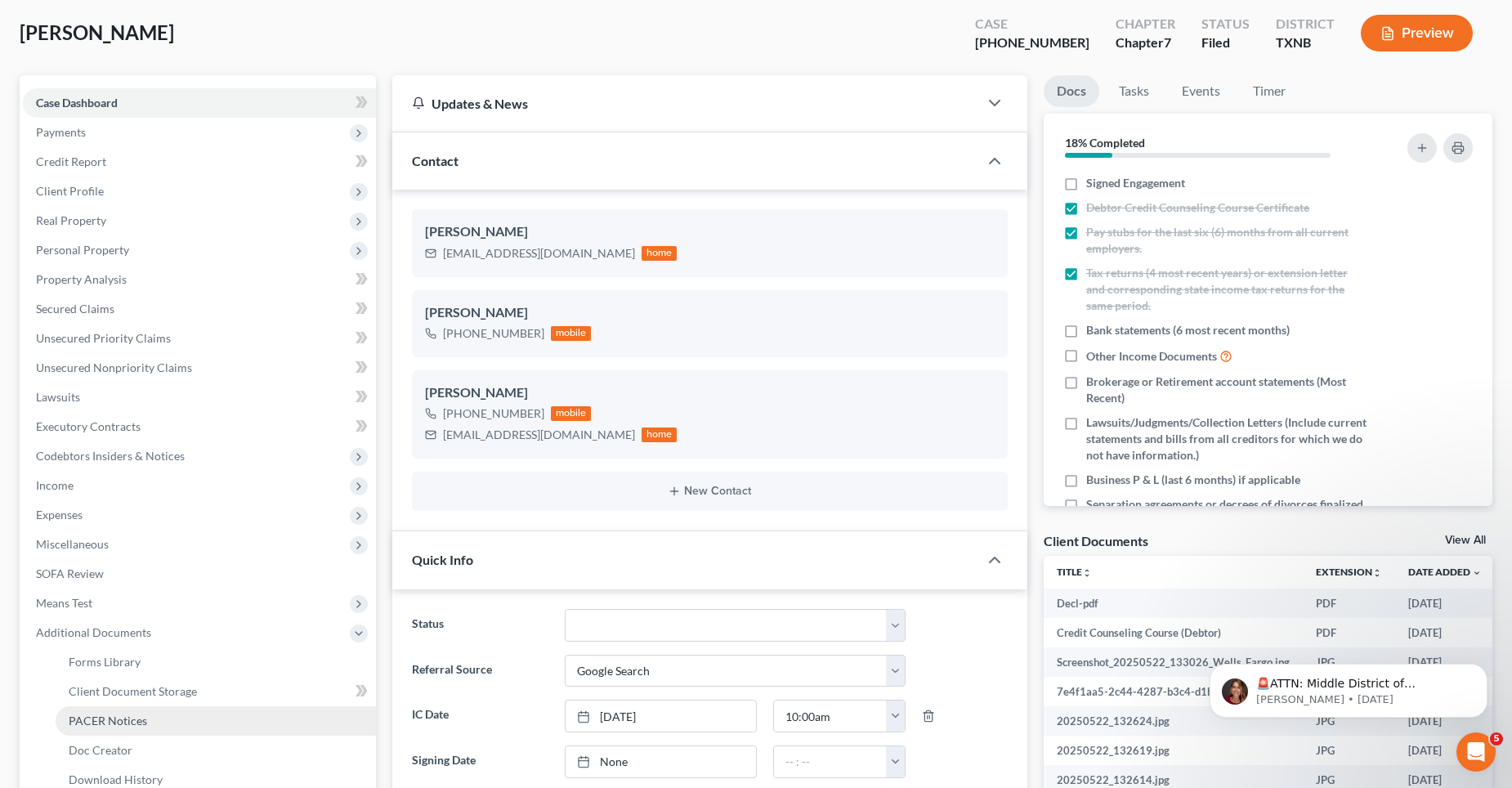
click at [119, 720] on span "PACER Notices" at bounding box center [107, 721] width 78 height 14
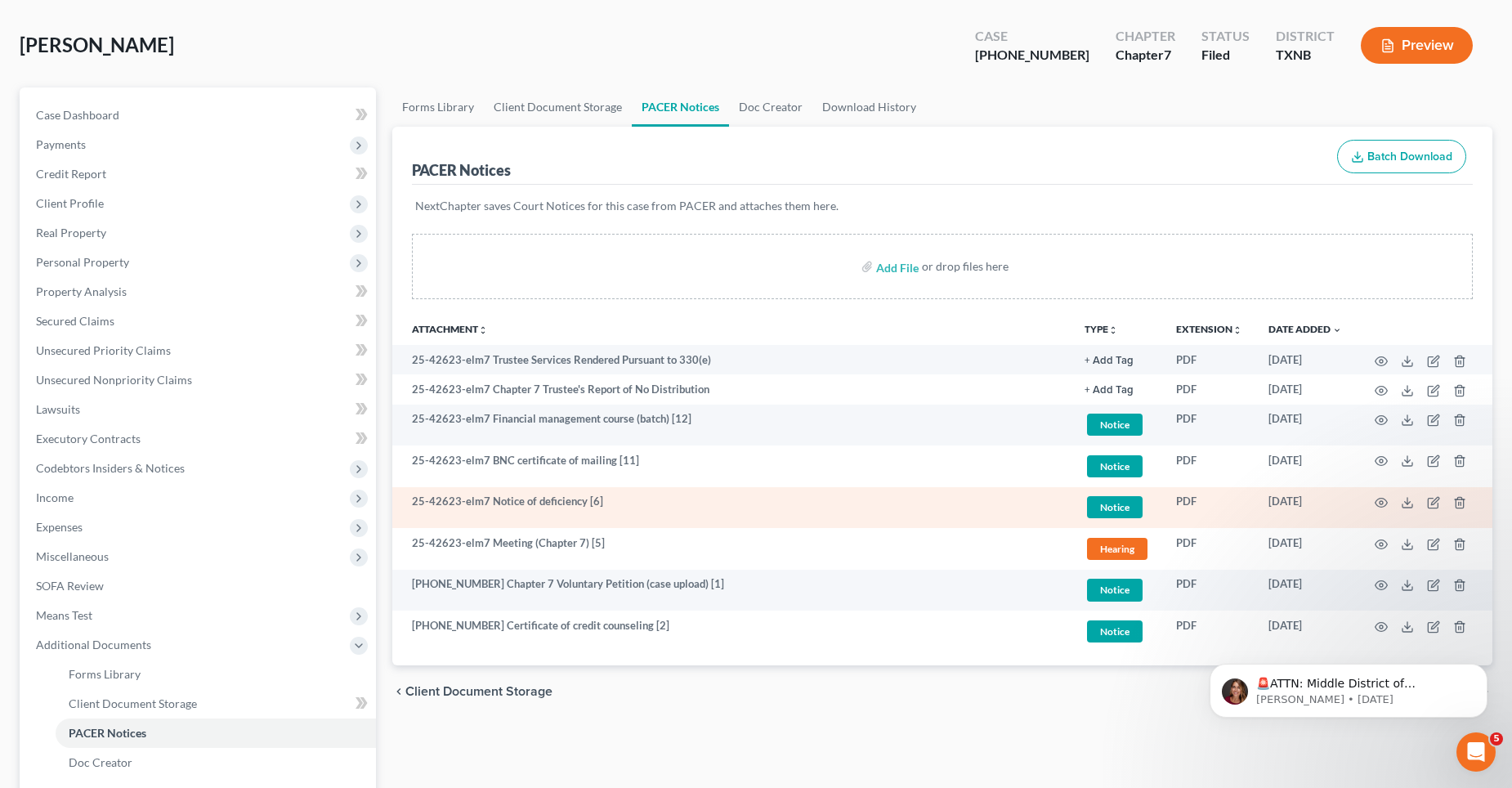
scroll to position [164, 0]
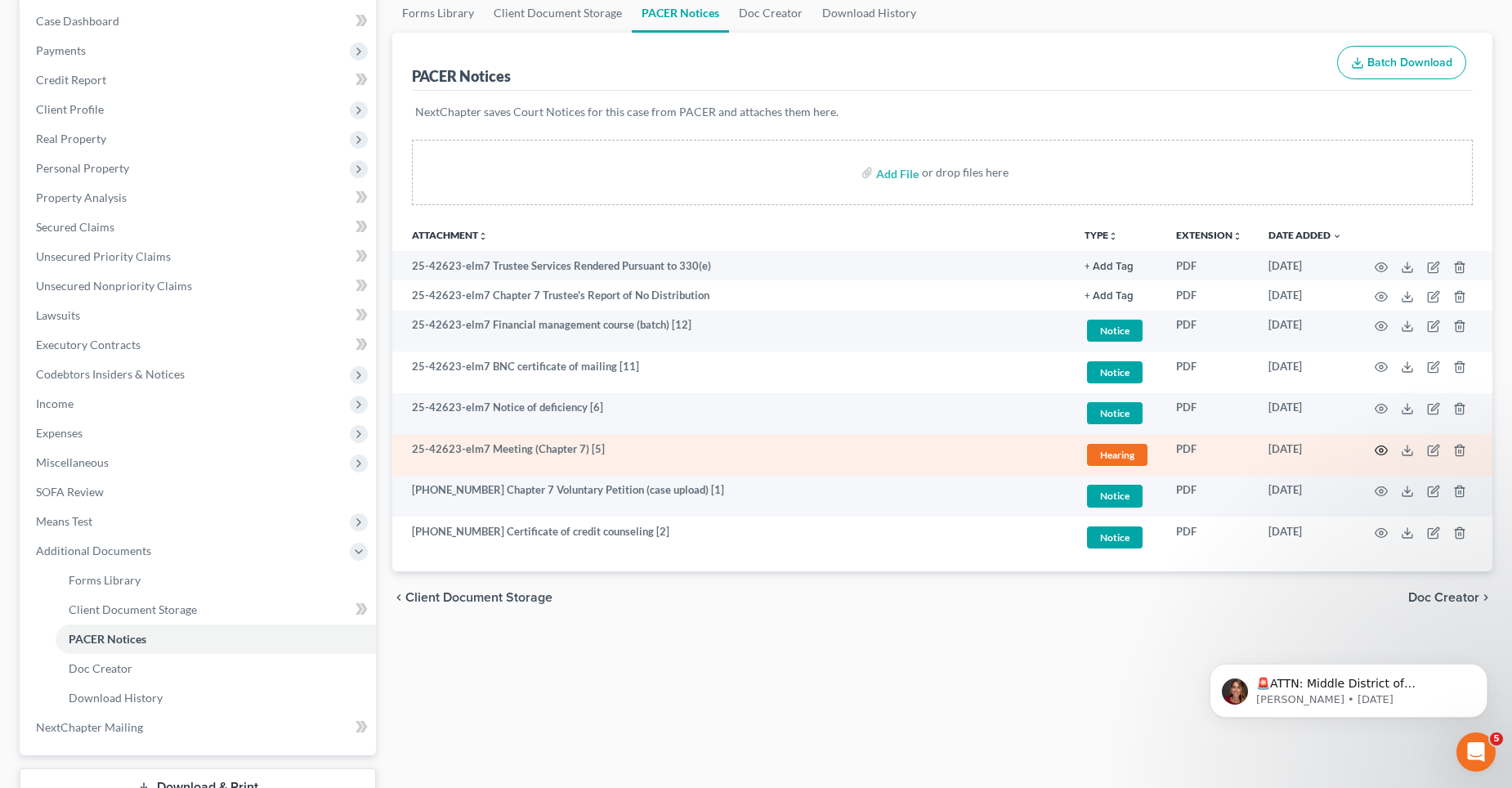
click at [1382, 449] on circle "button" at bounding box center [1380, 450] width 3 height 3
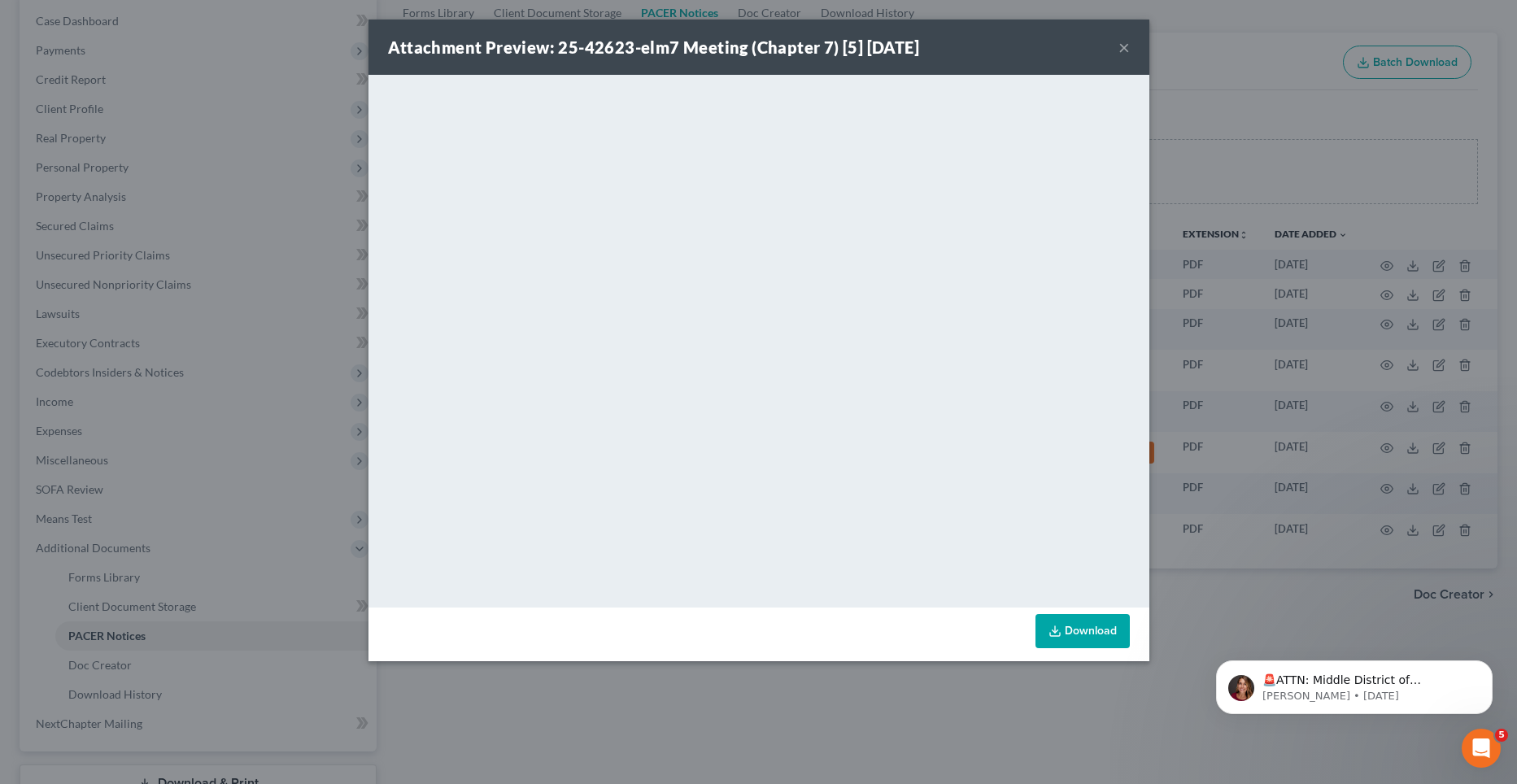
click at [1122, 45] on button "×" at bounding box center [1124, 47] width 12 height 20
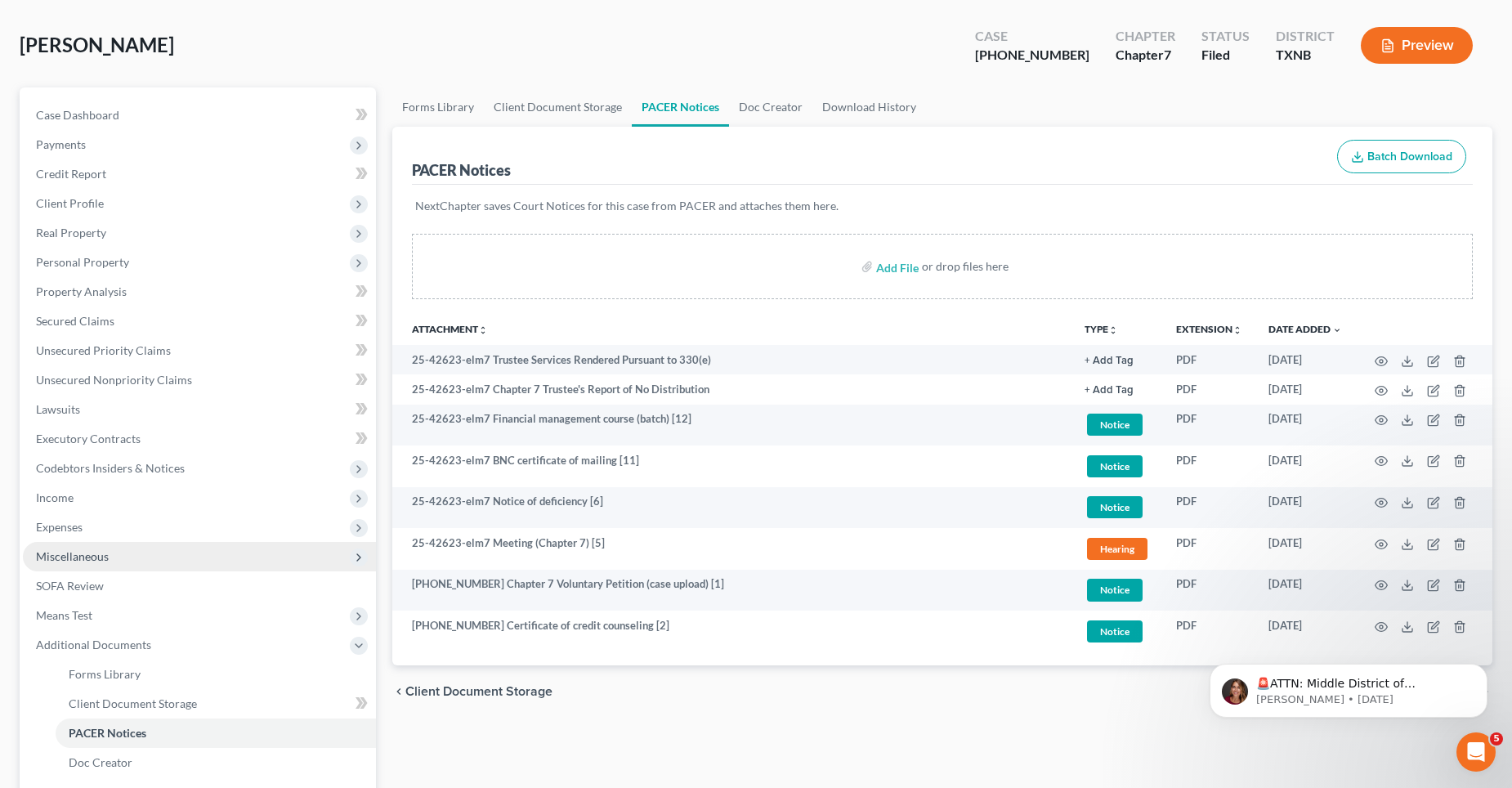
scroll to position [0, 0]
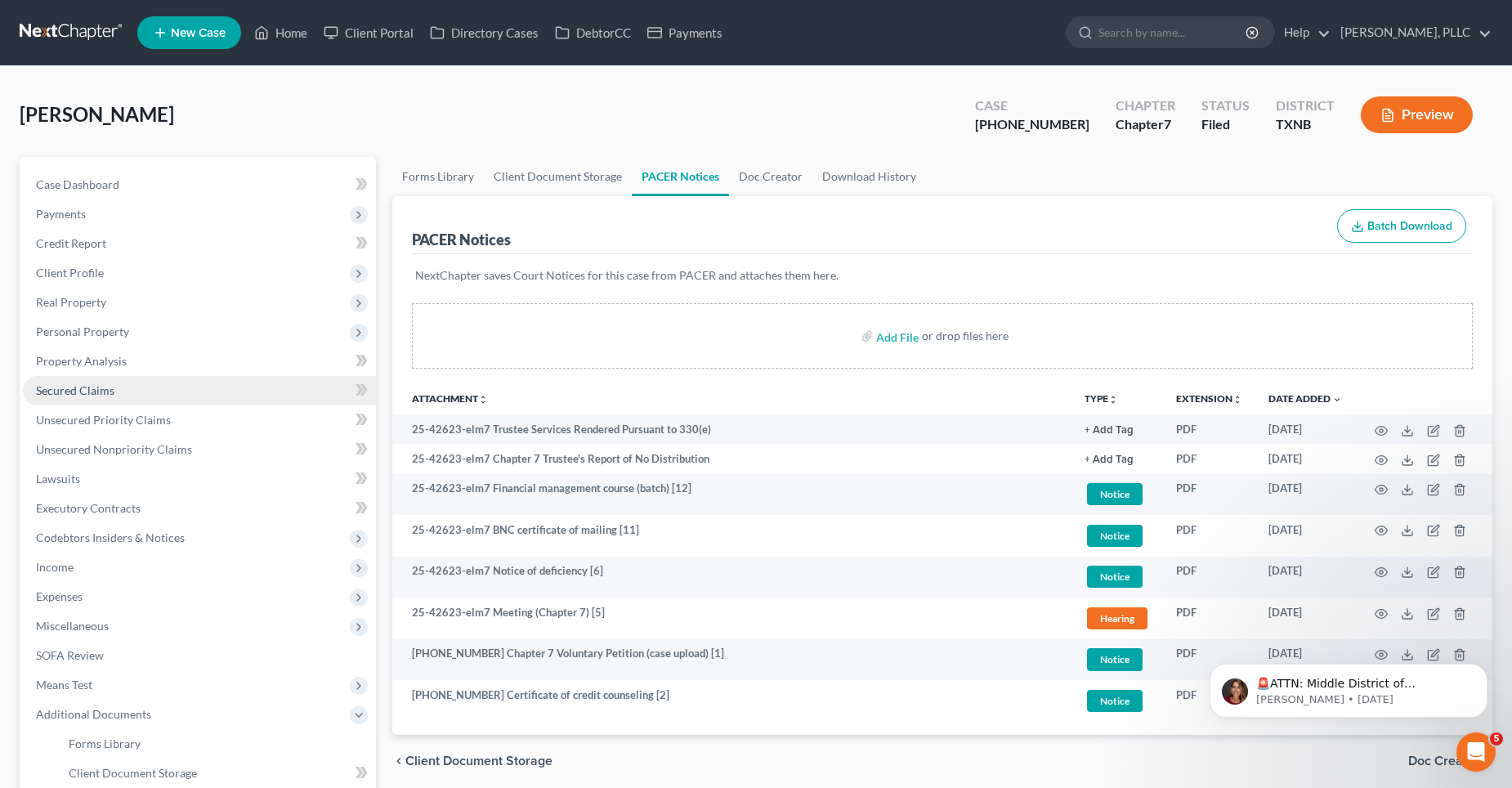
click at [115, 385] on link "Secured Claims" at bounding box center [199, 391] width 353 height 30
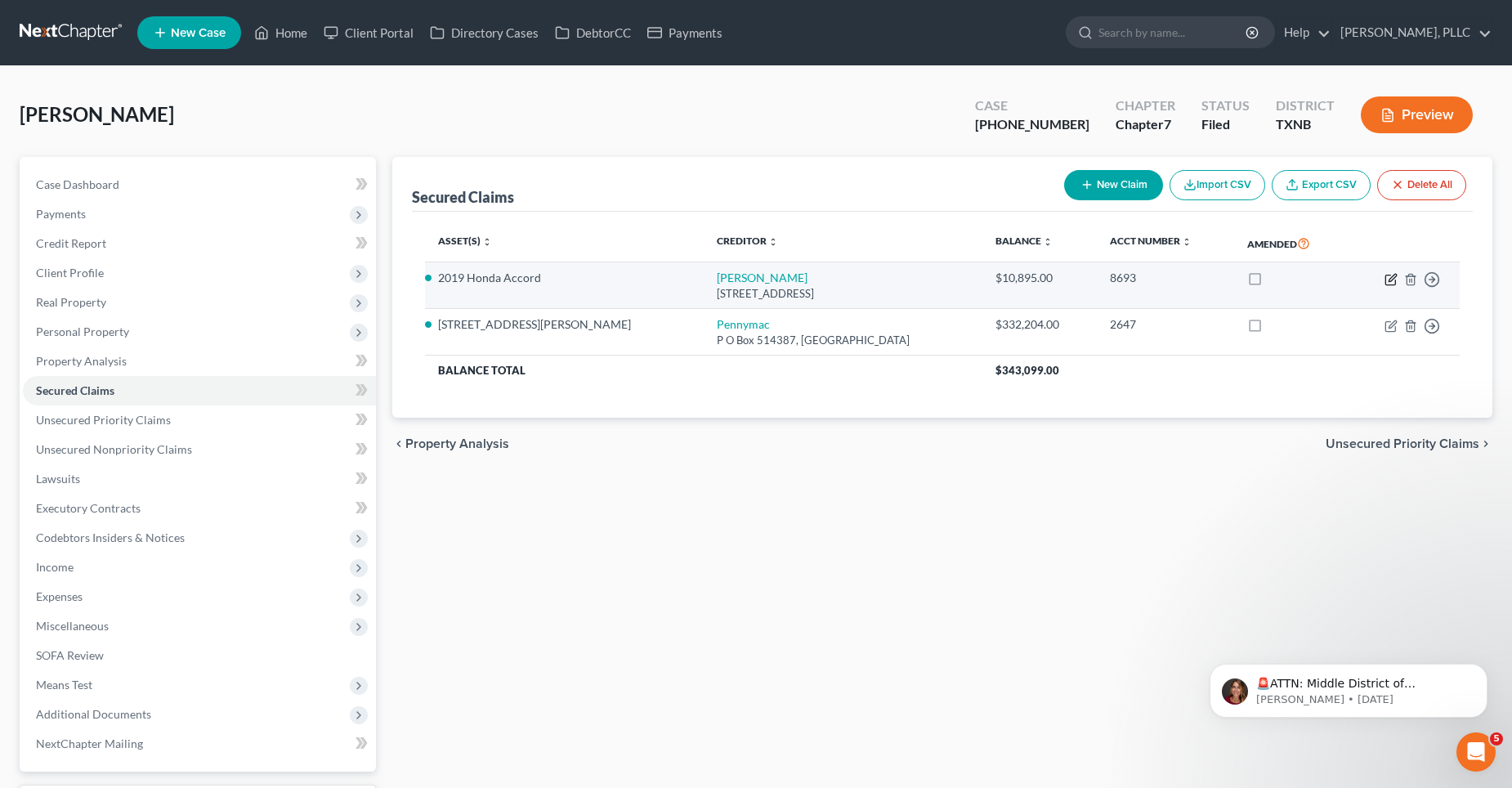
click at [1390, 280] on icon "button" at bounding box center [1390, 279] width 13 height 13
select select "45"
select select "2"
select select "0"
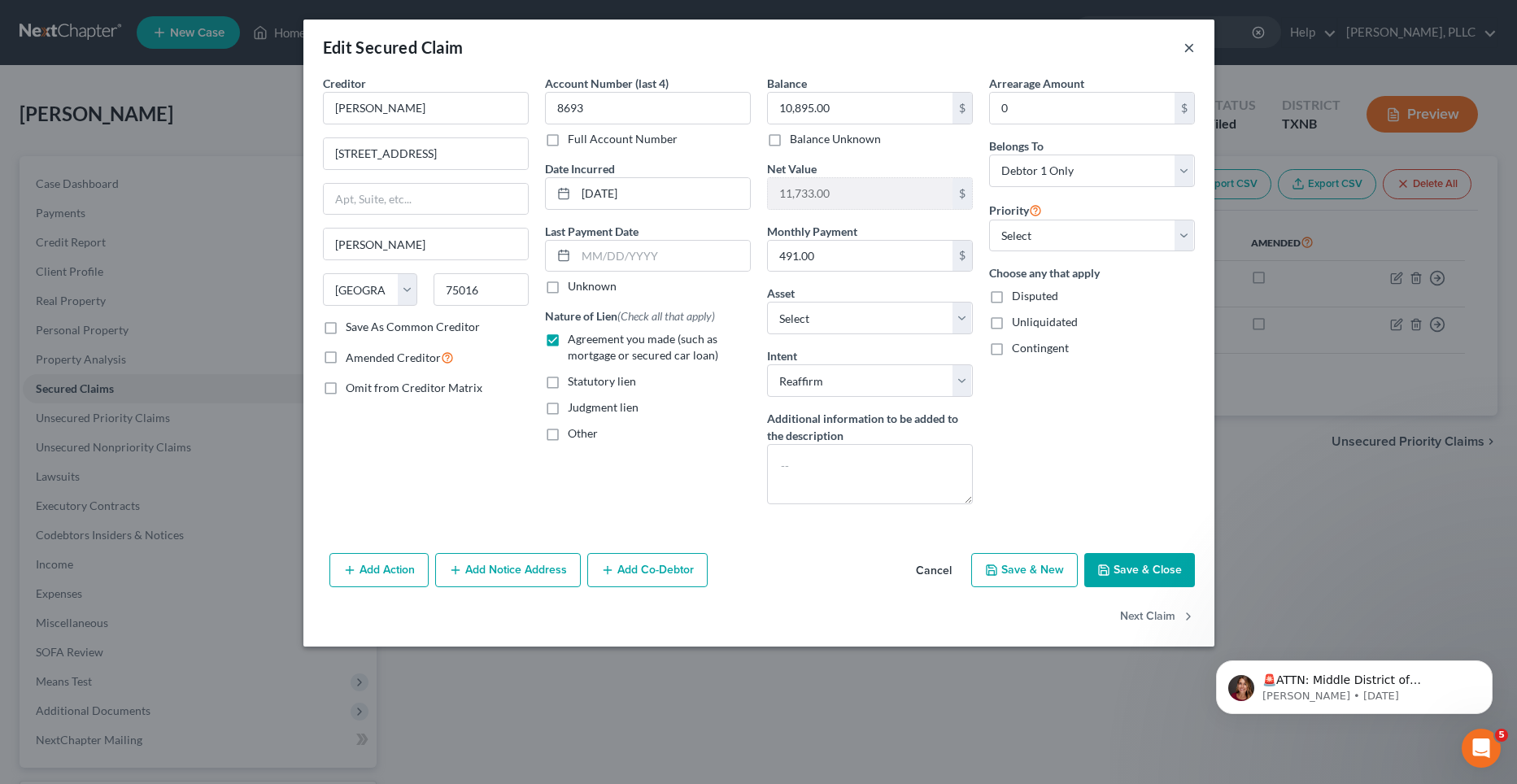
click at [1191, 45] on button "×" at bounding box center [1190, 47] width 12 height 20
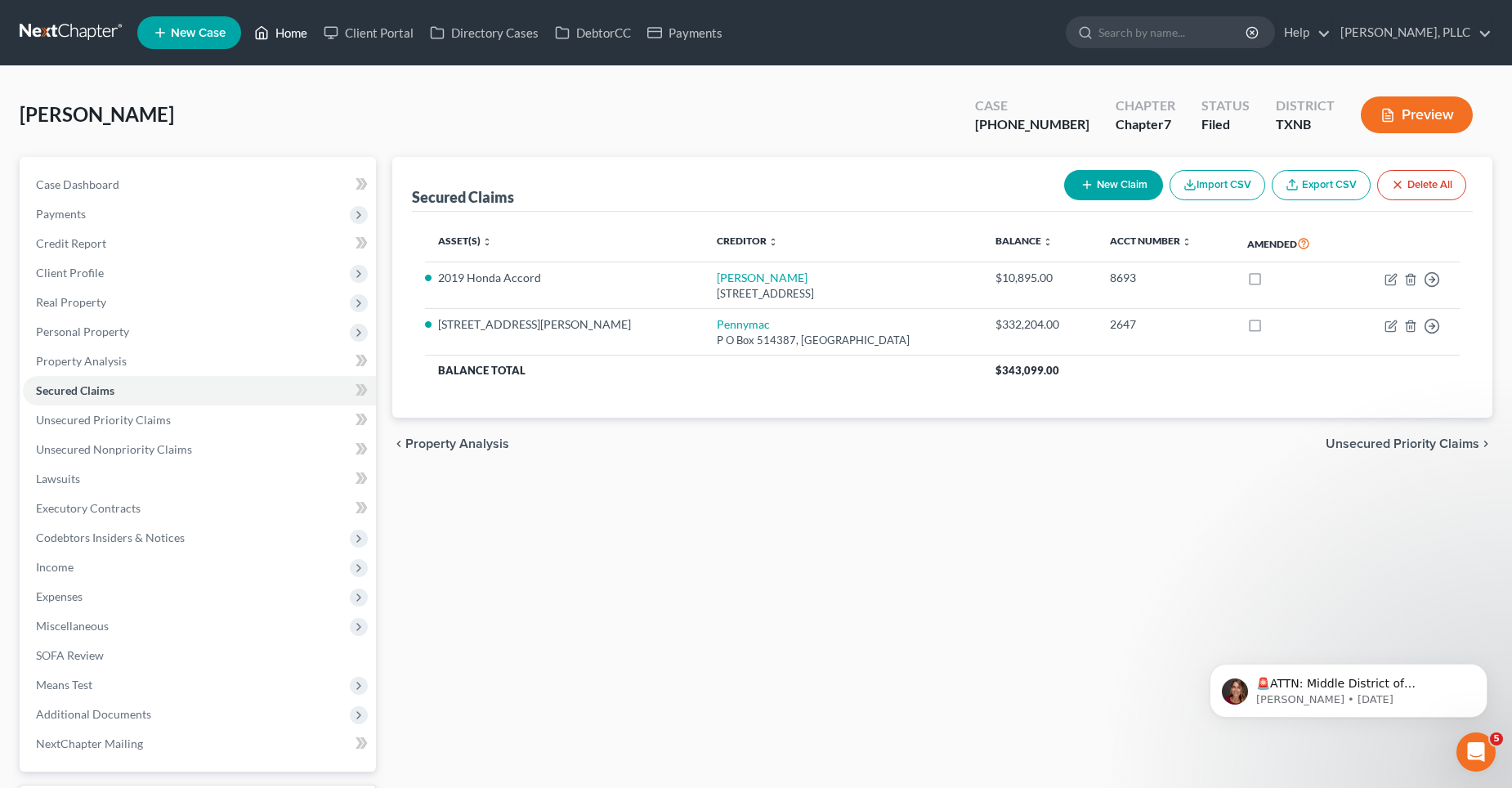
click at [296, 30] on link "Home" at bounding box center [280, 33] width 69 height 30
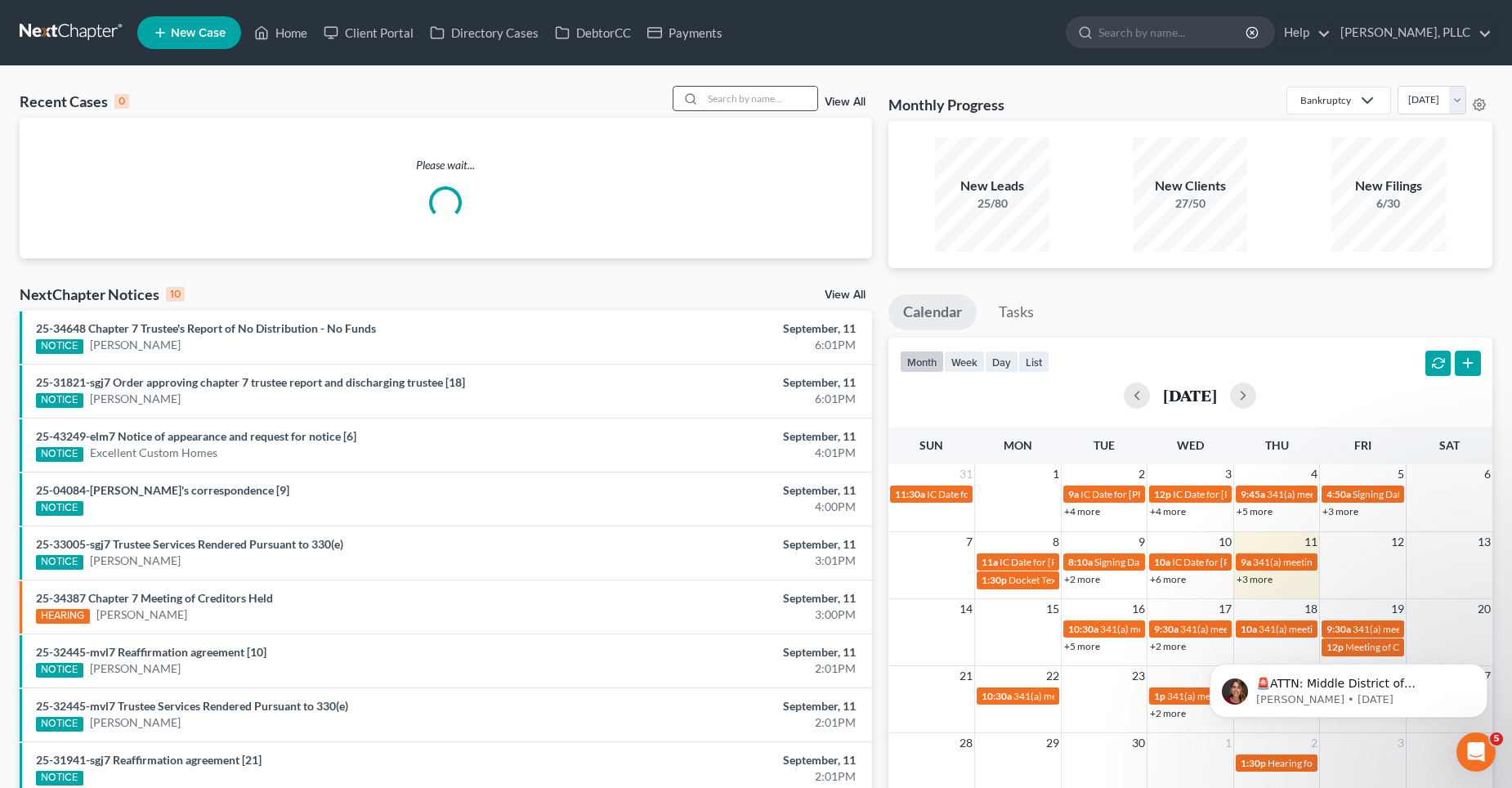
click at [778, 102] on input "search" at bounding box center [759, 98] width 114 height 24
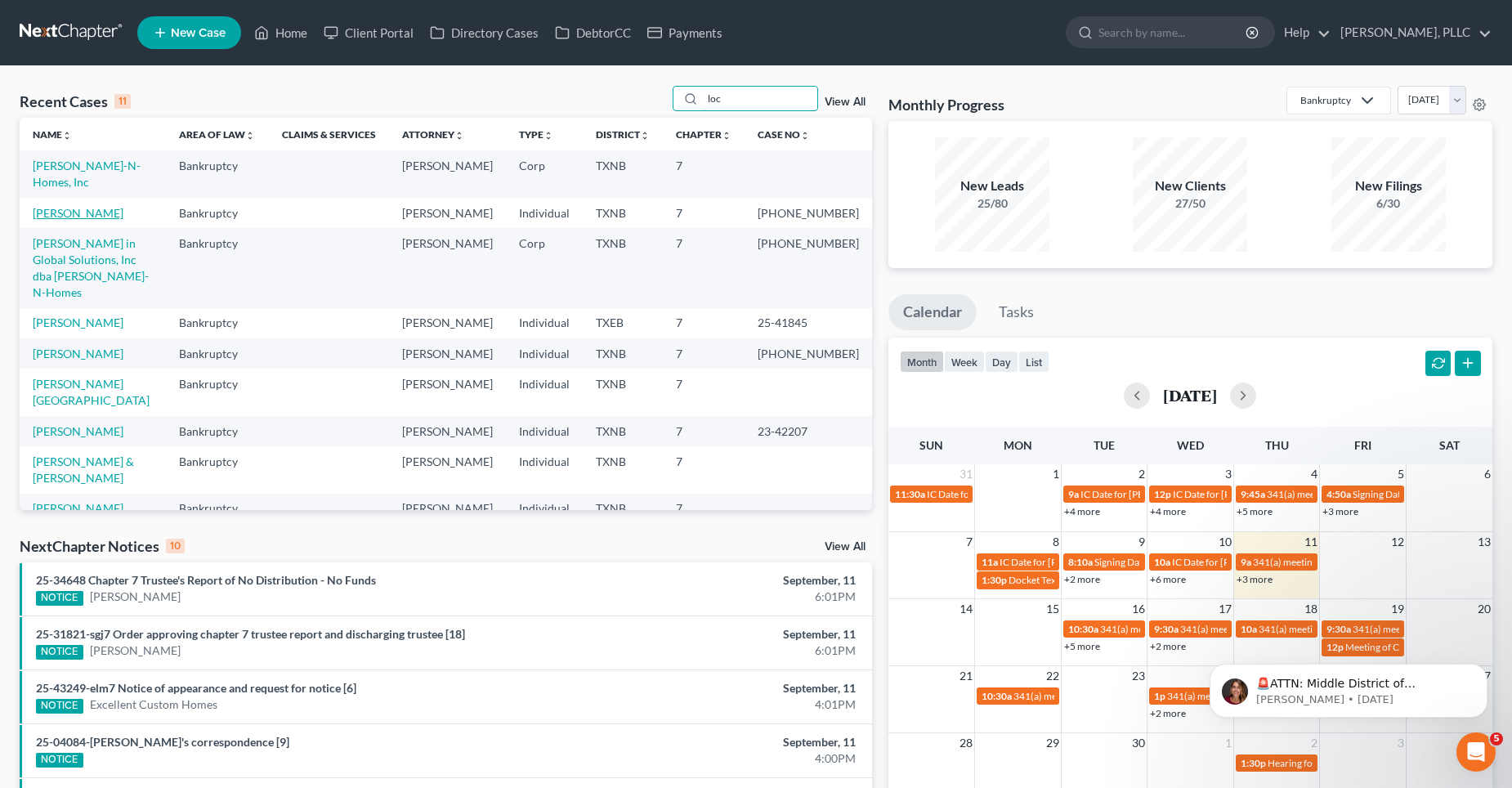
type input "loc"
click at [92, 206] on link "[PERSON_NAME]" at bounding box center [78, 213] width 91 height 14
select select "1"
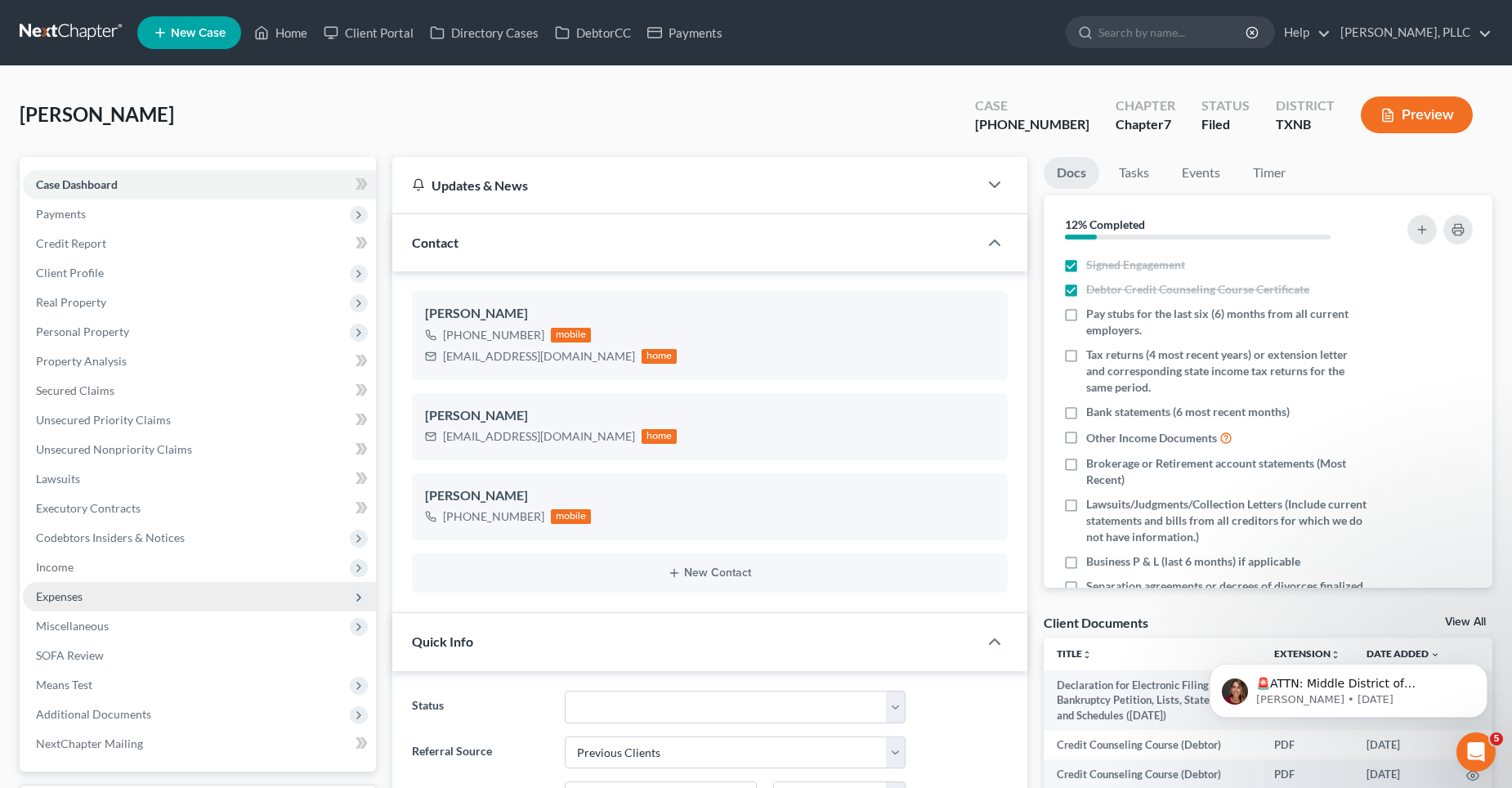
scroll to position [1576, 0]
click at [82, 599] on span "Expenses" at bounding box center [58, 597] width 47 height 14
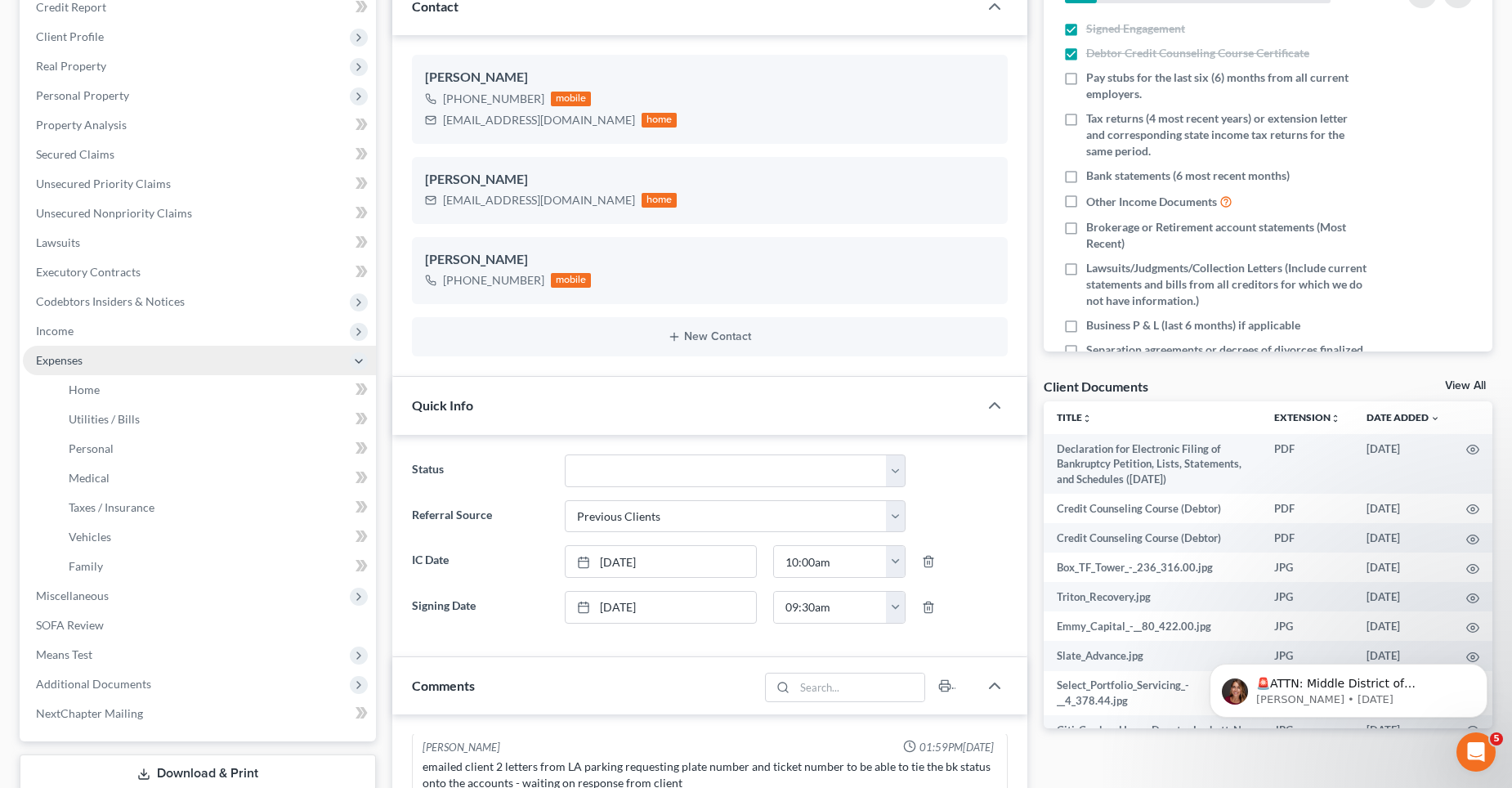
scroll to position [245, 0]
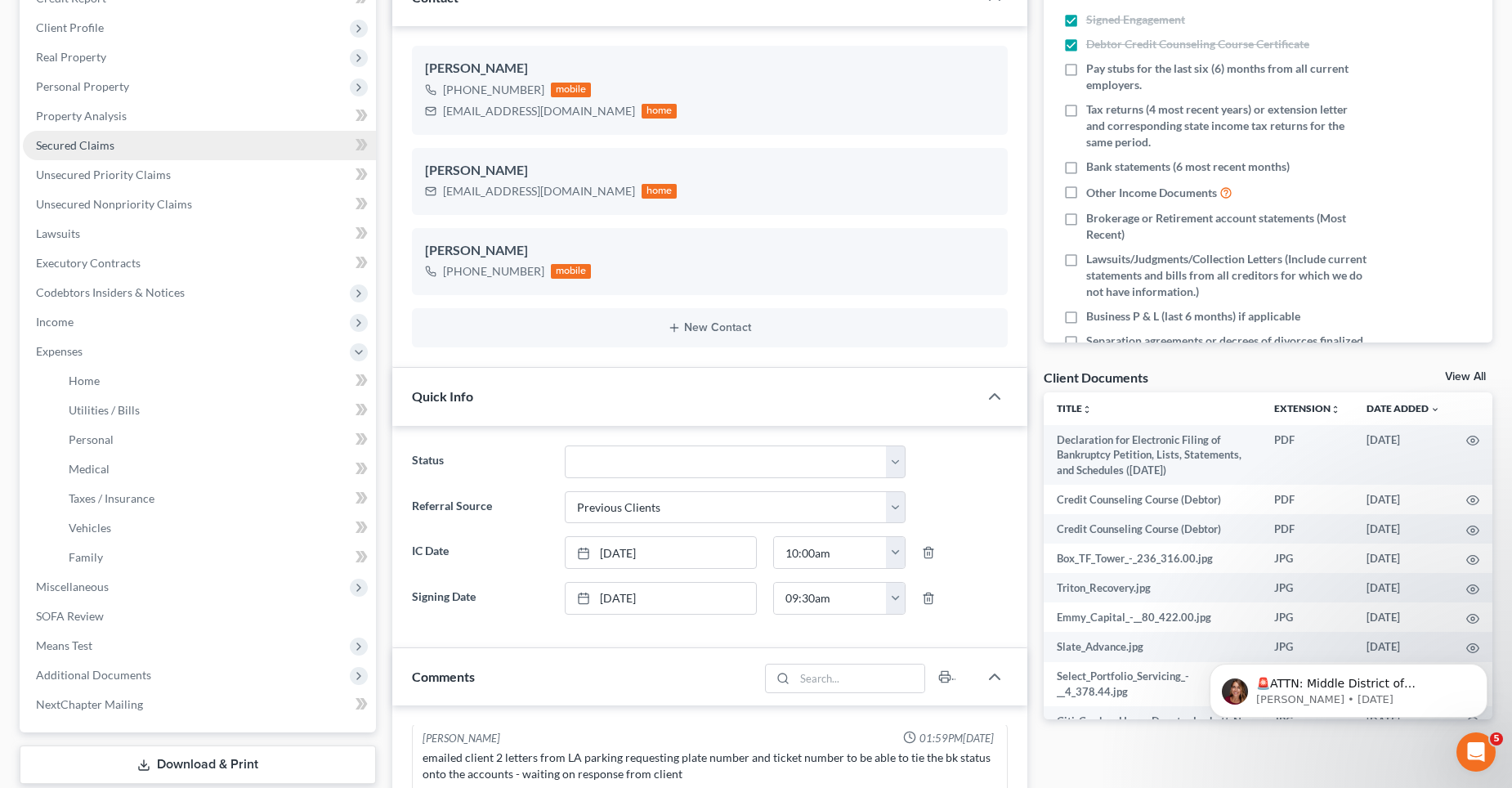
click at [106, 150] on span "Secured Claims" at bounding box center [74, 145] width 78 height 14
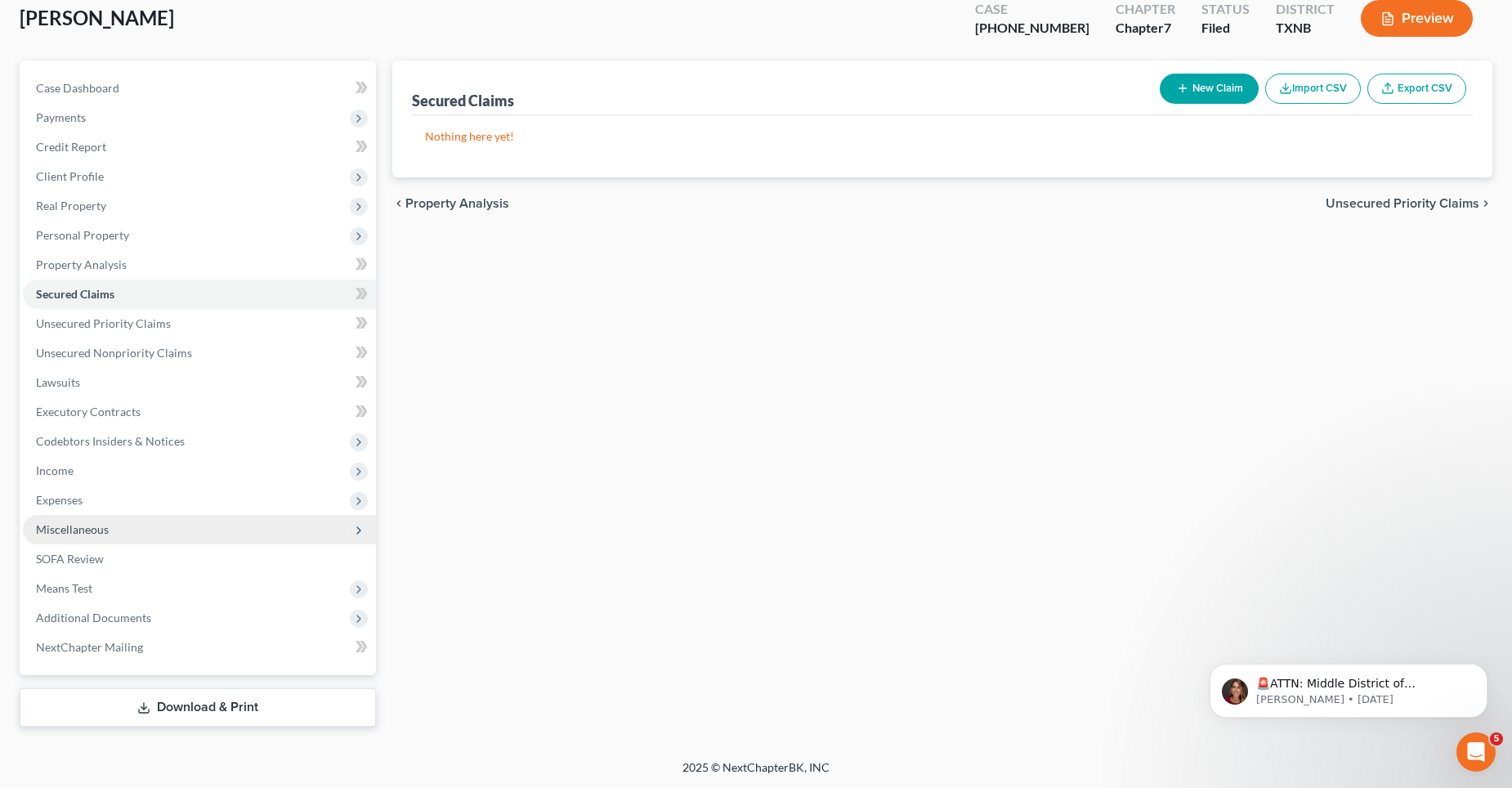
scroll to position [97, 0]
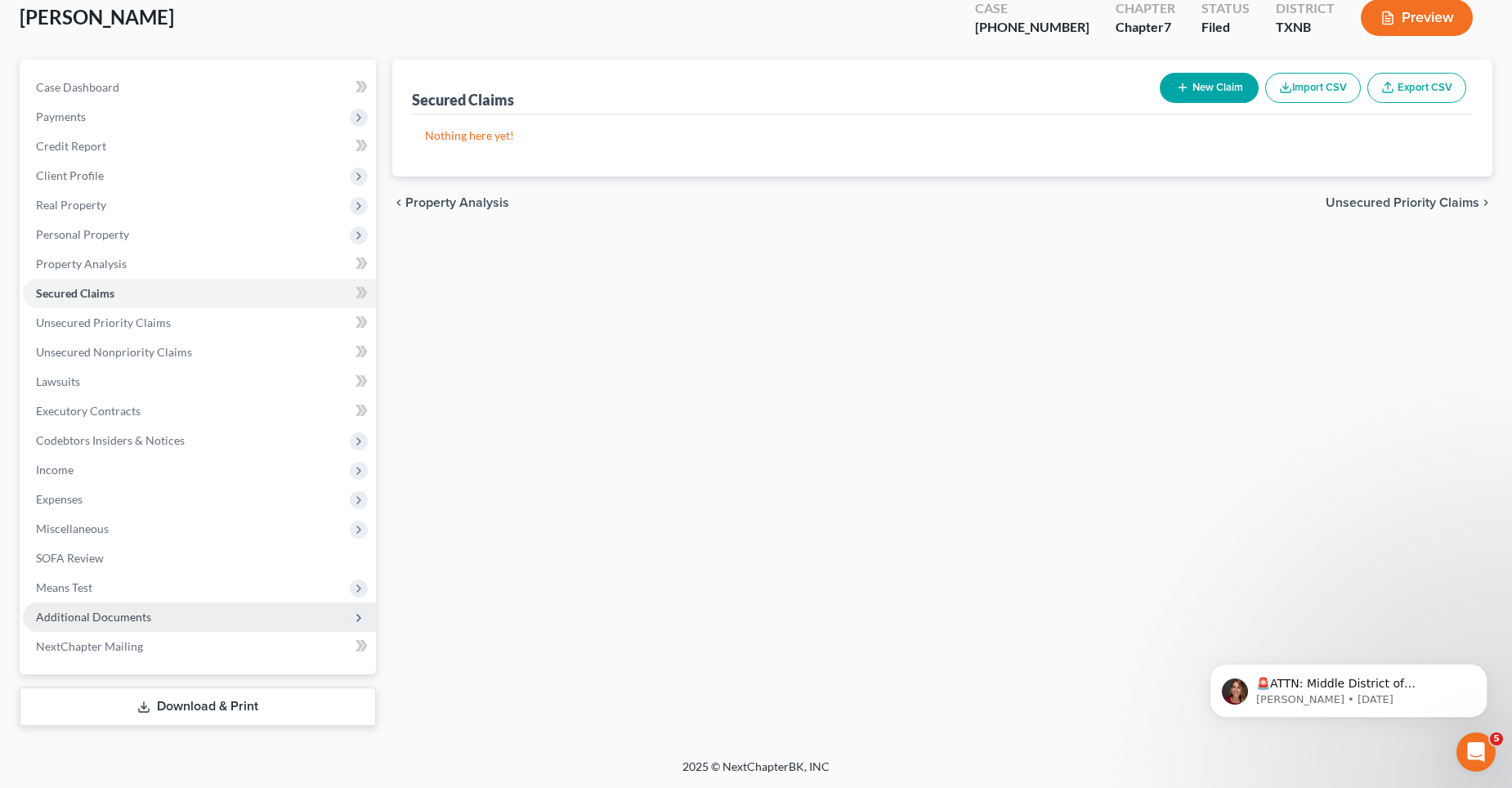
click at [117, 617] on span "Additional Documents" at bounding box center [93, 617] width 115 height 14
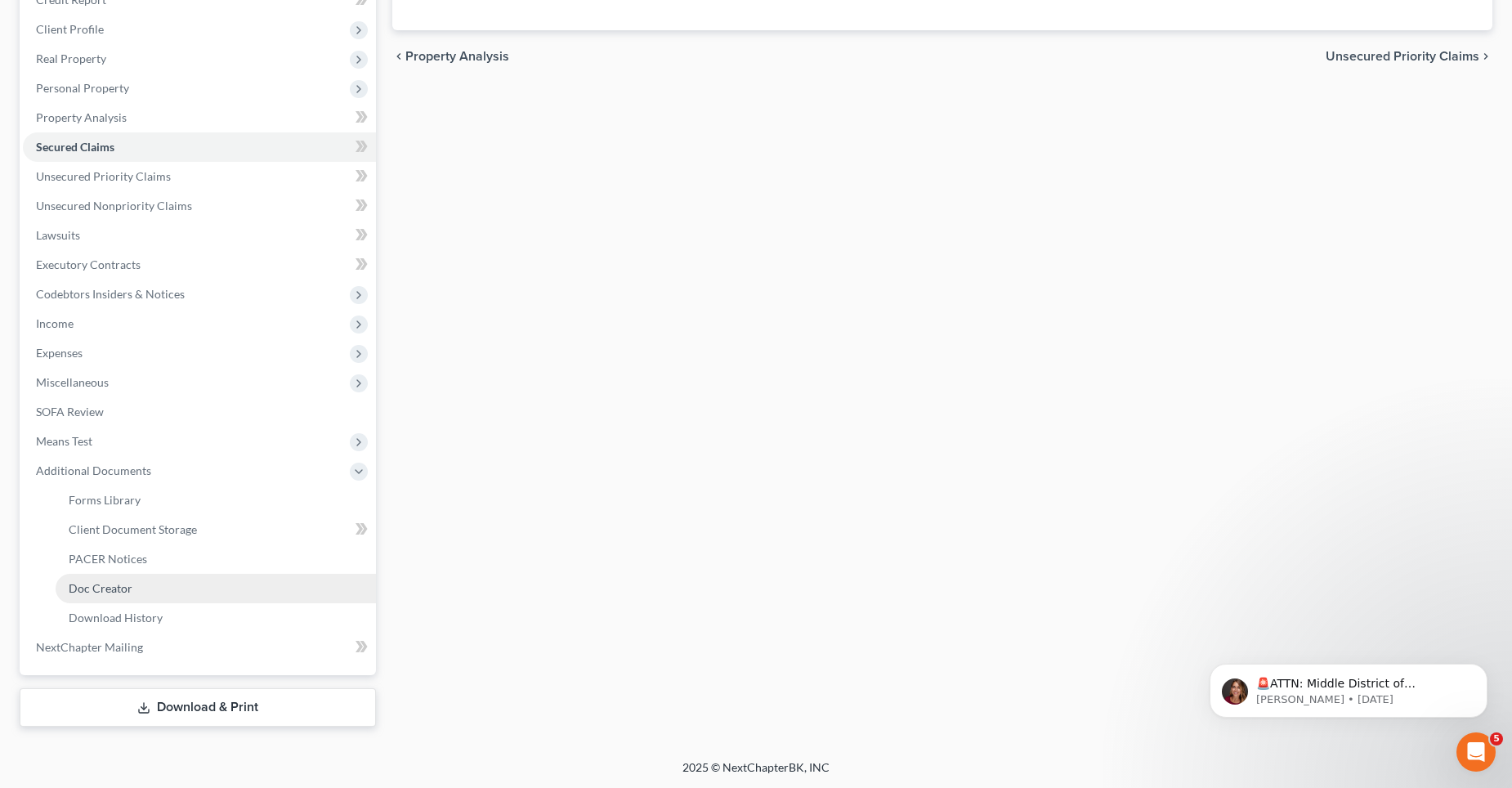
scroll to position [245, 0]
click at [143, 557] on span "PACER Notices" at bounding box center [107, 558] width 78 height 14
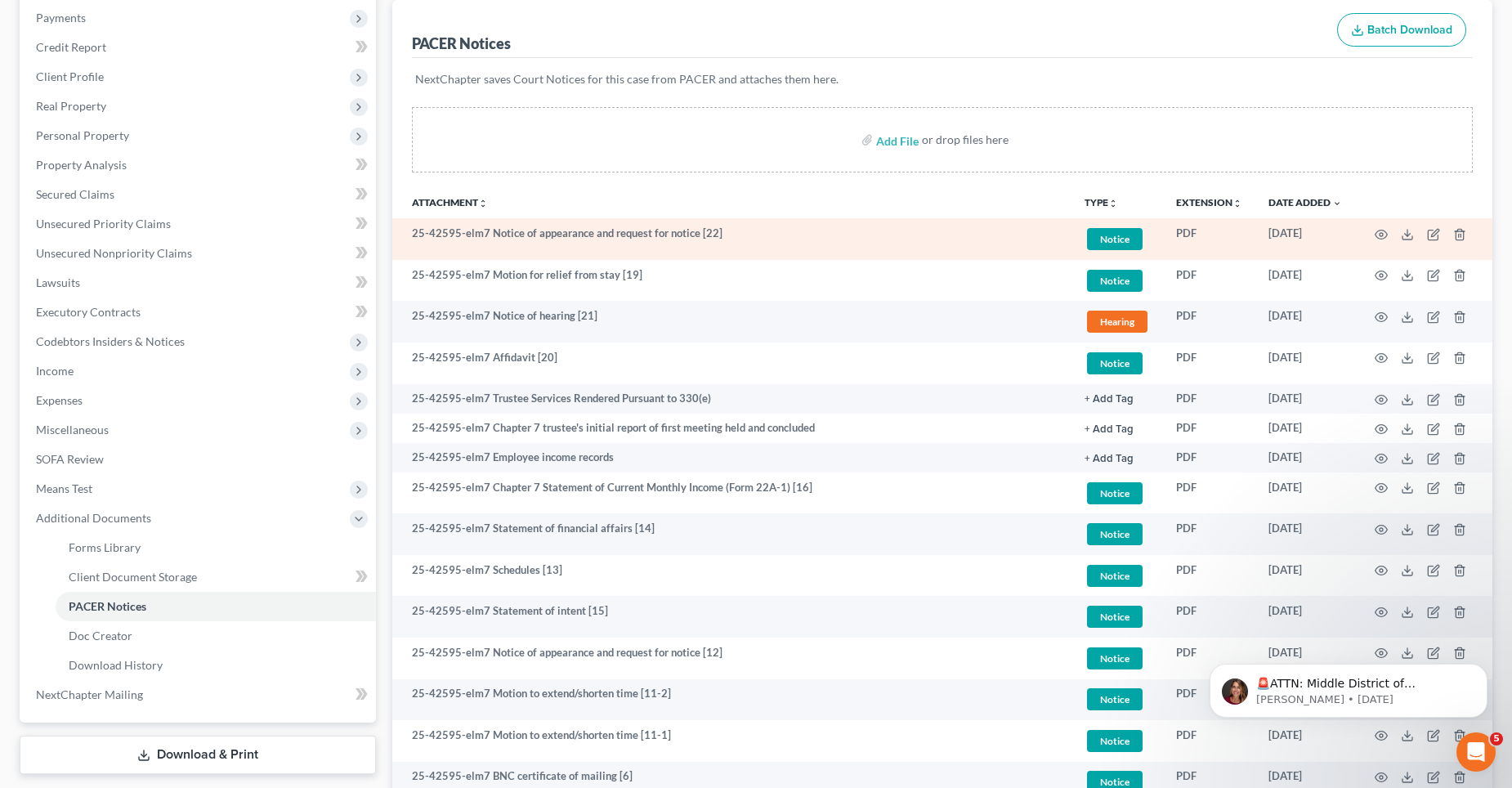
scroll to position [245, 0]
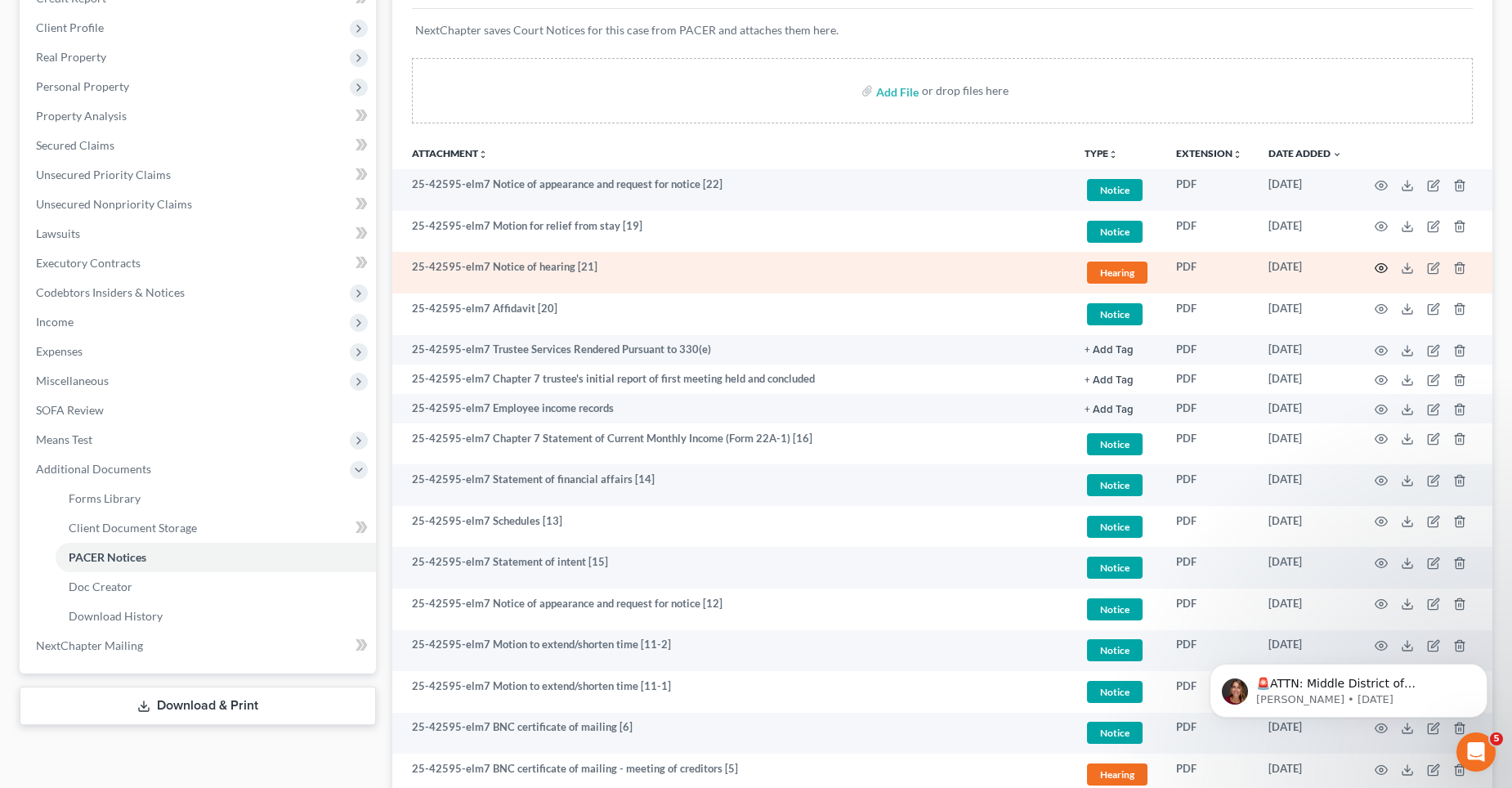
click at [1378, 267] on icon "button" at bounding box center [1380, 268] width 13 height 13
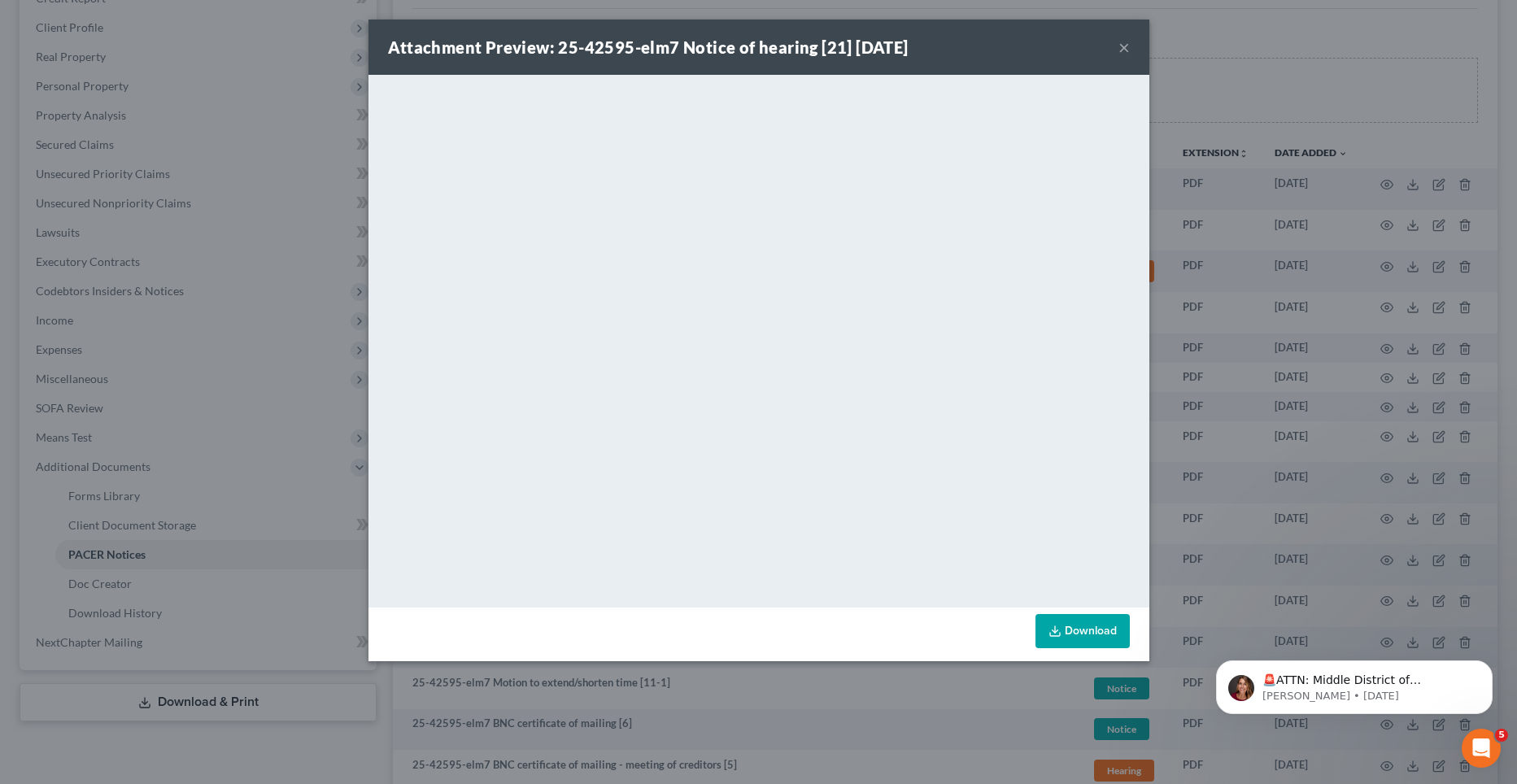
click at [1122, 45] on button "×" at bounding box center [1124, 47] width 12 height 20
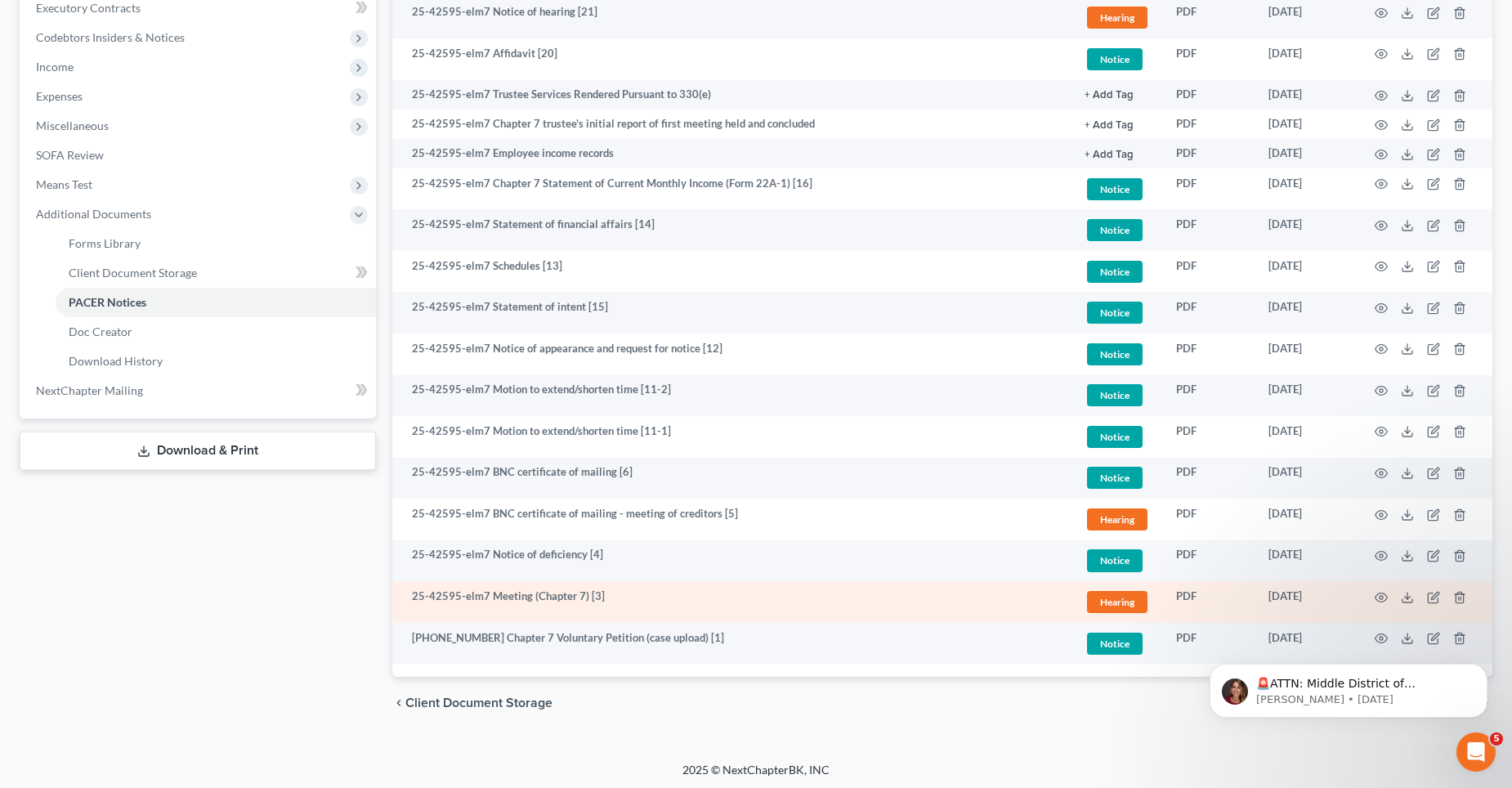
scroll to position [504, 0]
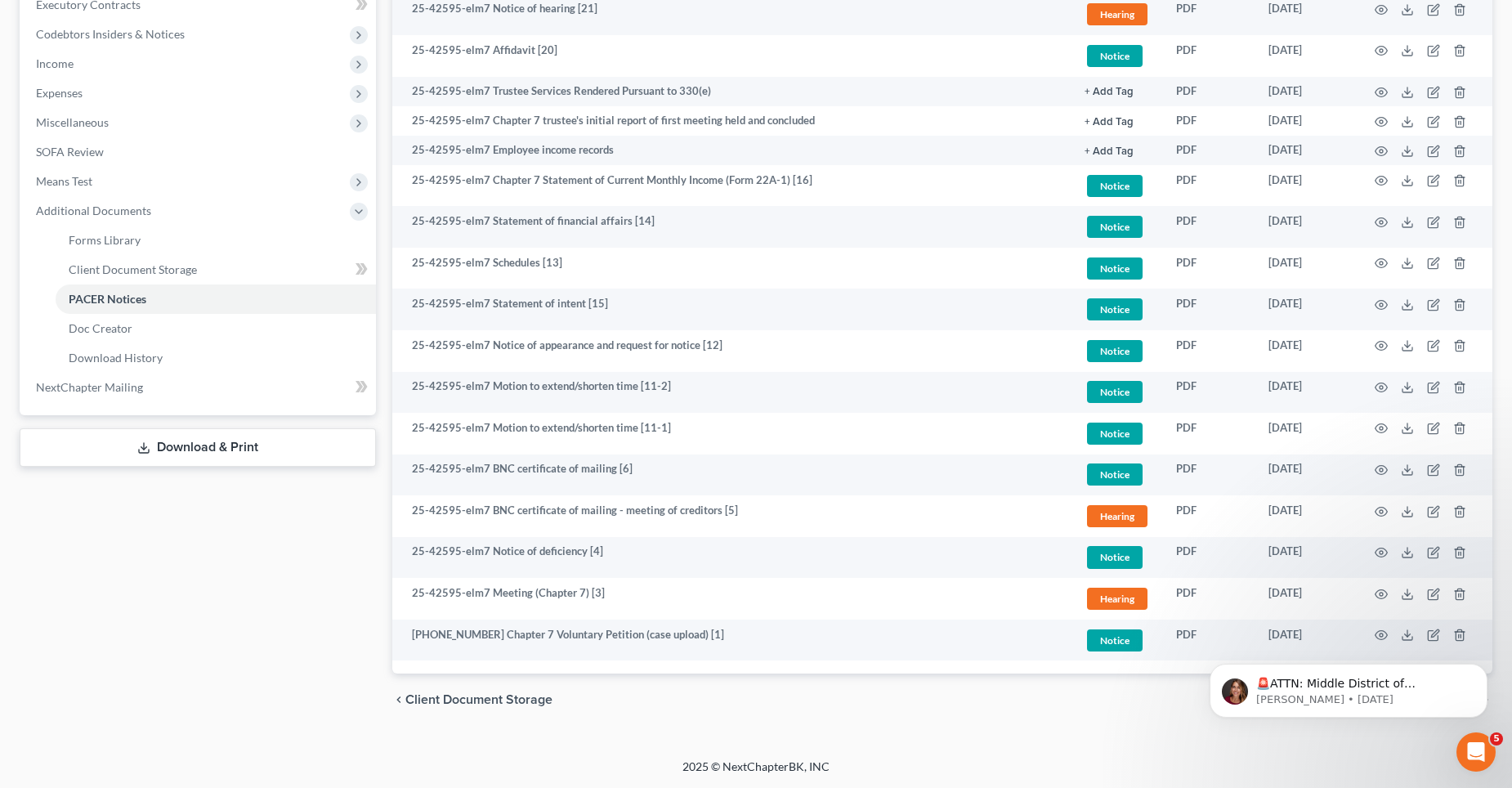
click at [1373, 593] on div "🚨ATTN: Middle District of [US_STATE] The court has added a new Credit Counselin…" at bounding box center [1349, 616] width 301 height 204
click at [1372, 594] on div "🚨ATTN: Middle District of [US_STATE] The court has added a new Credit Counselin…" at bounding box center [1349, 616] width 301 height 204
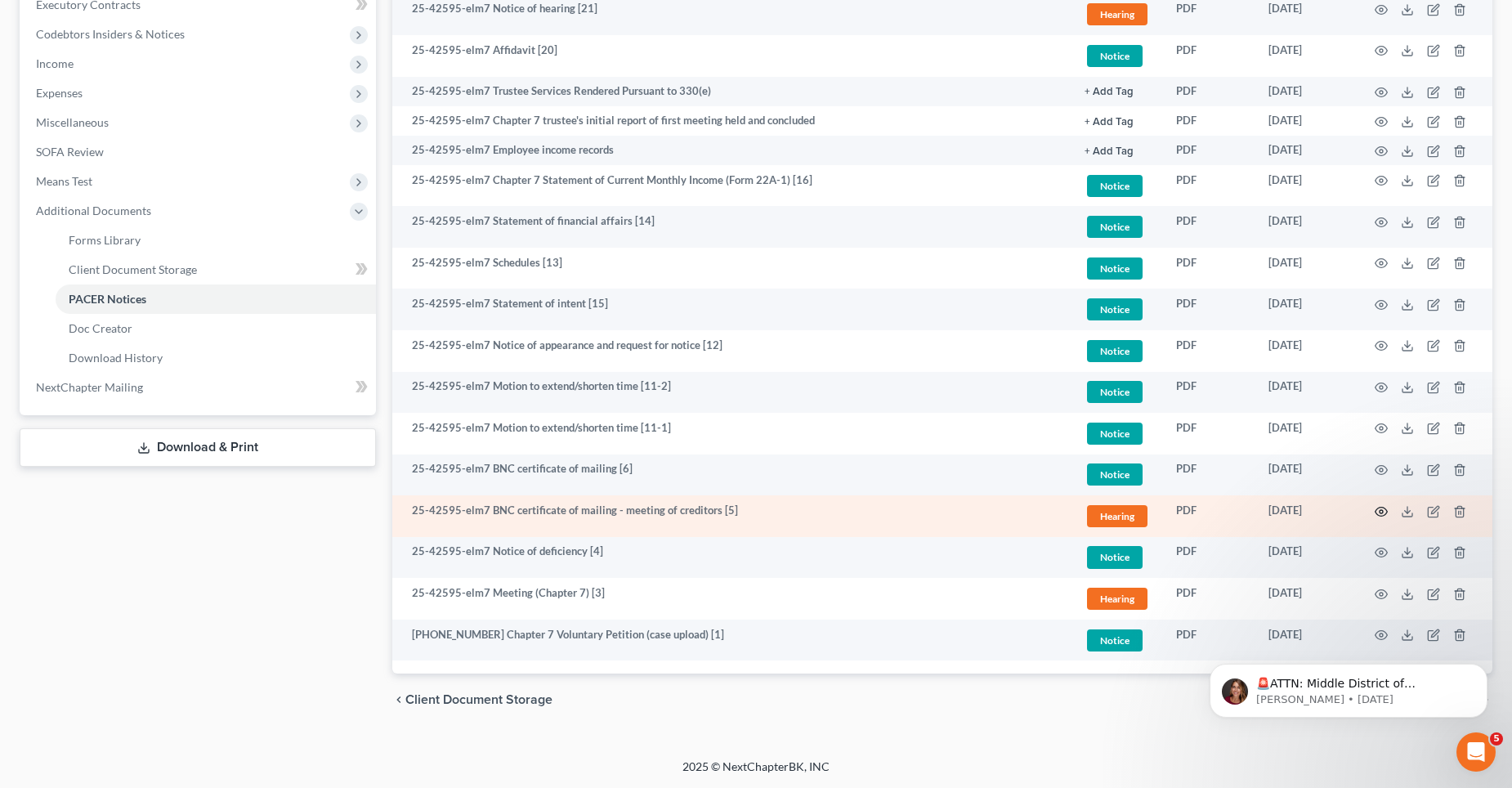
click at [1380, 509] on icon "button" at bounding box center [1380, 511] width 13 height 13
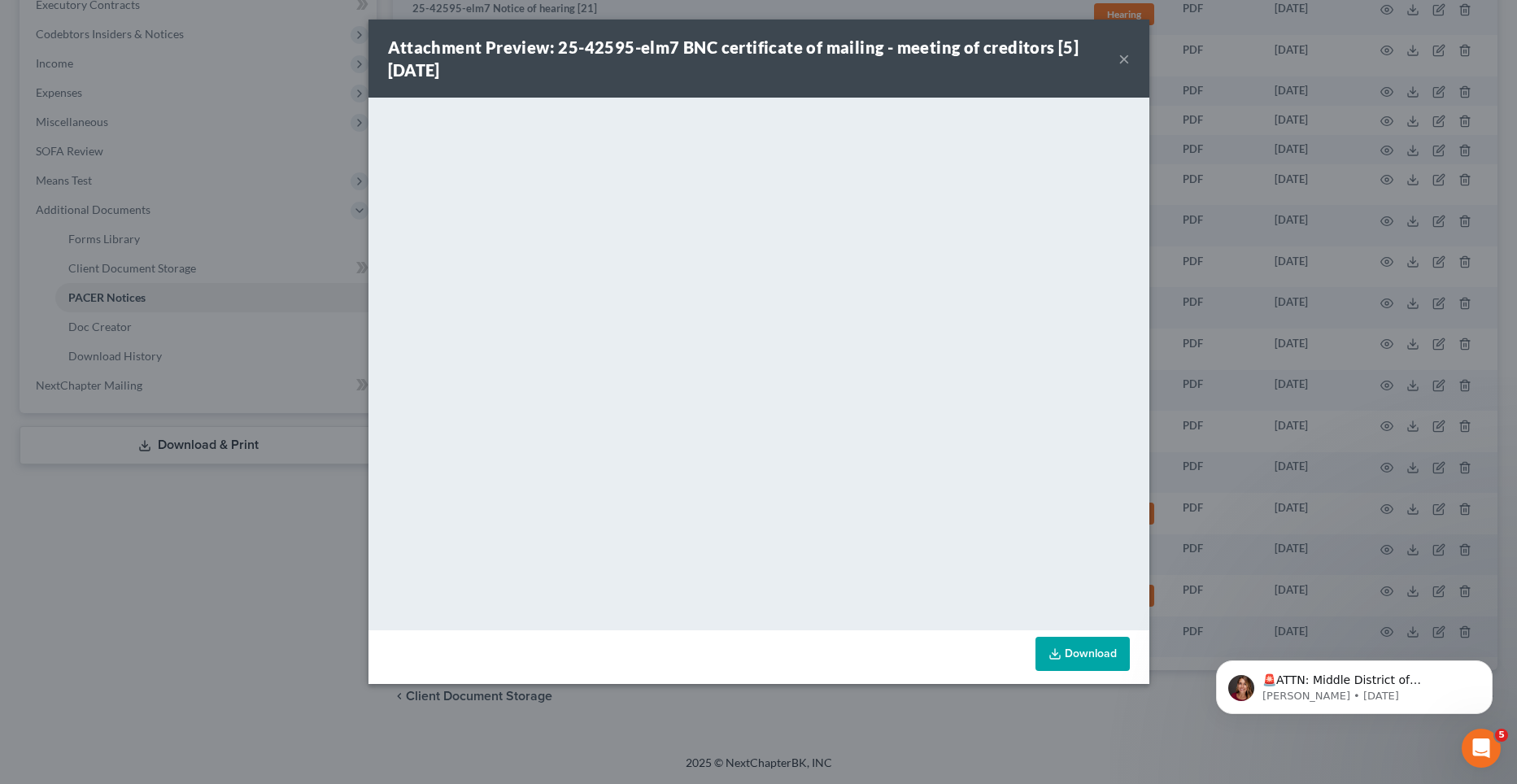
drag, startPoint x: 1122, startPoint y: 57, endPoint x: 347, endPoint y: 226, distance: 793.2
click at [1122, 56] on button "×" at bounding box center [1124, 58] width 12 height 20
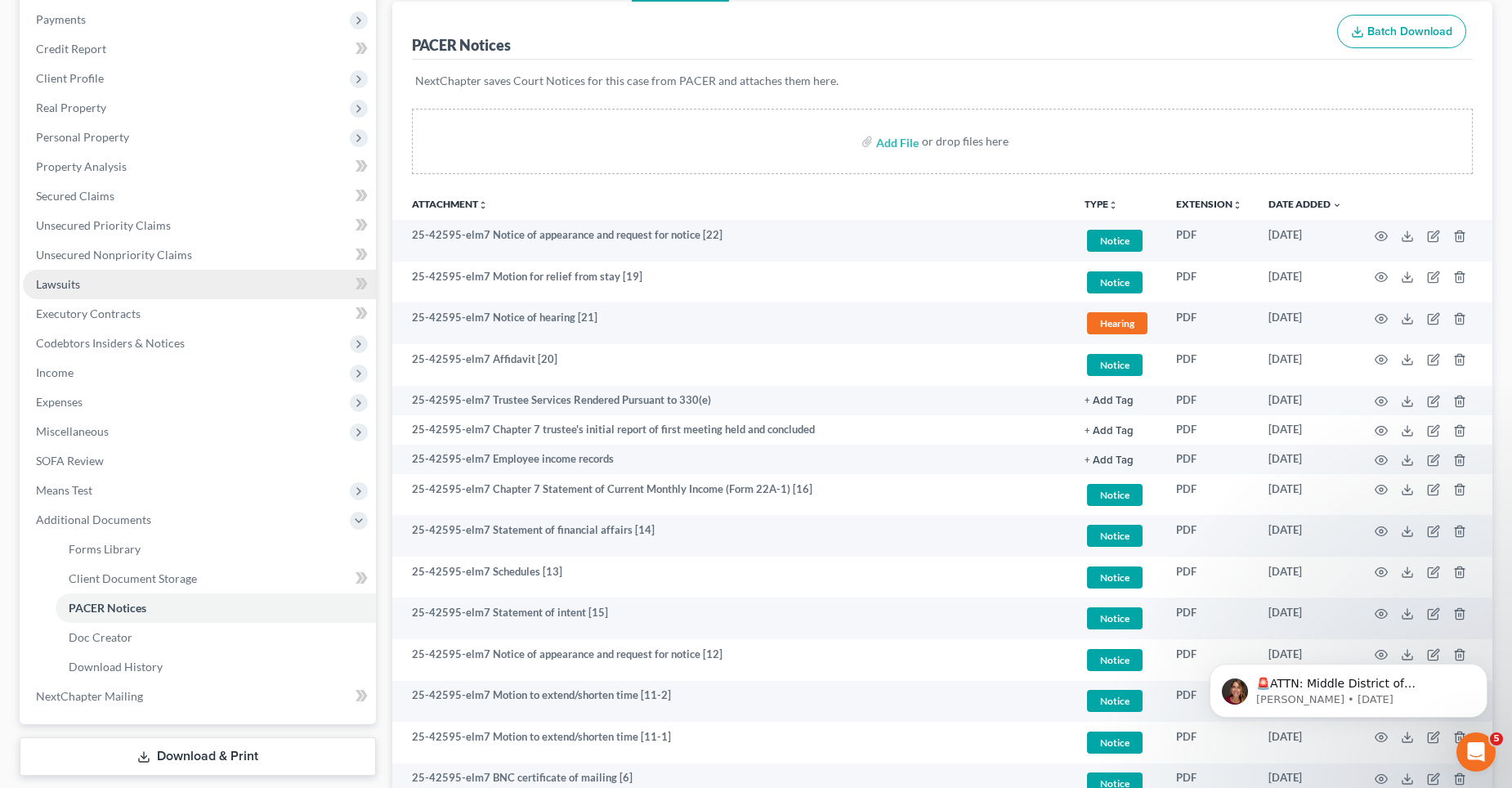
scroll to position [176, 0]
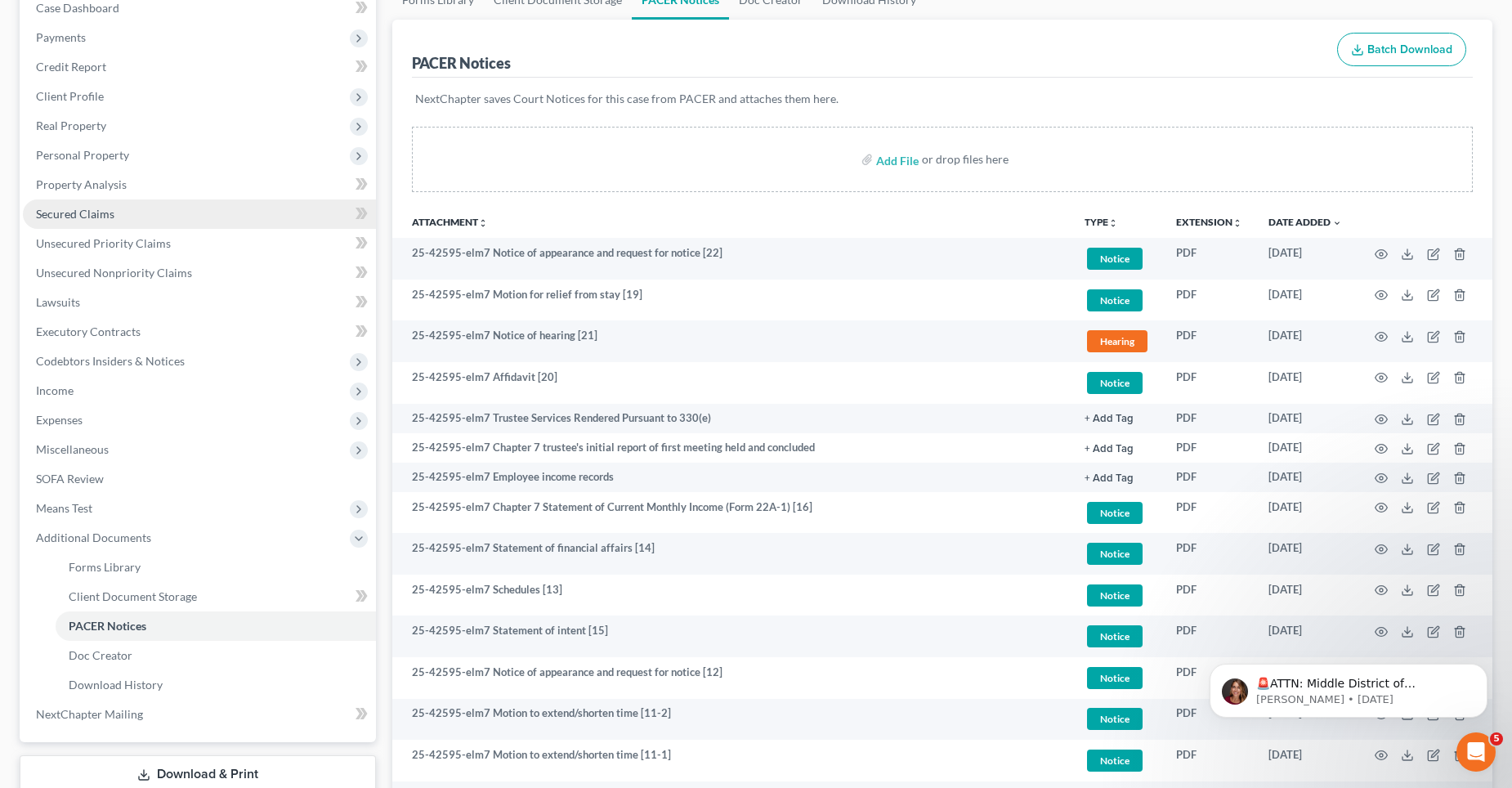
drag, startPoint x: 105, startPoint y: 212, endPoint x: 152, endPoint y: 217, distance: 47.3
click at [105, 212] on span "Secured Claims" at bounding box center [74, 214] width 78 height 14
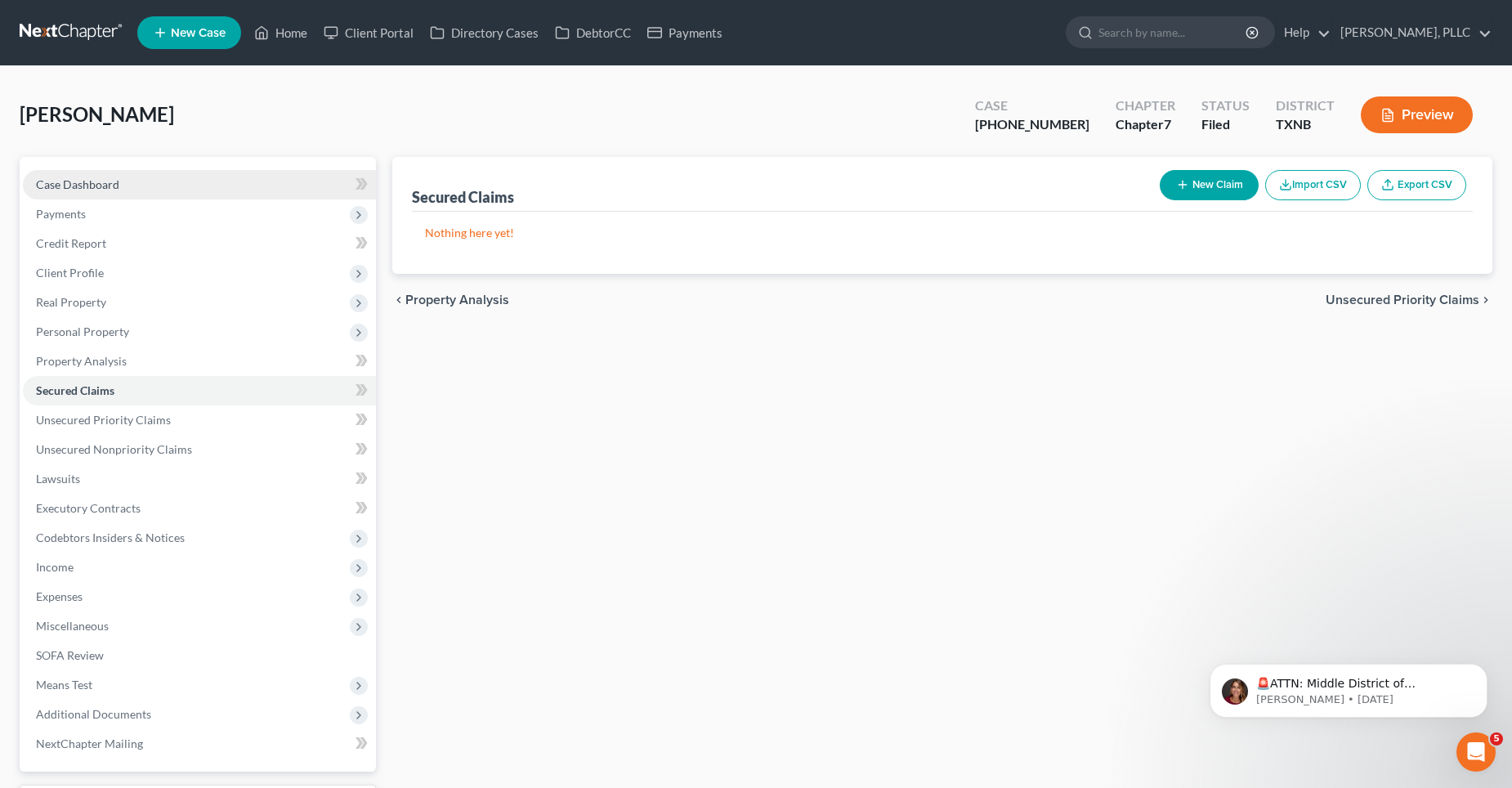
click at [87, 182] on span "Case Dashboard" at bounding box center [77, 184] width 83 height 14
select select "1"
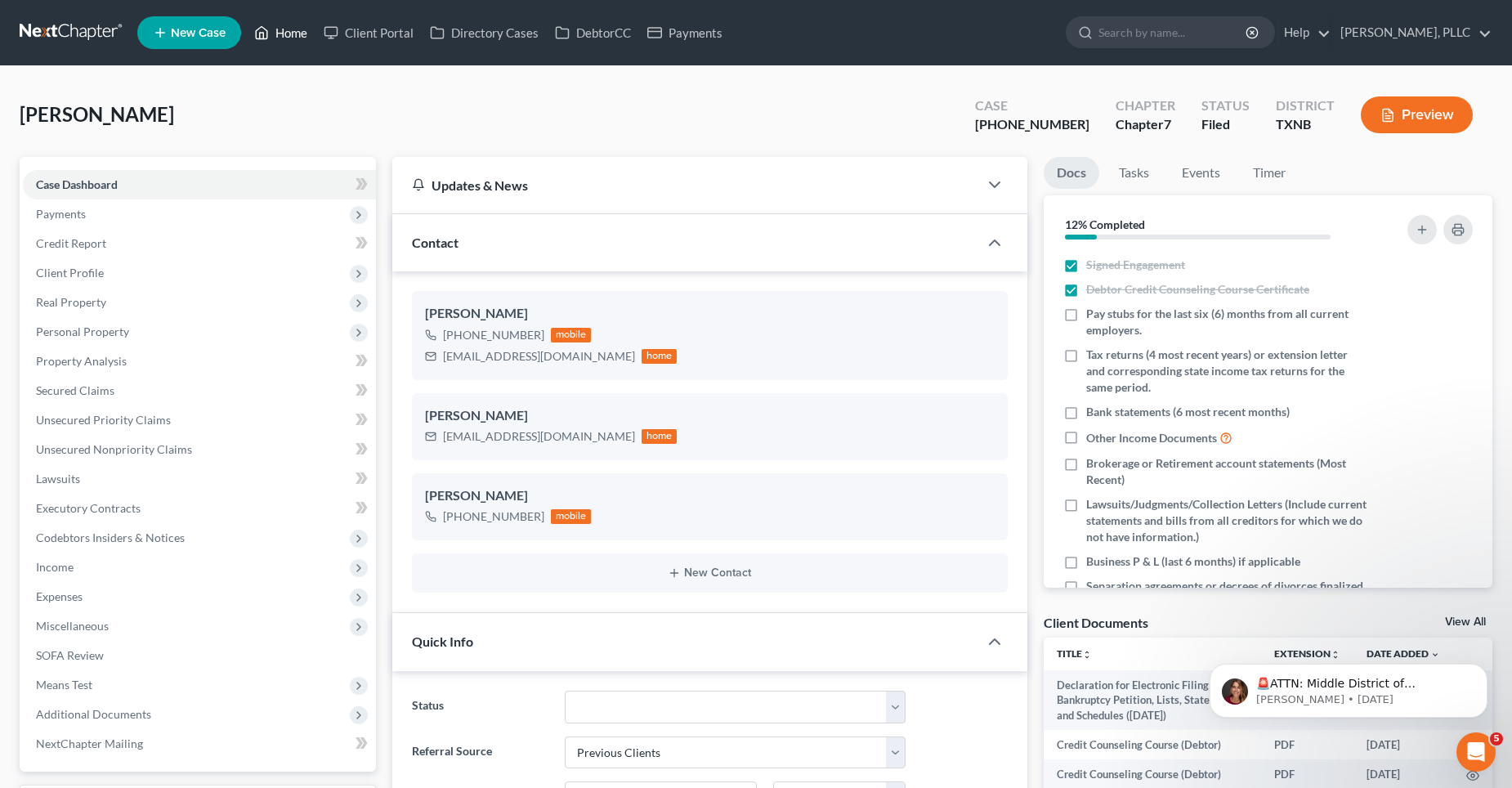
scroll to position [1576, 0]
click at [284, 34] on link "Home" at bounding box center [280, 33] width 69 height 30
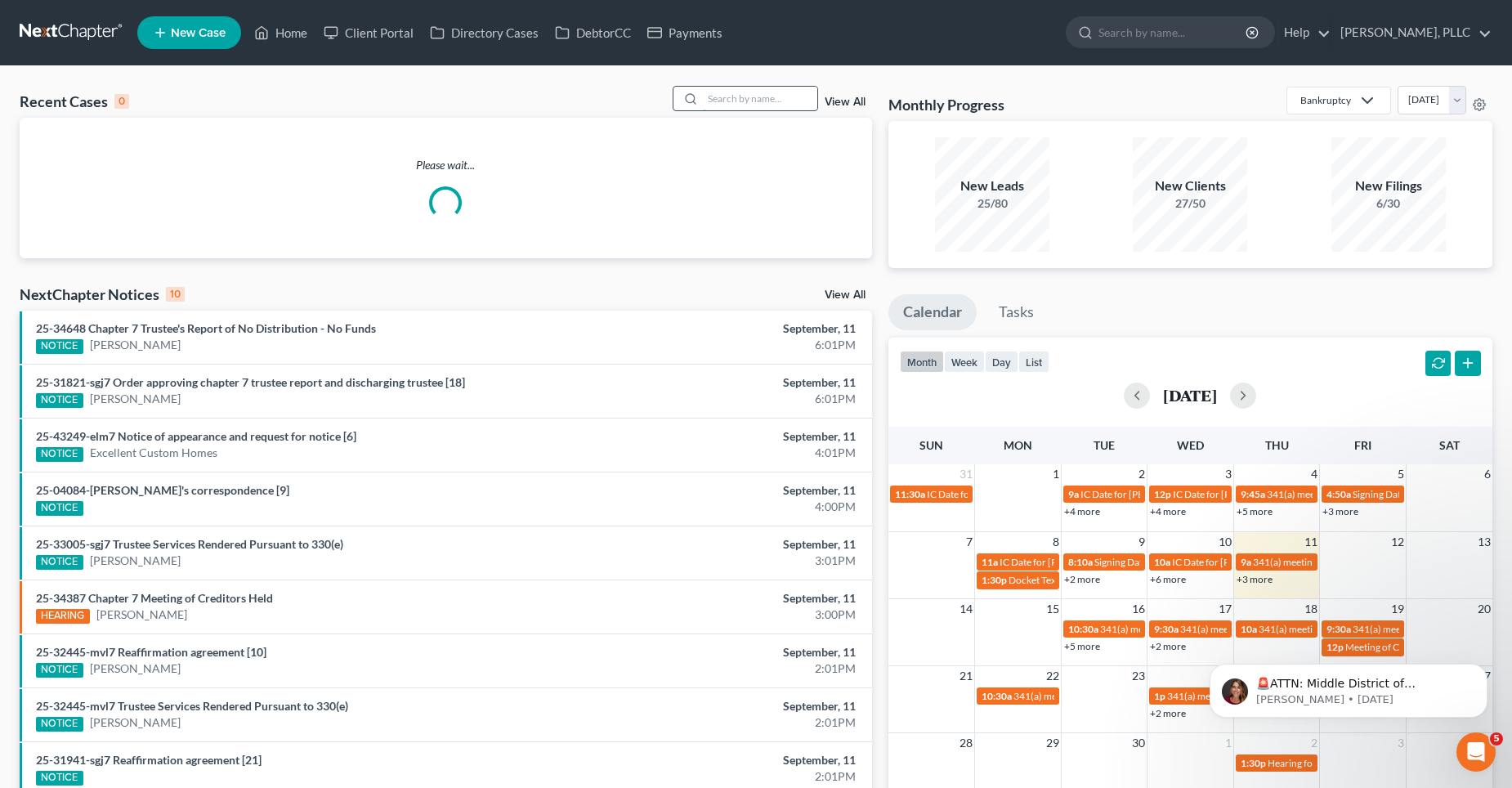
click at [774, 101] on input "search" at bounding box center [759, 98] width 114 height 24
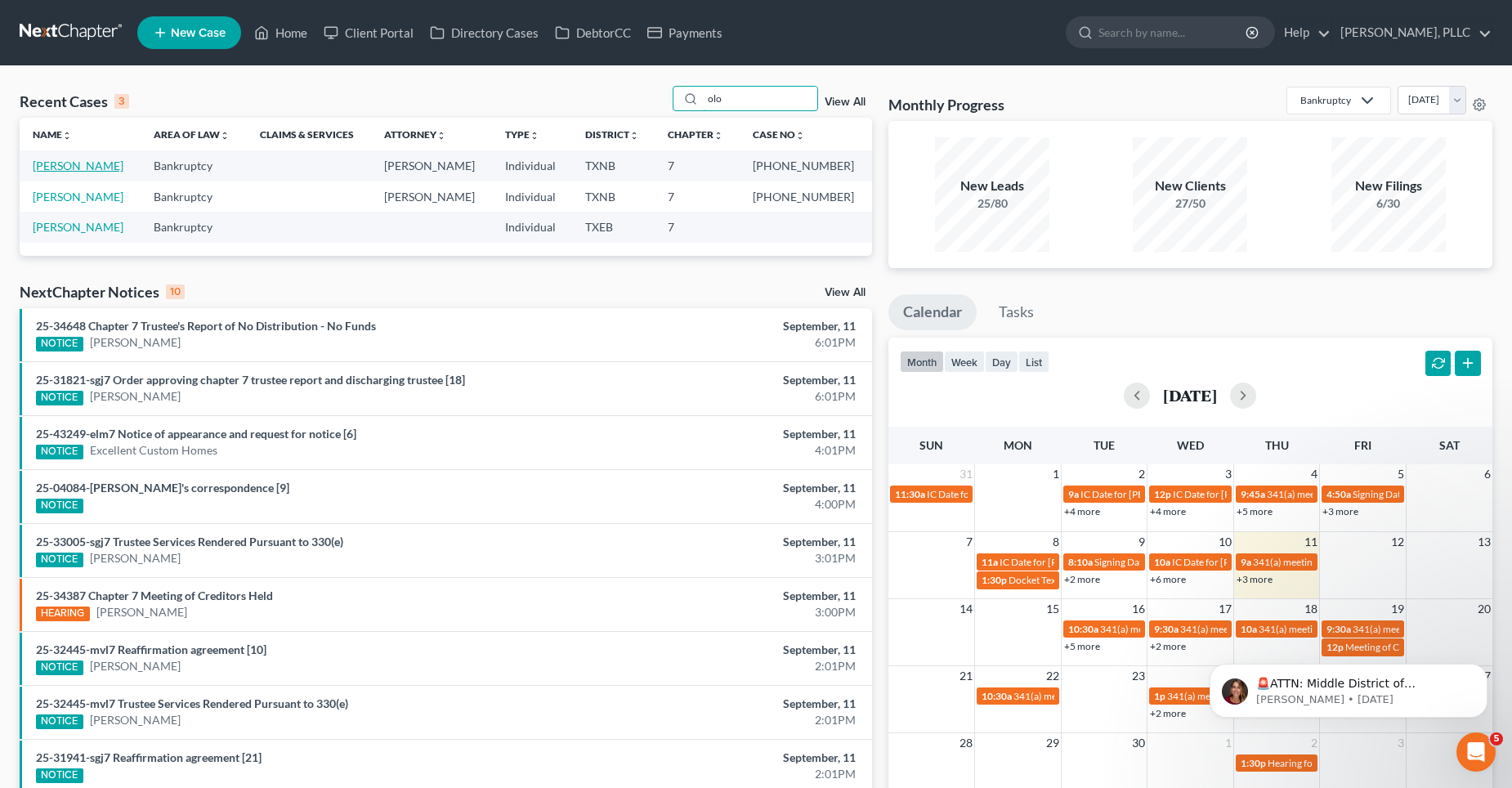
type input "olo"
click at [82, 170] on link "[PERSON_NAME]" at bounding box center [78, 166] width 91 height 14
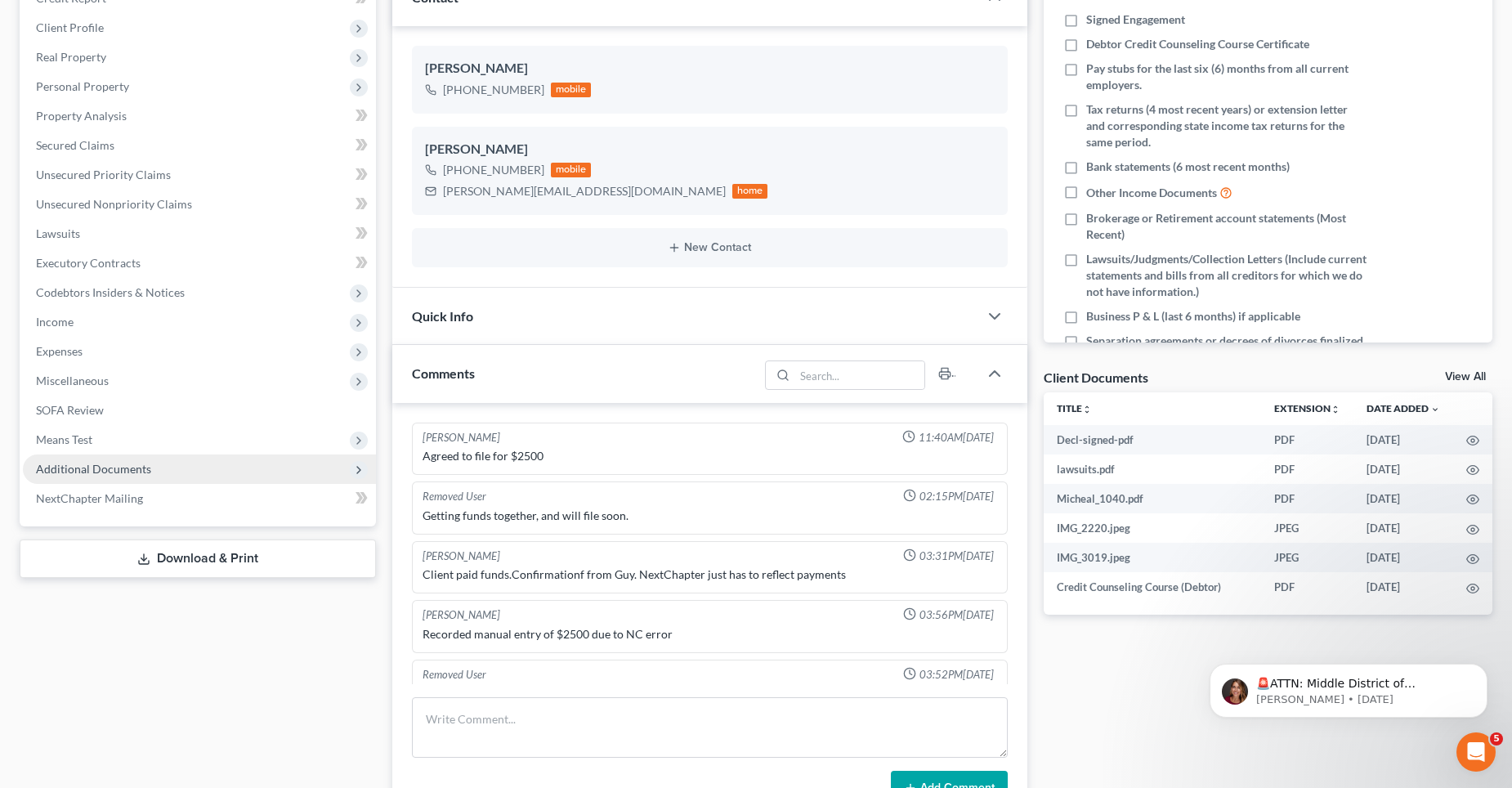
scroll to position [1453, 0]
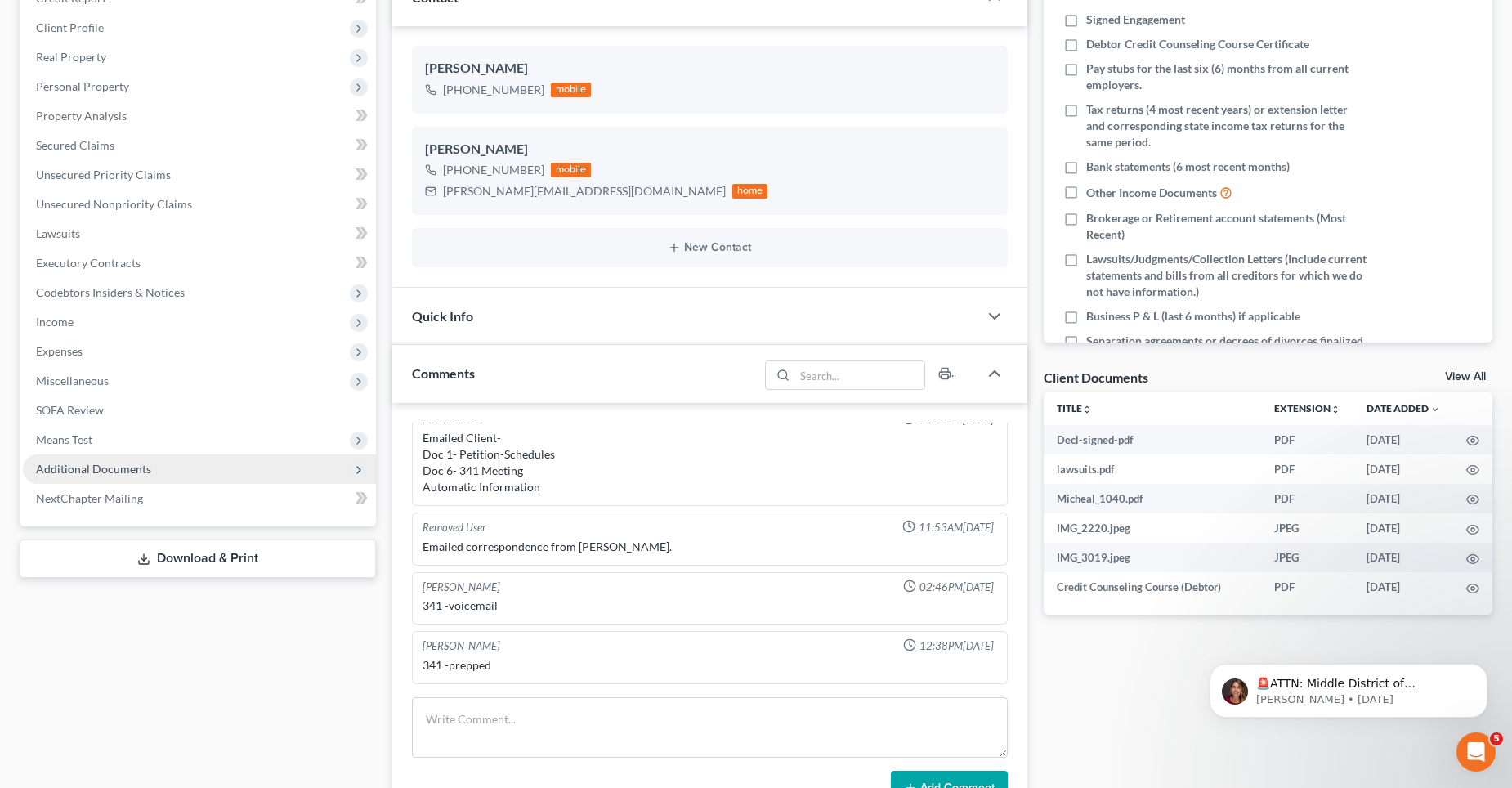
click at [149, 467] on span "Additional Documents" at bounding box center [199, 470] width 353 height 30
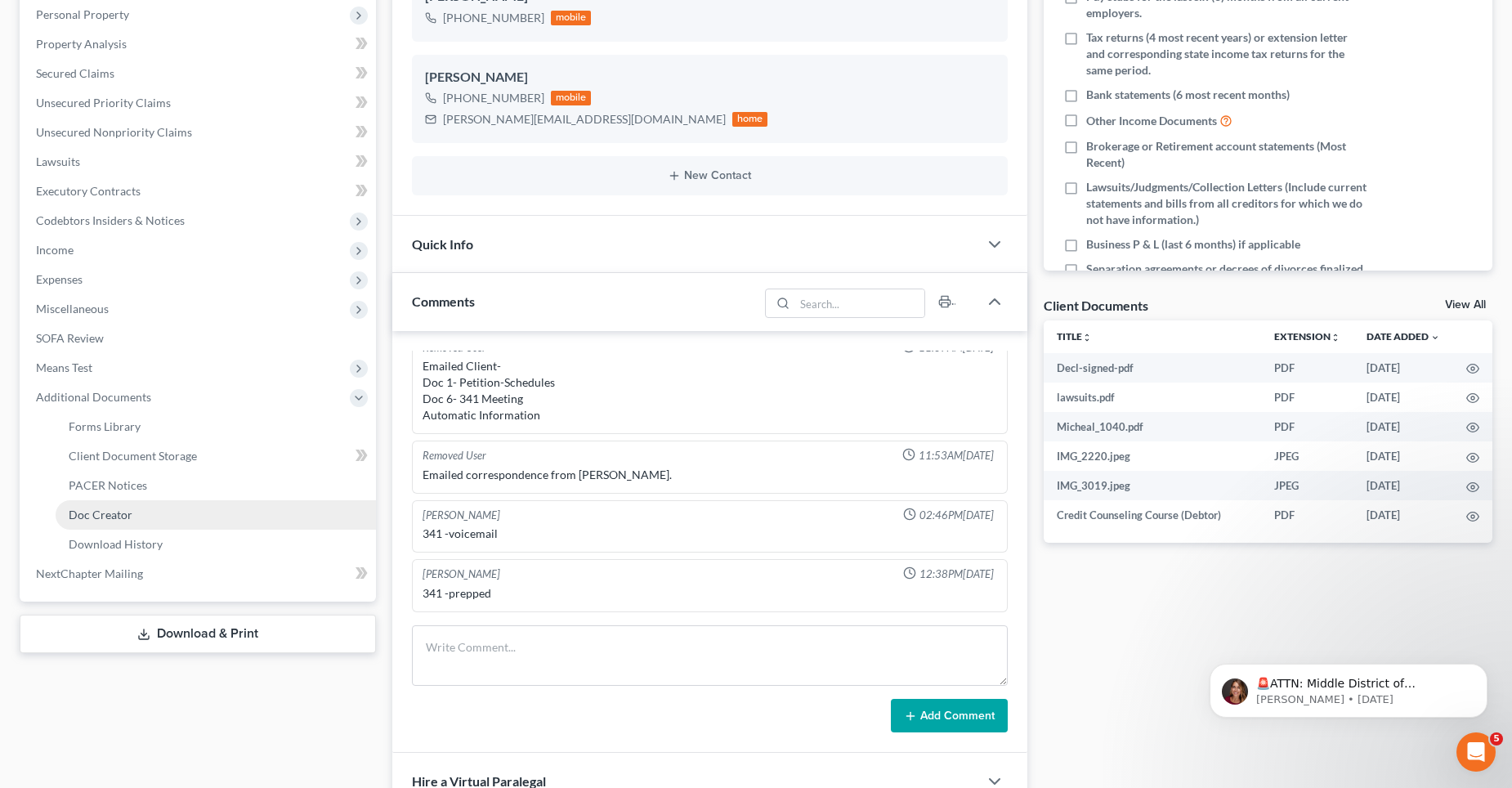
scroll to position [327, 0]
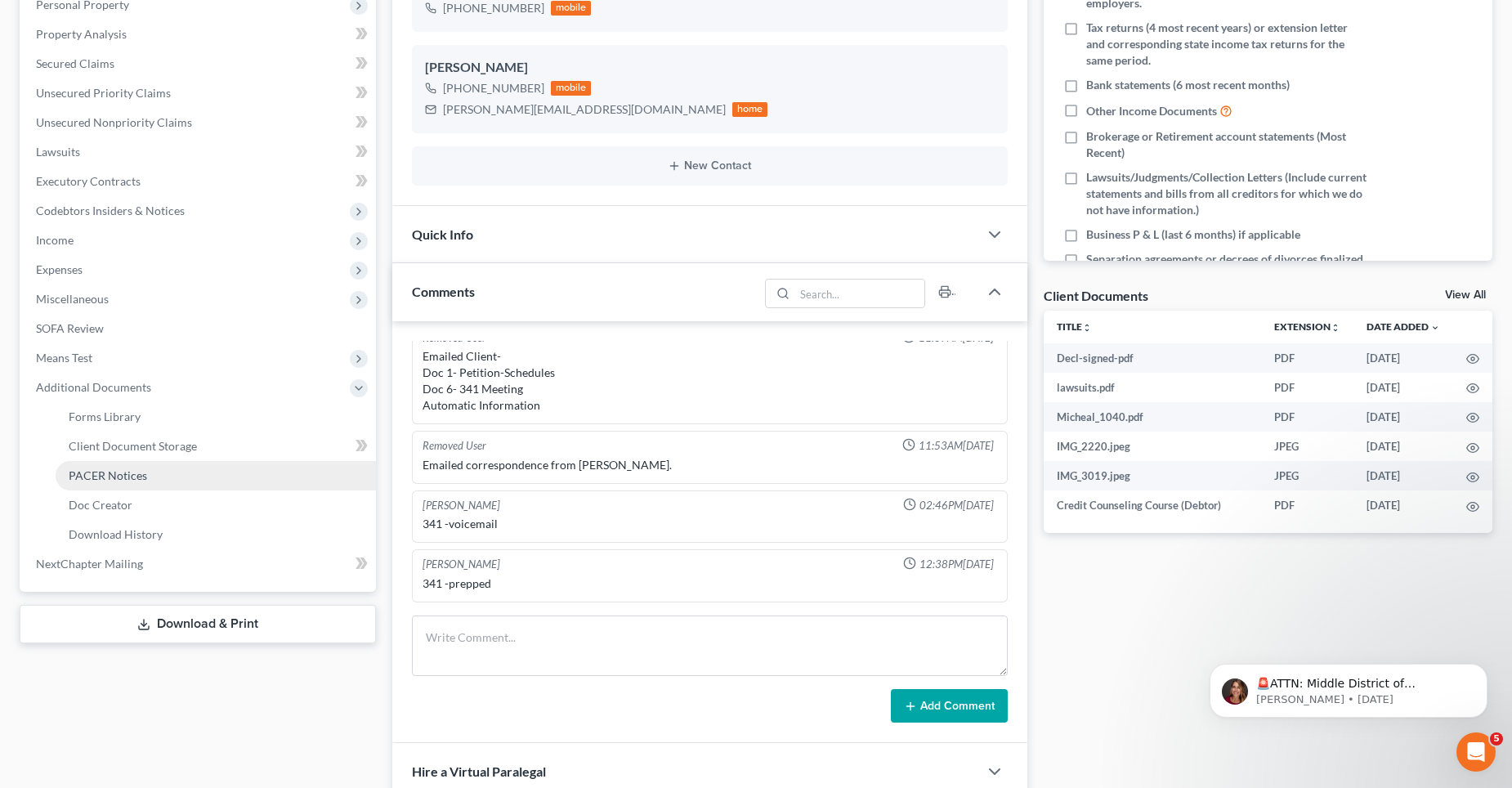
click at [137, 476] on span "PACER Notices" at bounding box center [107, 476] width 78 height 14
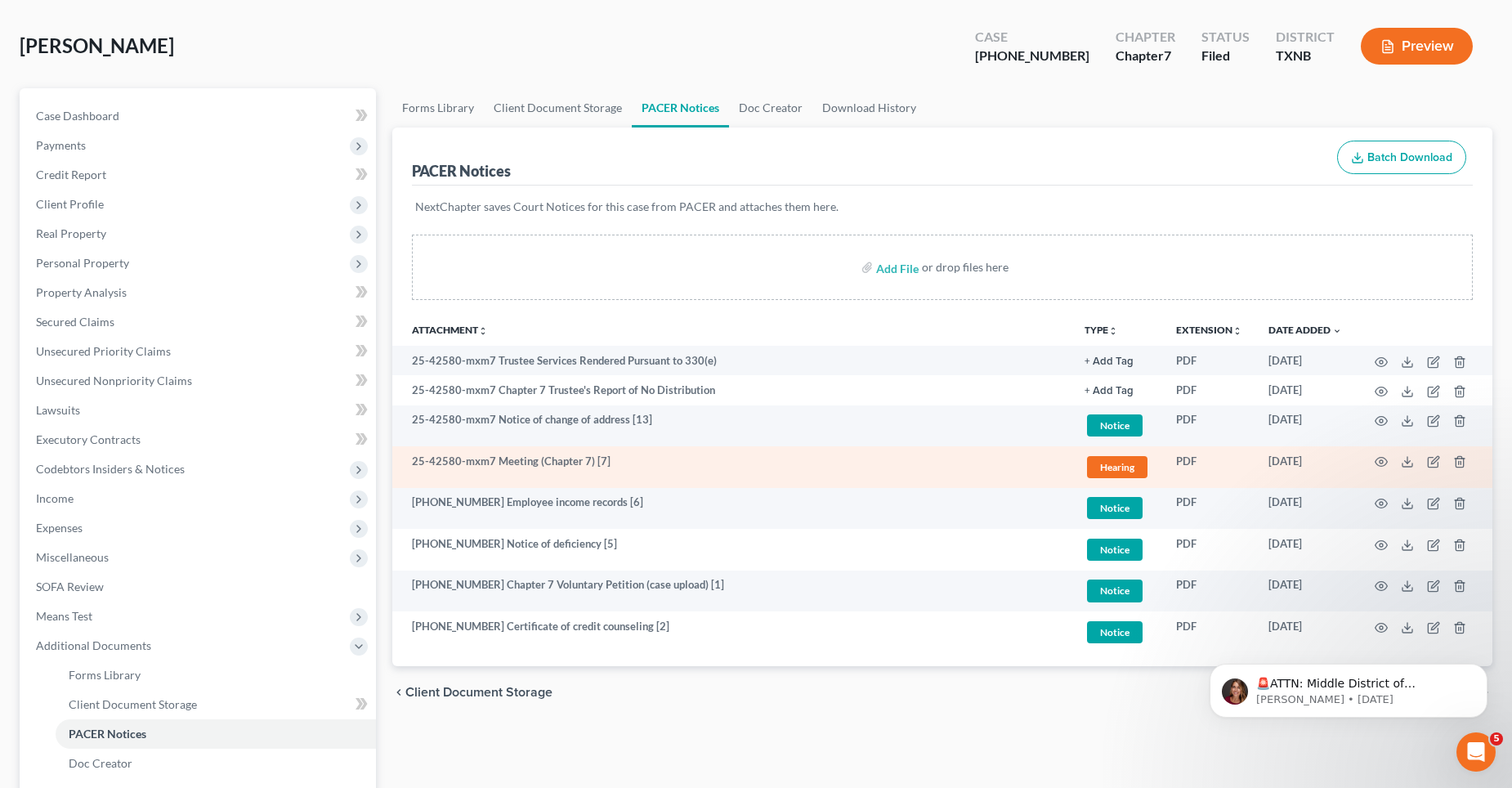
scroll to position [245, 0]
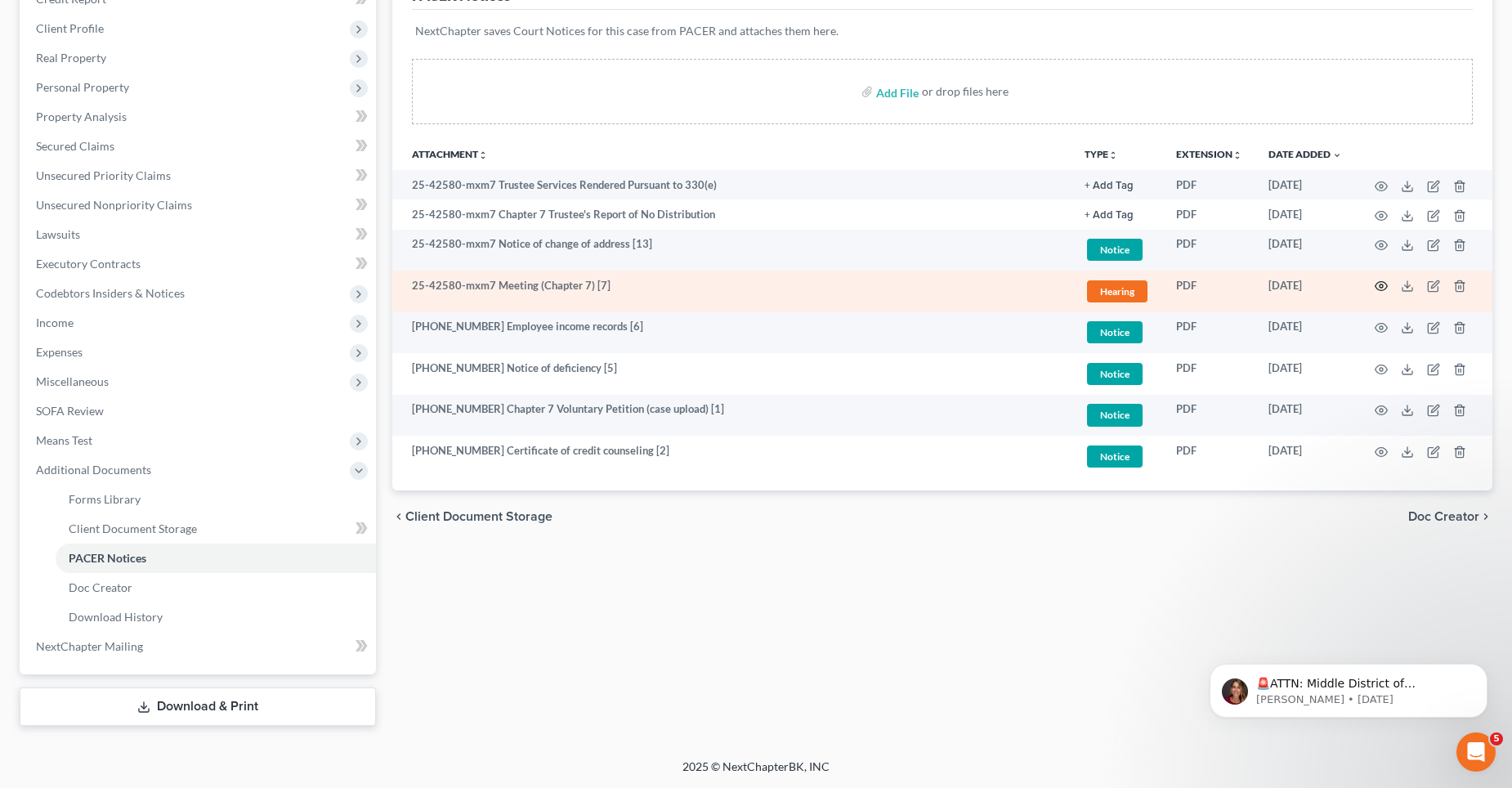
click at [1381, 282] on icon "button" at bounding box center [1380, 285] width 13 height 13
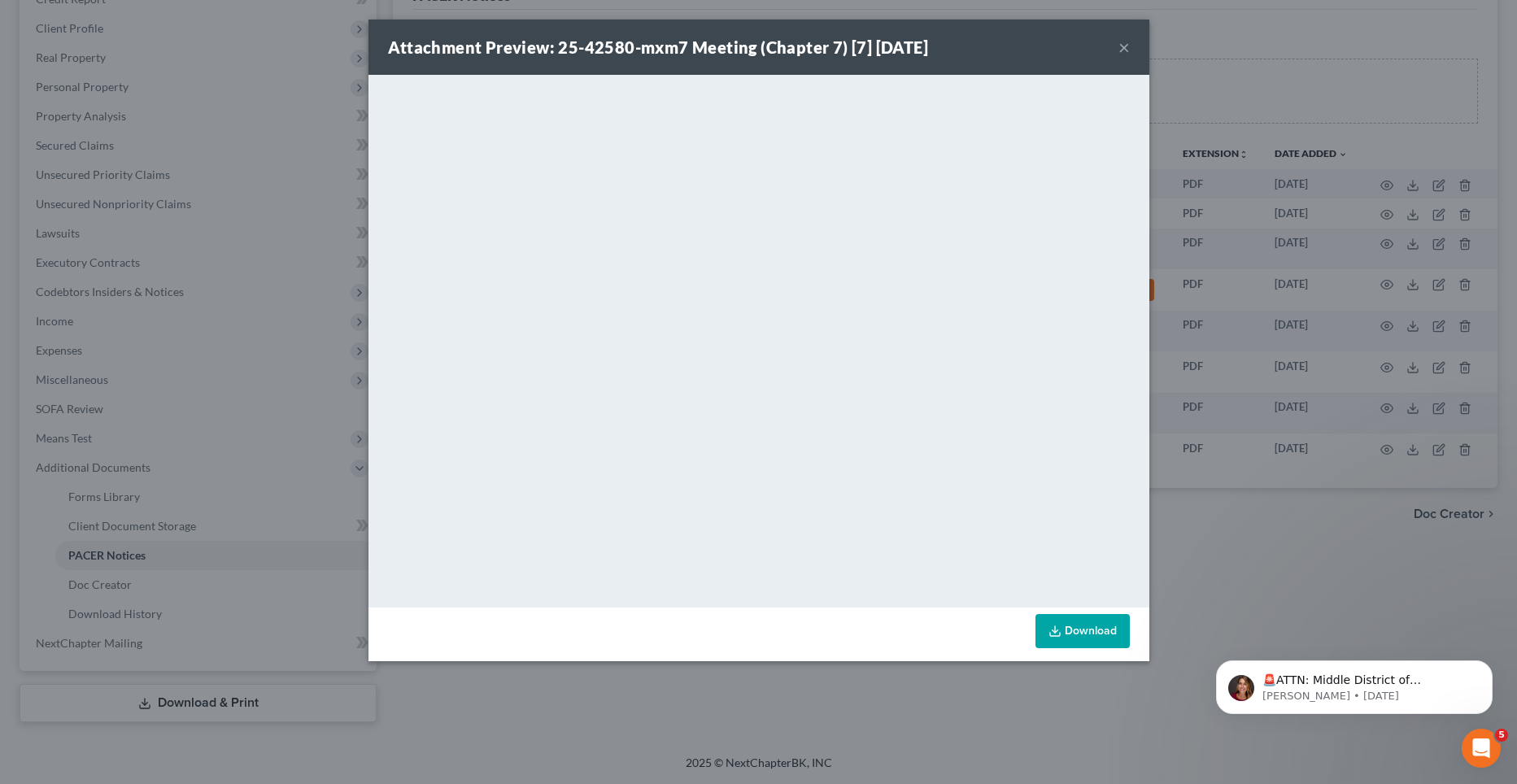
drag, startPoint x: 1120, startPoint y: 45, endPoint x: 202, endPoint y: 52, distance: 918.0
click at [1120, 44] on button "×" at bounding box center [1124, 47] width 12 height 20
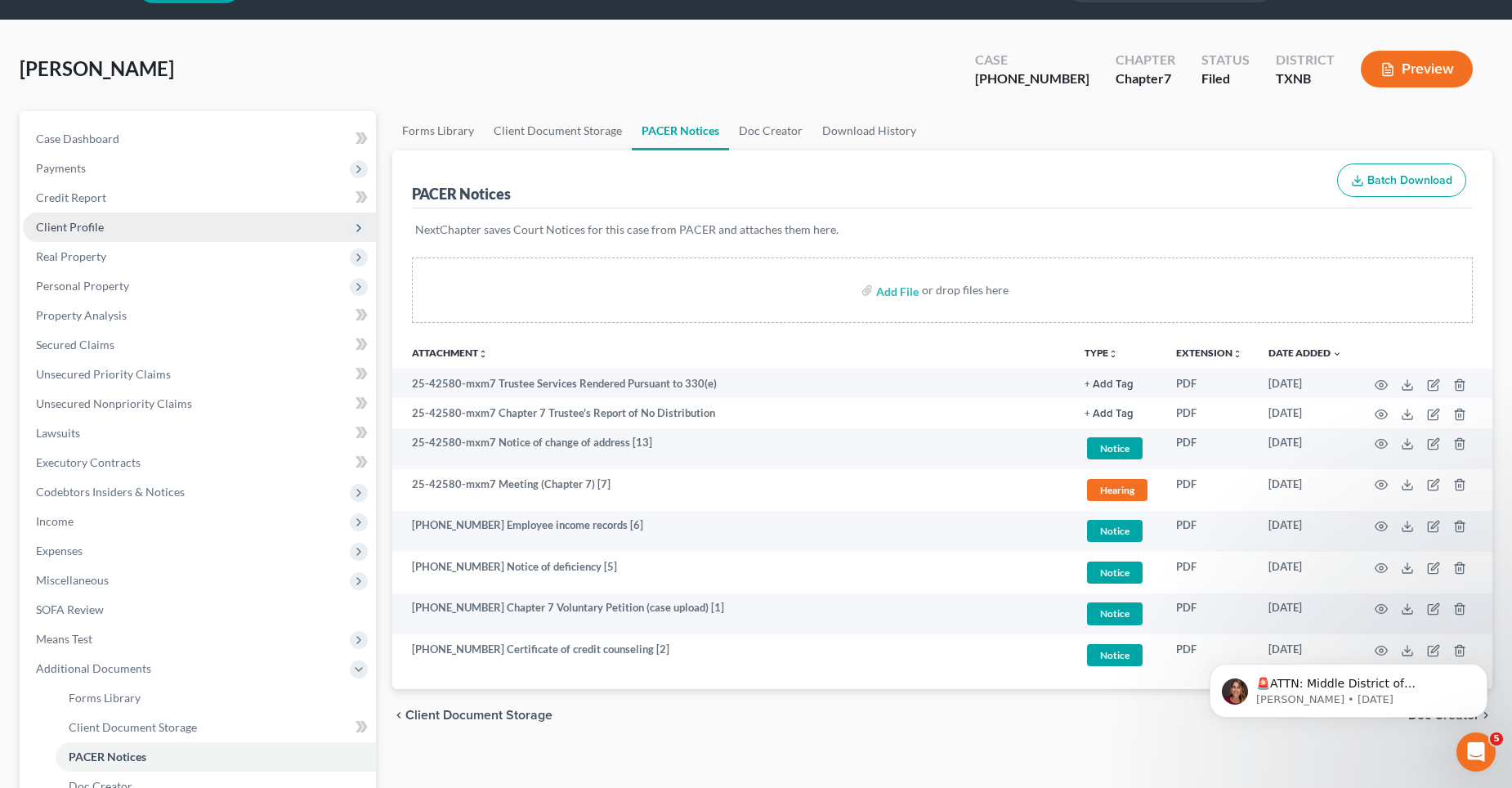
scroll to position [0, 0]
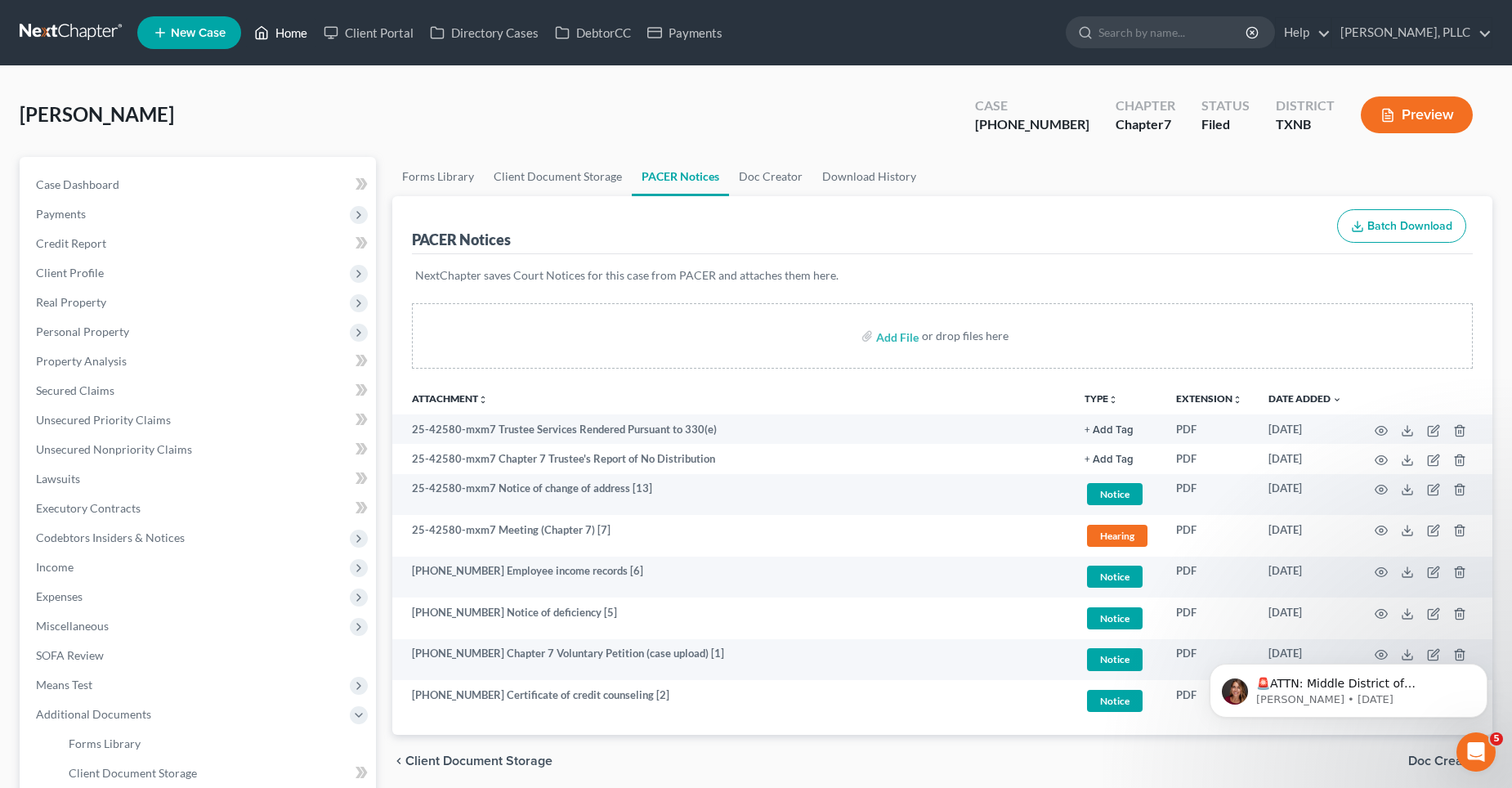
click at [282, 35] on link "Home" at bounding box center [280, 33] width 69 height 30
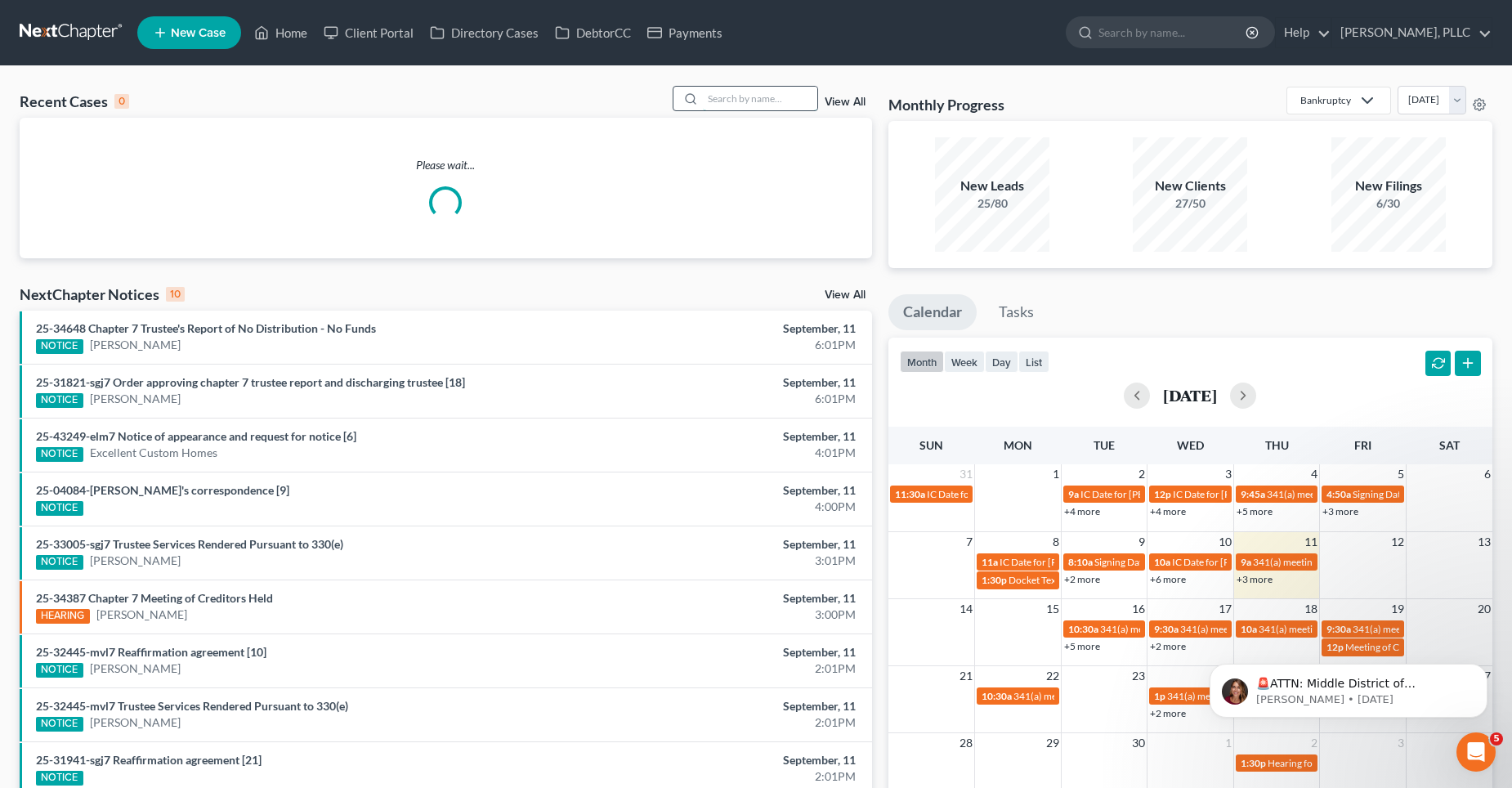
click at [742, 110] on input "search" at bounding box center [759, 98] width 114 height 24
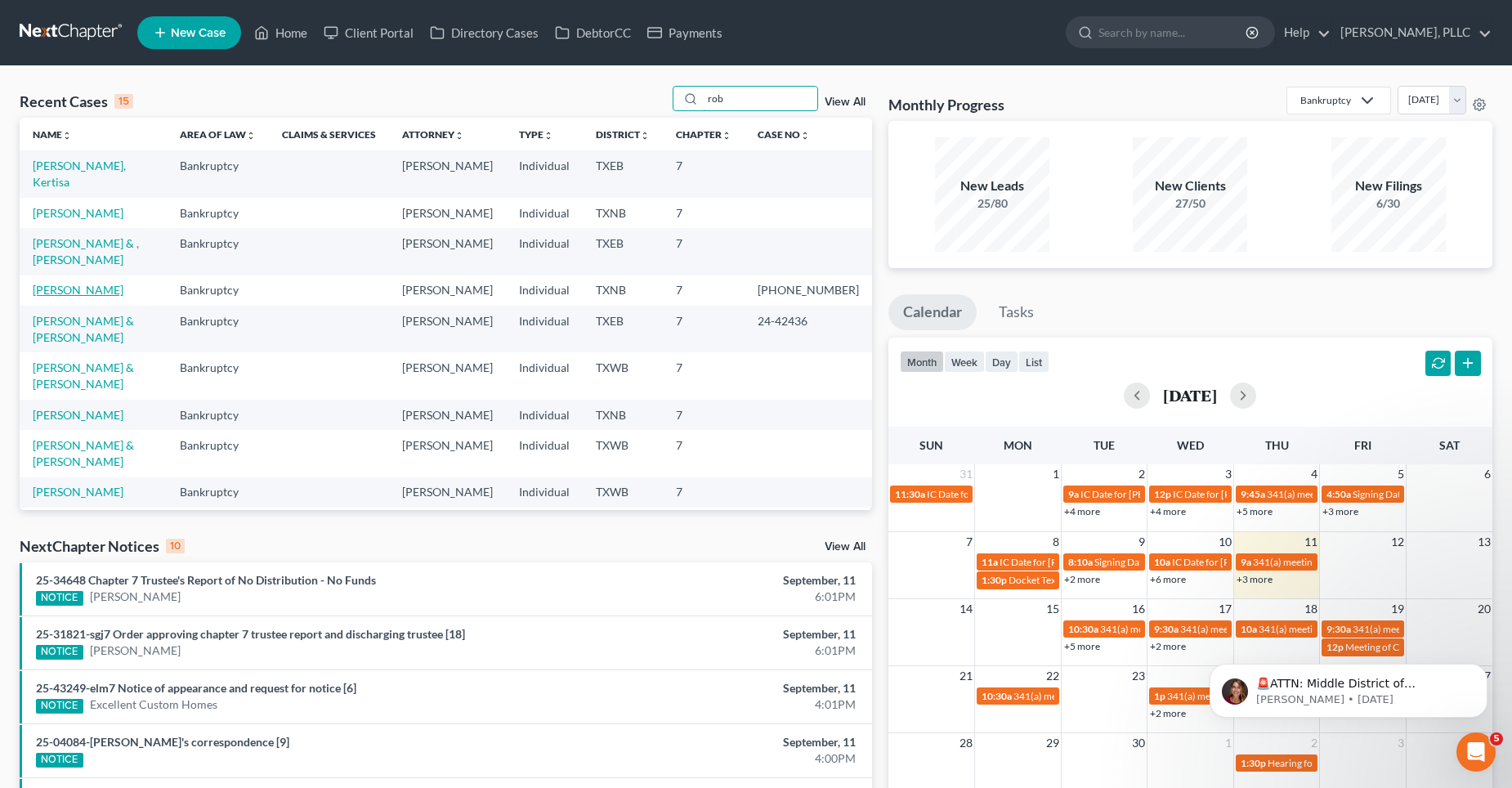
type input "rob"
click at [77, 282] on link "[PERSON_NAME]" at bounding box center [78, 289] width 91 height 14
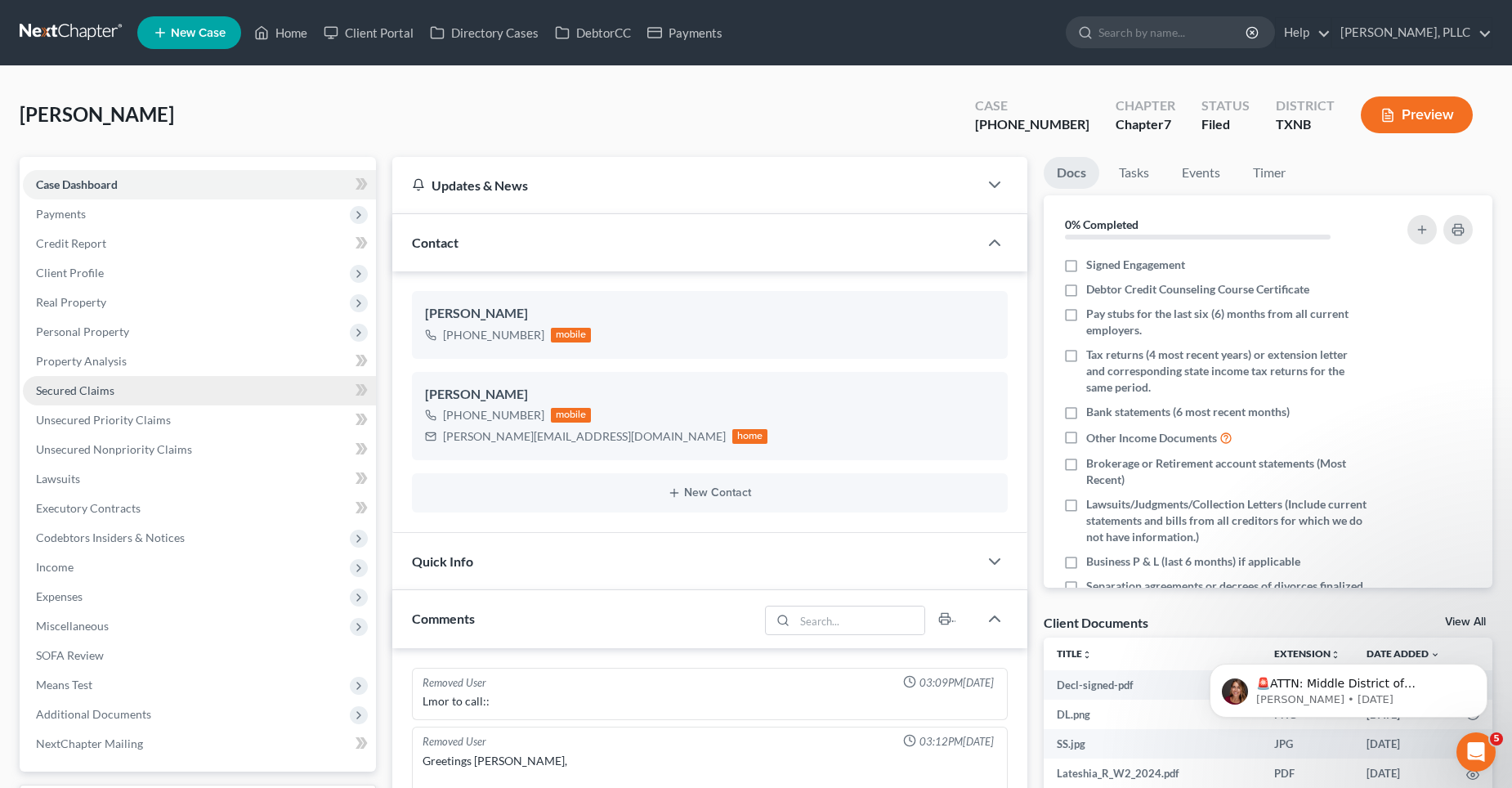
scroll to position [2633, 0]
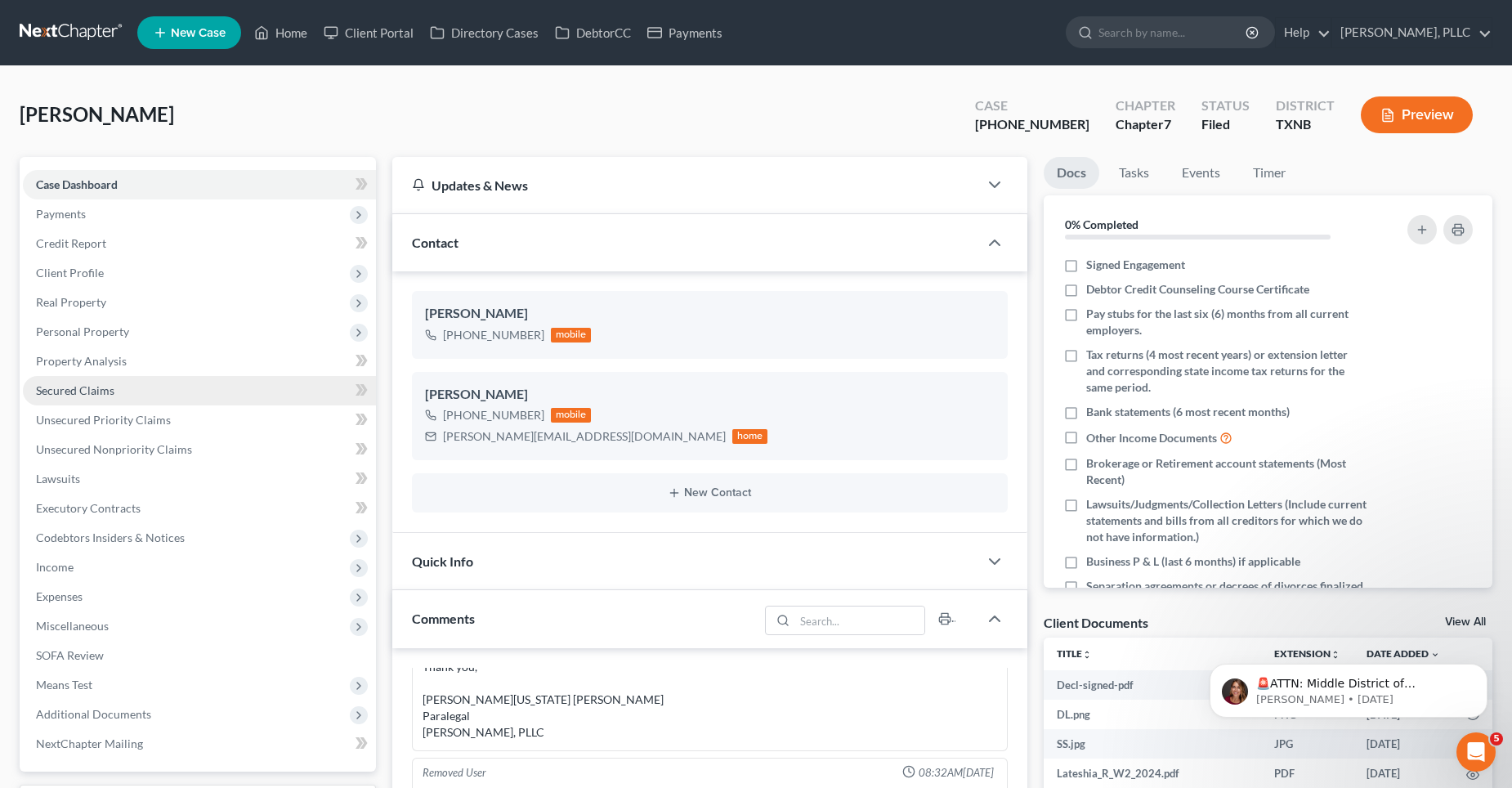
click at [80, 381] on link "Secured Claims" at bounding box center [199, 391] width 353 height 30
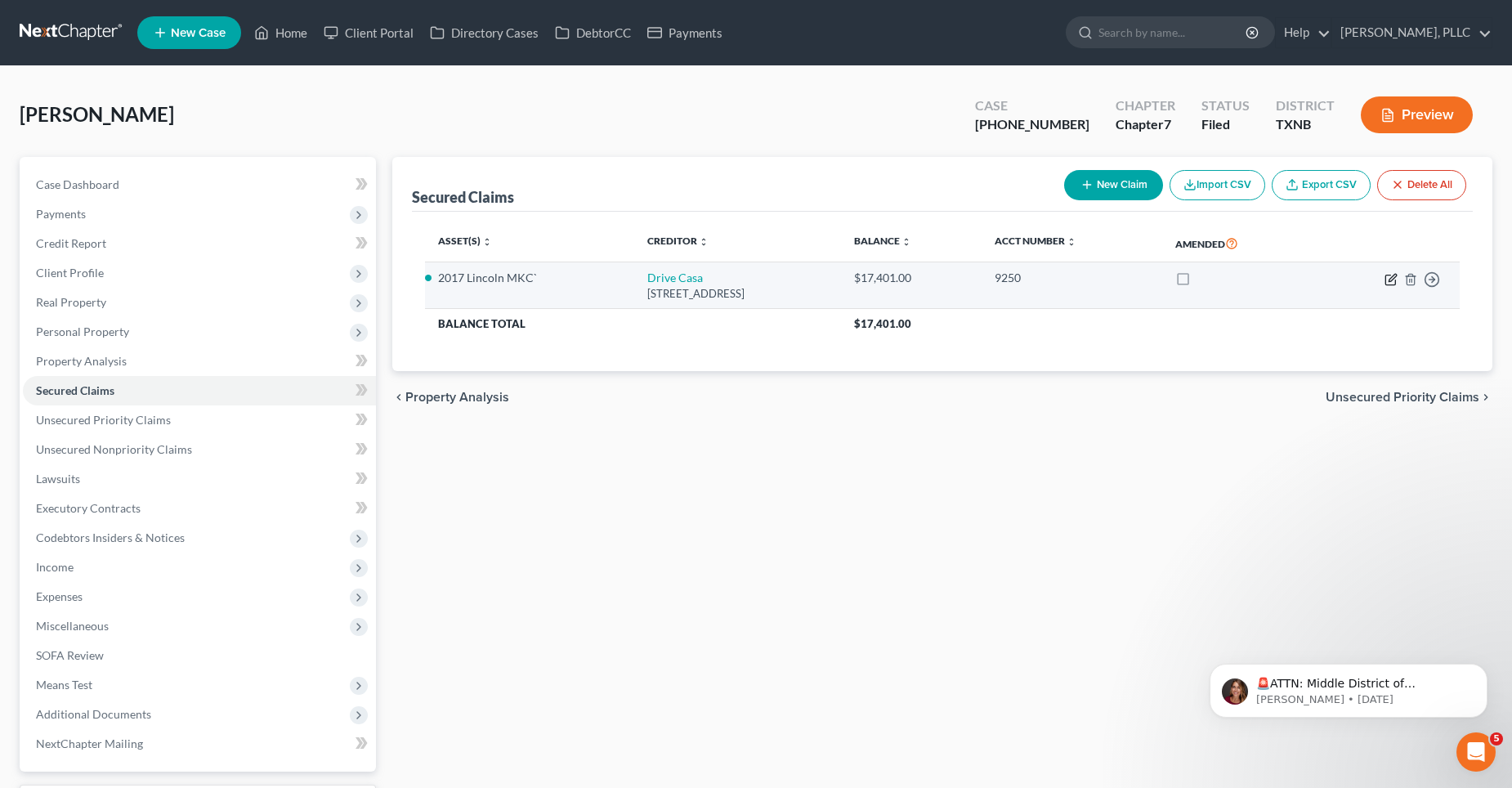
click at [1389, 277] on icon "button" at bounding box center [1390, 279] width 13 height 13
select select "45"
select select "0"
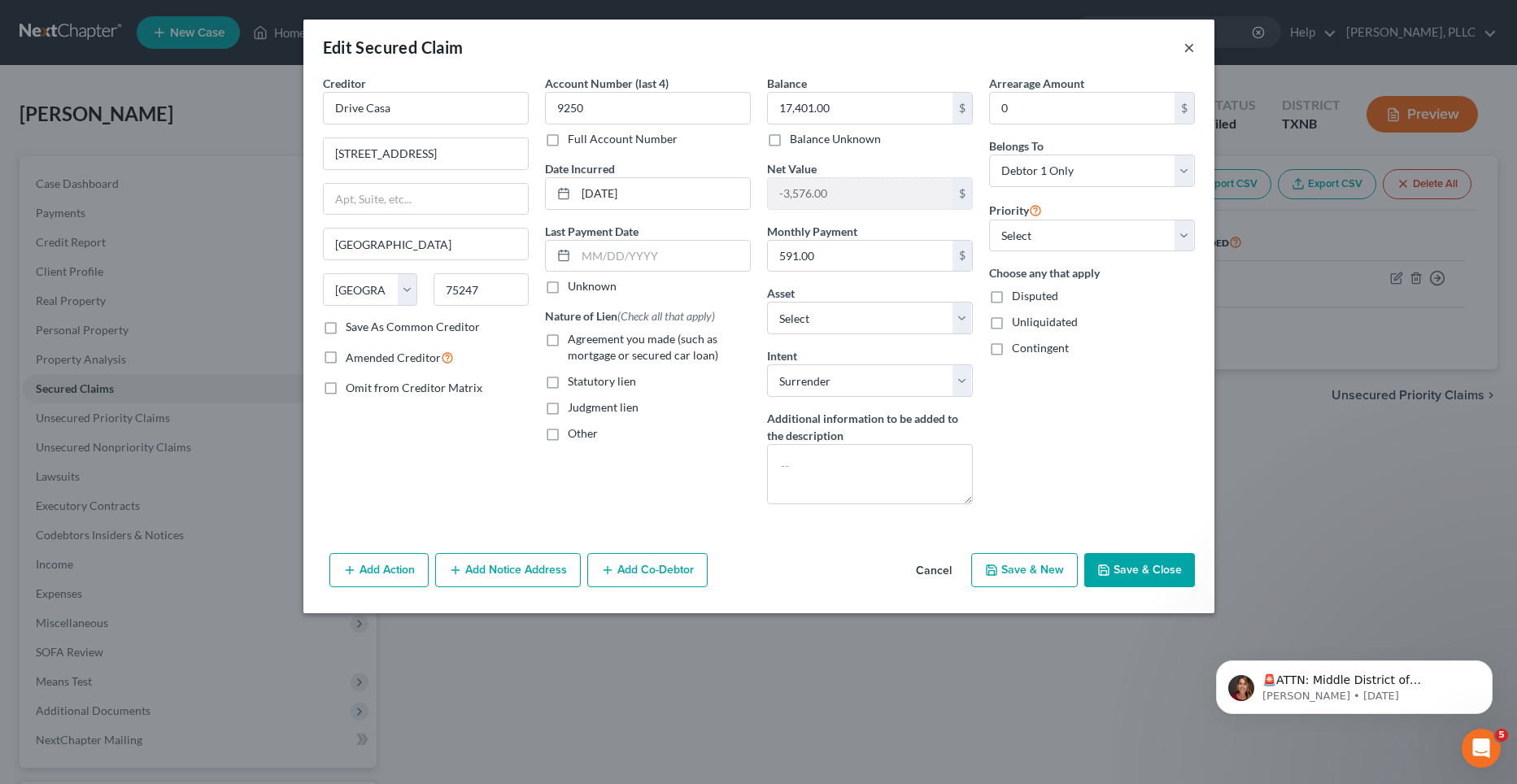
click at [1189, 48] on button "×" at bounding box center [1190, 47] width 12 height 20
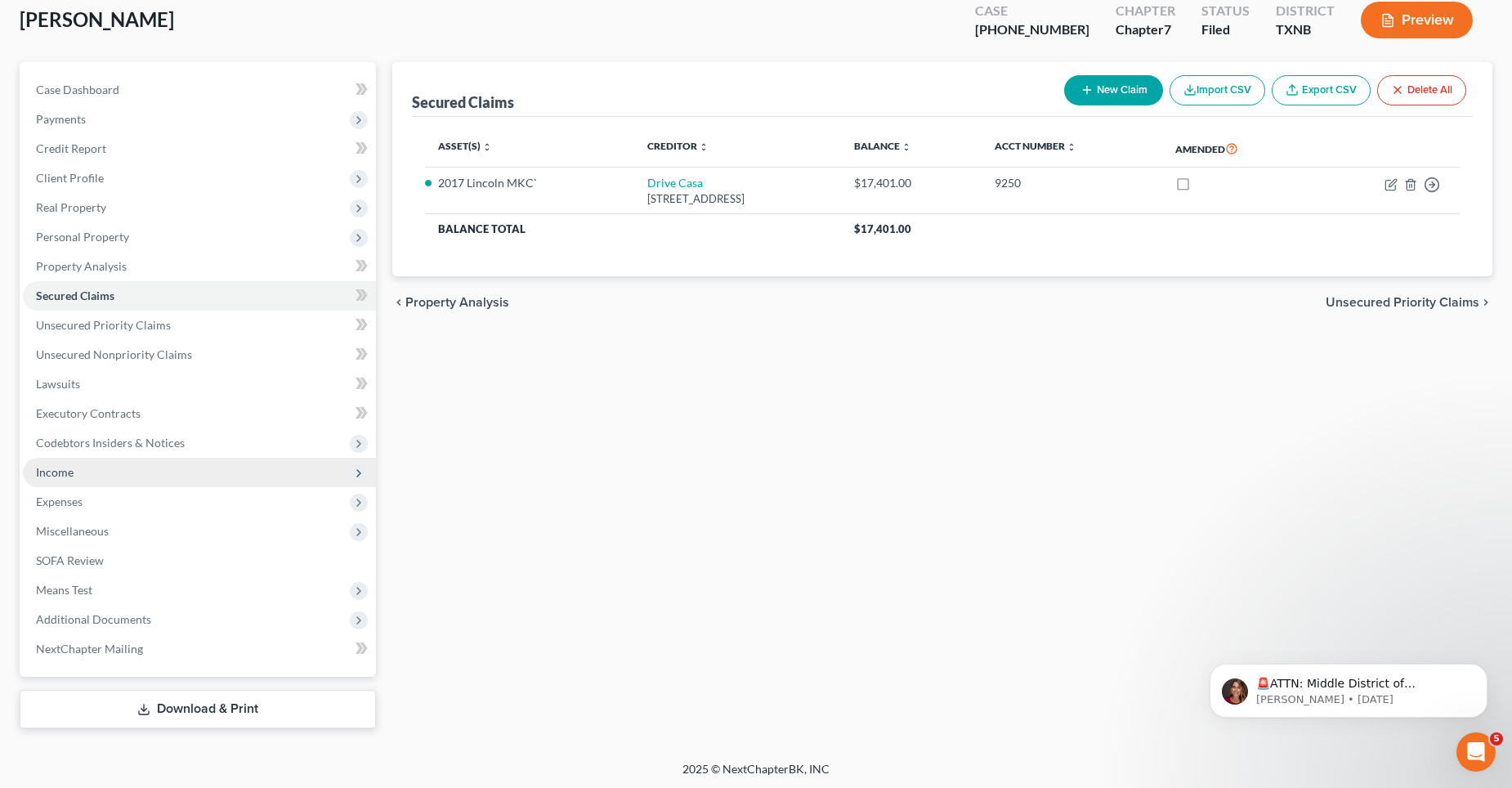
scroll to position [97, 0]
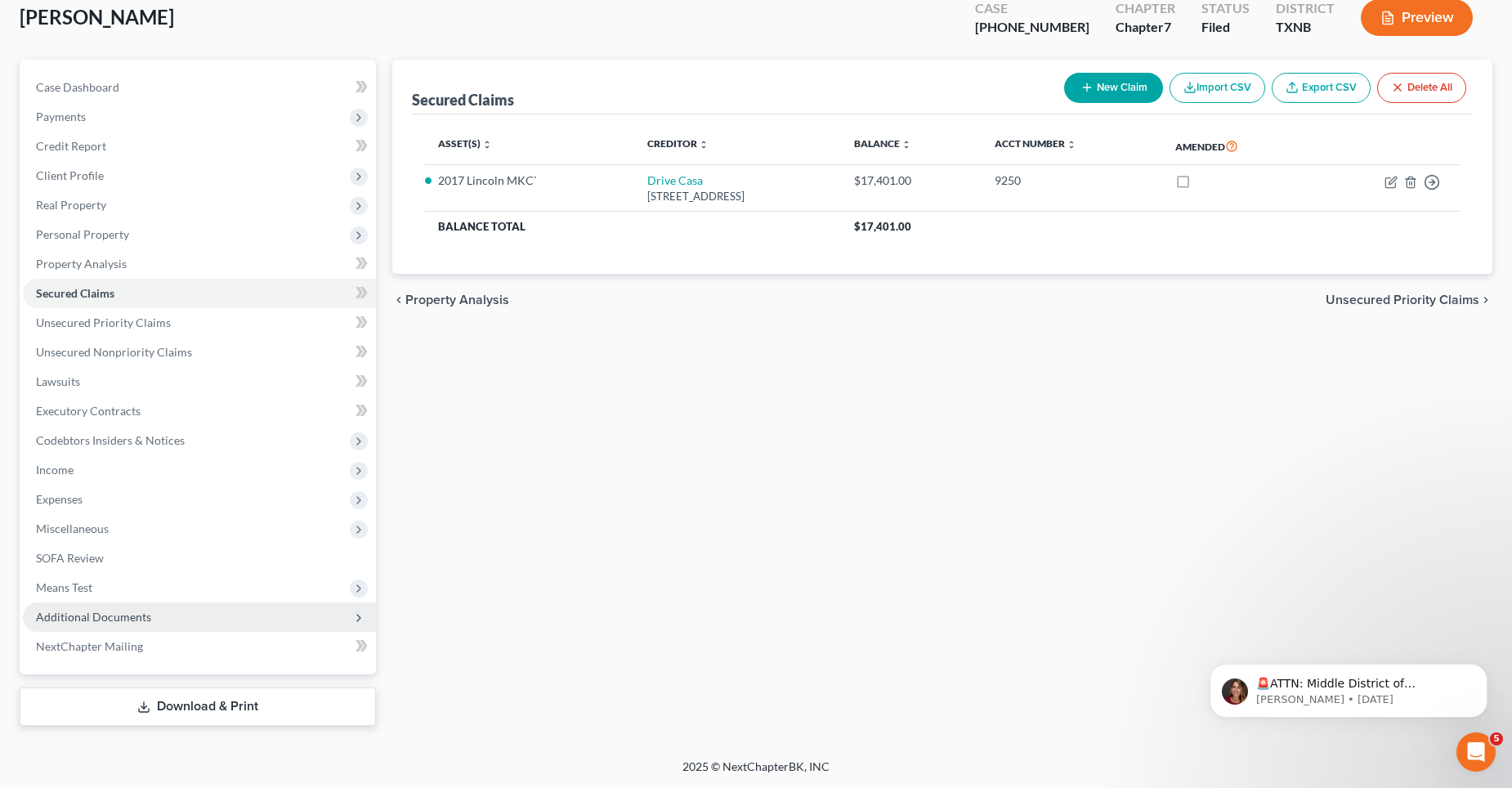
click at [77, 614] on span "Additional Documents" at bounding box center [93, 617] width 115 height 14
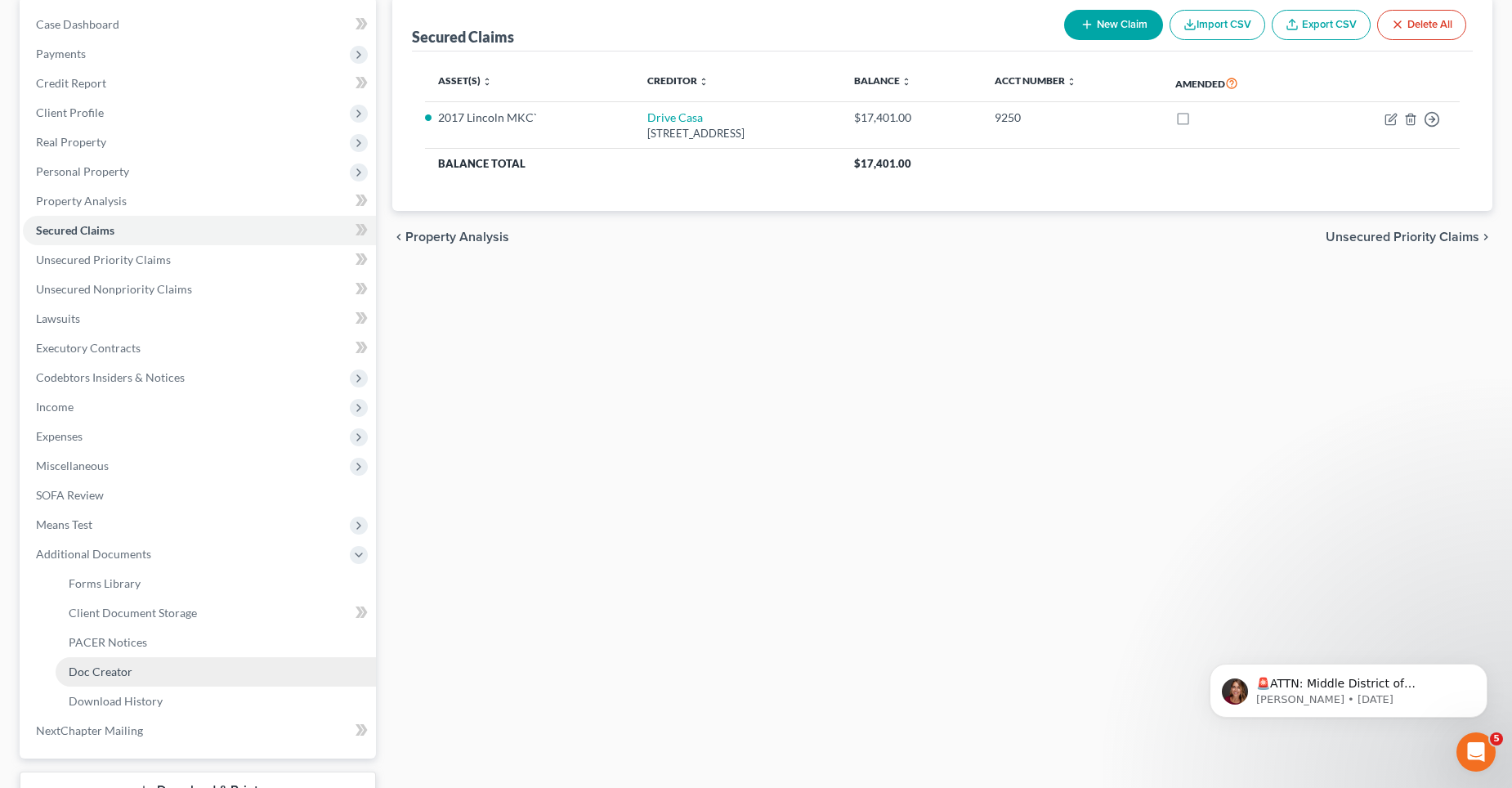
scroll to position [179, 0]
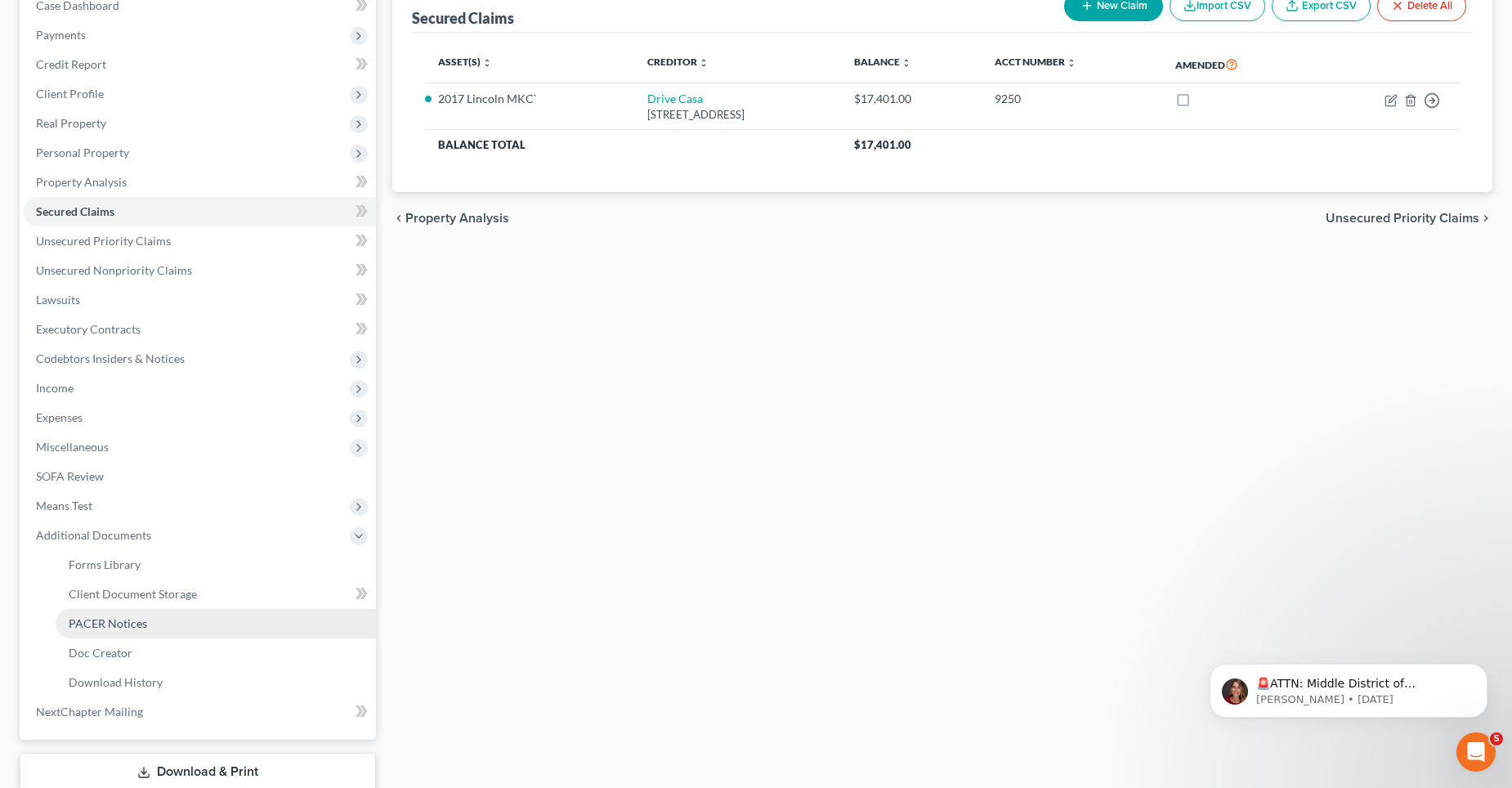
click at [112, 622] on span "PACER Notices" at bounding box center [107, 623] width 78 height 14
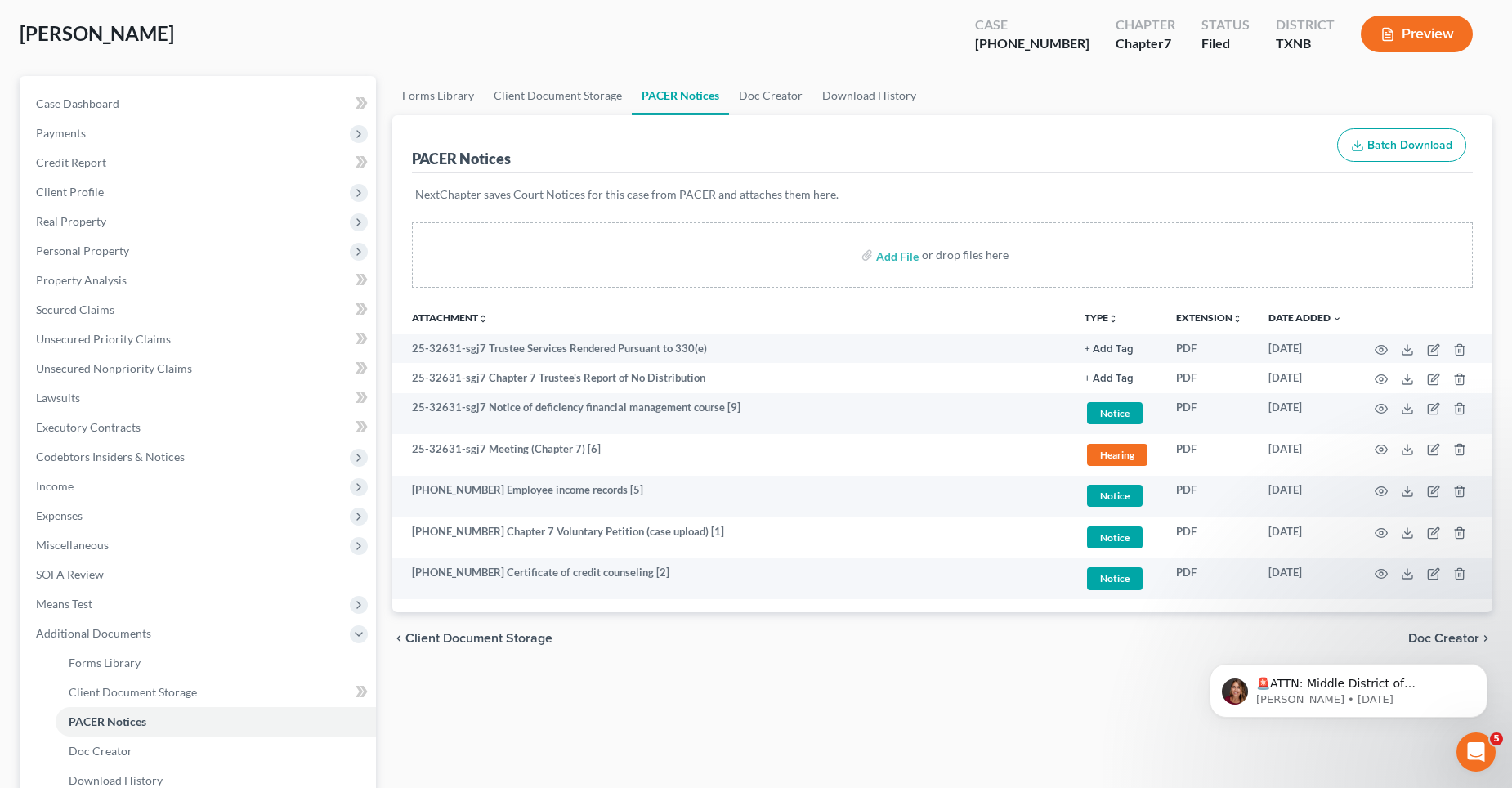
scroll to position [81, 0]
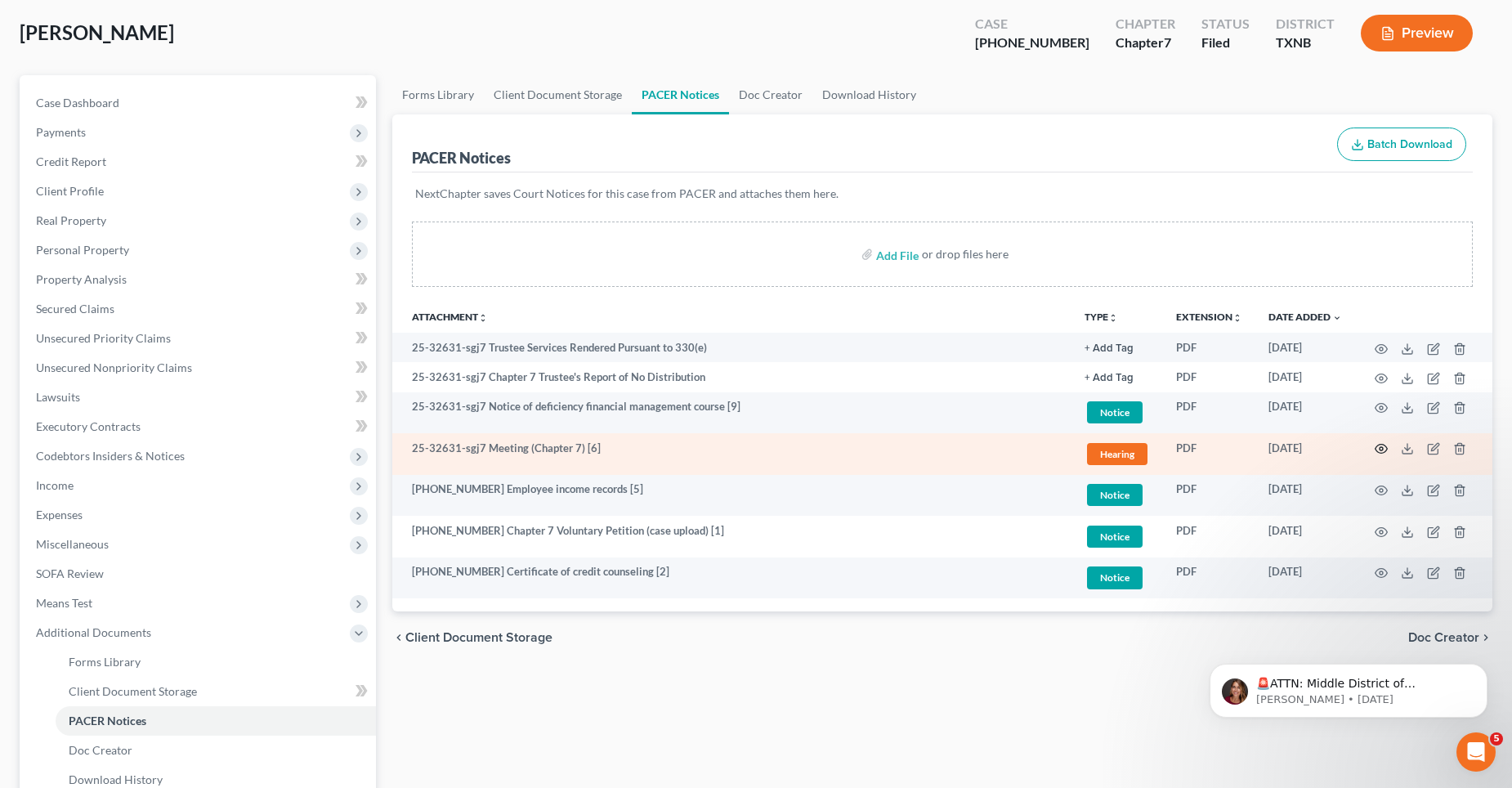
click at [1382, 450] on icon "button" at bounding box center [1380, 448] width 13 height 13
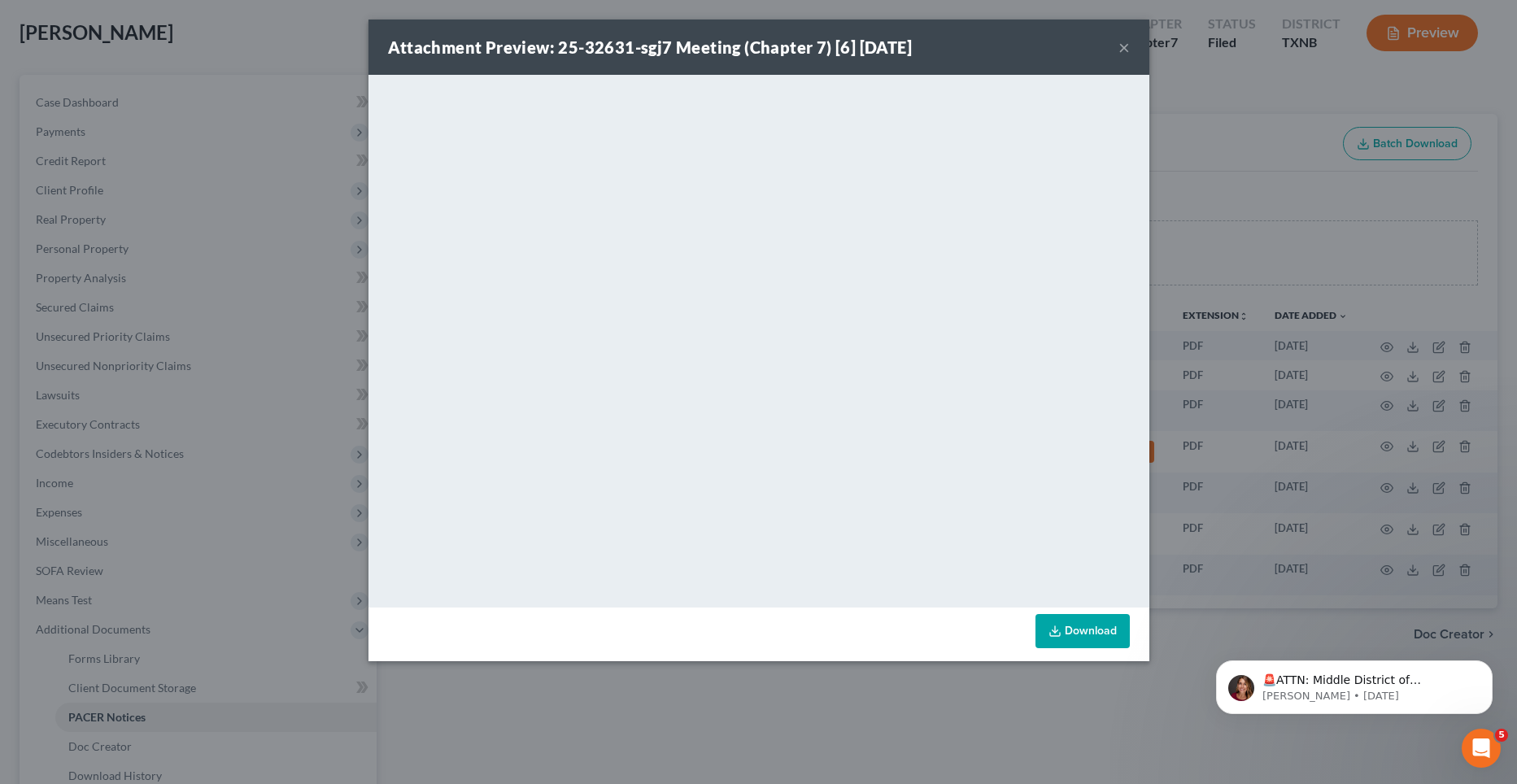
click at [1121, 48] on button "×" at bounding box center [1124, 47] width 12 height 20
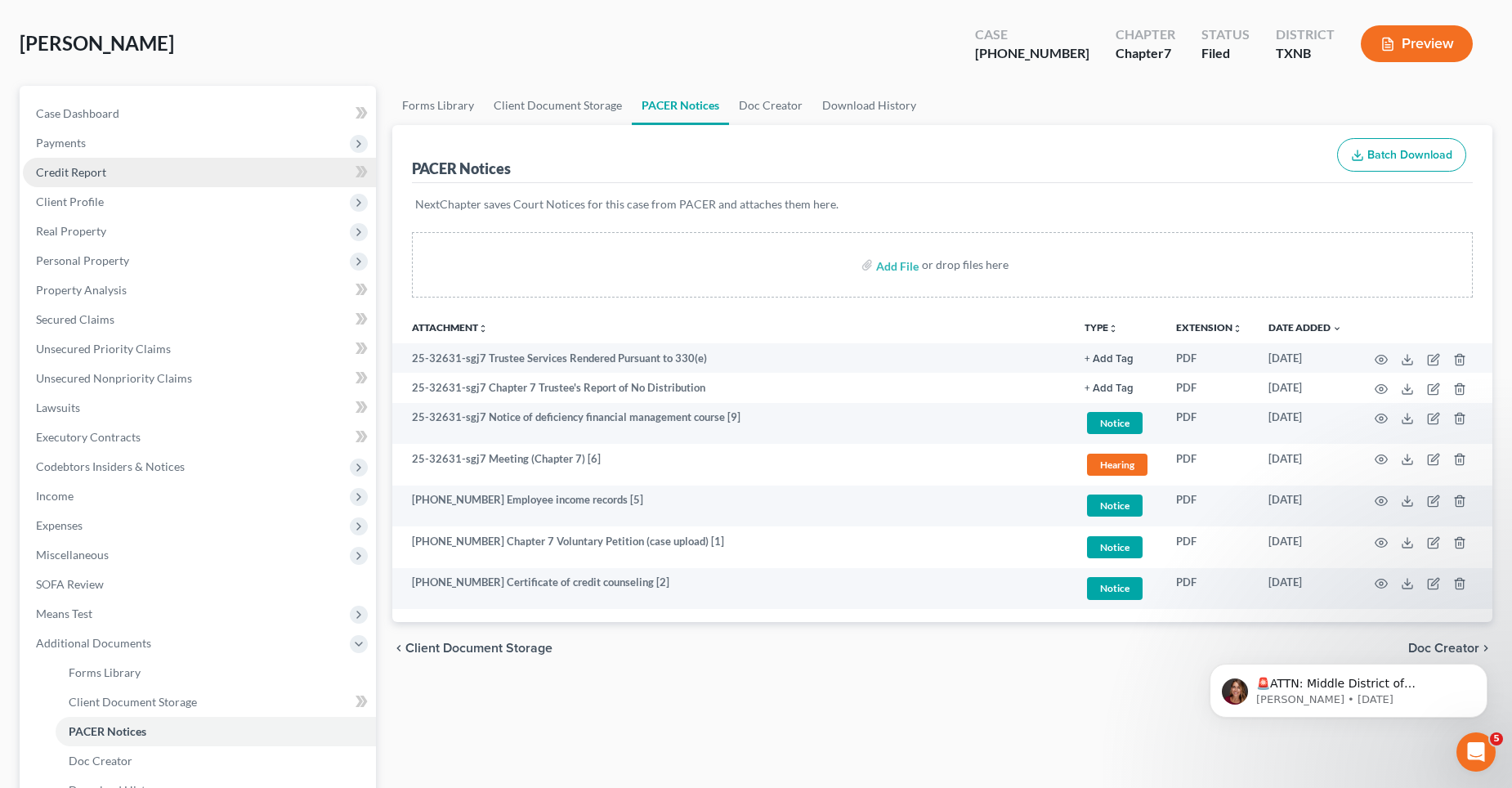
scroll to position [0, 0]
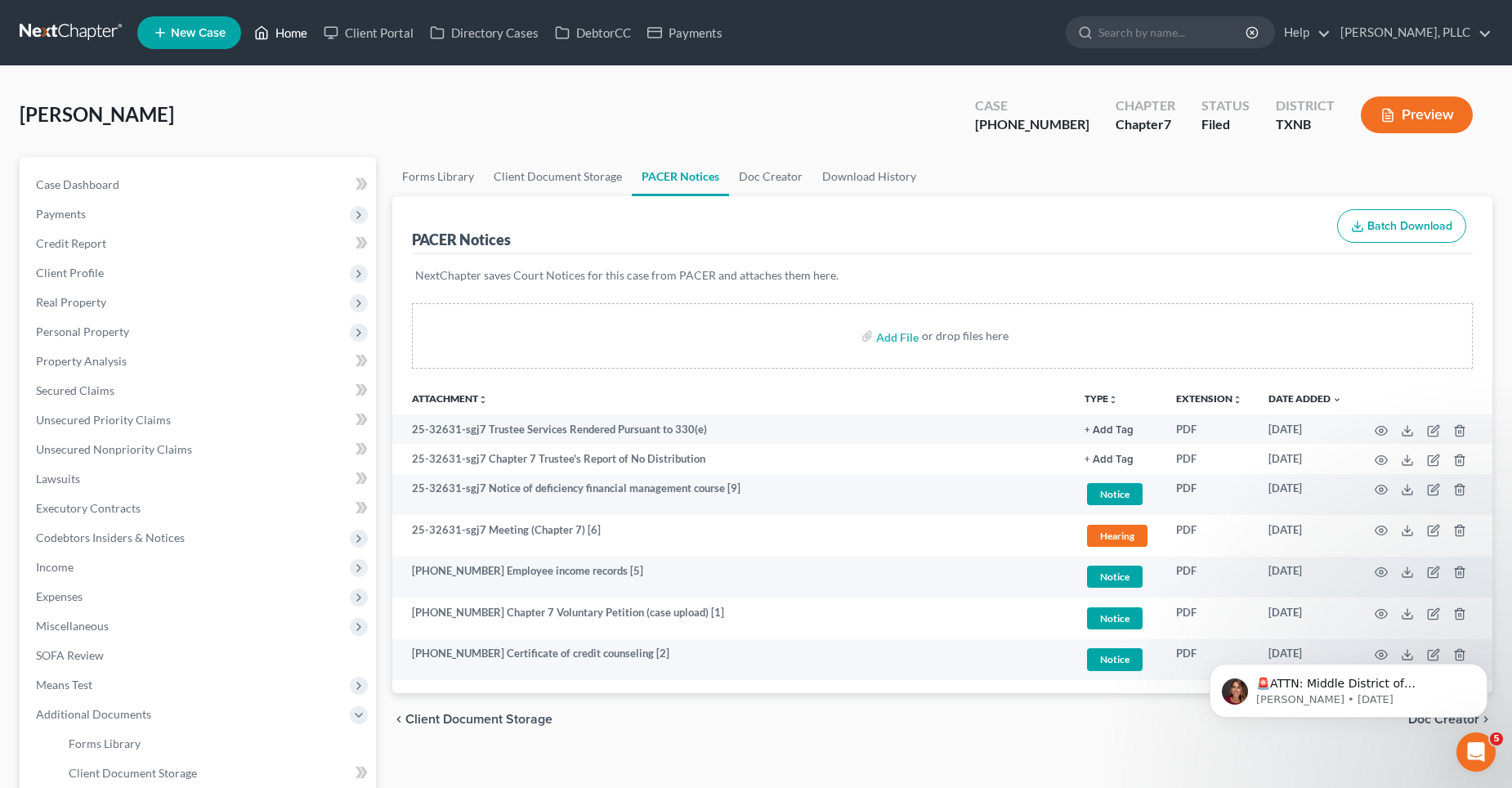
drag, startPoint x: 289, startPoint y: 32, endPoint x: 667, endPoint y: 133, distance: 391.3
click at [289, 31] on link "Home" at bounding box center [280, 33] width 69 height 30
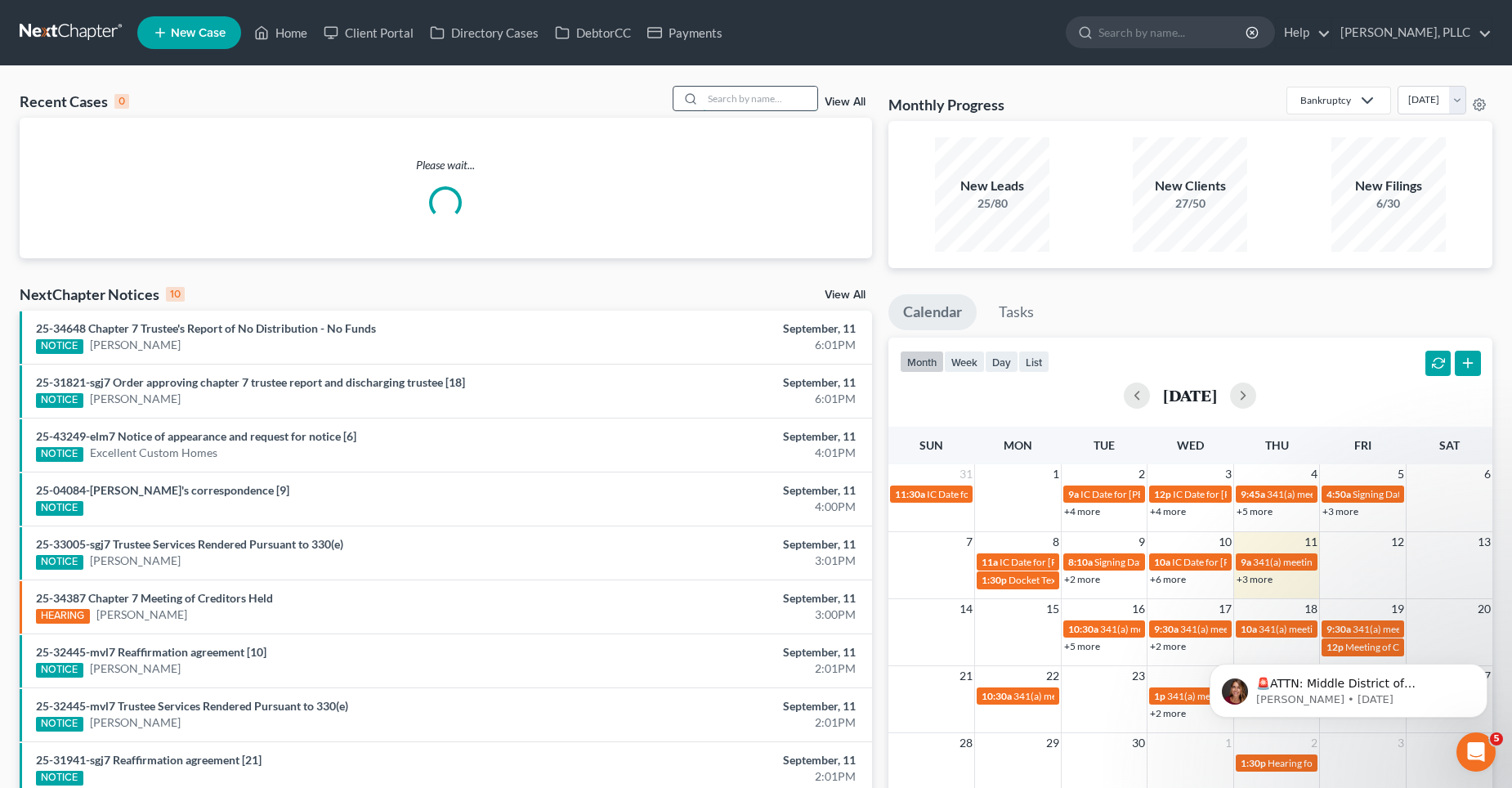
click at [714, 103] on input "search" at bounding box center [759, 98] width 114 height 24
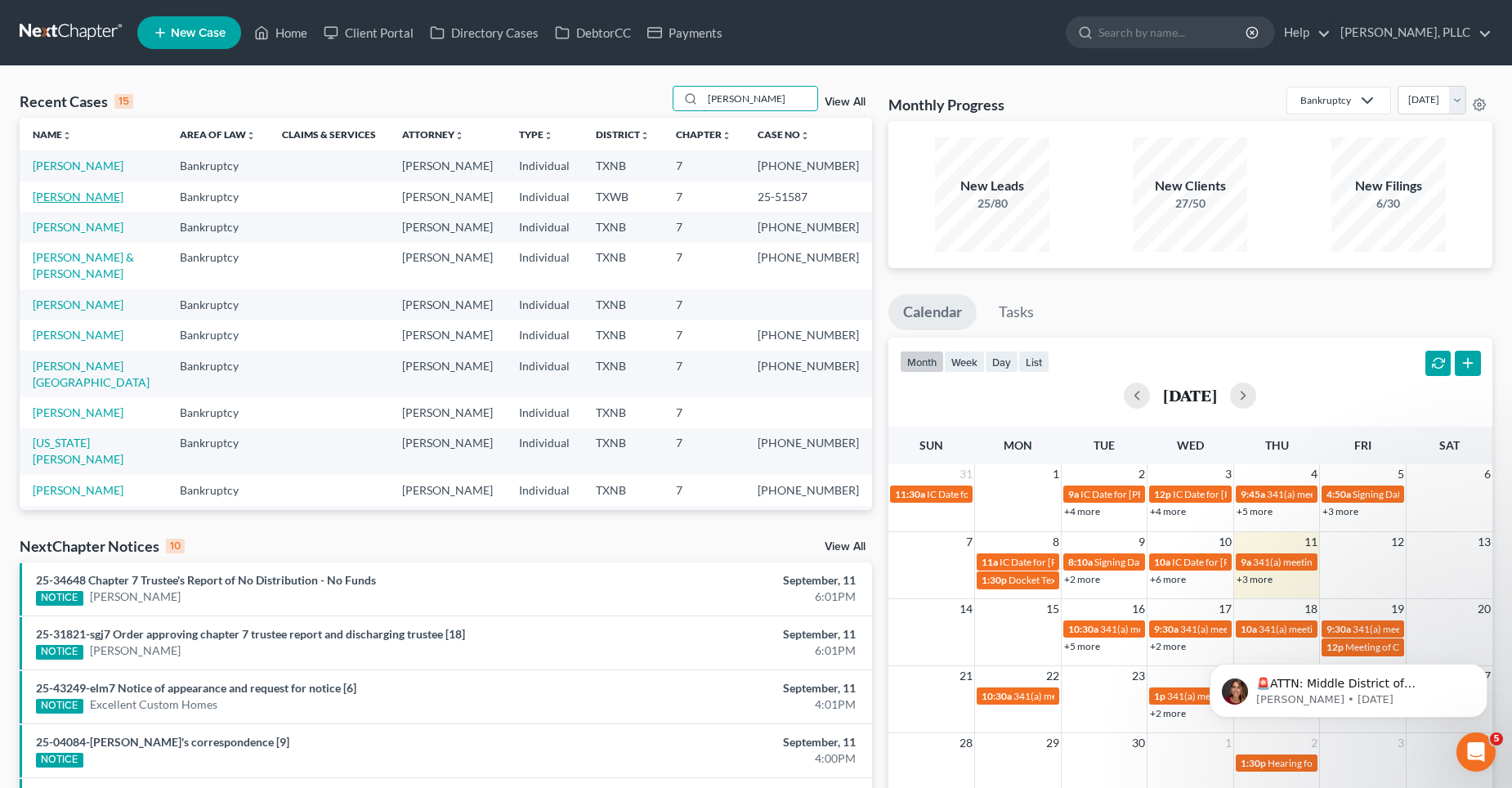
type input "[PERSON_NAME]"
click at [91, 198] on link "[PERSON_NAME]" at bounding box center [78, 196] width 91 height 14
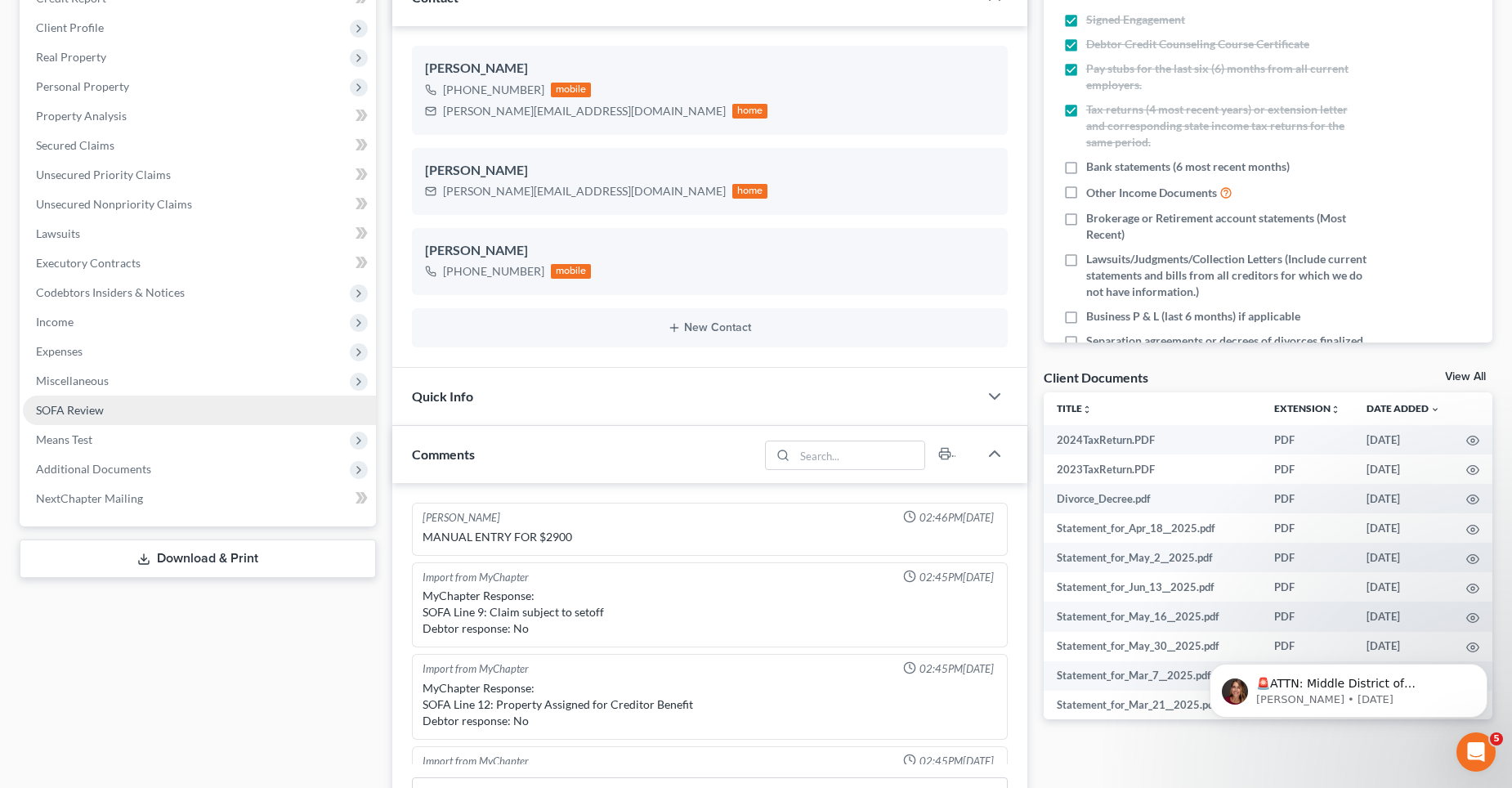
scroll to position [1597, 0]
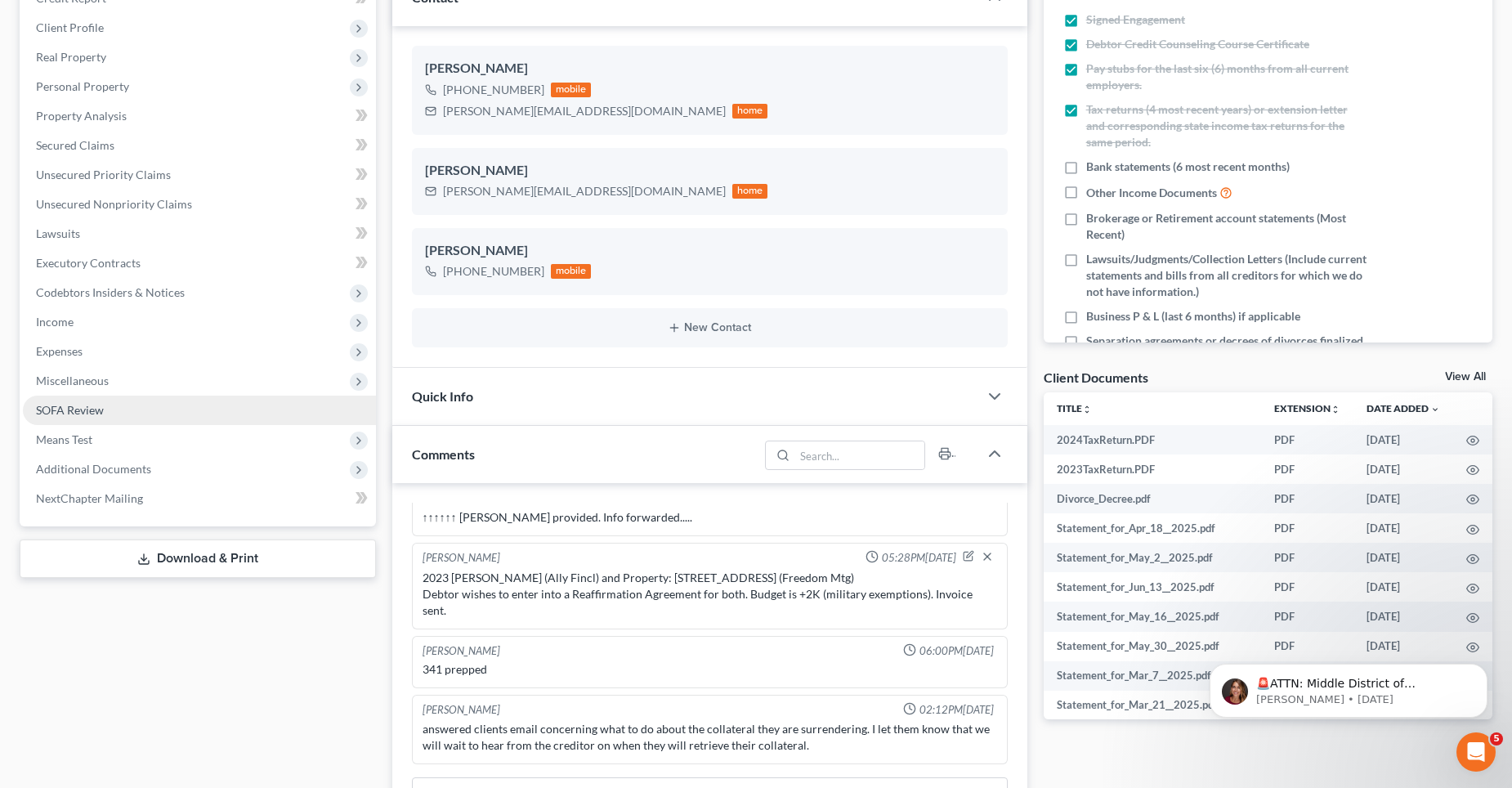
drag, startPoint x: 81, startPoint y: 472, endPoint x: 86, endPoint y: 394, distance: 78.2
click at [81, 472] on span "Additional Documents" at bounding box center [93, 469] width 115 height 14
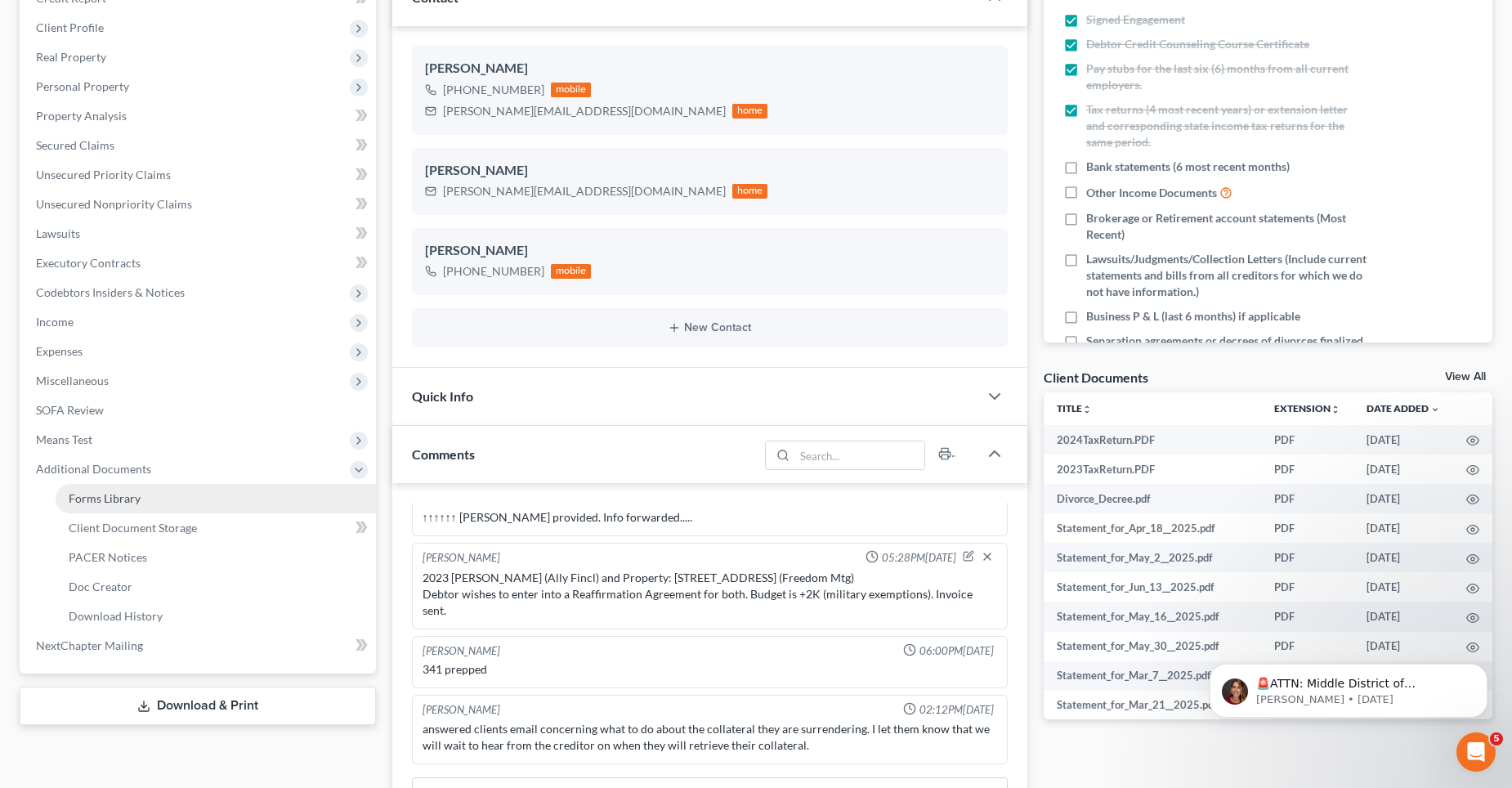
scroll to position [408, 0]
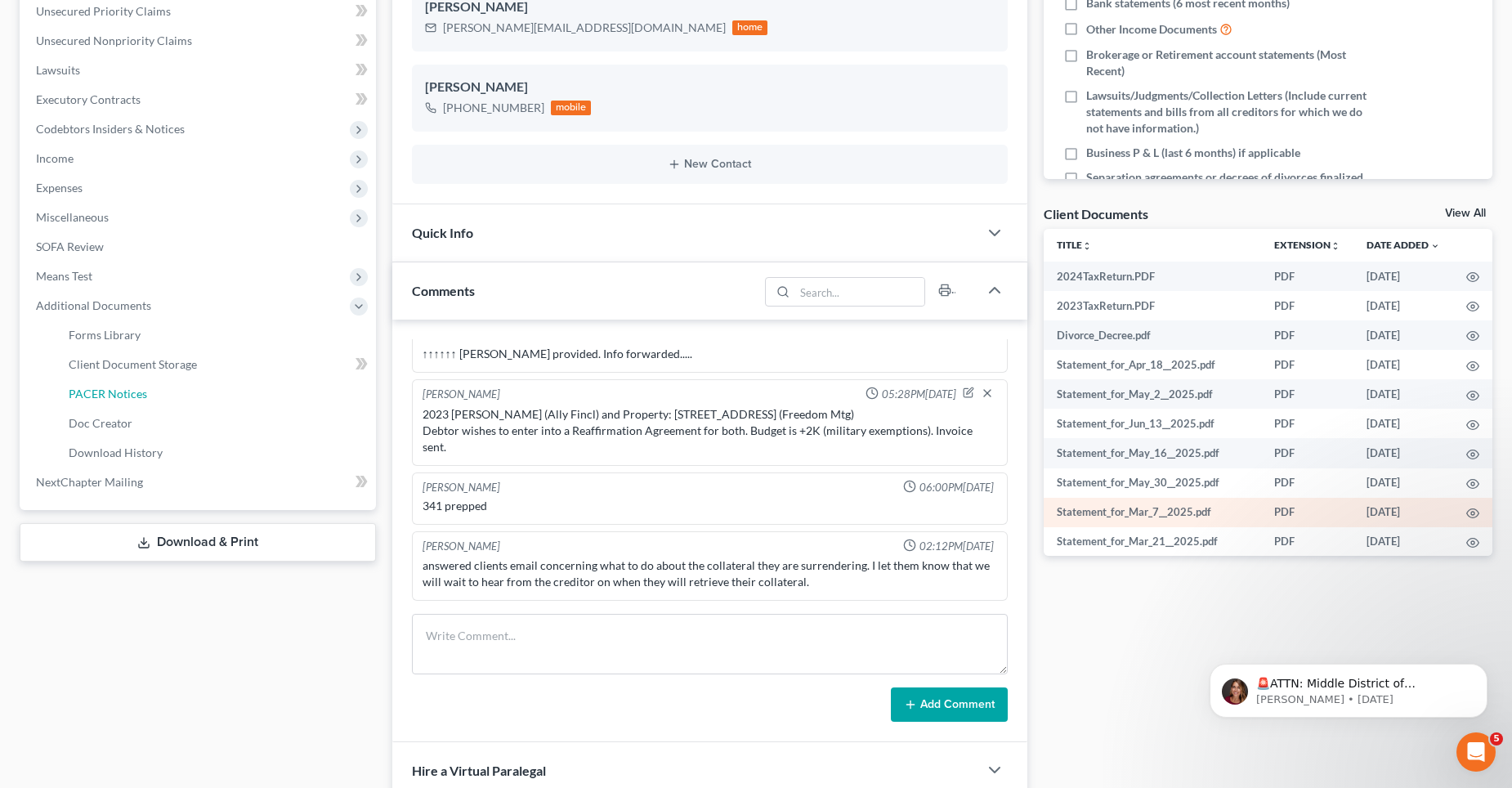
drag, startPoint x: 114, startPoint y: 390, endPoint x: 1188, endPoint y: 518, distance: 1081.6
click at [114, 390] on span "PACER Notices" at bounding box center [107, 394] width 78 height 14
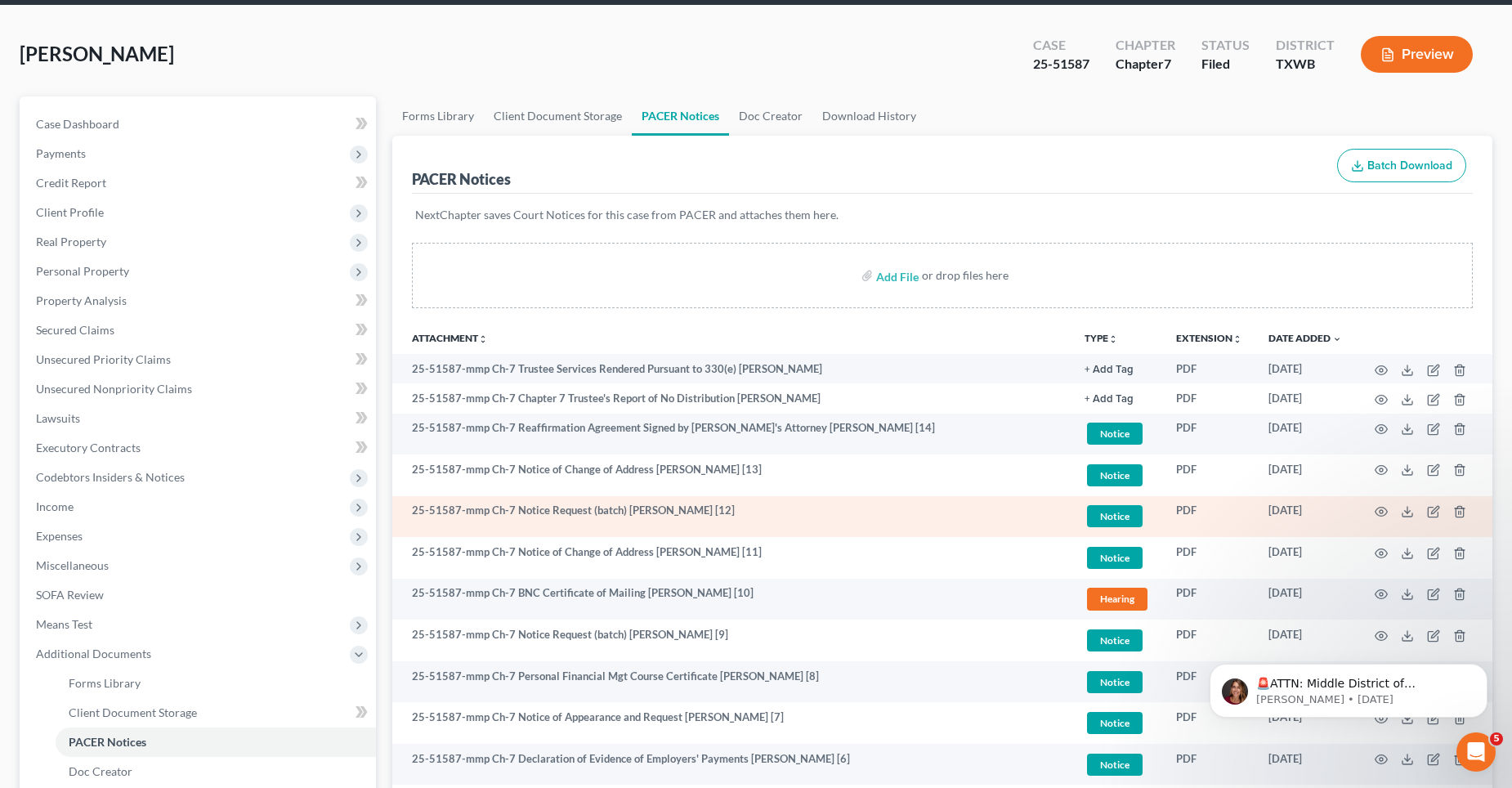
scroll to position [164, 0]
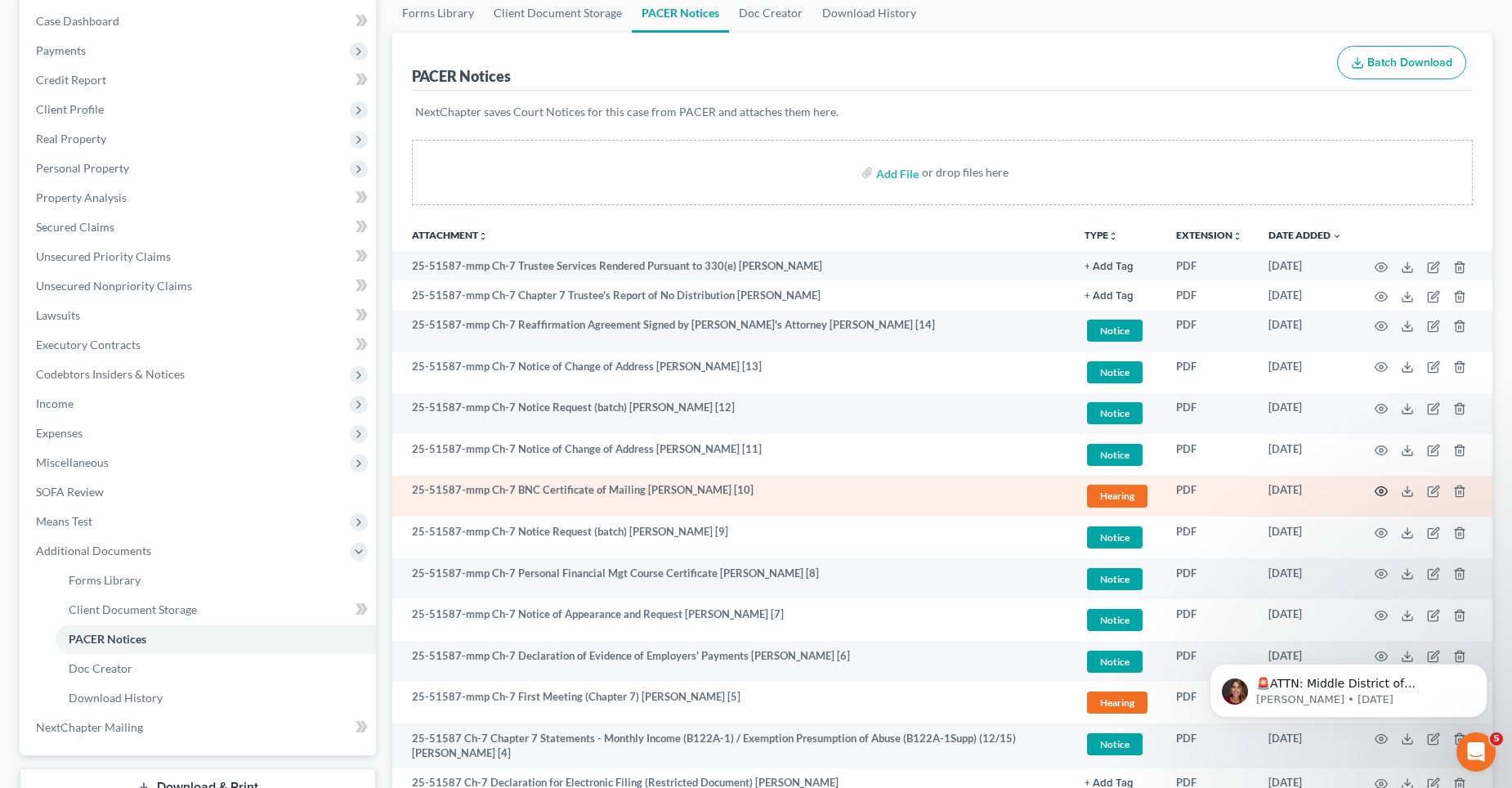
click at [1378, 490] on icon "button" at bounding box center [1380, 491] width 13 height 13
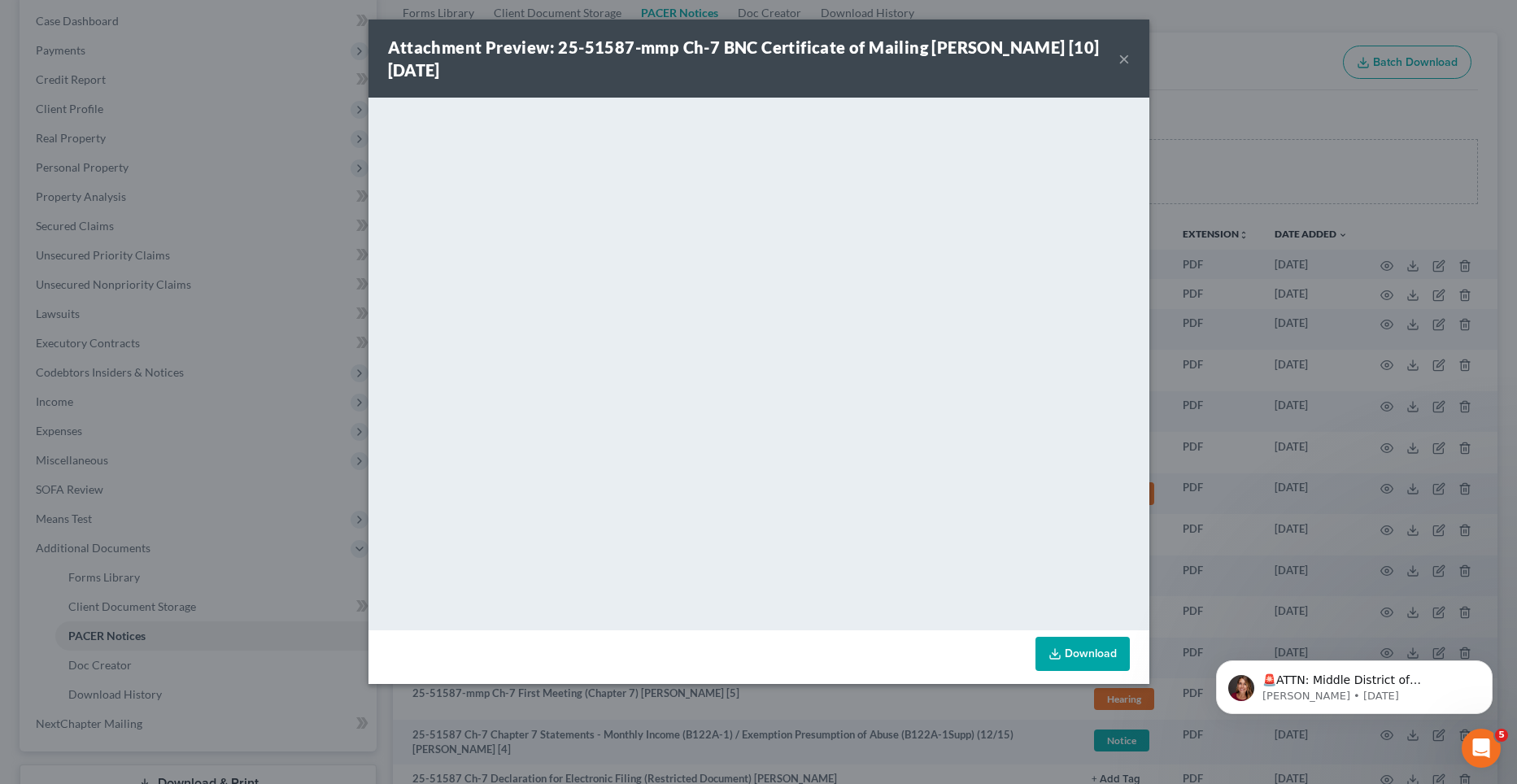
click at [1121, 58] on button "×" at bounding box center [1124, 58] width 12 height 20
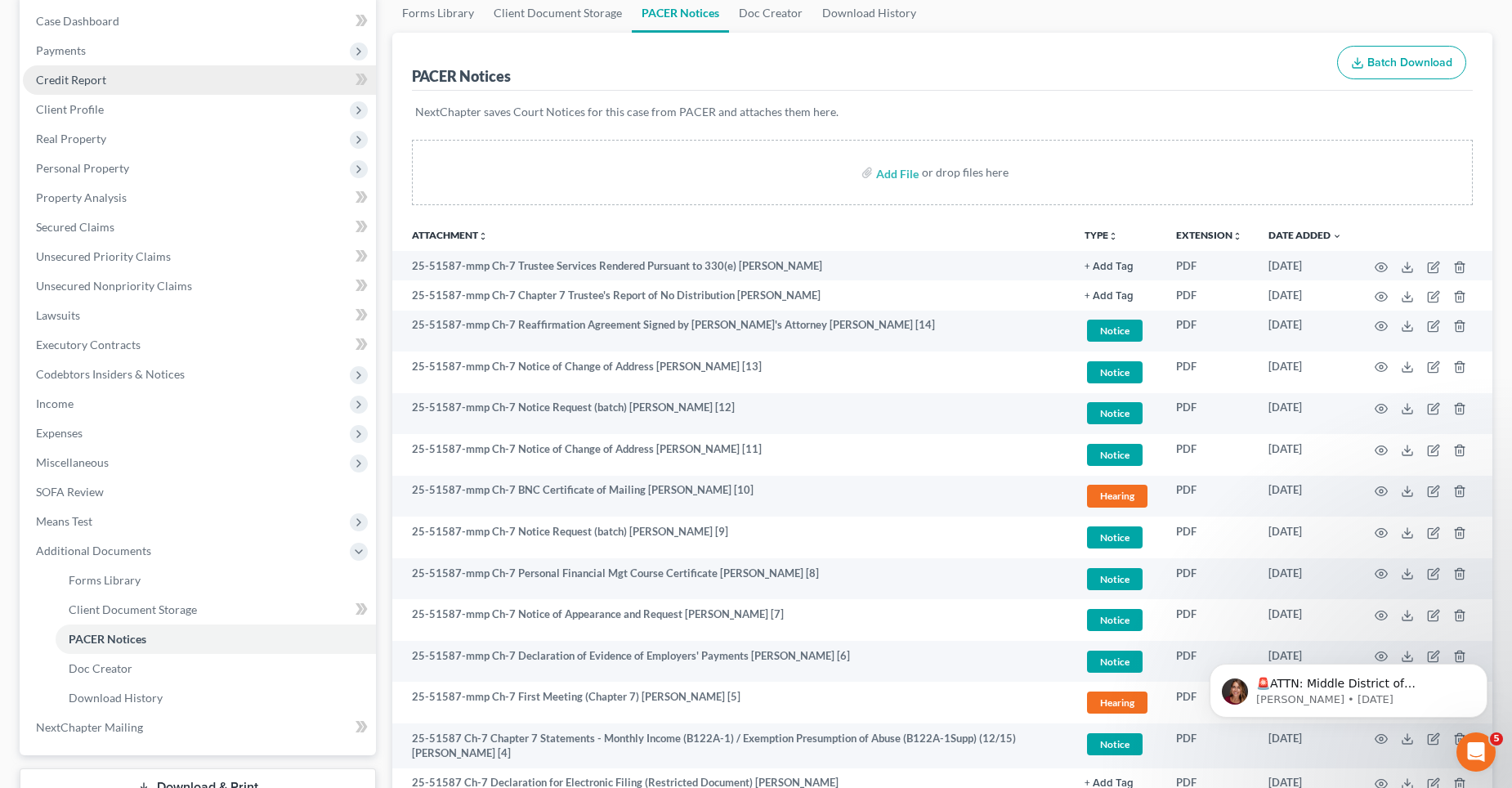
scroll to position [0, 0]
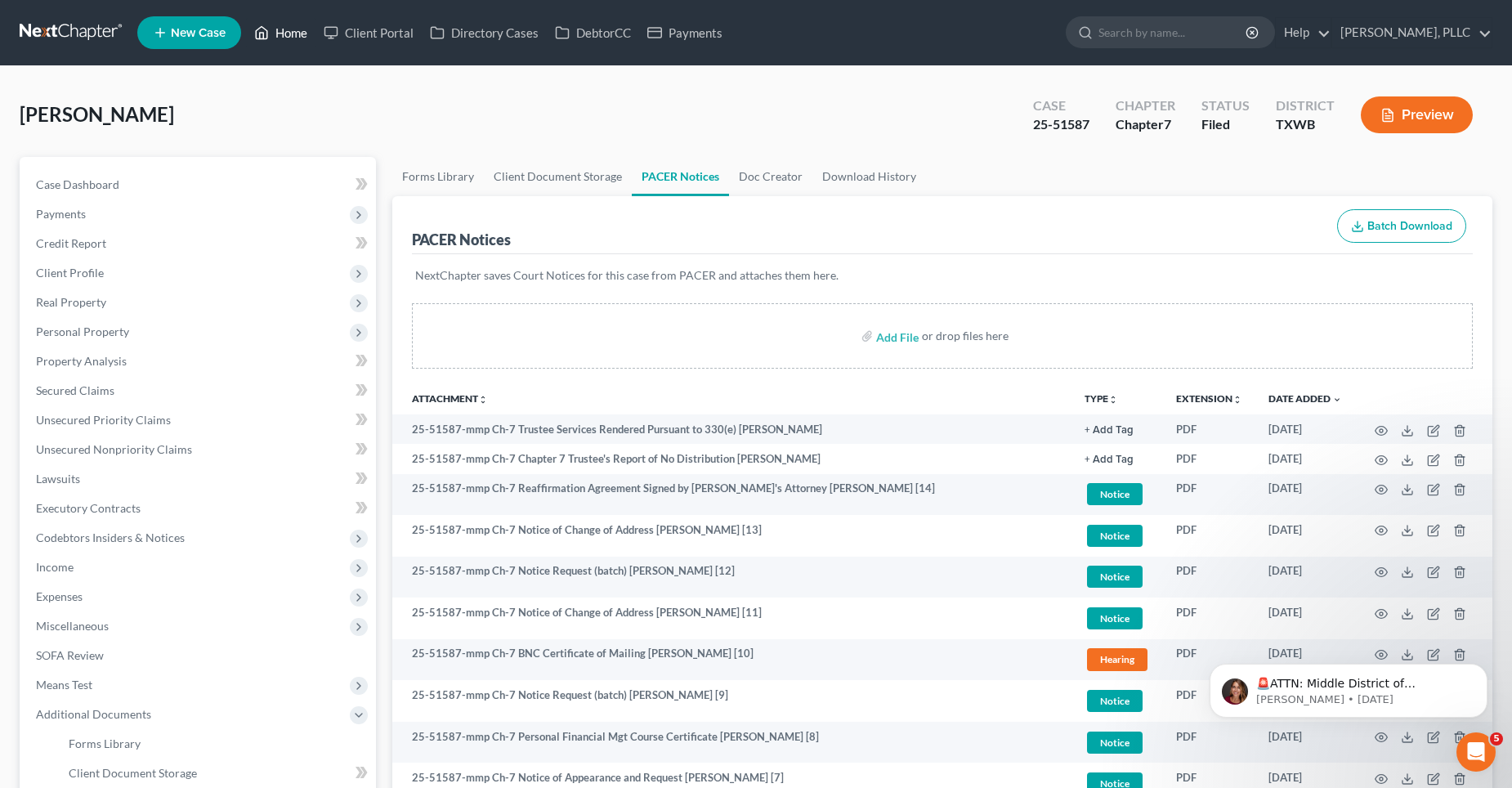
click at [293, 31] on link "Home" at bounding box center [280, 33] width 69 height 30
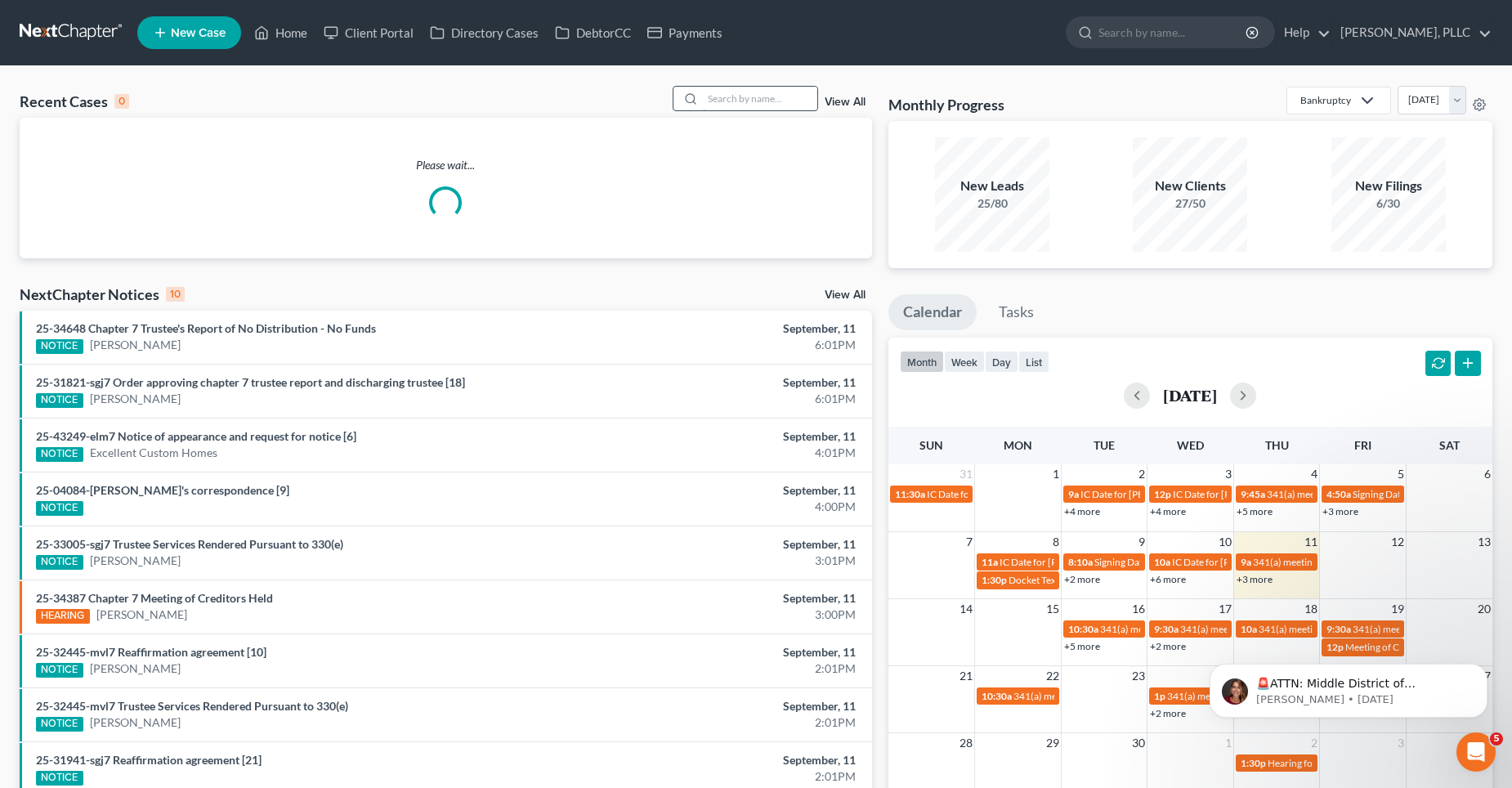
click at [757, 96] on input "search" at bounding box center [759, 98] width 114 height 24
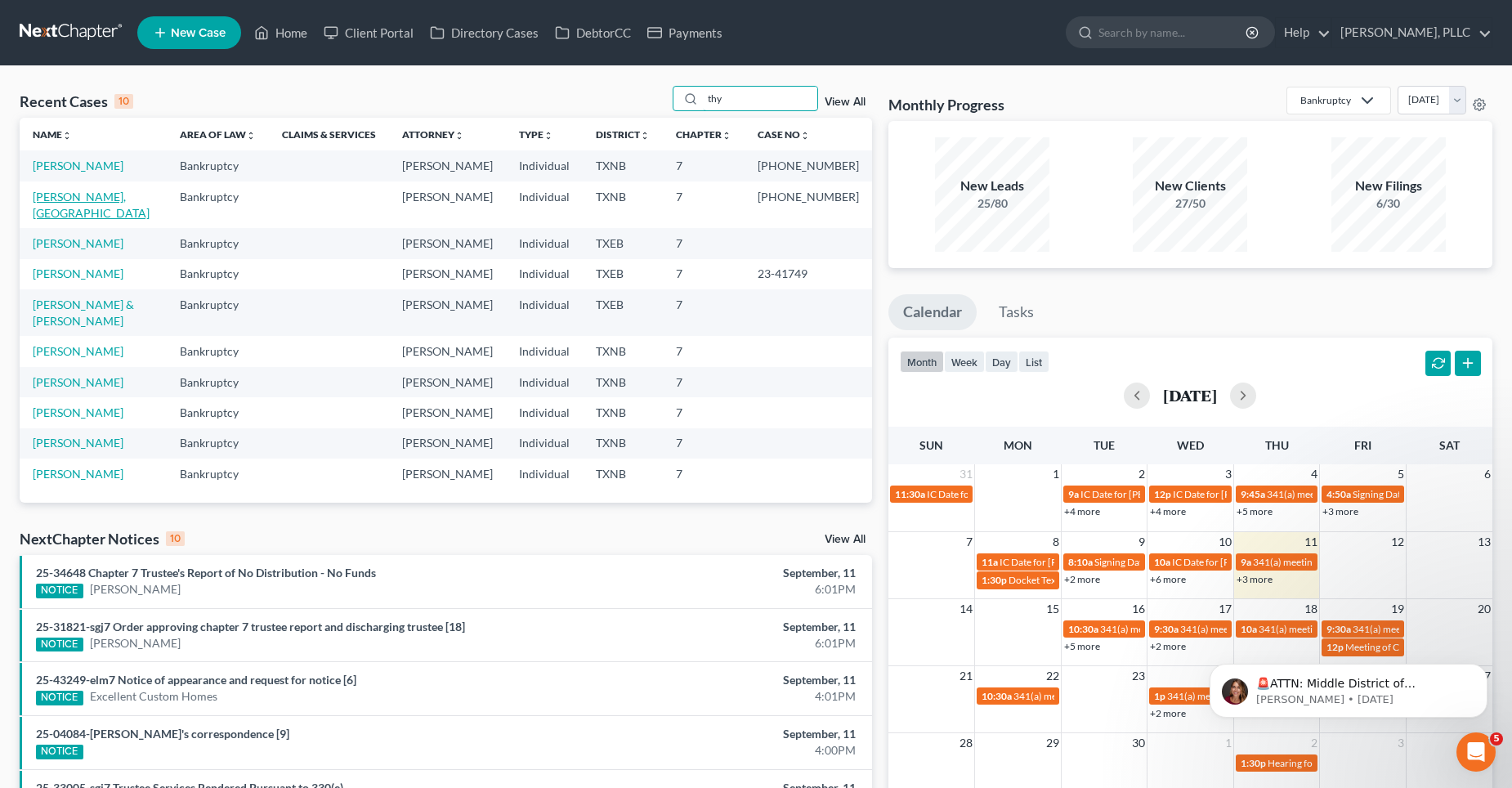
type input "thy"
click at [72, 200] on link "[PERSON_NAME], [GEOGRAPHIC_DATA]" at bounding box center [91, 204] width 117 height 31
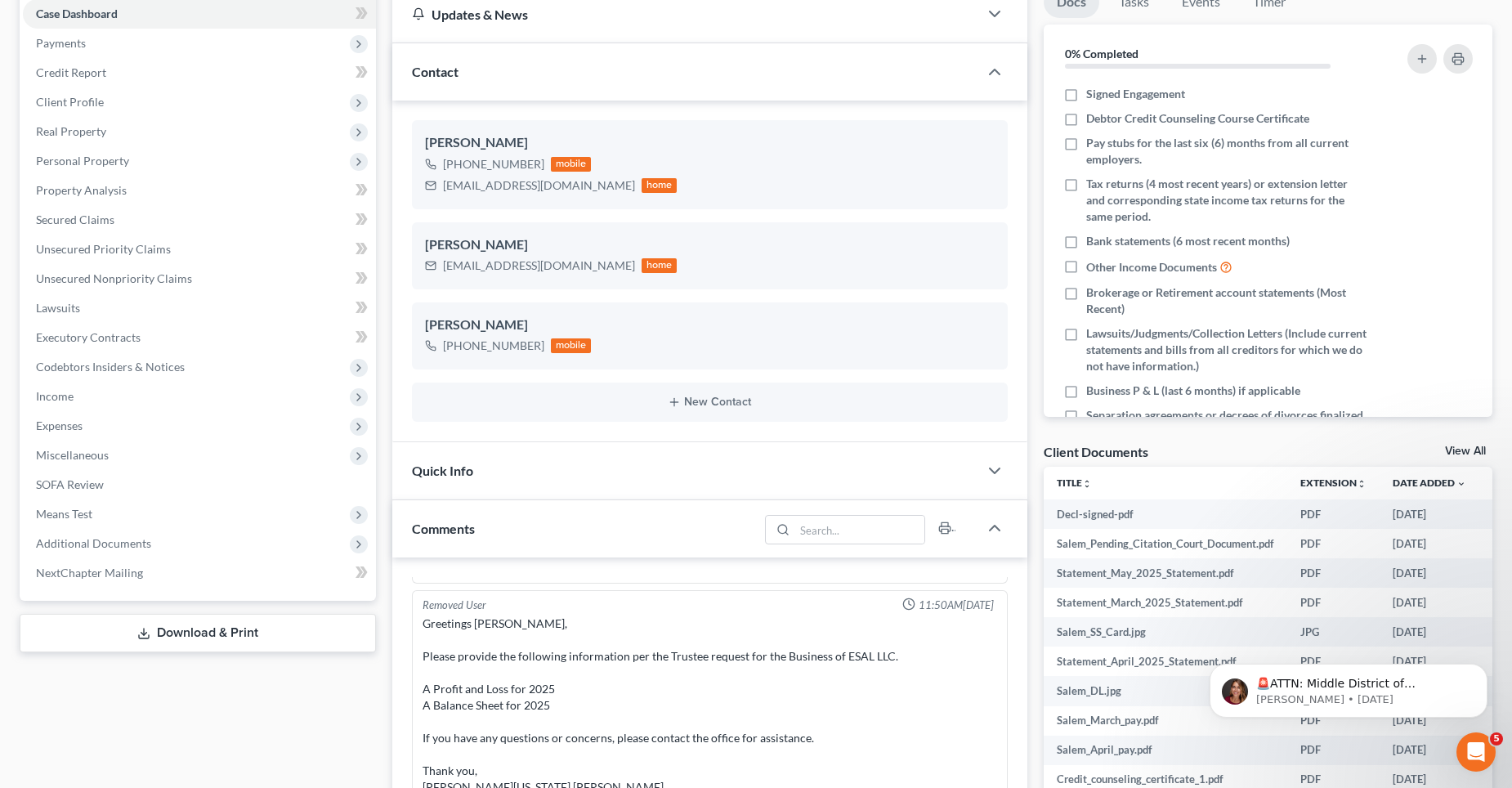
scroll to position [164, 0]
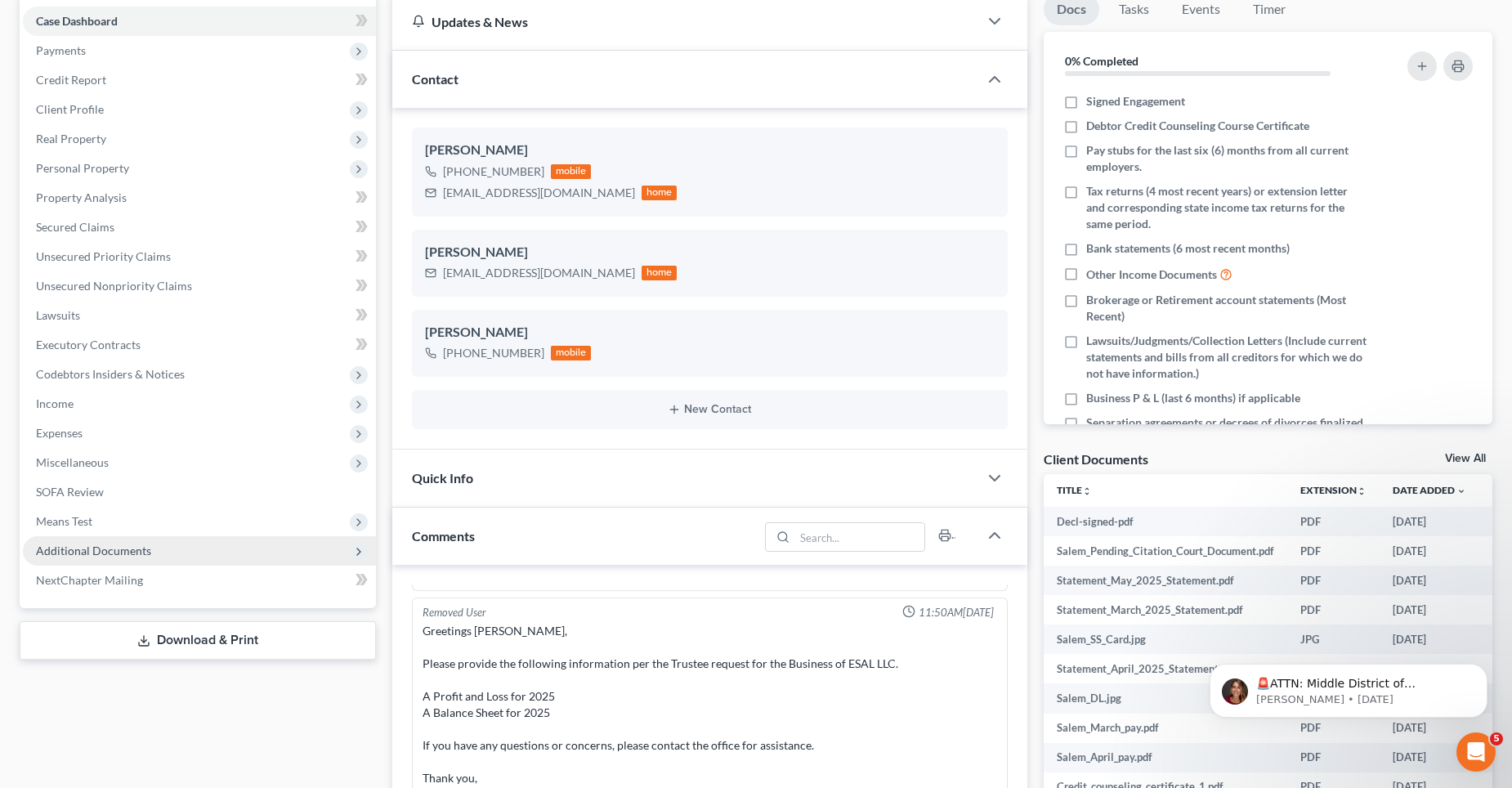
click at [143, 545] on span "Additional Documents" at bounding box center [93, 550] width 115 height 14
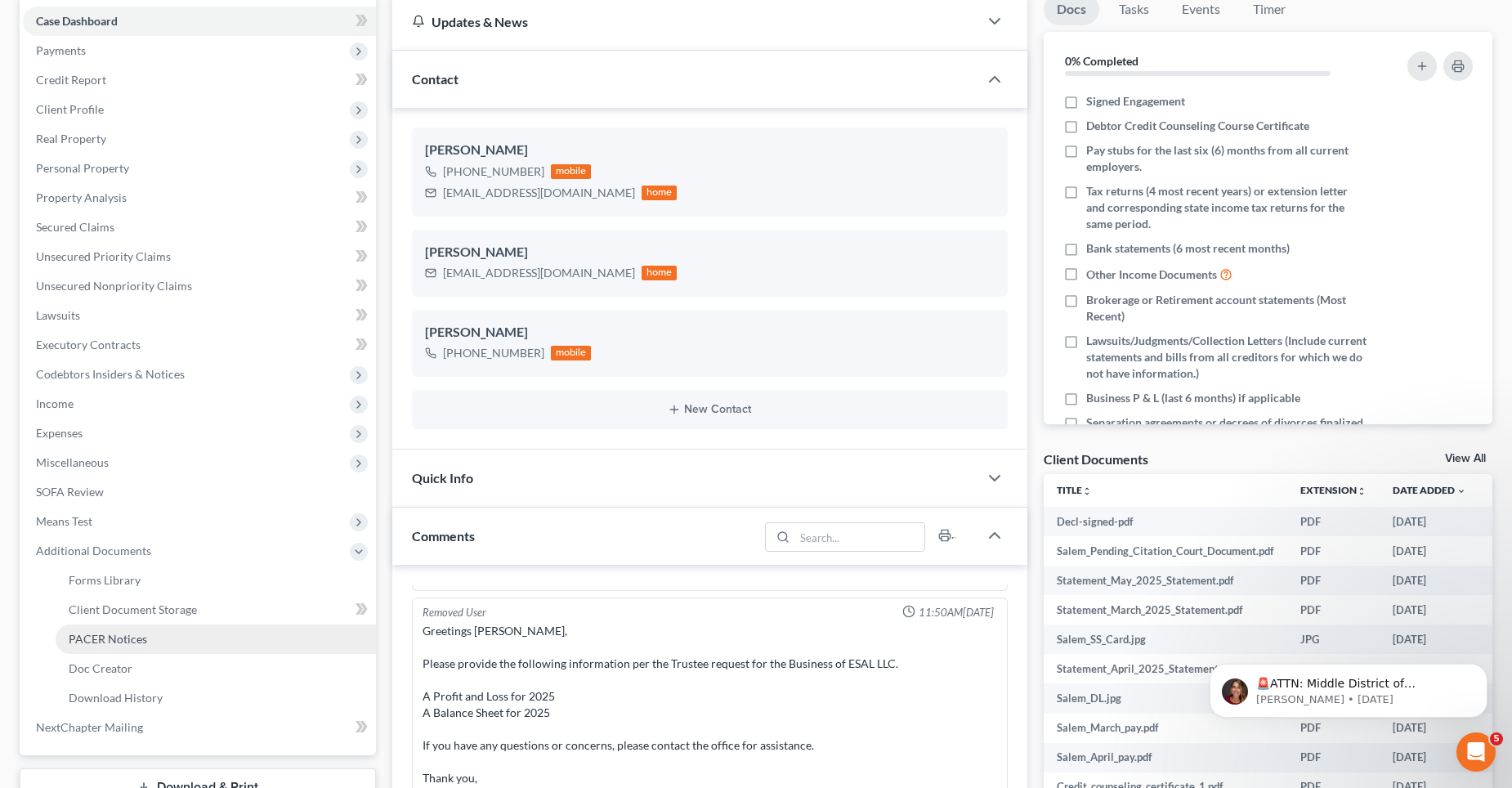
click at [106, 636] on span "PACER Notices" at bounding box center [107, 639] width 78 height 14
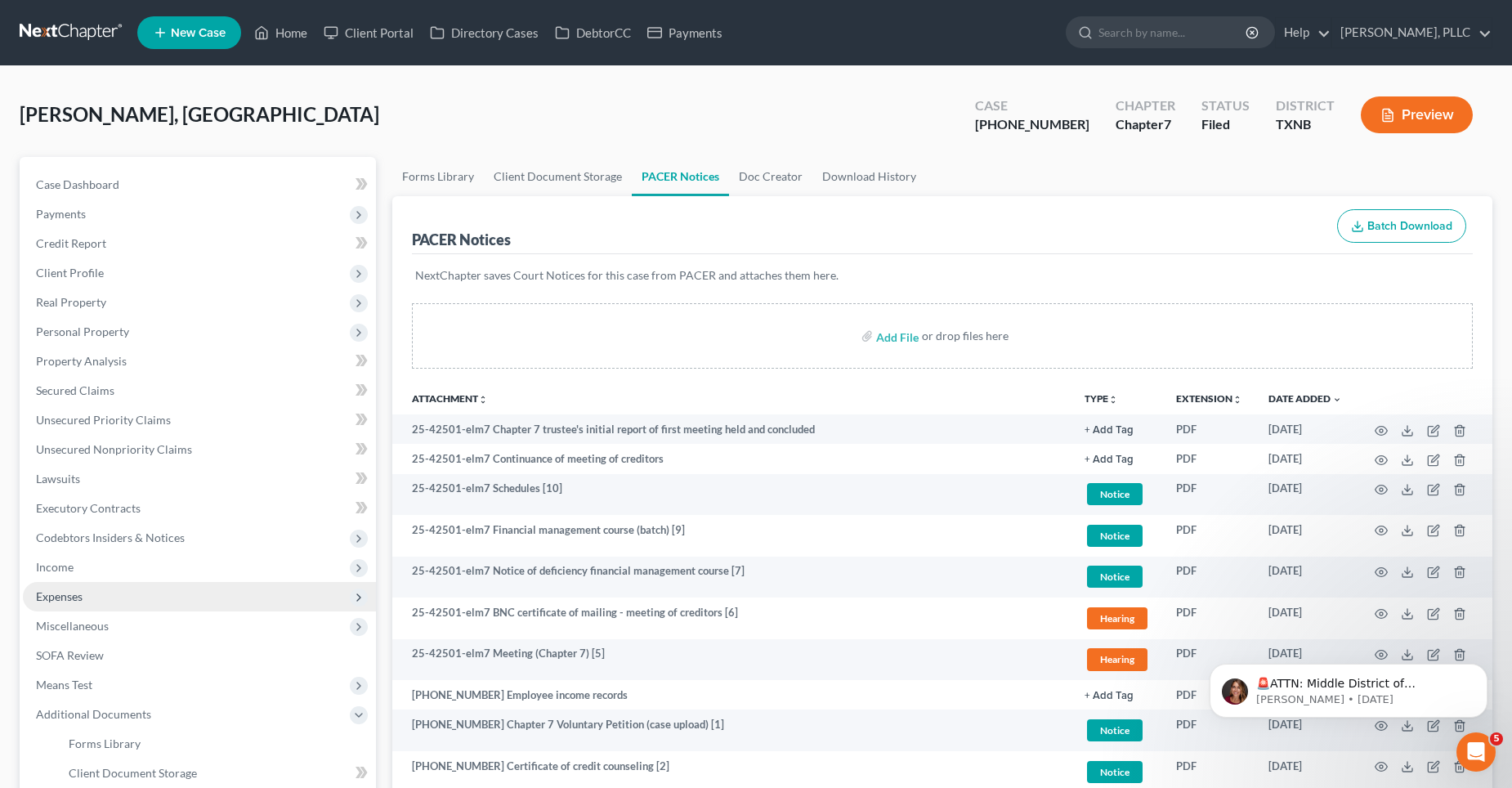
scroll to position [170, 0]
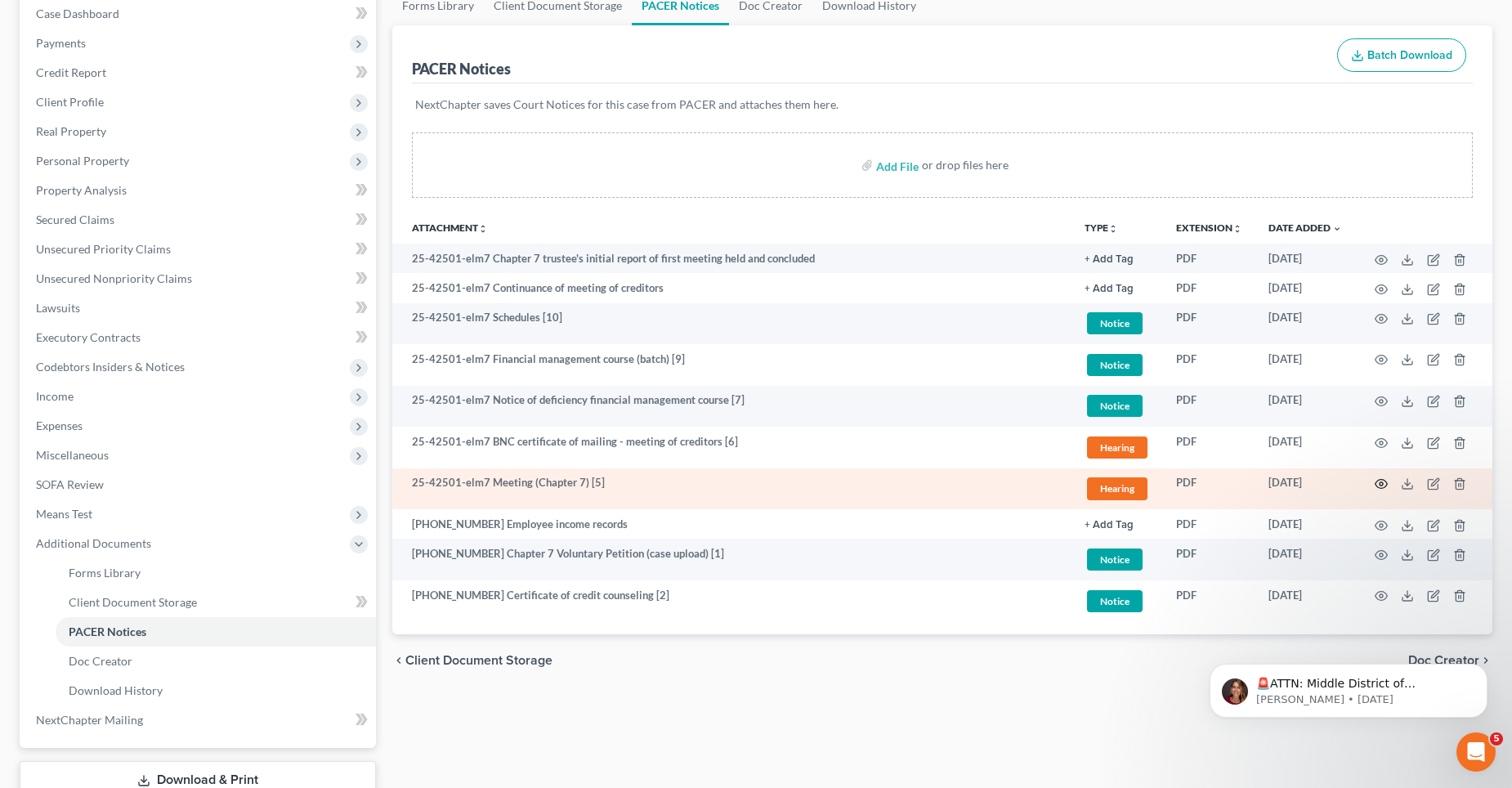
click at [1381, 482] on icon "button" at bounding box center [1380, 484] width 13 height 13
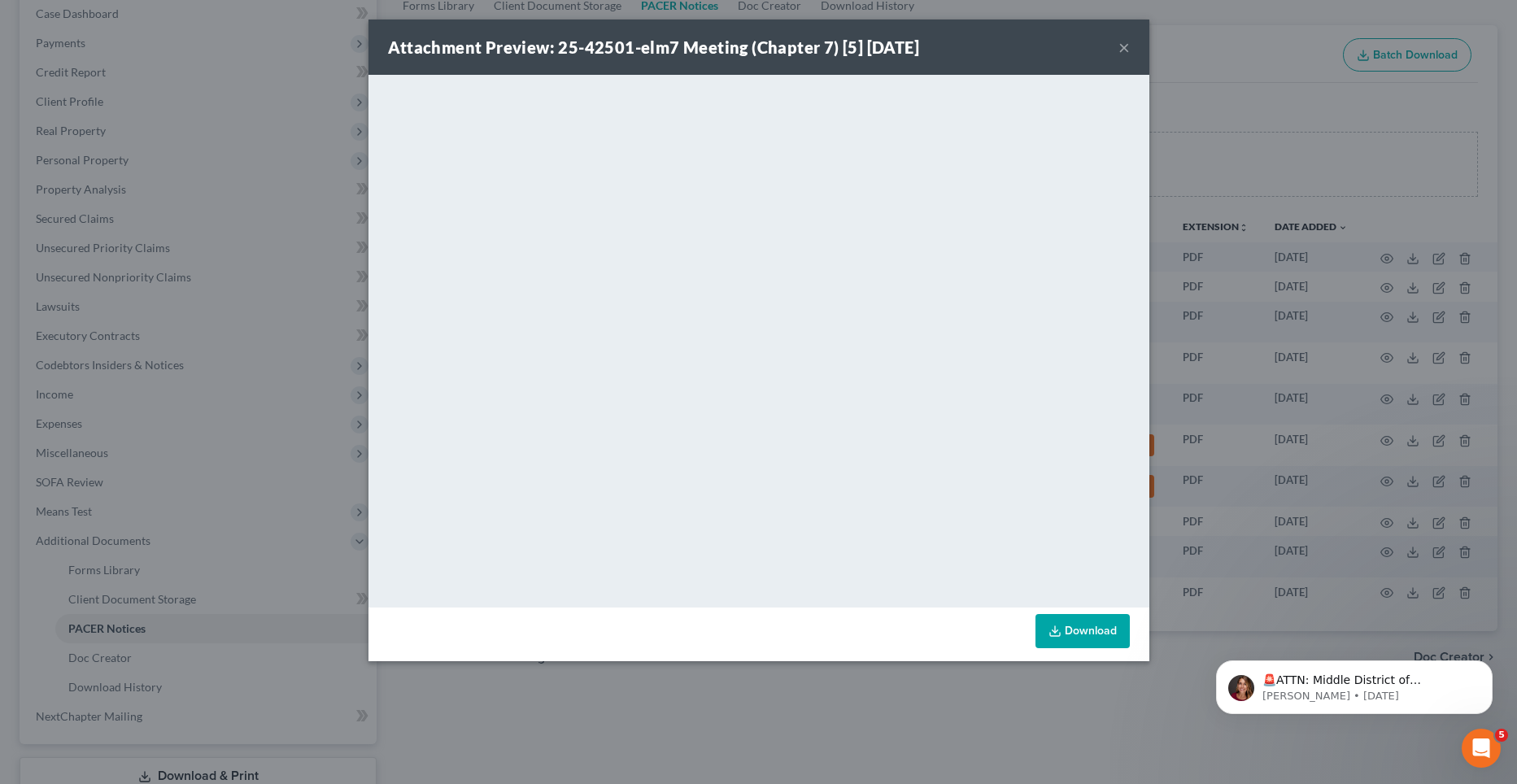
drag, startPoint x: 1120, startPoint y: 48, endPoint x: 1091, endPoint y: 76, distance: 40.3
click at [1120, 48] on button "×" at bounding box center [1124, 47] width 12 height 20
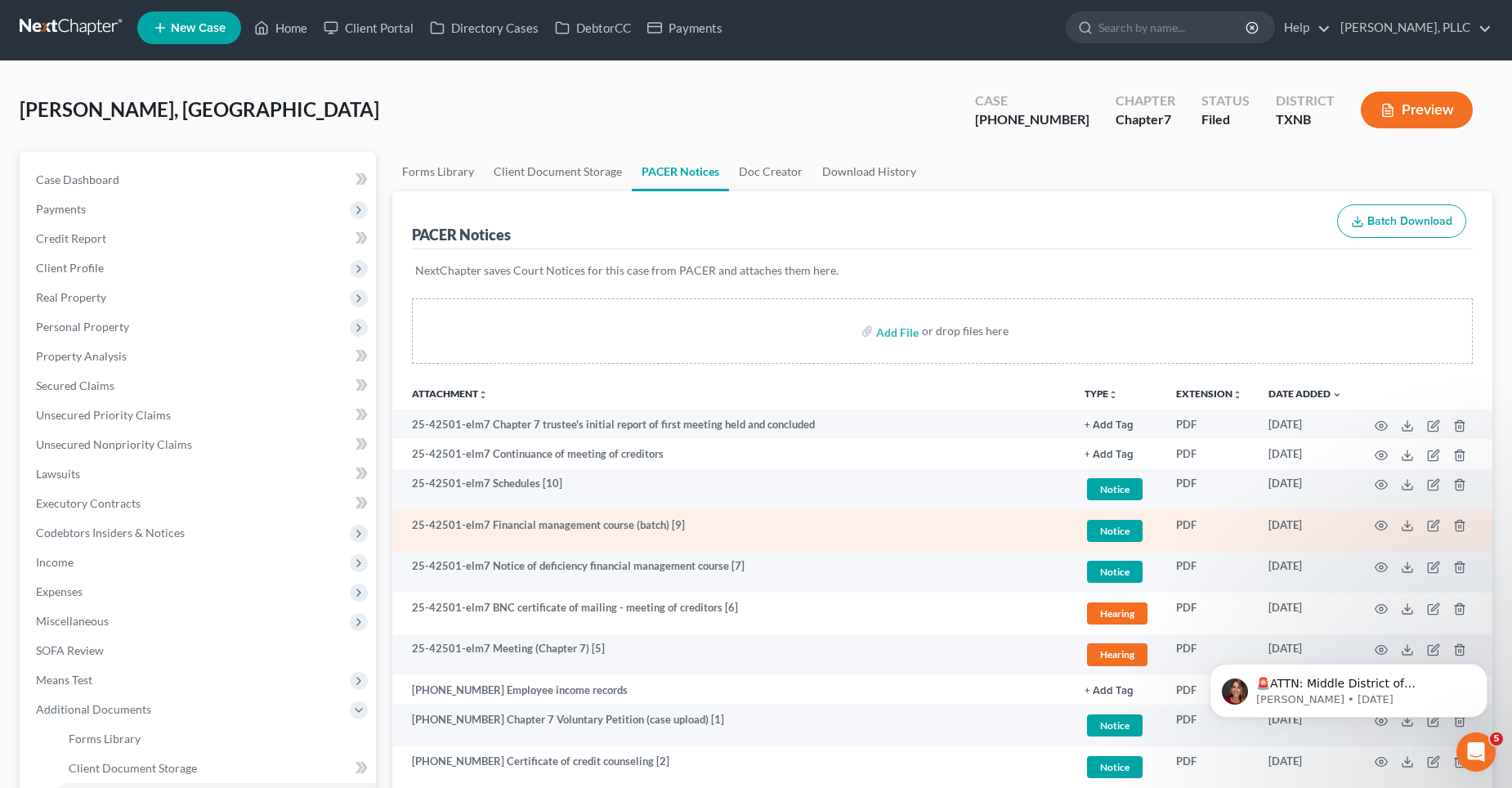
scroll to position [0, 0]
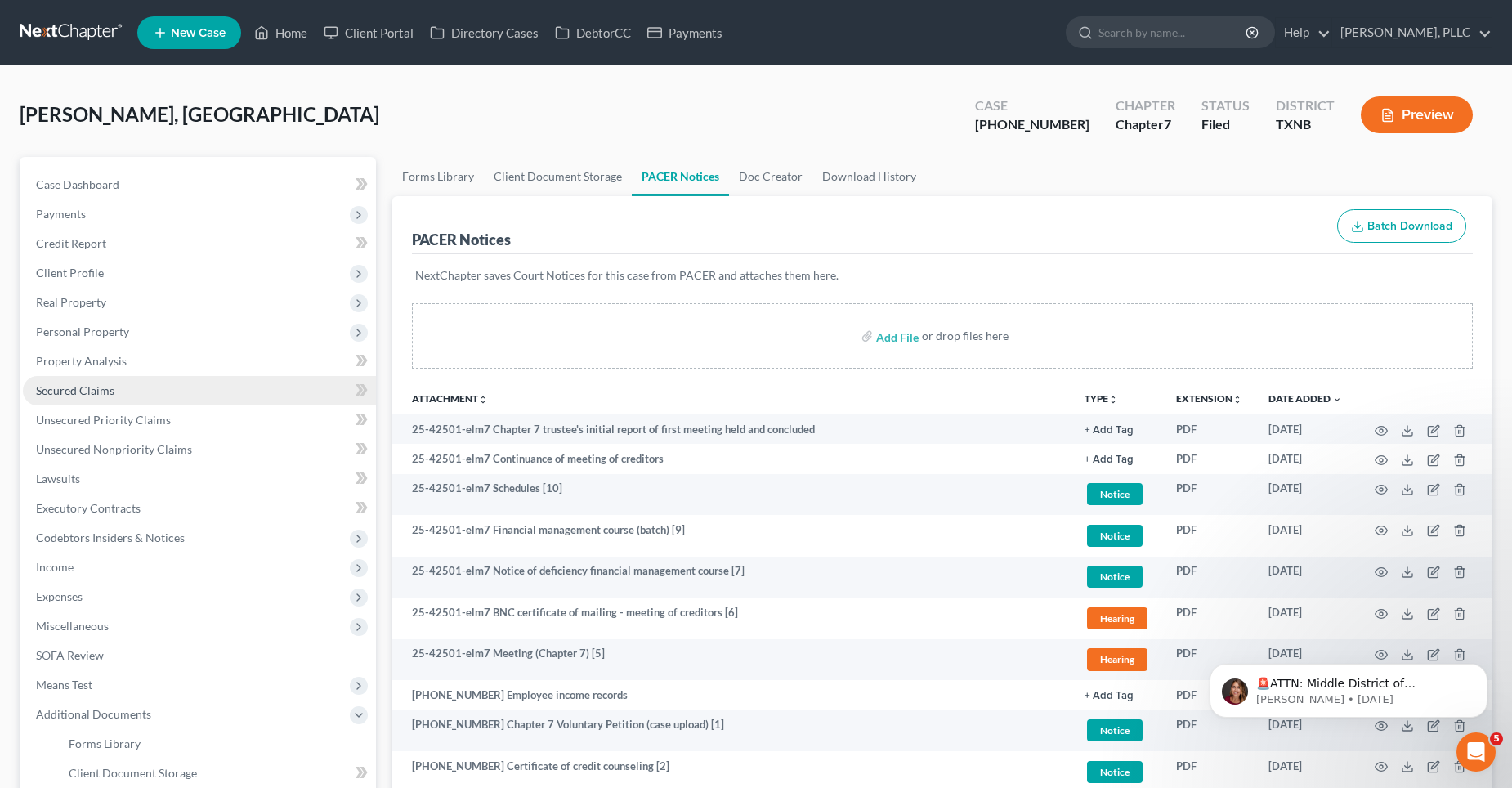
click at [101, 387] on span "Secured Claims" at bounding box center [74, 391] width 78 height 14
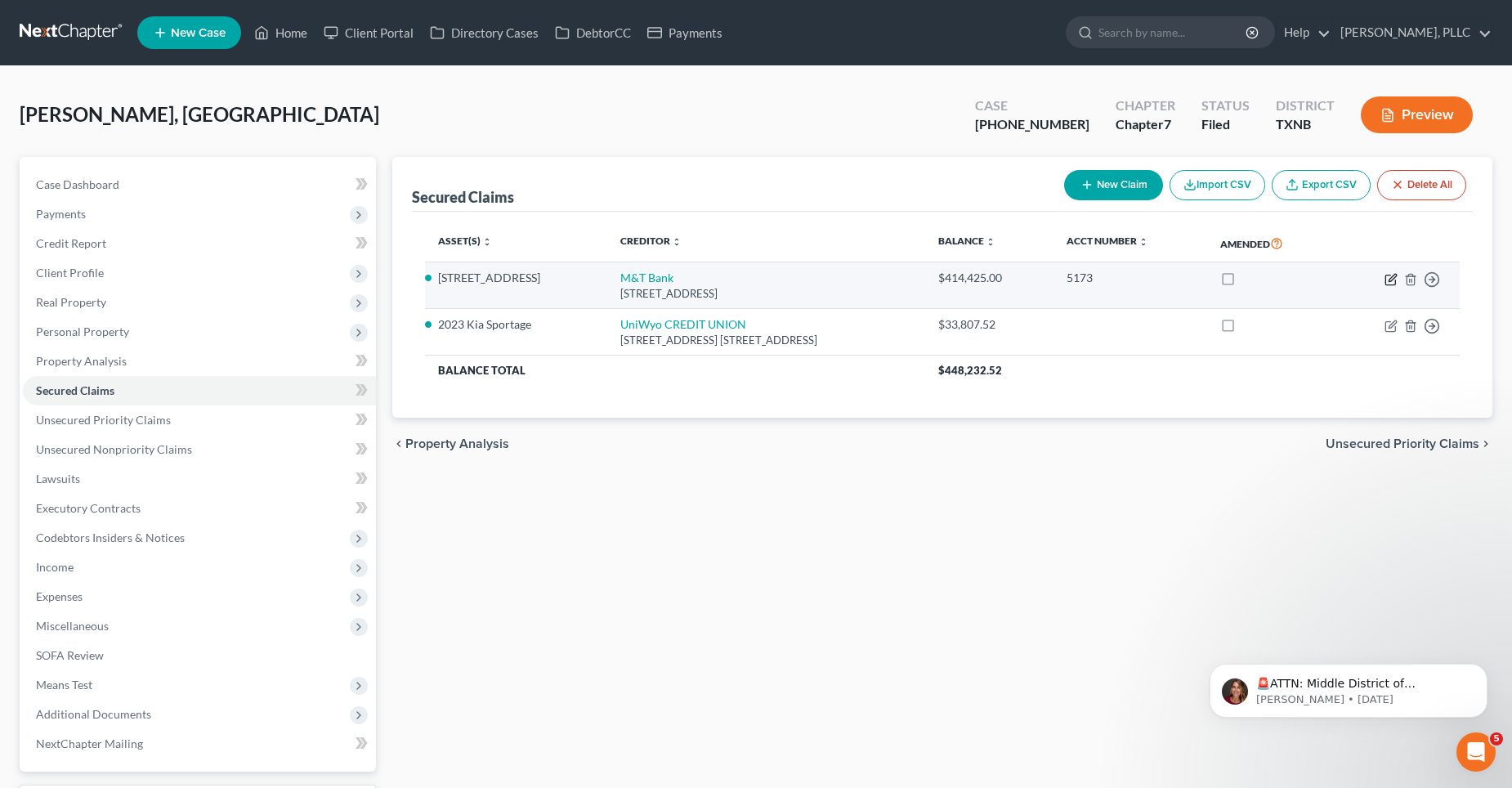
click at [1388, 279] on icon "button" at bounding box center [1390, 279] width 13 height 13
select select "35"
select select "2"
select select "3"
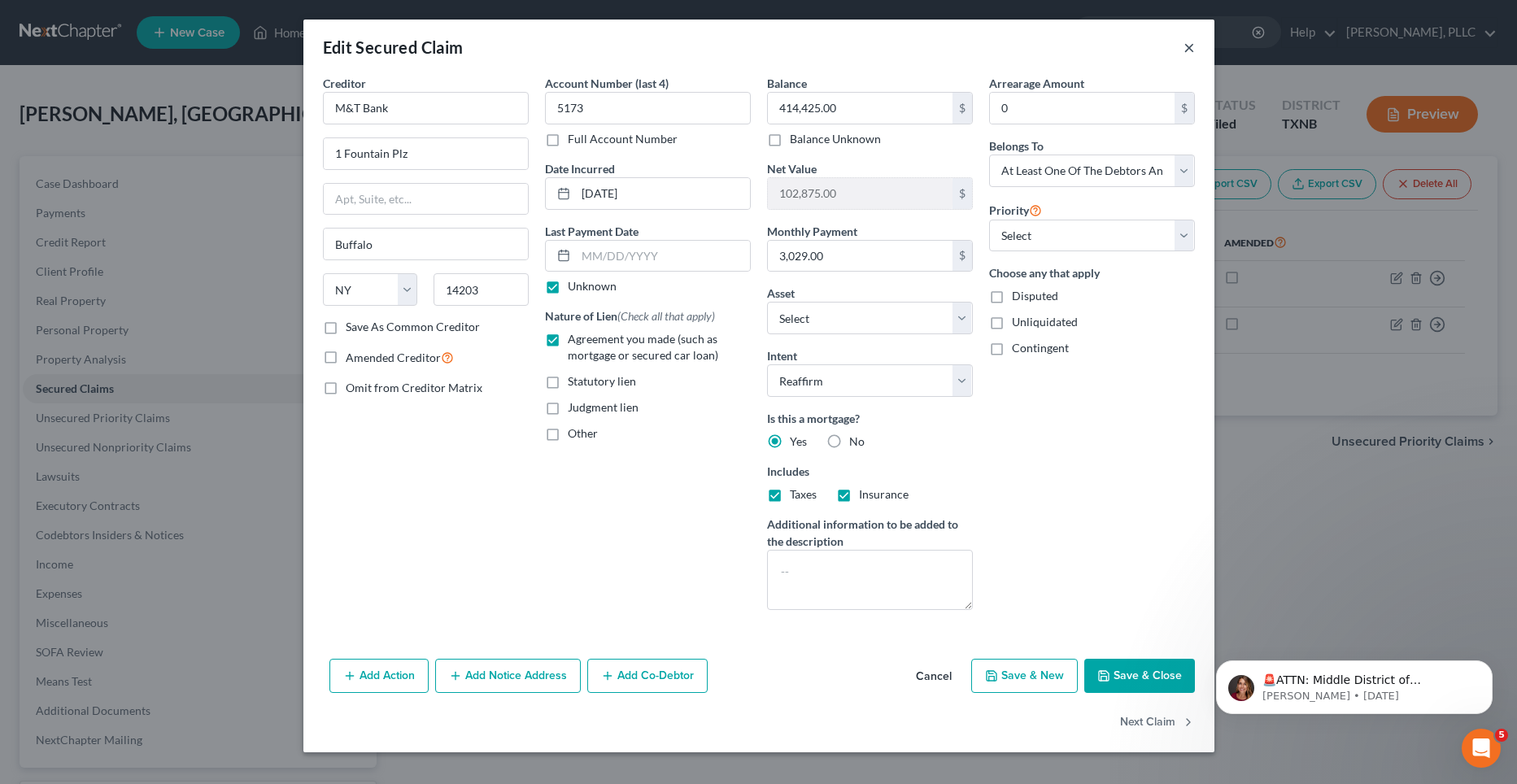
click at [1189, 44] on button "×" at bounding box center [1190, 47] width 12 height 20
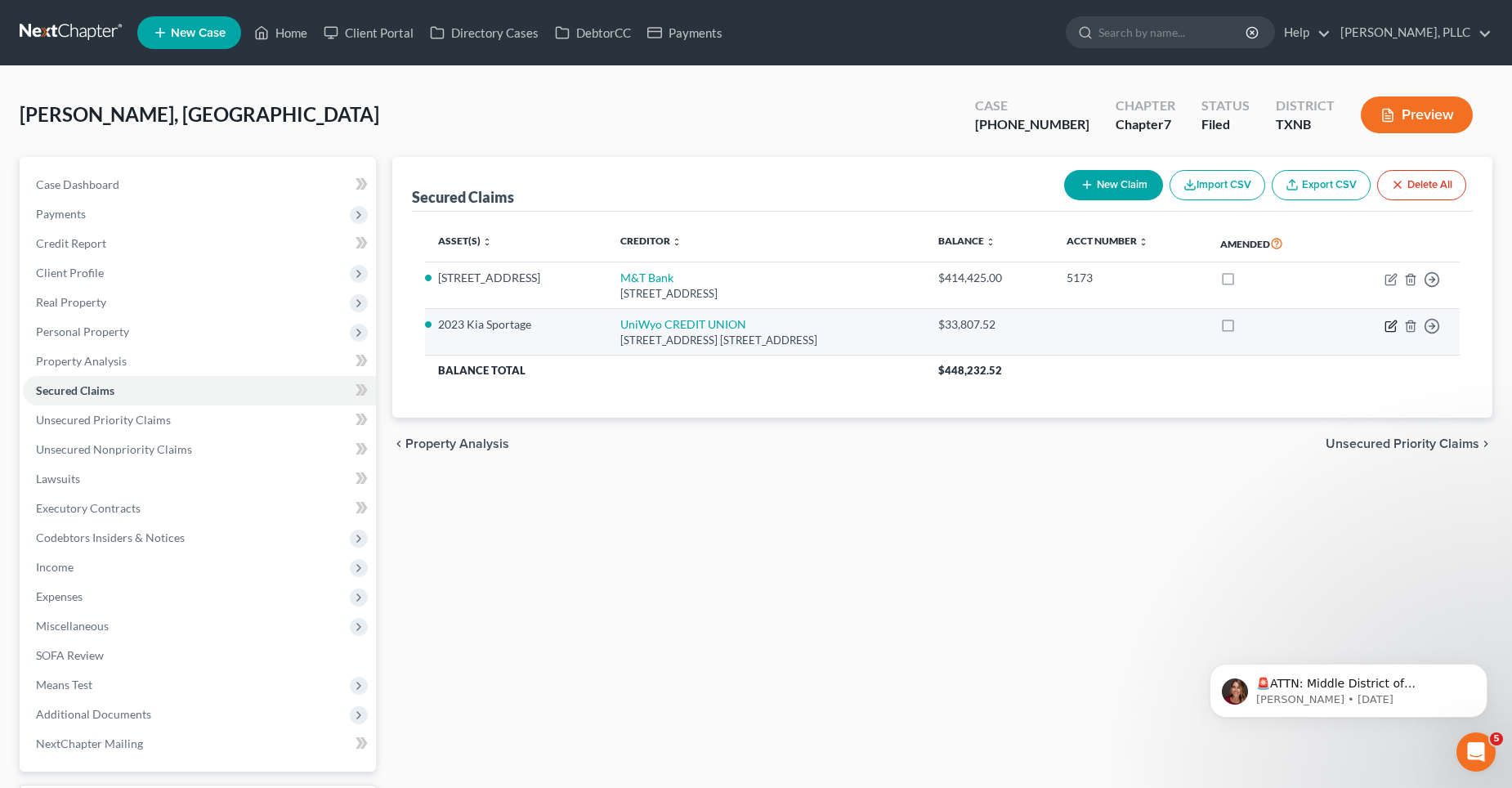
click at [1393, 322] on icon "button" at bounding box center [1391, 323] width 7 height 7
select select "53"
select select "8"
select select "2"
select select "4"
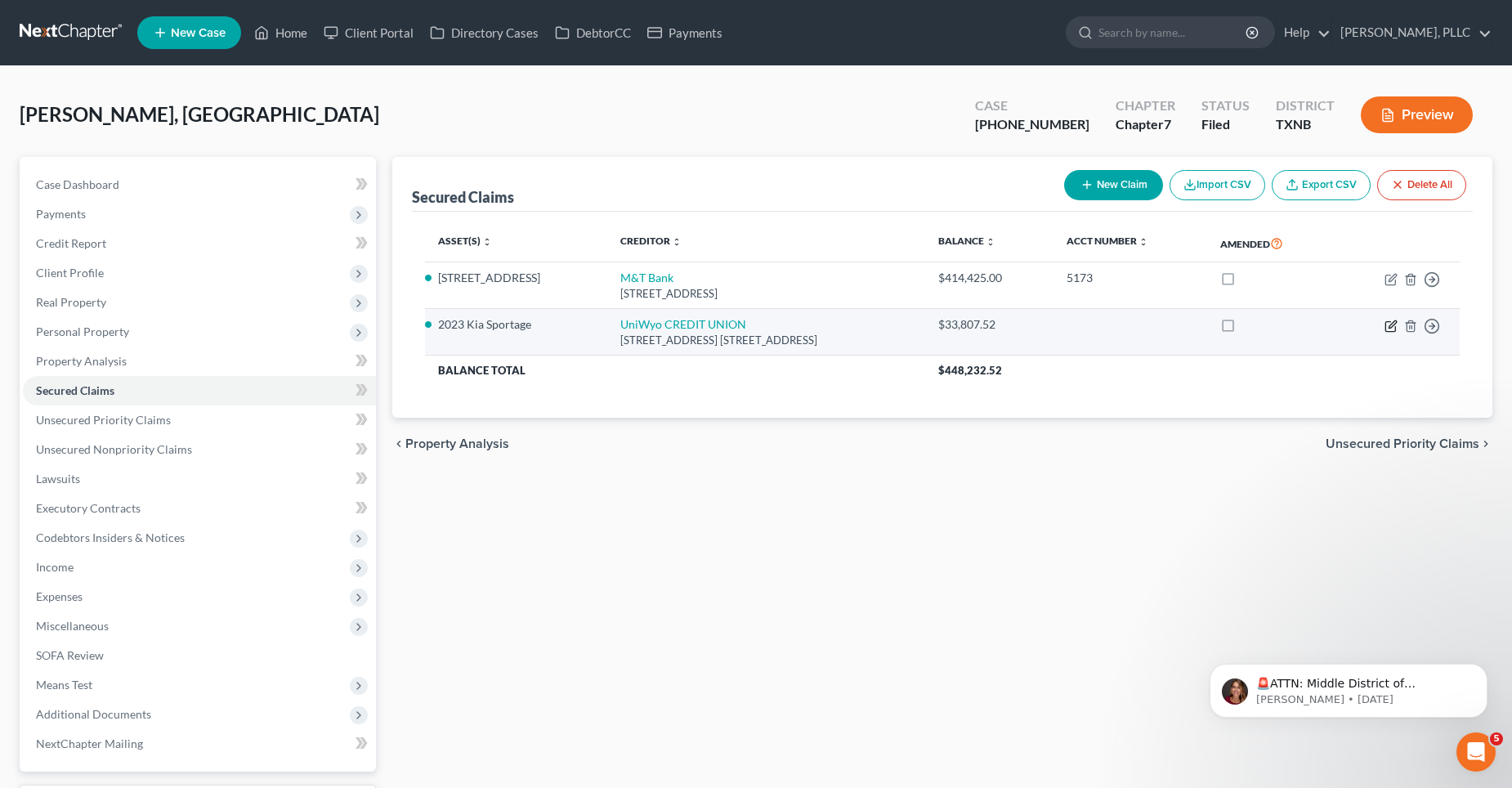
select select "0"
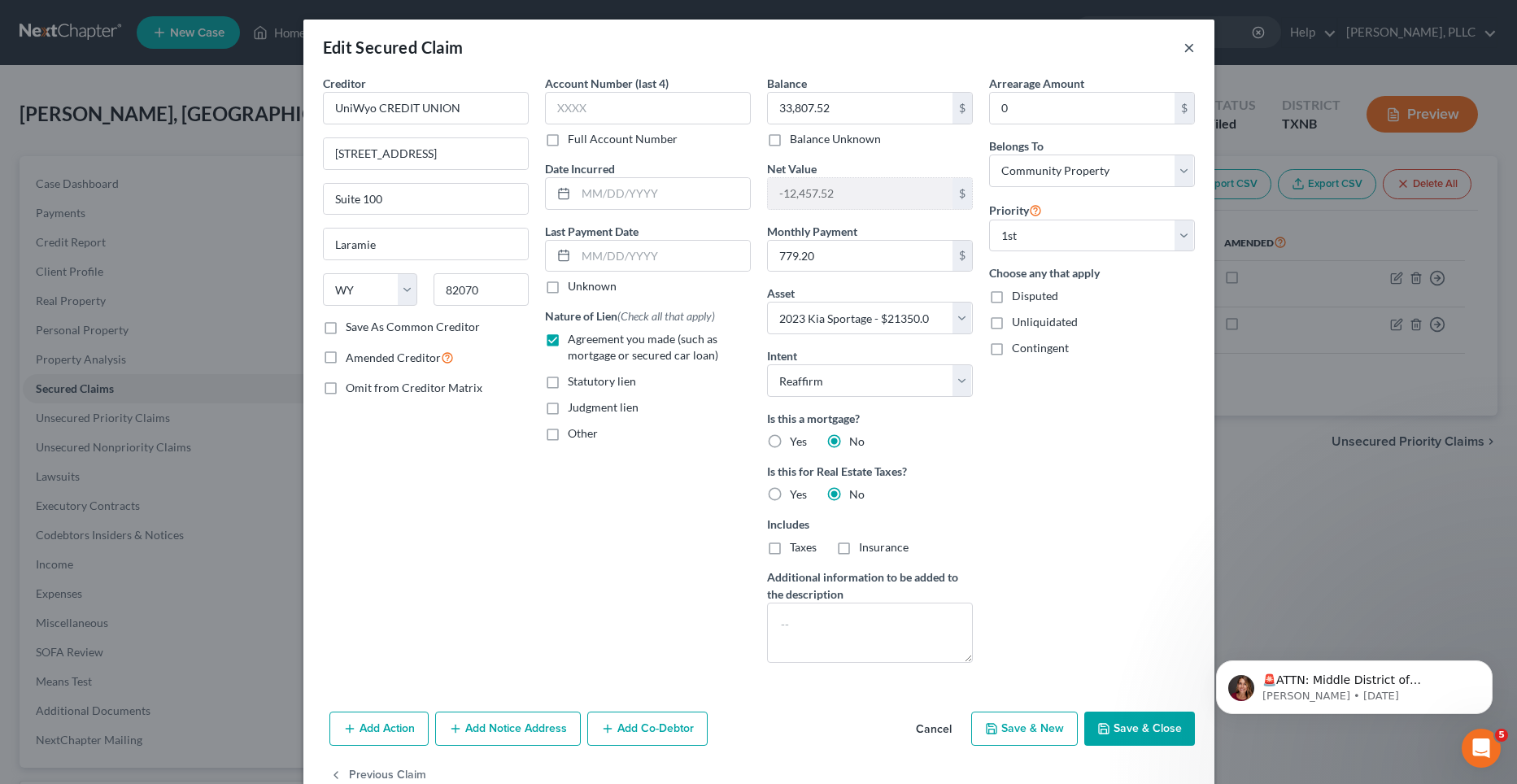
click at [1184, 46] on button "×" at bounding box center [1190, 47] width 12 height 20
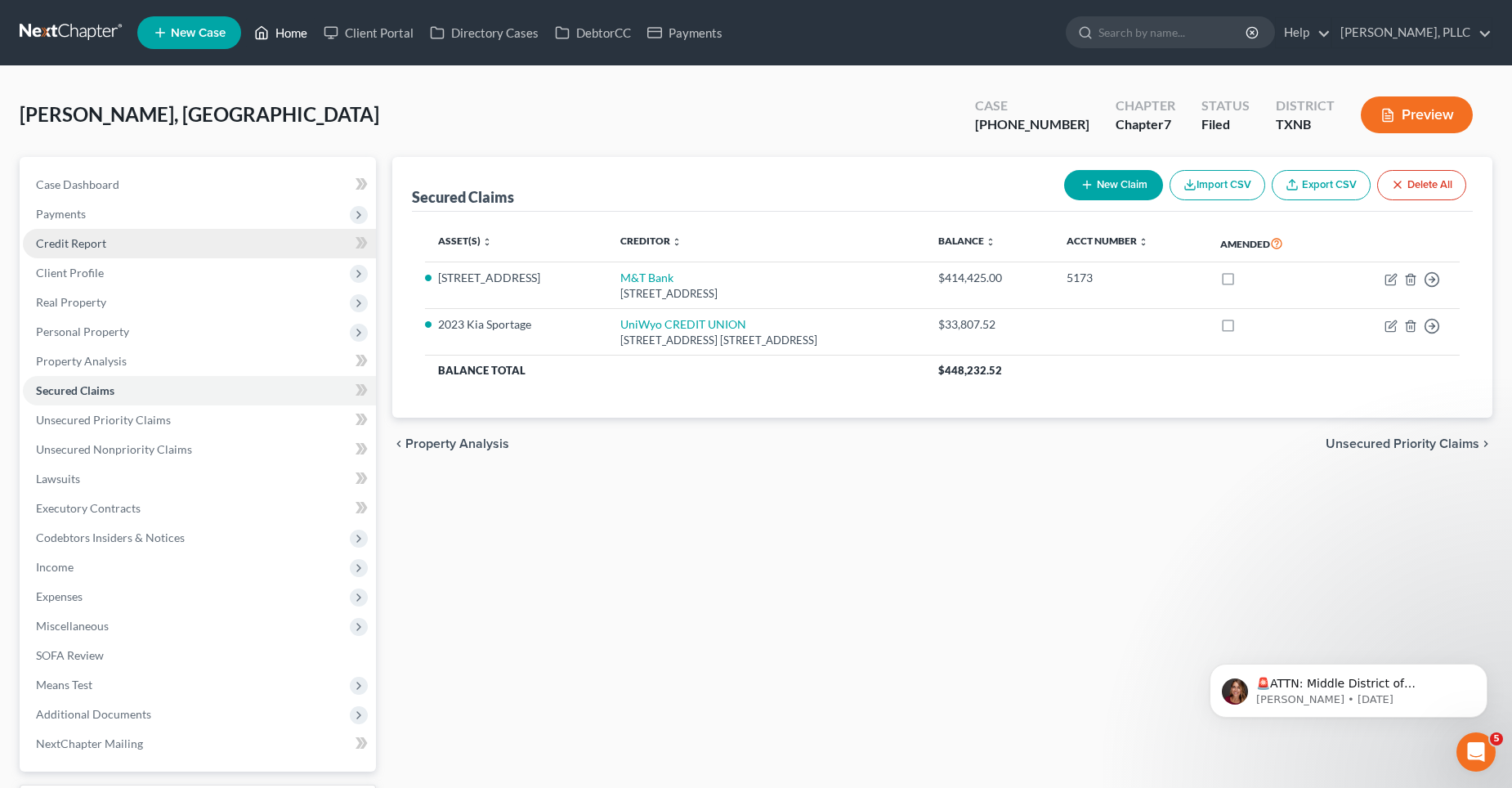
drag, startPoint x: 284, startPoint y: 34, endPoint x: 140, endPoint y: 250, distance: 259.6
click at [284, 34] on link "Home" at bounding box center [280, 33] width 69 height 30
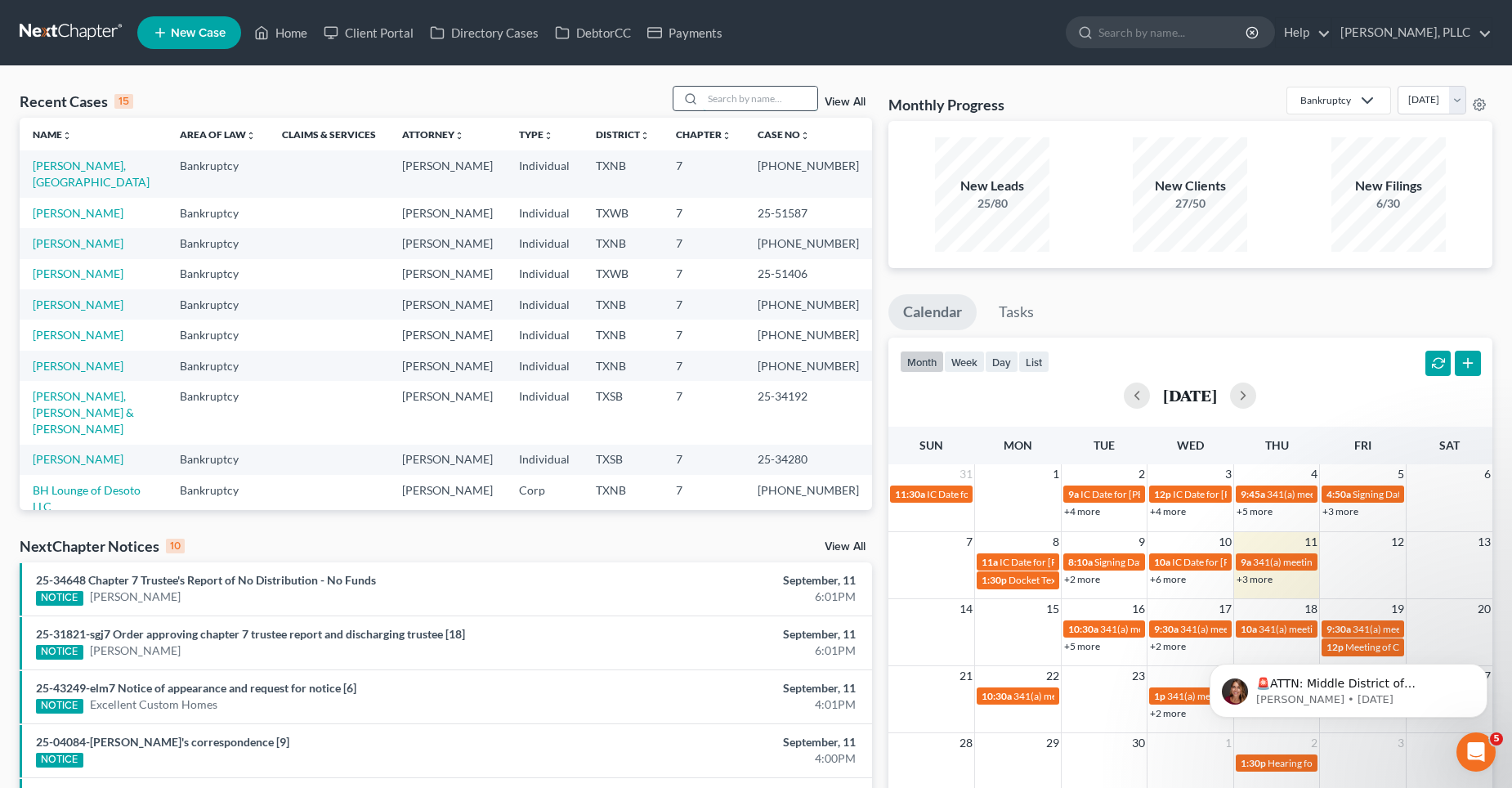
click at [752, 94] on input "search" at bounding box center [759, 98] width 114 height 24
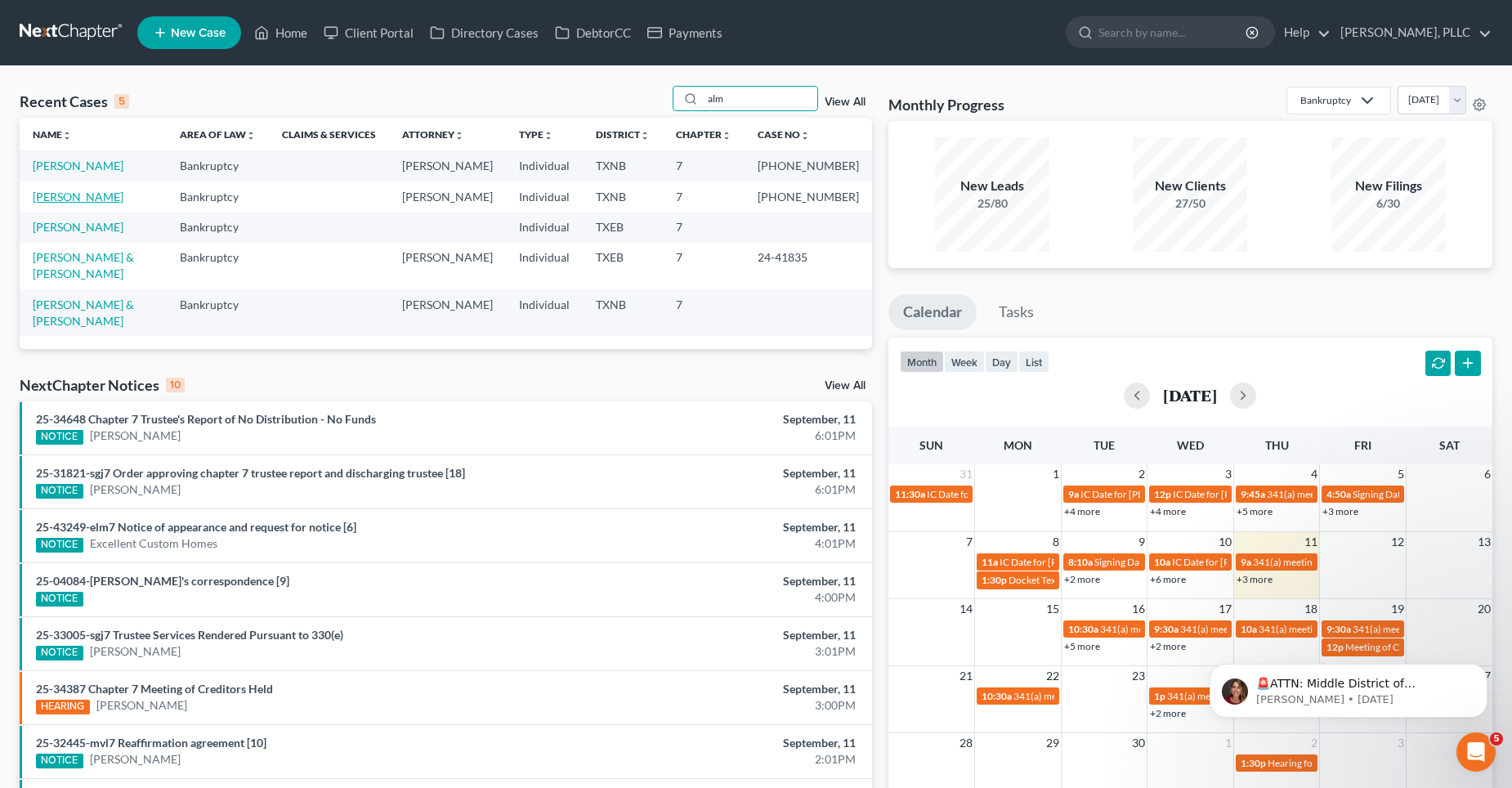
type input "alm"
click at [75, 193] on link "[PERSON_NAME]" at bounding box center [78, 196] width 91 height 14
select select "4"
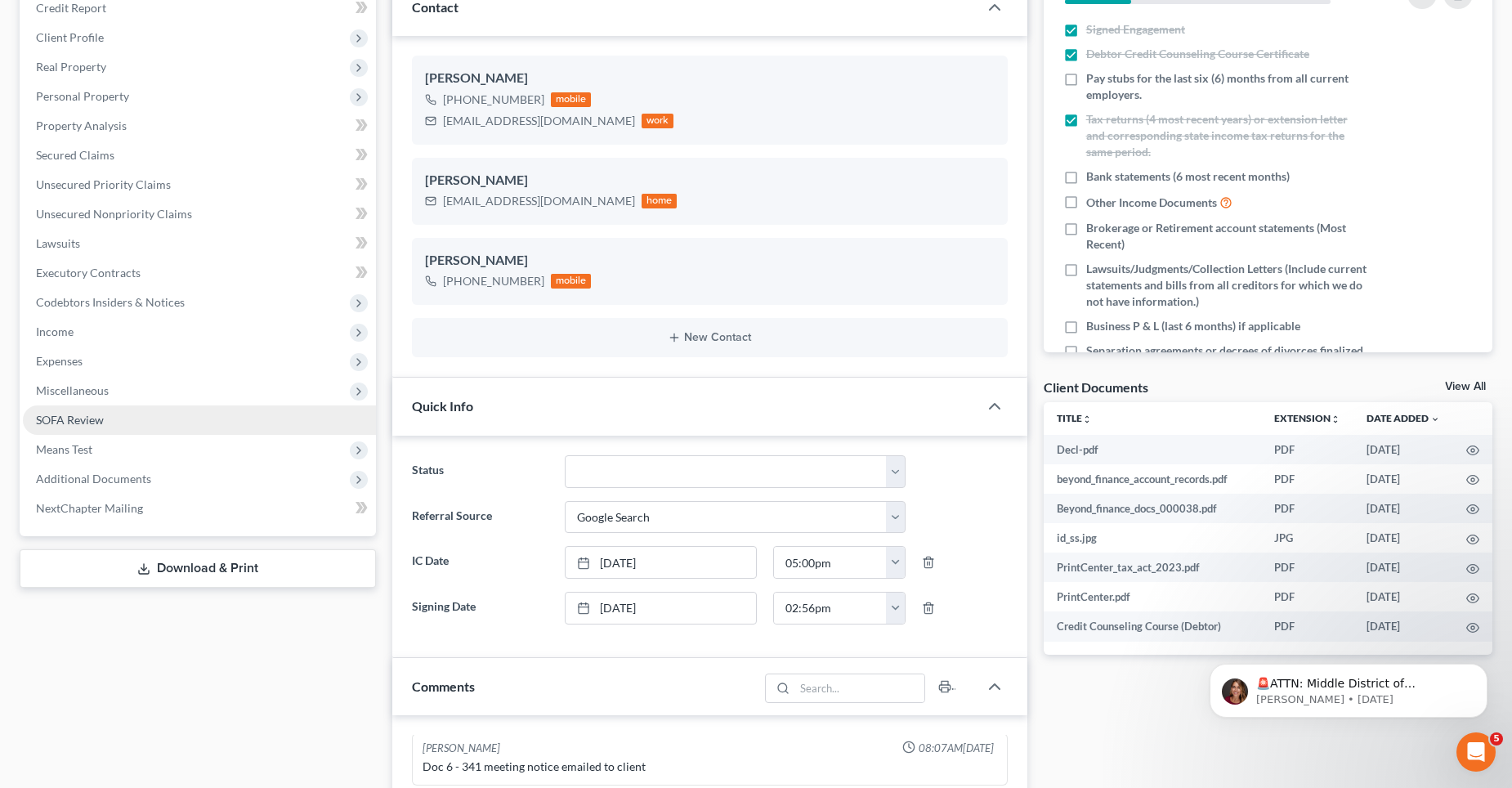
scroll to position [164, 0]
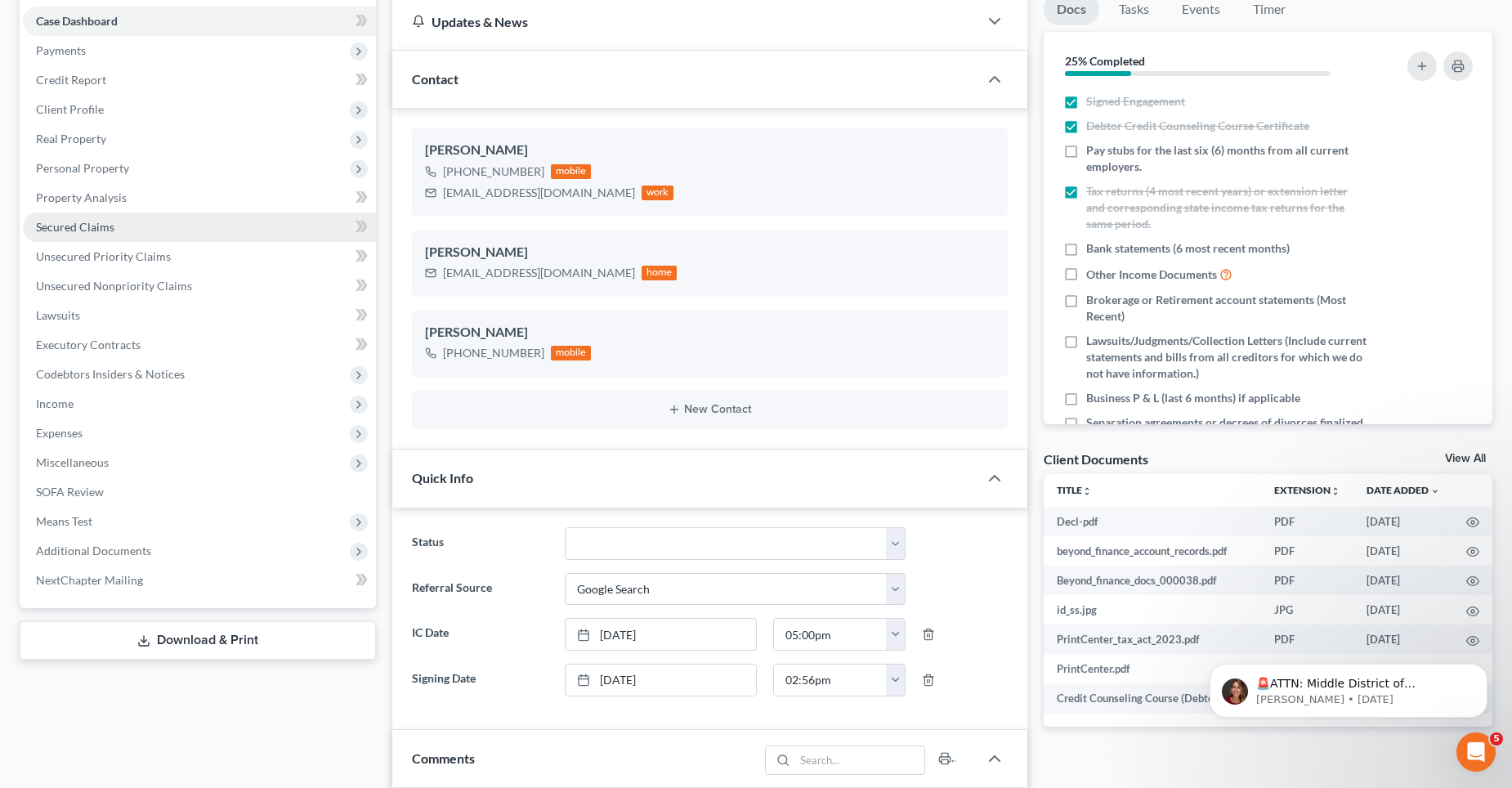
click at [95, 222] on span "Secured Claims" at bounding box center [74, 227] width 78 height 14
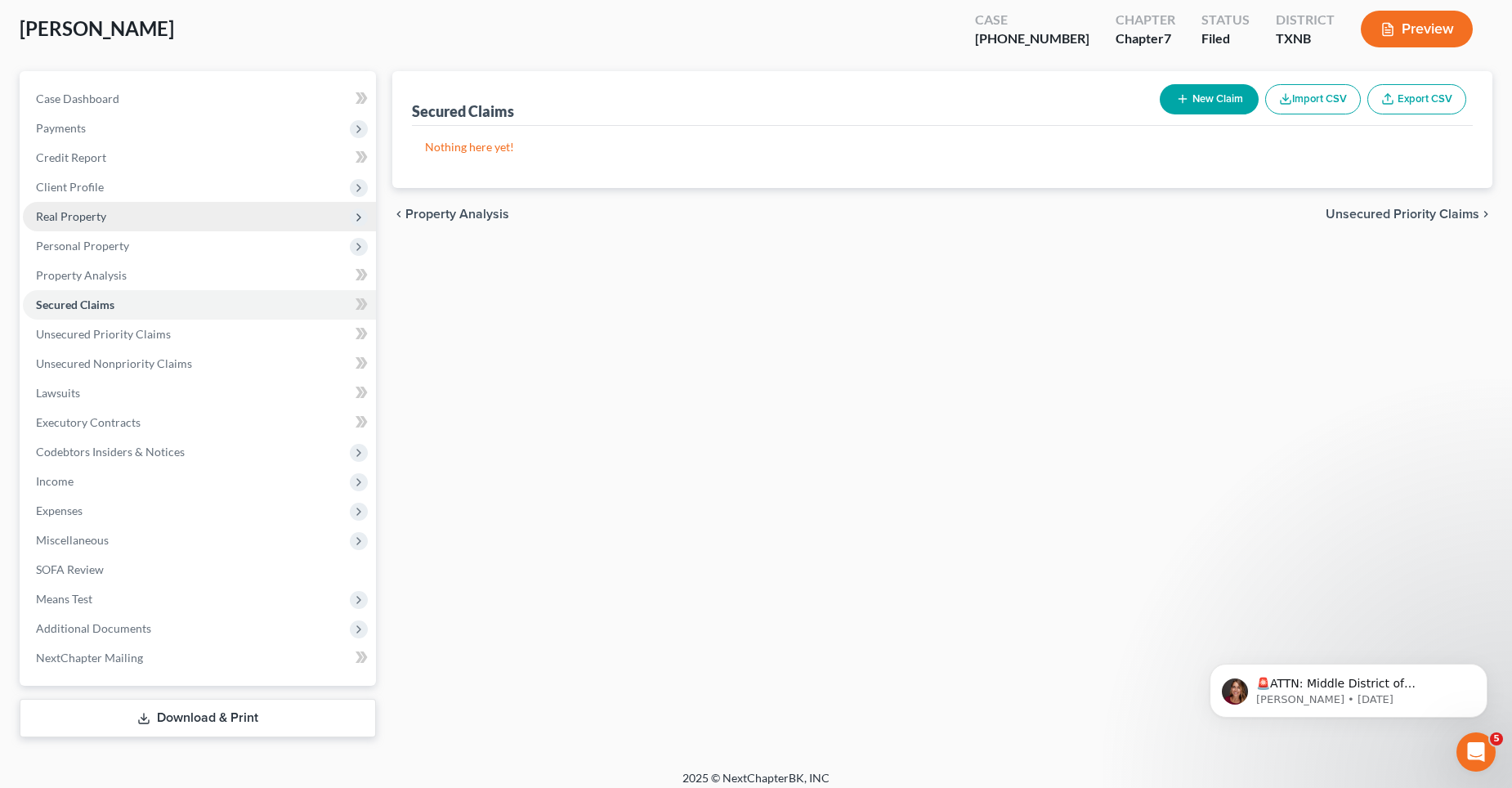
scroll to position [97, 0]
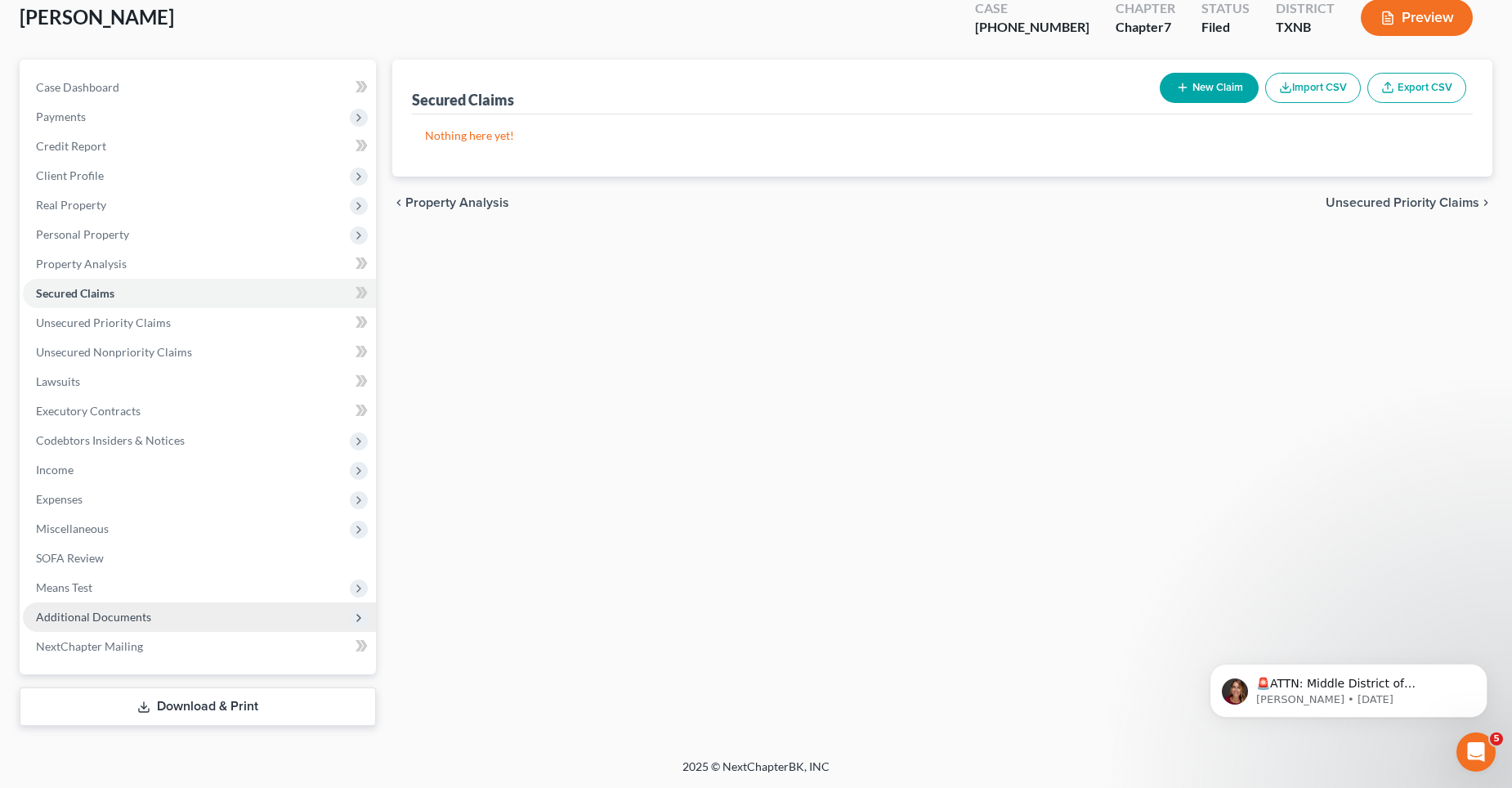
click at [118, 619] on span "Additional Documents" at bounding box center [93, 617] width 115 height 14
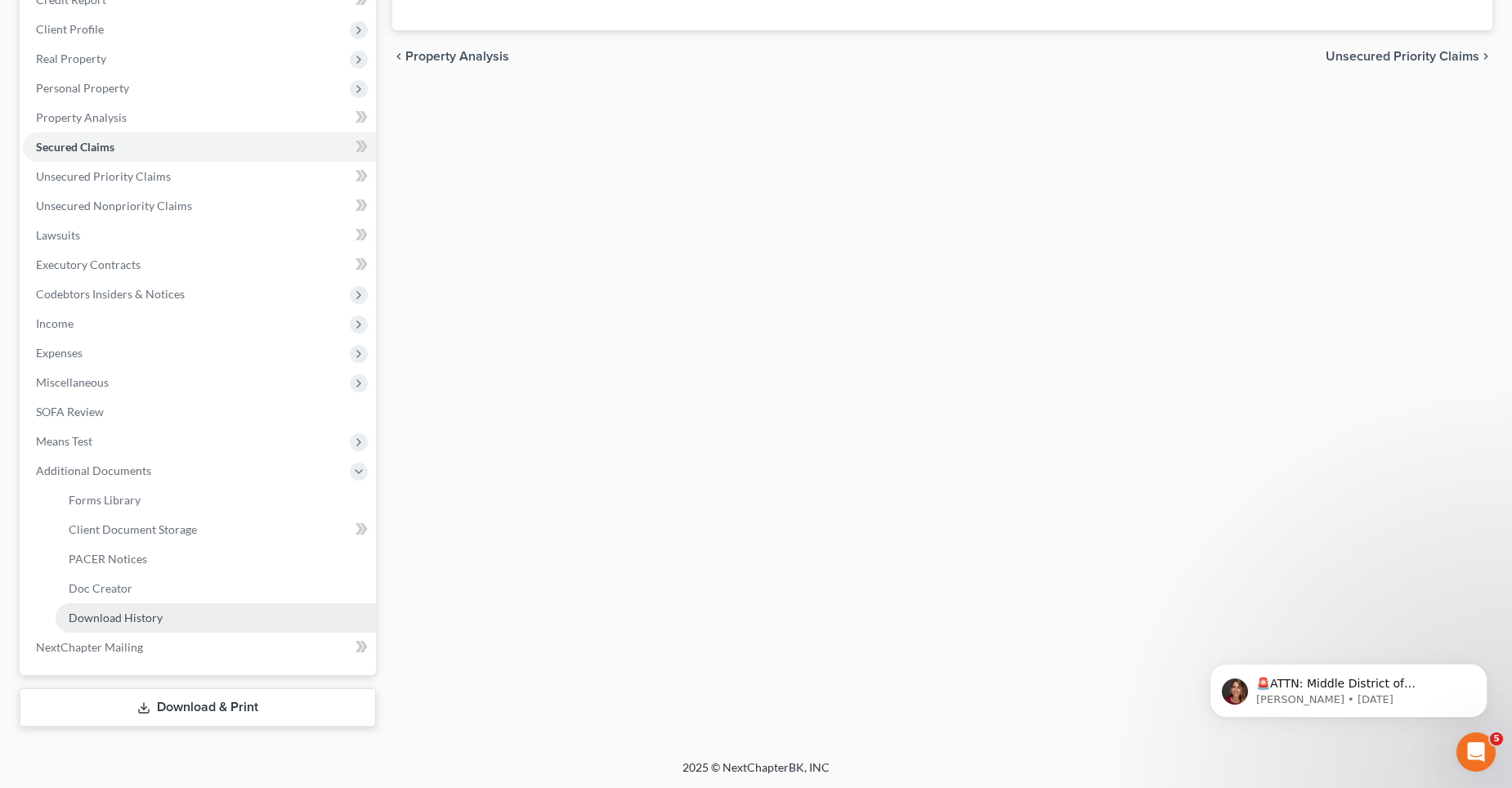
scroll to position [245, 0]
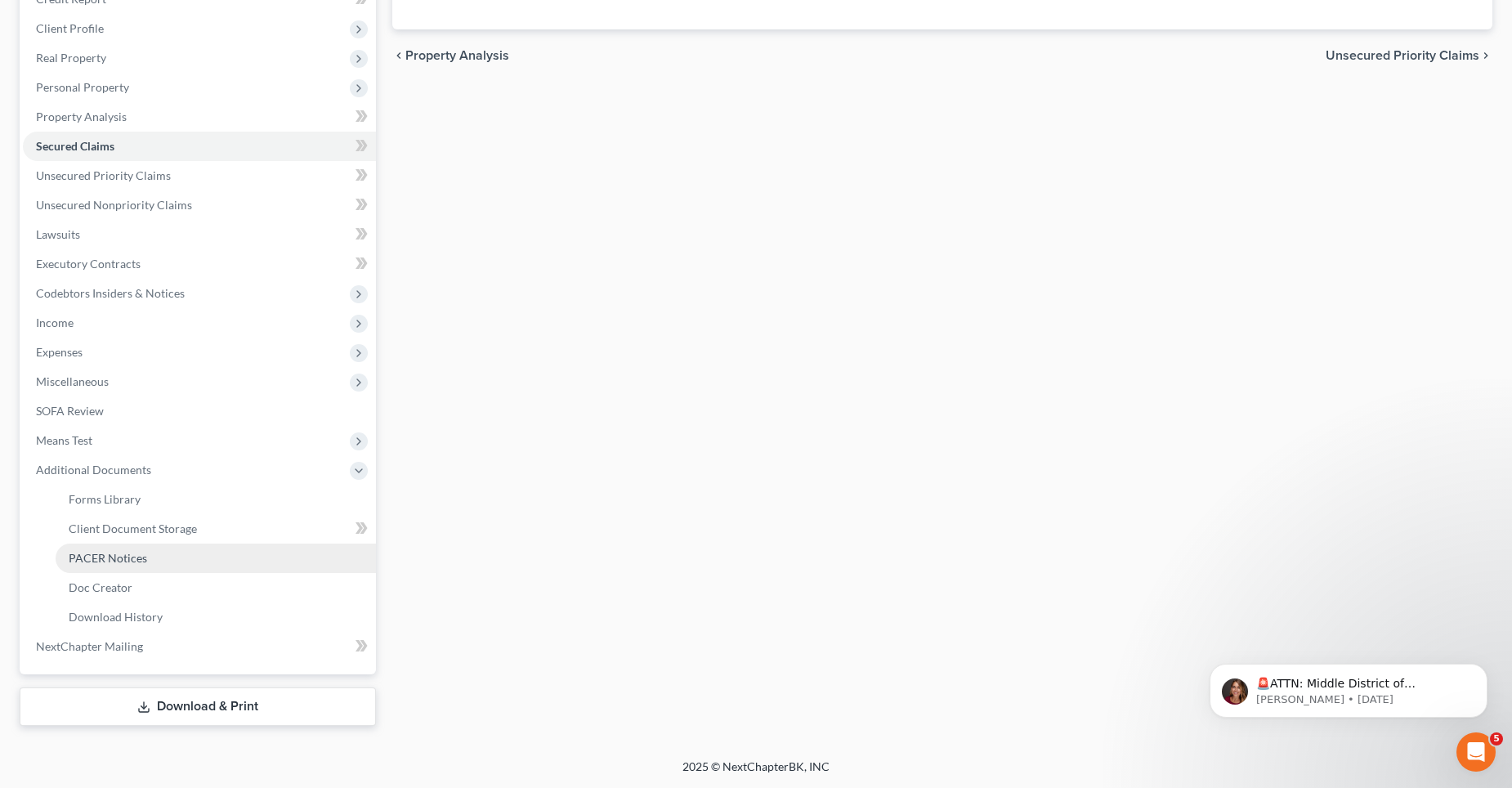
click at [105, 562] on span "PACER Notices" at bounding box center [107, 558] width 78 height 14
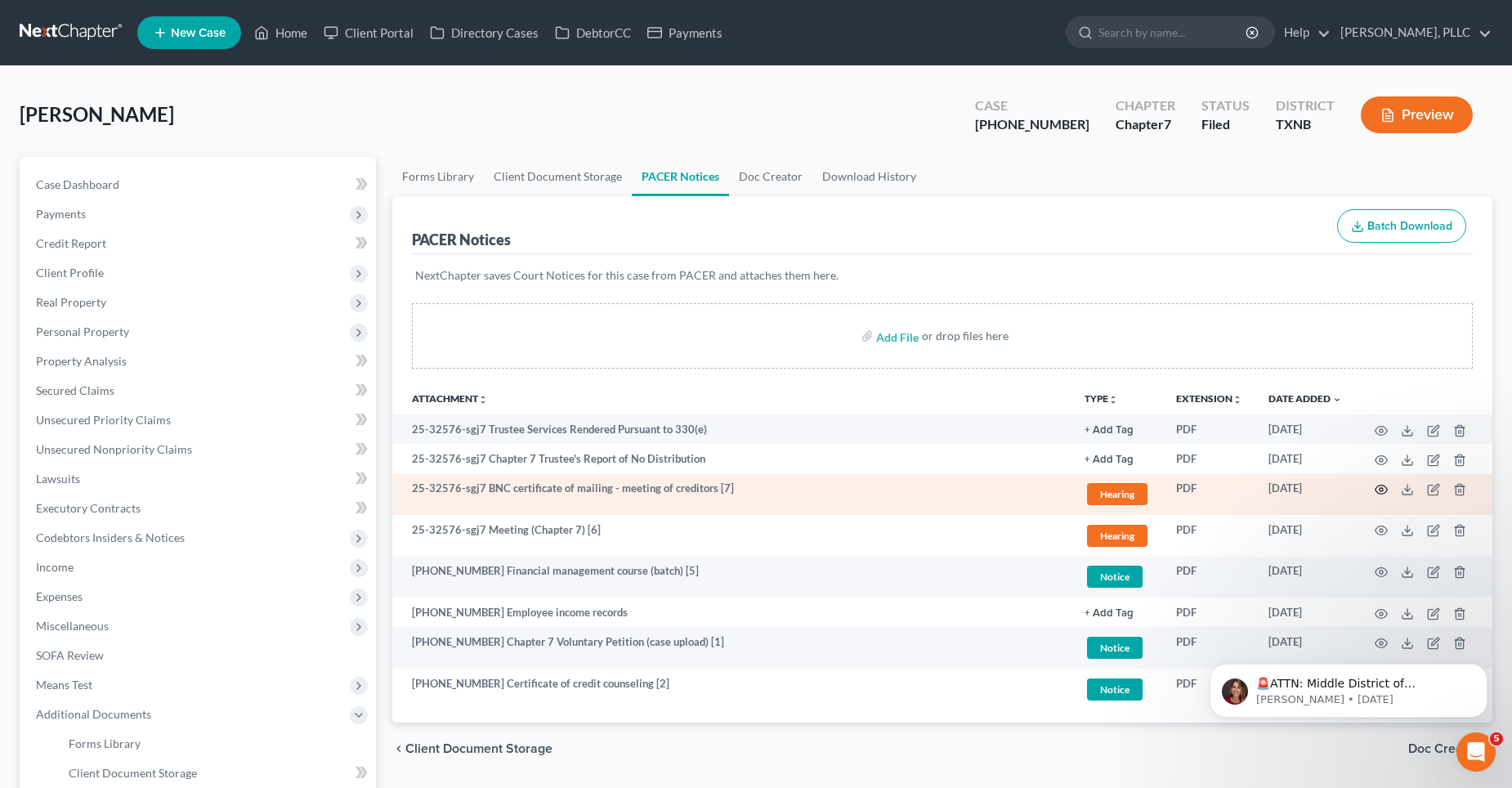
click at [1381, 489] on icon "button" at bounding box center [1380, 489] width 13 height 13
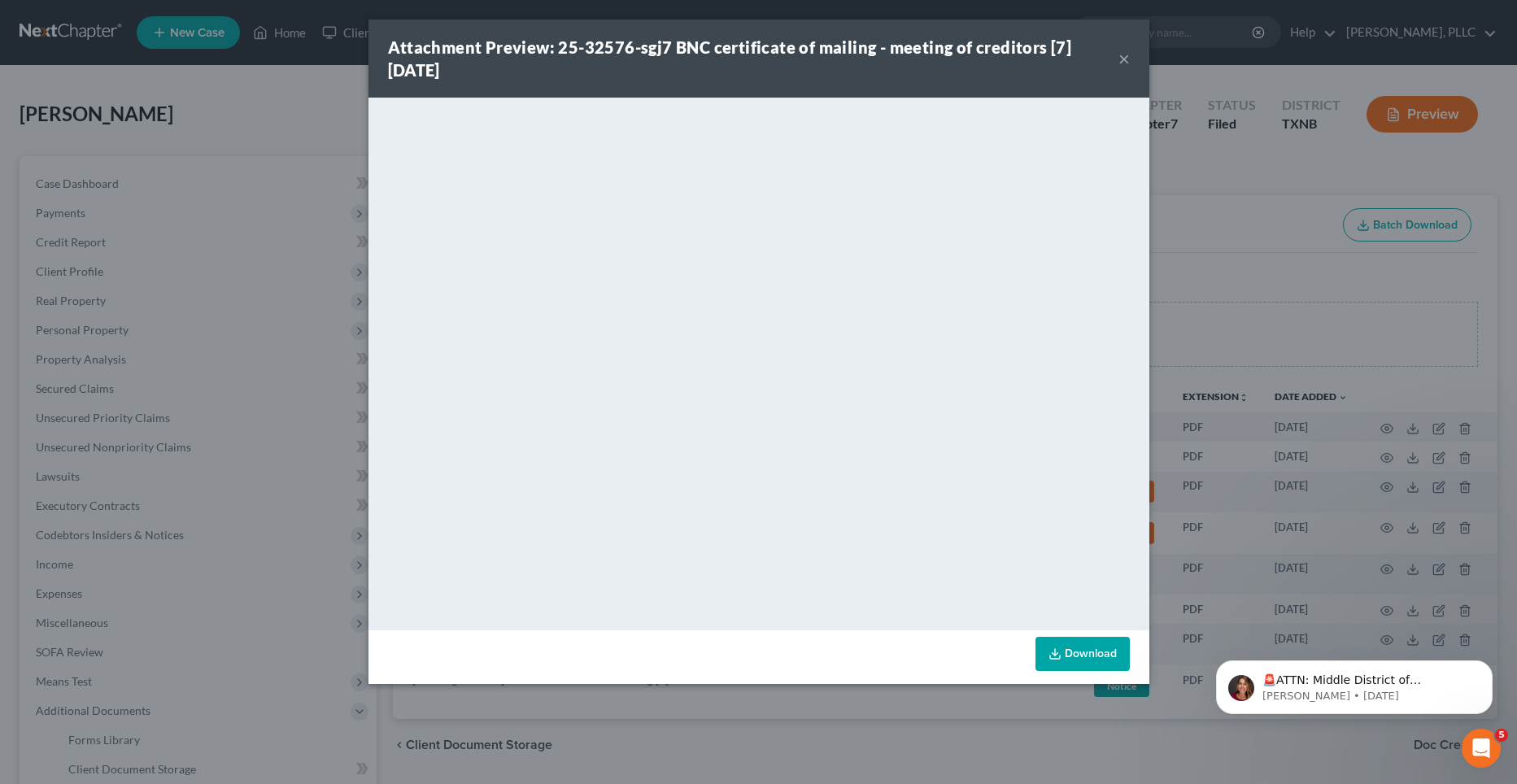
click at [1122, 58] on button "×" at bounding box center [1124, 58] width 12 height 20
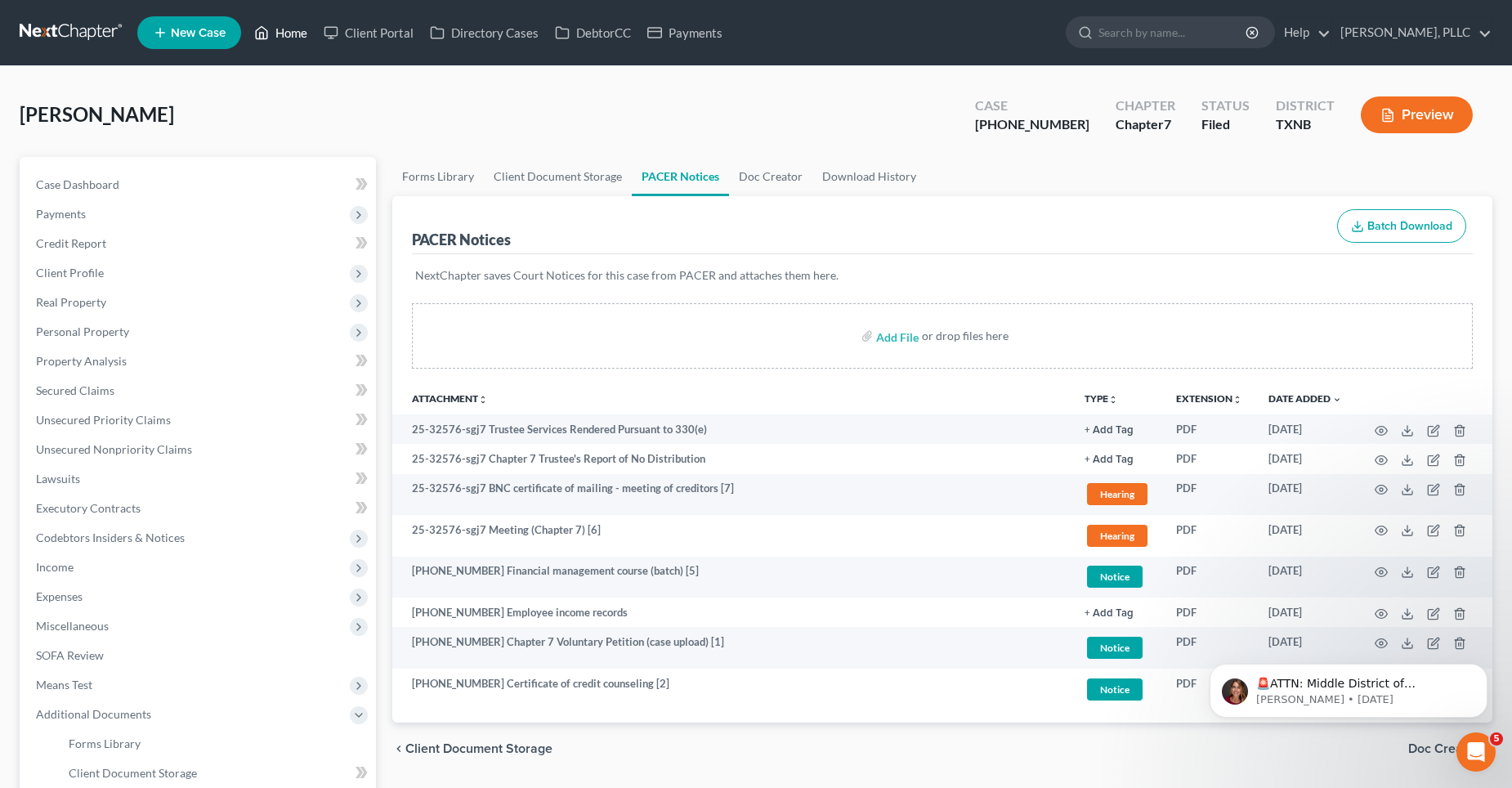
click at [286, 32] on link "Home" at bounding box center [280, 33] width 69 height 30
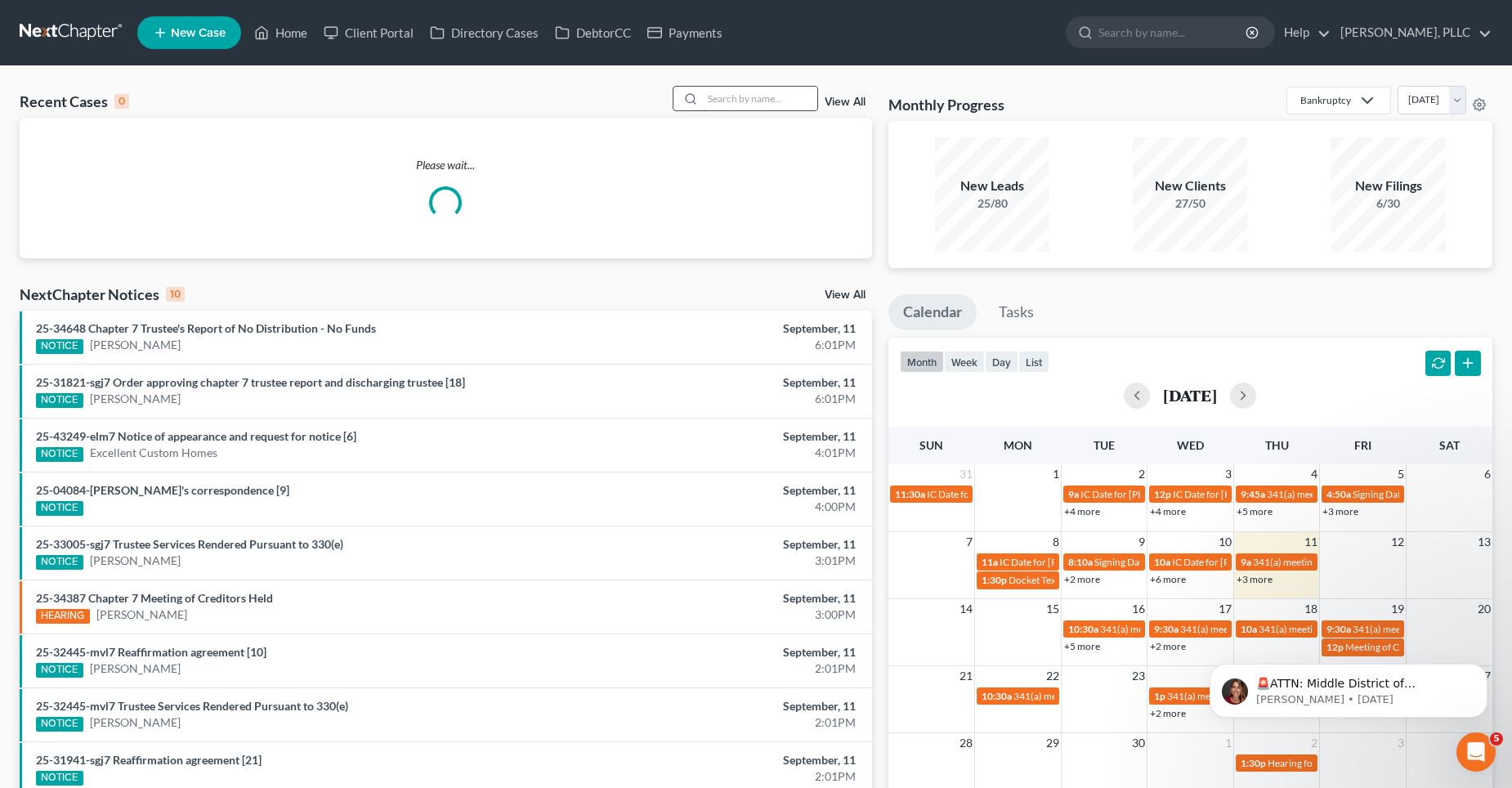
click at [784, 100] on input "search" at bounding box center [759, 98] width 114 height 24
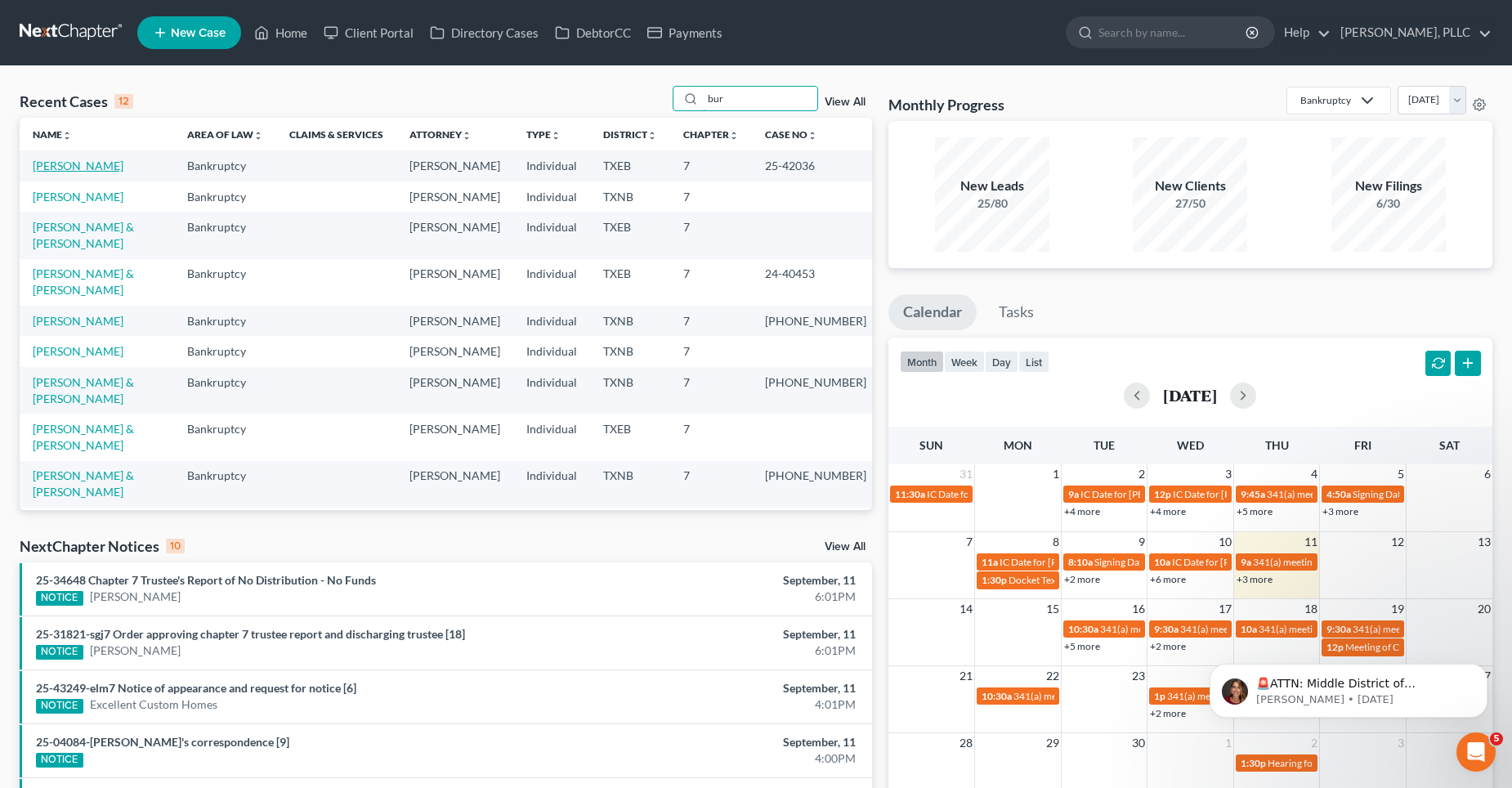
type input "bur"
click at [63, 163] on link "[PERSON_NAME]" at bounding box center [78, 166] width 91 height 14
select select "4"
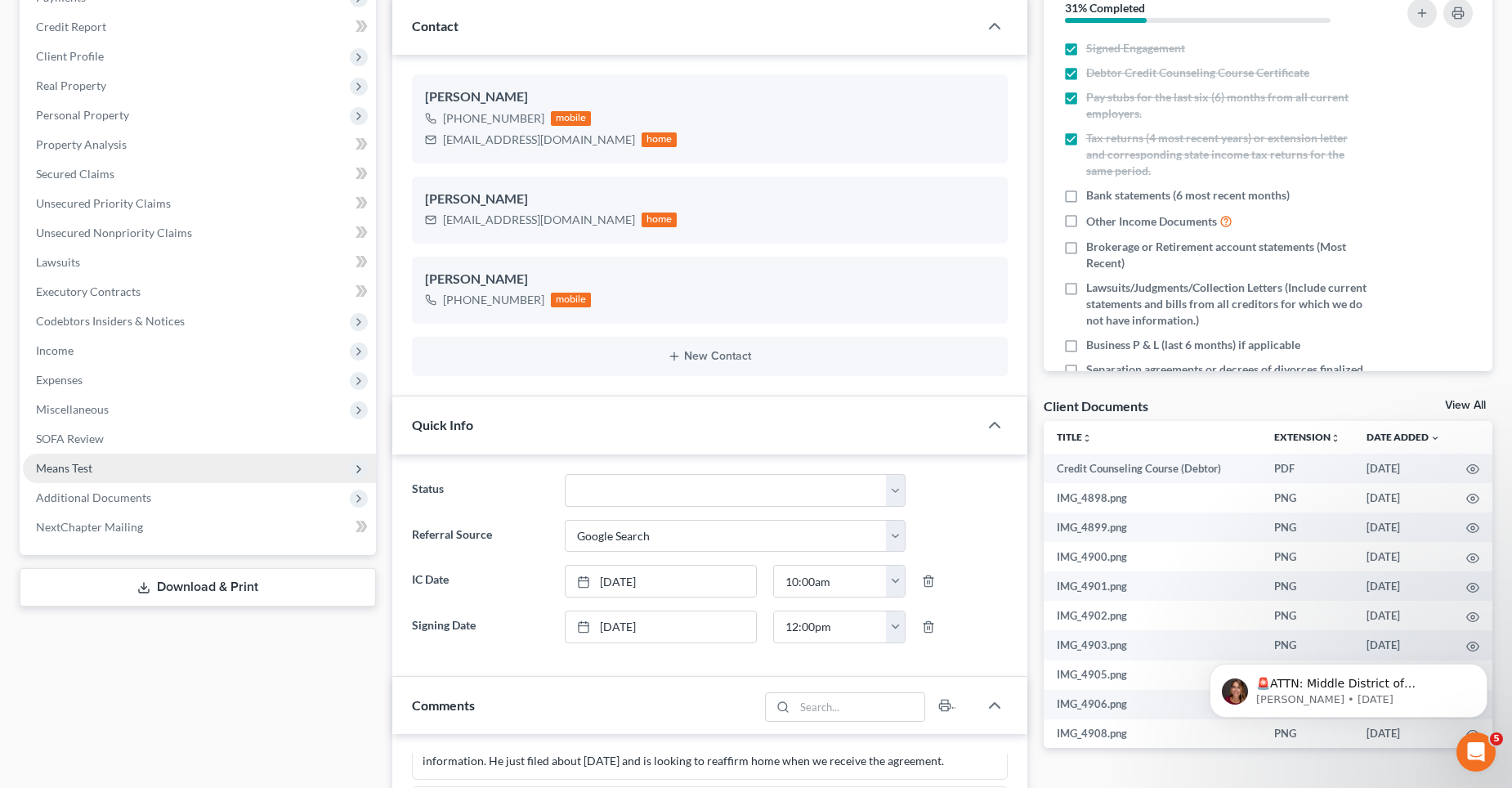
scroll to position [245, 0]
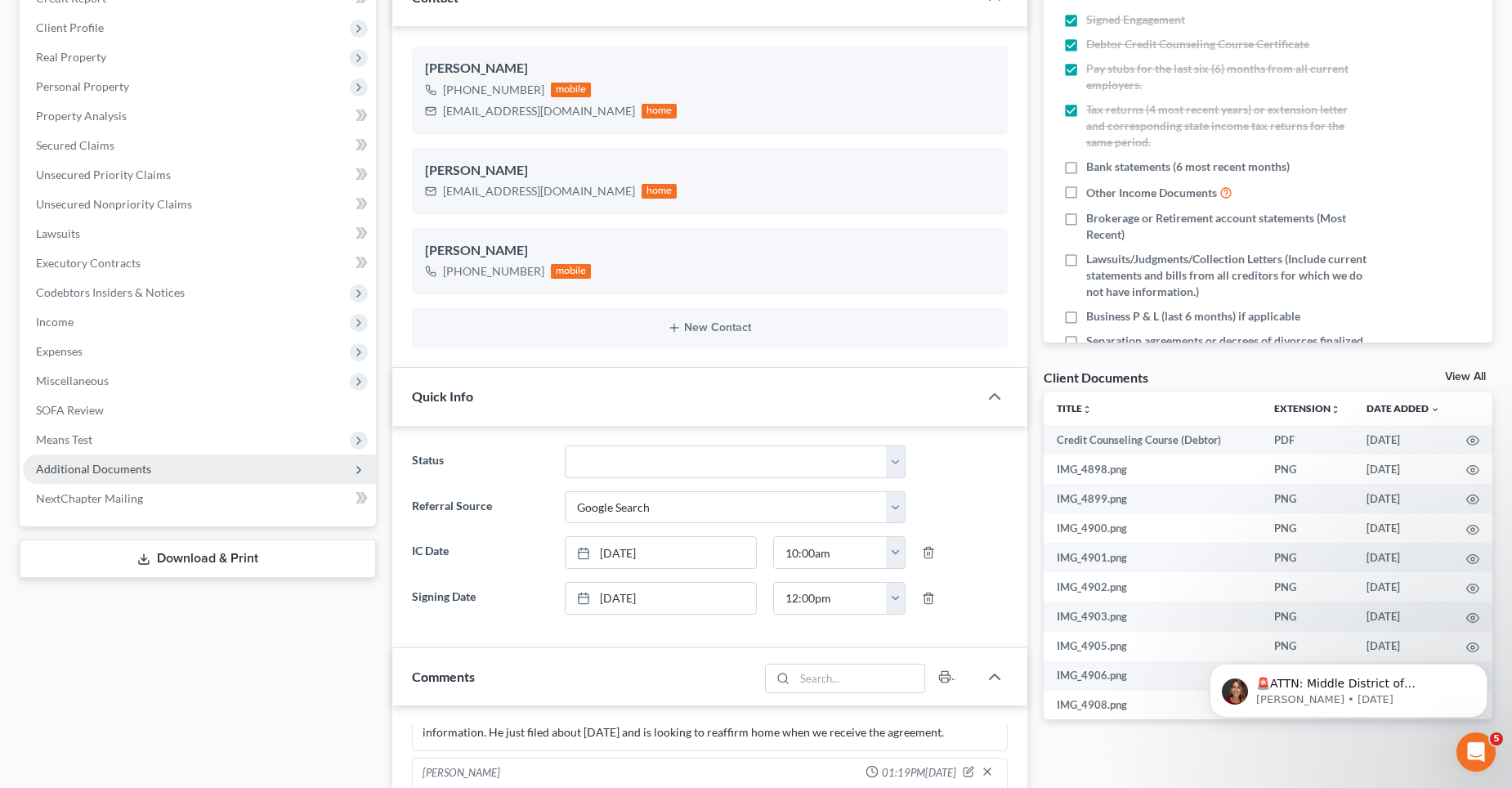
click at [121, 470] on span "Additional Documents" at bounding box center [93, 469] width 115 height 14
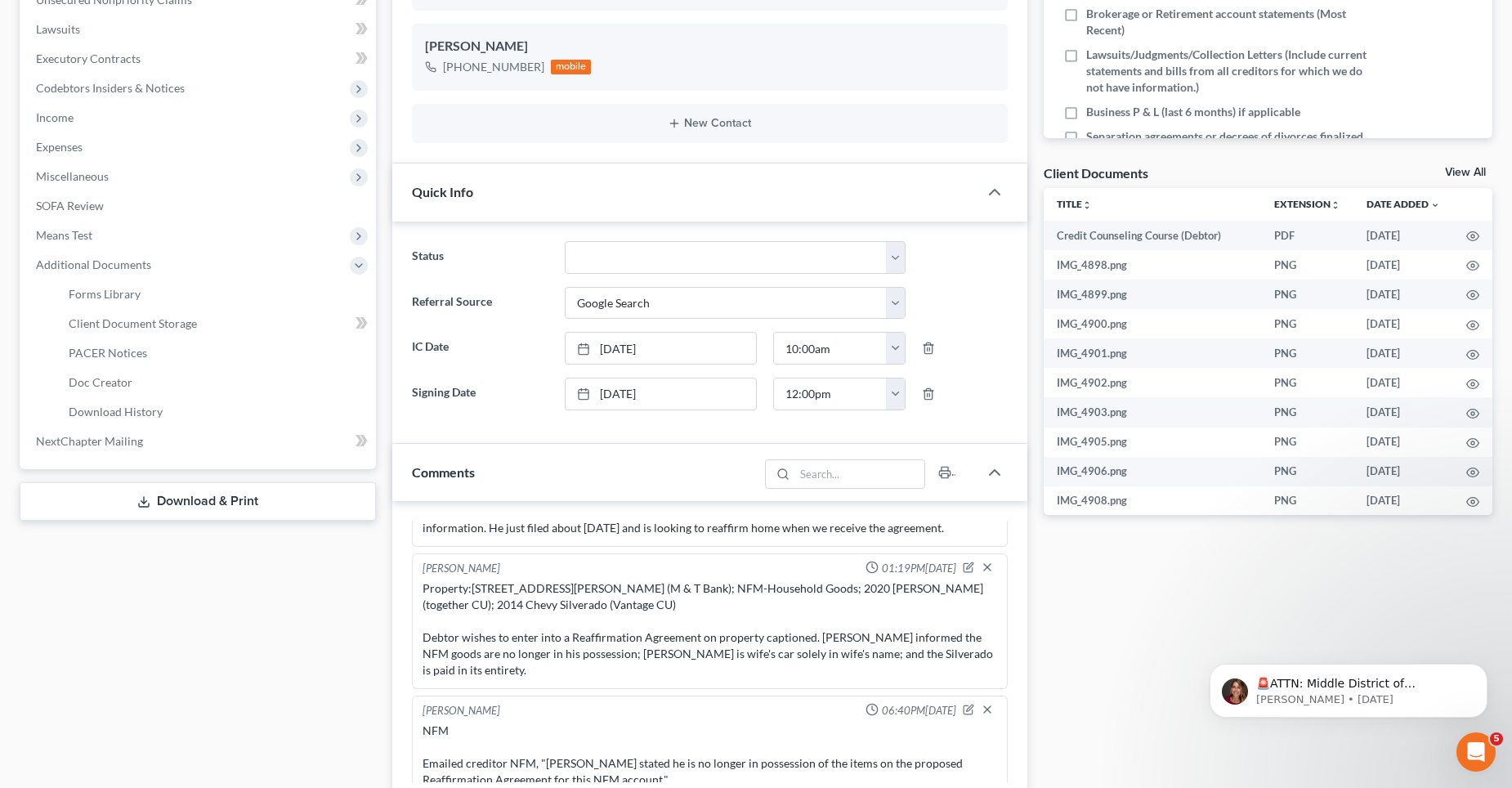
scroll to position [491, 0]
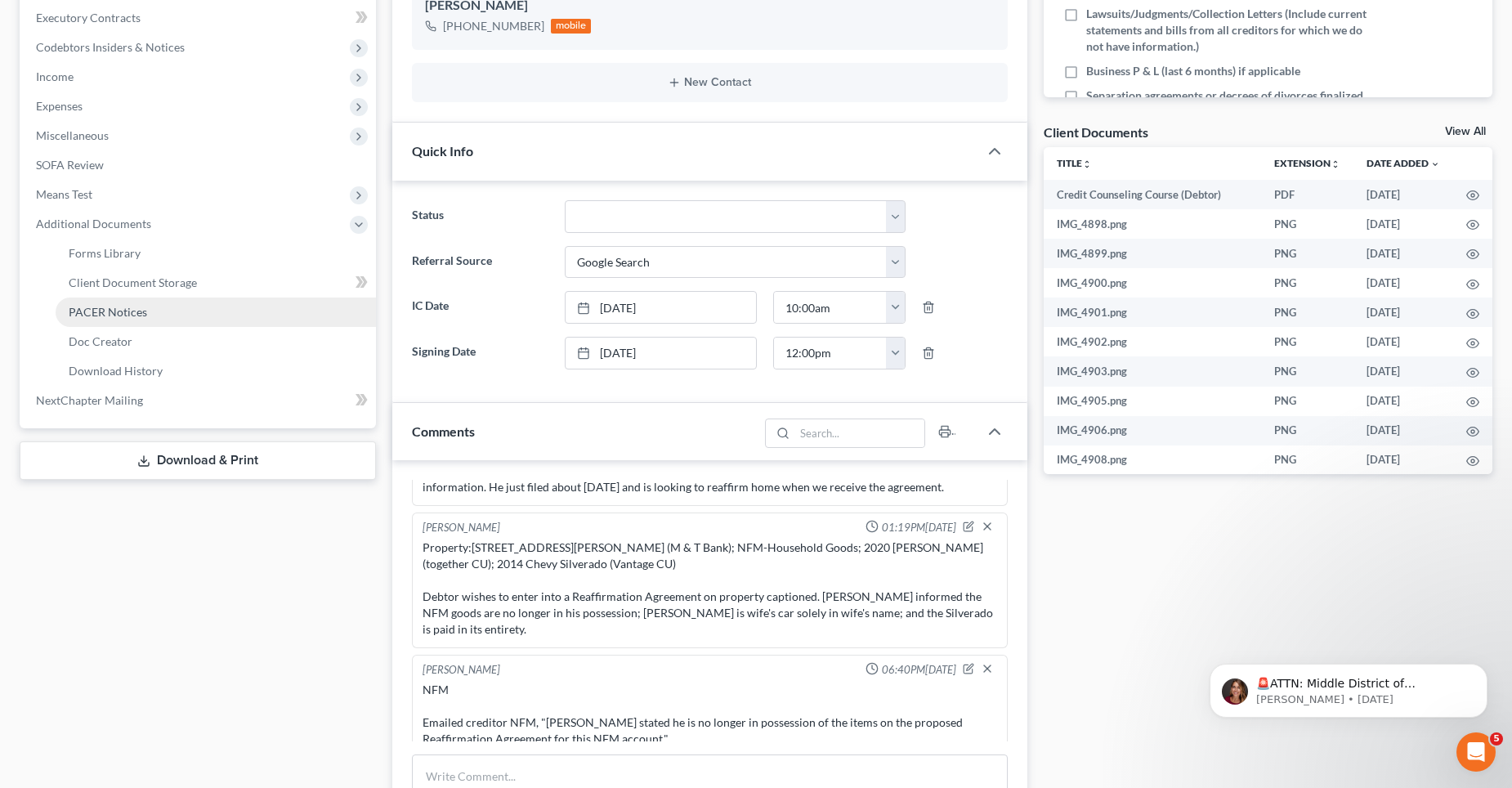
click at [147, 313] on link "PACER Notices" at bounding box center [215, 312] width 320 height 30
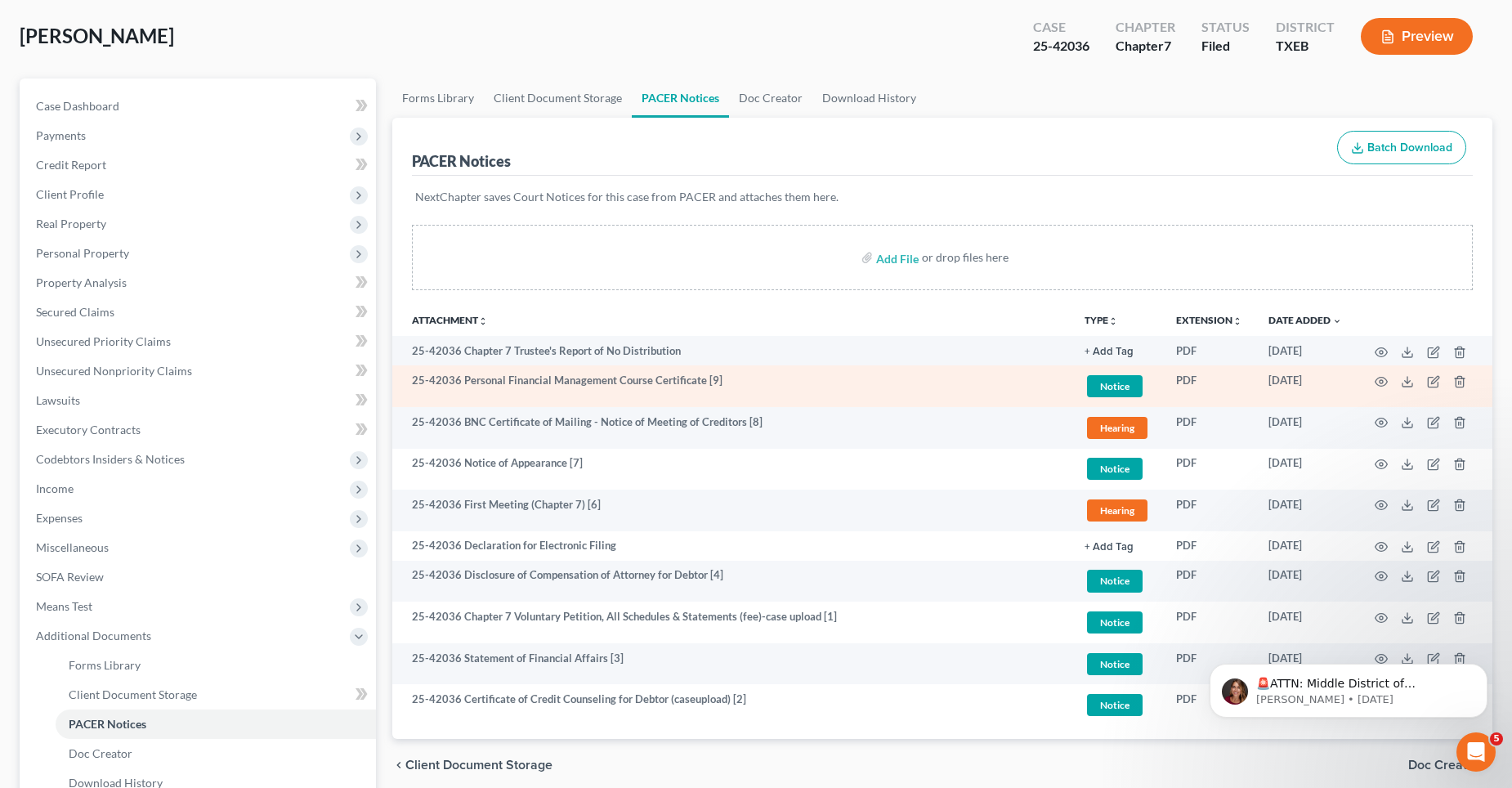
scroll to position [164, 0]
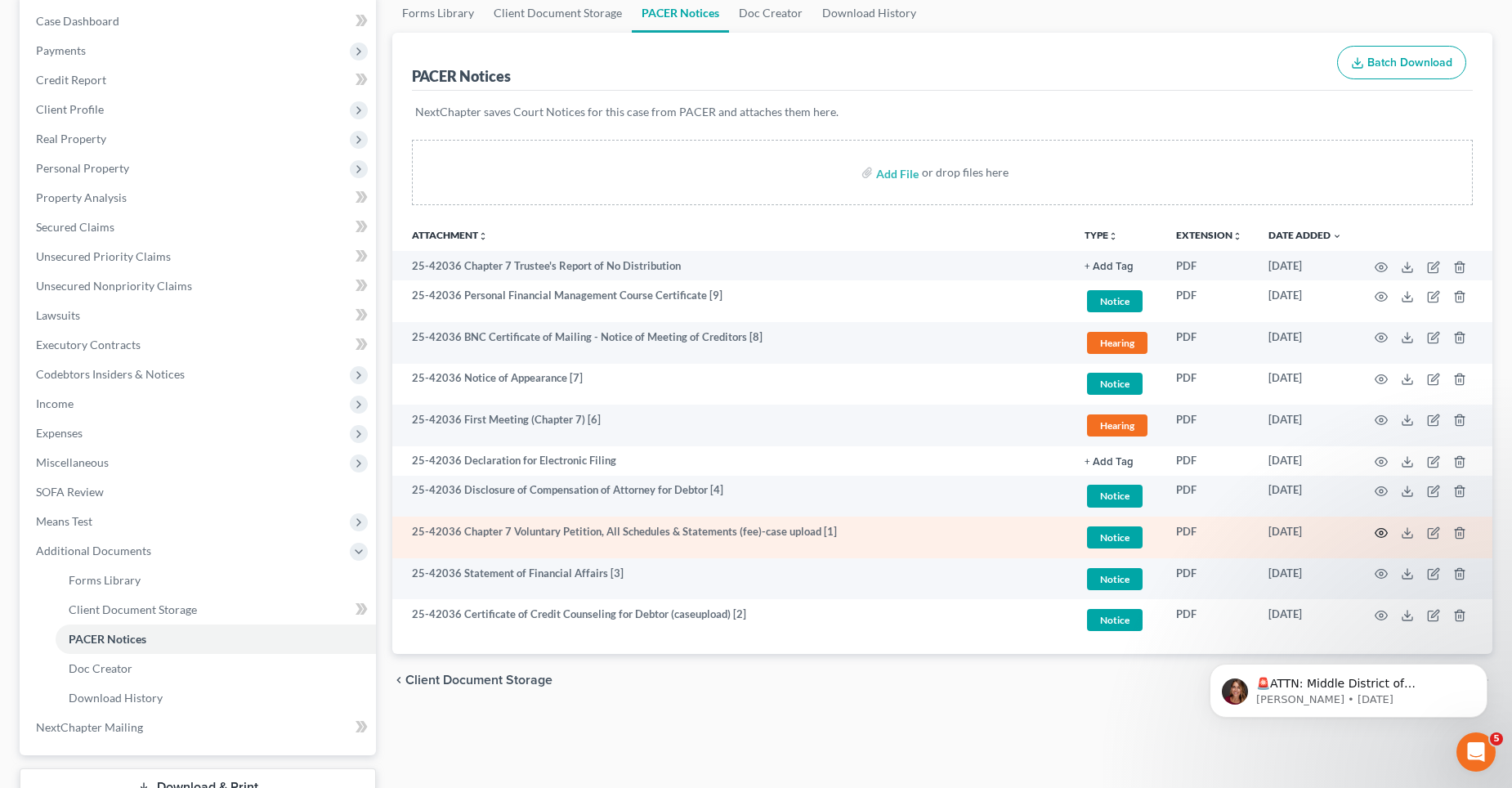
click at [1380, 530] on icon "button" at bounding box center [1380, 532] width 13 height 13
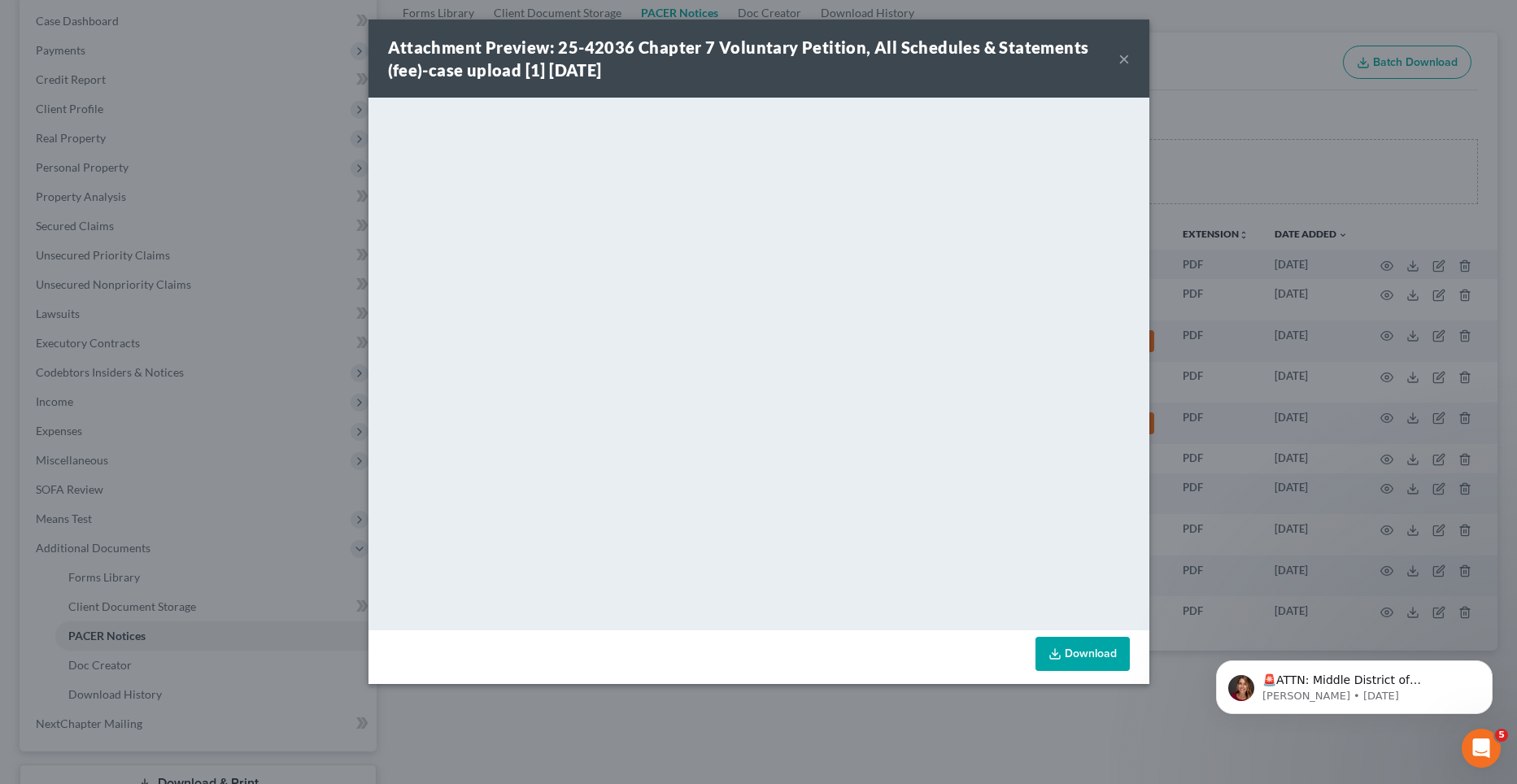
click at [1124, 58] on button "×" at bounding box center [1124, 58] width 12 height 20
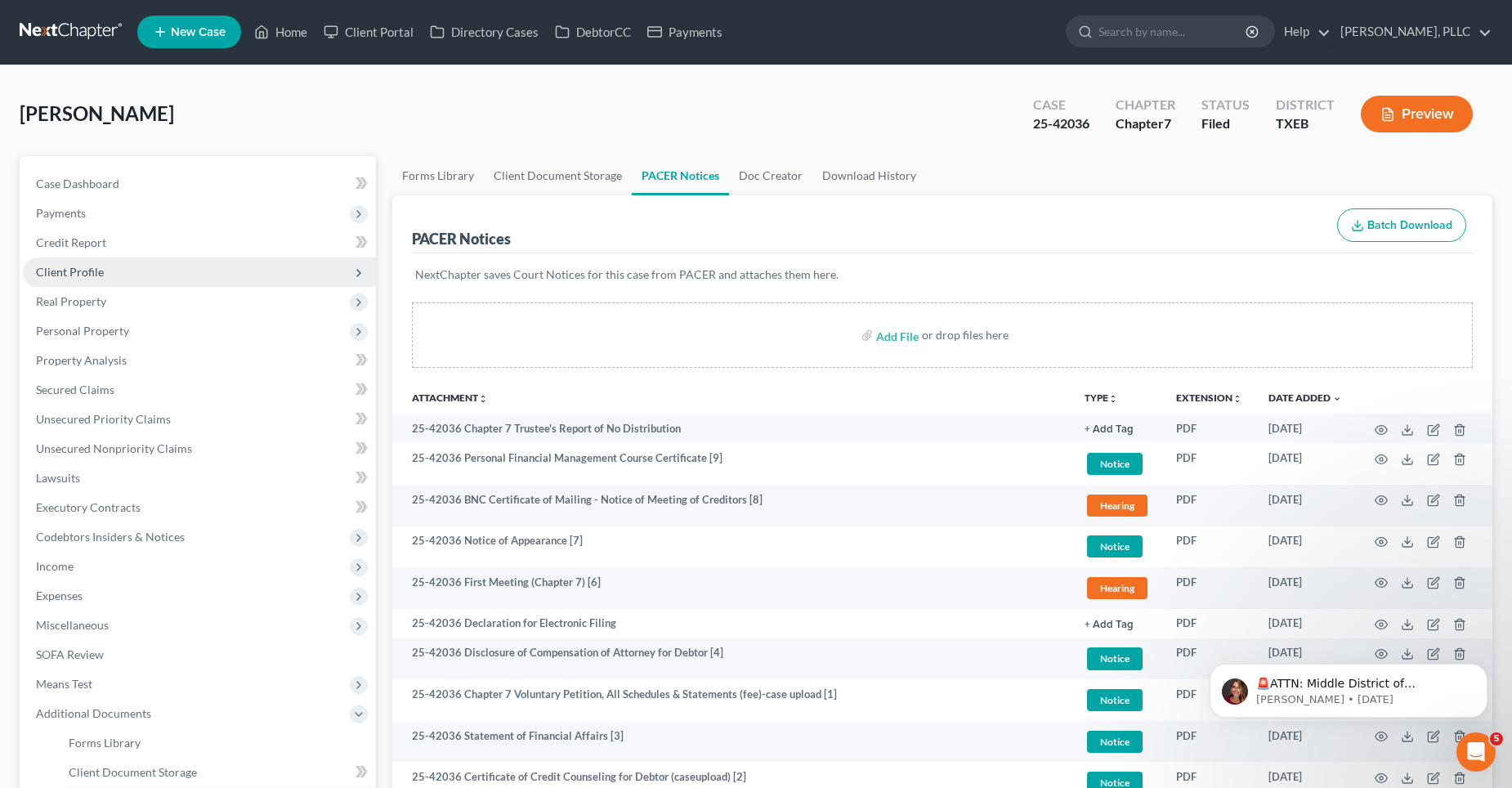
scroll to position [0, 0]
click at [288, 31] on link "Home" at bounding box center [280, 33] width 69 height 30
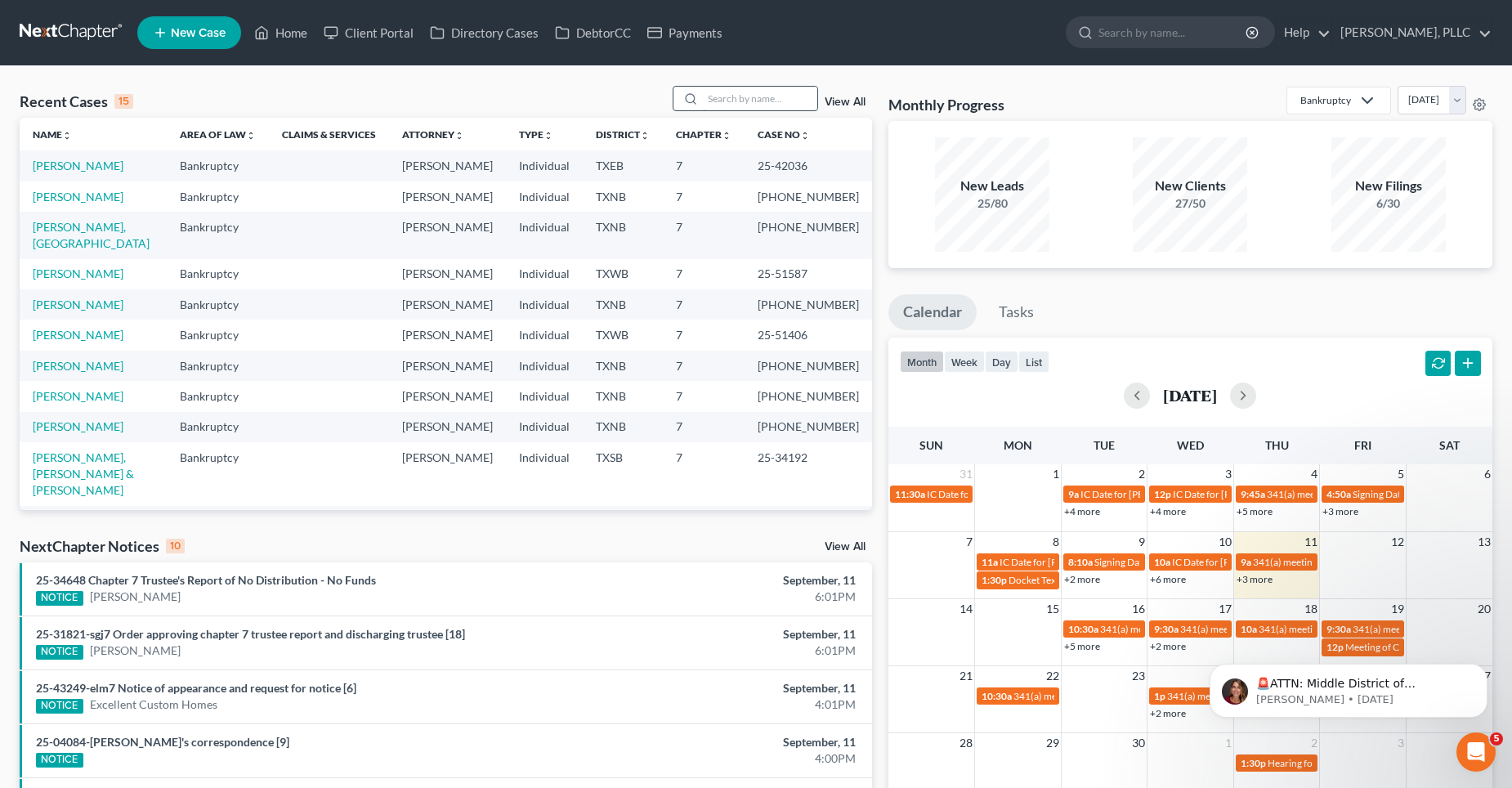
click at [745, 100] on input "search" at bounding box center [759, 98] width 114 height 24
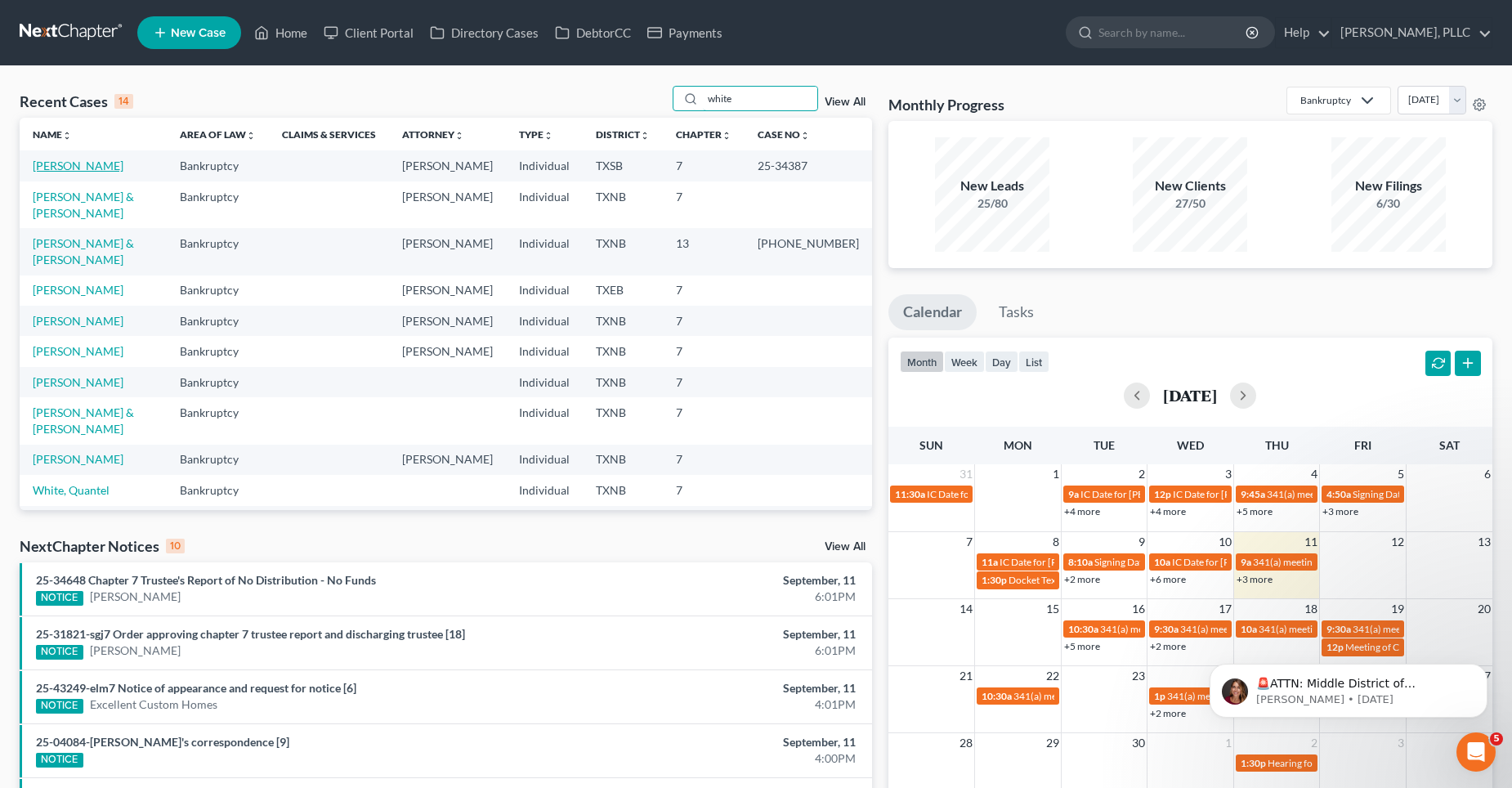
type input "white"
click at [77, 163] on link "[PERSON_NAME]" at bounding box center [78, 166] width 91 height 14
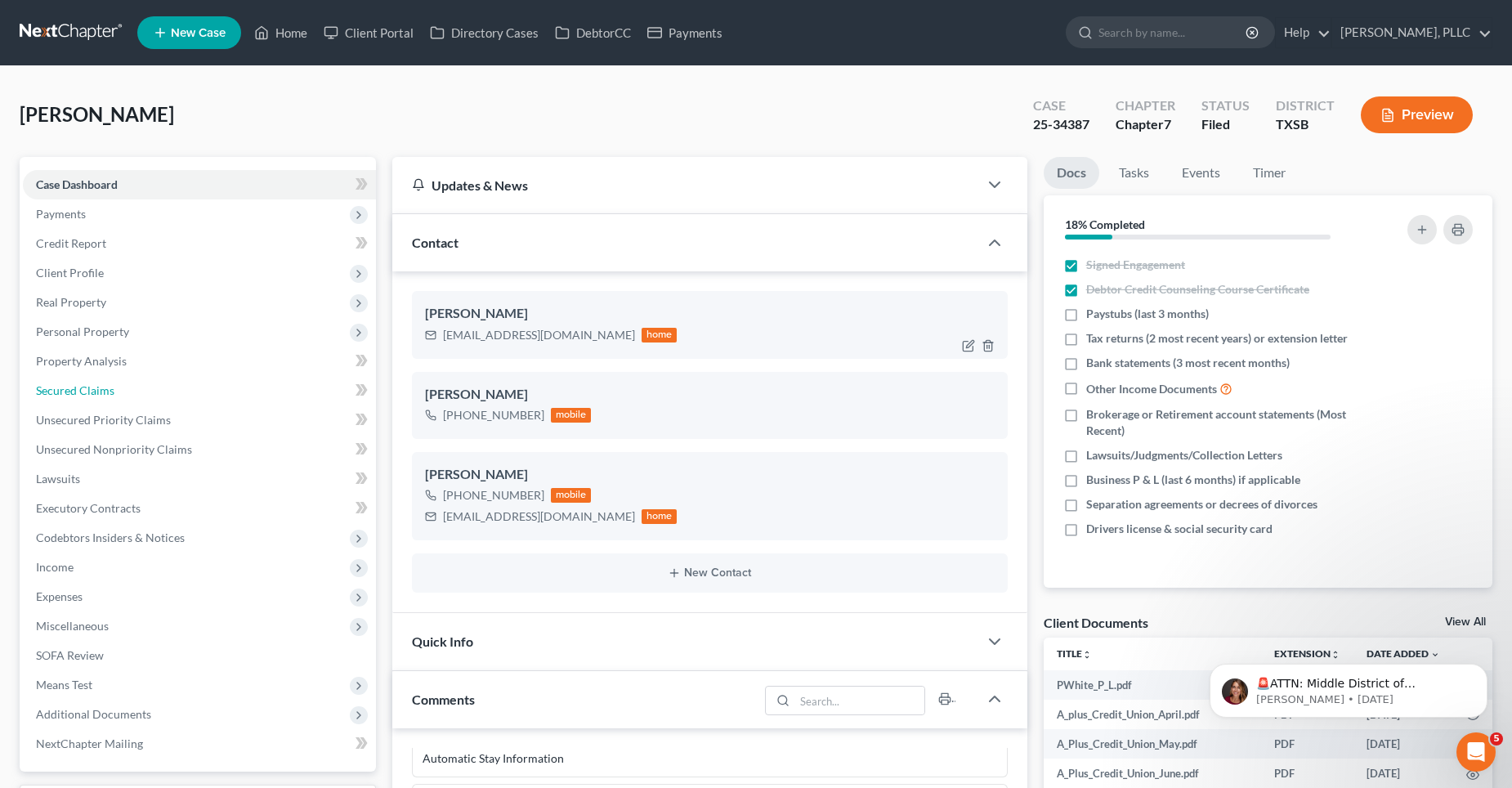
drag, startPoint x: 103, startPoint y: 383, endPoint x: 500, endPoint y: 357, distance: 397.9
click at [103, 384] on span "Secured Claims" at bounding box center [74, 391] width 78 height 14
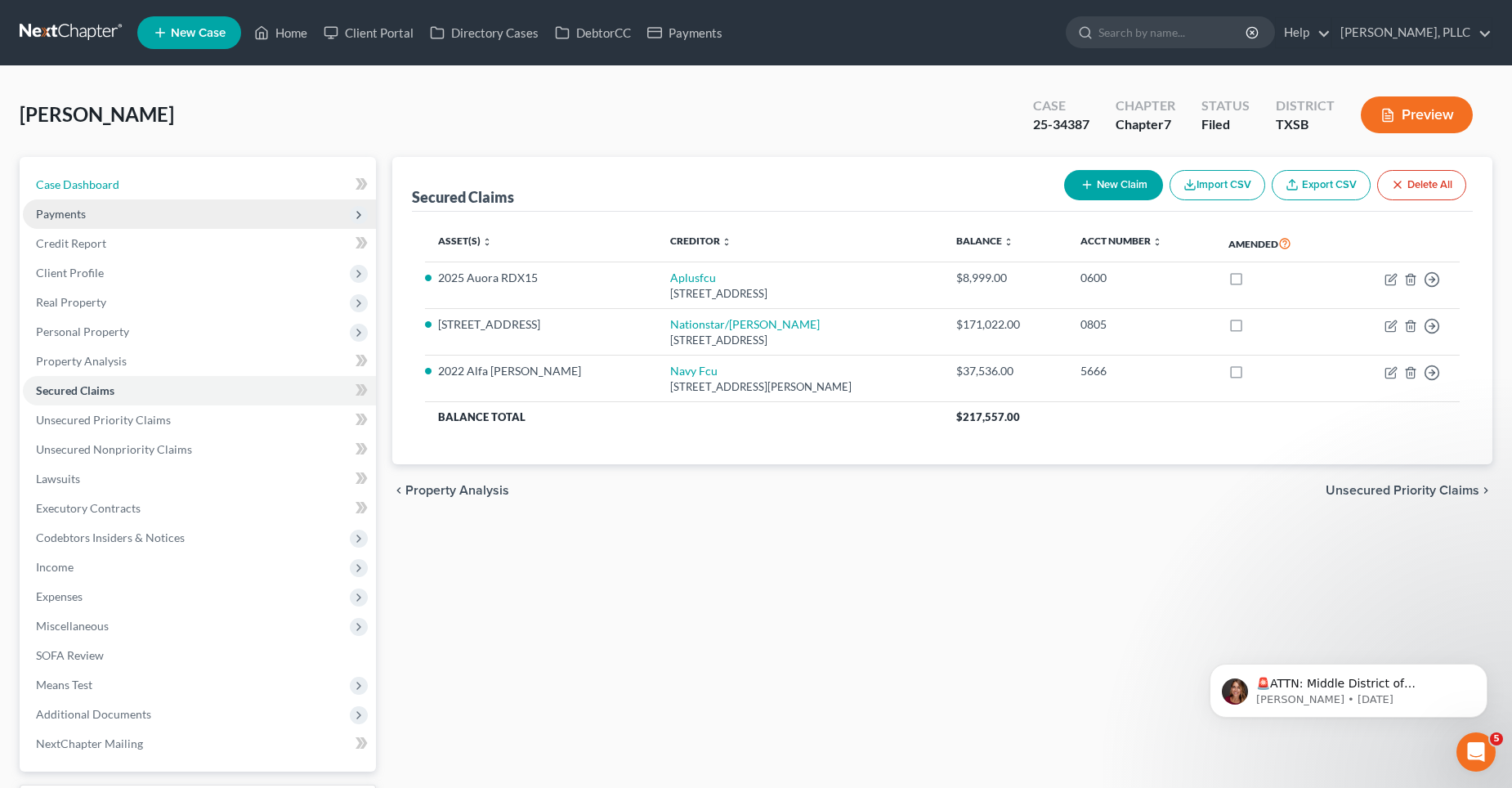
drag, startPoint x: 63, startPoint y: 180, endPoint x: 222, endPoint y: 201, distance: 160.4
click at [63, 180] on span "Case Dashboard" at bounding box center [77, 184] width 83 height 14
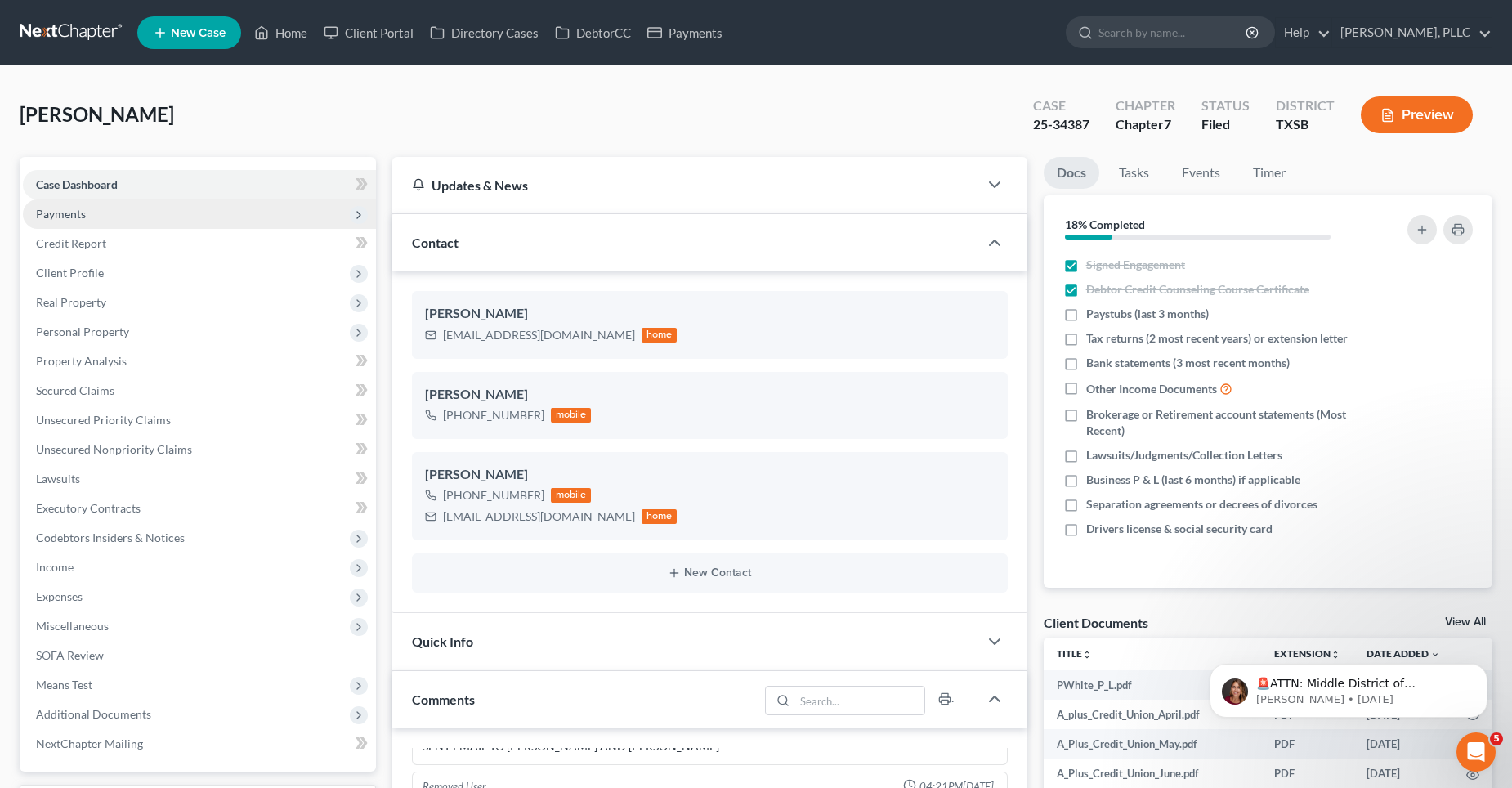
click at [113, 219] on span "Payments" at bounding box center [199, 214] width 353 height 30
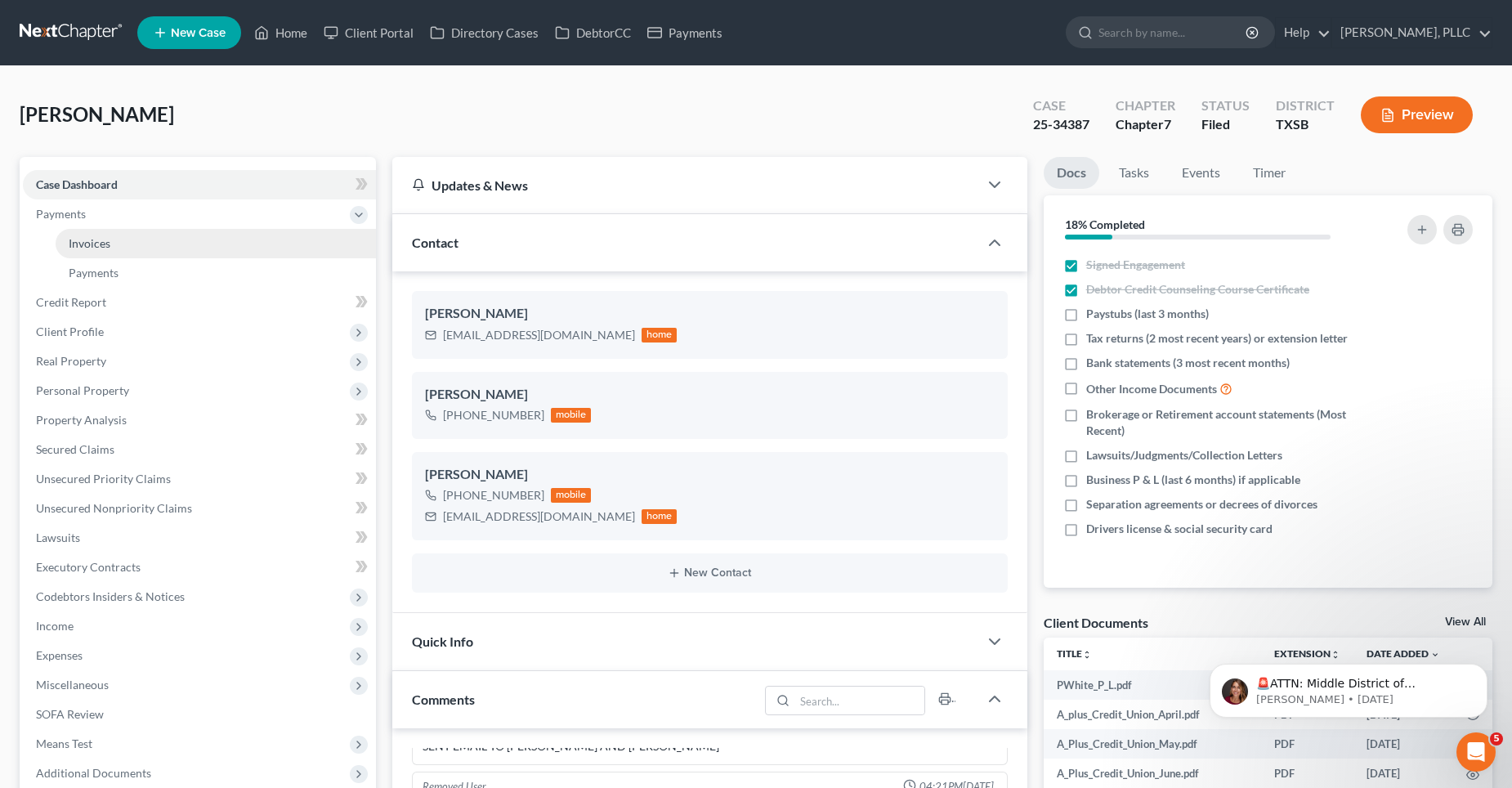
click at [204, 248] on link "Invoices" at bounding box center [215, 244] width 320 height 30
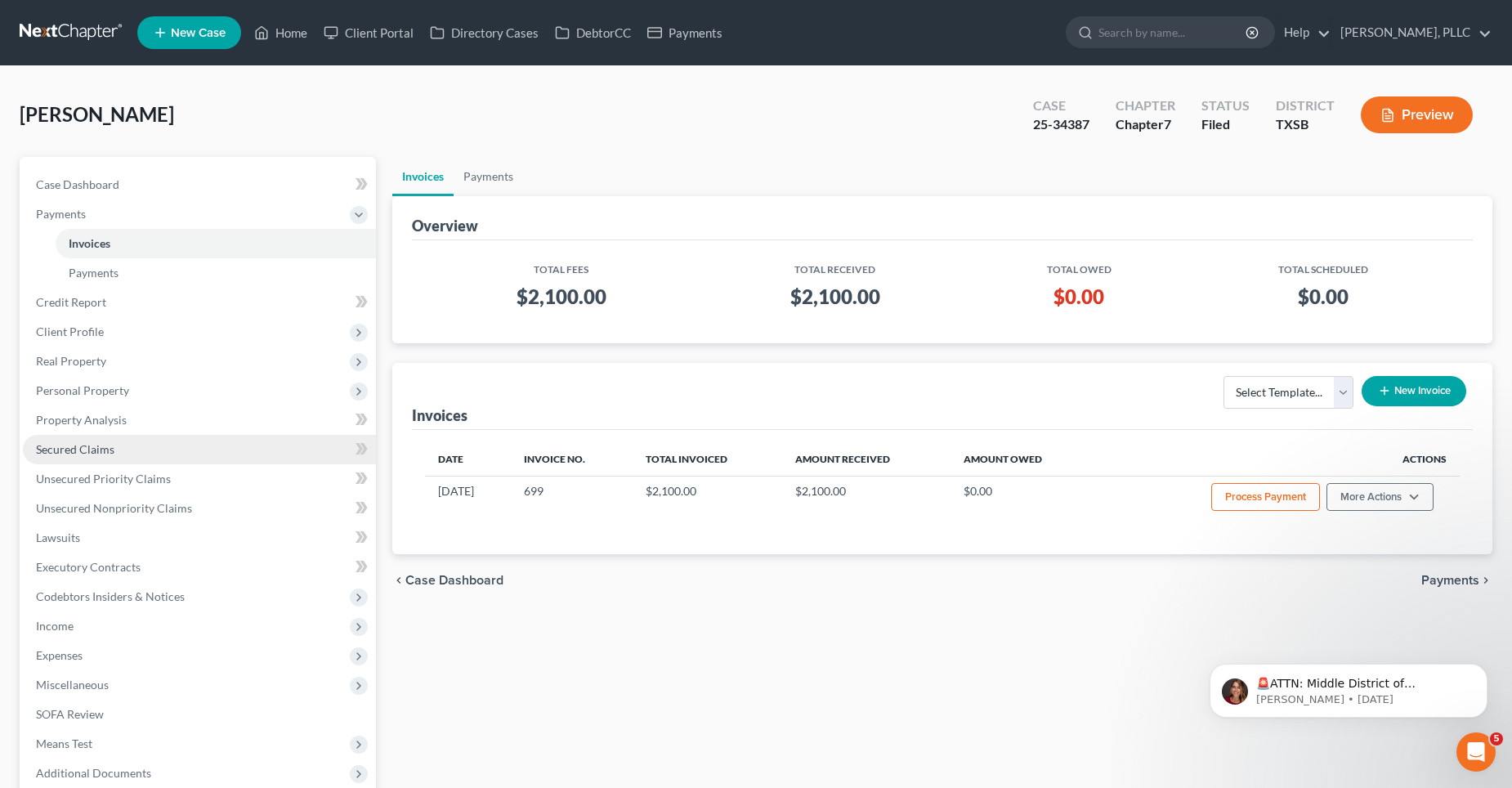
click at [97, 442] on span "Secured Claims" at bounding box center [74, 449] width 78 height 14
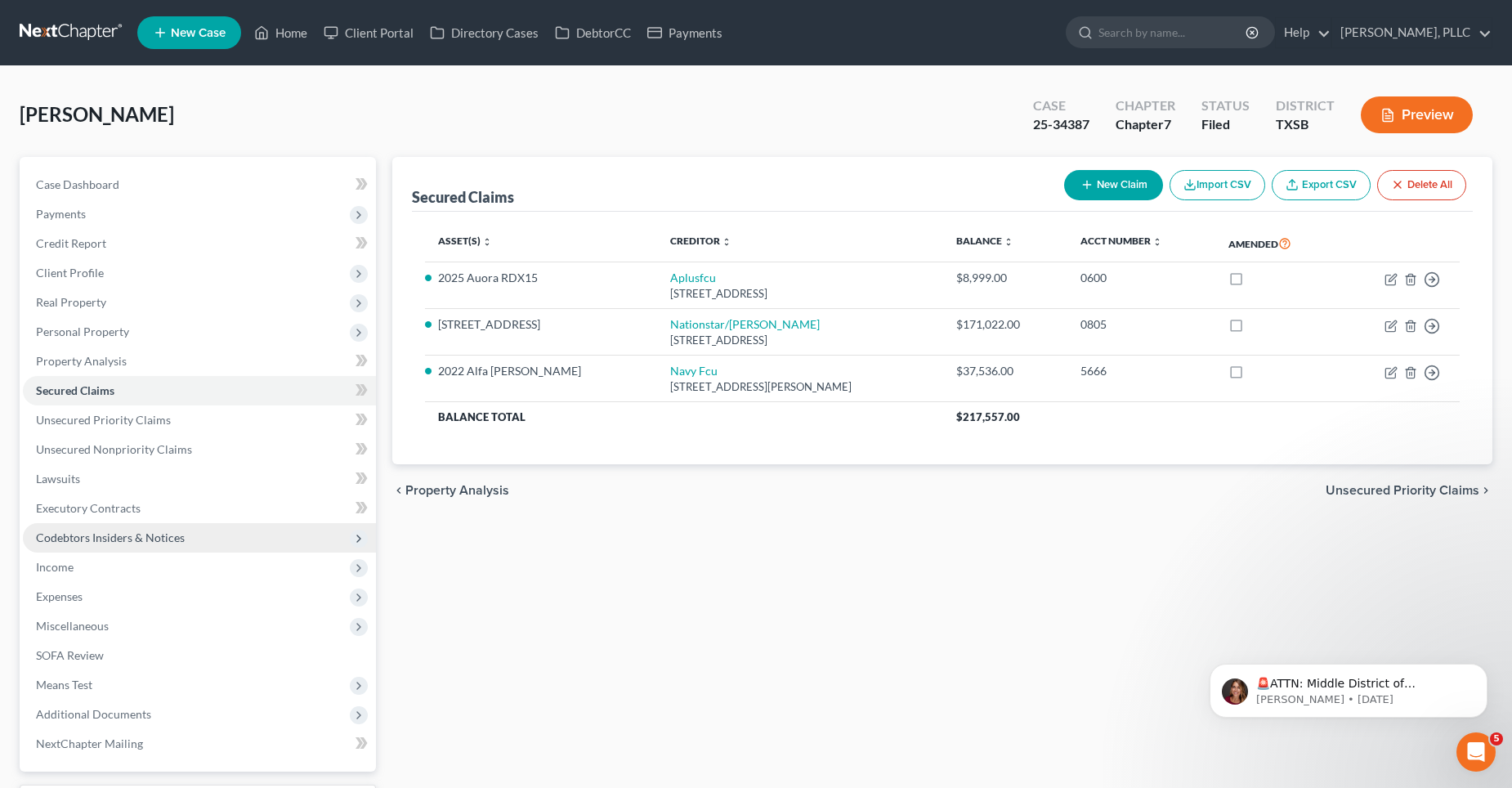
drag, startPoint x: 93, startPoint y: 591, endPoint x: 211, endPoint y: 529, distance: 133.3
click at [95, 590] on span "Expenses" at bounding box center [199, 597] width 353 height 30
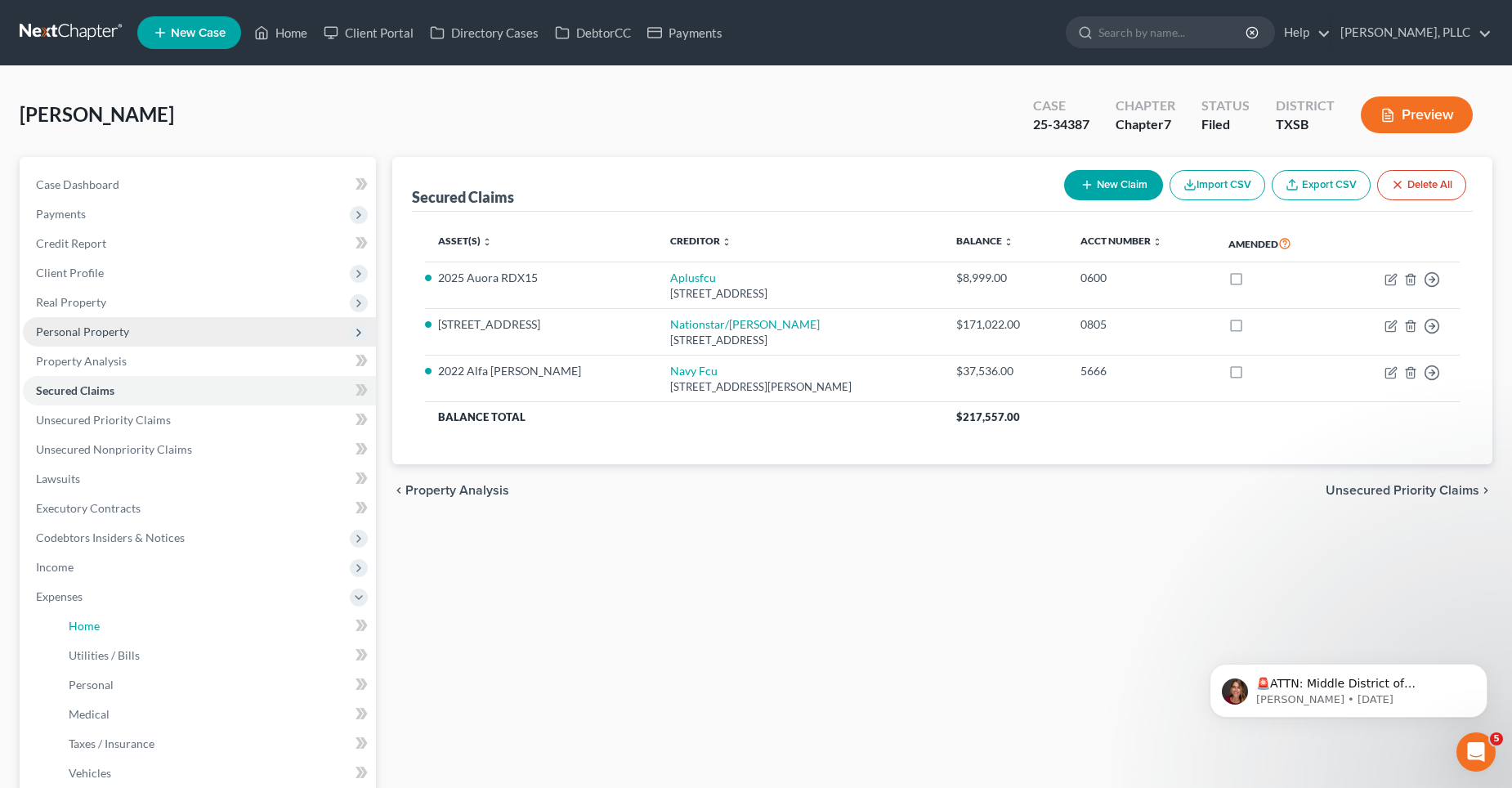
drag, startPoint x: 152, startPoint y: 626, endPoint x: 360, endPoint y: 336, distance: 356.9
click at [152, 625] on link "Home" at bounding box center [215, 626] width 320 height 30
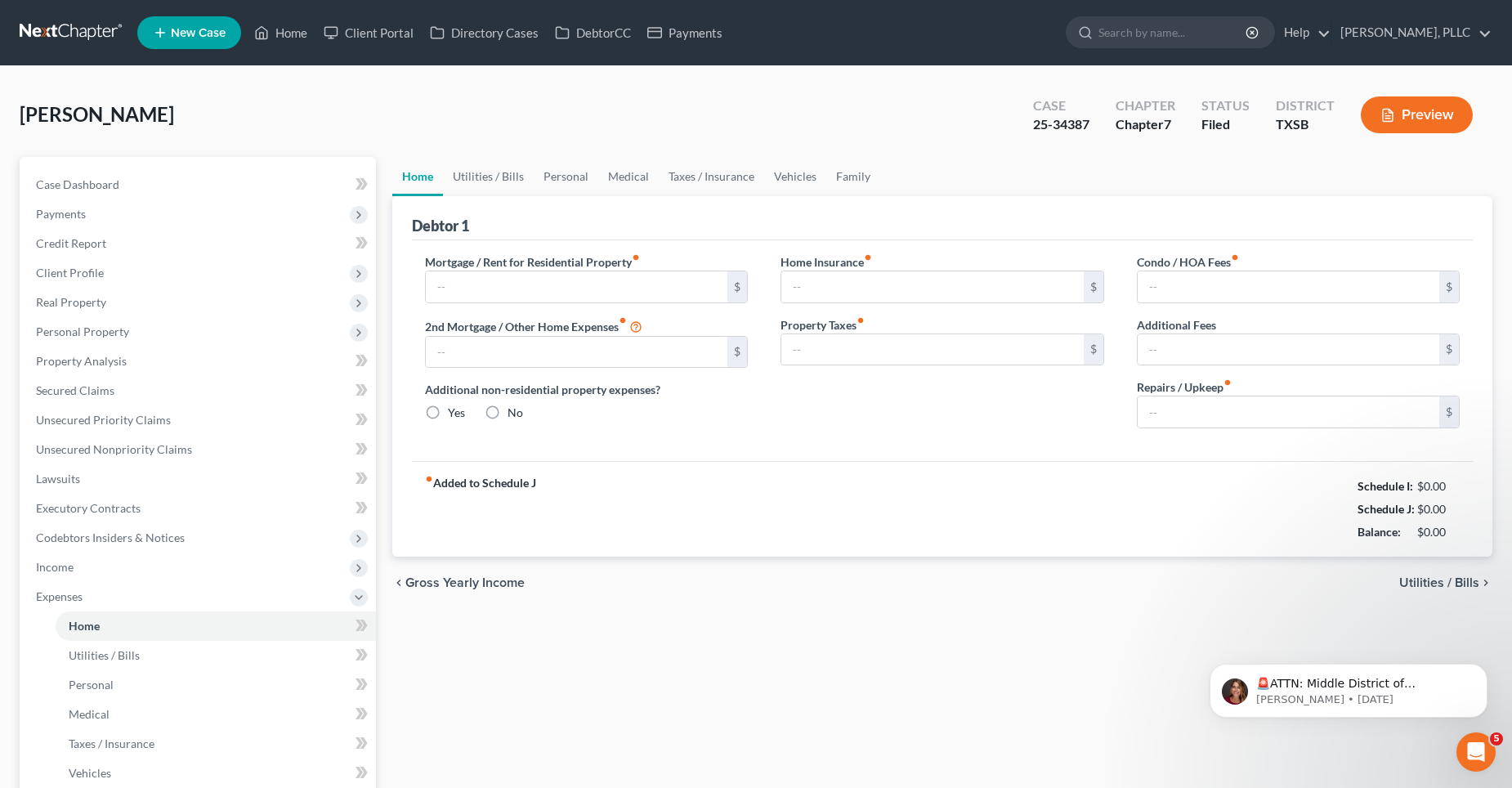
type input "1,566.00"
type input "0.00"
radio input "true"
type input "0.00"
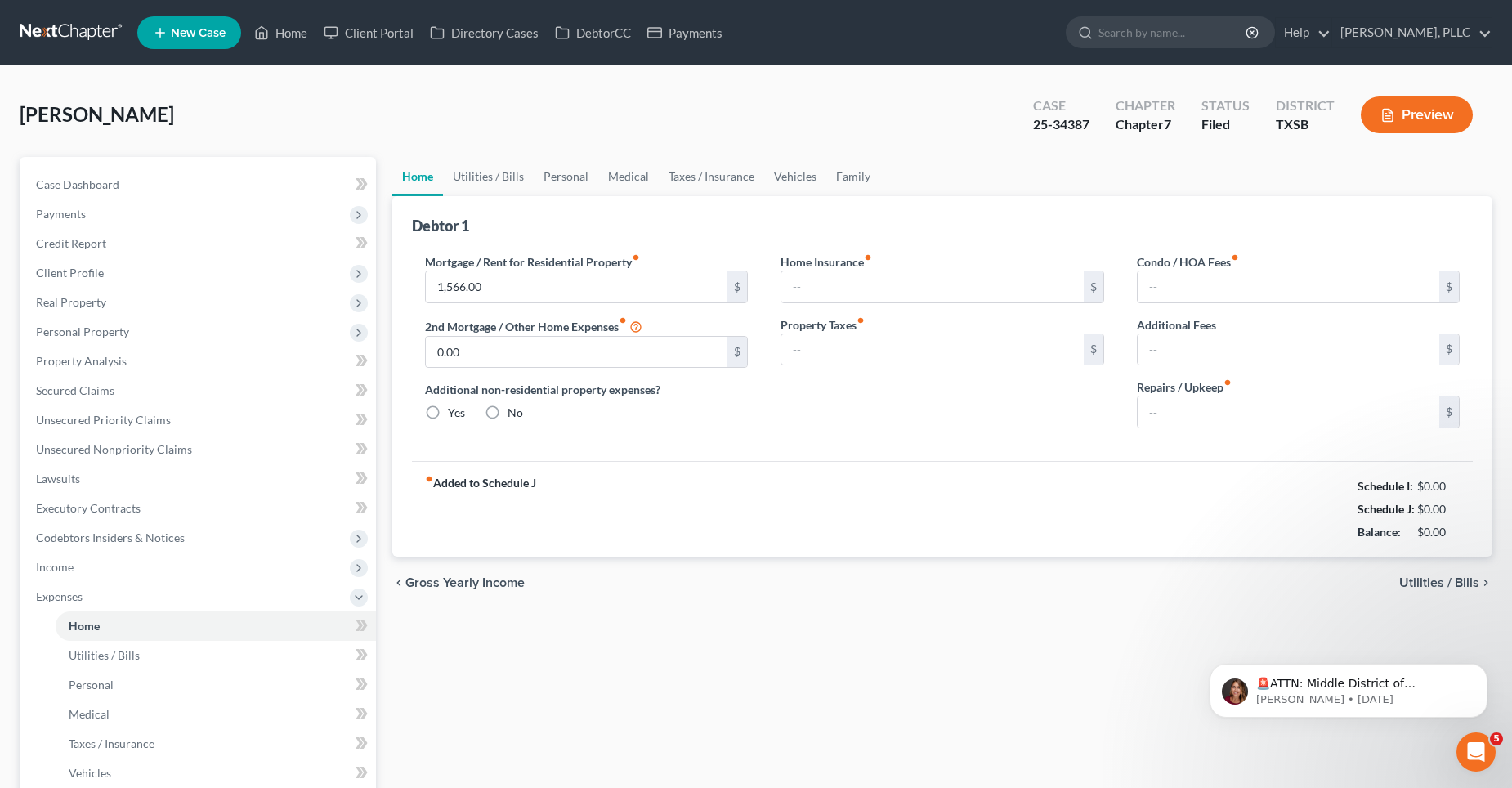
type input "0.00"
type input "300.00"
click at [301, 31] on link "Home" at bounding box center [280, 33] width 69 height 30
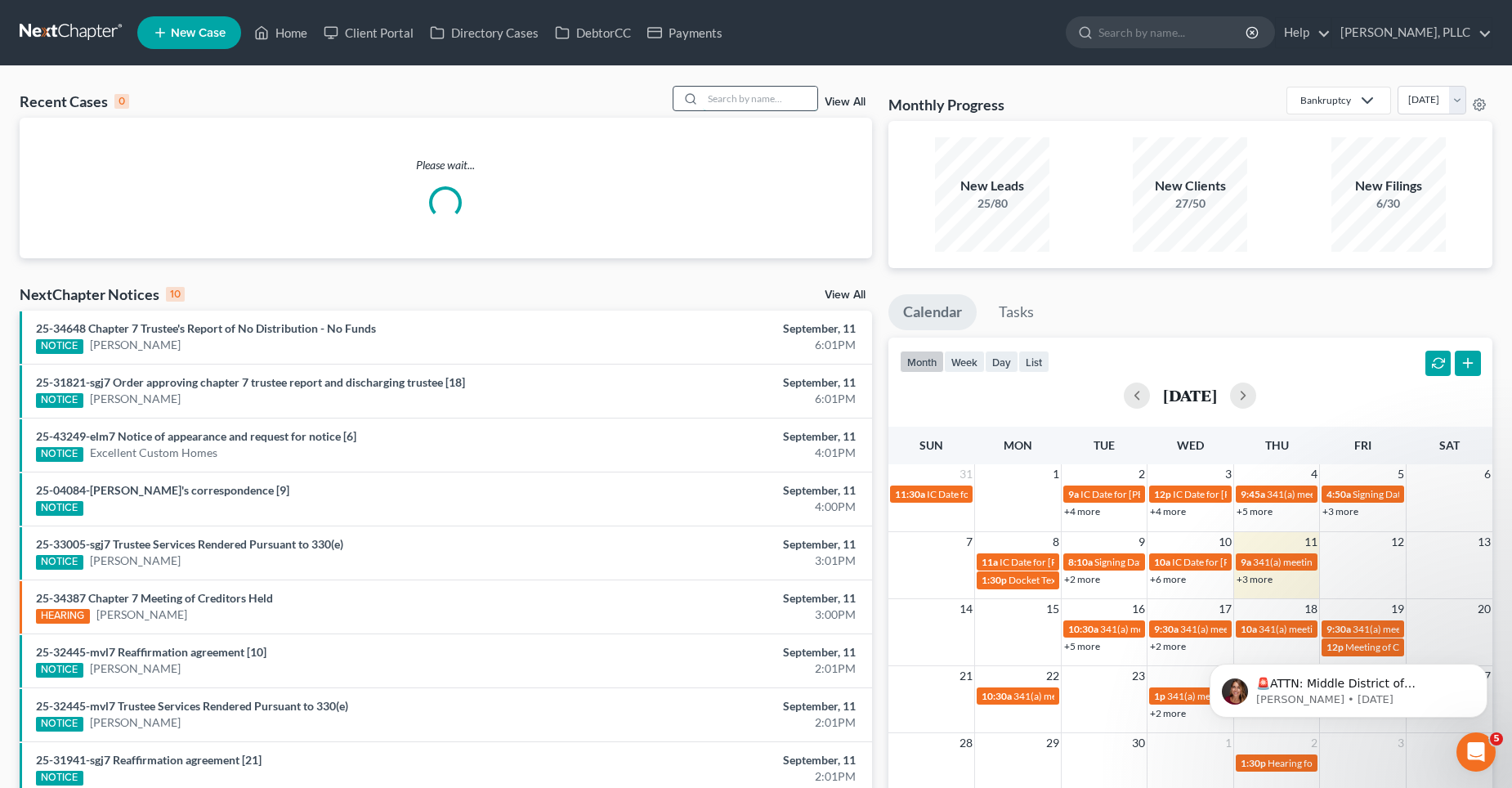
click at [744, 101] on input "search" at bounding box center [759, 98] width 114 height 24
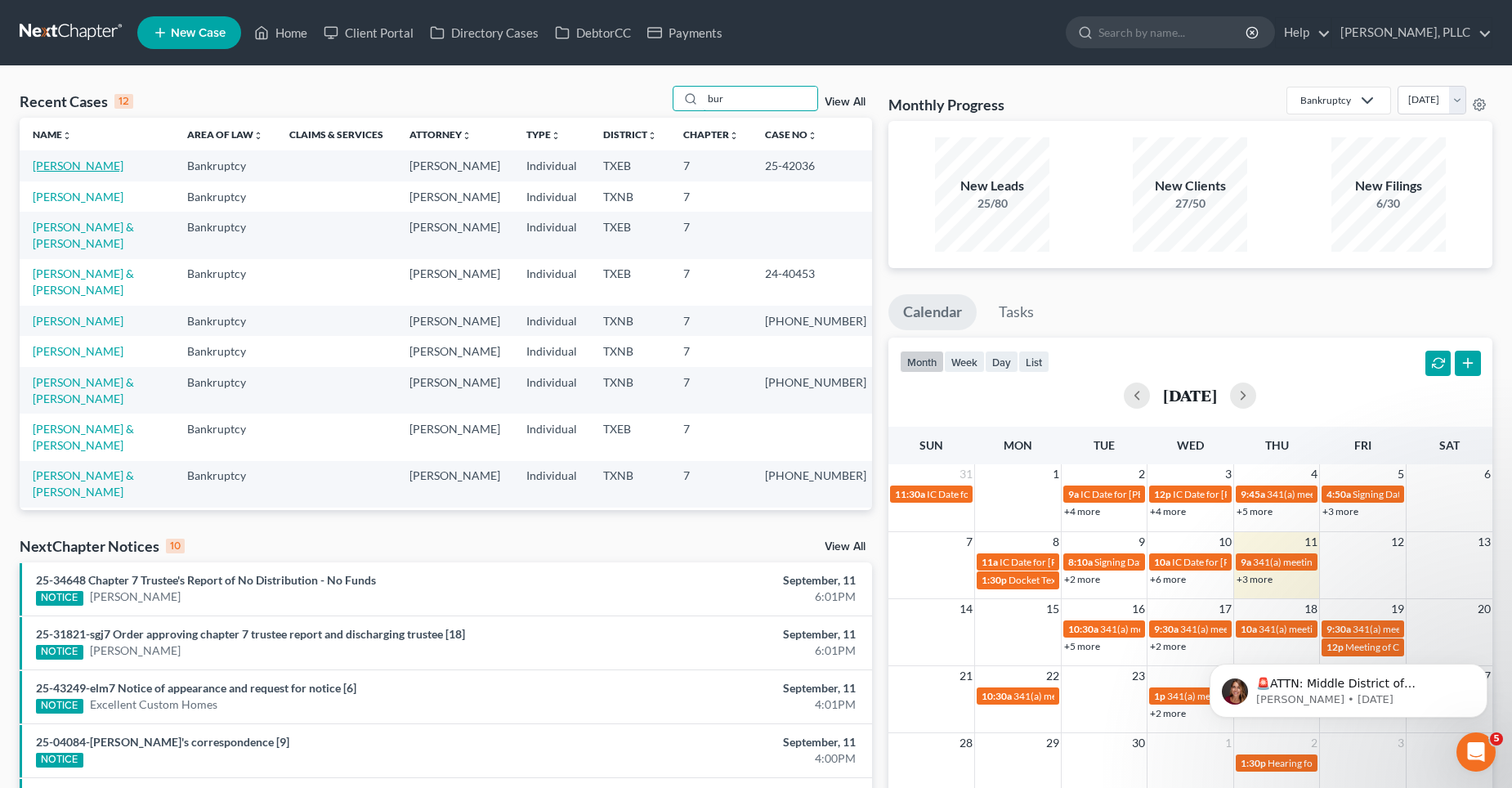
type input "bur"
click at [71, 168] on link "[PERSON_NAME]" at bounding box center [78, 166] width 91 height 14
select select "4"
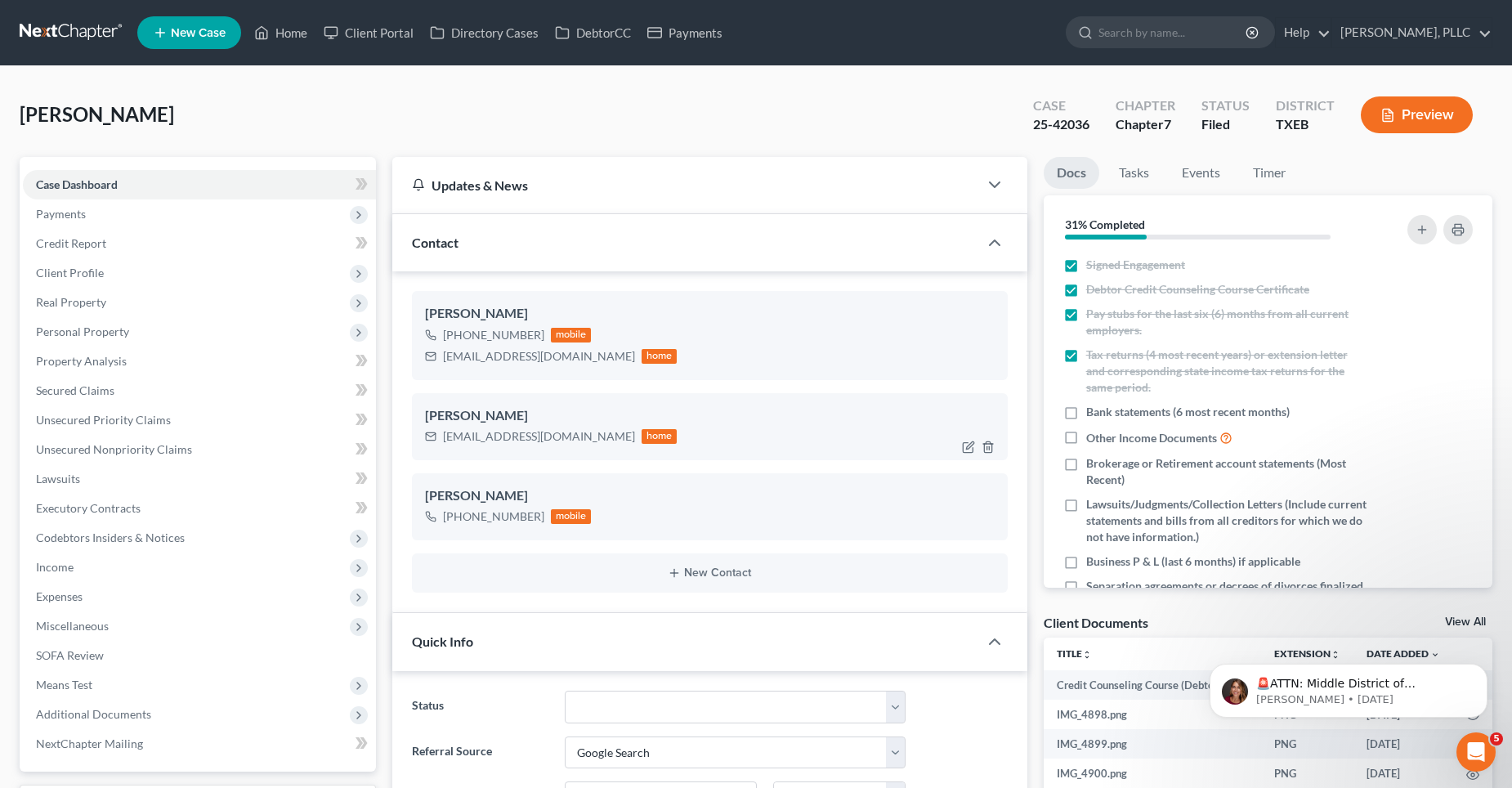
scroll to position [1984, 0]
drag, startPoint x: 578, startPoint y: 437, endPoint x: 443, endPoint y: 445, distance: 135.2
click at [443, 445] on div "[EMAIL_ADDRESS][DOMAIN_NAME] home" at bounding box center [551, 436] width 253 height 21
copy div "[EMAIL_ADDRESS][DOMAIN_NAME]"
click at [293, 31] on link "Home" at bounding box center [280, 33] width 69 height 30
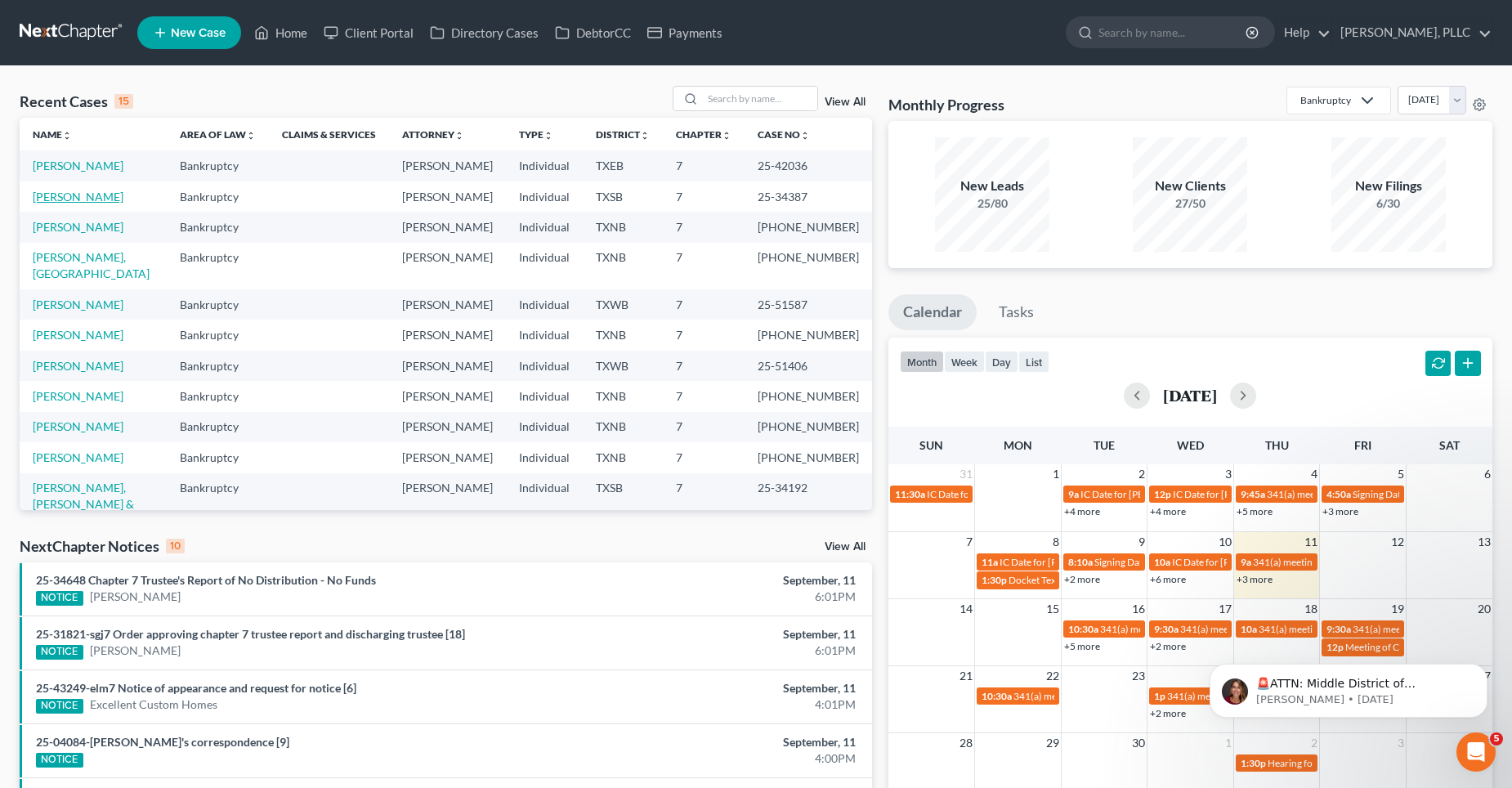
click at [75, 198] on link "[PERSON_NAME]" at bounding box center [78, 196] width 91 height 14
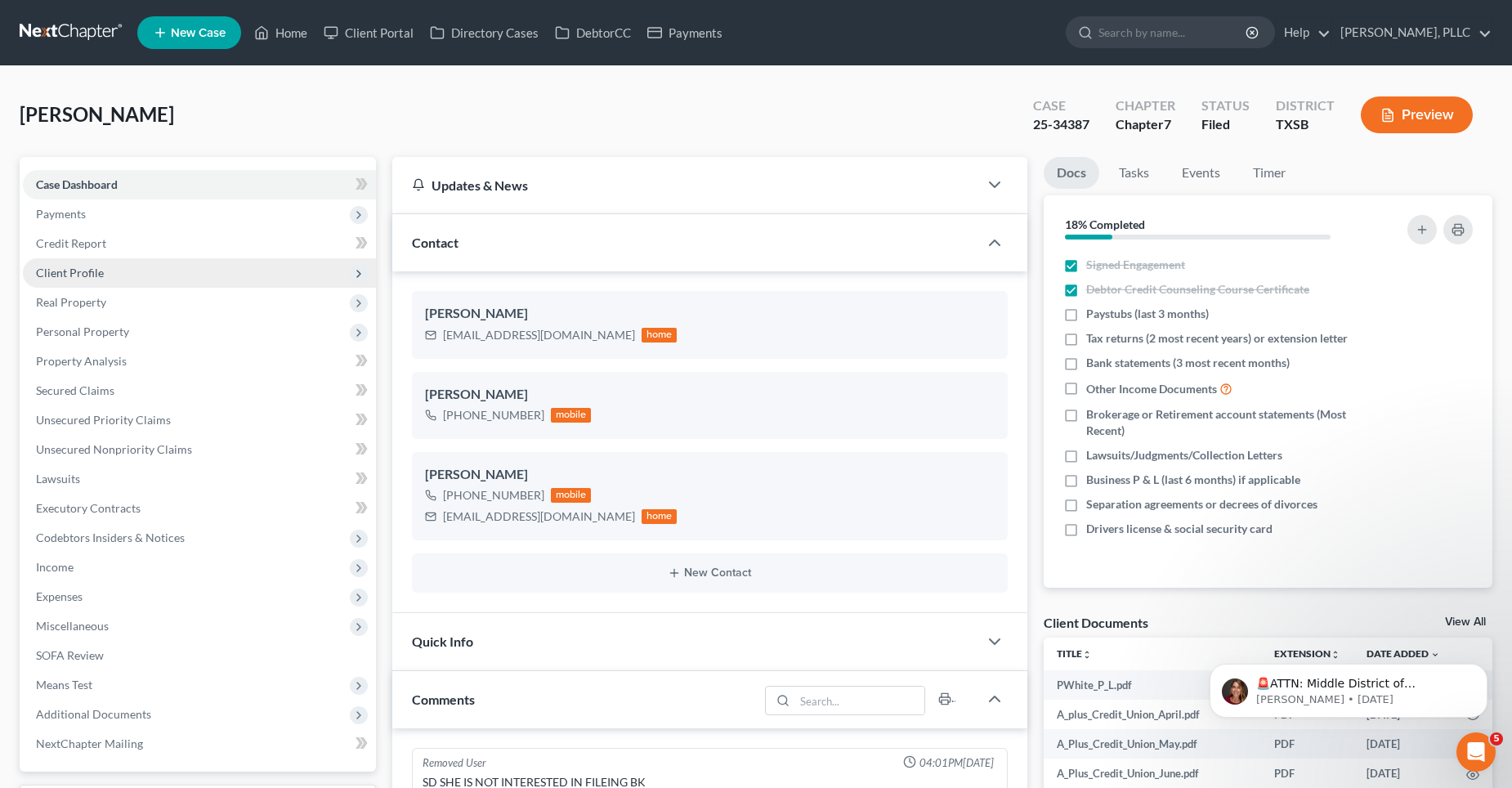
scroll to position [2922, 0]
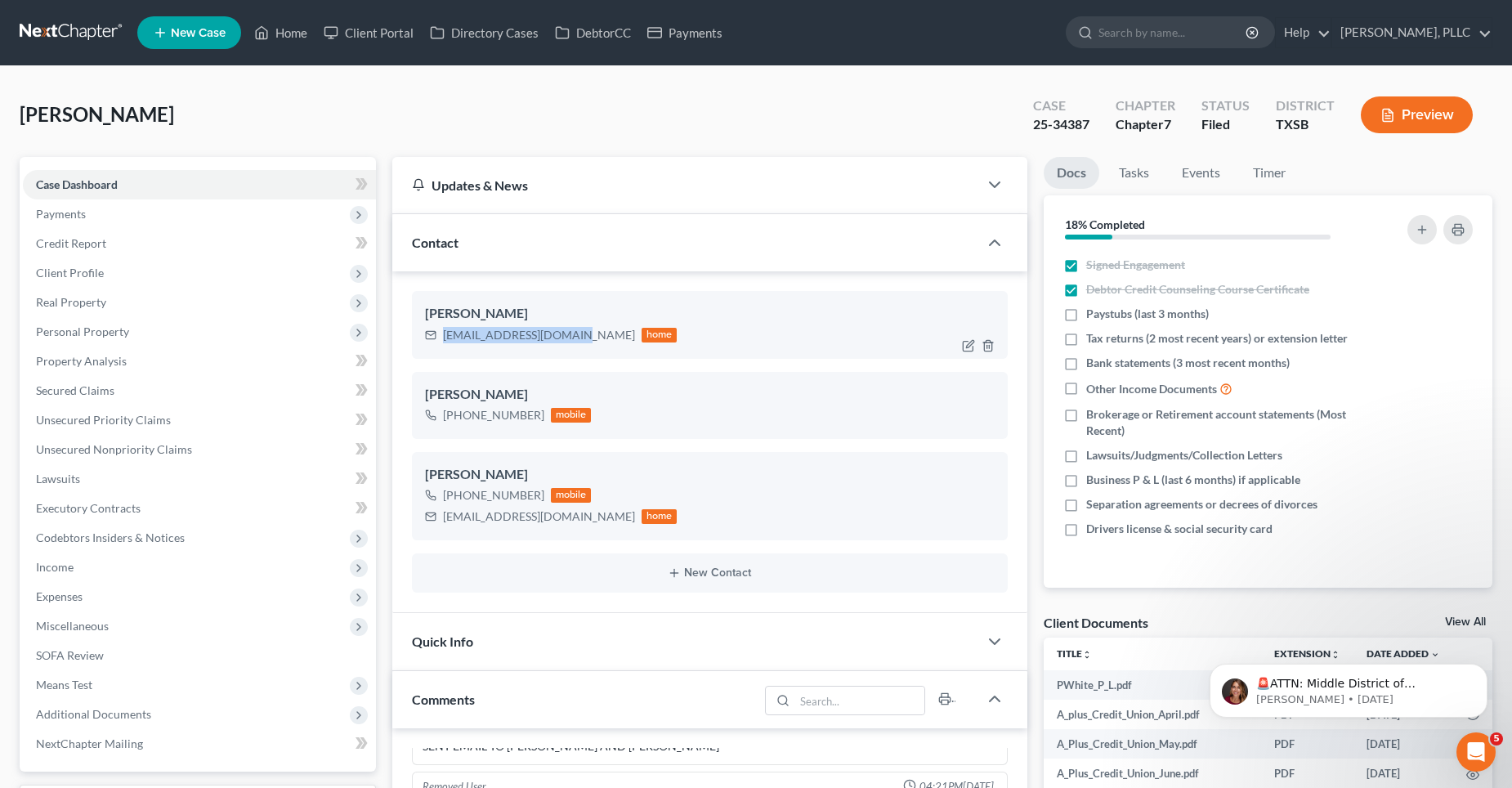
drag, startPoint x: 572, startPoint y: 337, endPoint x: 443, endPoint y: 333, distance: 129.1
click at [443, 333] on div "[EMAIL_ADDRESS][DOMAIN_NAME] home" at bounding box center [551, 334] width 253 height 21
copy div "[EMAIL_ADDRESS][DOMAIN_NAME]"
